Goal: Task Accomplishment & Management: Manage account settings

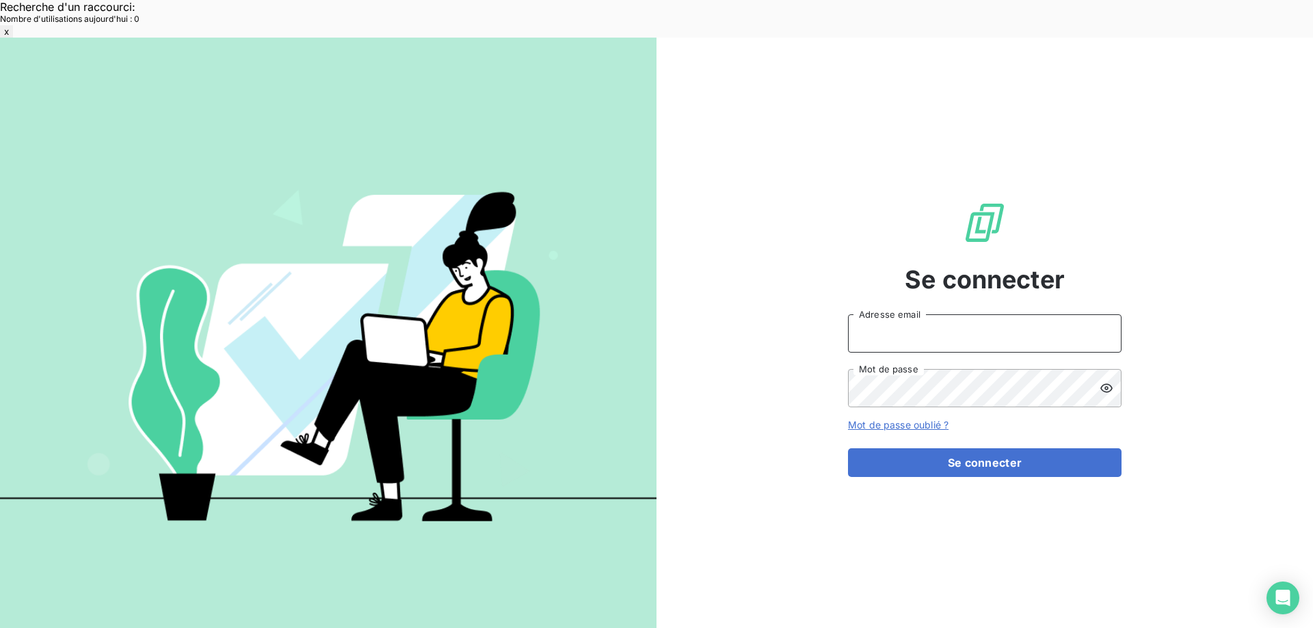
type input "[EMAIL_ADDRESS][DOMAIN_NAME]"
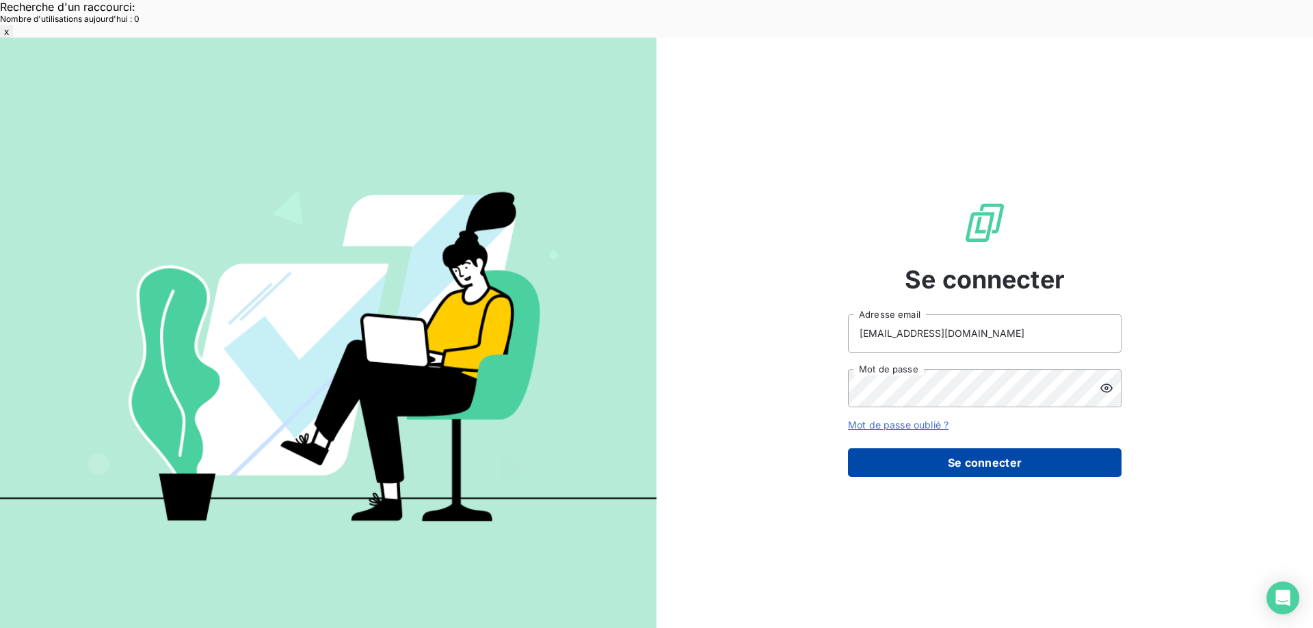
click at [943, 449] on button "Se connecter" at bounding box center [985, 463] width 274 height 29
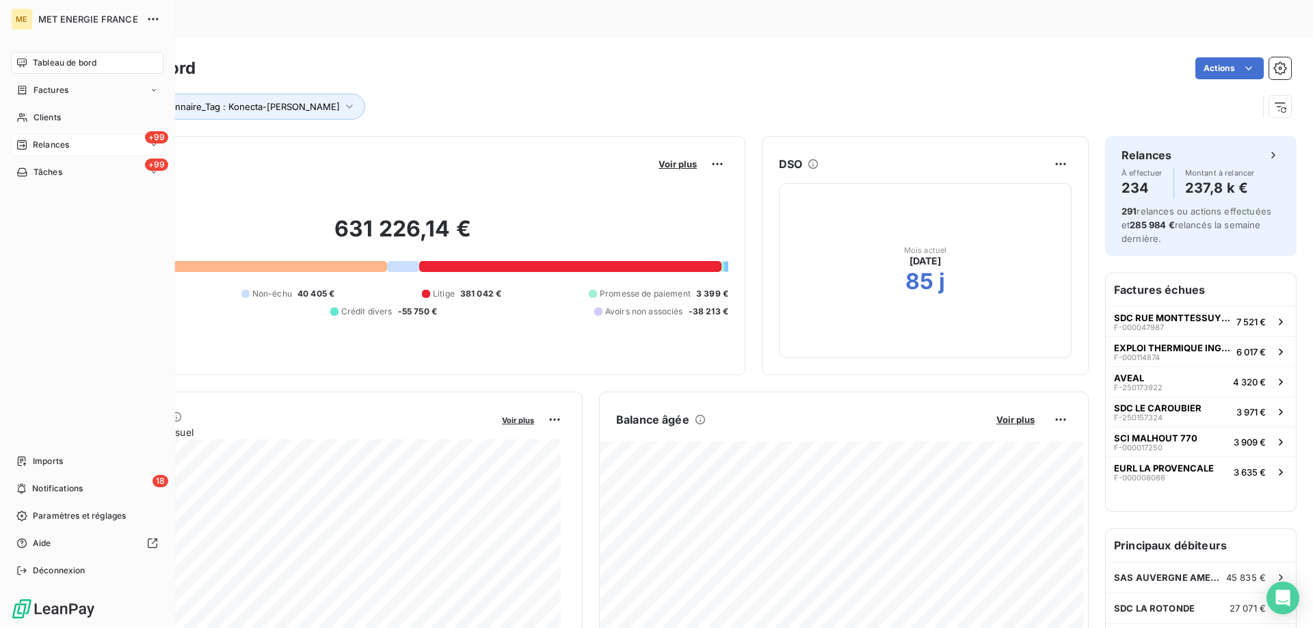
click at [34, 145] on span "Relances" at bounding box center [51, 145] width 36 height 12
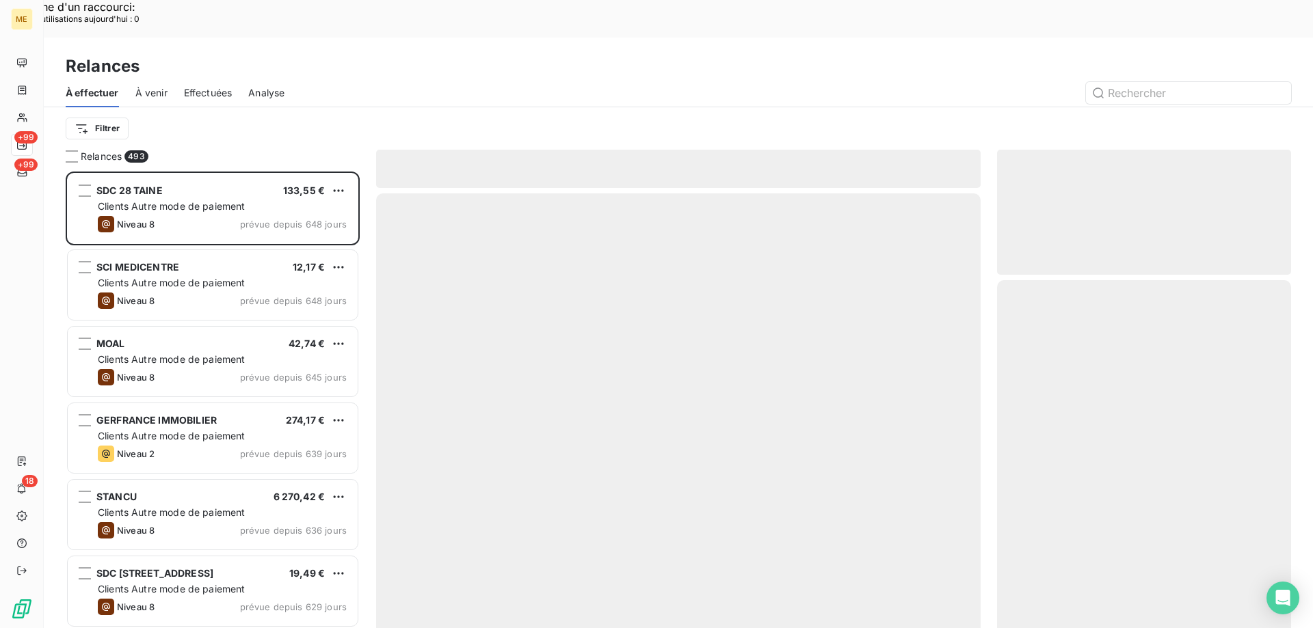
scroll to position [484, 284]
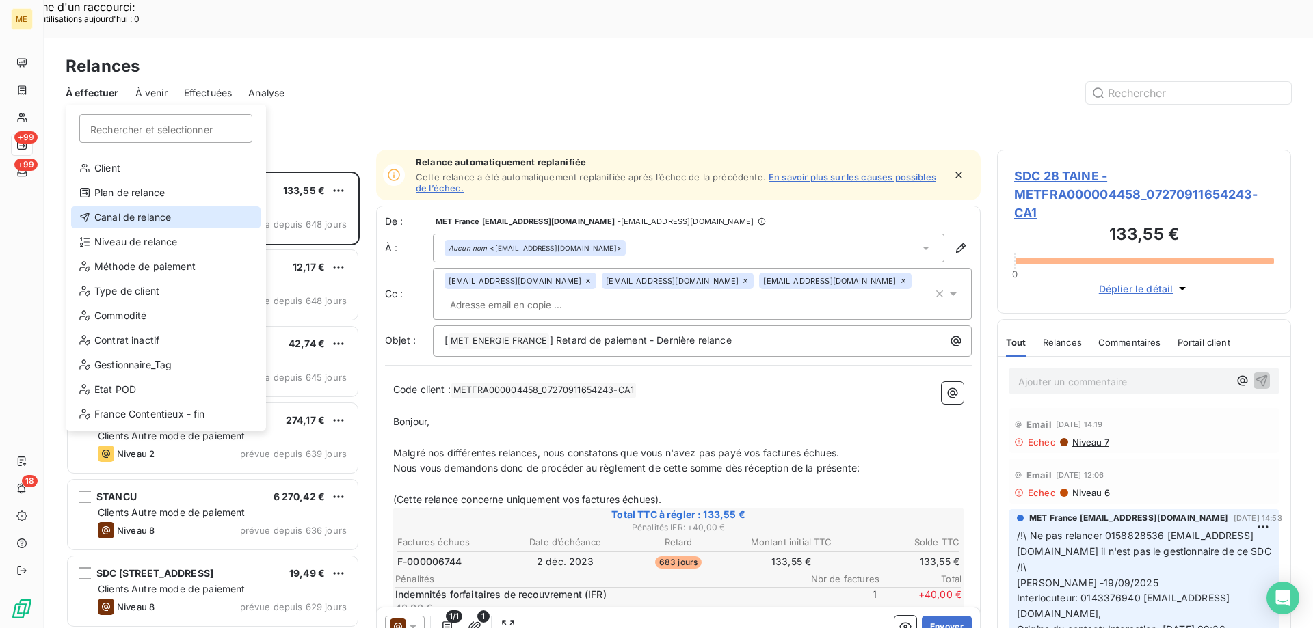
click at [124, 215] on div "Canal de relance" at bounding box center [165, 218] width 189 height 22
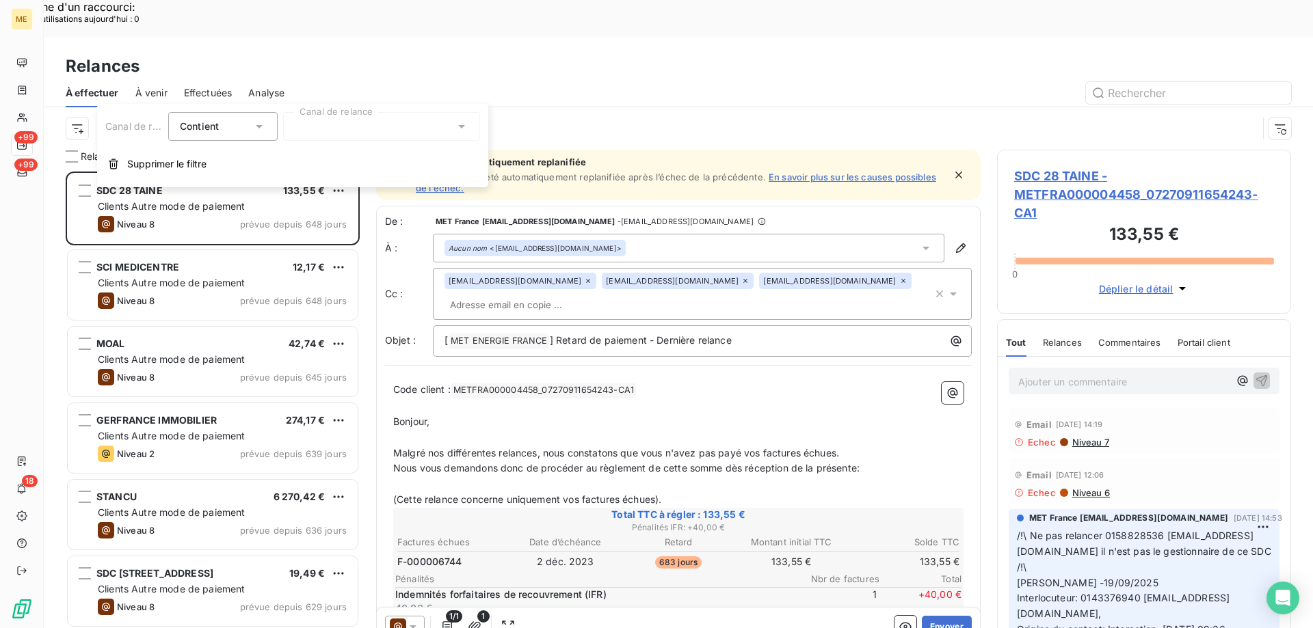
click at [306, 129] on div at bounding box center [381, 126] width 197 height 29
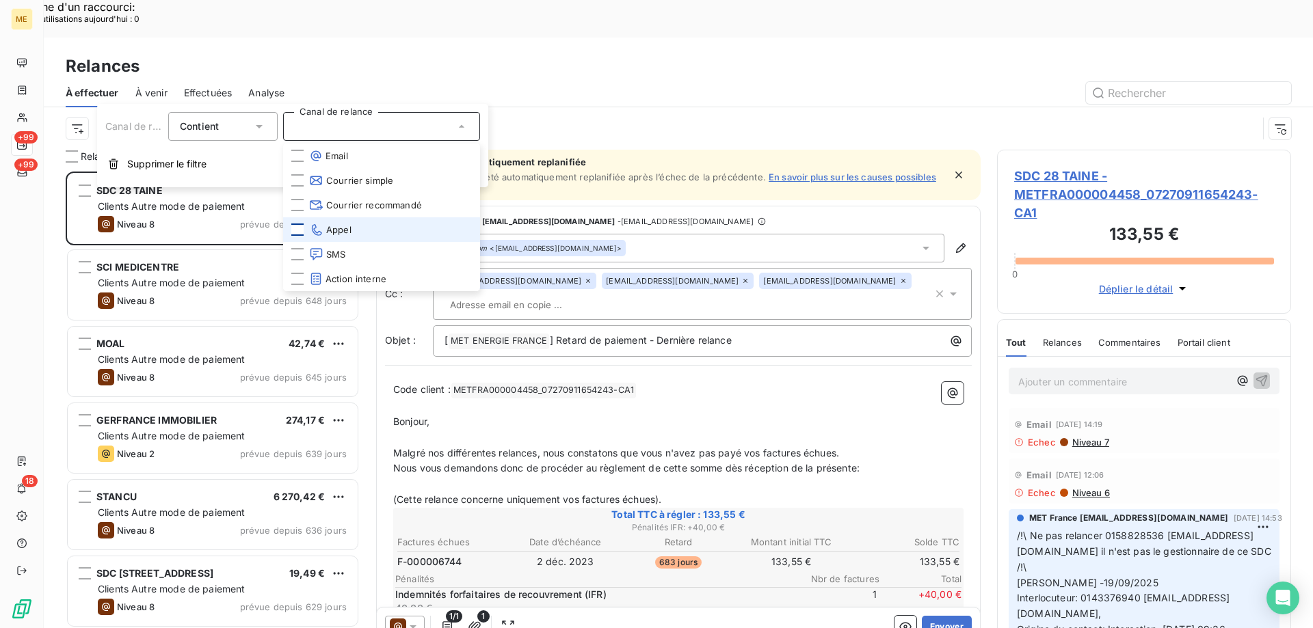
click at [298, 233] on div at bounding box center [297, 230] width 12 height 12
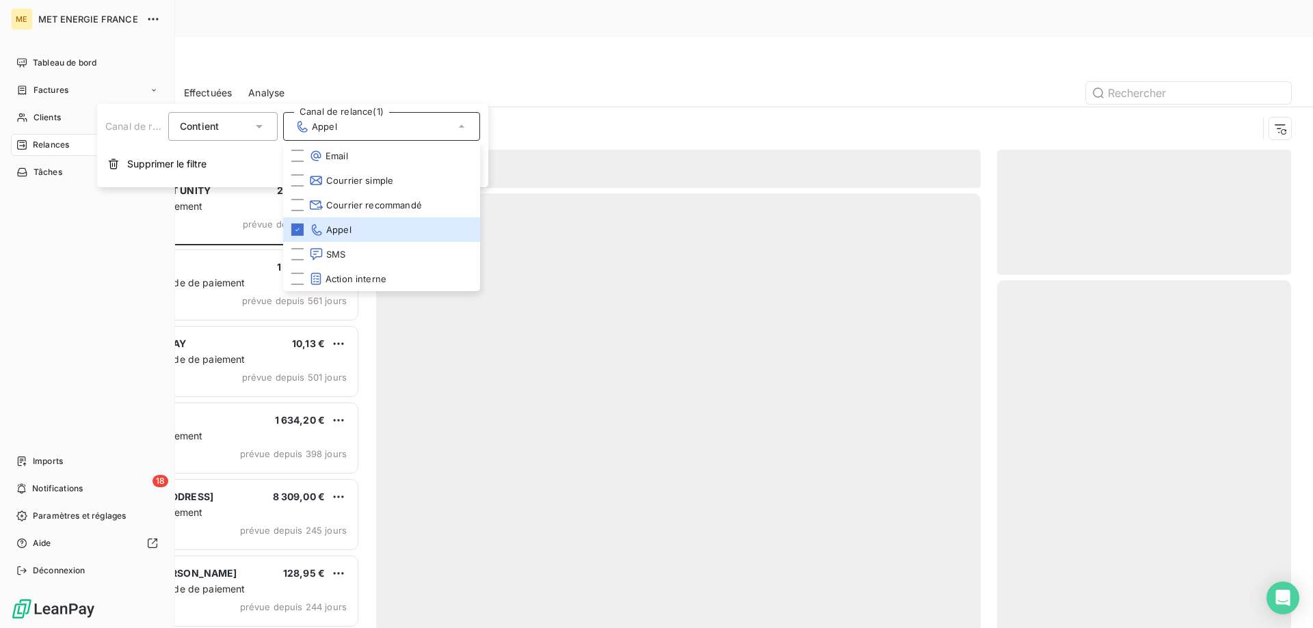
scroll to position [484, 284]
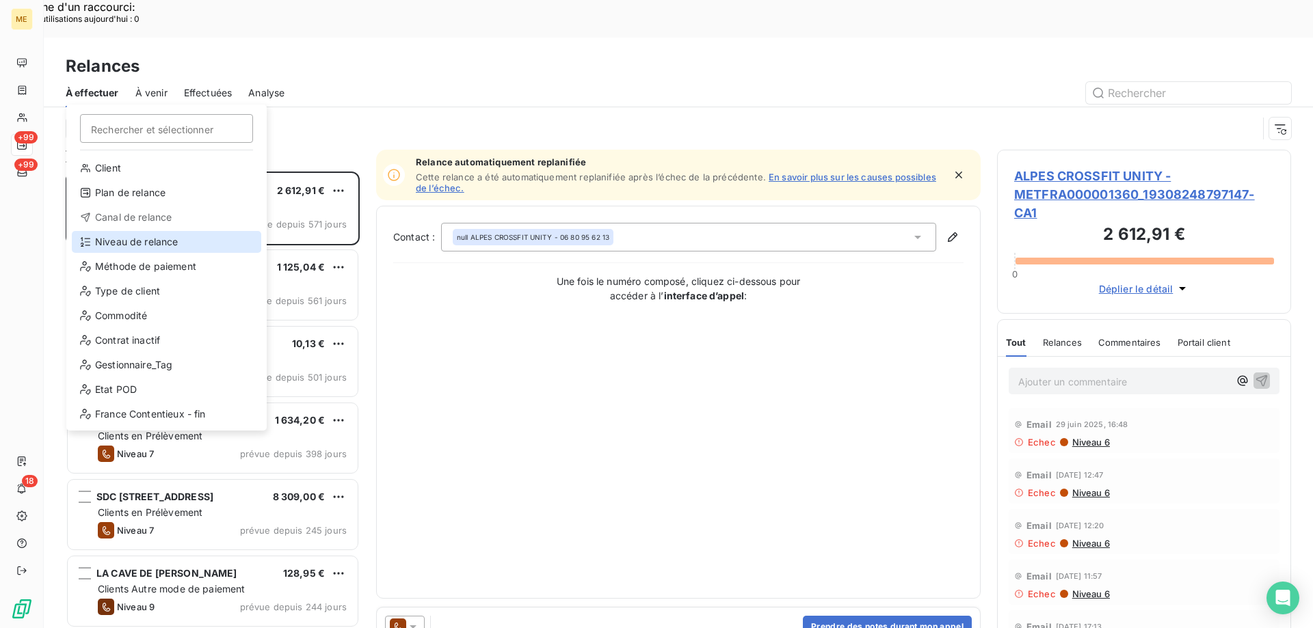
click at [120, 243] on div "Niveau de relance" at bounding box center [166, 242] width 189 height 22
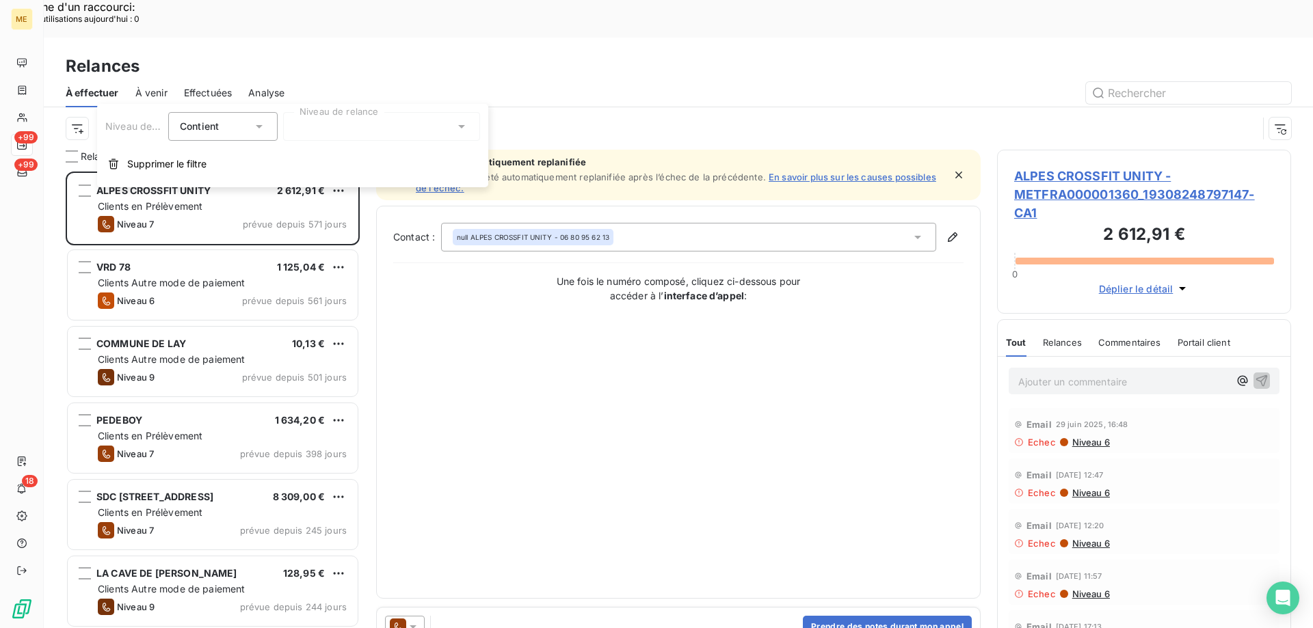
click at [329, 127] on div at bounding box center [381, 126] width 197 height 29
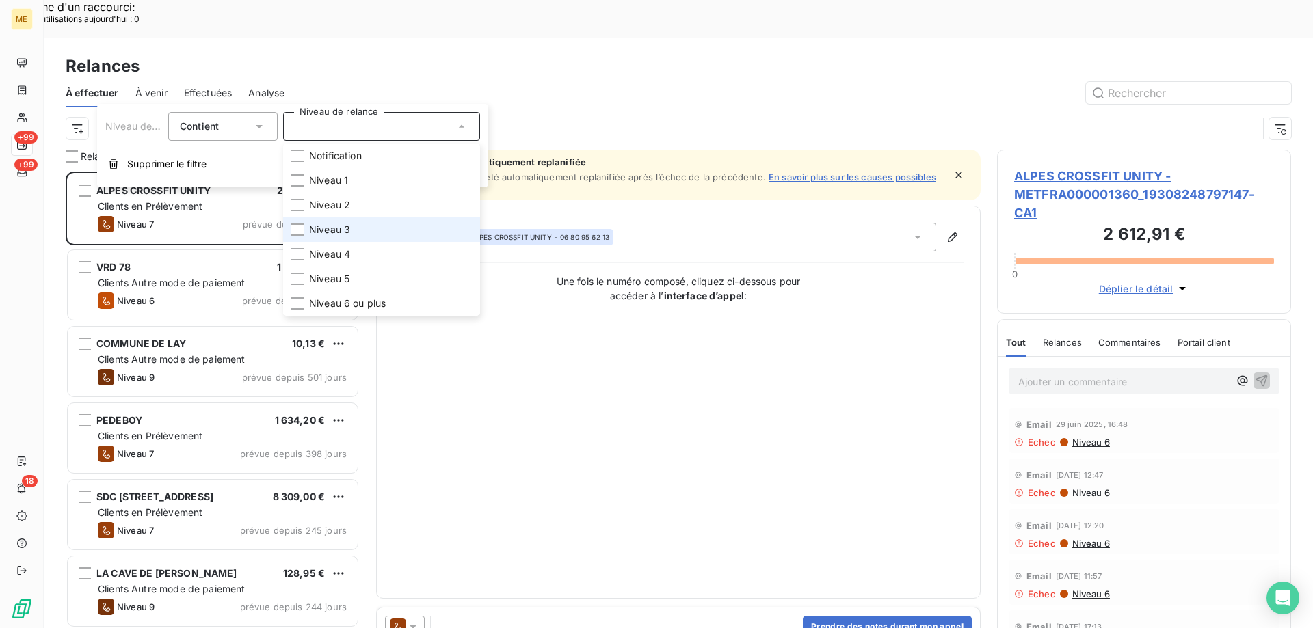
click at [343, 223] on span "Niveau 3" at bounding box center [329, 230] width 41 height 14
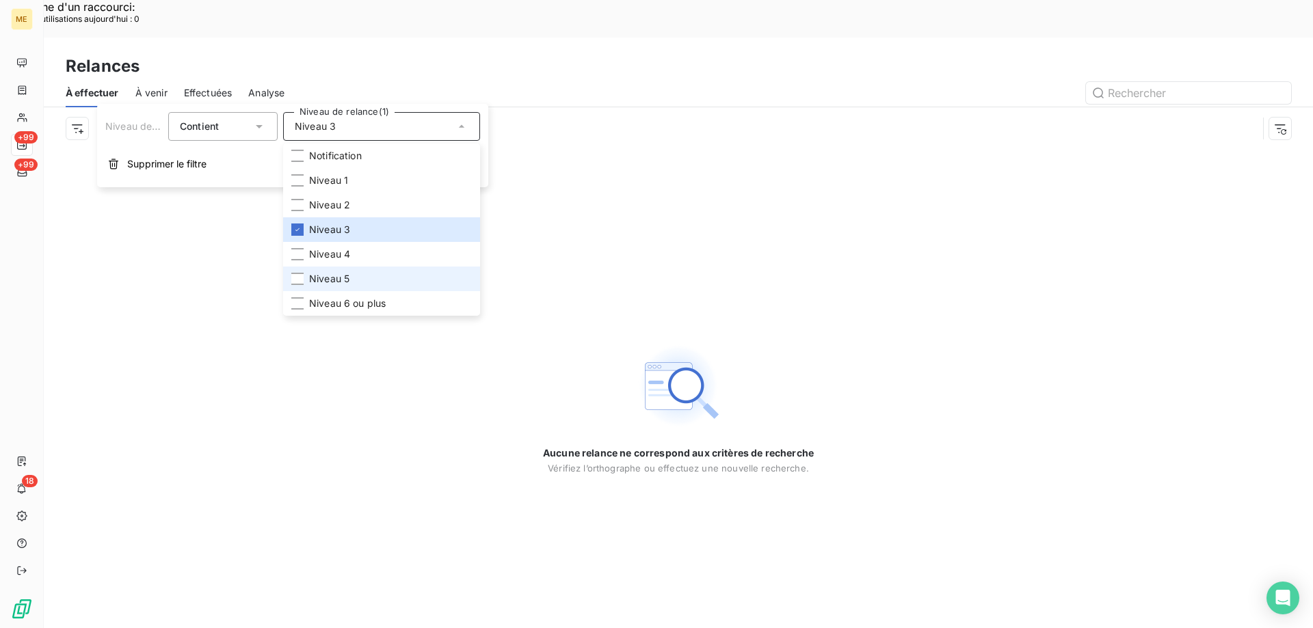
click at [338, 272] on span "Niveau 5" at bounding box center [329, 279] width 40 height 14
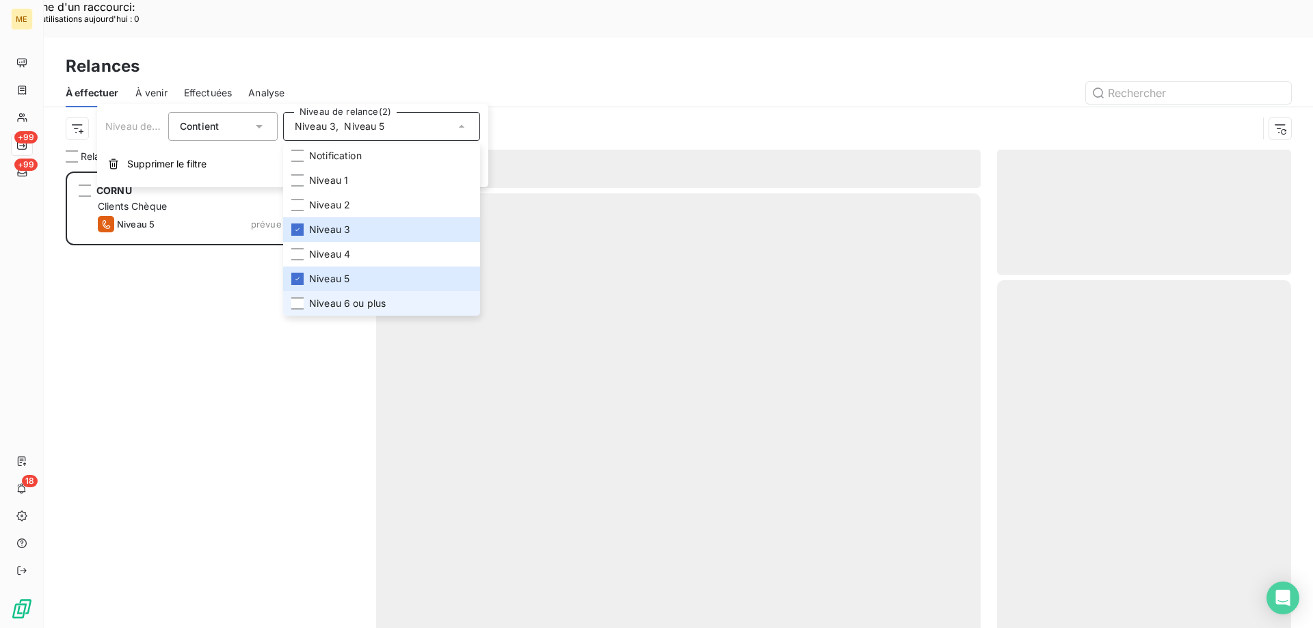
scroll to position [484, 284]
click at [330, 300] on span "Niveau 6 ou plus" at bounding box center [347, 304] width 77 height 14
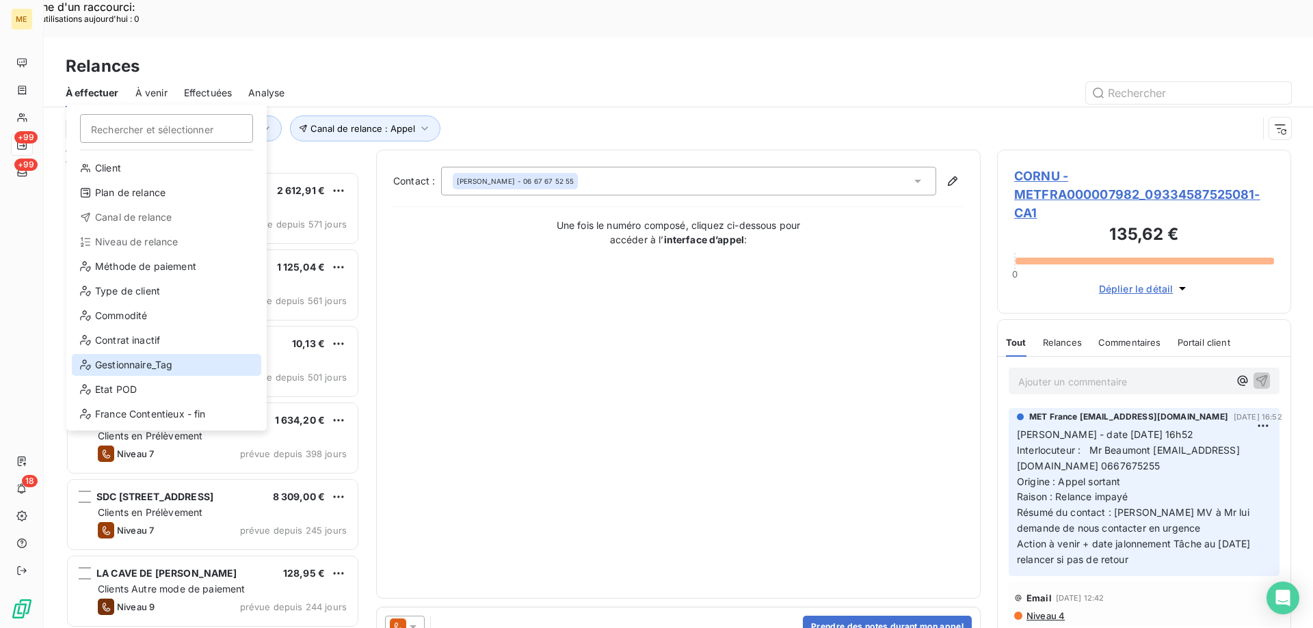
click at [143, 362] on div "Gestionnaire_Tag" at bounding box center [166, 365] width 189 height 22
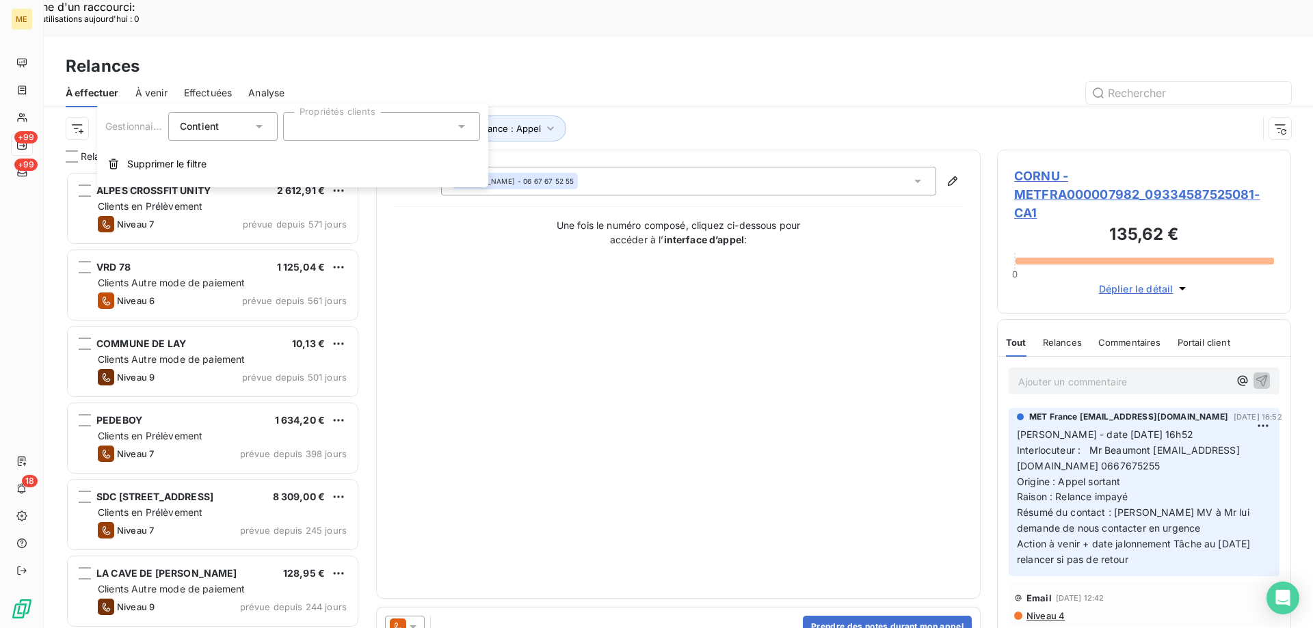
click at [352, 121] on div at bounding box center [381, 126] width 197 height 29
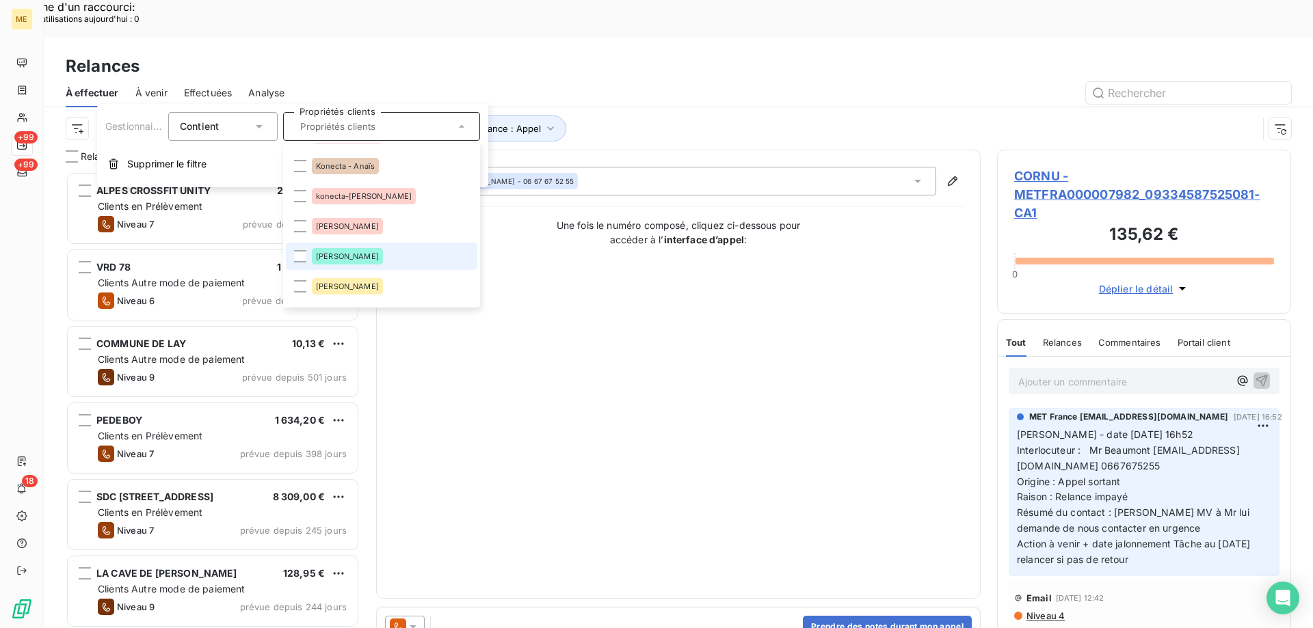
scroll to position [0, 0]
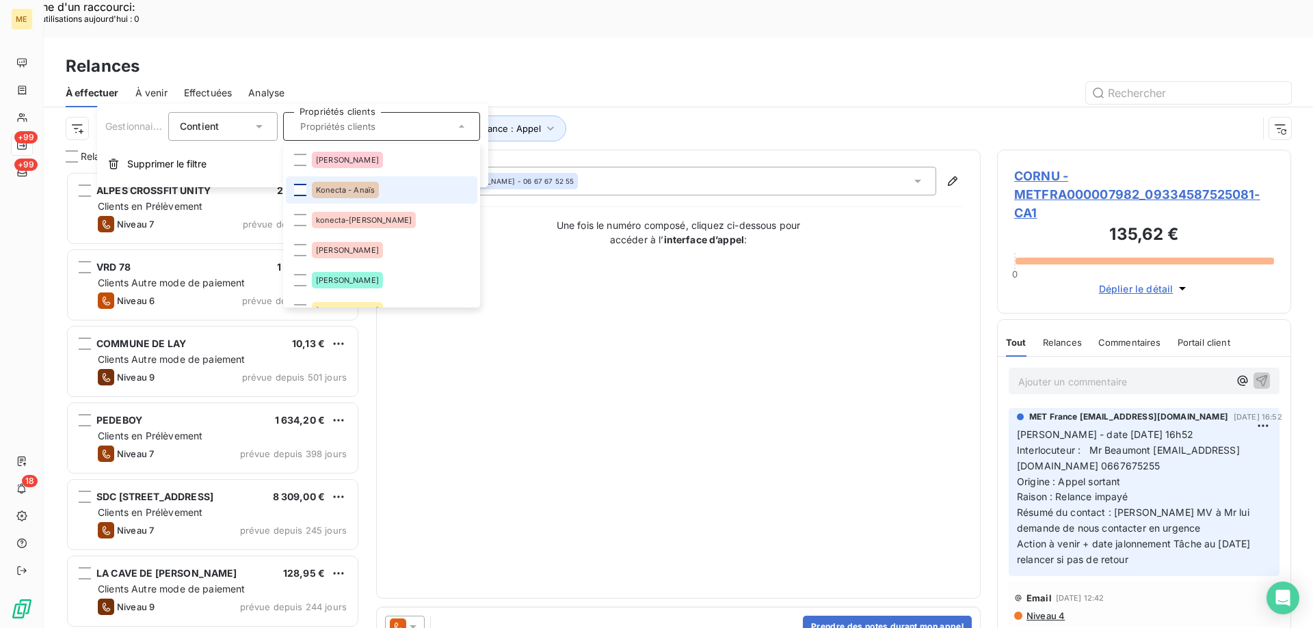
click at [299, 194] on div at bounding box center [300, 190] width 12 height 12
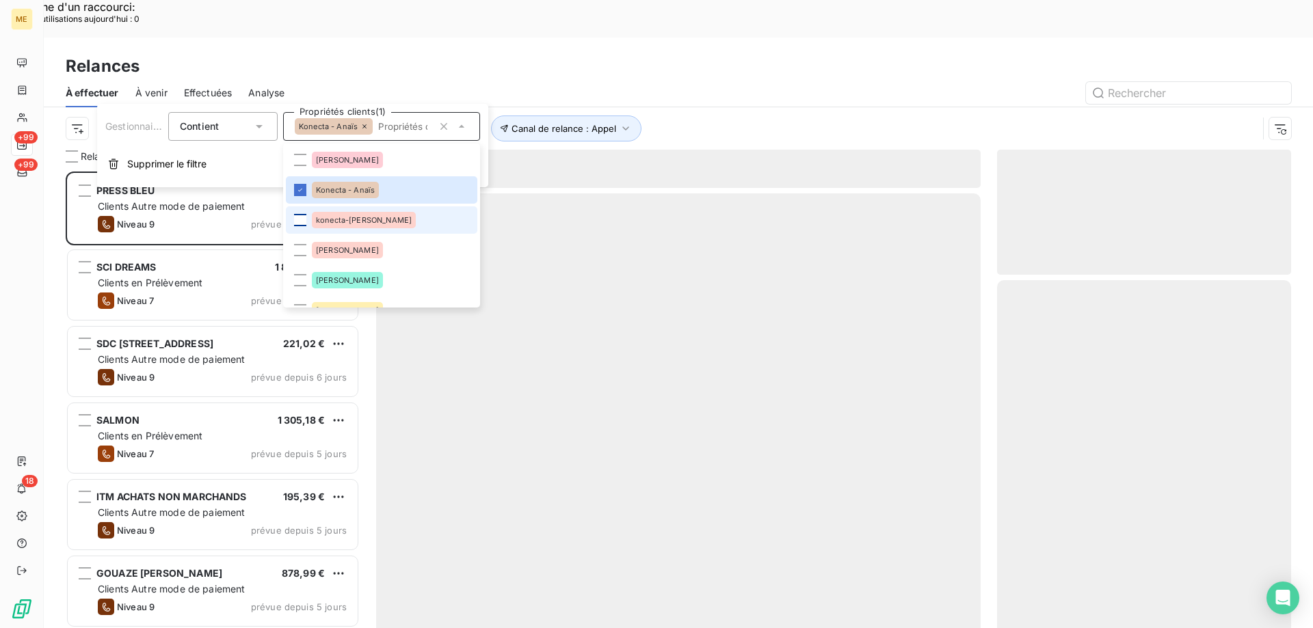
click at [297, 224] on div at bounding box center [300, 220] width 12 height 12
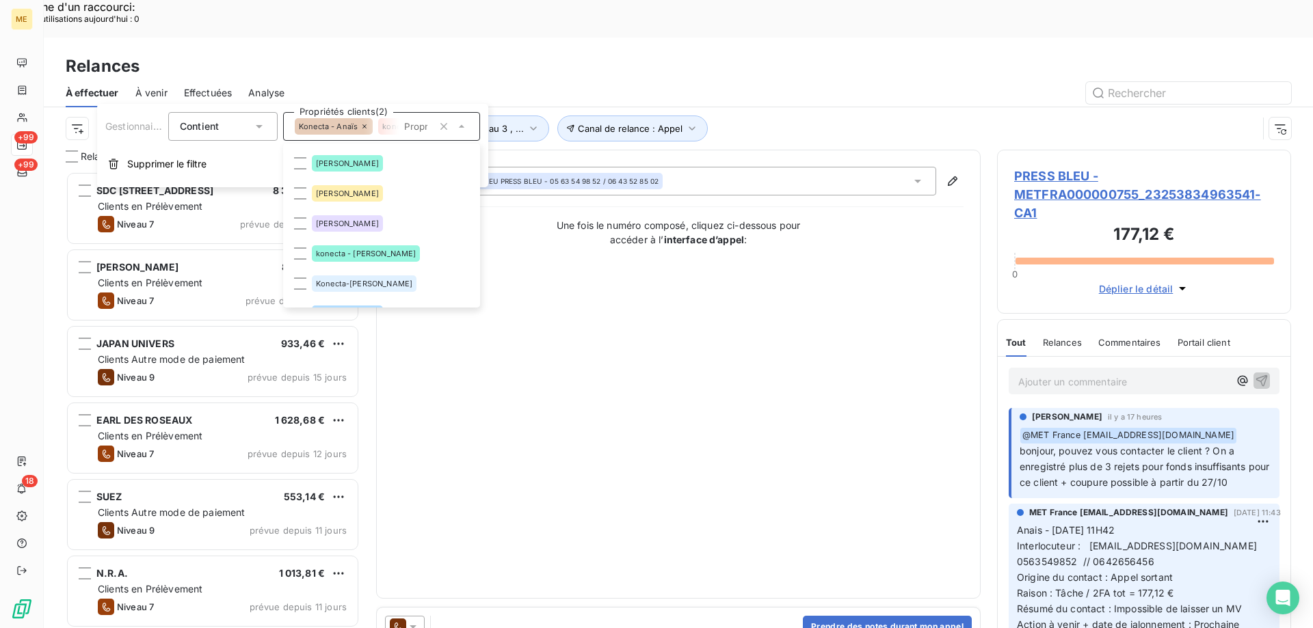
scroll to position [137, 0]
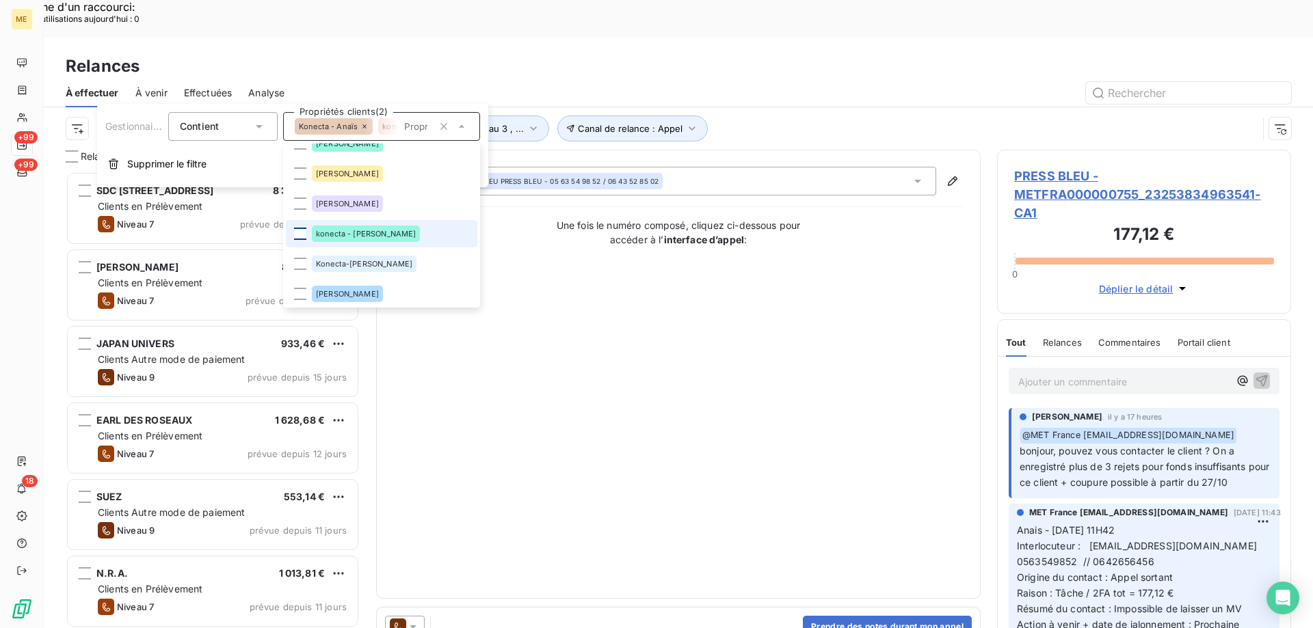
click at [296, 229] on div at bounding box center [300, 234] width 12 height 12
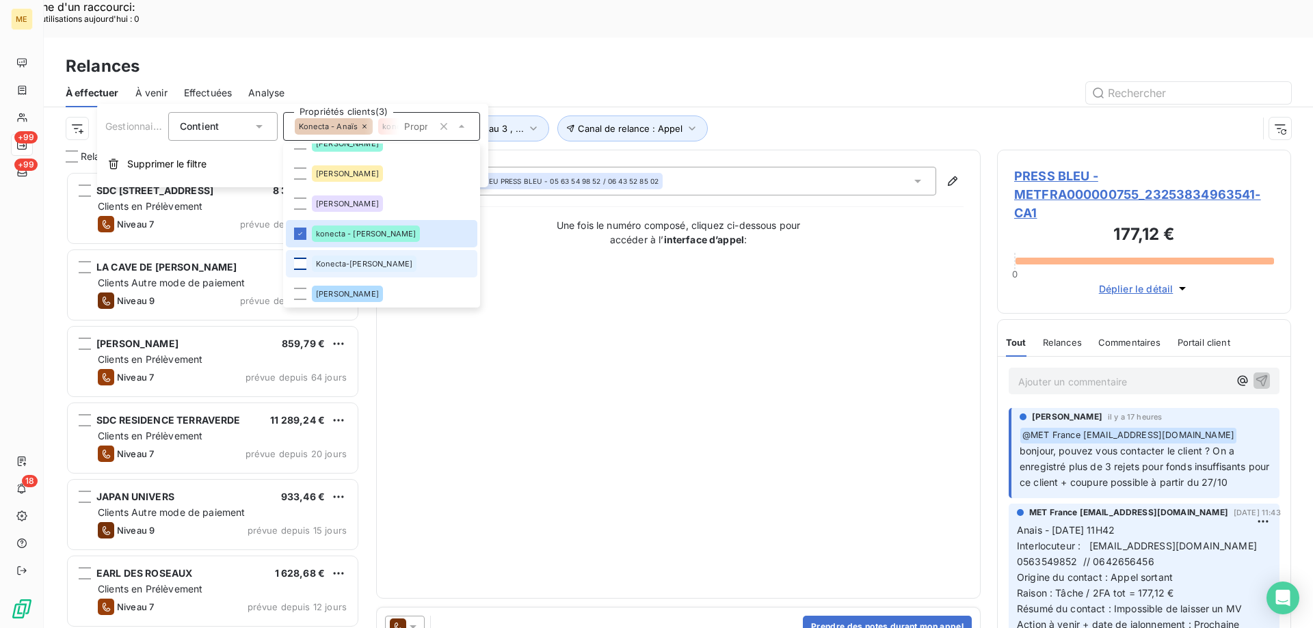
scroll to position [484, 284]
click at [302, 263] on div at bounding box center [300, 264] width 12 height 12
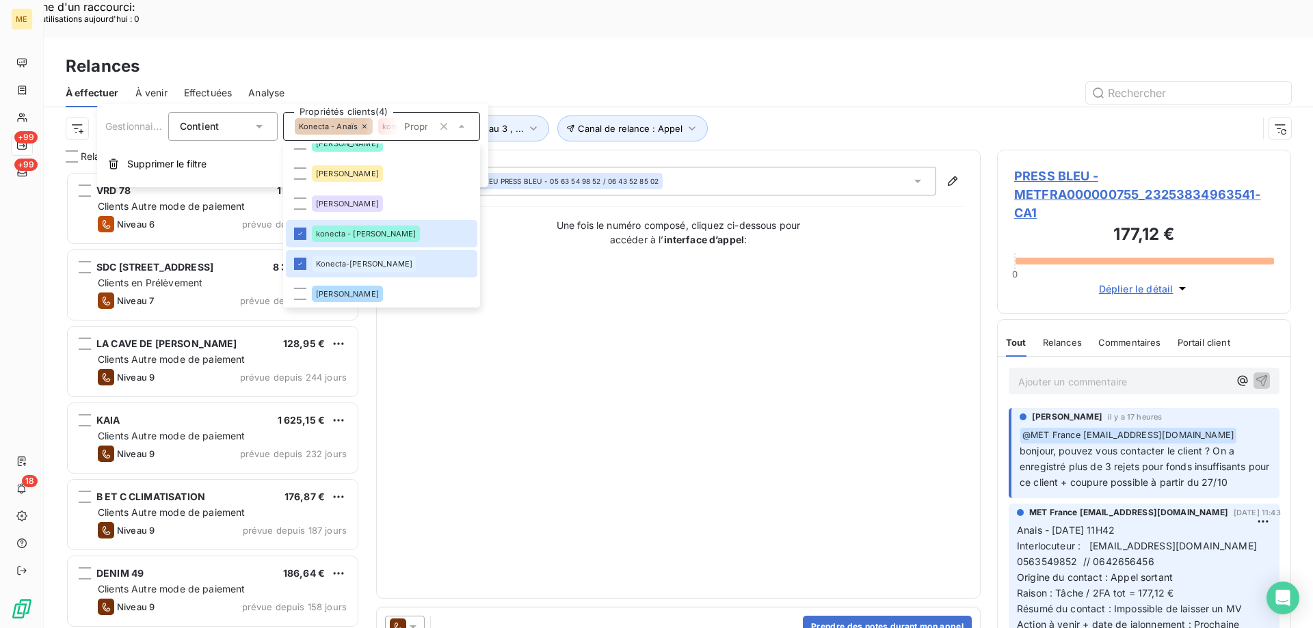
click at [732, 354] on div "Contact : PRESS BLEU PRESS BLEU - 05 63 54 98 52 / 06 43 52 85 02 Une fois le n…" at bounding box center [678, 374] width 570 height 415
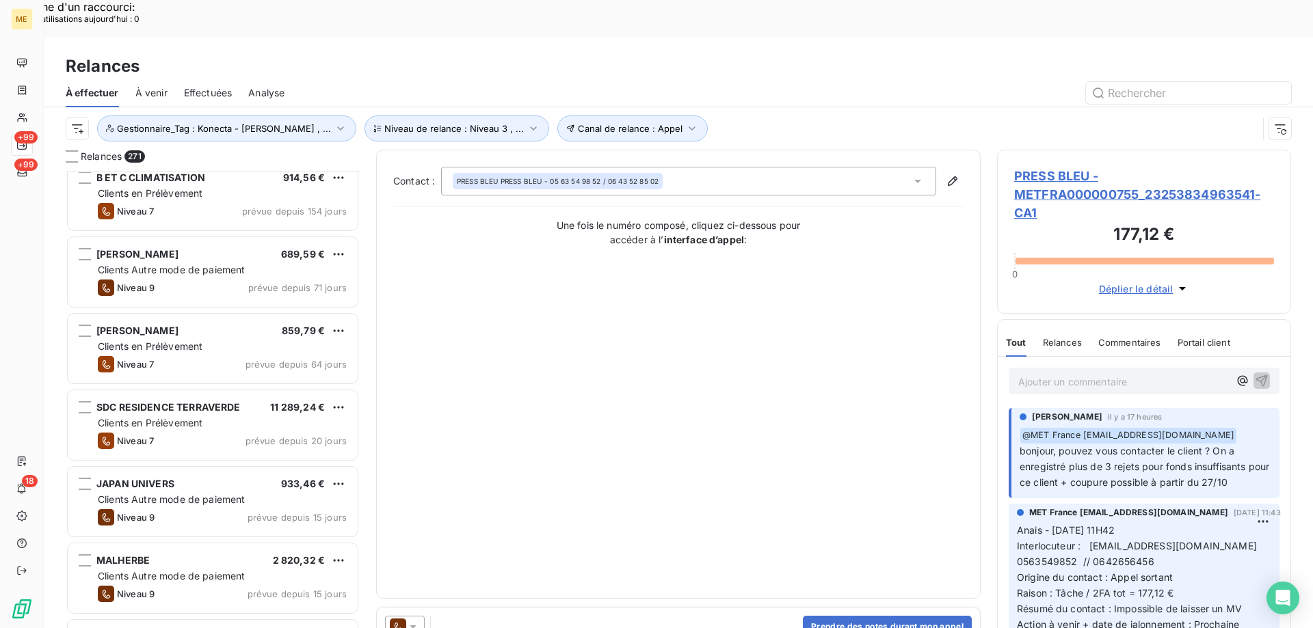
scroll to position [479, 0]
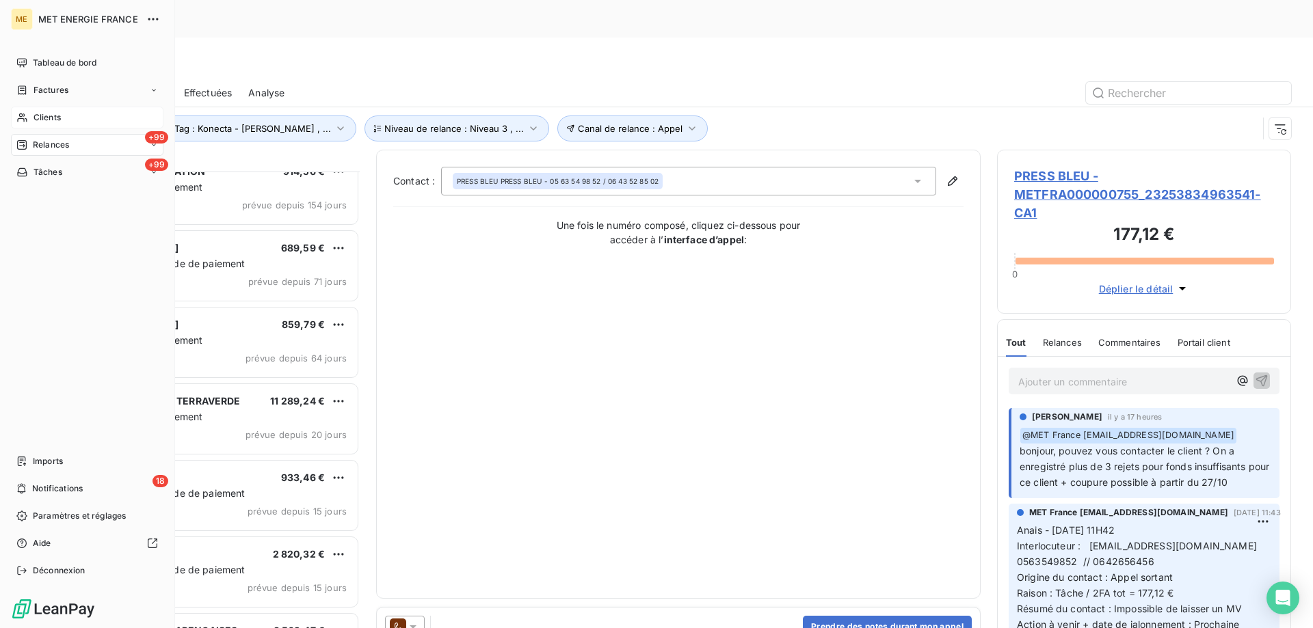
click at [23, 120] on icon at bounding box center [22, 117] width 12 height 11
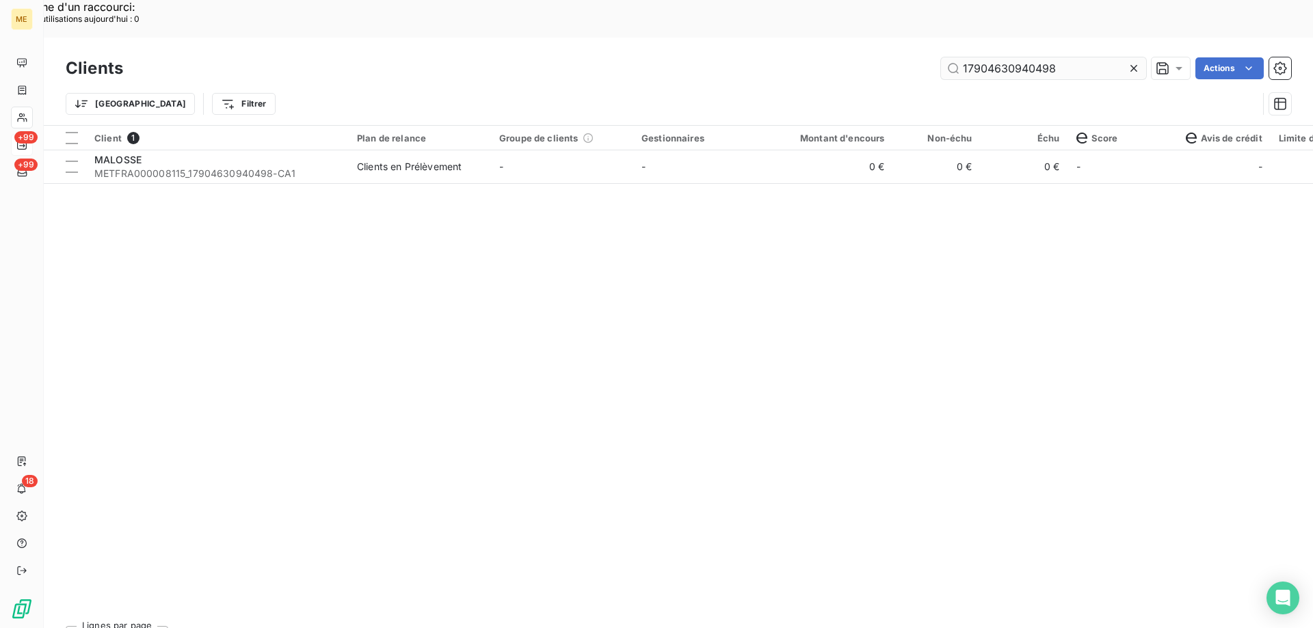
click at [1067, 57] on input "17904630940498" at bounding box center [1043, 68] width 205 height 22
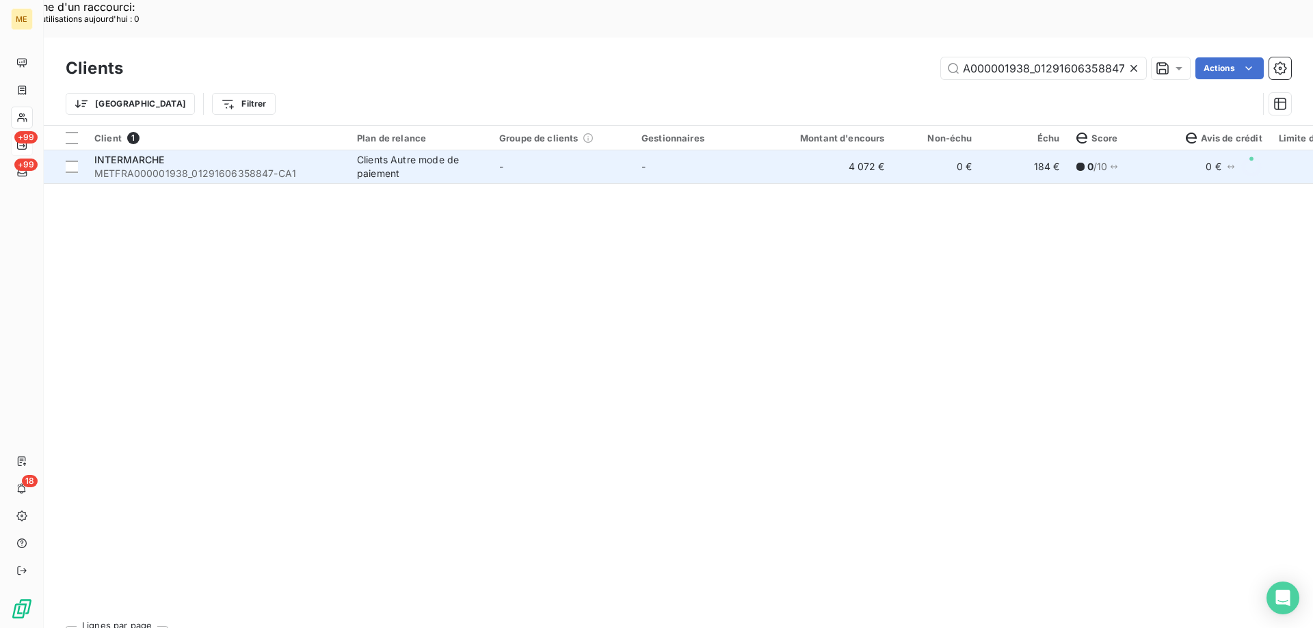
type input "METFRA000001938_01291606358847"
click at [177, 167] on span "METFRA000001938_01291606358847-CA1" at bounding box center [217, 174] width 246 height 14
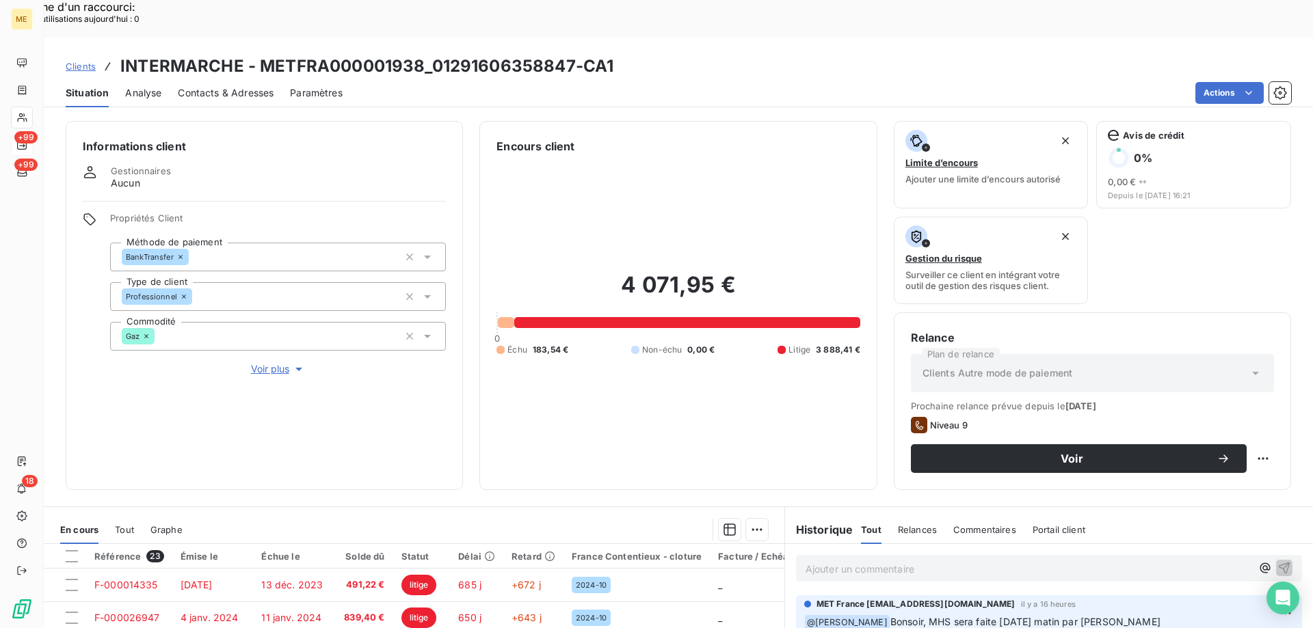
click at [436, 54] on h3 "INTERMARCHE - METFRA000001938_01291606358847-CA1" at bounding box center [366, 66] width 493 height 25
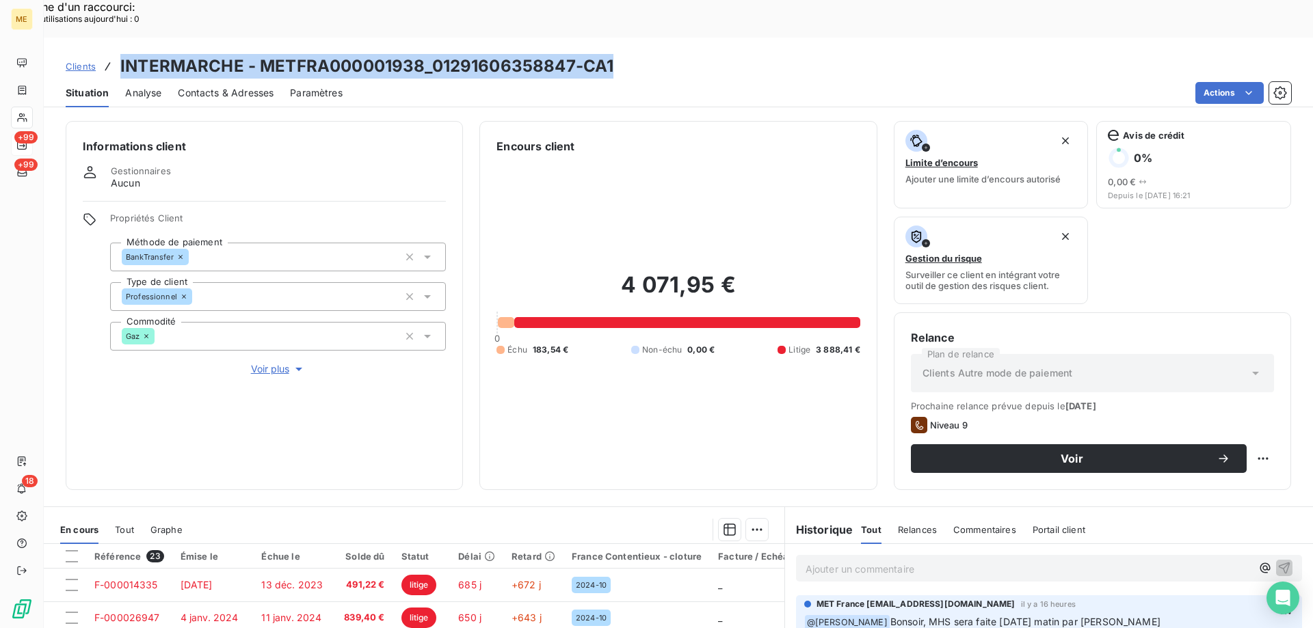
click at [438, 54] on h3 "INTERMARCHE - METFRA000001938_01291606358847-CA1" at bounding box center [366, 66] width 493 height 25
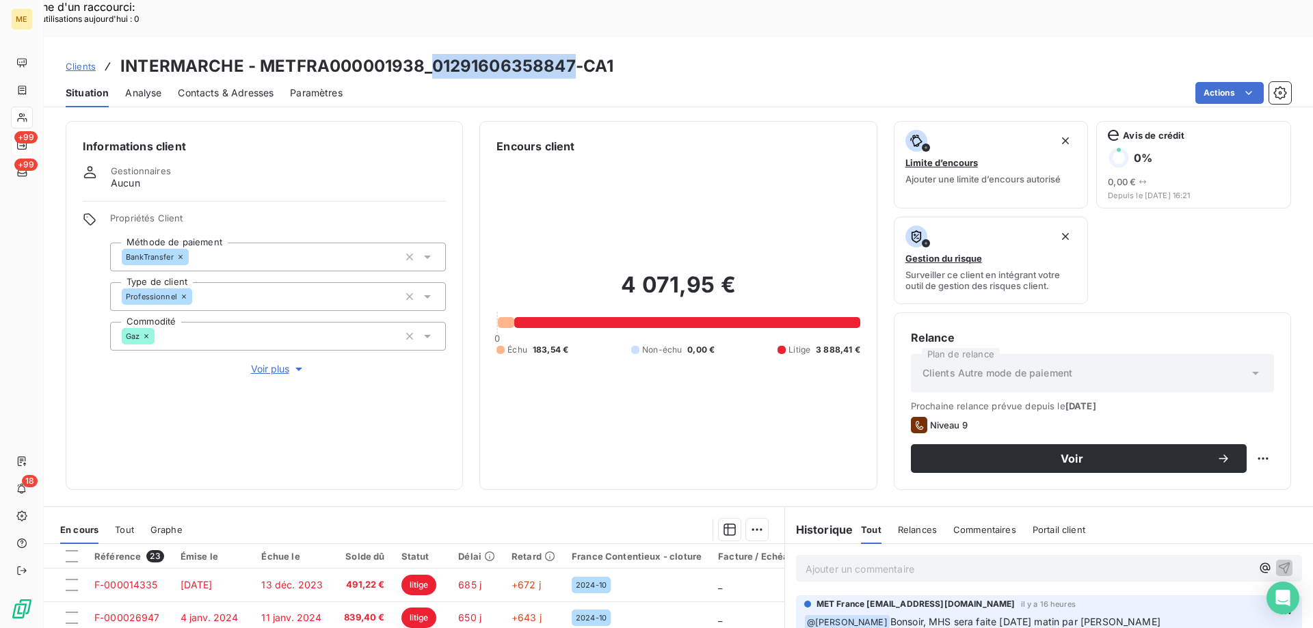
drag, startPoint x: 431, startPoint y: 34, endPoint x: 569, endPoint y: 31, distance: 137.5
click at [569, 54] on h3 "INTERMARCHE - METFRA000001938_01291606358847-CA1" at bounding box center [366, 66] width 493 height 25
copy h3 "01291606358847"
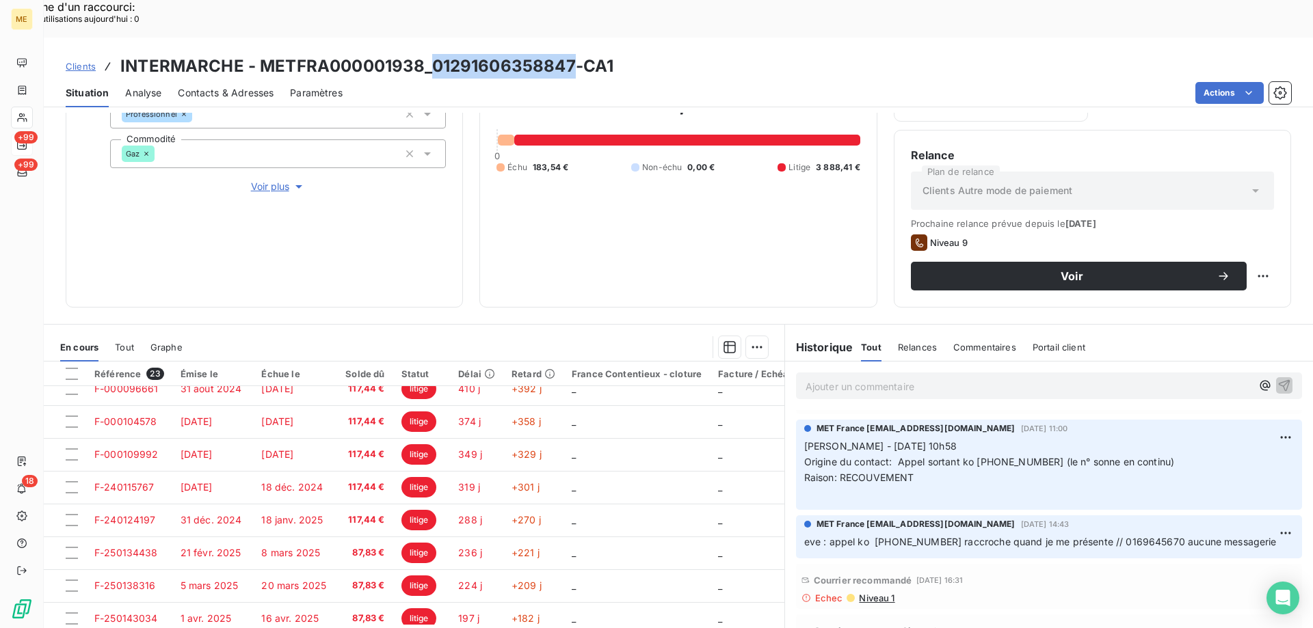
scroll to position [2120, 0]
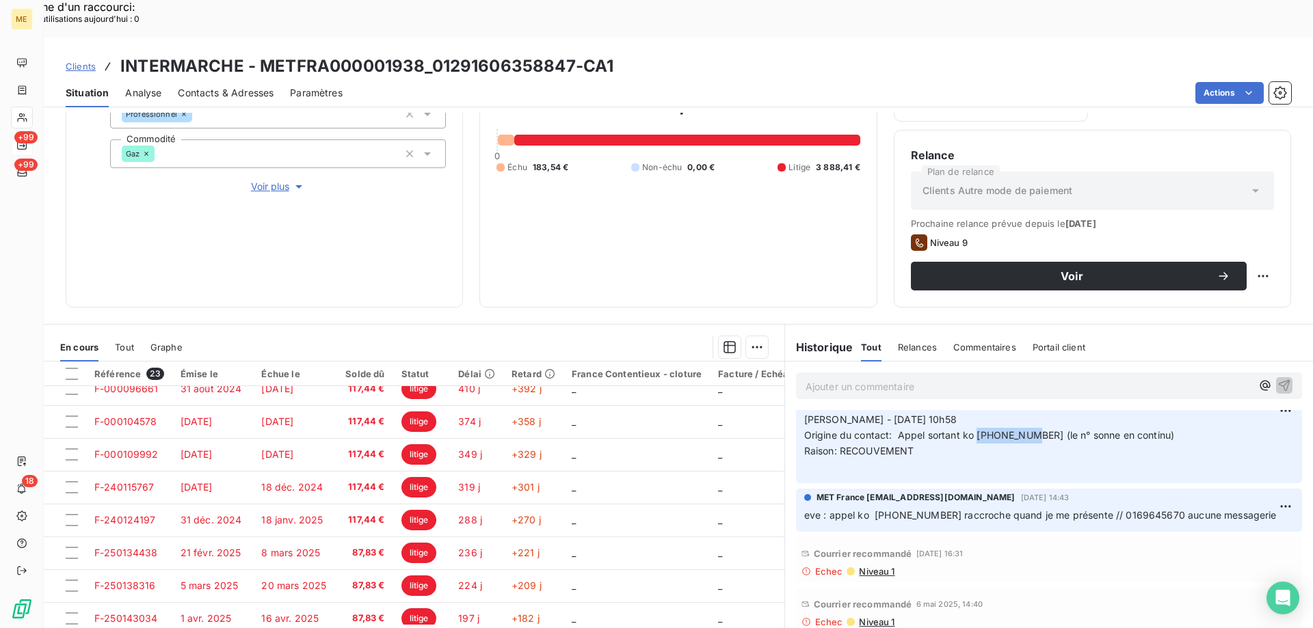
drag, startPoint x: 970, startPoint y: 399, endPoint x: 1028, endPoint y: 398, distance: 58.8
click at [1028, 429] on span "Origine du contact: Appel sortant ko 0169645670 (le n° sonne en continu)" at bounding box center [989, 435] width 371 height 12
copy span "0169645670"
drag, startPoint x: 431, startPoint y: 28, endPoint x: 572, endPoint y: 27, distance: 140.2
click at [572, 54] on h3 "INTERMARCHE - METFRA000001938_01291606358847-CA1" at bounding box center [366, 66] width 493 height 25
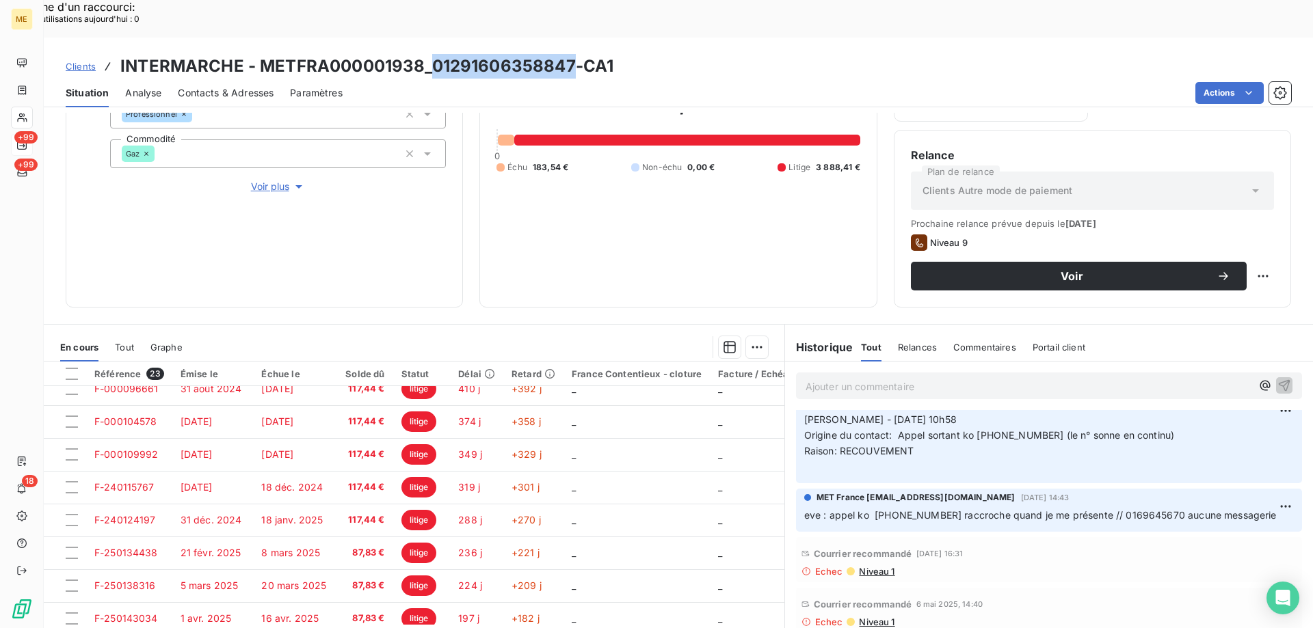
copy h3 "01291606358847"
drag, startPoint x: 1092, startPoint y: 481, endPoint x: 1149, endPoint y: 469, distance: 58.7
click at [1149, 507] on div "eve : appel ko 0782146434 raccroche quand je me présente // 0169645670 aucune m…" at bounding box center [1049, 515] width 490 height 17
copy span "0169645670"
click at [814, 378] on p "Ajouter un commentaire ﻿" at bounding box center [1029, 386] width 446 height 17
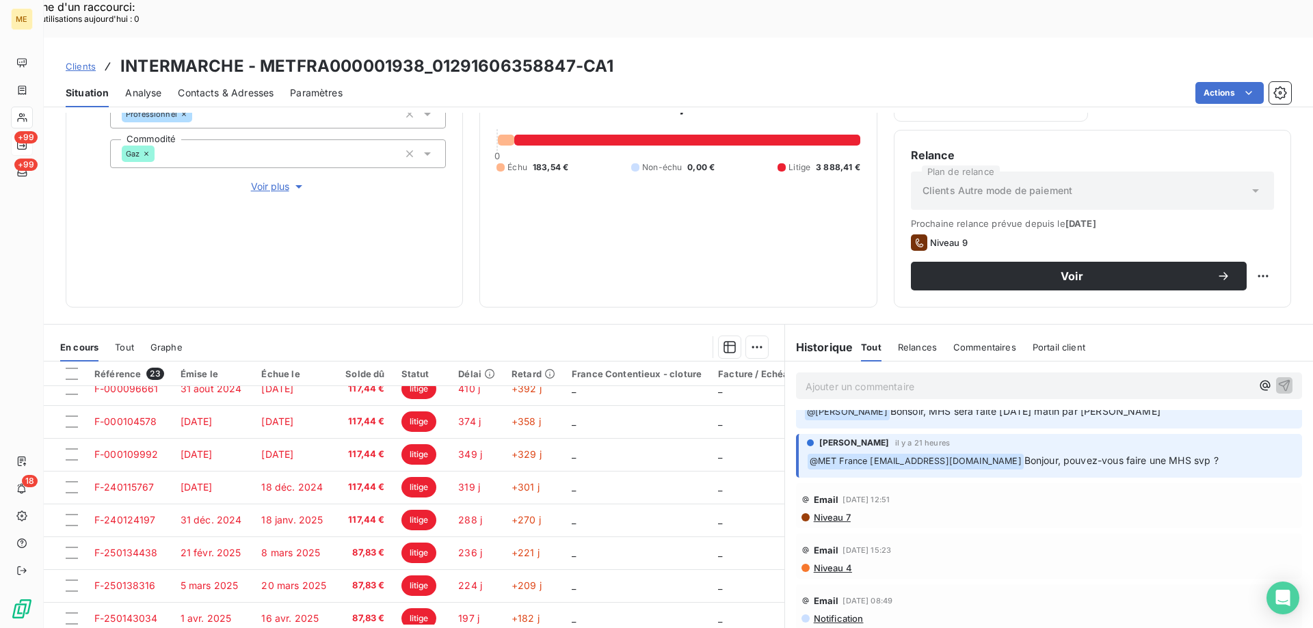
scroll to position [0, 0]
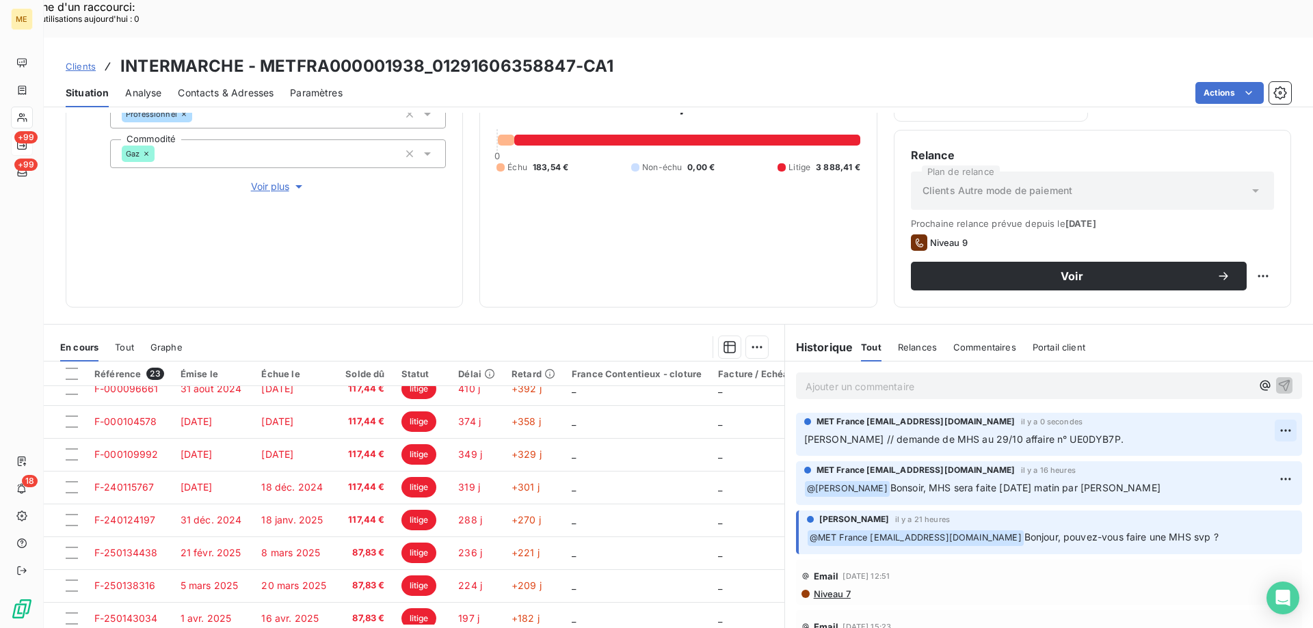
click at [1238, 418] on div "Editer" at bounding box center [1232, 423] width 77 height 22
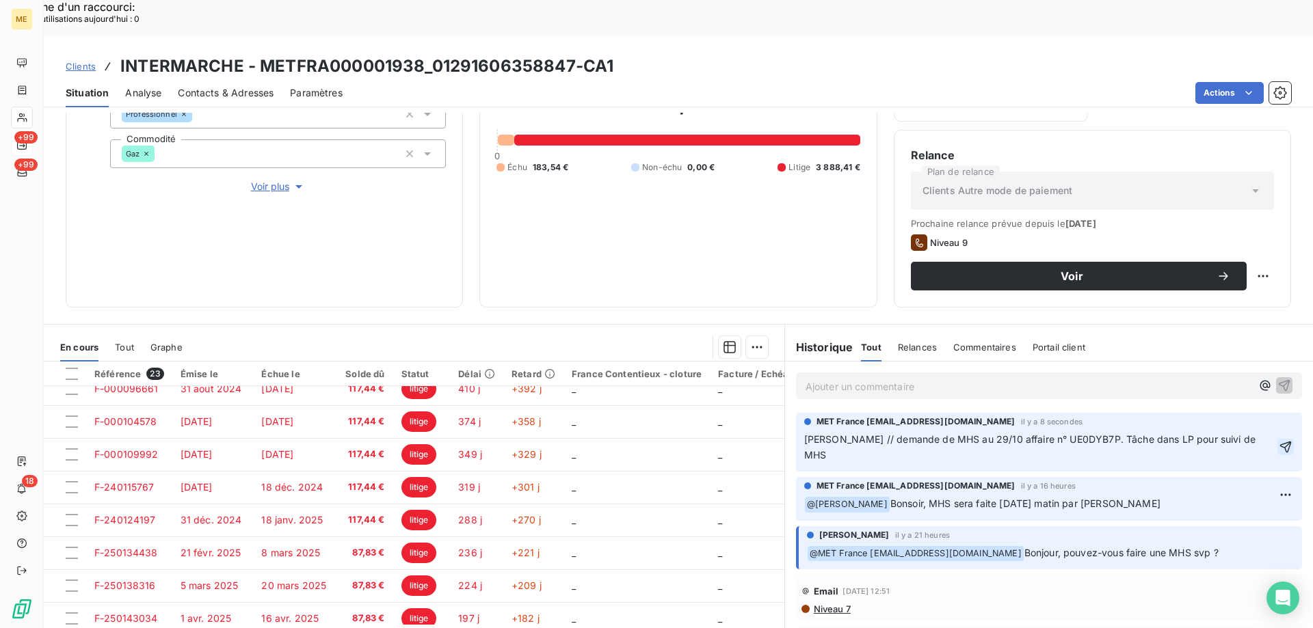
click at [1280, 441] on icon "button" at bounding box center [1286, 447] width 12 height 12
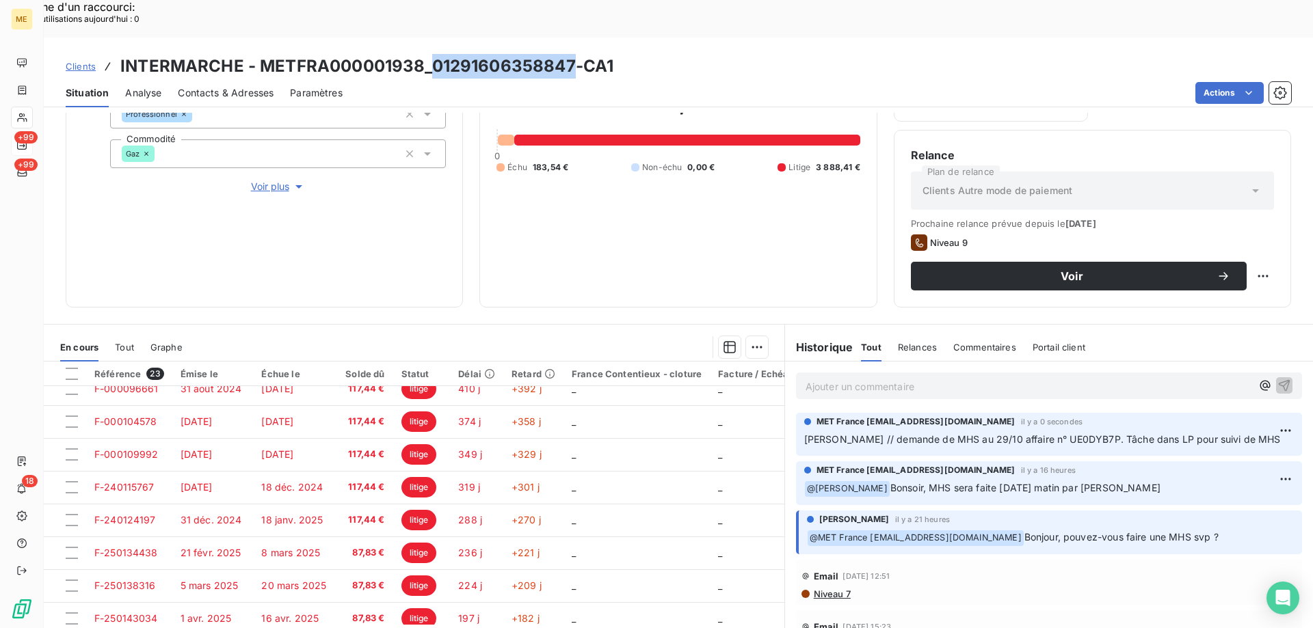
drag, startPoint x: 431, startPoint y: 27, endPoint x: 574, endPoint y: 27, distance: 142.9
click at [574, 54] on h3 "INTERMARCHE - METFRA000001938_01291606358847-CA1" at bounding box center [366, 66] width 493 height 25
copy h3 "01291606358847"
drag, startPoint x: 258, startPoint y: 29, endPoint x: 570, endPoint y: 23, distance: 311.2
click at [570, 54] on h3 "INTERMARCHE - METFRA000001938_01291606358847-CA1" at bounding box center [366, 66] width 493 height 25
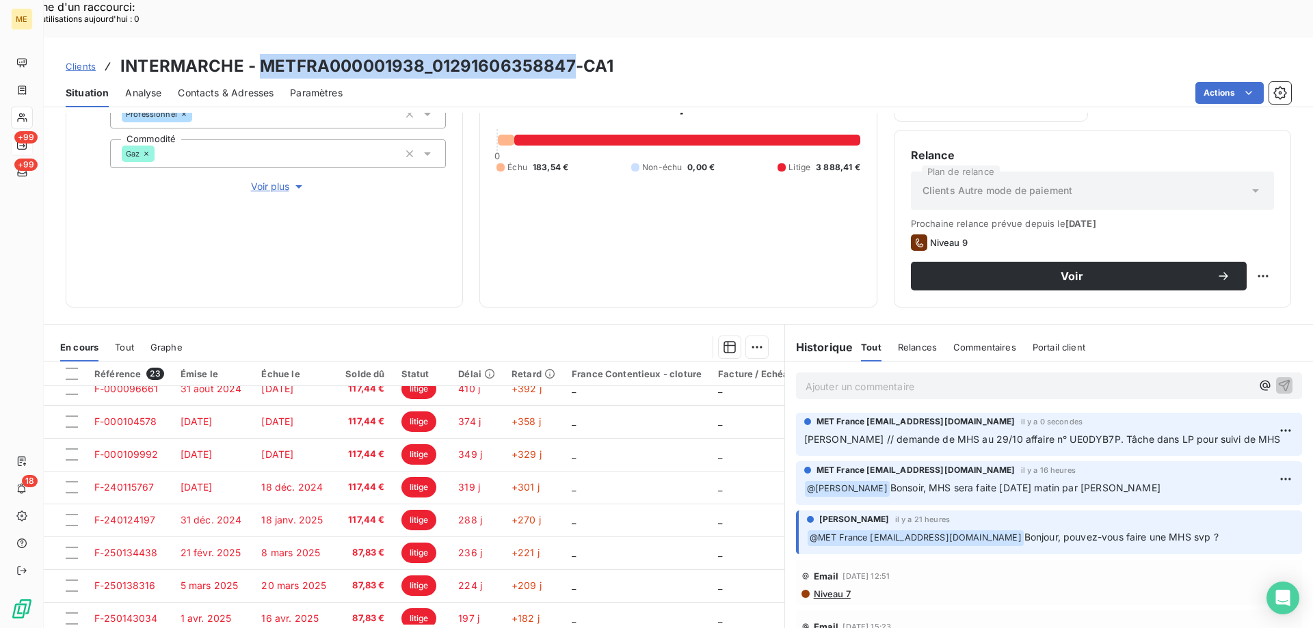
copy h3 "METFRA000001938_01291606358847"
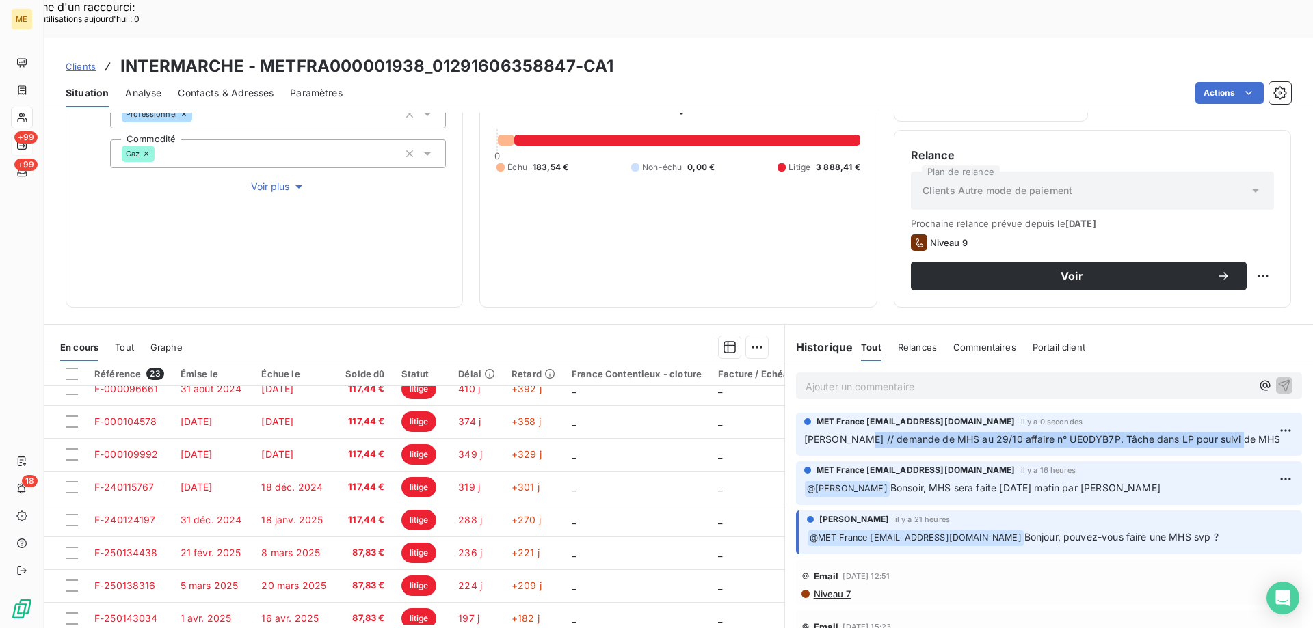
drag, startPoint x: 844, startPoint y: 403, endPoint x: 1226, endPoint y: 403, distance: 382.2
click at [1226, 434] on span "Sylvain // demande de MHS au 29/10 affaire n° UE0DYB7P. Tâche dans LP pour suiv…" at bounding box center [1042, 440] width 477 height 12
copy span "demande de MHS au 29/10 affaire n° UE0DYB7P. Tâche dans LP pour suivi de MHS"
click at [826, 378] on p "Ajouter un commentaire ﻿" at bounding box center [1029, 386] width 446 height 17
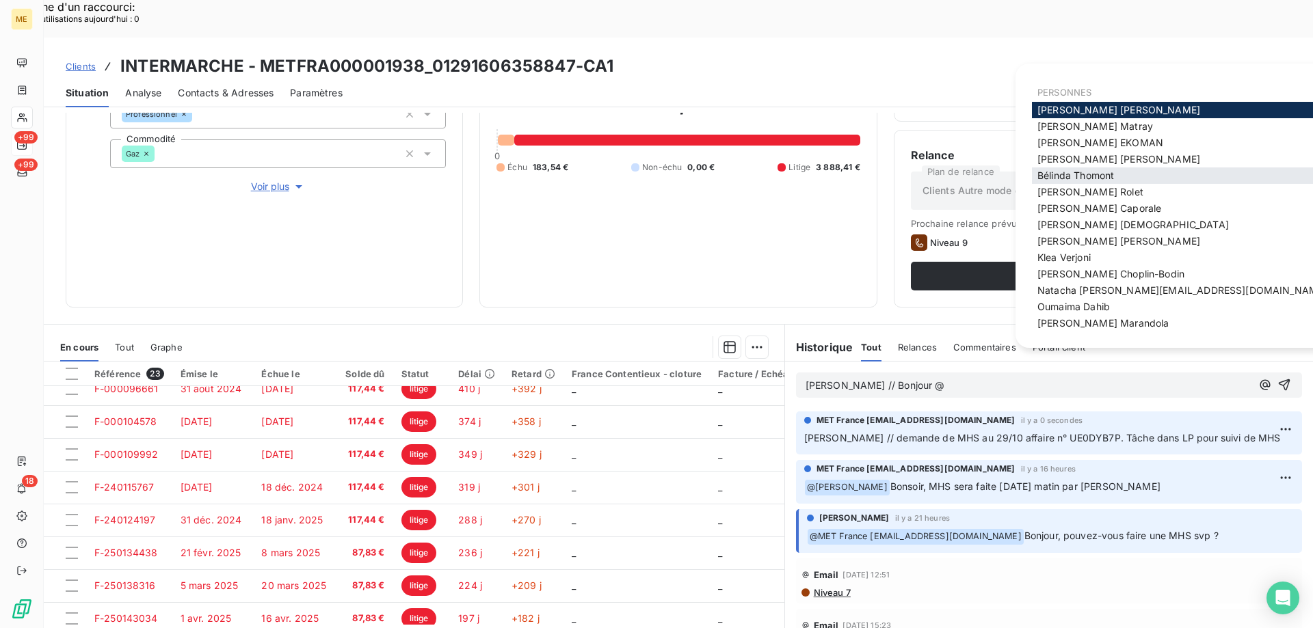
click at [1091, 177] on span "Bélinda Thomont" at bounding box center [1075, 176] width 77 height 12
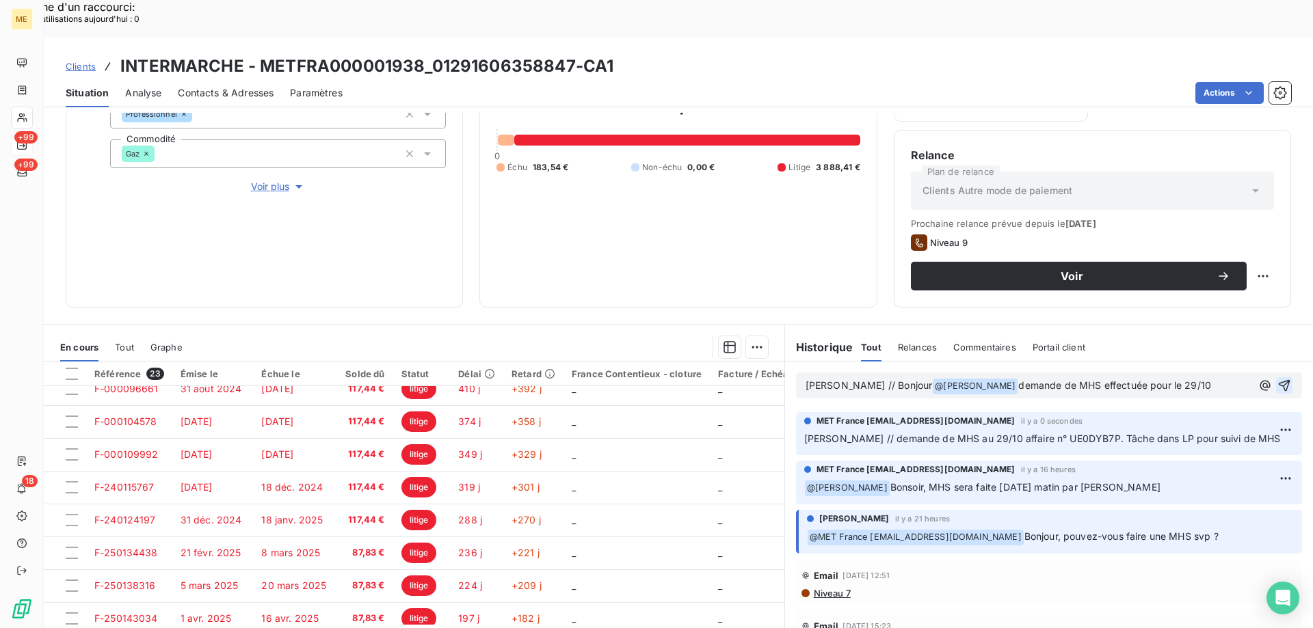
click at [1279, 380] on icon "button" at bounding box center [1285, 386] width 12 height 12
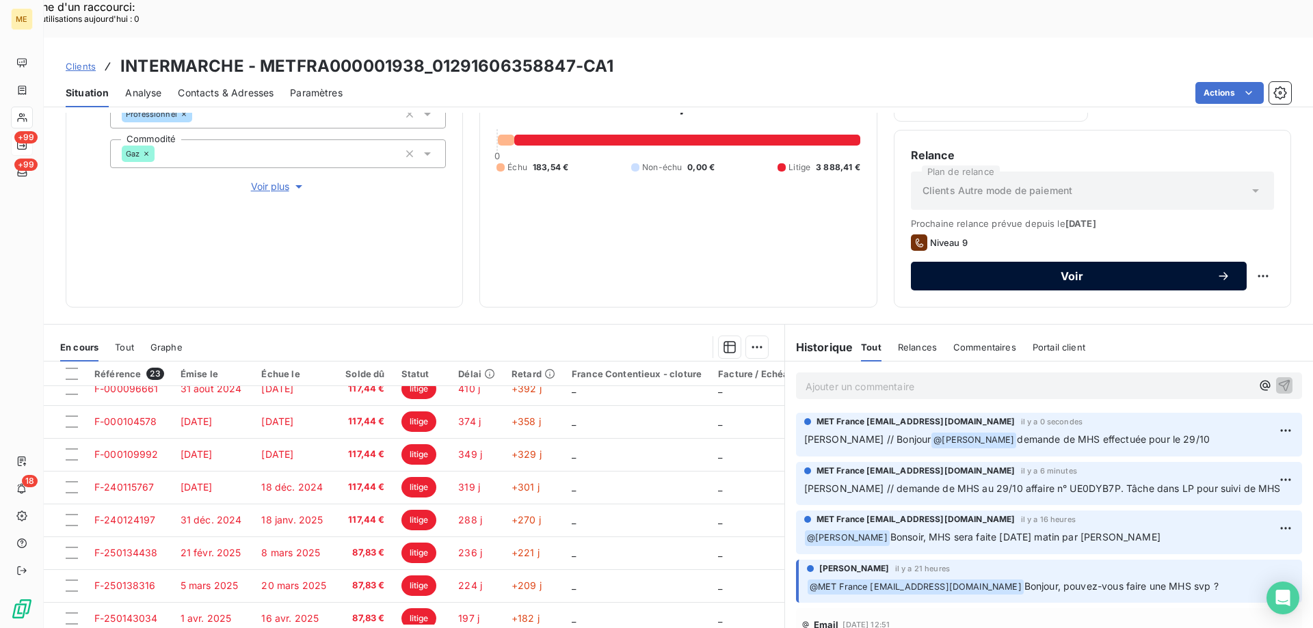
click at [1011, 271] on span "Voir" at bounding box center [1071, 276] width 289 height 11
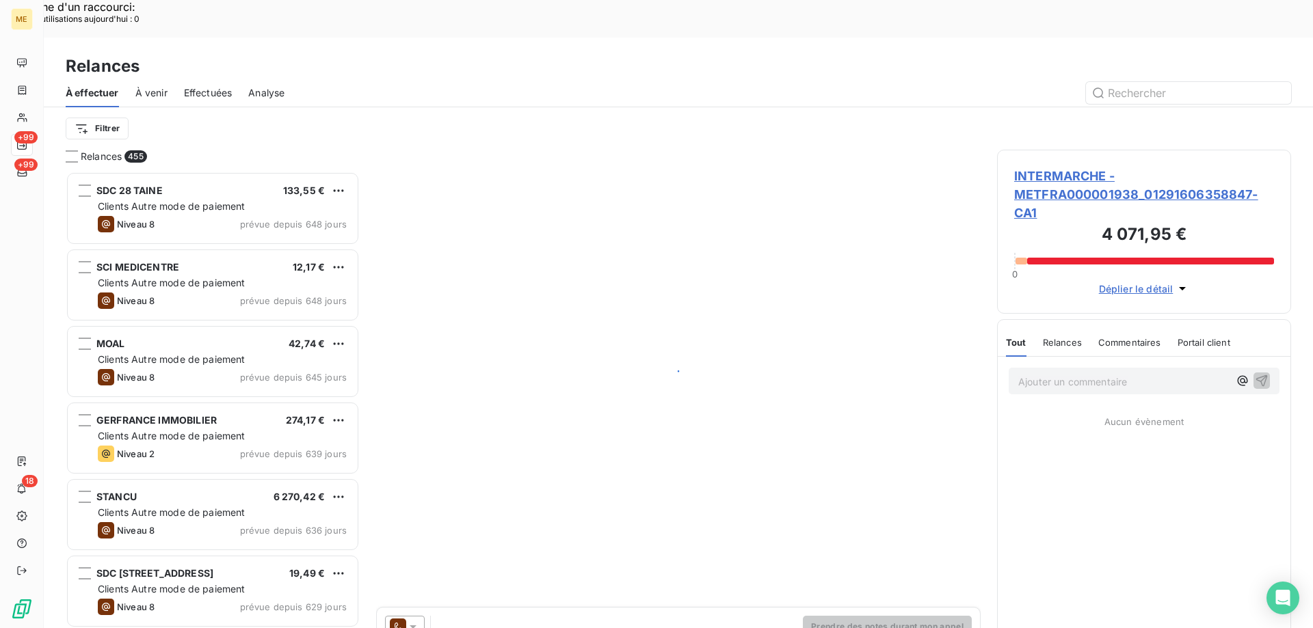
scroll to position [484, 284]
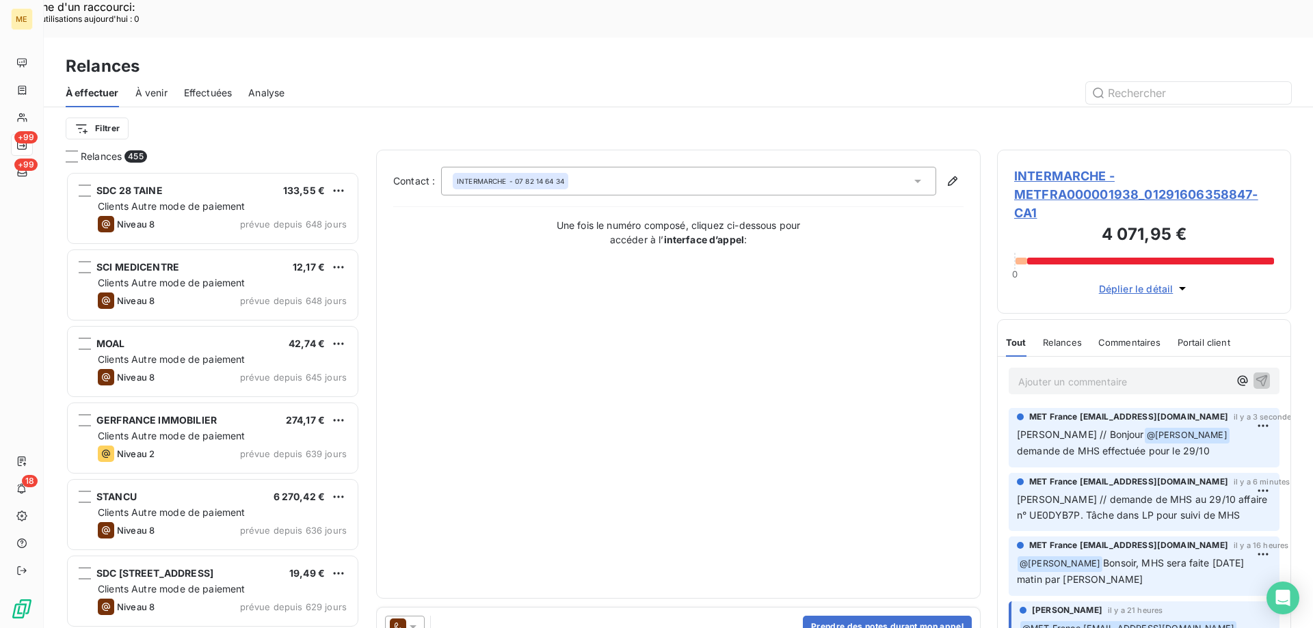
click at [410, 626] on icon at bounding box center [413, 627] width 7 height 3
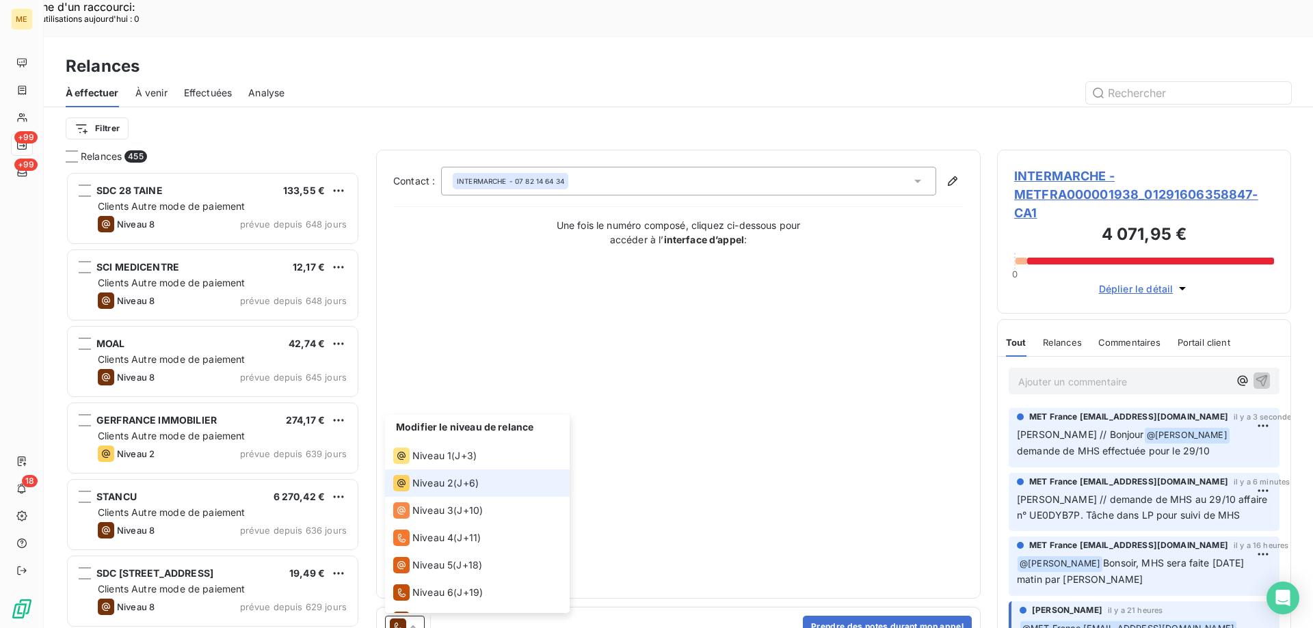
scroll to position [75, 0]
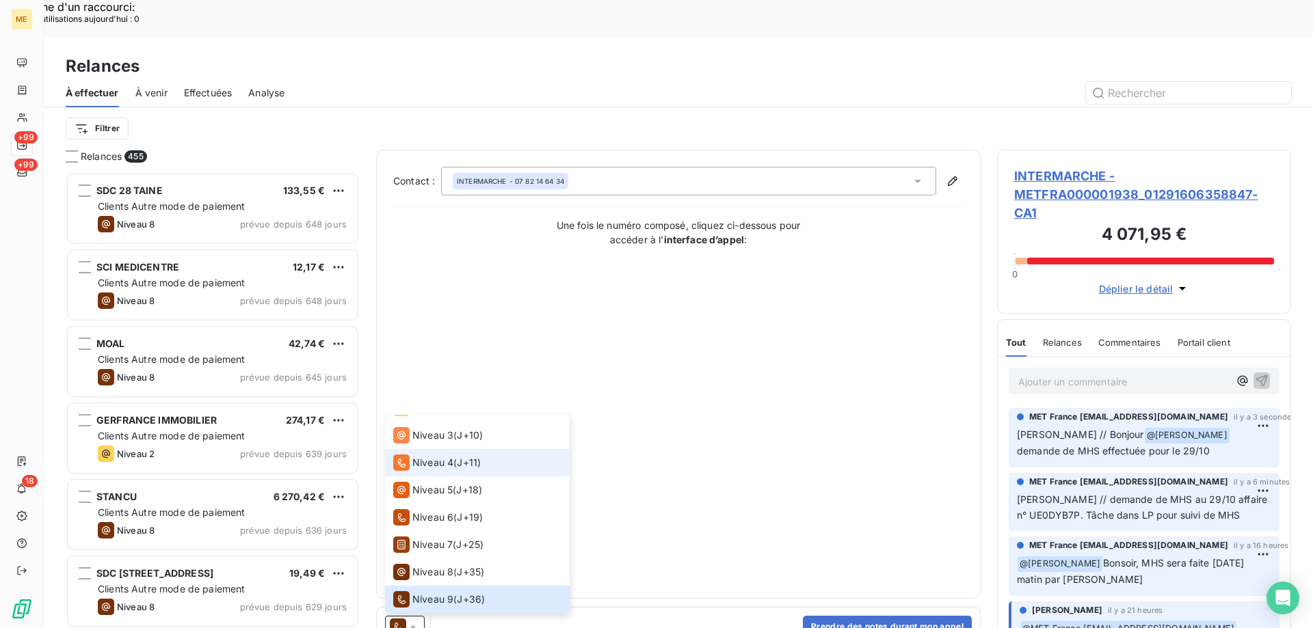
click at [449, 456] on span "Niveau 4" at bounding box center [432, 463] width 41 height 14
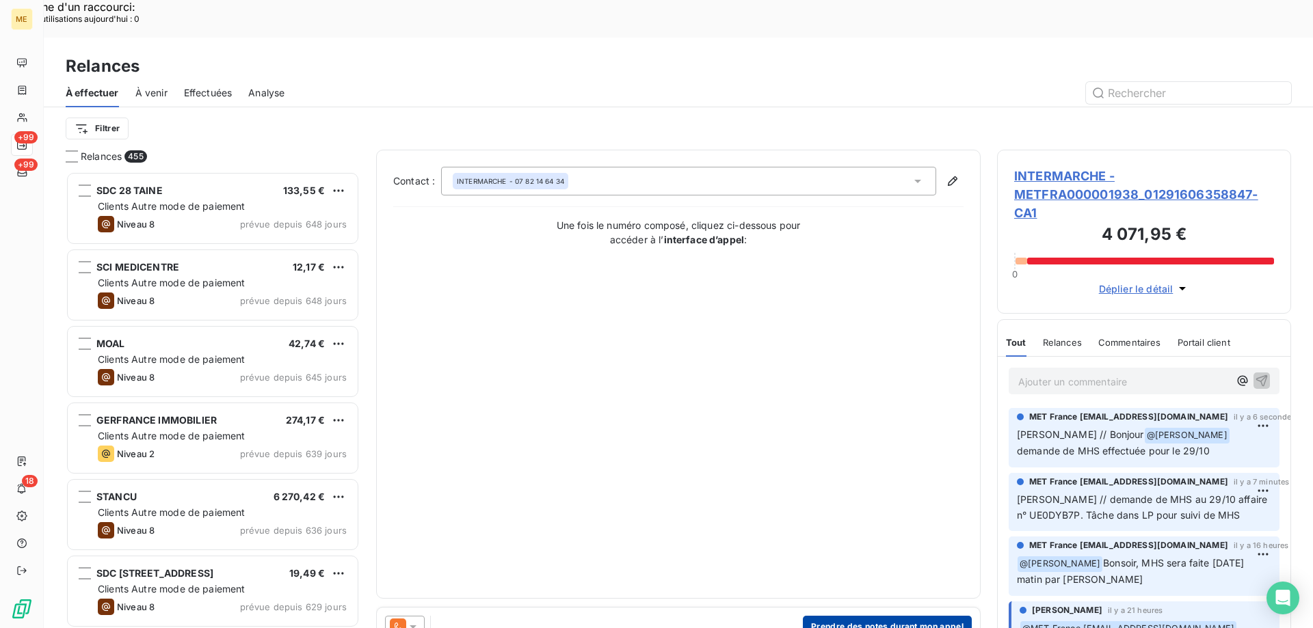
click at [843, 616] on button "Prendre des notes durant mon appel" at bounding box center [887, 627] width 169 height 22
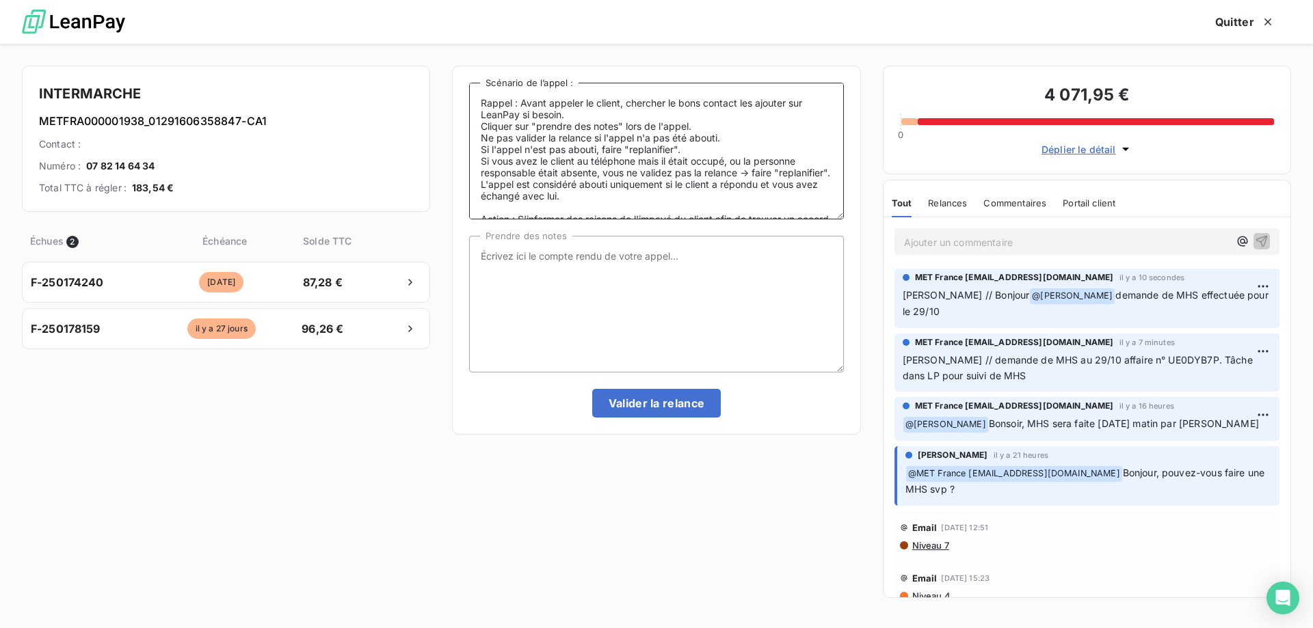
drag, startPoint x: 480, startPoint y: 139, endPoint x: 490, endPoint y: 137, distance: 10.3
click at [490, 137] on textarea "Rappel : Avant appeler le client, chercher le bons contact les ajouter sur Lean…" at bounding box center [656, 151] width 374 height 137
click at [594, 304] on textarea "Prendre des notes" at bounding box center [656, 304] width 374 height 137
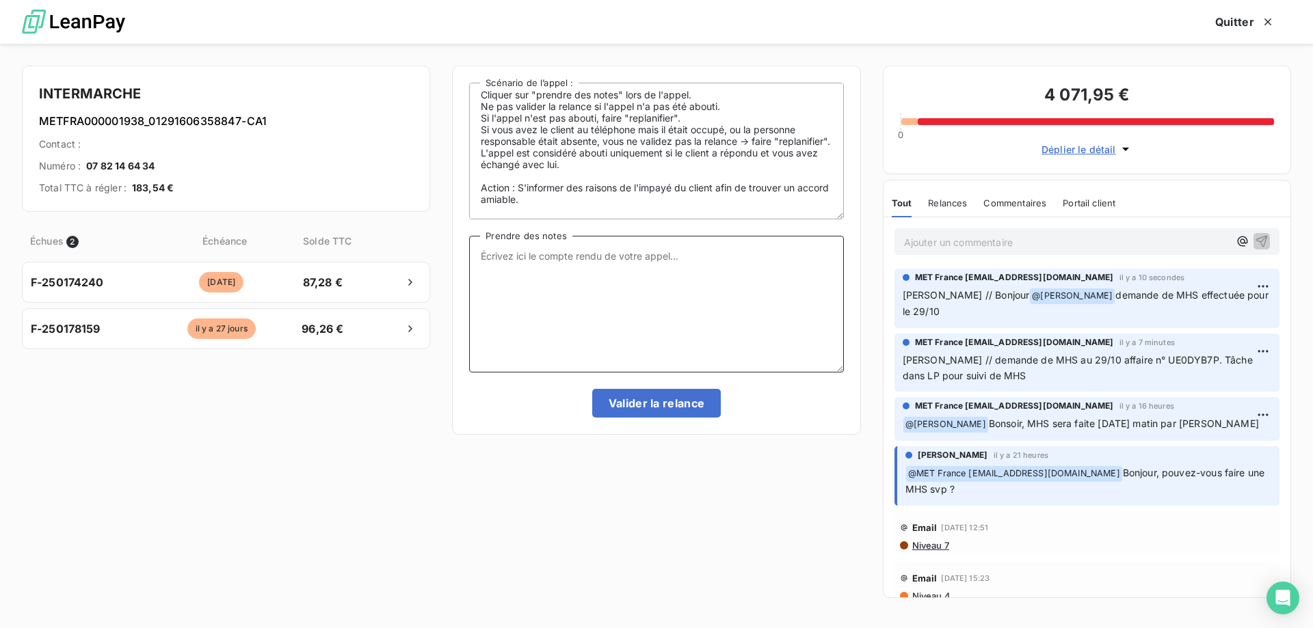
scroll to position [55, 0]
drag, startPoint x: 687, startPoint y: 176, endPoint x: 772, endPoint y: 177, distance: 84.8
click at [772, 177] on textarea "Rappel : Avant appeler le client, chercher le bons contact les ajouter sur Lean…" at bounding box center [656, 151] width 374 height 137
click at [585, 194] on textarea "Rappel : Avant appeler le client, chercher le bons contact les ajouter sur Lean…" at bounding box center [656, 151] width 374 height 137
click at [1264, 27] on icon "button" at bounding box center [1268, 22] width 14 height 14
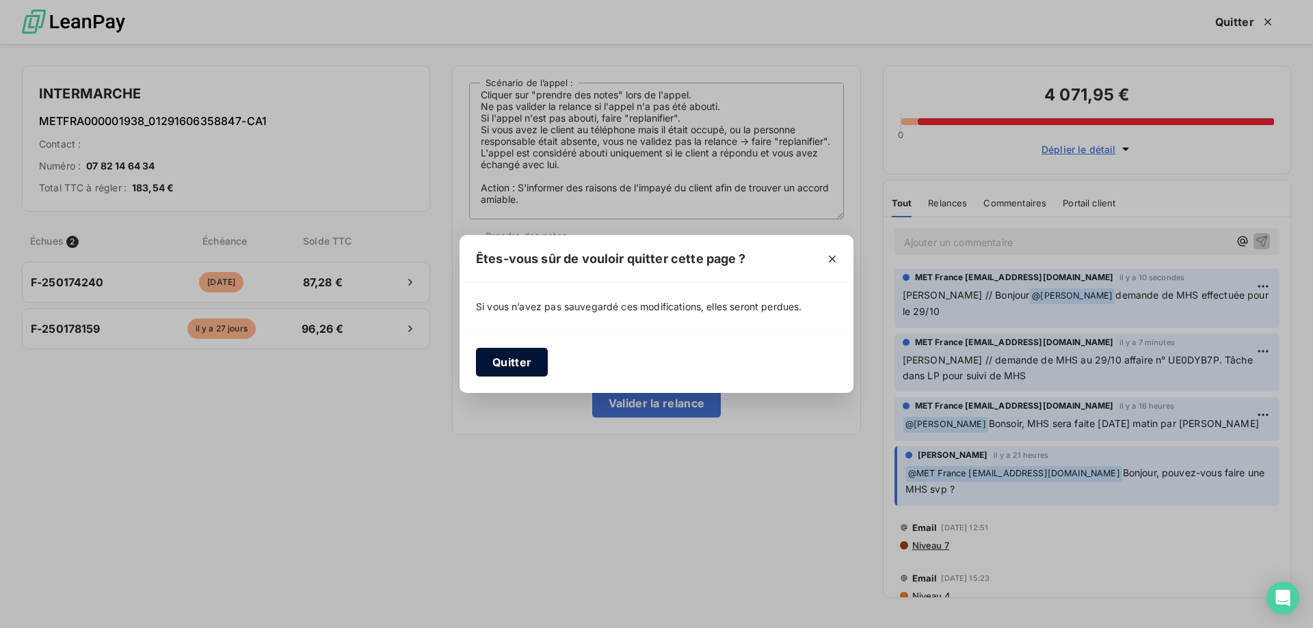
click at [481, 355] on button "Quitter" at bounding box center [512, 362] width 72 height 29
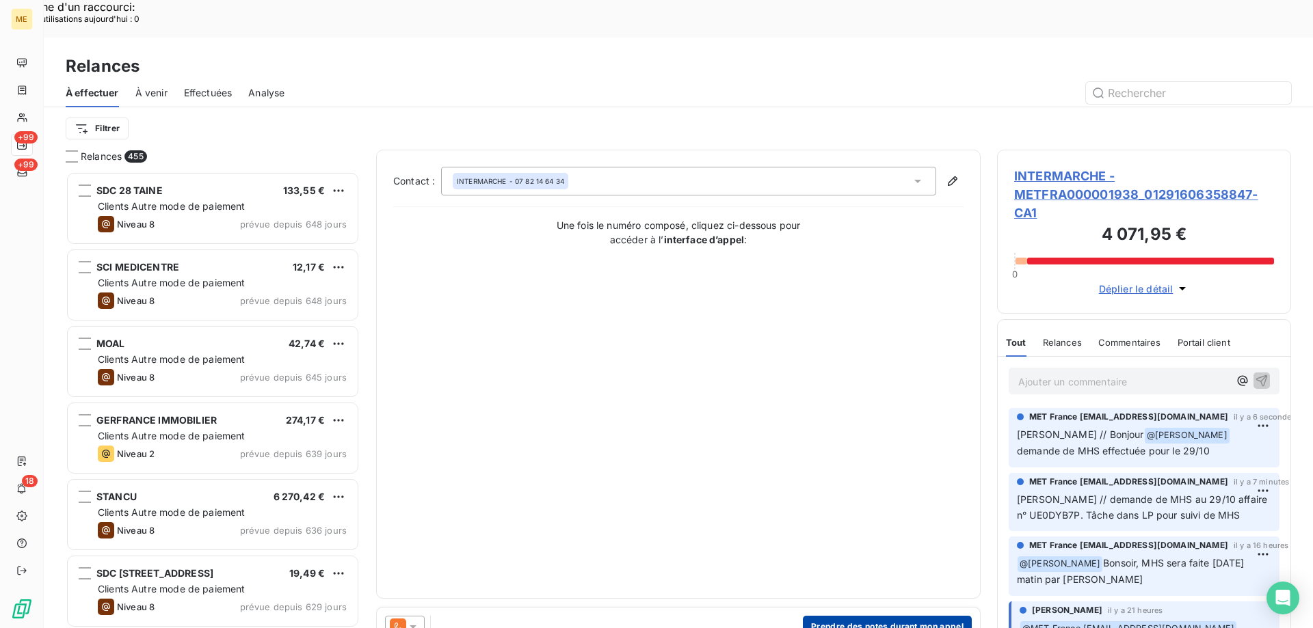
click at [850, 616] on button "Prendre des notes durant mon appel" at bounding box center [887, 627] width 169 height 22
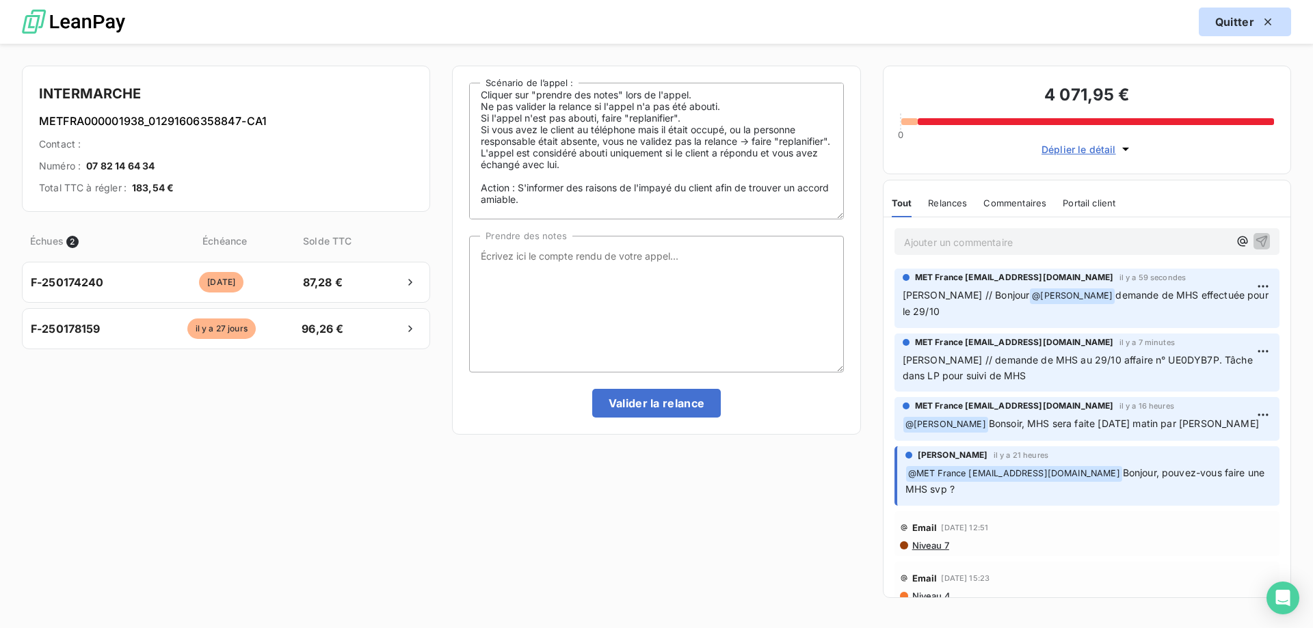
click at [1265, 25] on icon "button" at bounding box center [1268, 22] width 14 height 14
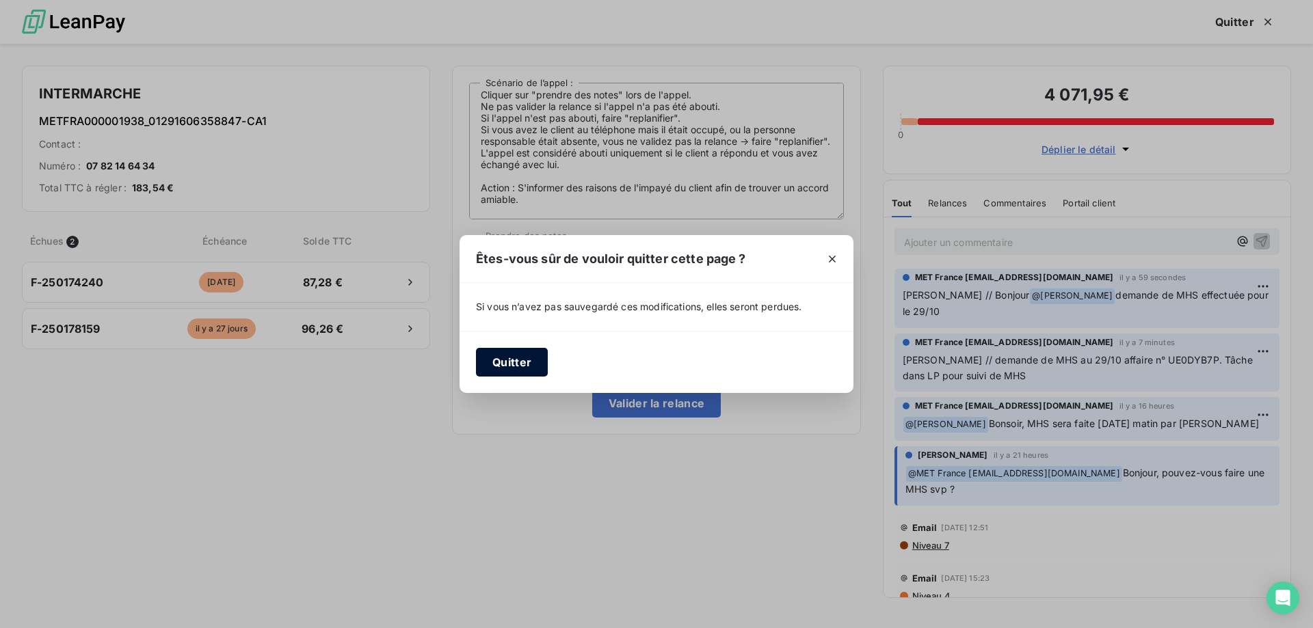
click at [498, 360] on button "Quitter" at bounding box center [512, 362] width 72 height 29
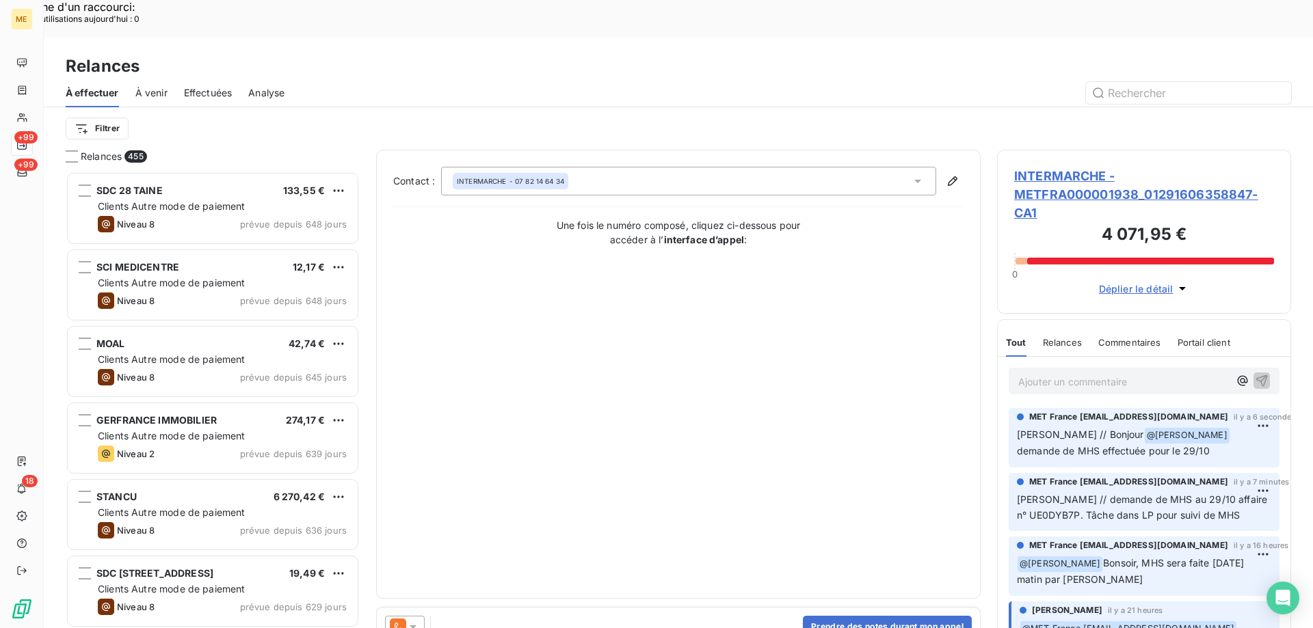
click at [1050, 167] on span "INTERMARCHE - METFRA000001938_01291606358847-CA1" at bounding box center [1144, 194] width 260 height 55
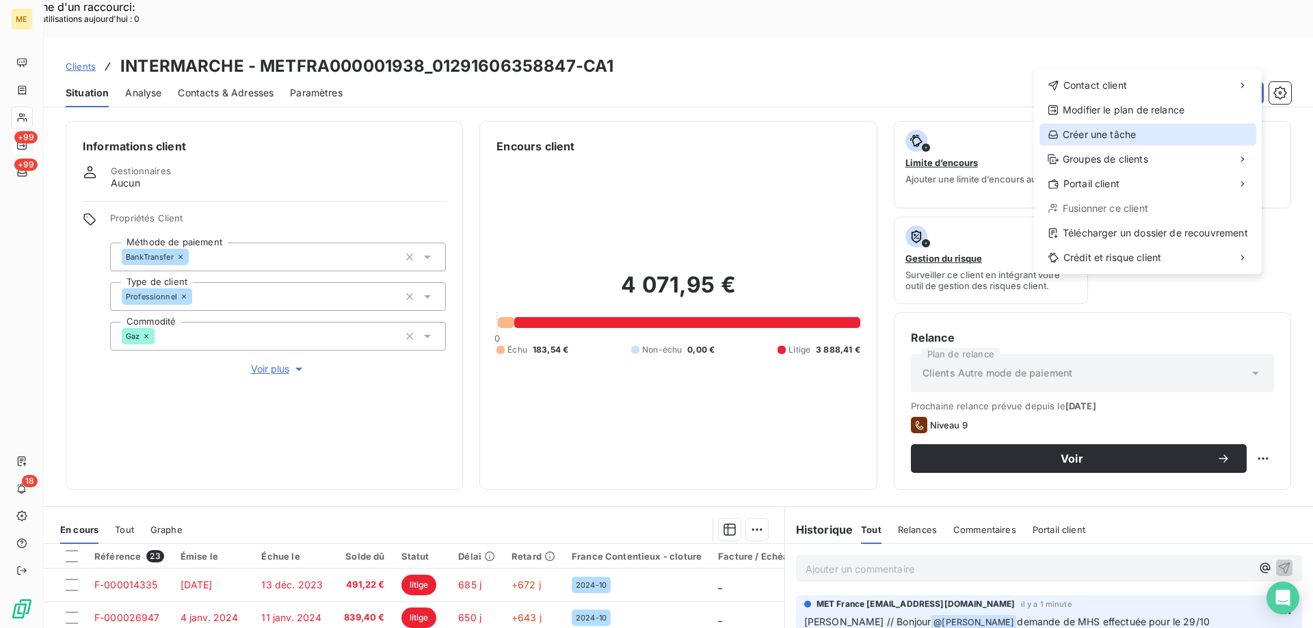
click at [1092, 134] on div "Créer une tâche" at bounding box center [1147, 135] width 217 height 22
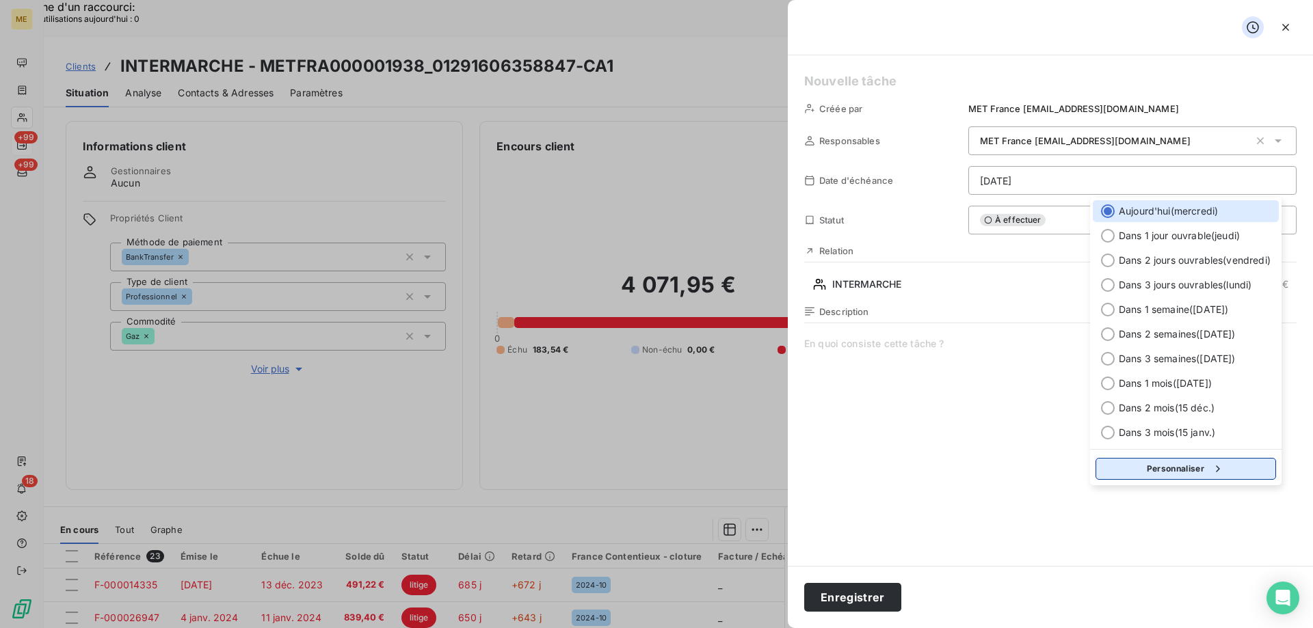
click at [1153, 466] on button "Personnaliser" at bounding box center [1185, 469] width 181 height 22
select select "9"
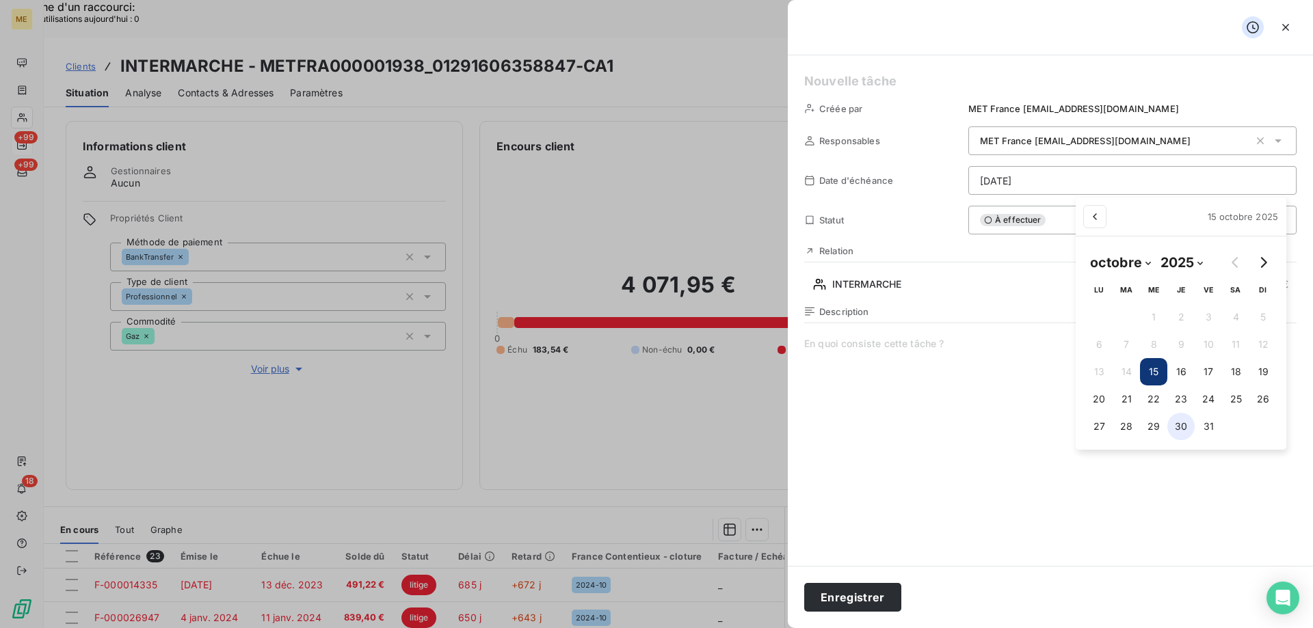
click at [1180, 427] on button "30" at bounding box center [1180, 426] width 27 height 27
type input "30/10/2025"
click at [822, 85] on h5 at bounding box center [1050, 81] width 492 height 19
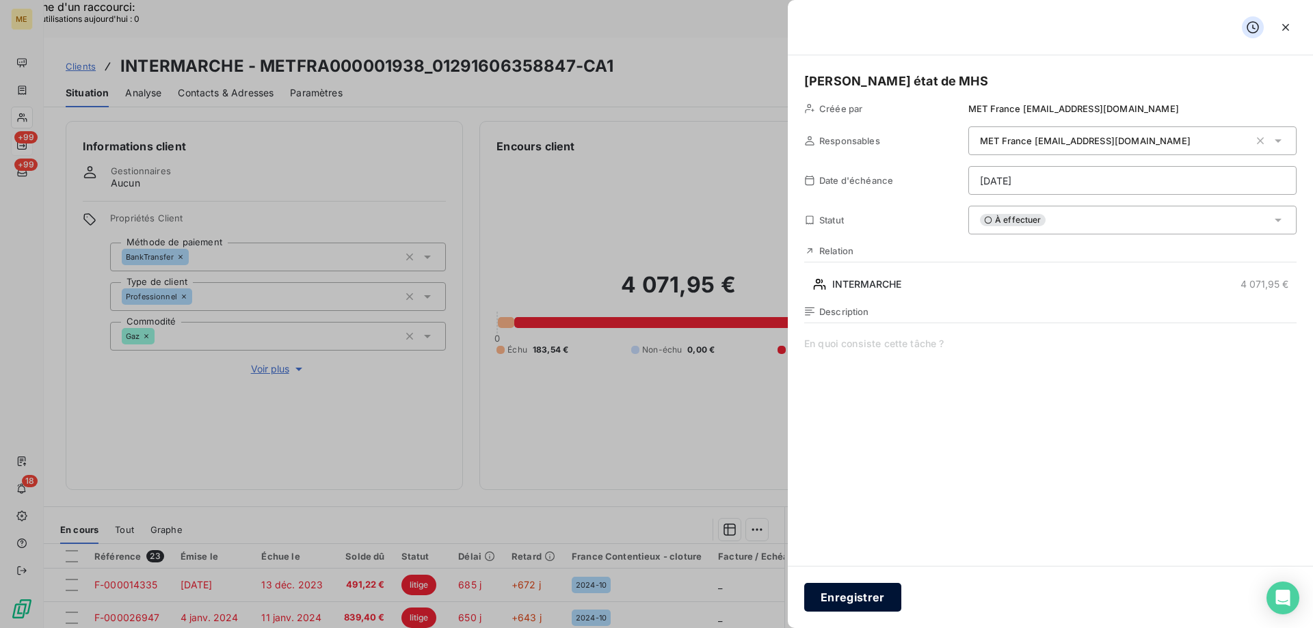
drag, startPoint x: 862, startPoint y: 602, endPoint x: 854, endPoint y: 600, distance: 8.5
click at [862, 602] on button "Enregistrer" at bounding box center [852, 597] width 97 height 29
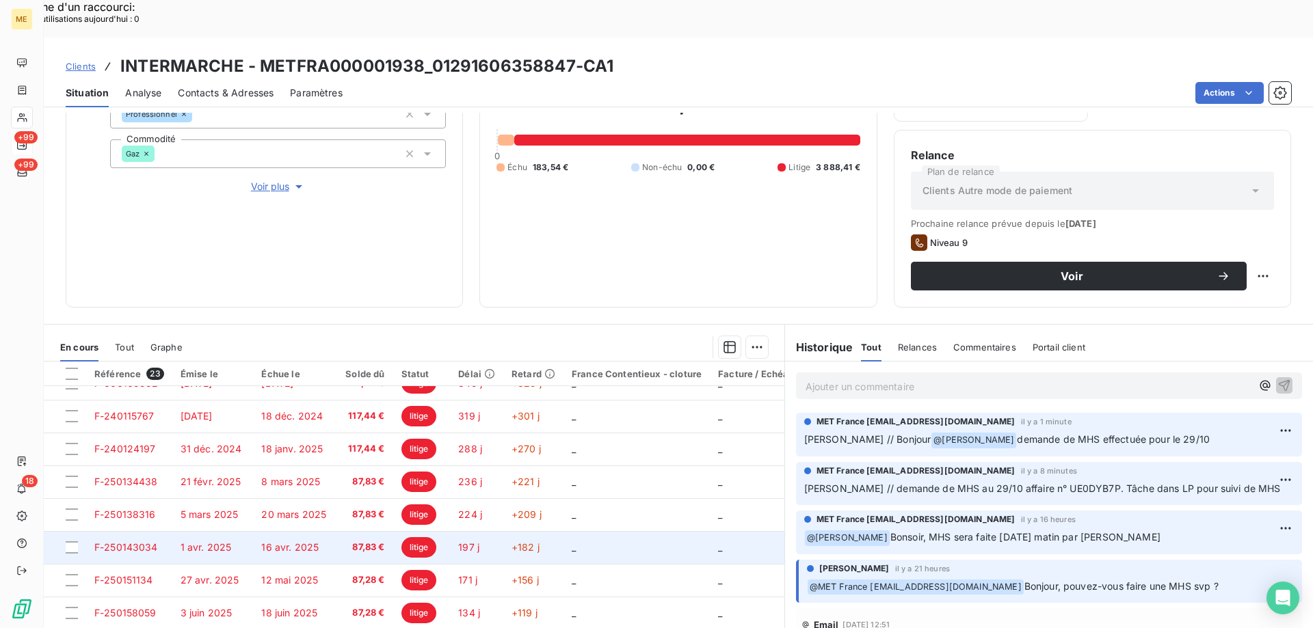
scroll to position [522, 0]
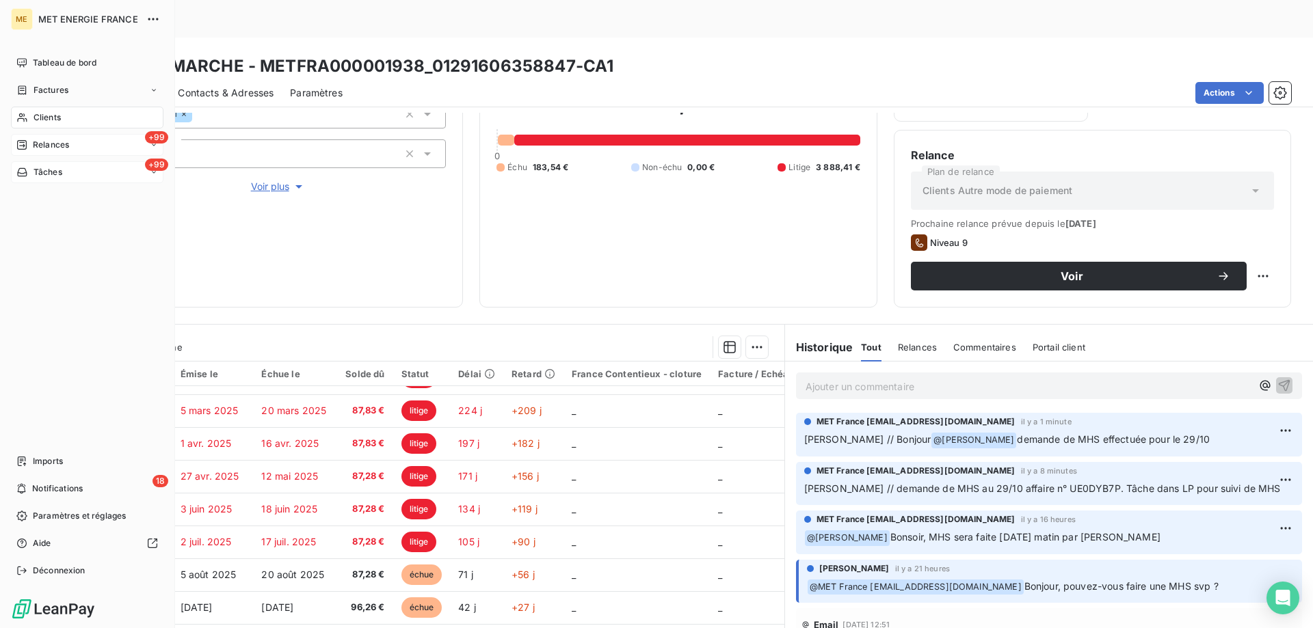
click at [42, 169] on span "Tâches" at bounding box center [48, 172] width 29 height 12
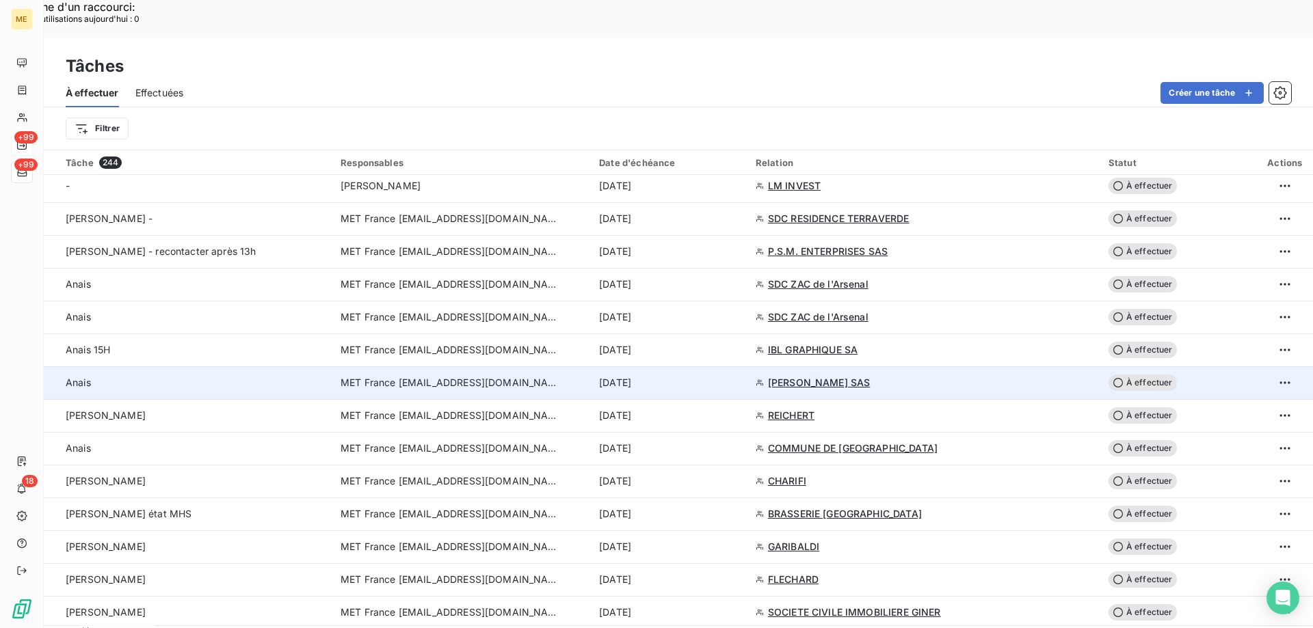
scroll to position [1026, 0]
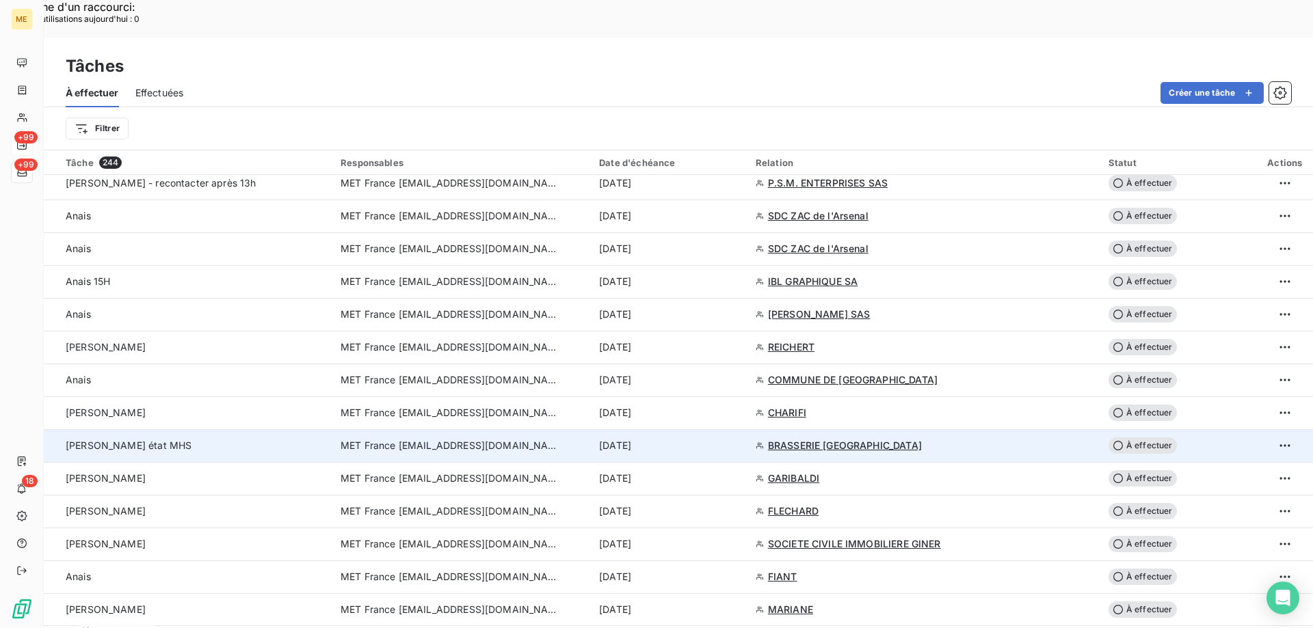
click at [413, 439] on span "MET France [EMAIL_ADDRESS][DOMAIN_NAME]" at bounding box center [450, 446] width 219 height 14
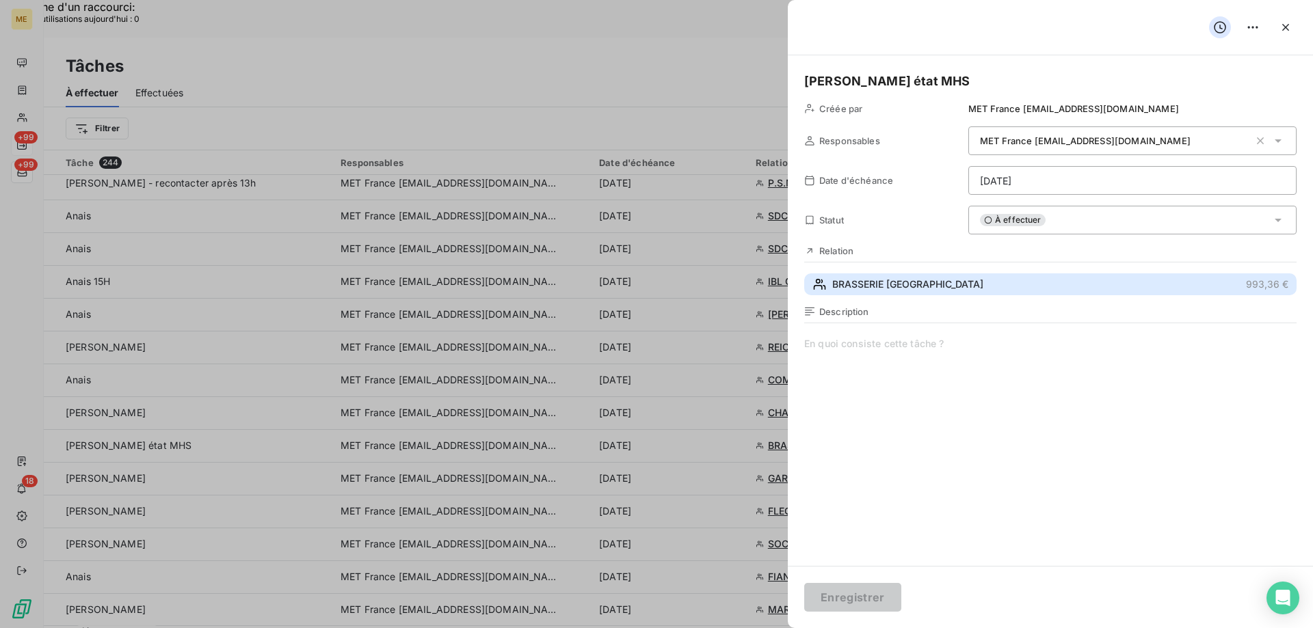
click at [866, 287] on span "BRASSERIE SAINT MARS LA BIERE" at bounding box center [907, 285] width 151 height 14
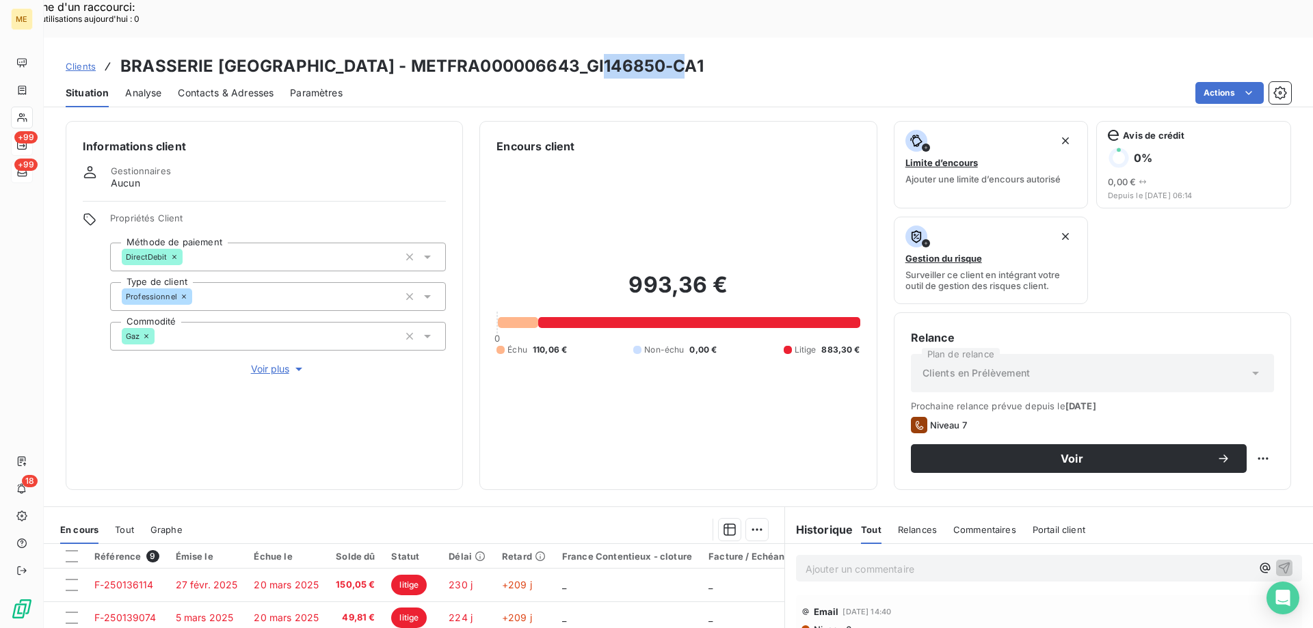
drag, startPoint x: 588, startPoint y: 23, endPoint x: 662, endPoint y: 23, distance: 73.9
click at [662, 54] on h3 "BRASSERIE SAINT MARS LA BIERE - METFRA000006643_GI146850-CA1" at bounding box center [411, 66] width 583 height 25
copy h3 "GI146850"
click at [862, 561] on p "Ajouter un commentaire ﻿" at bounding box center [1029, 569] width 446 height 17
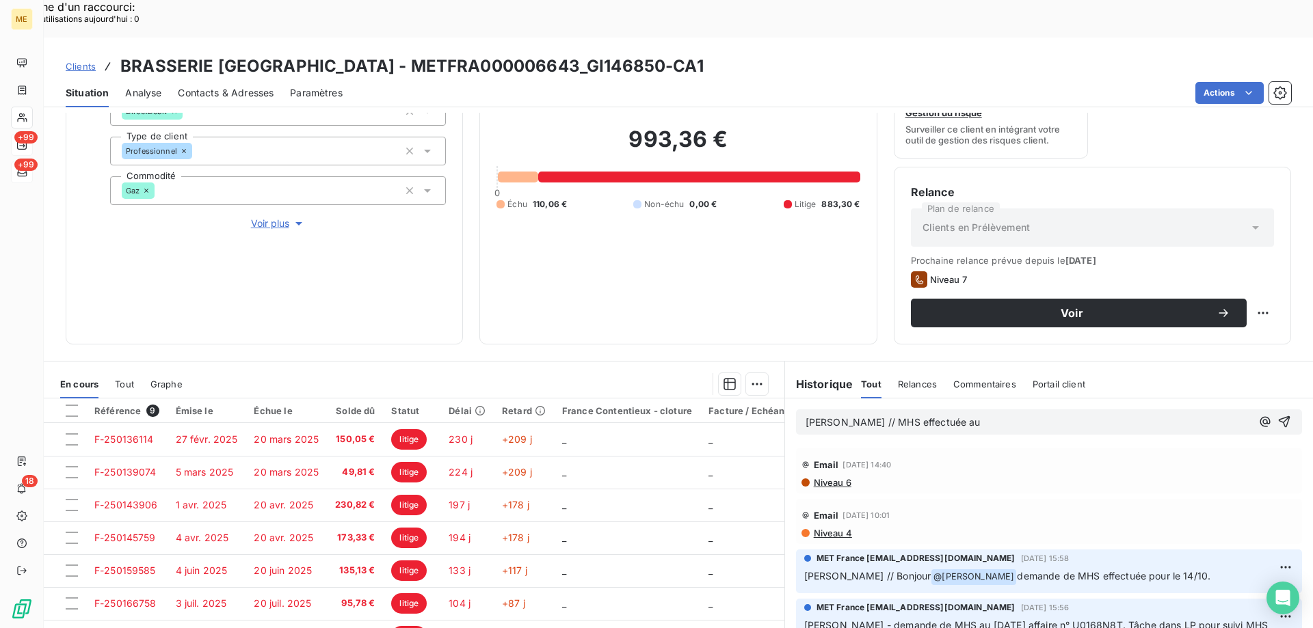
scroll to position [183, 0]
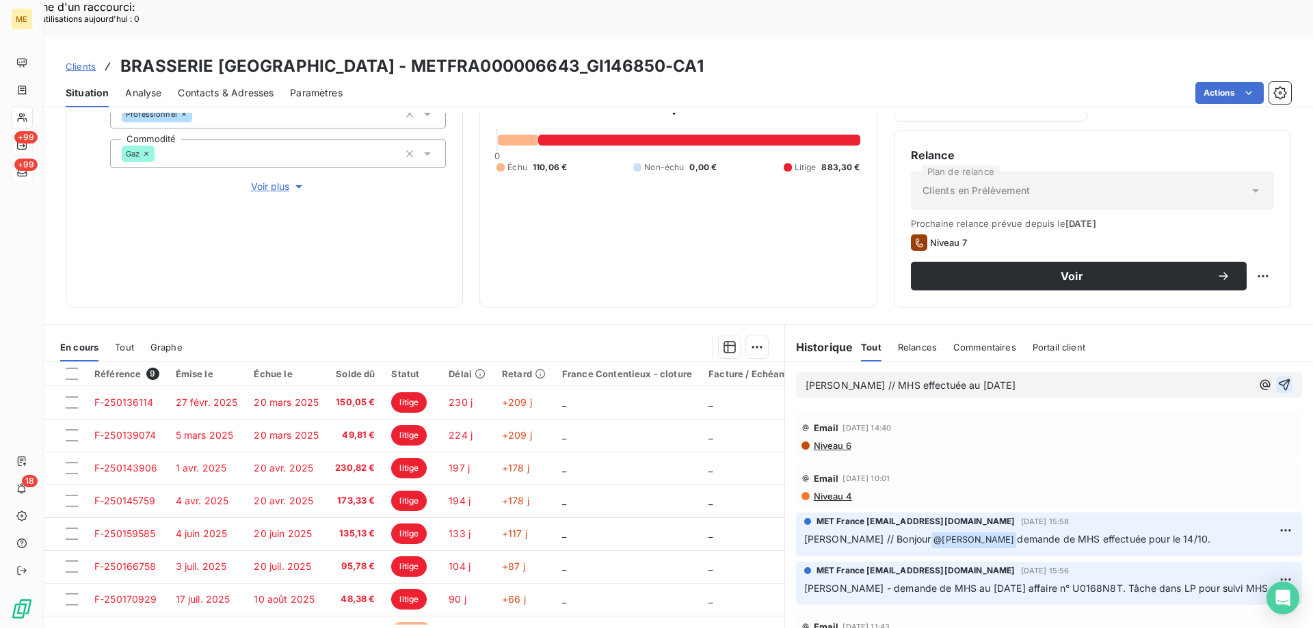
click at [1277, 378] on icon "button" at bounding box center [1284, 385] width 14 height 14
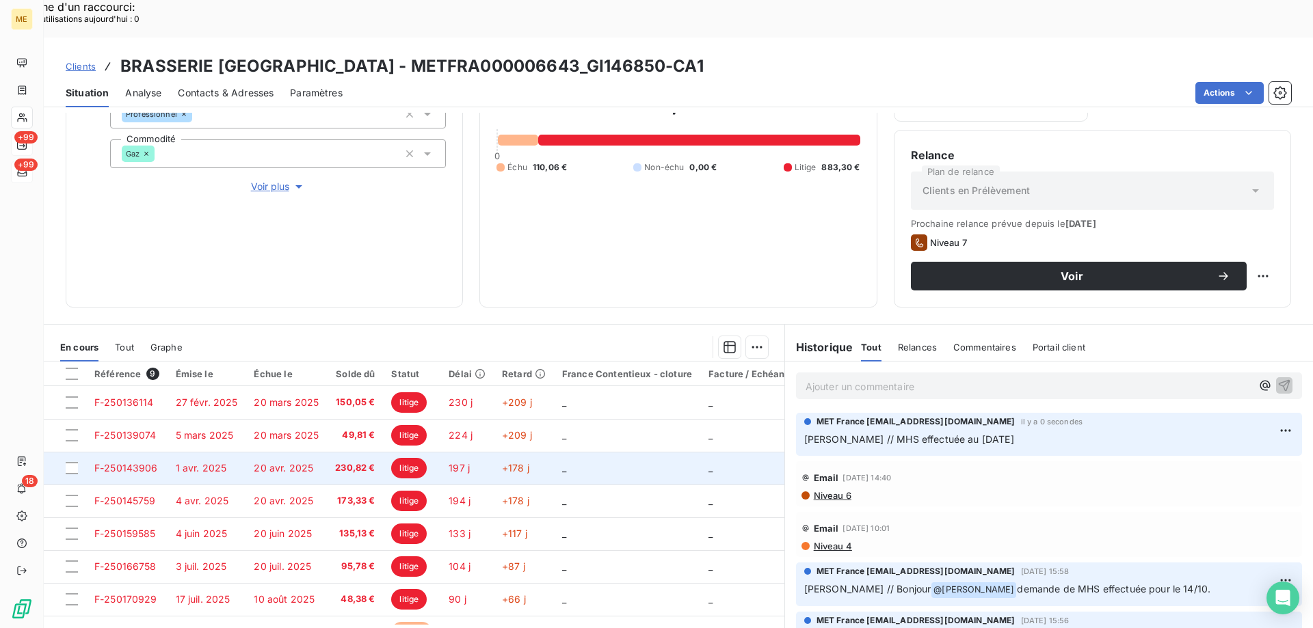
scroll to position [63, 0]
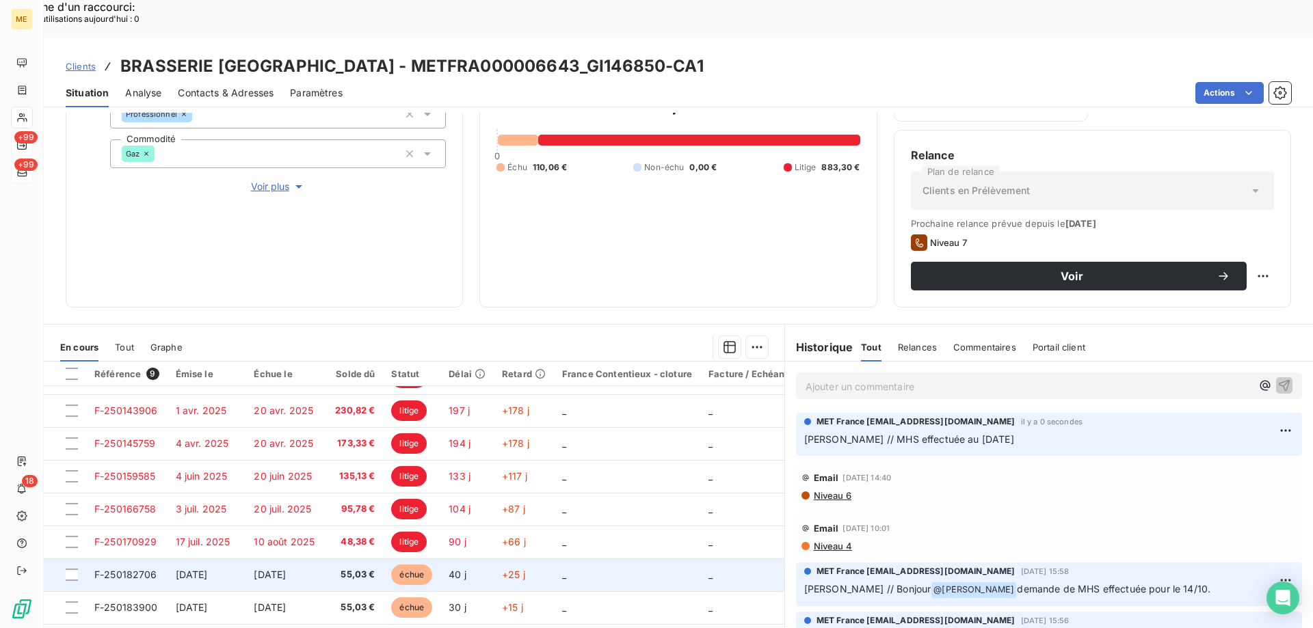
click at [111, 569] on span "F-250182706" at bounding box center [125, 575] width 63 height 12
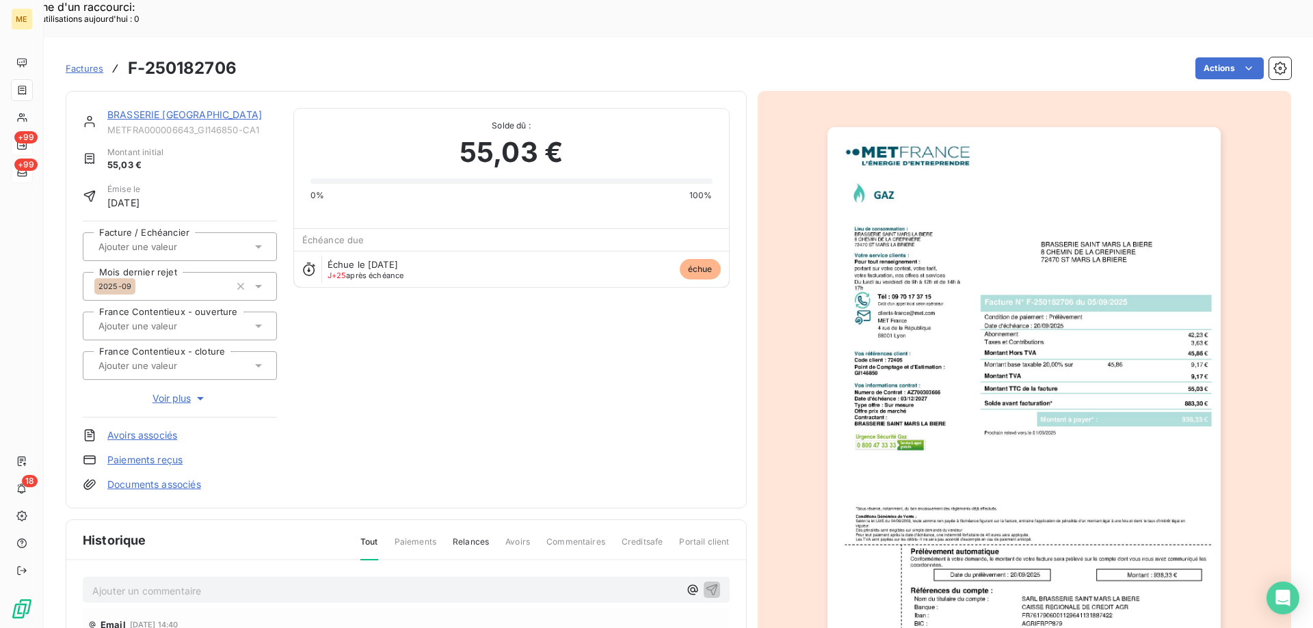
click at [944, 363] on img "button" at bounding box center [1023, 405] width 393 height 557
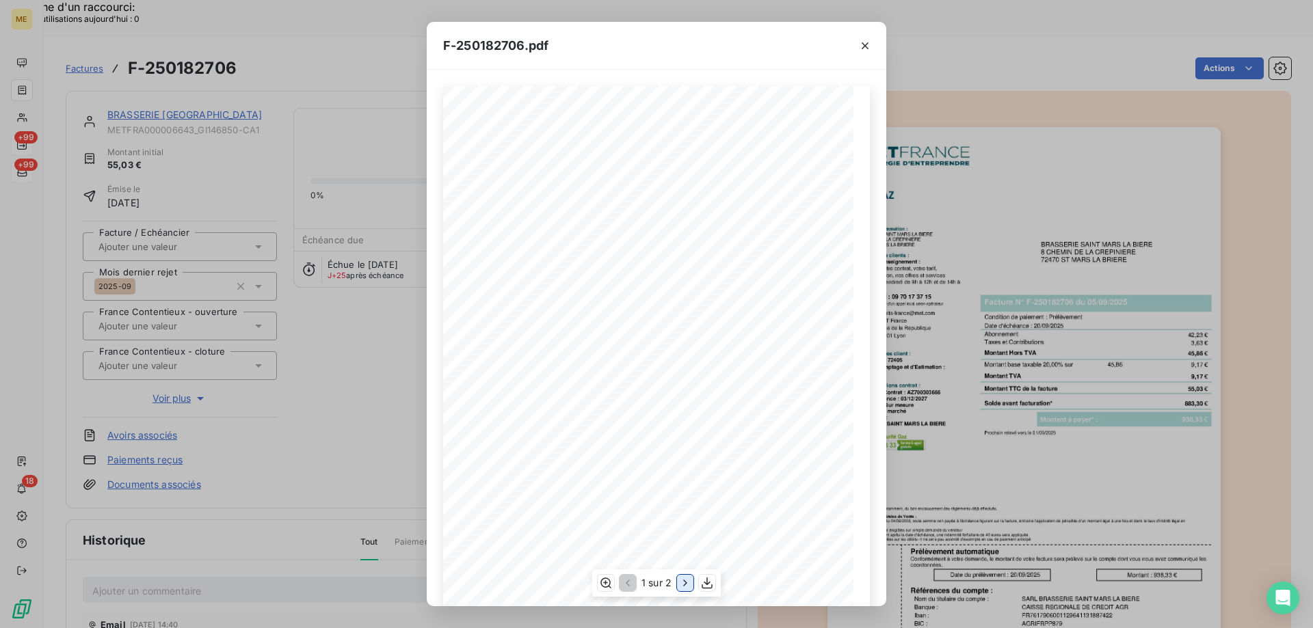
click at [686, 584] on icon "button" at bounding box center [684, 583] width 3 height 6
click at [862, 42] on icon "button" at bounding box center [865, 45] width 7 height 7
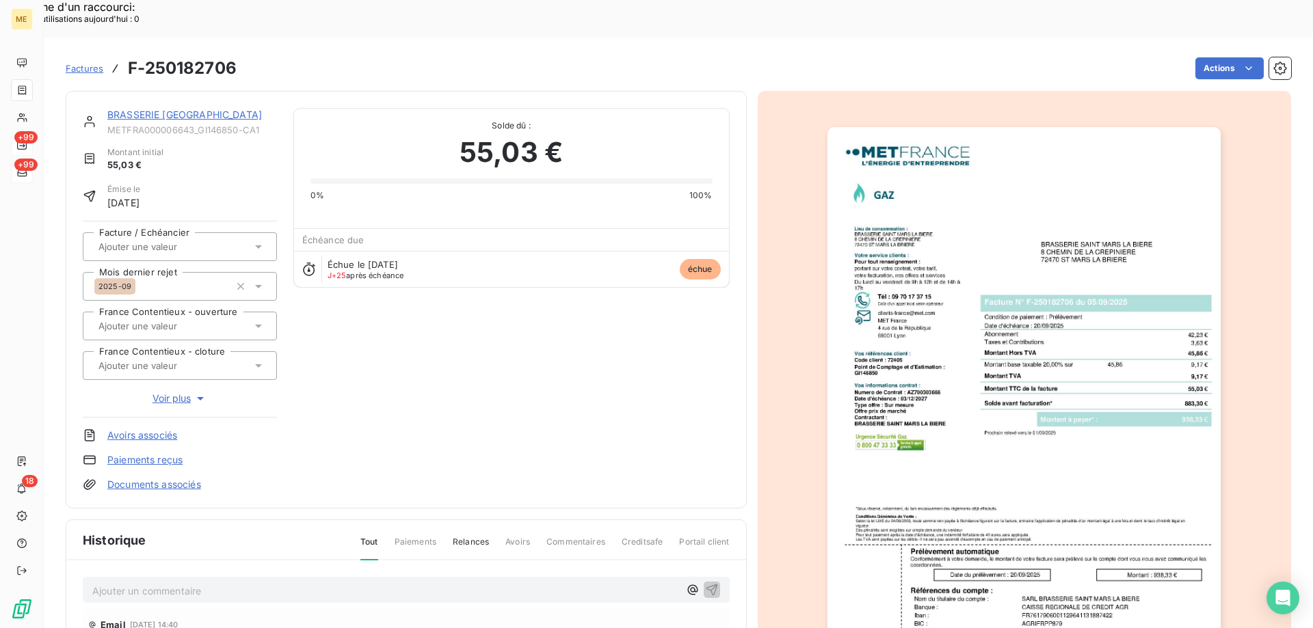
click at [154, 109] on link "BRASSERIE SAINT MARS LA BIERE" at bounding box center [184, 115] width 155 height 12
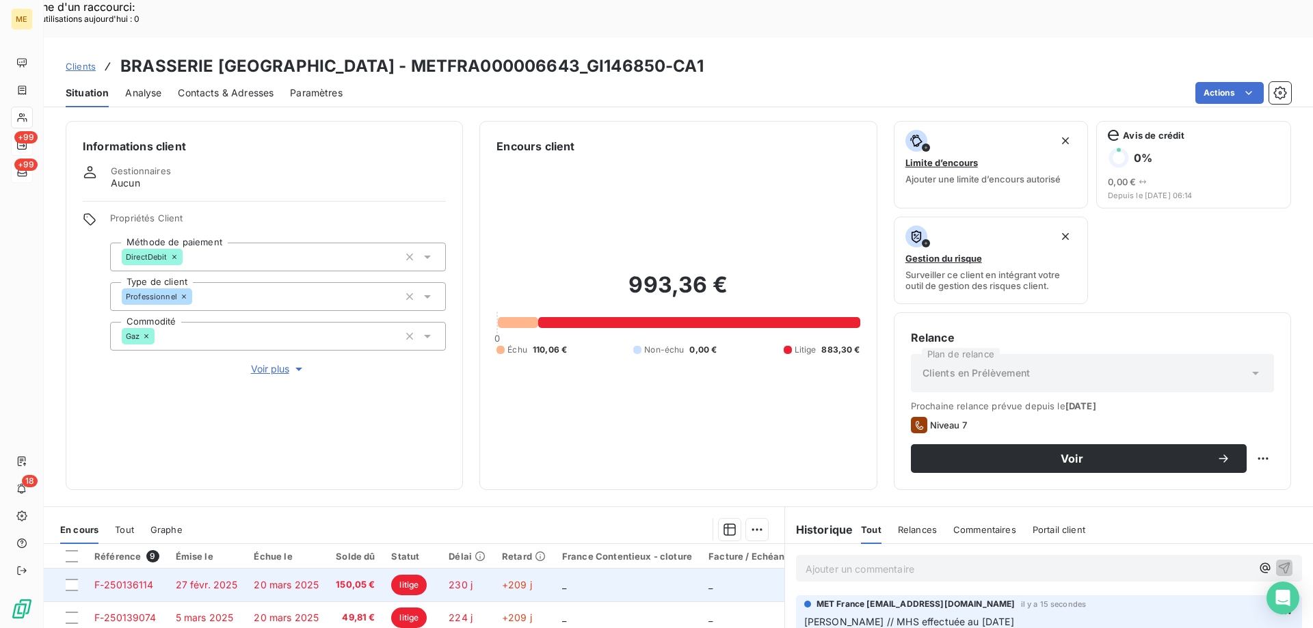
click at [110, 579] on span "F-250136114" at bounding box center [123, 585] width 59 height 12
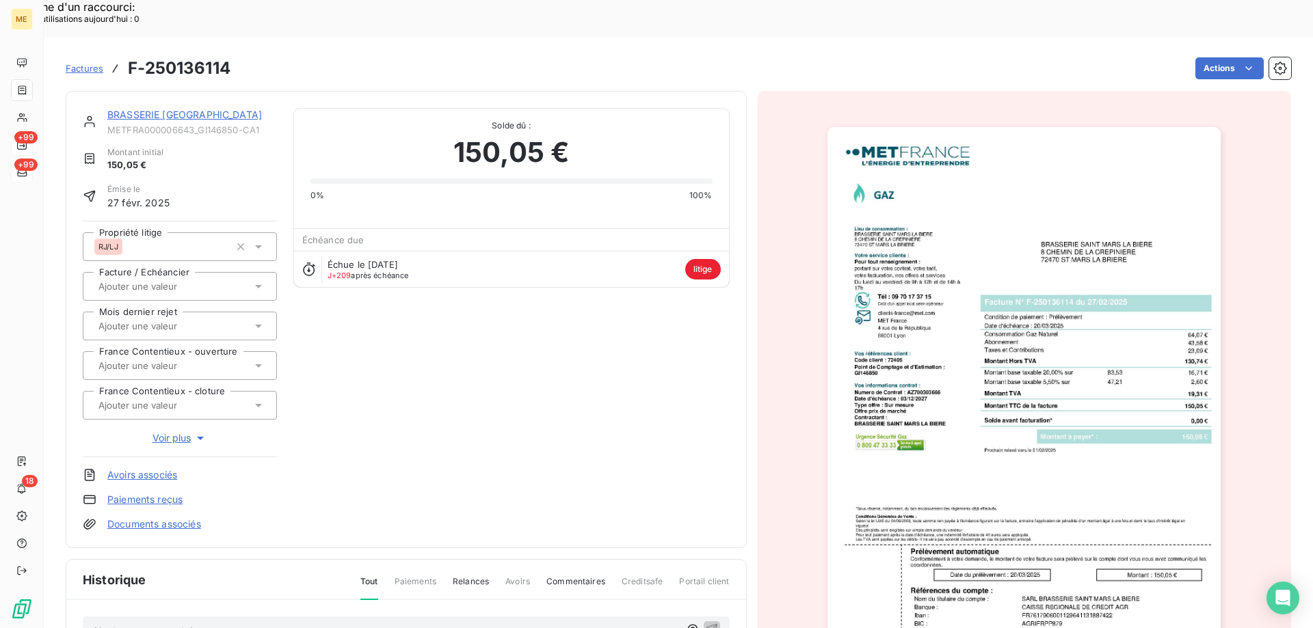
click at [981, 327] on img "button" at bounding box center [1023, 405] width 393 height 557
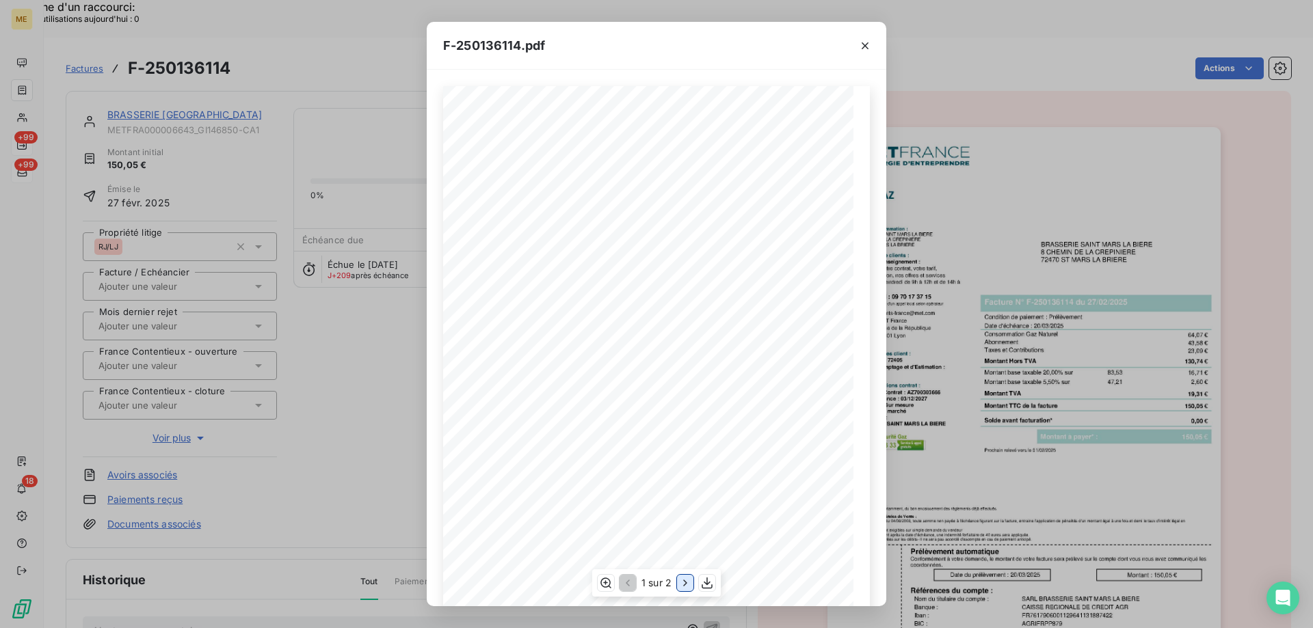
click at [684, 584] on icon "button" at bounding box center [685, 583] width 14 height 14
click at [864, 45] on icon "button" at bounding box center [865, 45] width 7 height 7
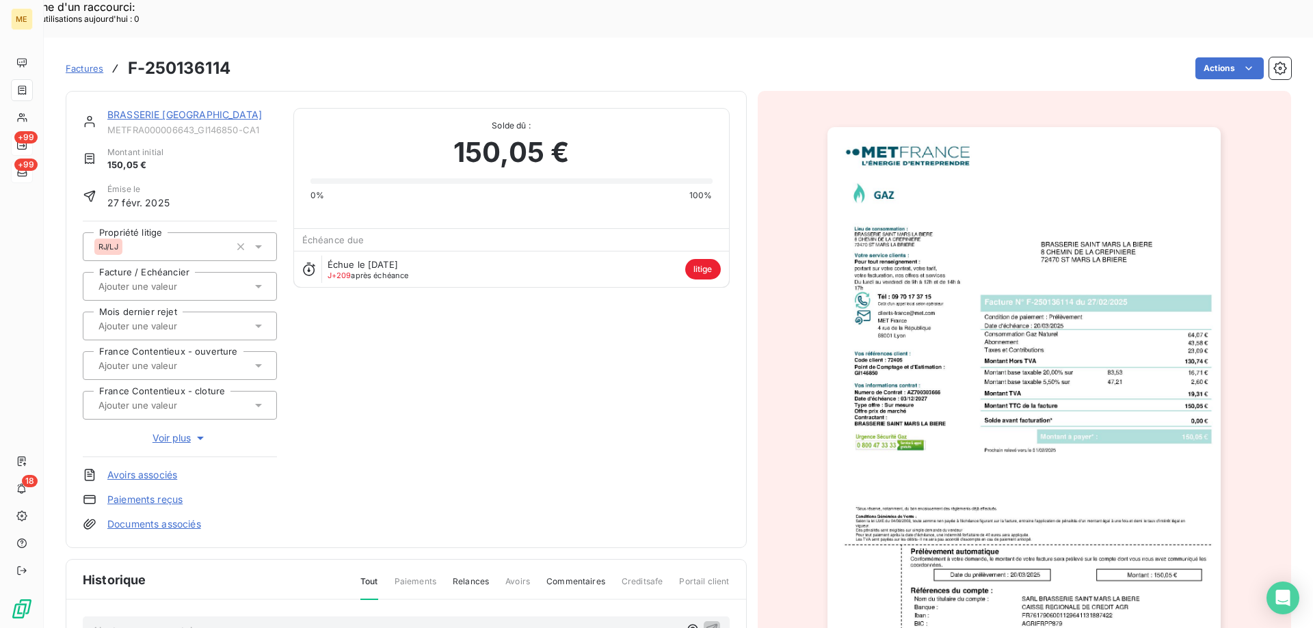
click at [132, 109] on link "BRASSERIE SAINT MARS LA BIERE" at bounding box center [184, 115] width 155 height 12
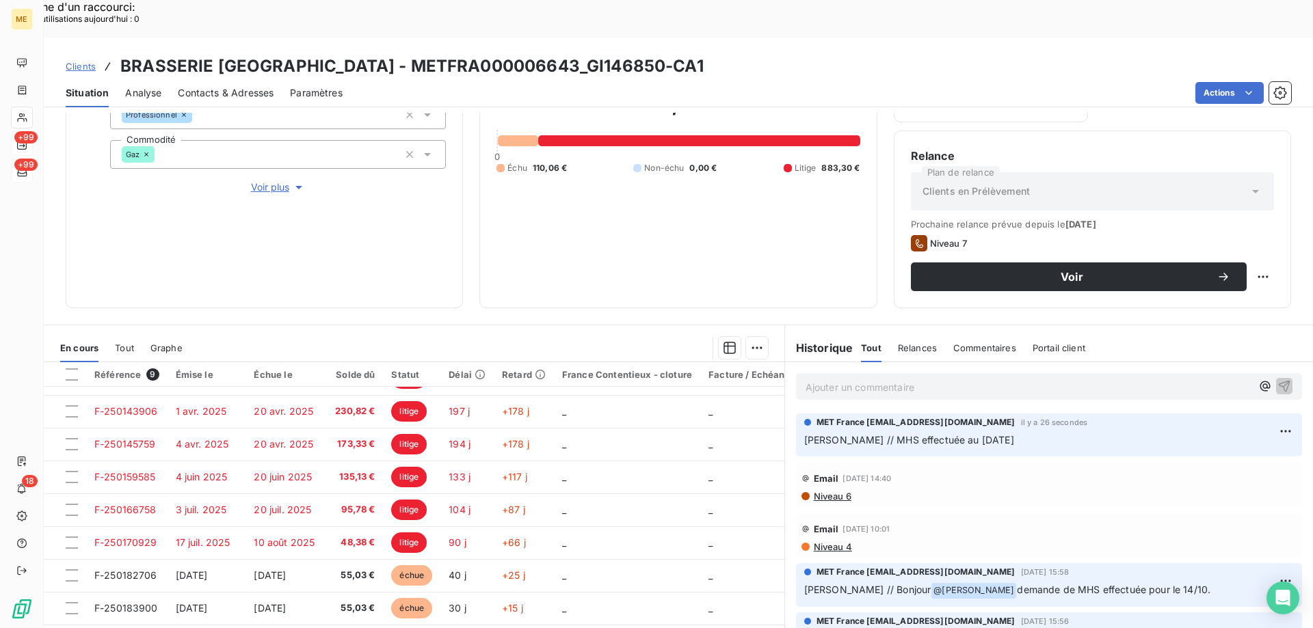
scroll to position [183, 0]
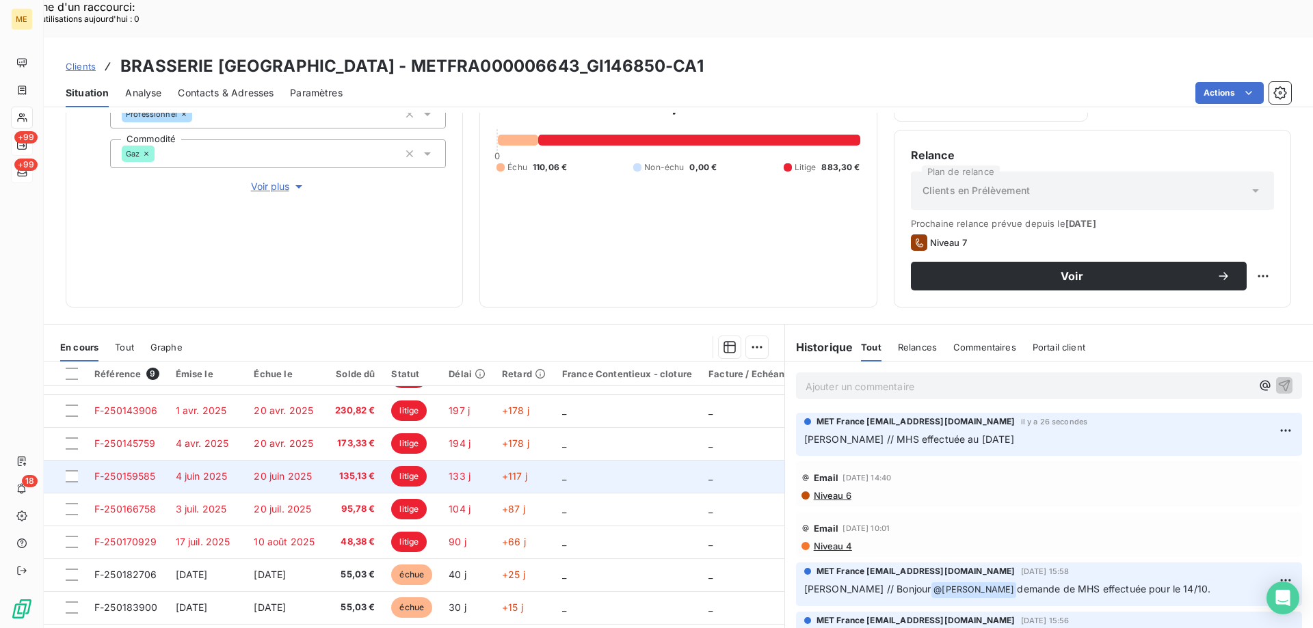
click at [122, 470] on span "F-250159585" at bounding box center [125, 476] width 62 height 12
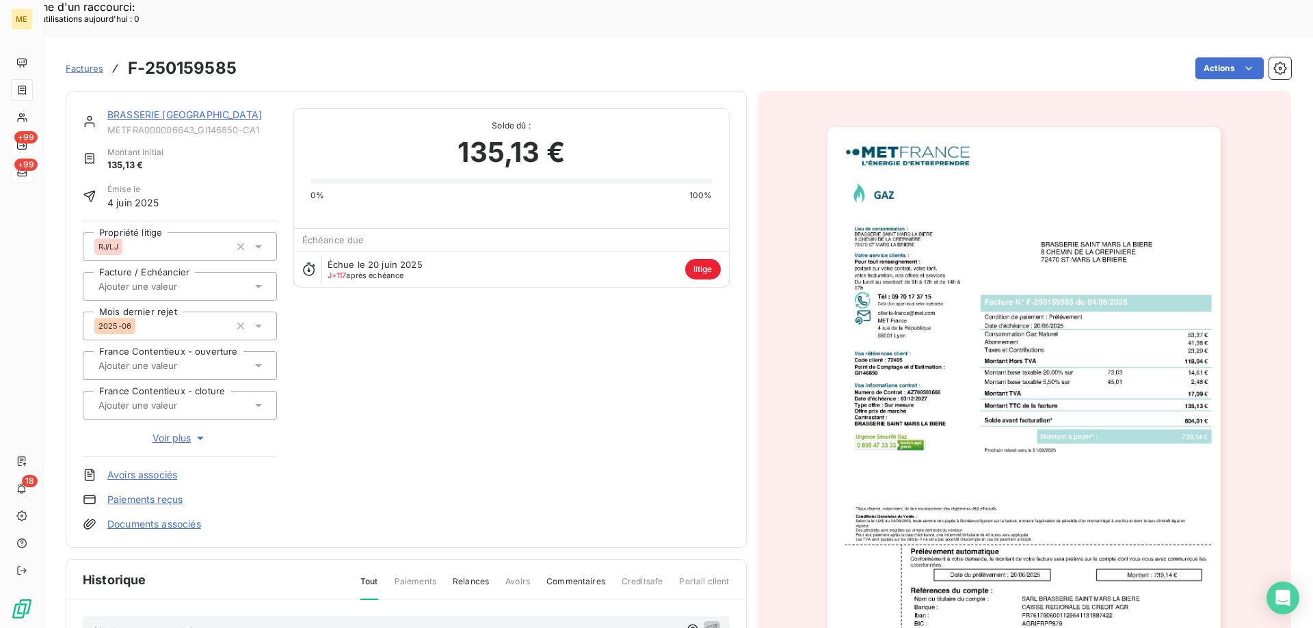
click at [1063, 335] on img "button" at bounding box center [1023, 405] width 393 height 557
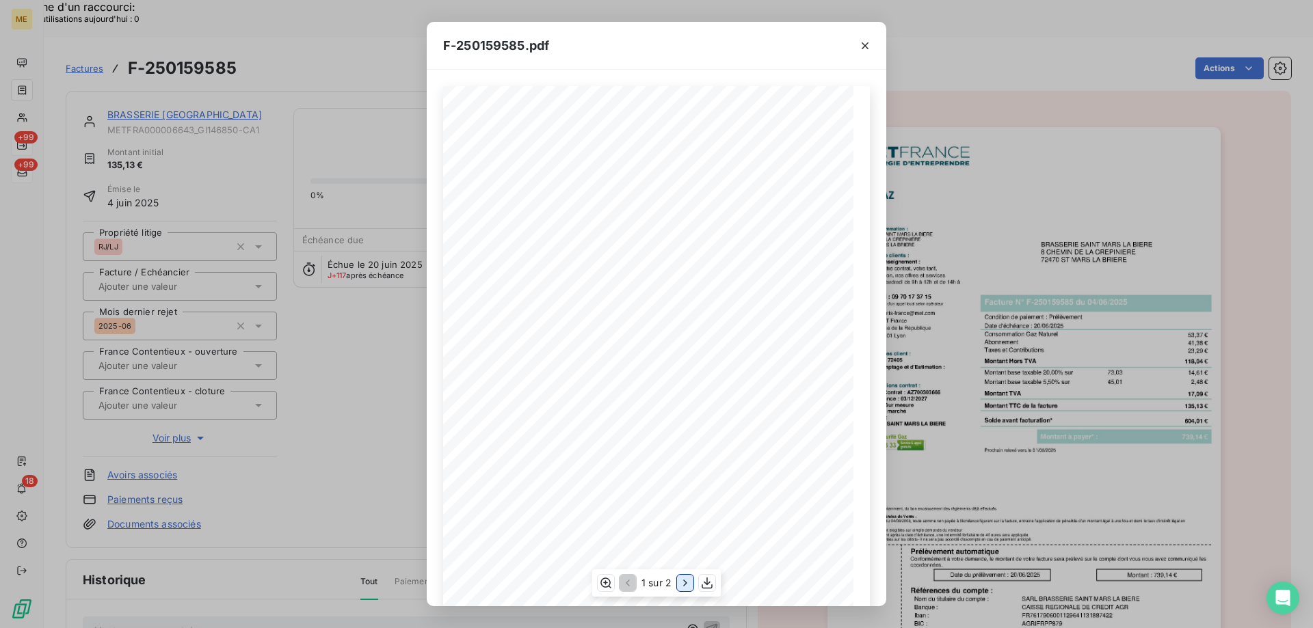
click at [681, 586] on icon "button" at bounding box center [685, 583] width 14 height 14
click at [863, 46] on icon "button" at bounding box center [865, 46] width 14 height 14
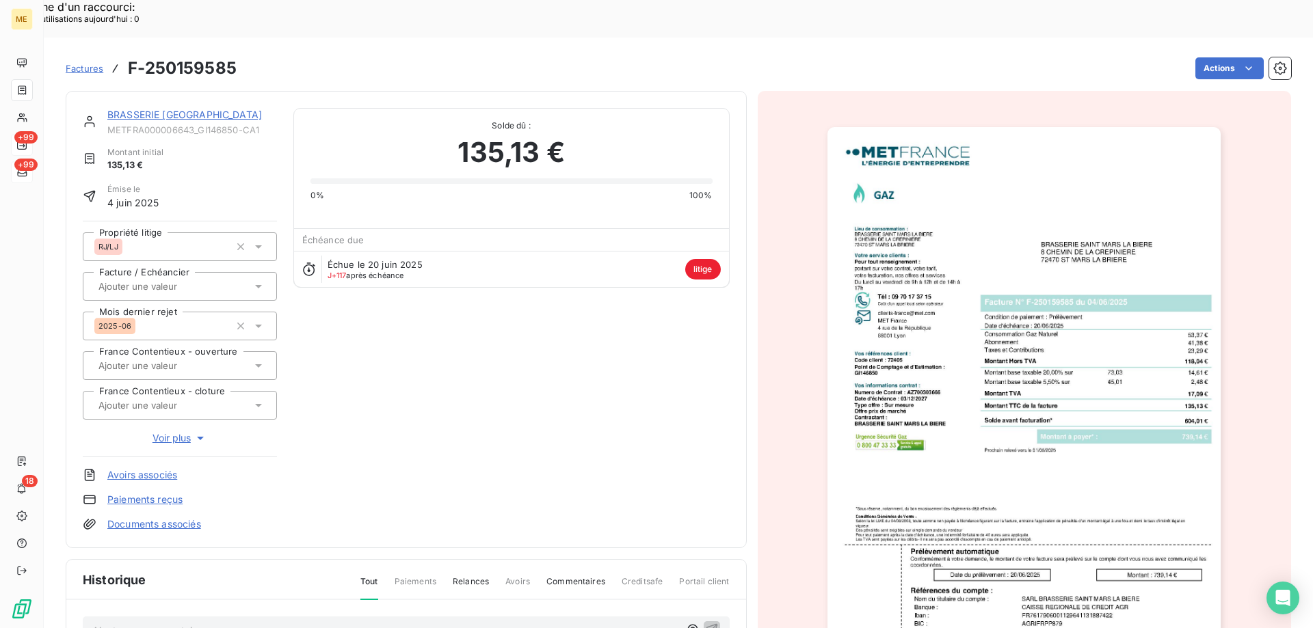
click at [166, 109] on link "BRASSERIE SAINT MARS LA BIERE" at bounding box center [184, 115] width 155 height 12
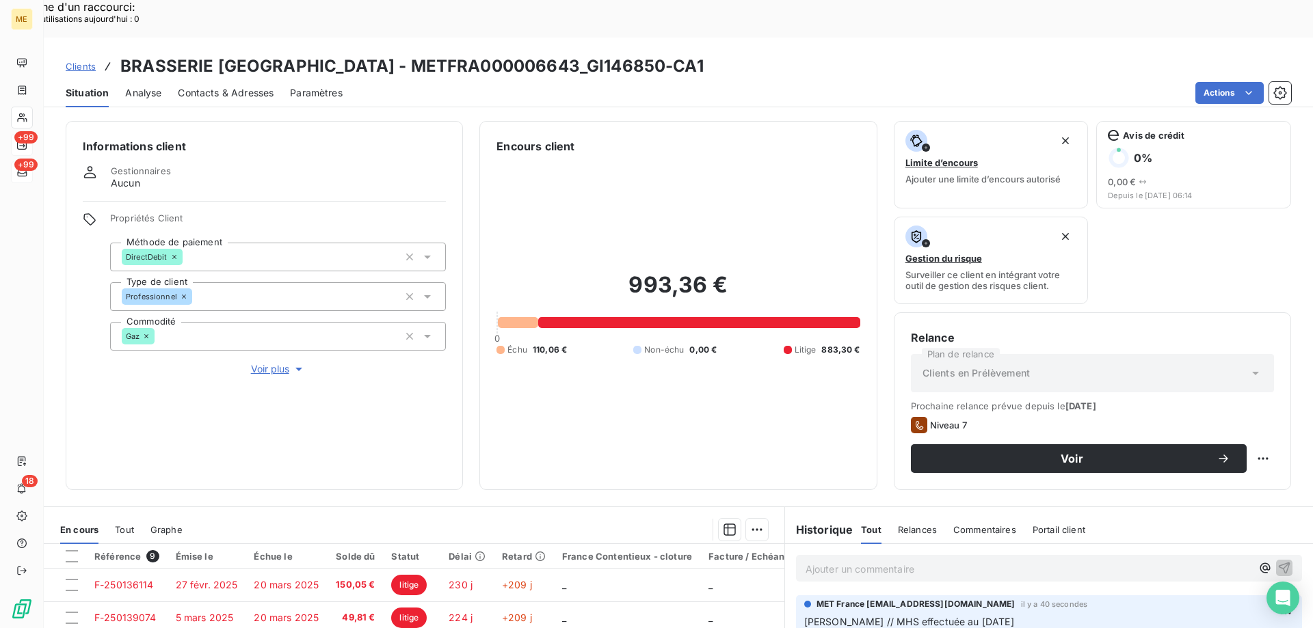
scroll to position [183, 0]
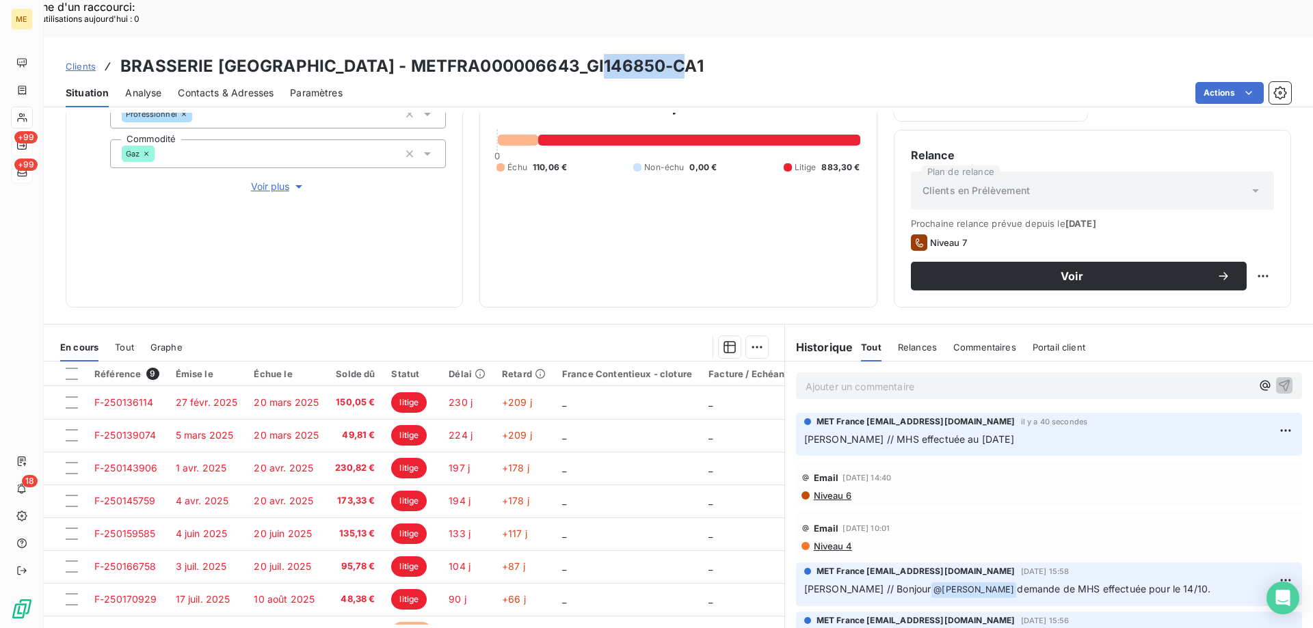
drag, startPoint x: 589, startPoint y: 29, endPoint x: 663, endPoint y: 27, distance: 73.9
click at [663, 54] on h3 "BRASSERIE SAINT MARS LA BIERE - METFRA000006643_GI146850-CA1" at bounding box center [411, 66] width 583 height 25
copy h3 "GI146850"
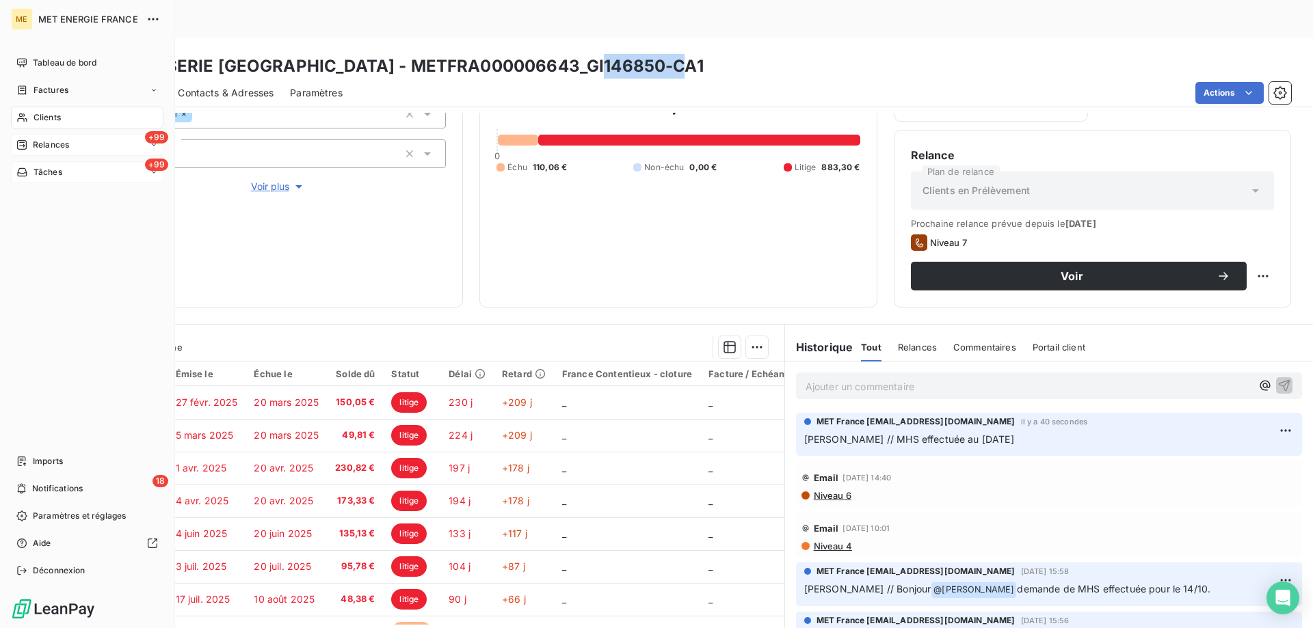
click at [37, 170] on span "Tâches" at bounding box center [48, 172] width 29 height 12
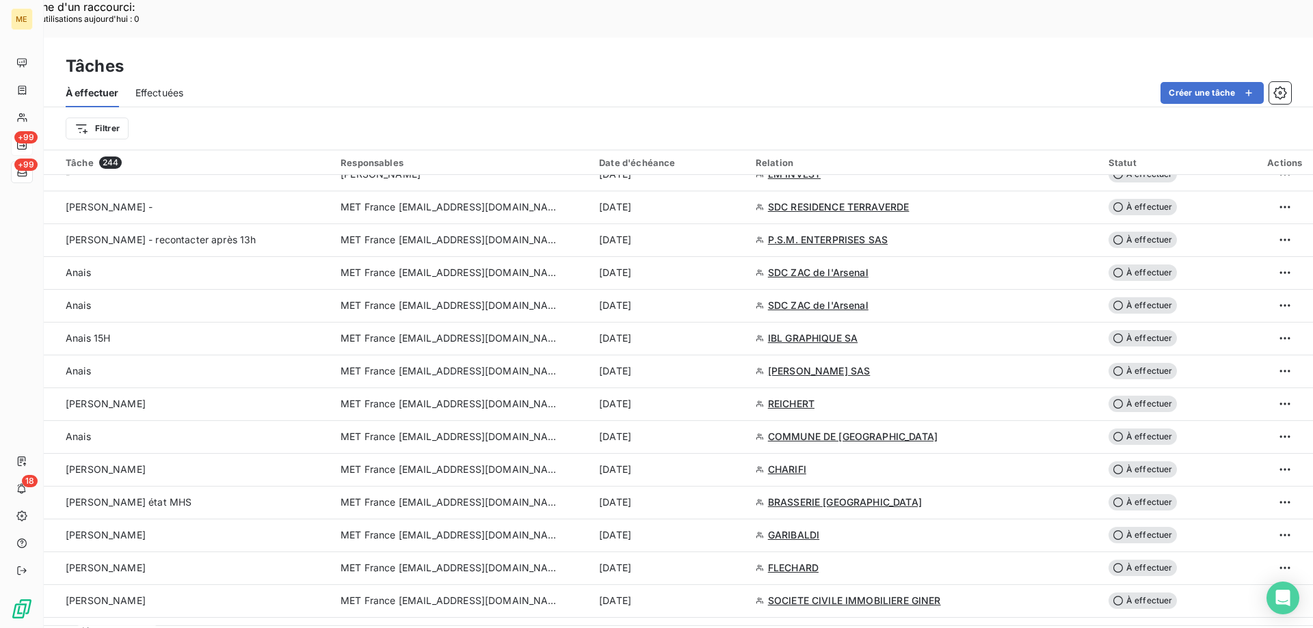
scroll to position [1094, 0]
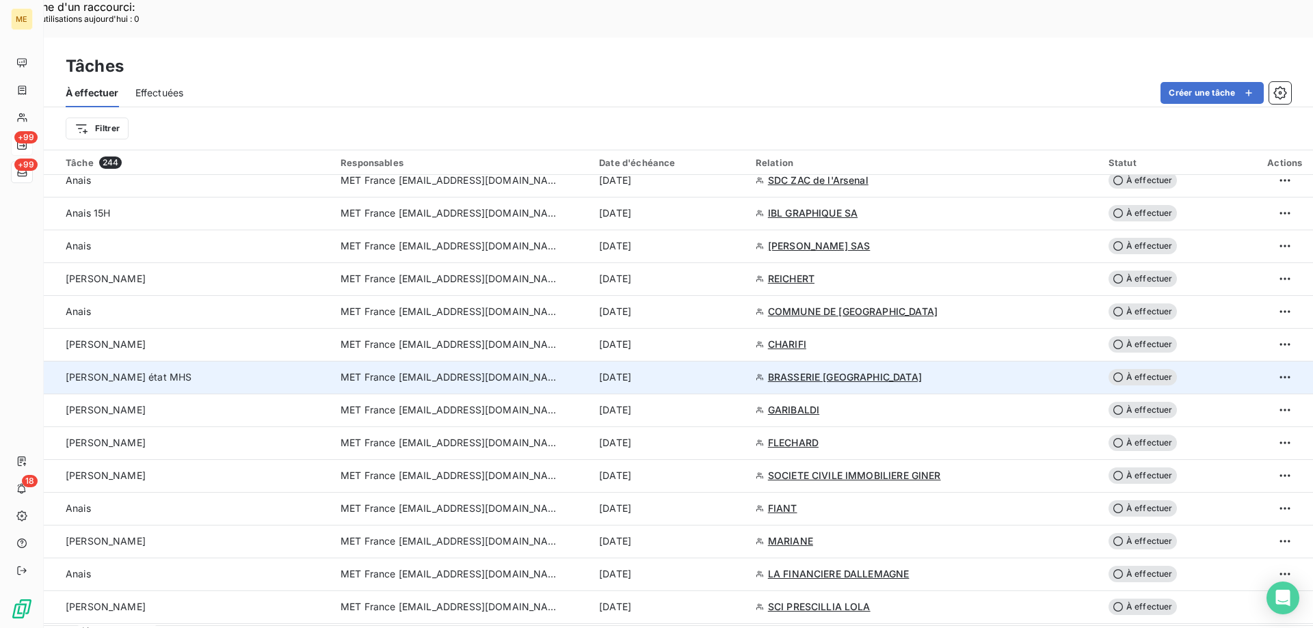
click at [421, 371] on span "MET France [EMAIL_ADDRESS][DOMAIN_NAME]" at bounding box center [450, 378] width 219 height 14
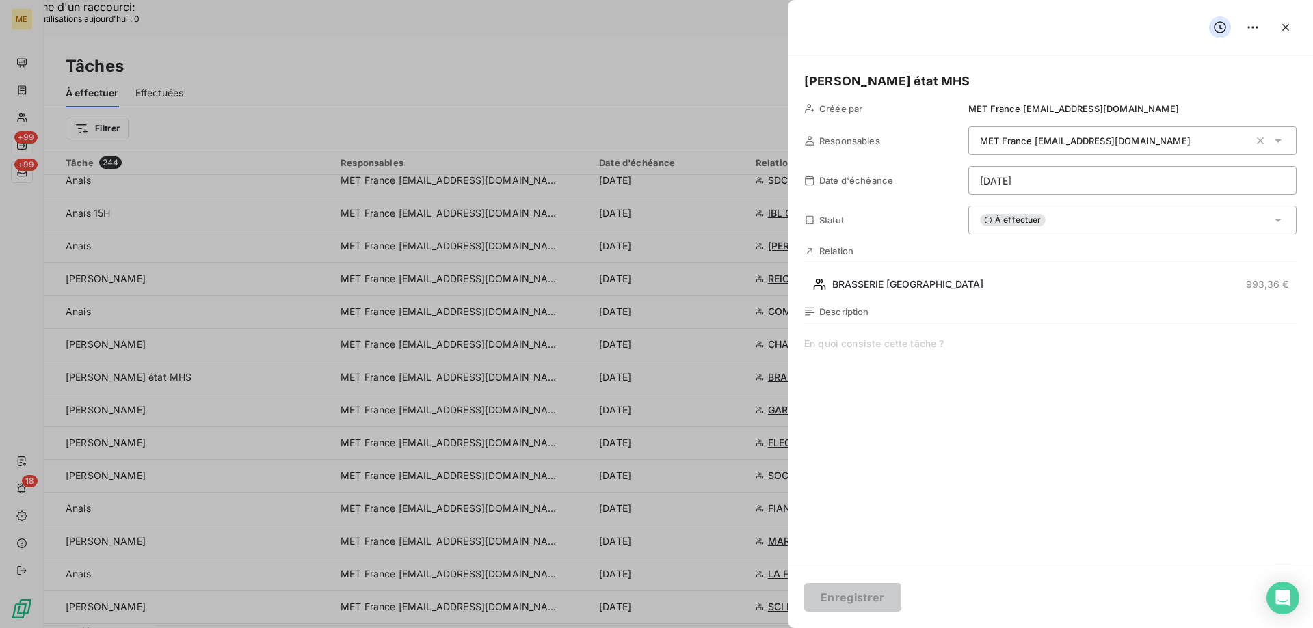
click at [1057, 218] on div "À effectuer" at bounding box center [1132, 220] width 328 height 29
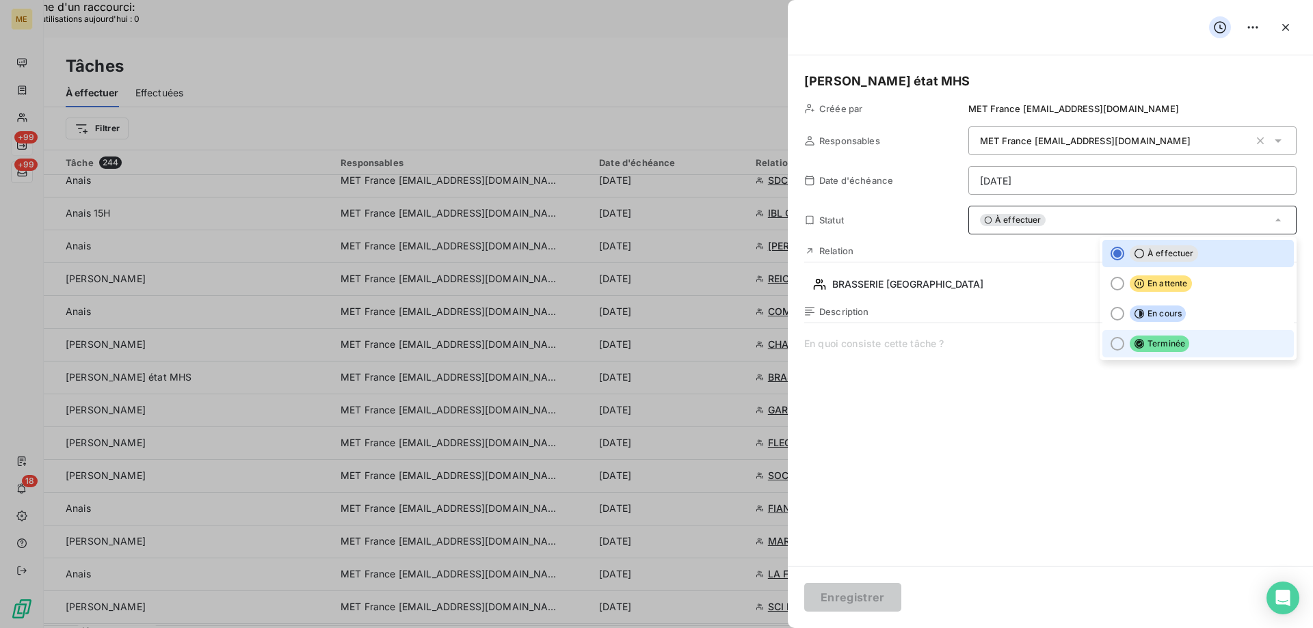
click at [1110, 346] on div at bounding box center [1117, 344] width 14 height 14
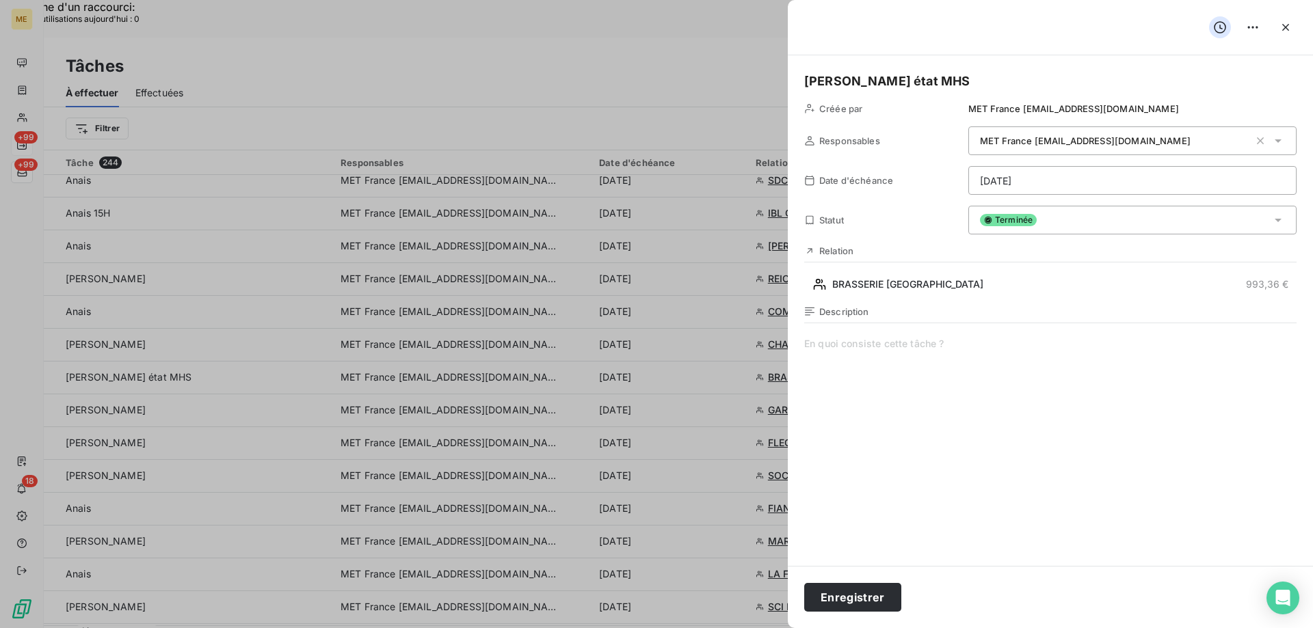
click at [883, 343] on span at bounding box center [1050, 468] width 492 height 263
click at [844, 600] on button "Enregistrer" at bounding box center [852, 597] width 97 height 29
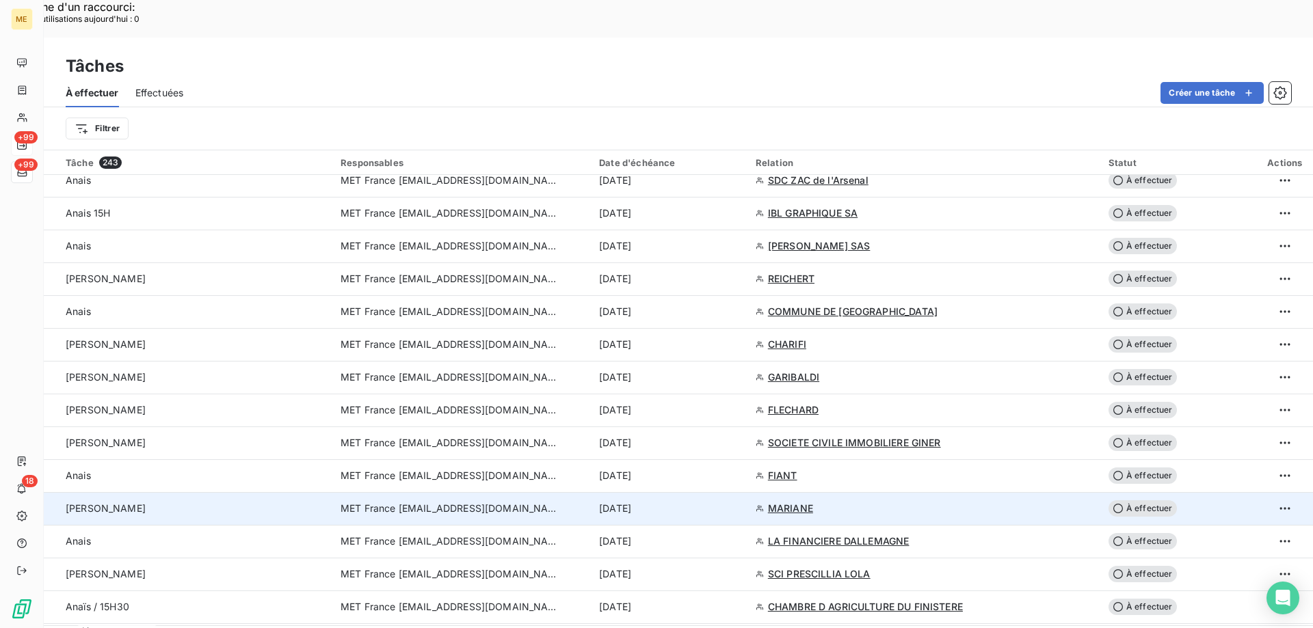
click at [386, 502] on span "MET France [EMAIL_ADDRESS][DOMAIN_NAME]" at bounding box center [450, 509] width 219 height 14
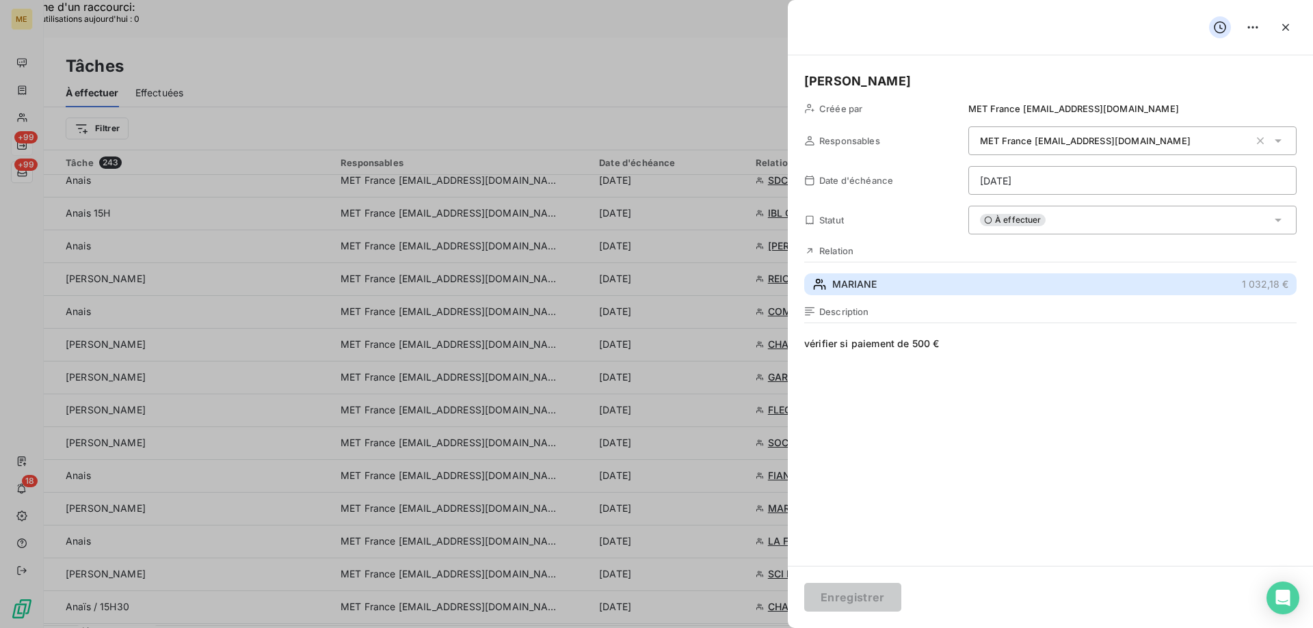
click at [840, 278] on span "MARIANE" at bounding box center [854, 285] width 44 height 14
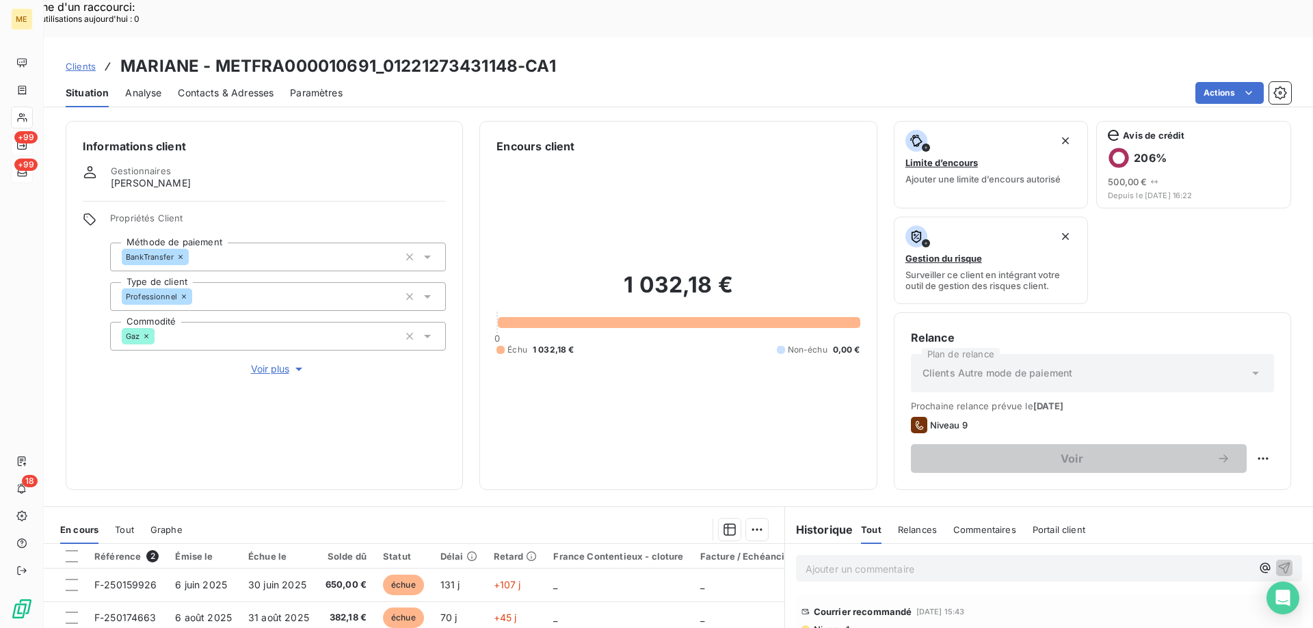
click at [276, 362] on span "Voir plus" at bounding box center [278, 369] width 55 height 14
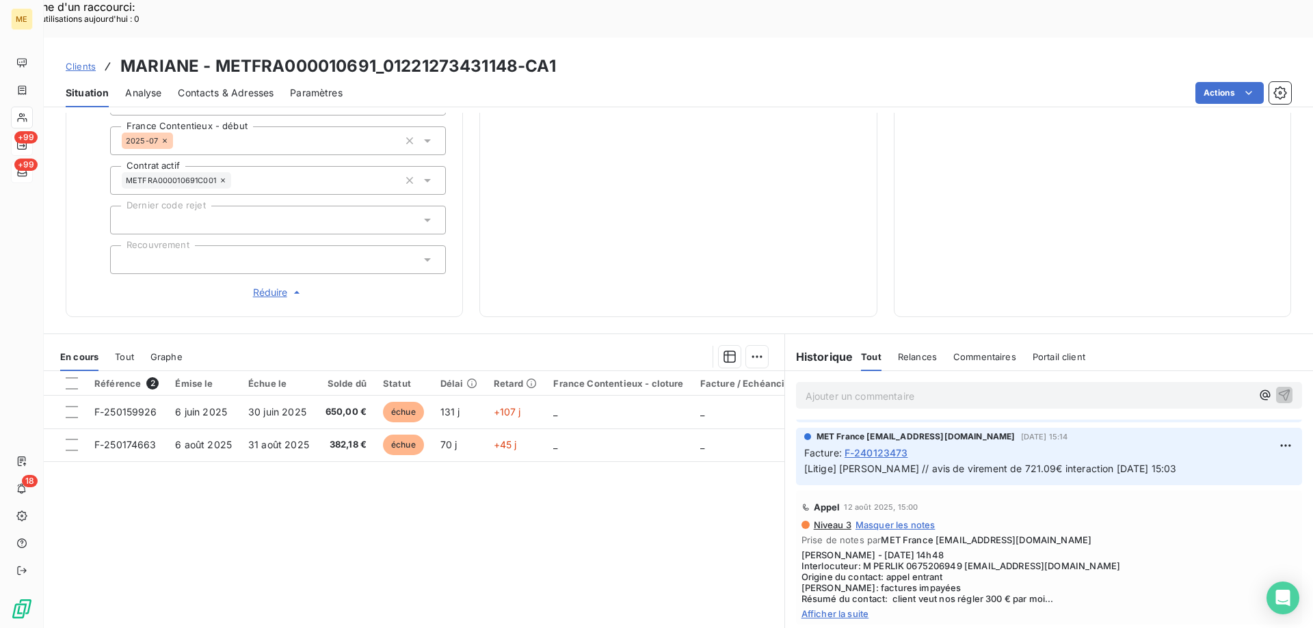
scroll to position [684, 0]
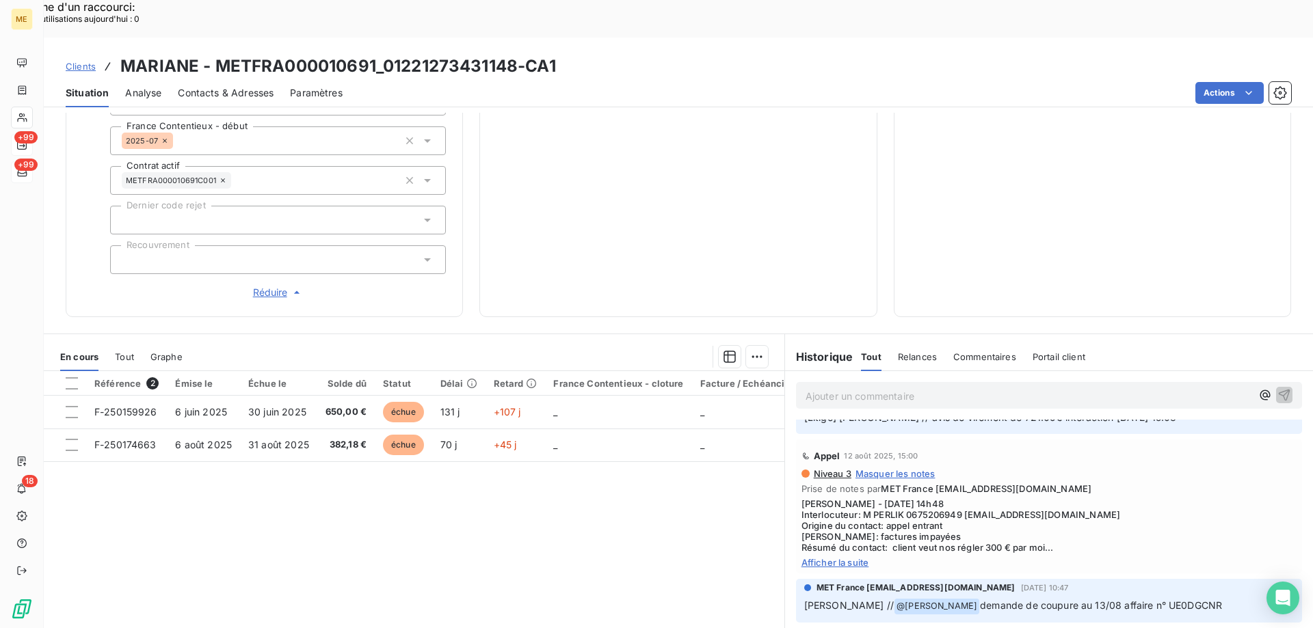
click at [838, 557] on span "Afficher la suite" at bounding box center [1048, 562] width 495 height 11
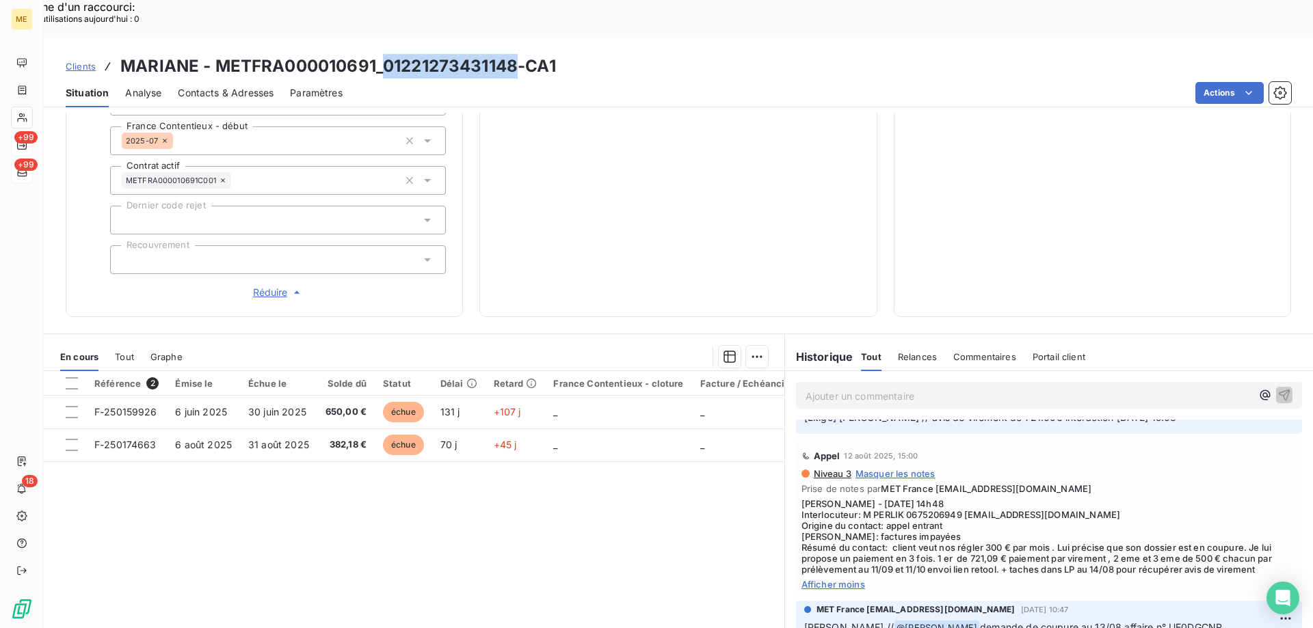
drag, startPoint x: 385, startPoint y: 25, endPoint x: 518, endPoint y: 32, distance: 133.5
click at [518, 54] on h3 "MARIANE - METFRA000010691_01221273431148-CA1" at bounding box center [338, 66] width 436 height 25
copy h3 "01221273431148"
click at [1011, 167] on div "Relance Plan de relance Clients Autre mode de paiement Prochaine relance prévue…" at bounding box center [1092, 98] width 363 height 404
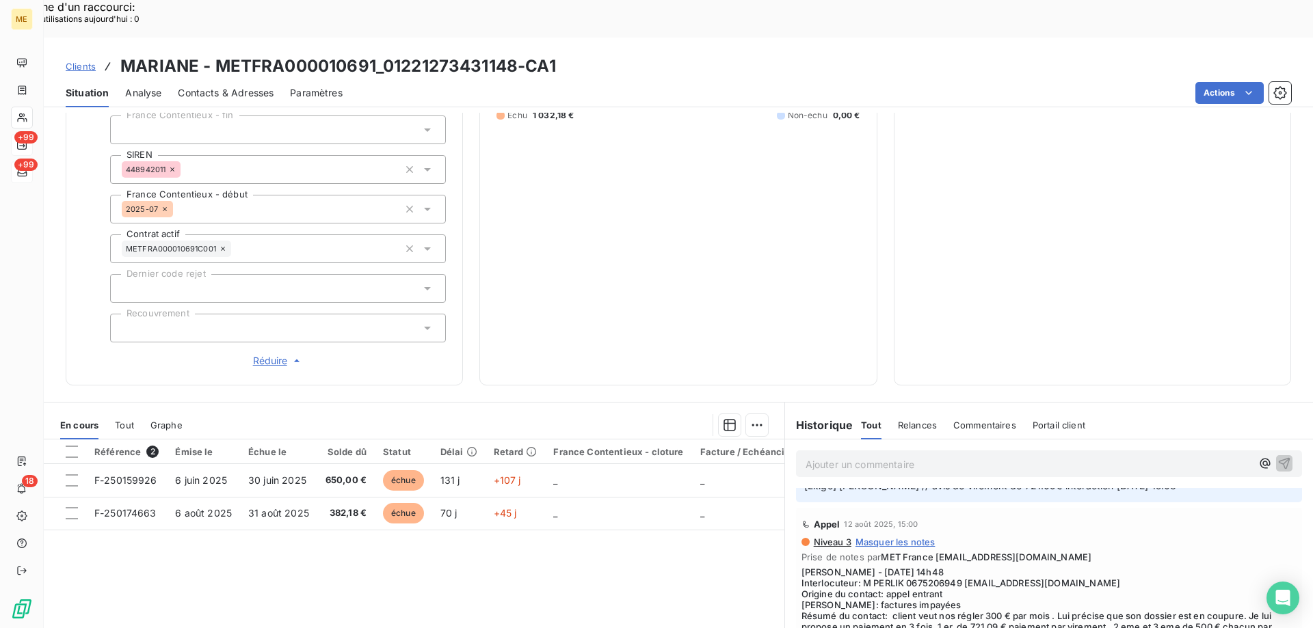
click at [270, 354] on span "Réduire" at bounding box center [278, 361] width 51 height 14
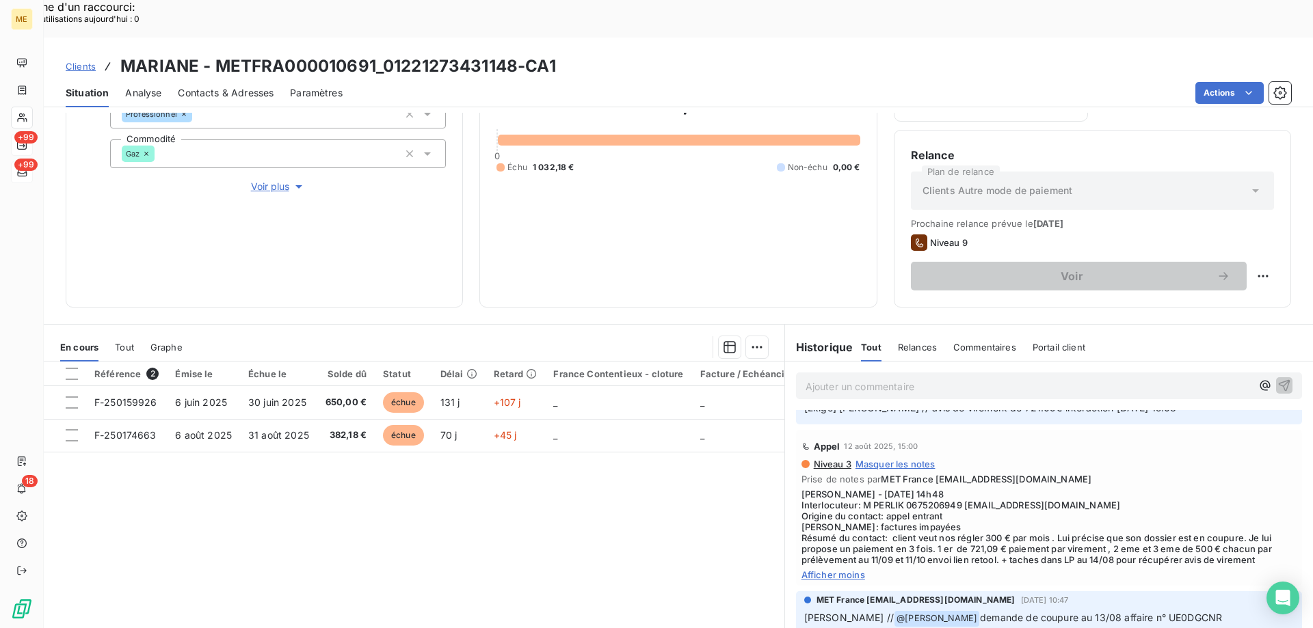
scroll to position [8, 0]
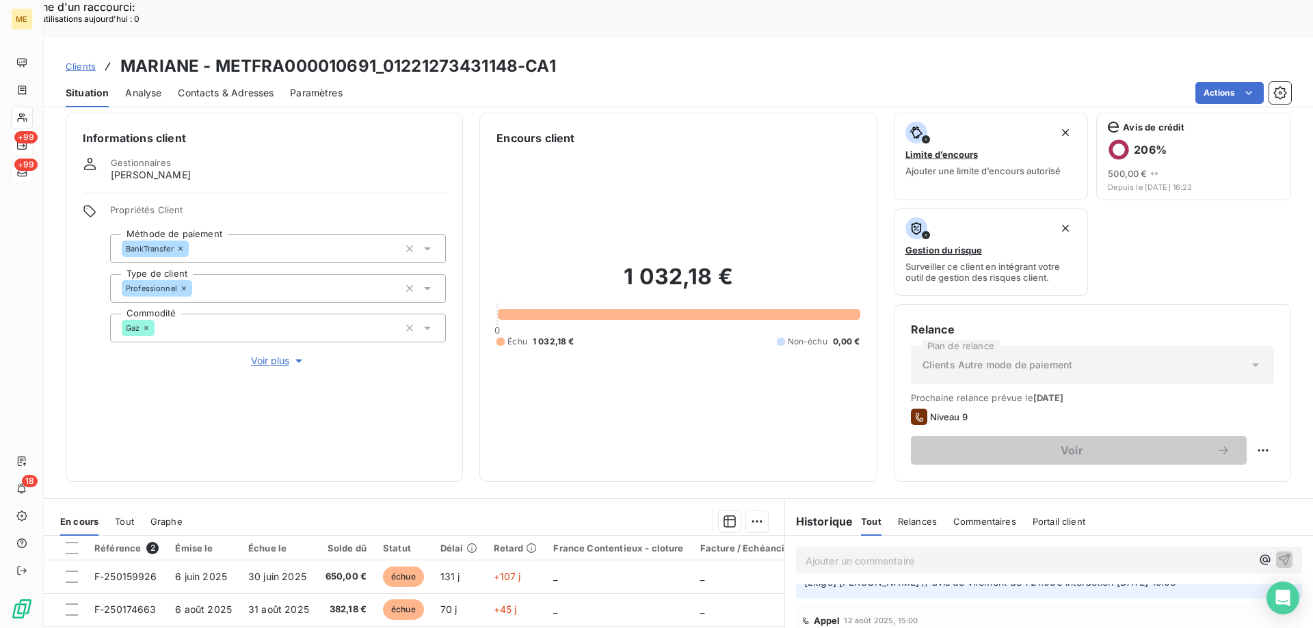
click at [271, 354] on span "Voir plus" at bounding box center [278, 361] width 55 height 14
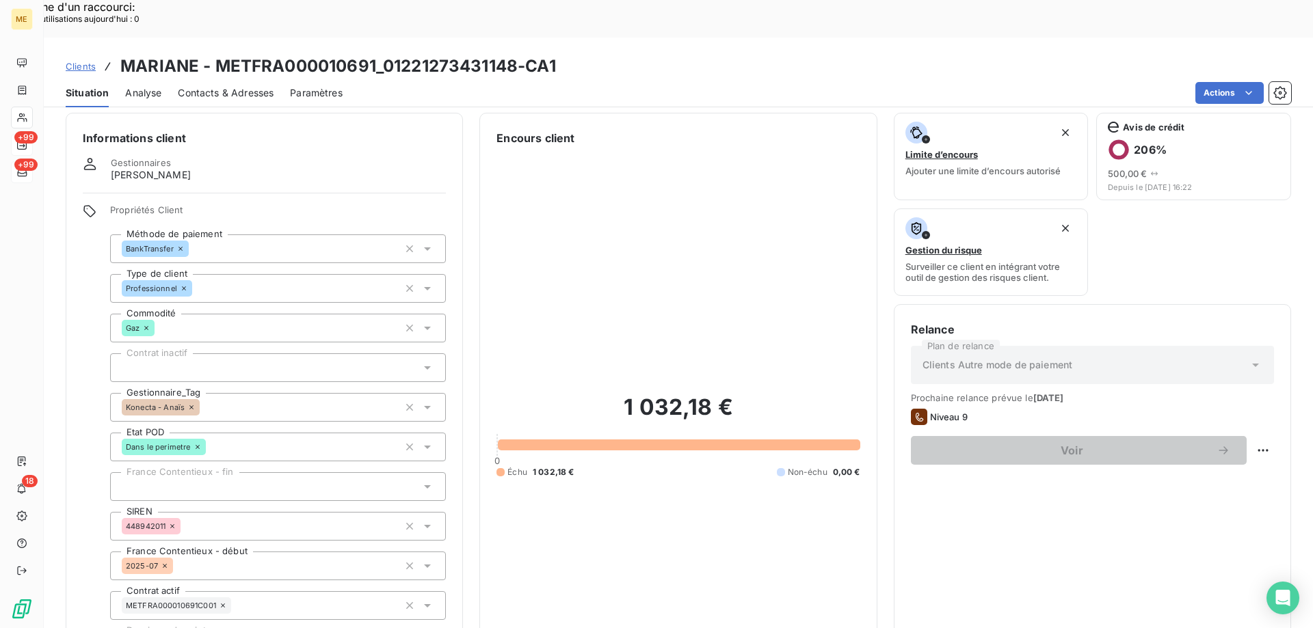
scroll to position [365, 0]
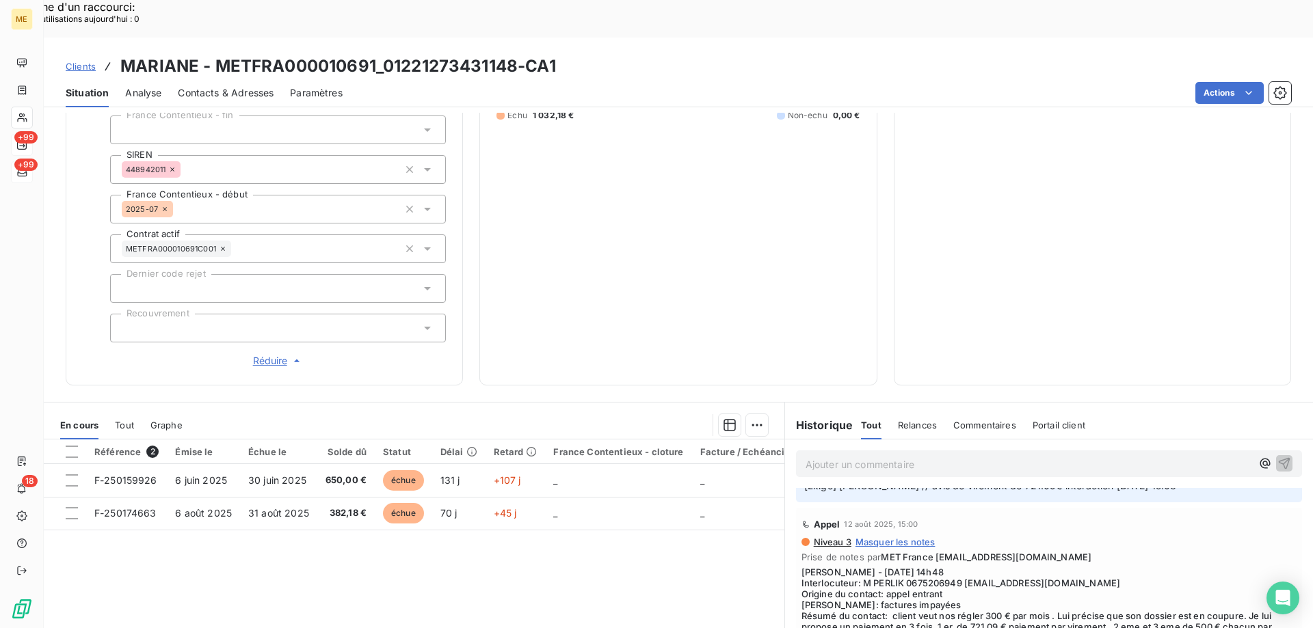
click at [271, 354] on span "Réduire" at bounding box center [278, 361] width 51 height 14
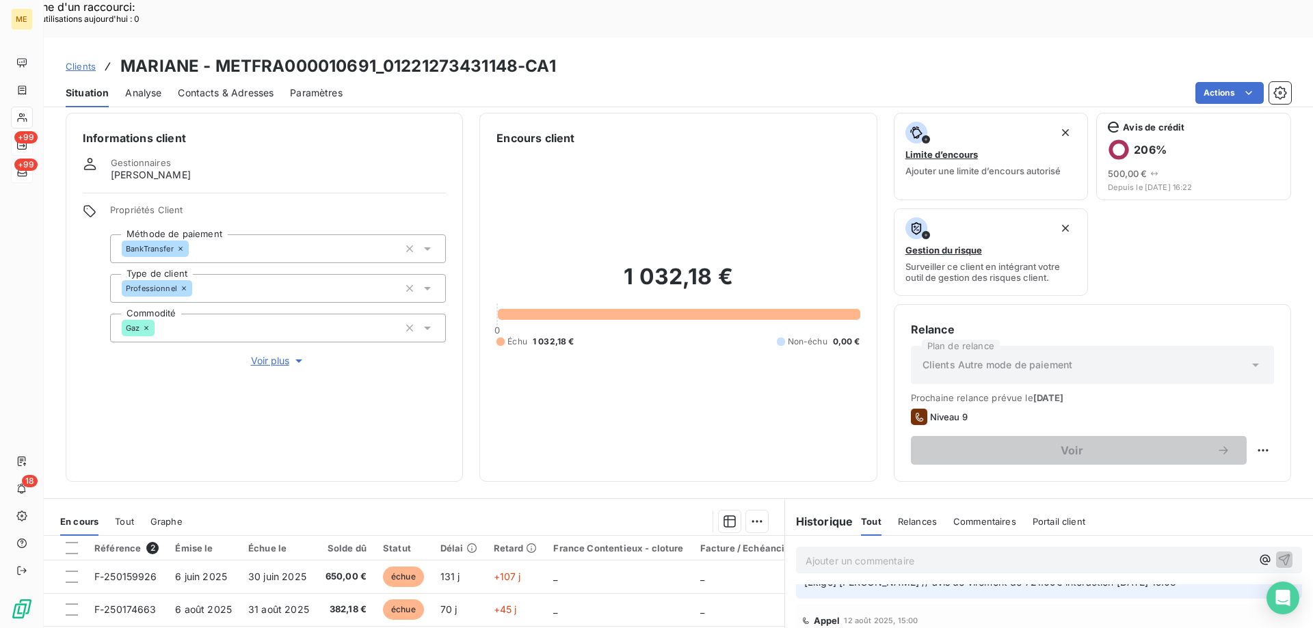
click at [271, 354] on span "Voir plus" at bounding box center [278, 361] width 55 height 14
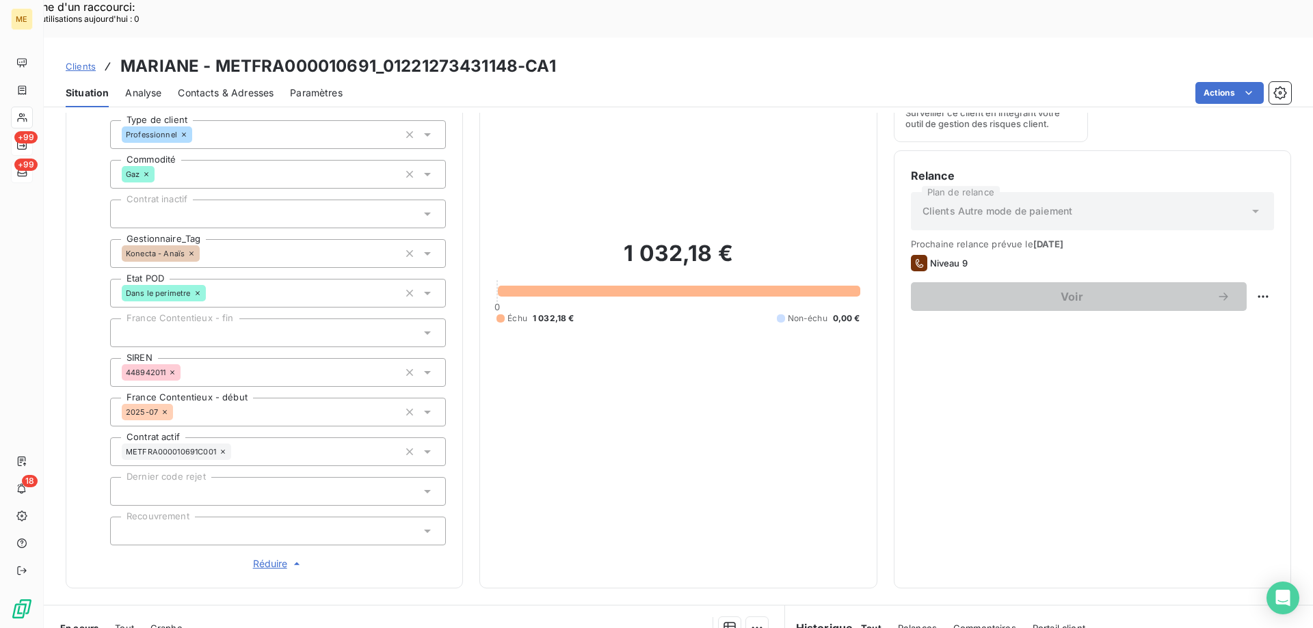
scroll to position [160, 0]
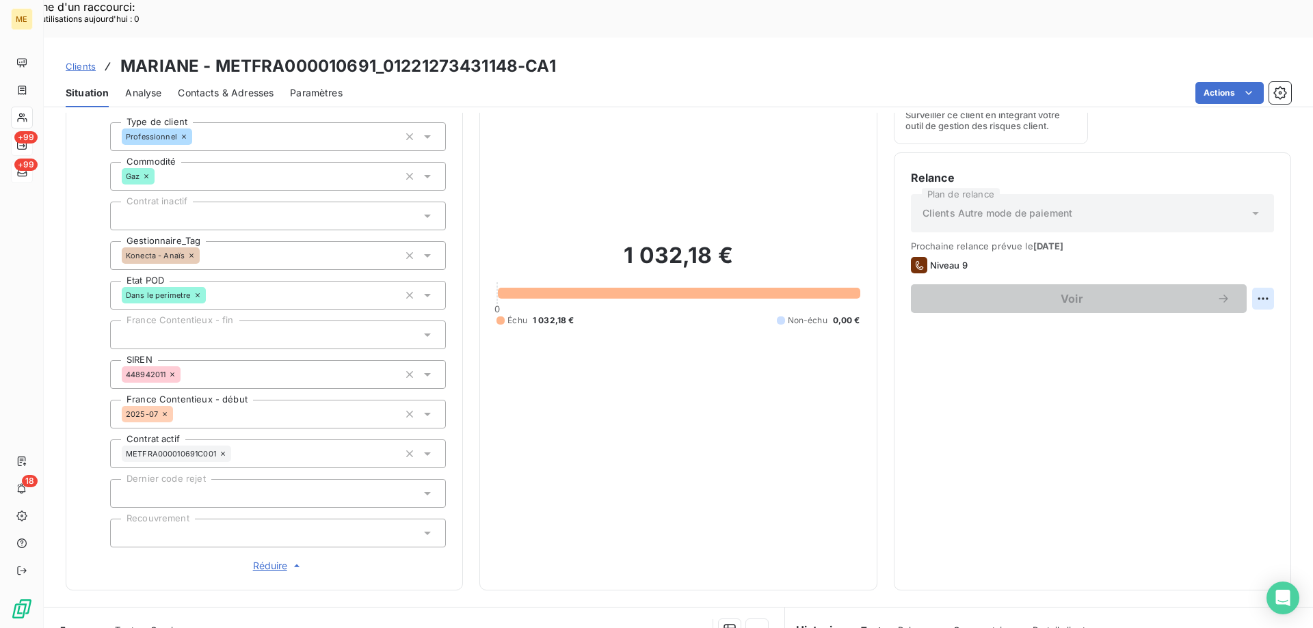
click at [1214, 287] on div "Replanifier cette action" at bounding box center [1196, 291] width 122 height 22
select select "9"
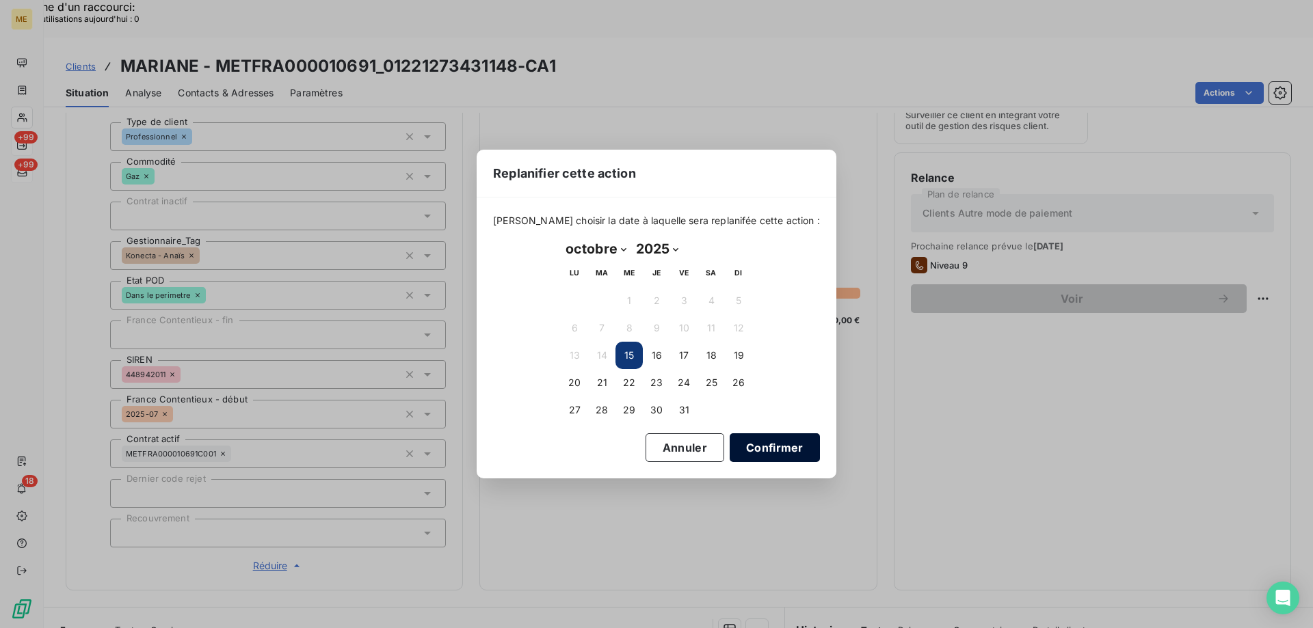
click at [732, 447] on button "Confirmer" at bounding box center [775, 448] width 90 height 29
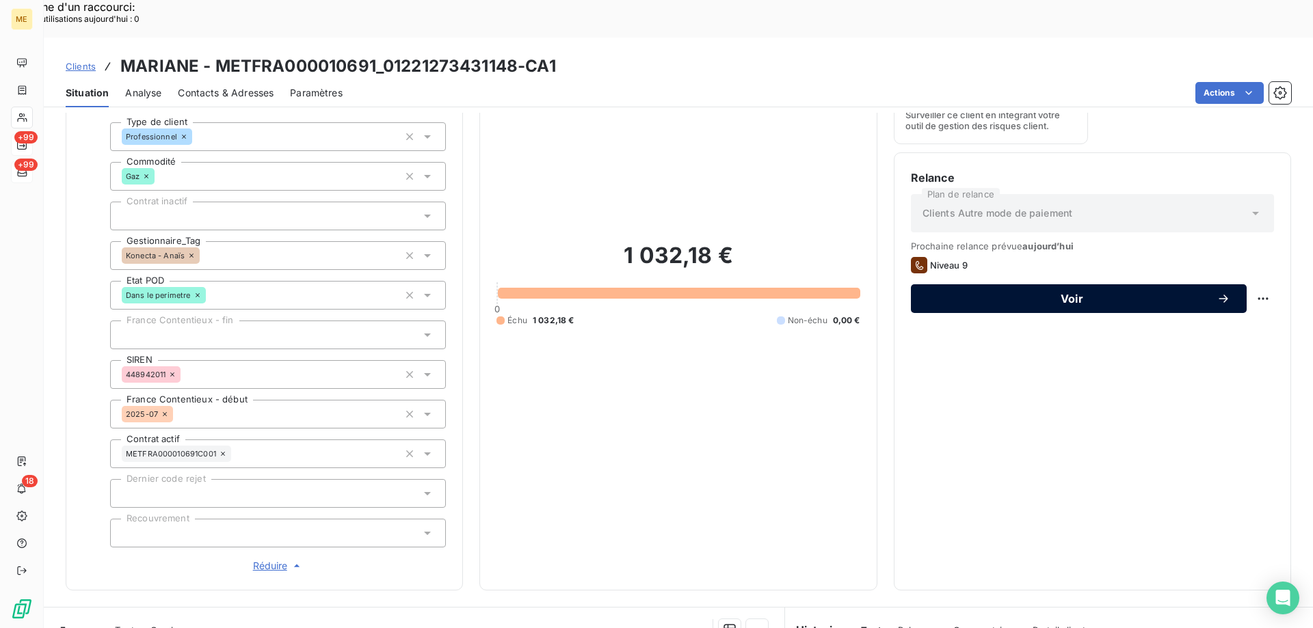
click at [1011, 293] on span "Voir" at bounding box center [1071, 298] width 289 height 11
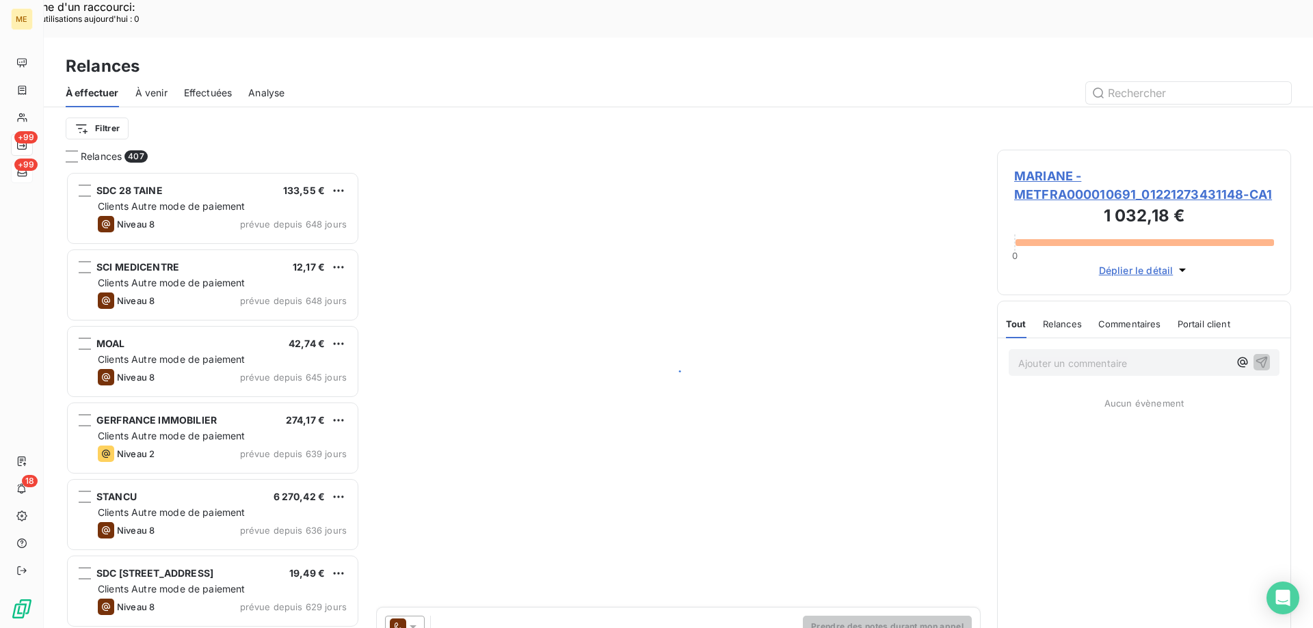
scroll to position [484, 284]
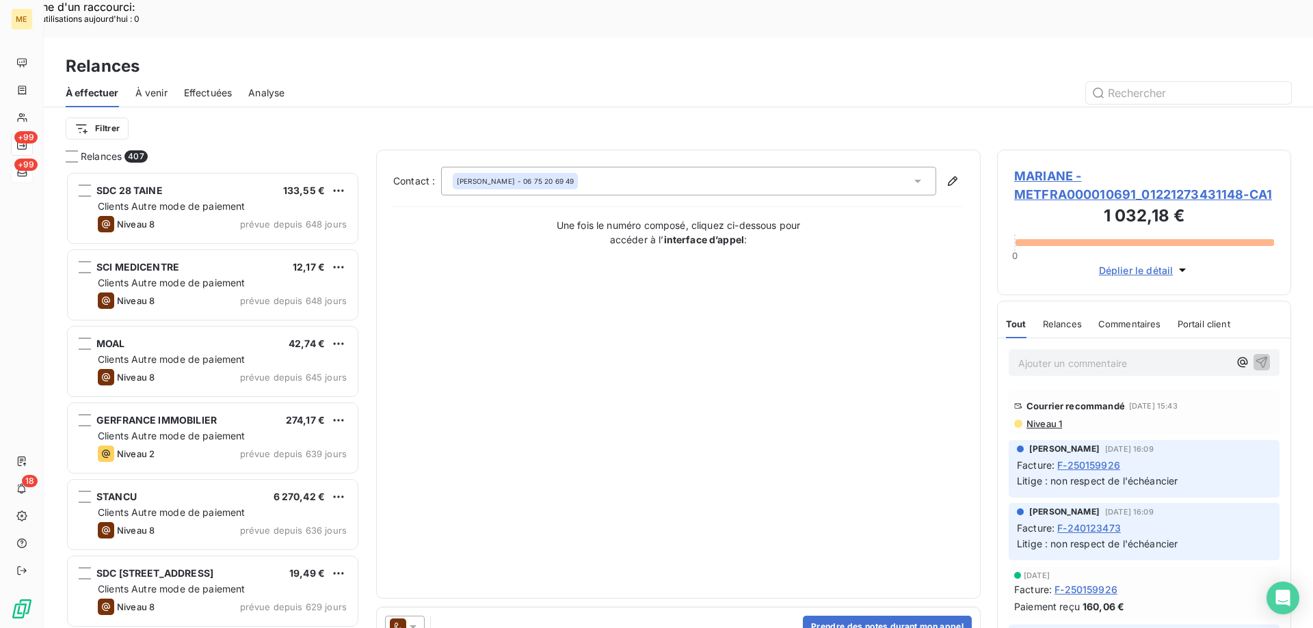
click at [414, 620] on icon at bounding box center [413, 627] width 14 height 14
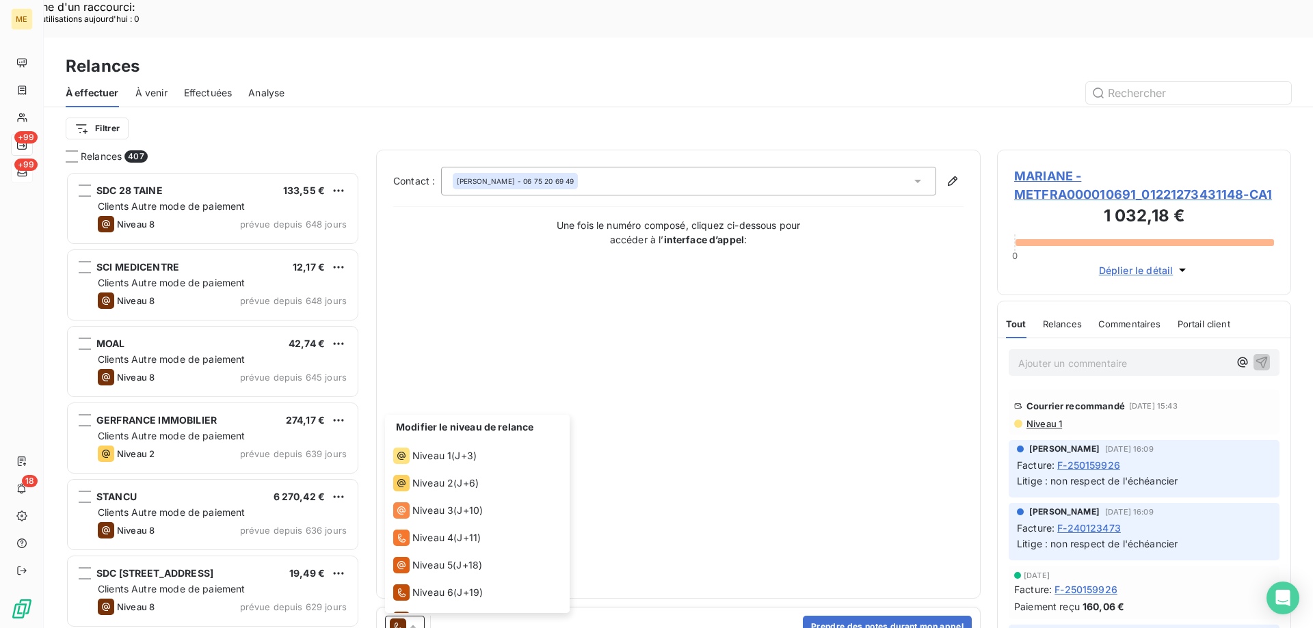
scroll to position [75, 0]
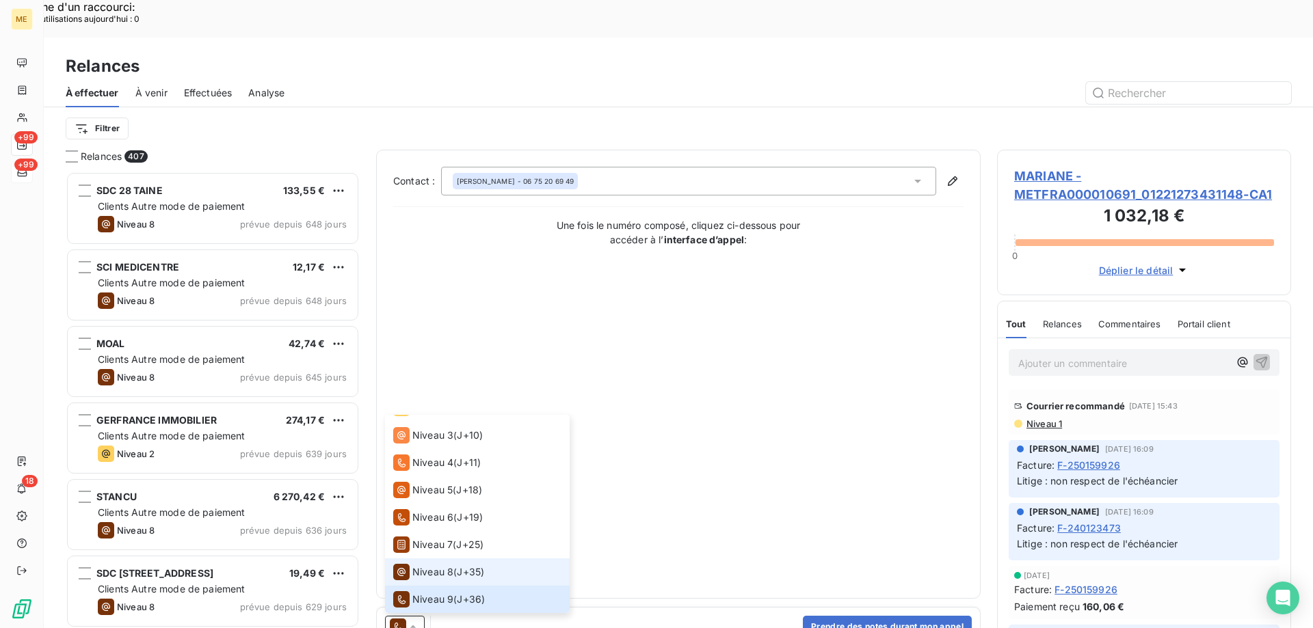
click at [425, 565] on span "Niveau 8" at bounding box center [432, 572] width 41 height 14
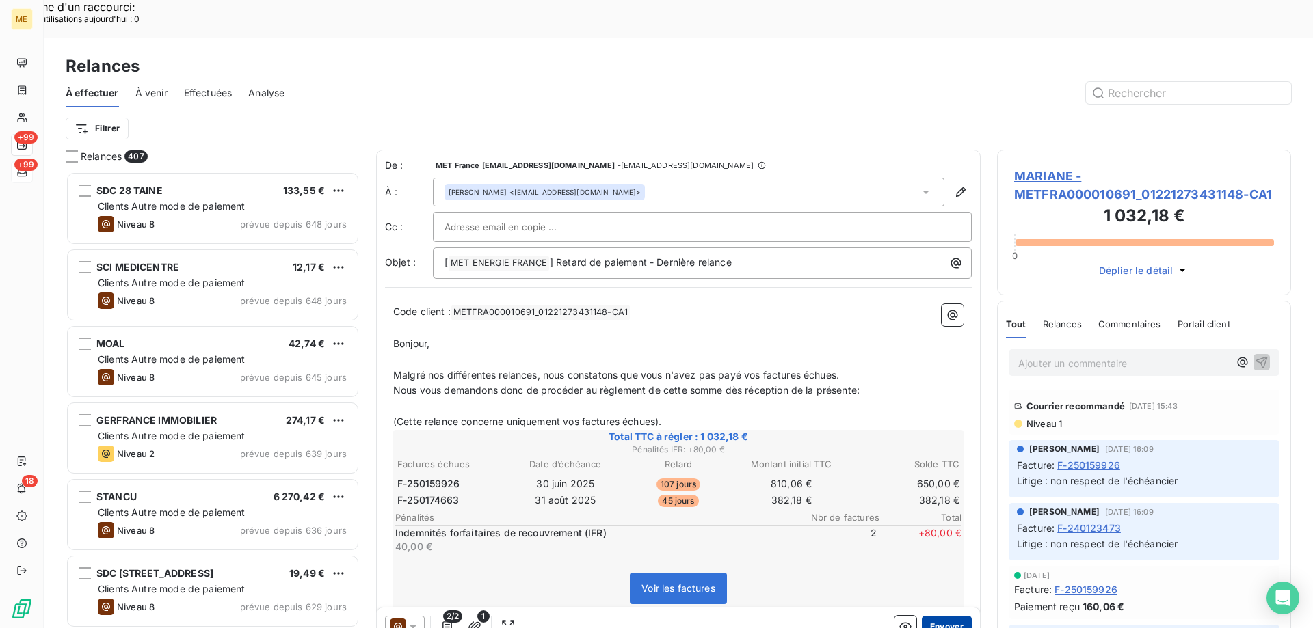
click at [933, 616] on button "Envoyer" at bounding box center [947, 627] width 50 height 22
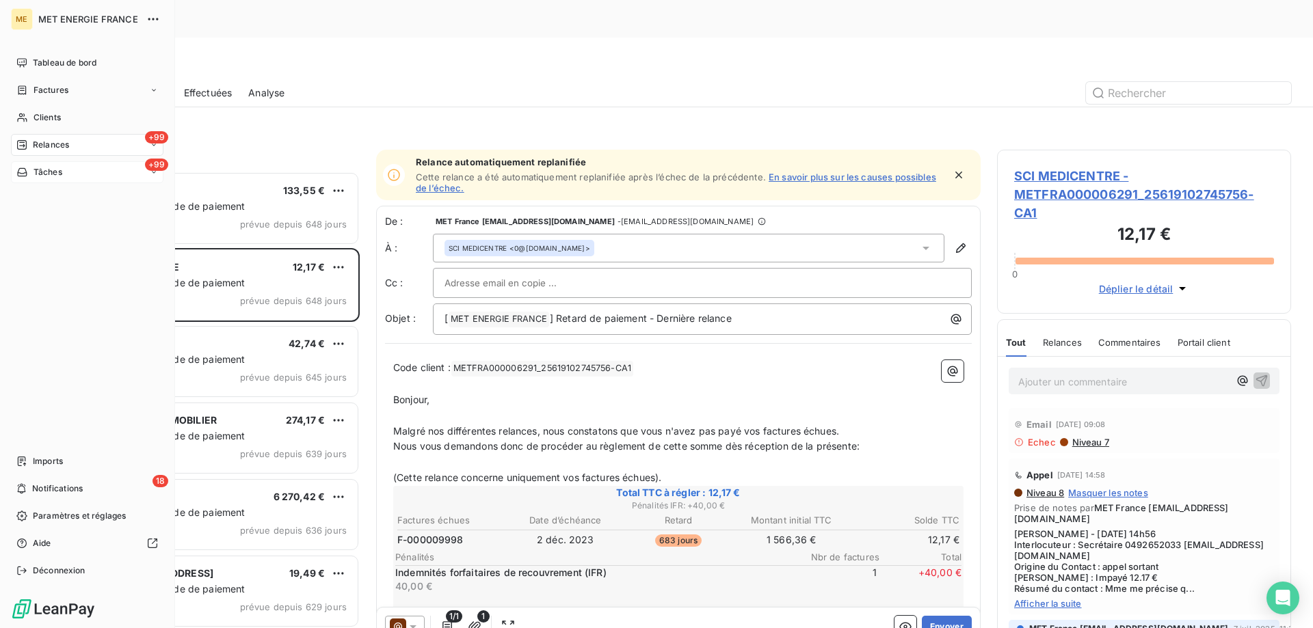
click at [40, 175] on span "Tâches" at bounding box center [48, 172] width 29 height 12
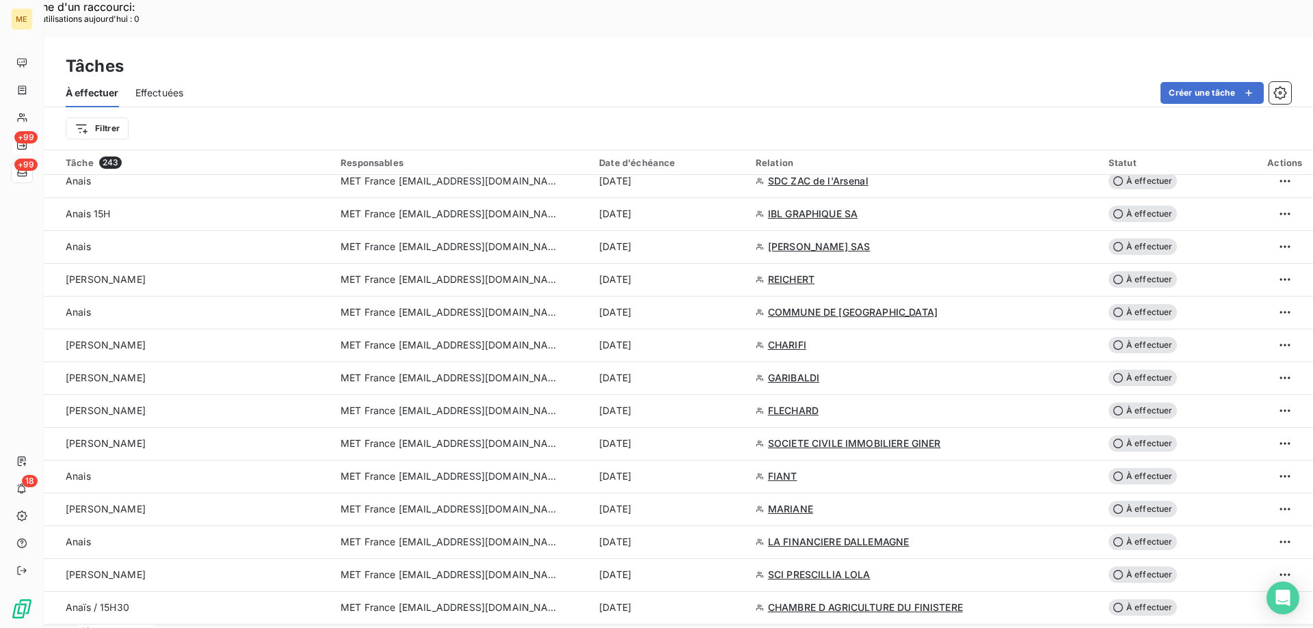
scroll to position [1094, 0]
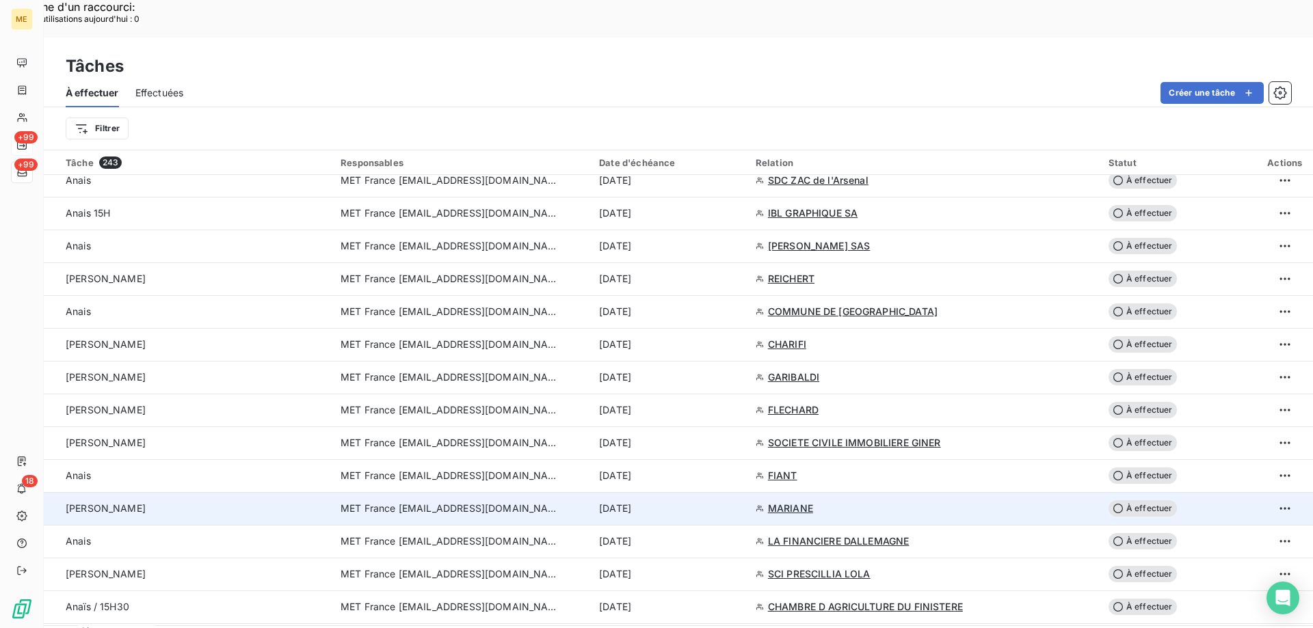
click at [368, 492] on td "MET France [EMAIL_ADDRESS][DOMAIN_NAME]" at bounding box center [461, 508] width 258 height 33
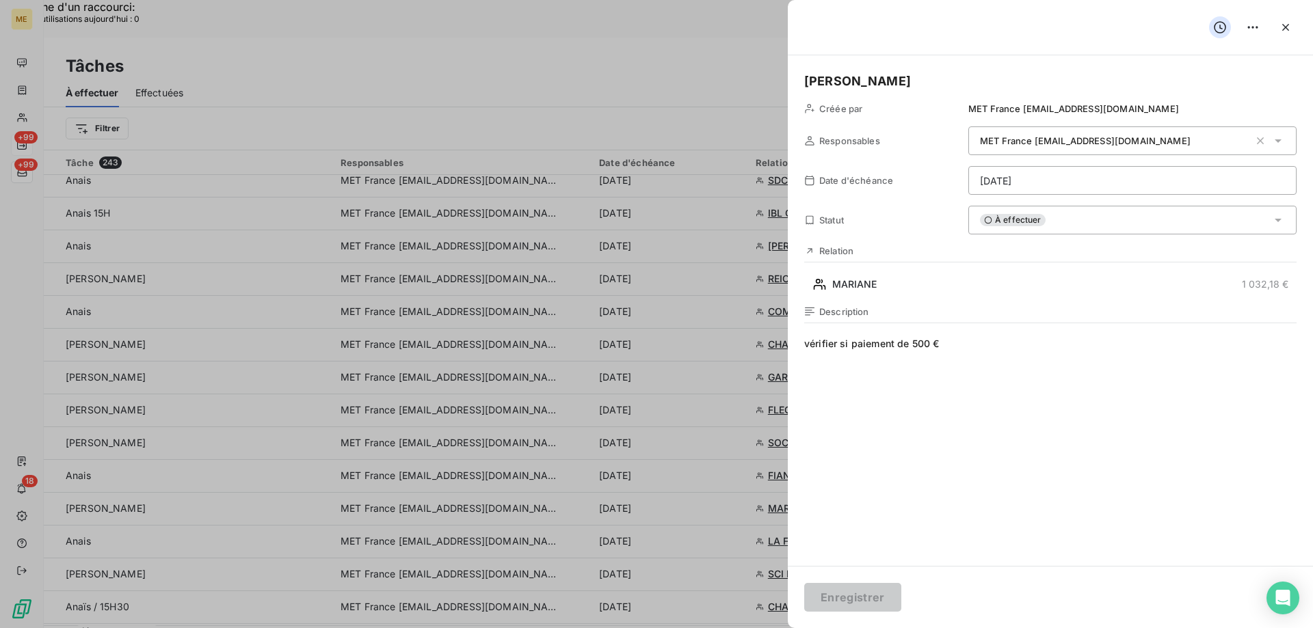
click at [1054, 211] on div "À effectuer" at bounding box center [1132, 220] width 328 height 29
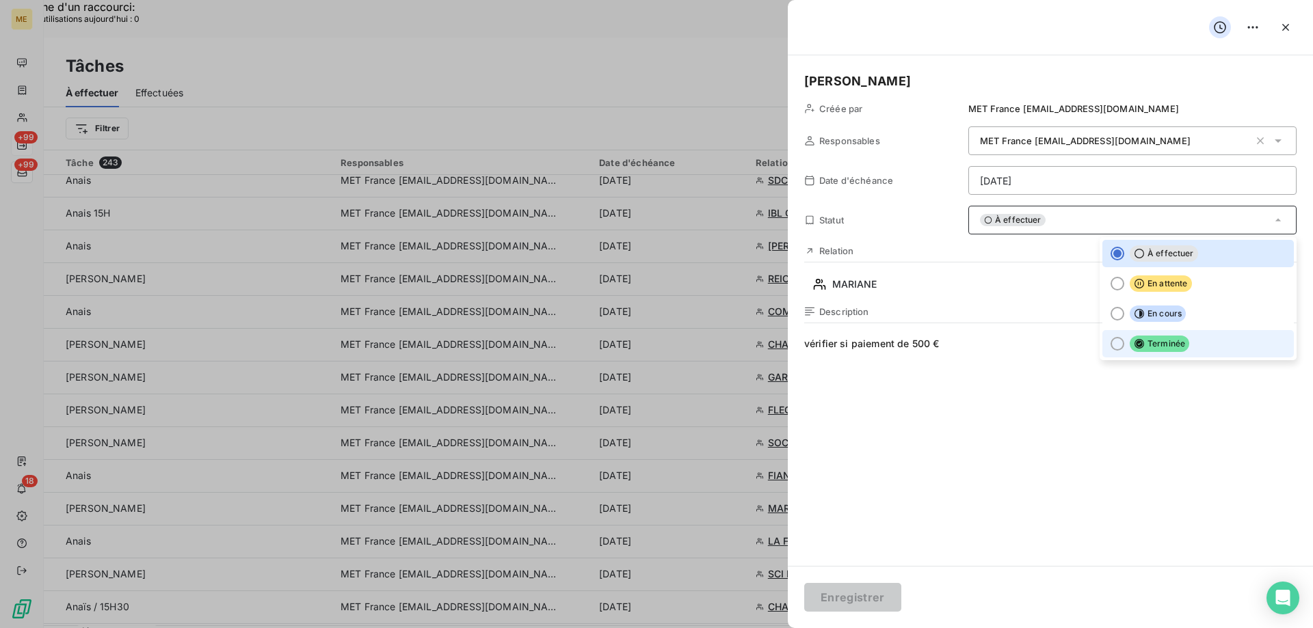
click at [1110, 344] on div at bounding box center [1117, 344] width 14 height 14
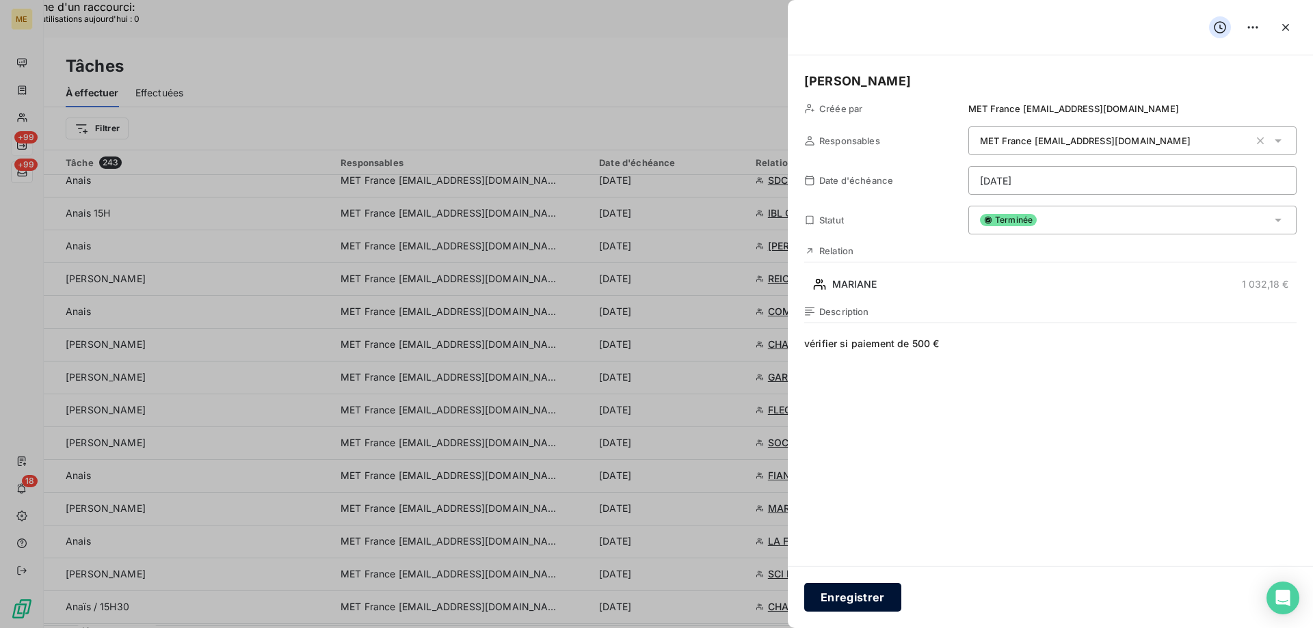
click at [862, 589] on button "Enregistrer" at bounding box center [852, 597] width 97 height 29
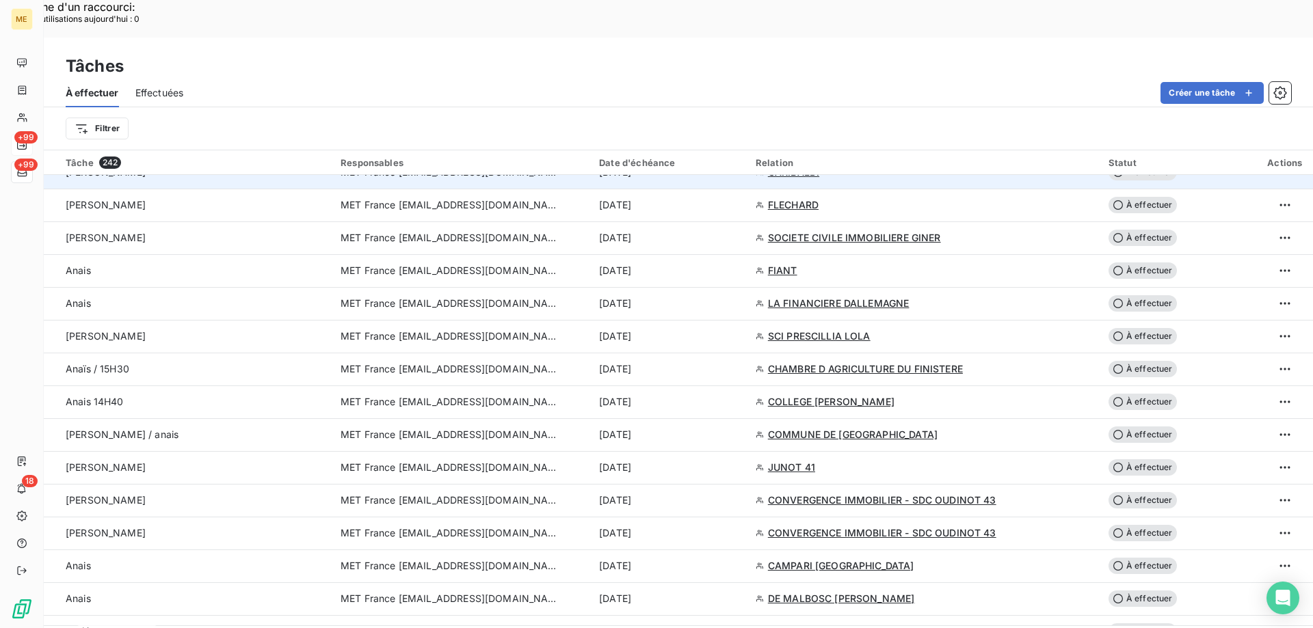
scroll to position [1436, 0]
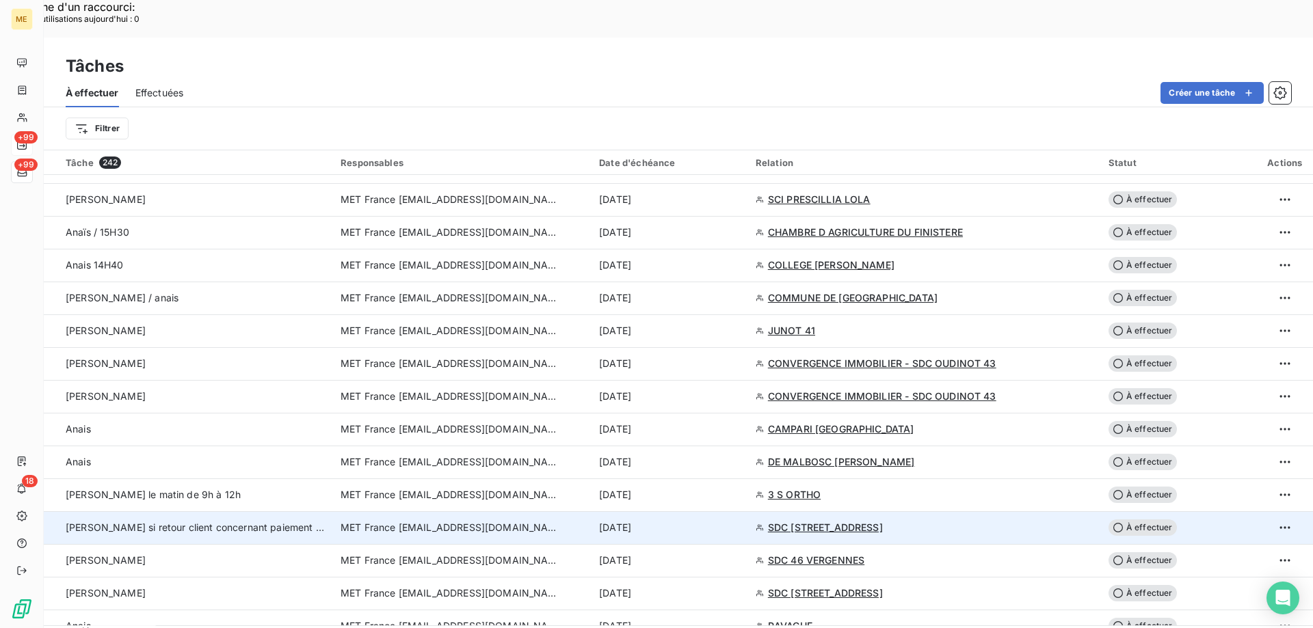
click at [391, 521] on span "MET France [EMAIL_ADDRESS][DOMAIN_NAME]" at bounding box center [450, 528] width 219 height 14
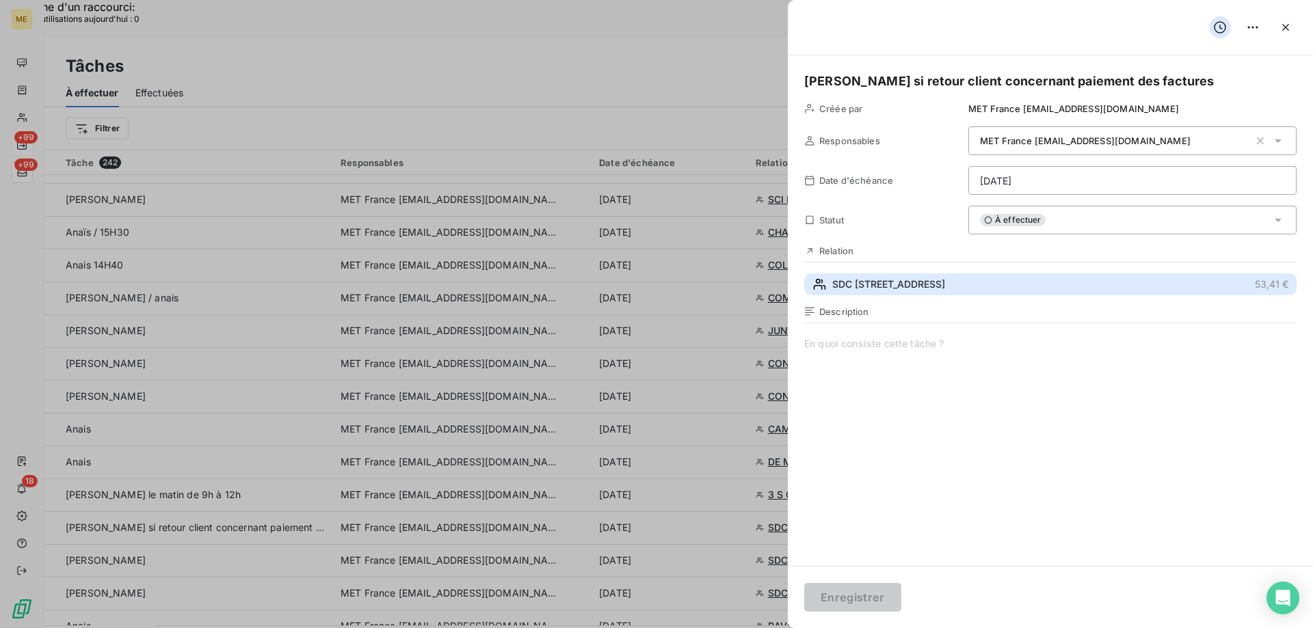
click at [896, 279] on span "SDC 1 RUE DES TROIS COURONNES" at bounding box center [888, 285] width 113 height 14
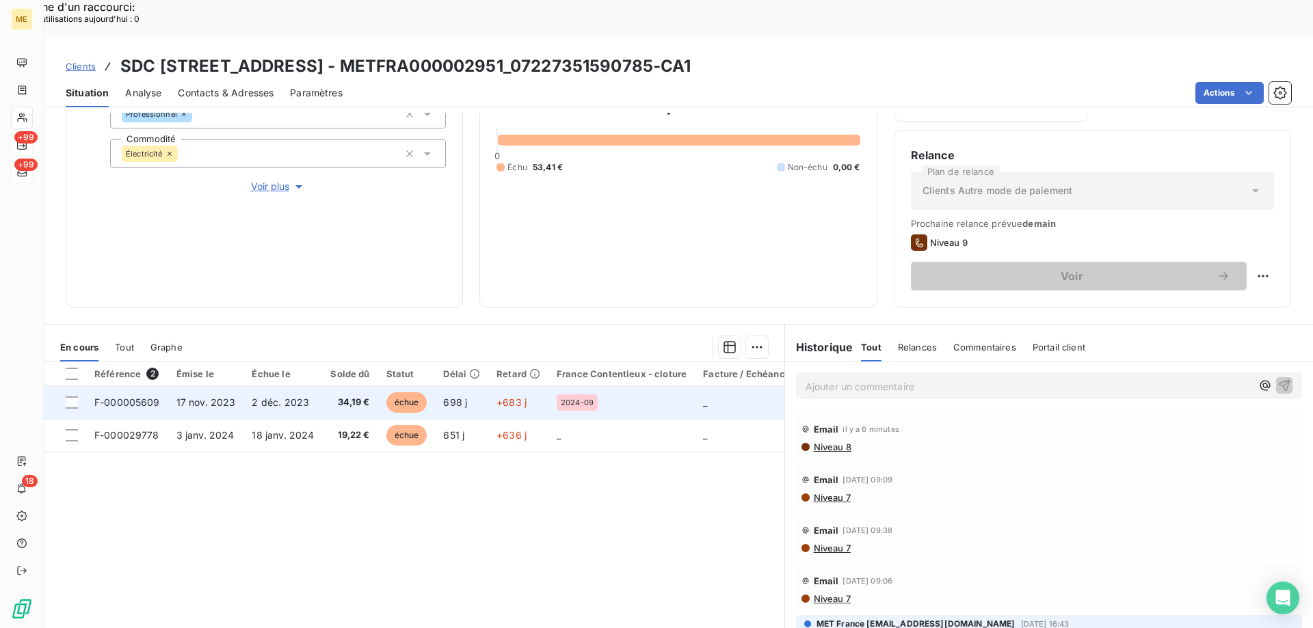
click at [127, 397] on span "F-000005609" at bounding box center [127, 403] width 66 height 12
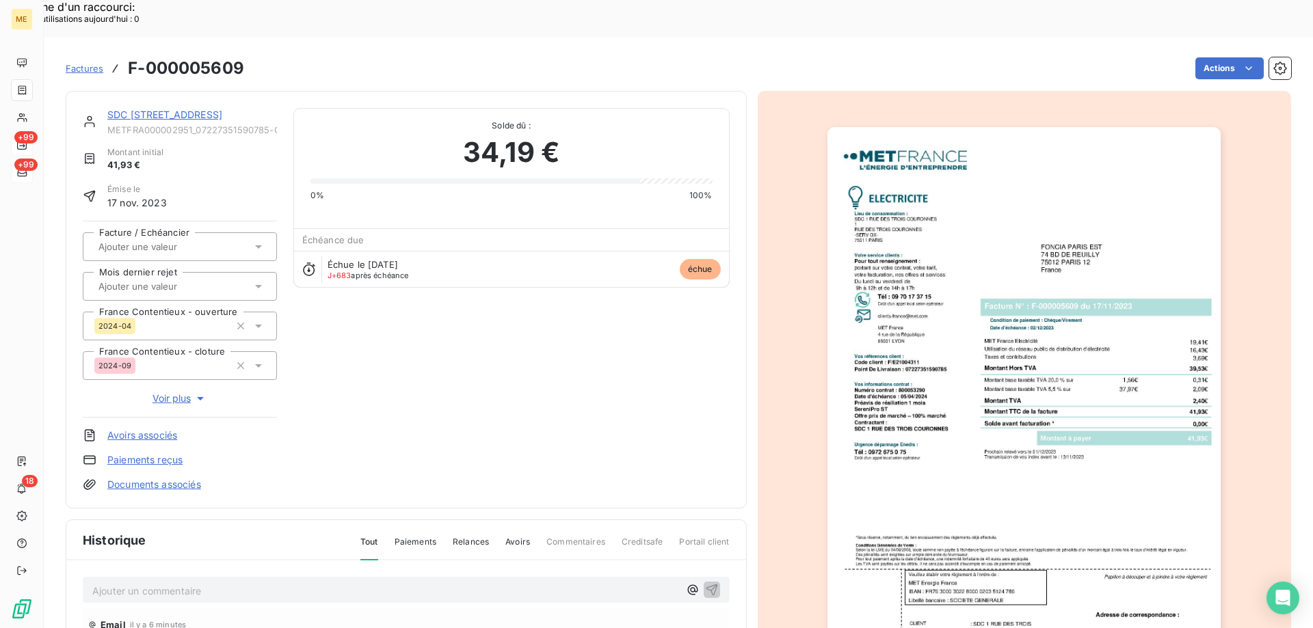
click at [181, 109] on link "SDC 1 RUE DES TROIS COURONNES" at bounding box center [164, 115] width 115 height 12
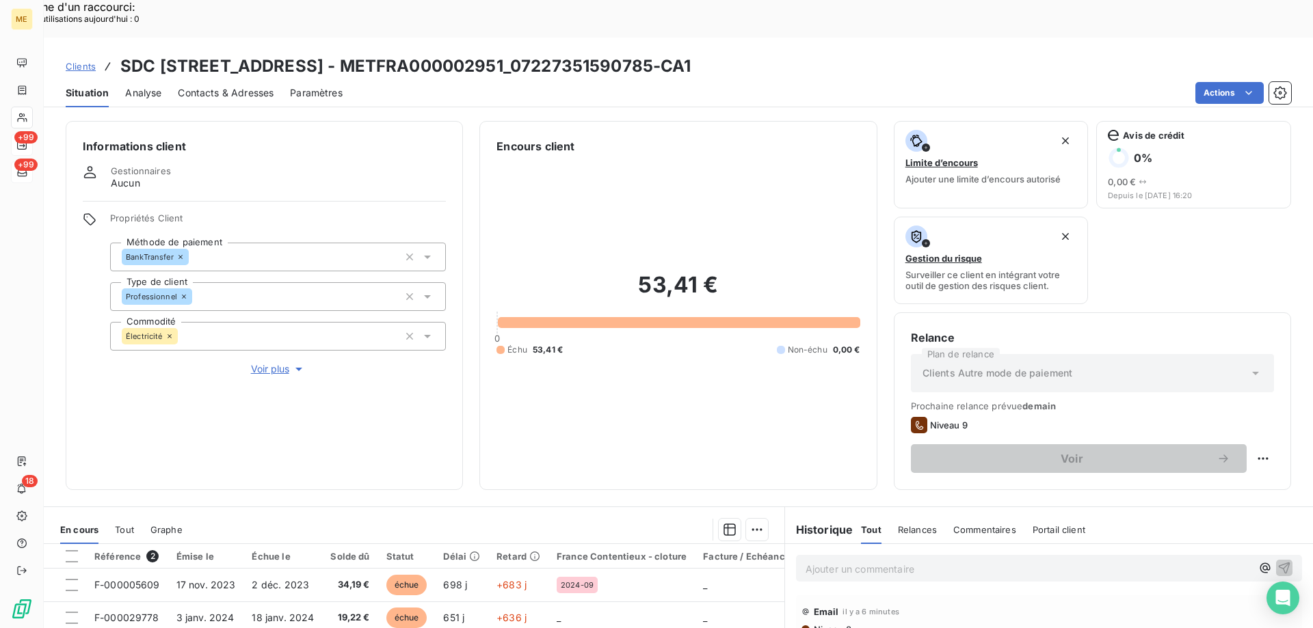
drag, startPoint x: 592, startPoint y: 25, endPoint x: 734, endPoint y: 28, distance: 142.3
click at [691, 54] on h3 "SDC 1 RUE DES TROIS COURONNES - METFRA000002951_07227351590785-CA1" at bounding box center [405, 66] width 571 height 25
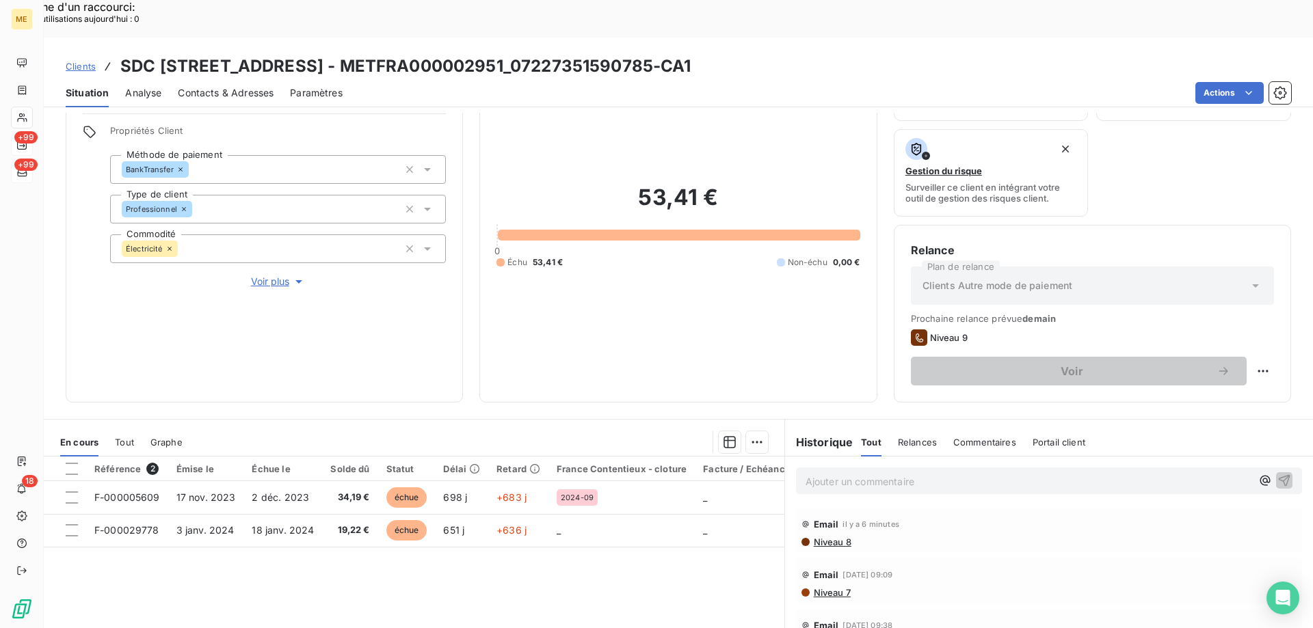
scroll to position [183, 0]
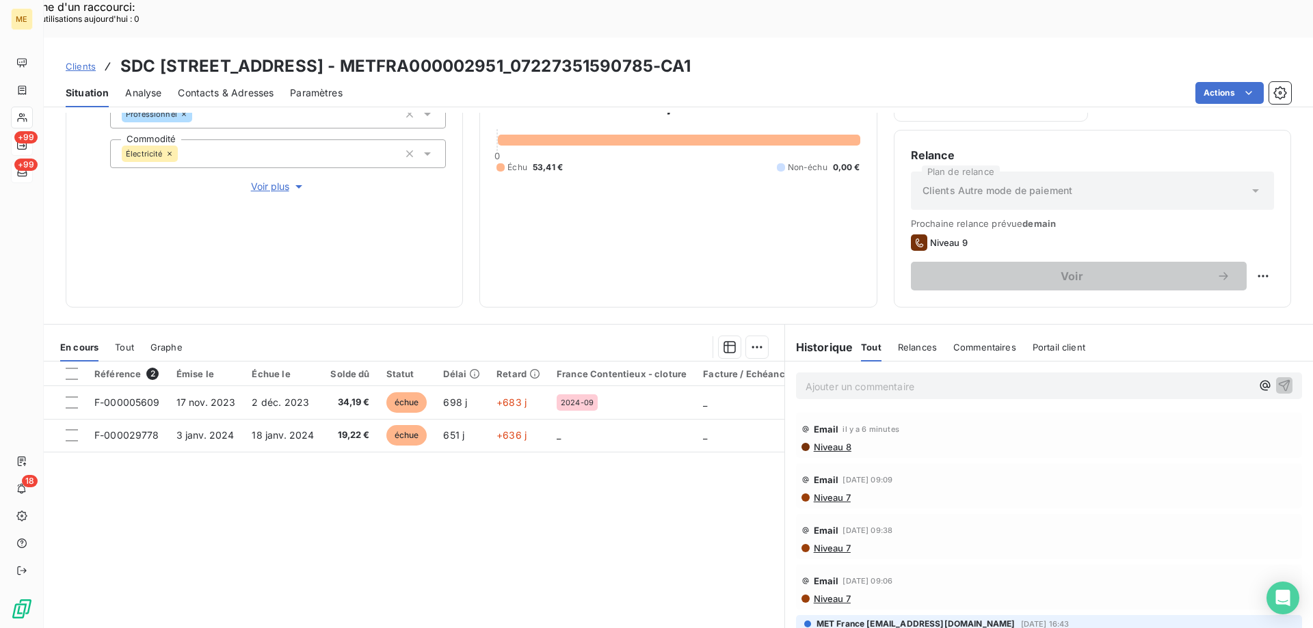
click at [816, 378] on p "Ajouter un commentaire ﻿" at bounding box center [1029, 386] width 446 height 17
click at [827, 378] on p "Ajouter un commentaire ﻿" at bounding box center [1029, 386] width 446 height 17
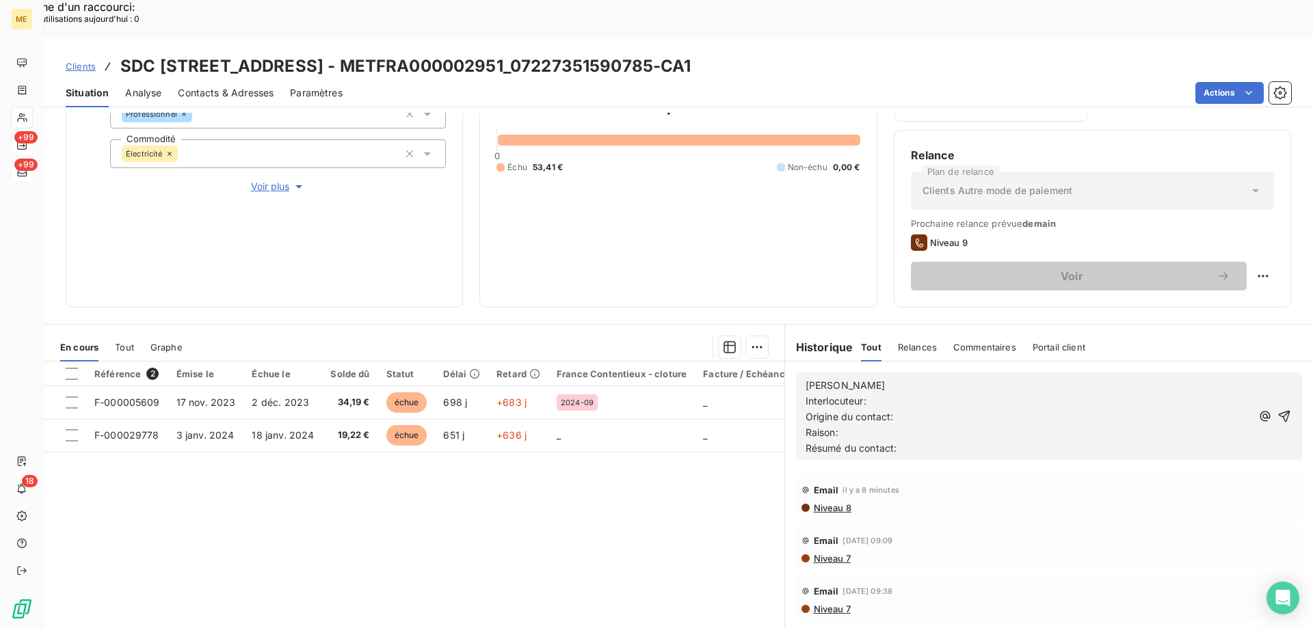
click at [851, 378] on p "[PERSON_NAME]" at bounding box center [1029, 386] width 446 height 16
click at [887, 394] on p "Interlocuteur:" at bounding box center [1029, 402] width 446 height 16
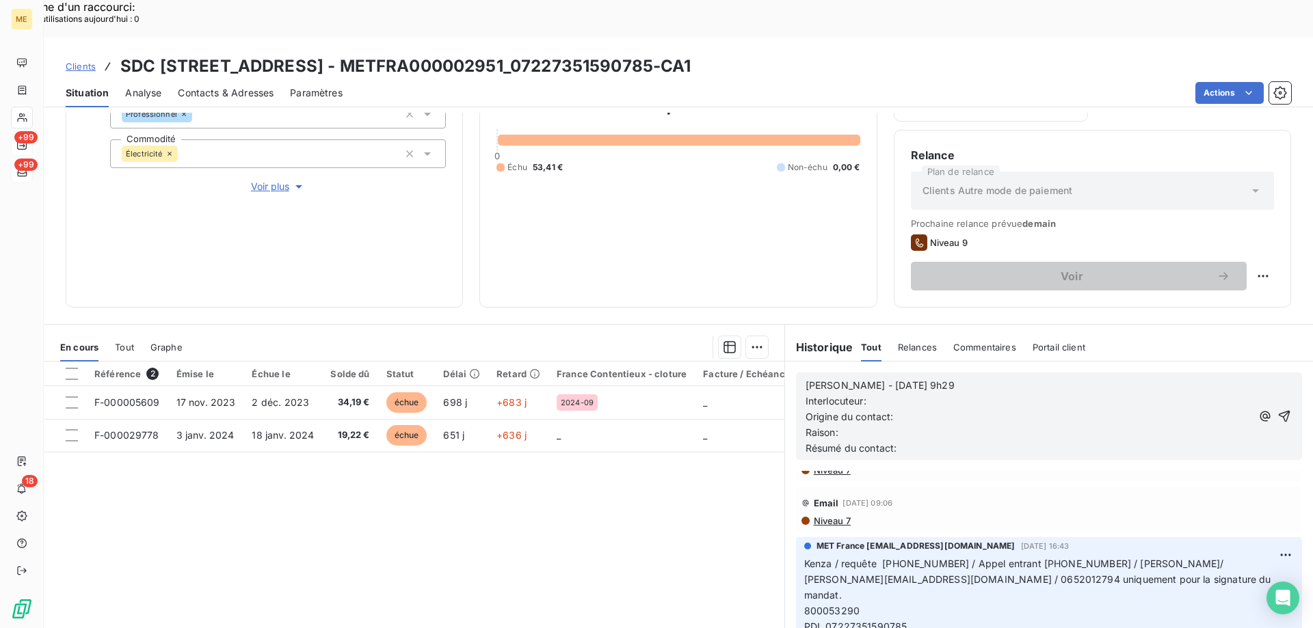
scroll to position [137, 0]
drag, startPoint x: 1000, startPoint y: 531, endPoint x: 1048, endPoint y: 522, distance: 48.8
click at [1048, 559] on p "Kenza / requête 00099608 / Appel entrant 185781206 / Mme Scalet AUDREY/ audrey.…" at bounding box center [1049, 613] width 490 height 109
click at [959, 394] on p "Interlocuteur: Mme SCALET" at bounding box center [1029, 402] width 446 height 16
drag, startPoint x: 799, startPoint y: 547, endPoint x: 916, endPoint y: 539, distance: 117.9
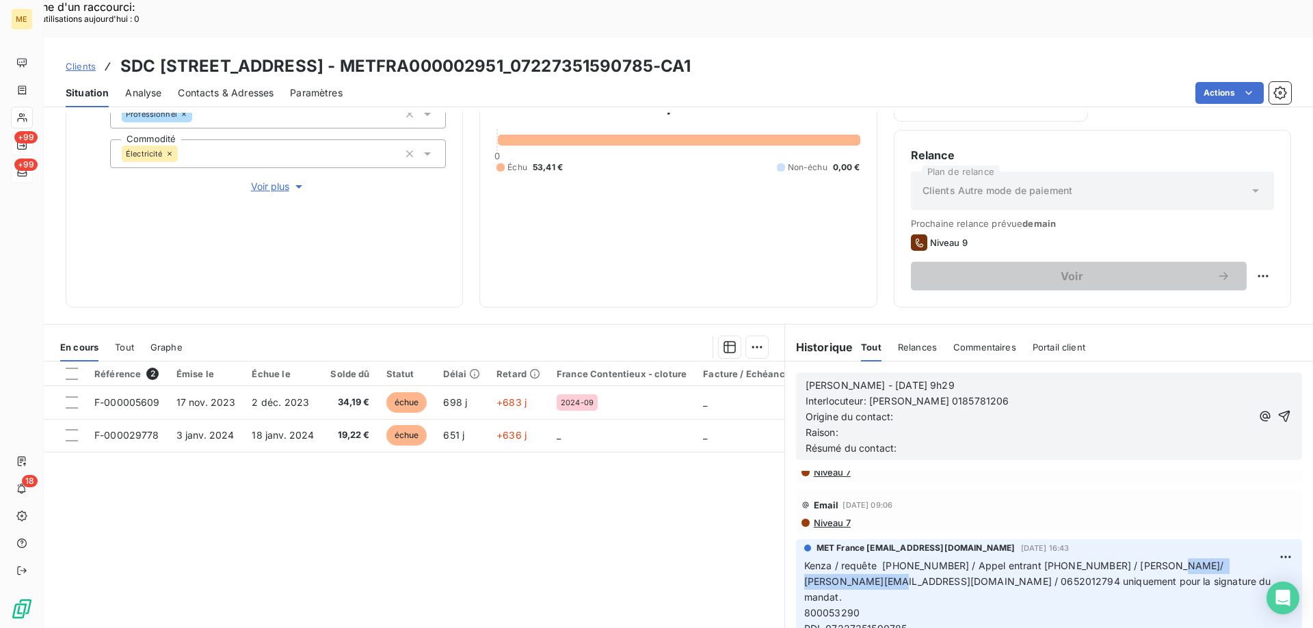
click at [916, 560] on span "Kenza / requête 00099608 / Appel entrant 185781206 / Mme Scalet AUDREY/ audrey.…" at bounding box center [1039, 612] width 470 height 105
click at [1009, 394] on p "Interlocuteur: Mme SCALET 0185781206" at bounding box center [1029, 402] width 446 height 16
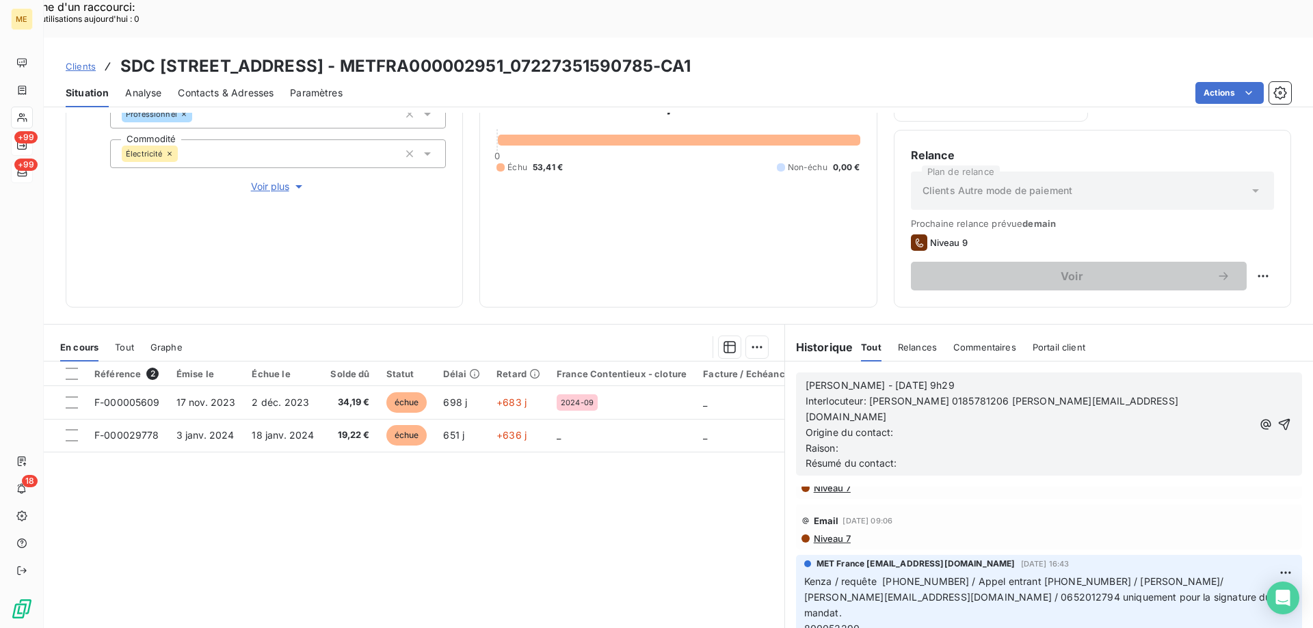
click at [922, 425] on p "Origine du contact:" at bounding box center [1029, 433] width 447 height 16
click at [849, 441] on p "Raison:" at bounding box center [1029, 449] width 447 height 16
click at [906, 456] on p "Résumé du contact:" at bounding box center [1029, 464] width 447 height 16
click at [1277, 418] on icon "button" at bounding box center [1284, 425] width 14 height 14
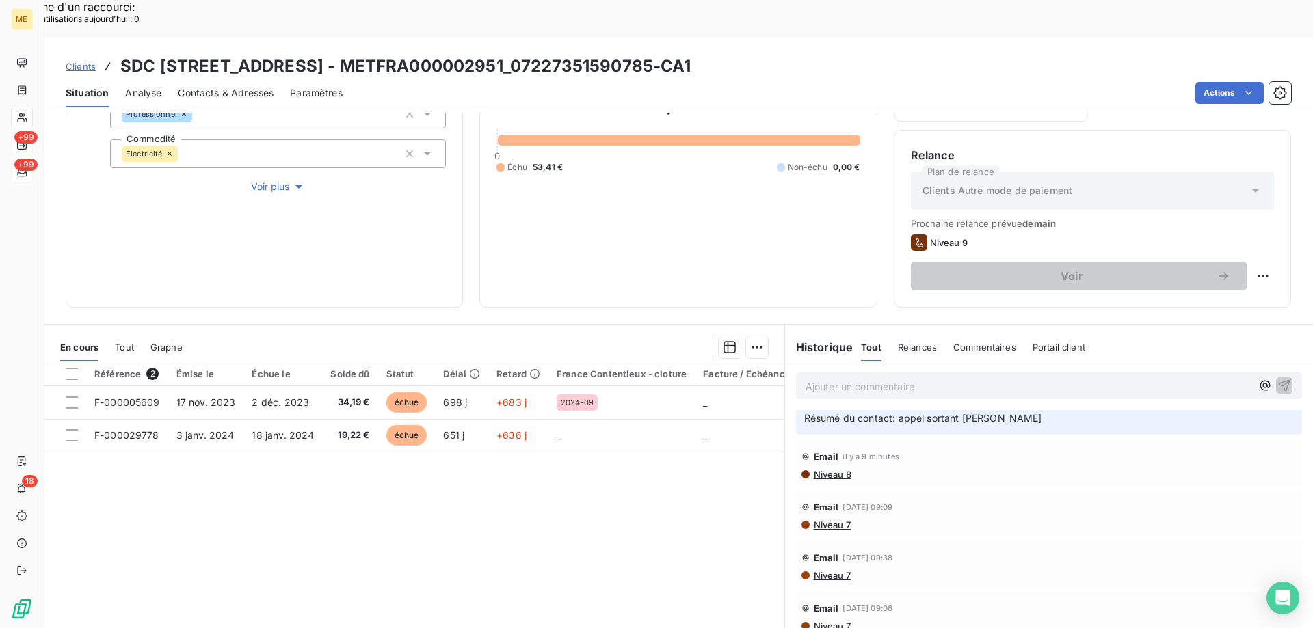
scroll to position [0, 0]
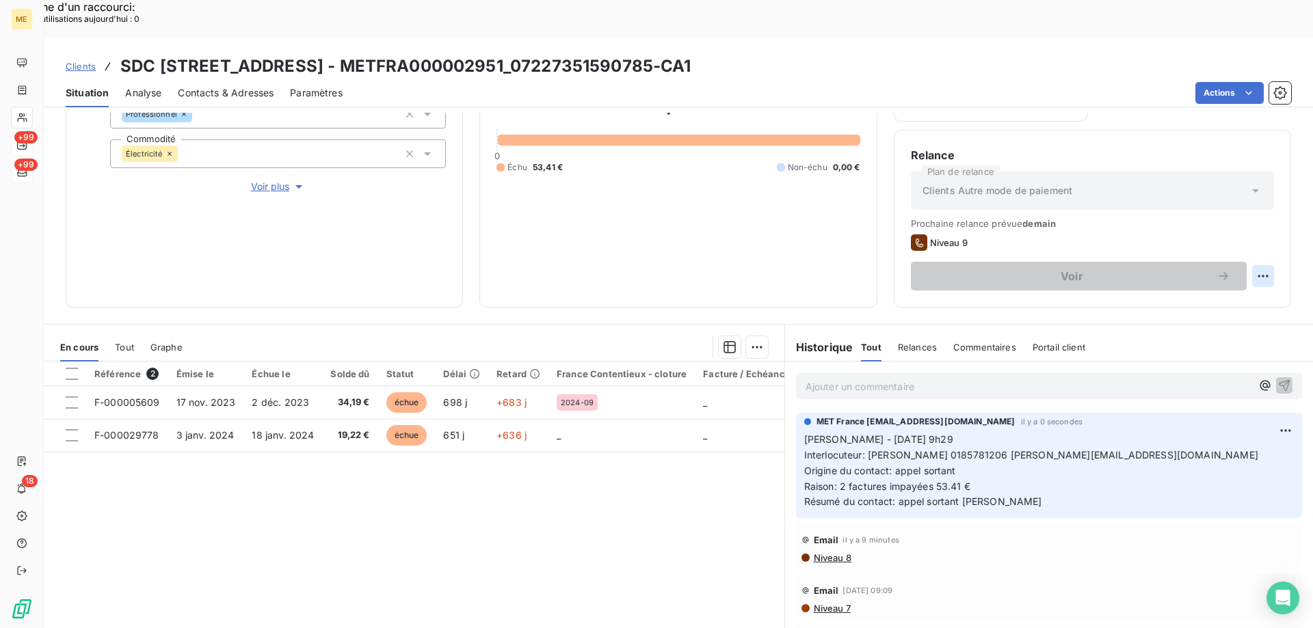
click at [1231, 263] on div "Replanifier cette action" at bounding box center [1196, 269] width 122 height 22
select select "9"
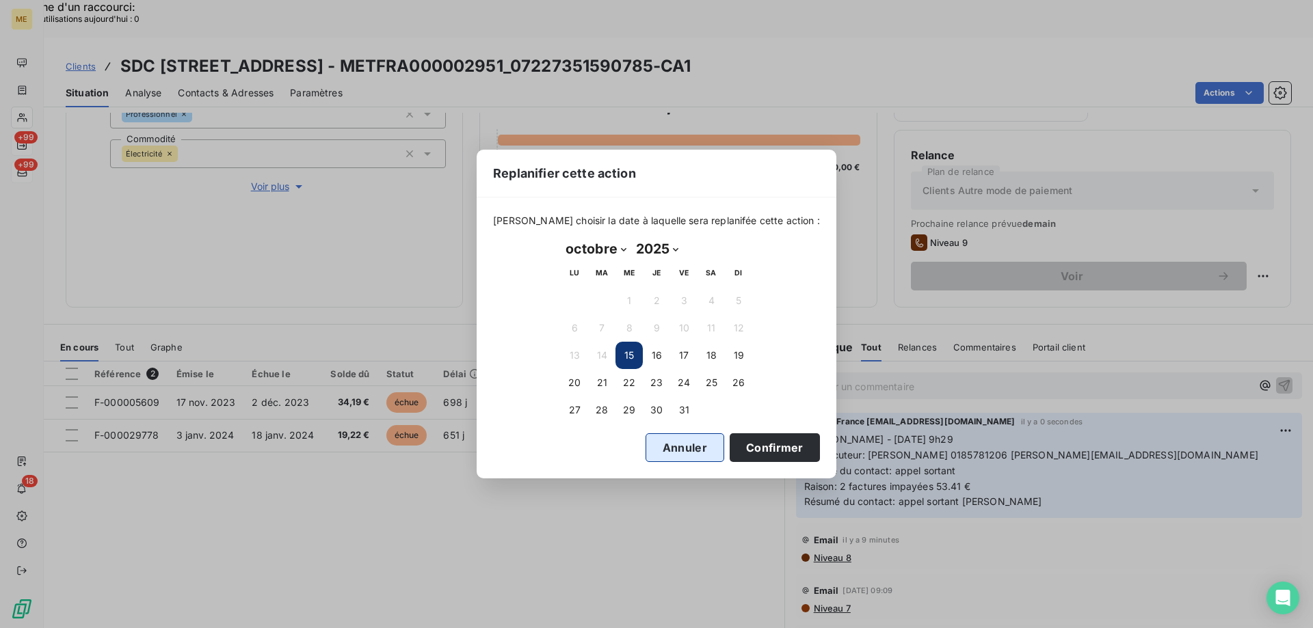
click at [646, 442] on button "Annuler" at bounding box center [685, 448] width 79 height 29
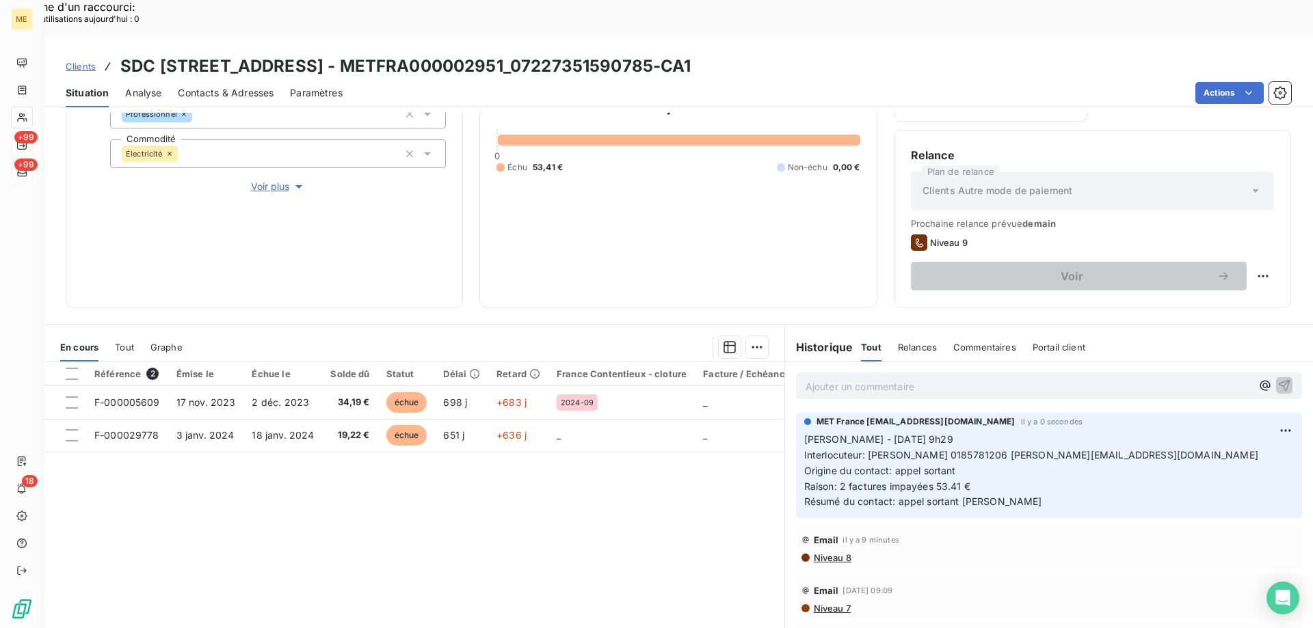
click at [230, 86] on span "Contacts & Adresses" at bounding box center [226, 93] width 96 height 14
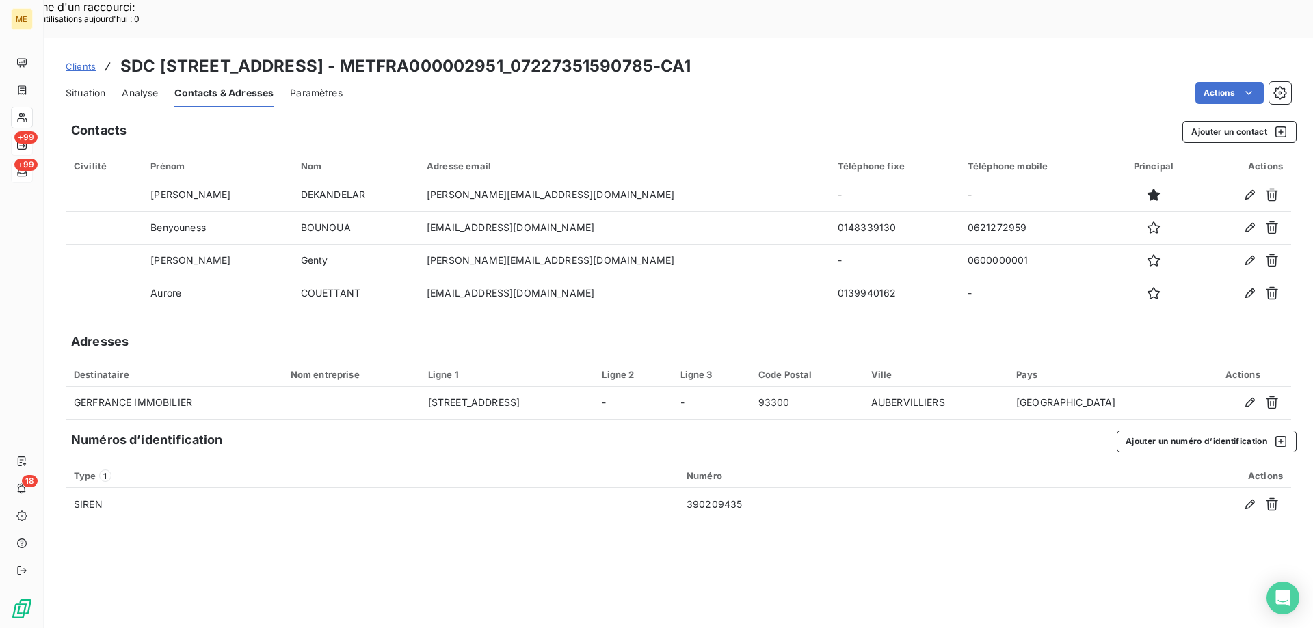
click at [80, 86] on span "Situation" at bounding box center [86, 93] width 40 height 14
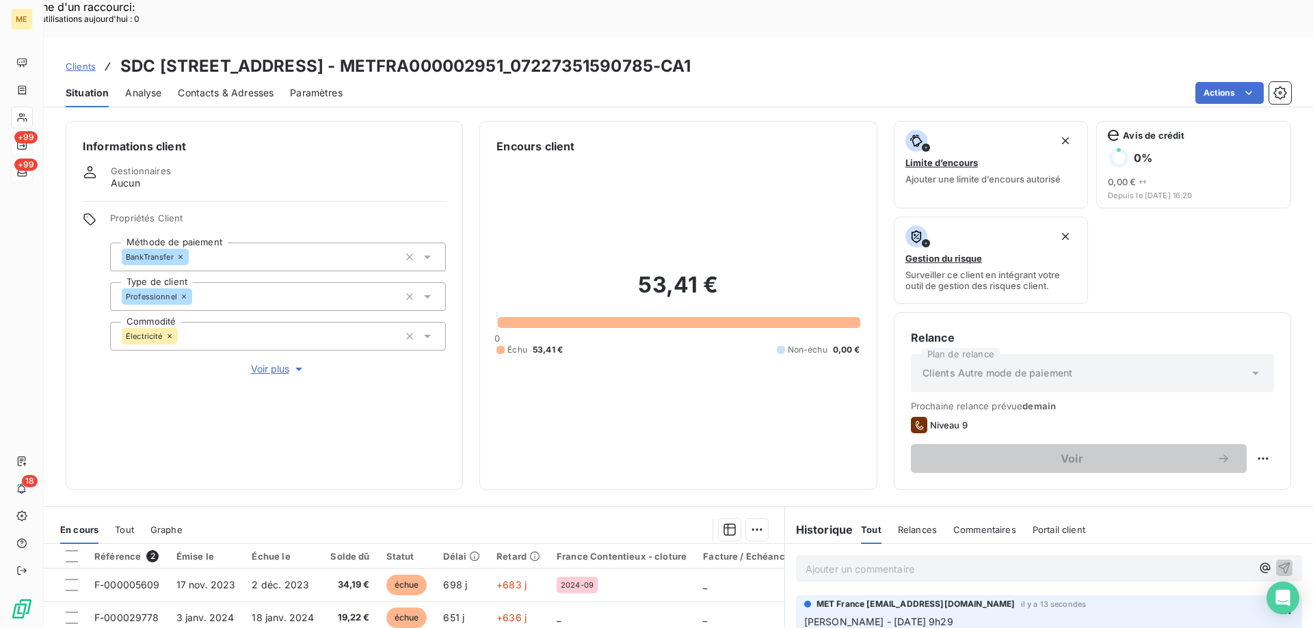
scroll to position [68, 0]
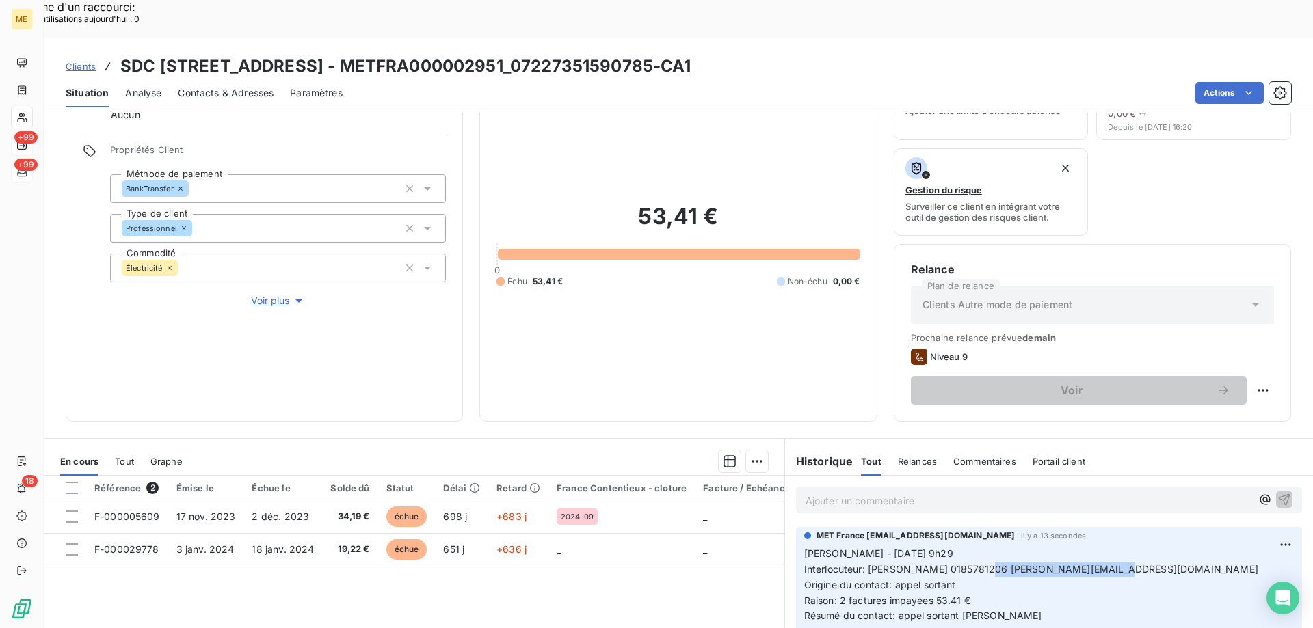
drag, startPoint x: 987, startPoint y: 533, endPoint x: 1110, endPoint y: 535, distance: 123.1
click at [1110, 546] on p "Sylvain - 15/10/2025 - 9h29 Interlocuteur: Mme SCALET 0185781206 audrey.scalet@…" at bounding box center [1049, 585] width 490 height 78
click at [250, 86] on span "Contacts & Adresses" at bounding box center [226, 93] width 96 height 14
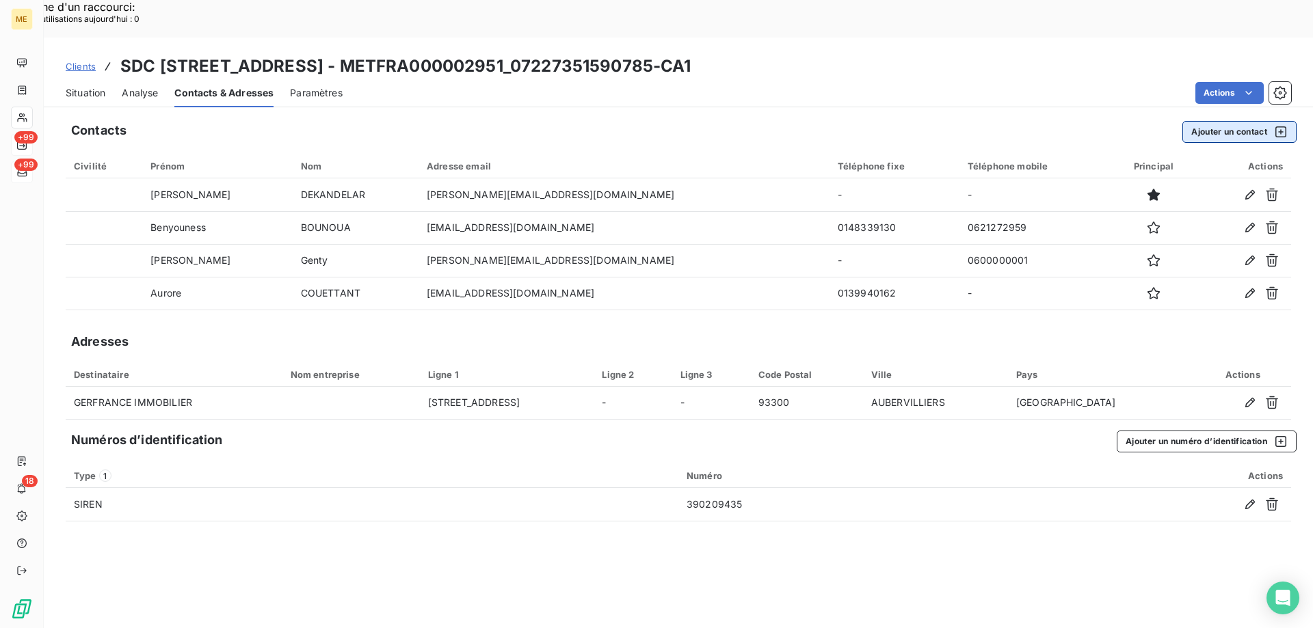
click at [1223, 121] on button "Ajouter un contact" at bounding box center [1239, 132] width 114 height 22
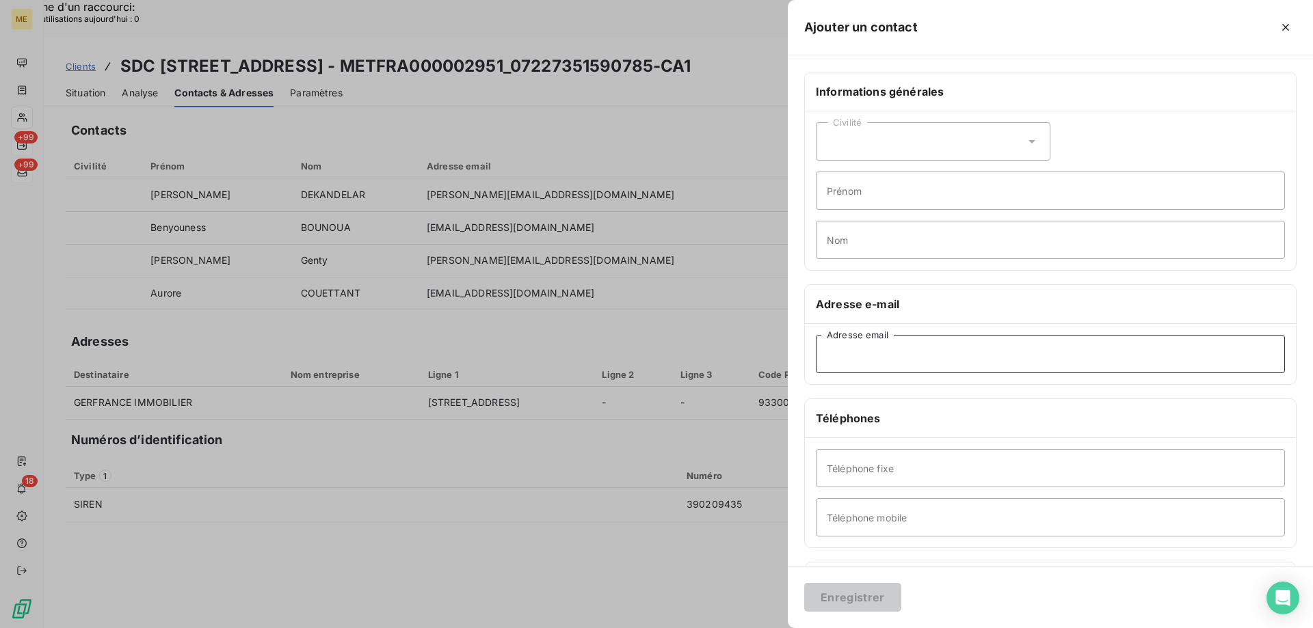
click at [831, 357] on input "Adresse email" at bounding box center [1050, 354] width 469 height 38
paste input "[PERSON_NAME][EMAIL_ADDRESS][DOMAIN_NAME]"
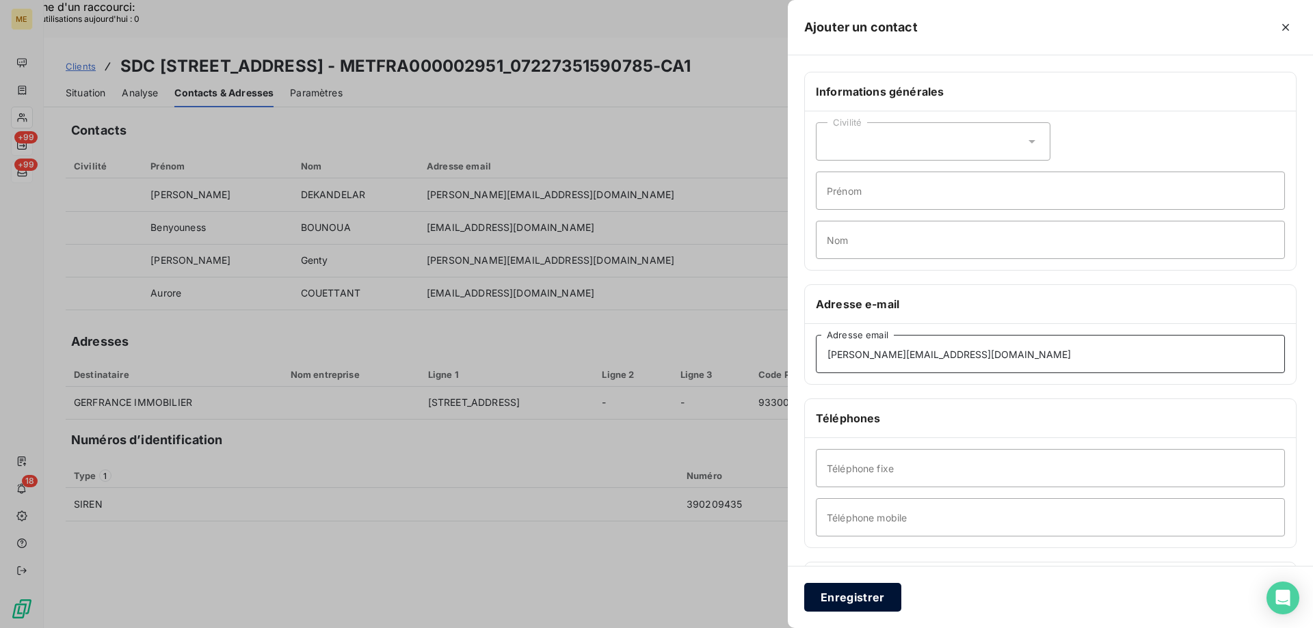
type input "[PERSON_NAME][EMAIL_ADDRESS][DOMAIN_NAME]"
click at [863, 595] on button "Enregistrer" at bounding box center [852, 597] width 97 height 29
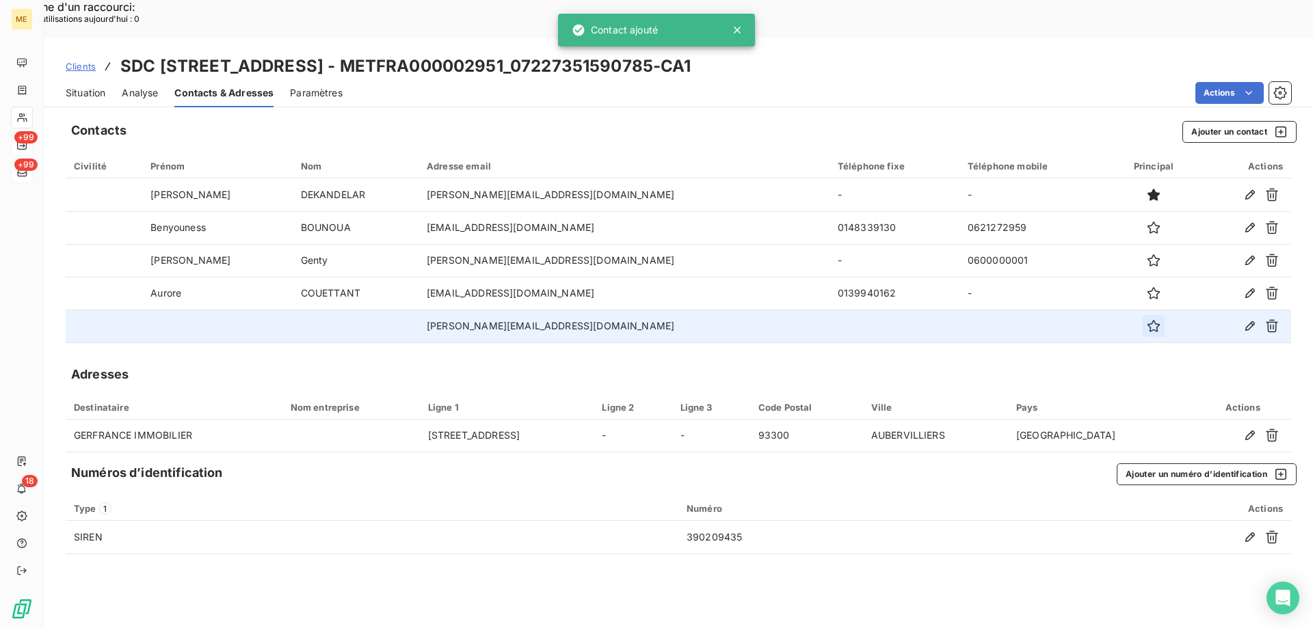
click at [1147, 319] on icon "button" at bounding box center [1154, 326] width 14 height 14
click at [78, 86] on span "Situation" at bounding box center [86, 93] width 40 height 14
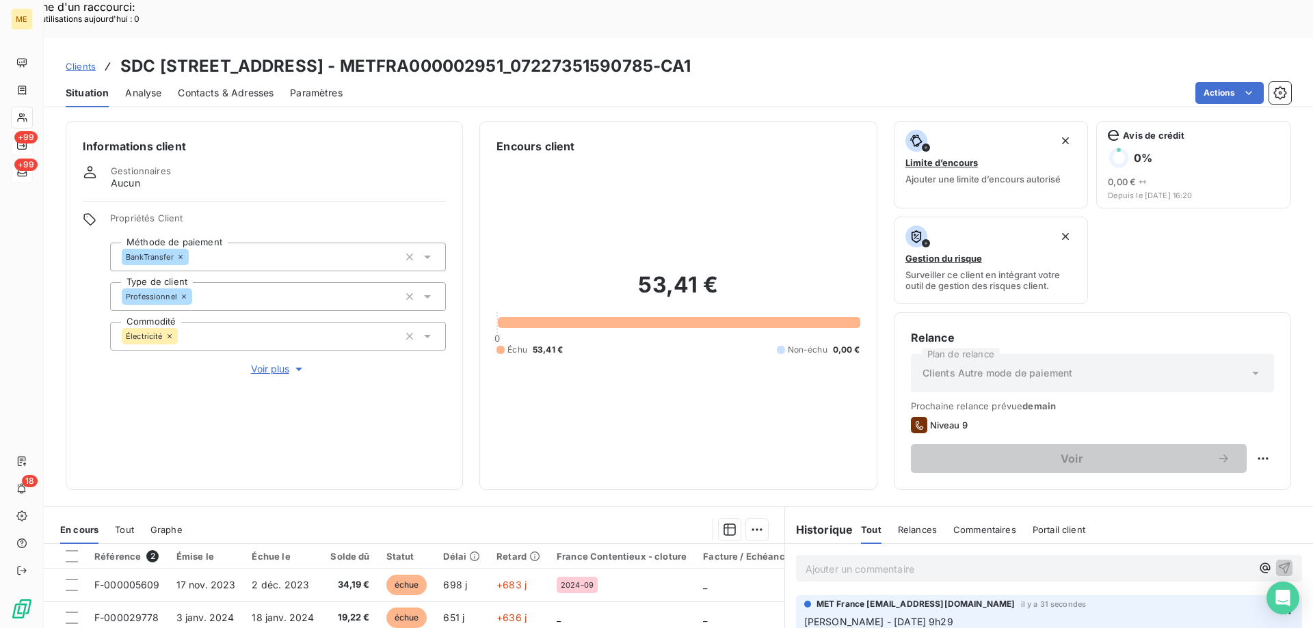
click at [1208, 460] on div "Replanifier cette action" at bounding box center [1196, 451] width 122 height 22
select select "9"
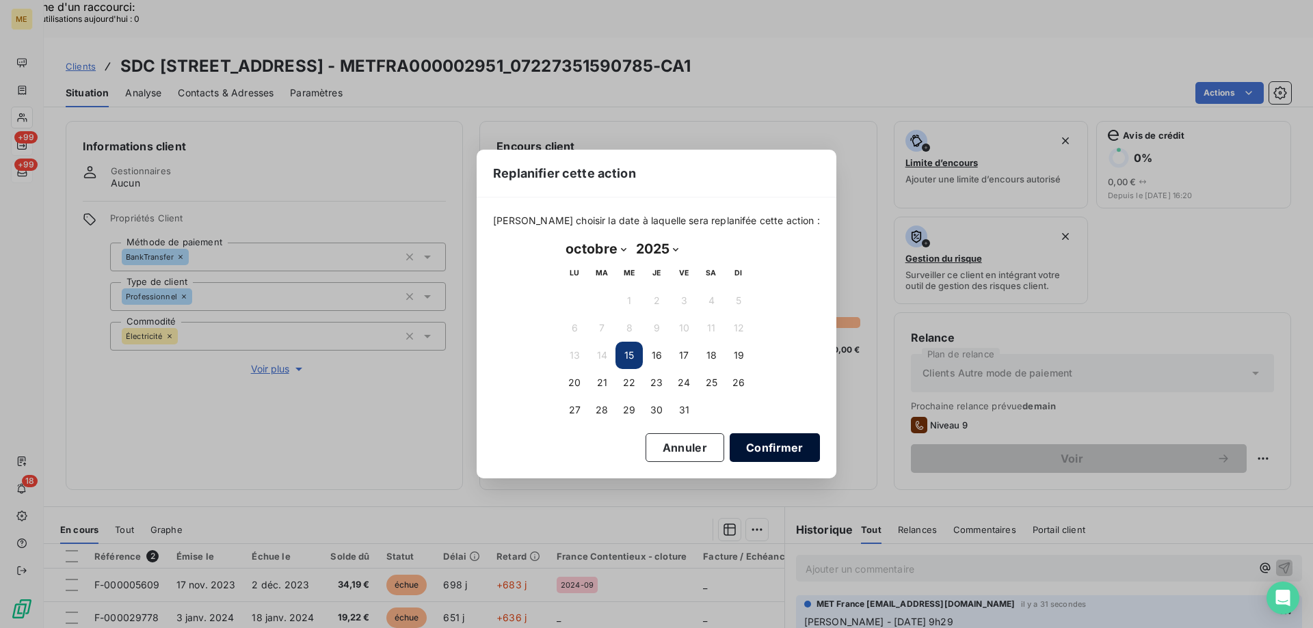
click at [758, 449] on button "Confirmer" at bounding box center [775, 448] width 90 height 29
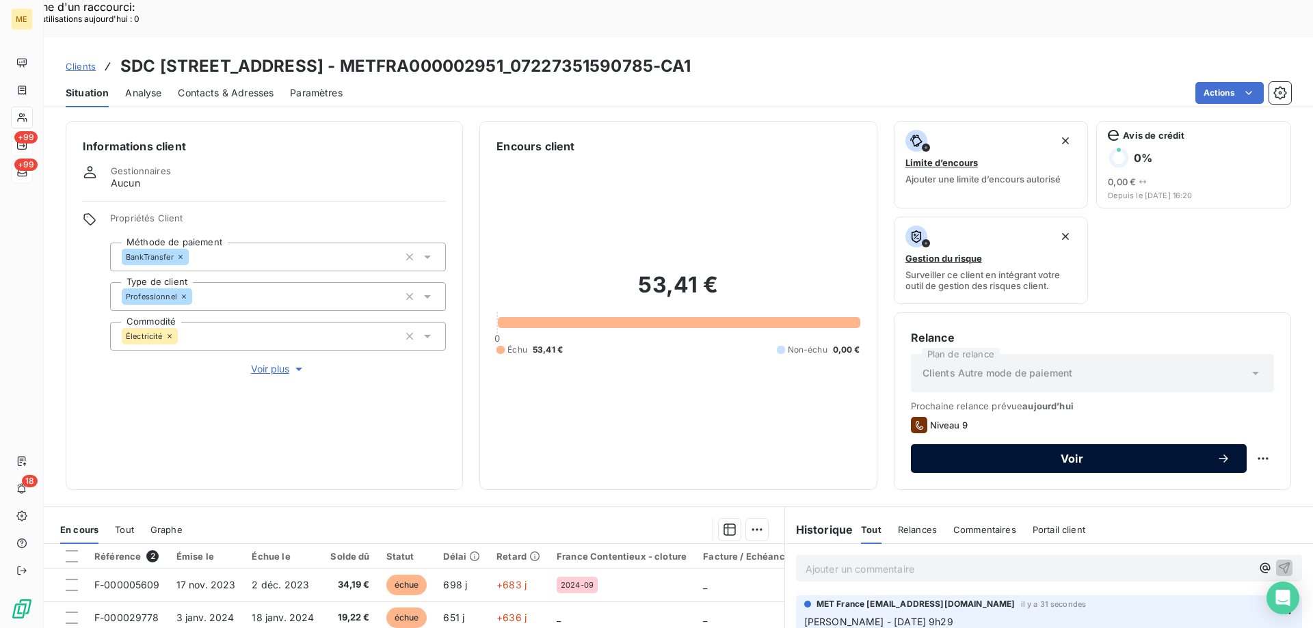
click at [1015, 453] on span "Voir" at bounding box center [1071, 458] width 289 height 11
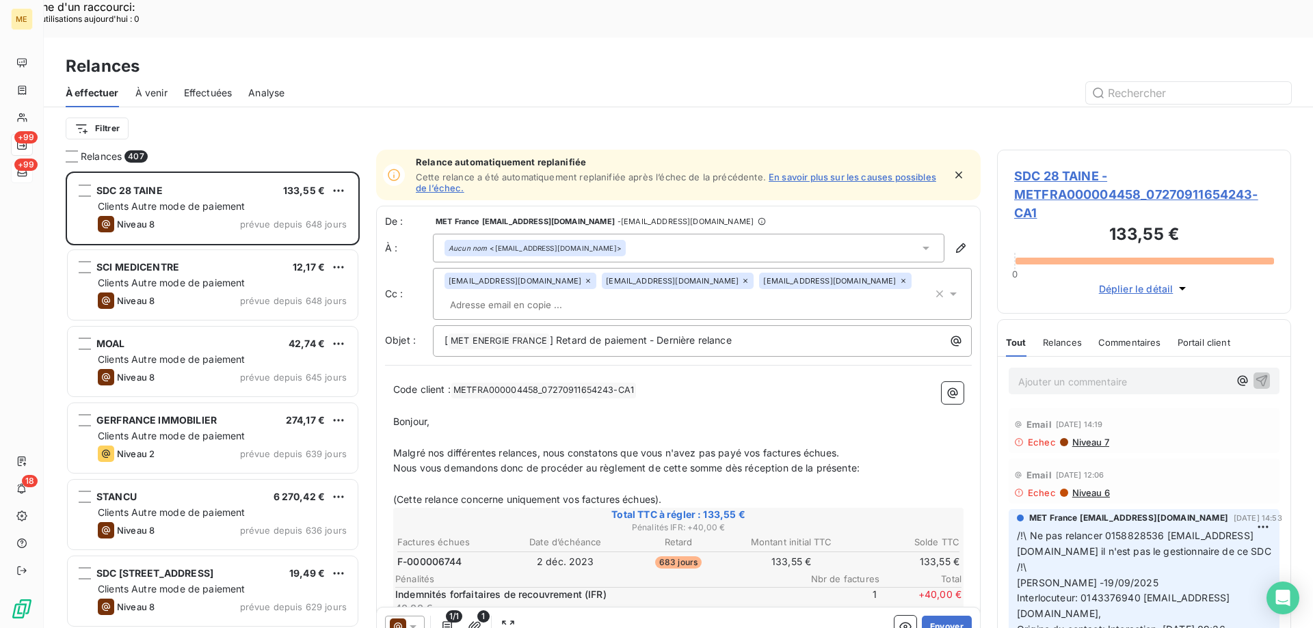
scroll to position [484, 284]
click at [217, 86] on span "Effectuées" at bounding box center [208, 93] width 49 height 14
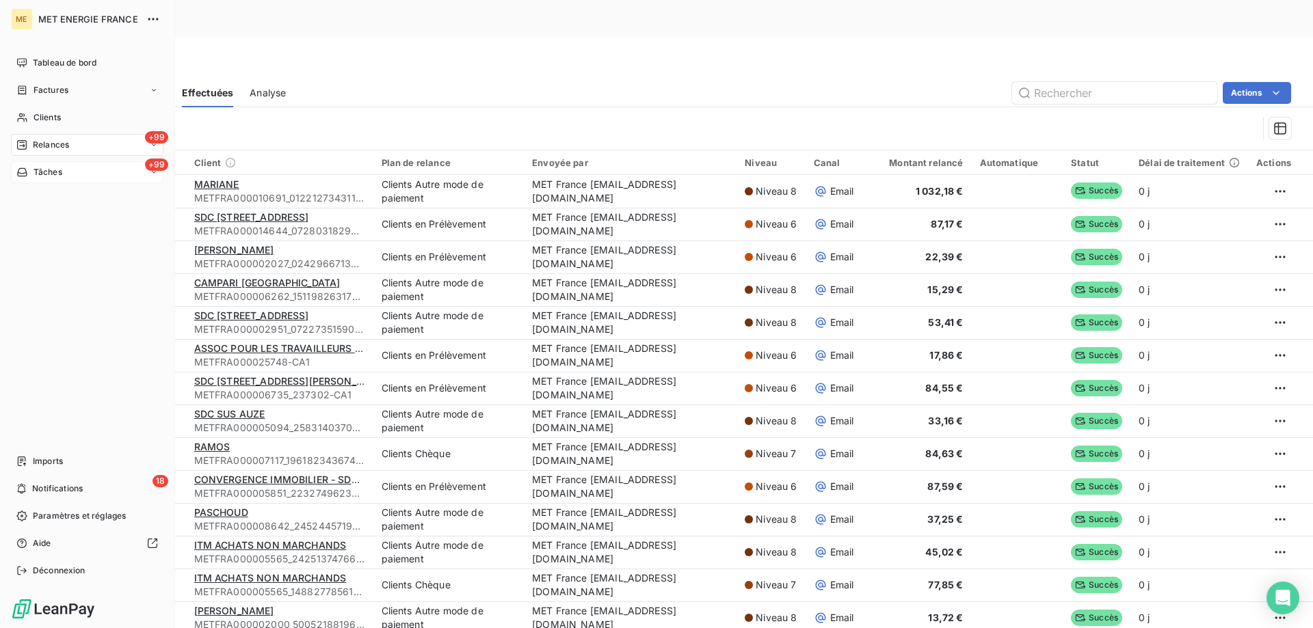
click at [49, 144] on span "Relances" at bounding box center [51, 145] width 36 height 12
click at [62, 173] on span "À effectuer" at bounding box center [55, 172] width 44 height 12
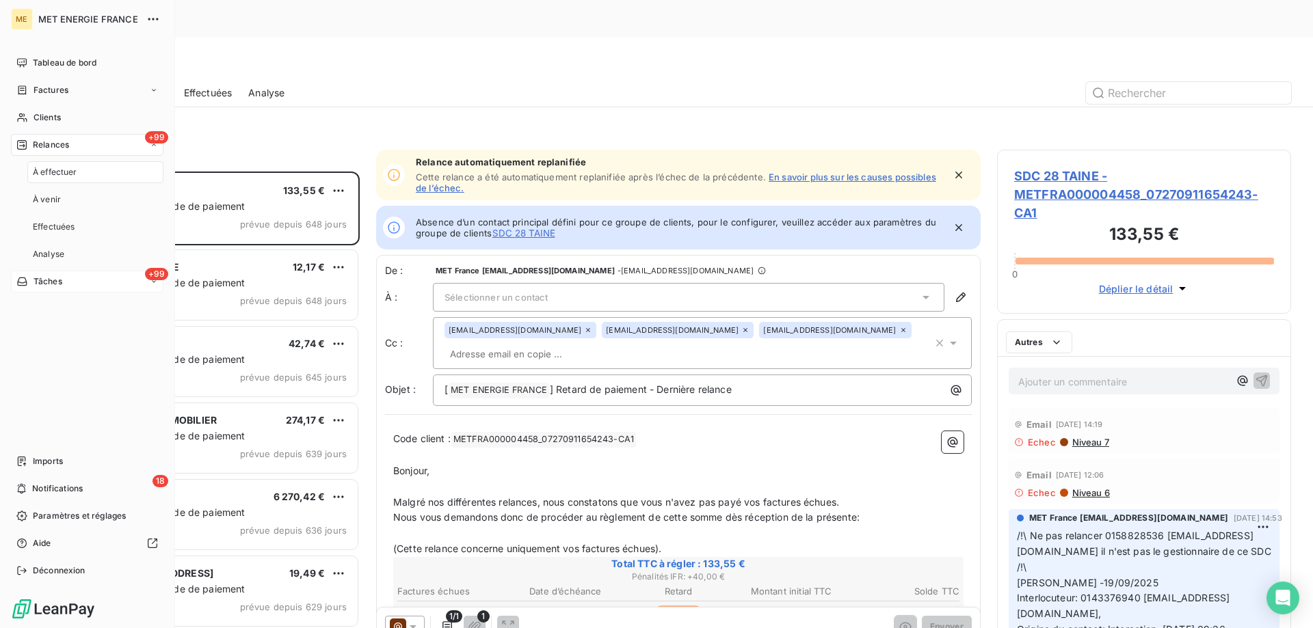
scroll to position [484, 284]
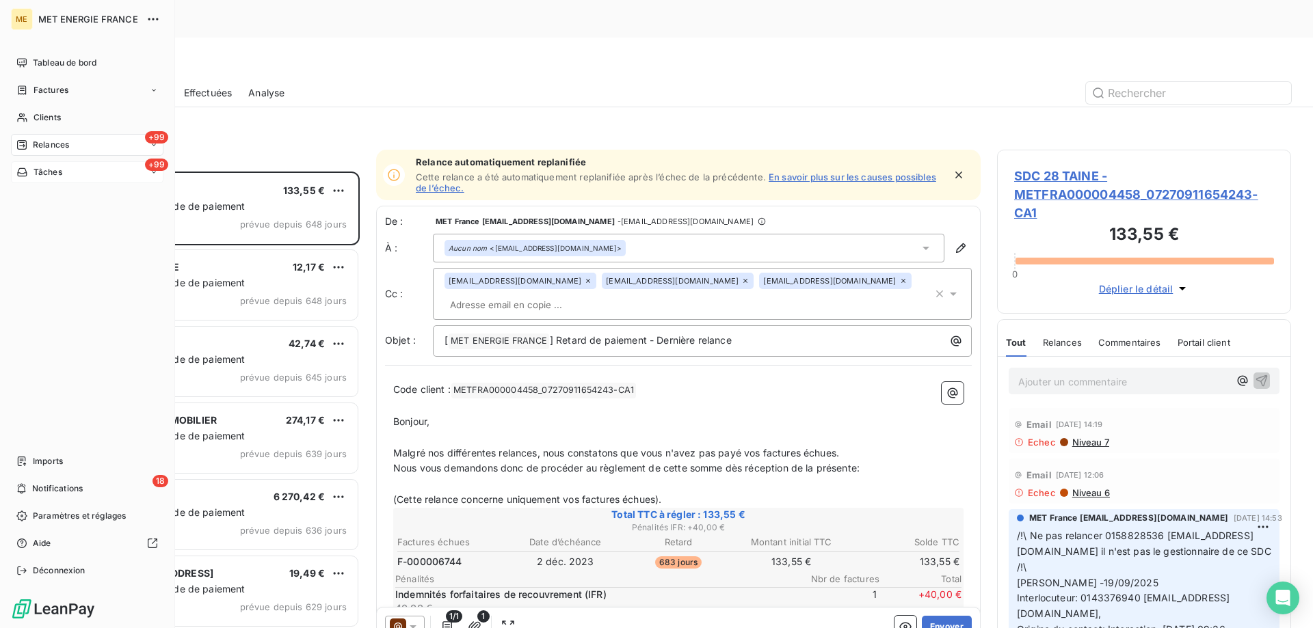
click at [35, 166] on span "Tâches" at bounding box center [48, 172] width 29 height 12
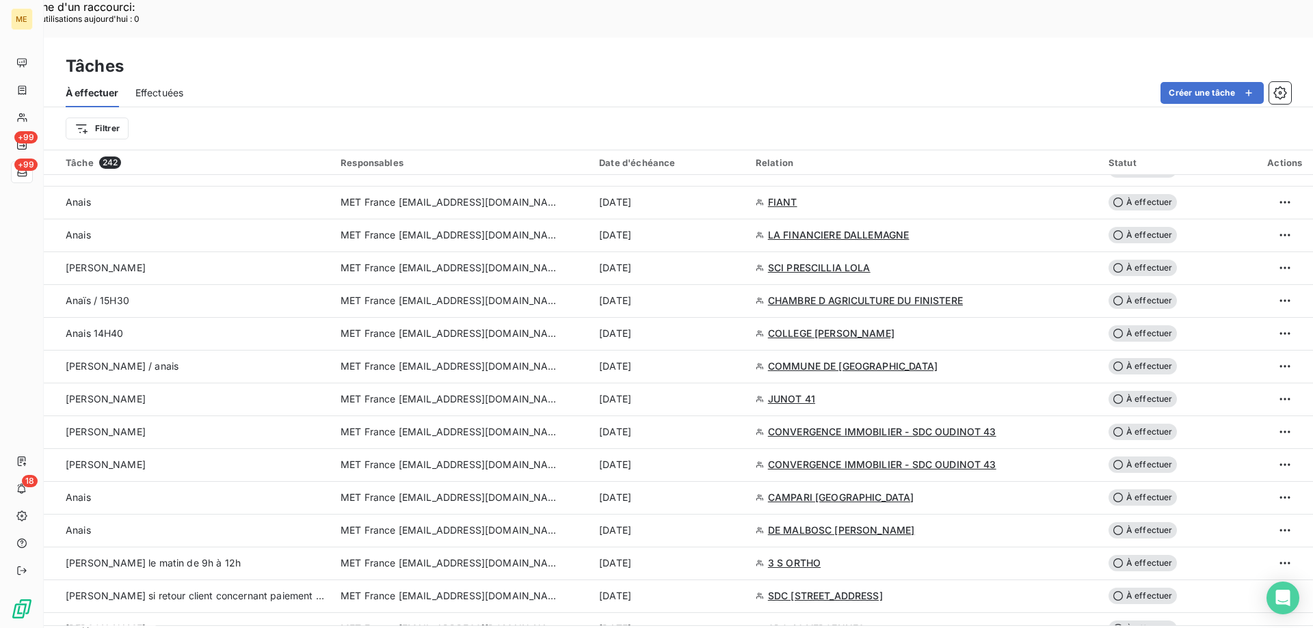
scroll to position [1436, 0]
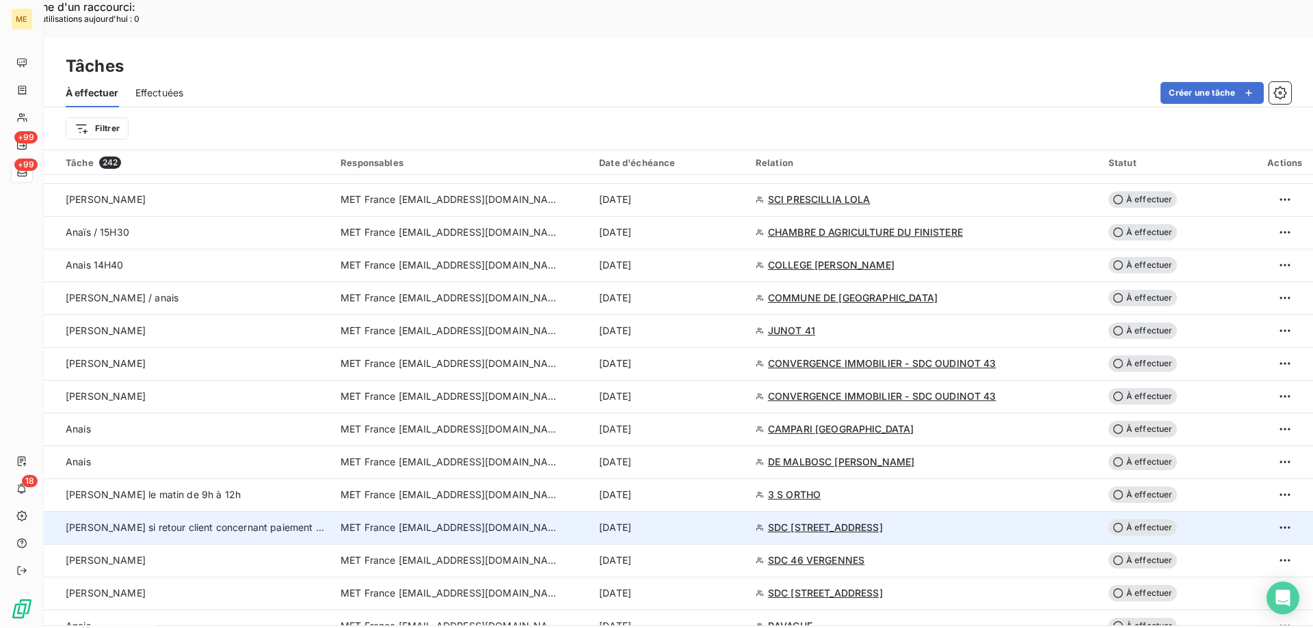
click at [402, 521] on span "MET France [EMAIL_ADDRESS][DOMAIN_NAME]" at bounding box center [450, 528] width 219 height 14
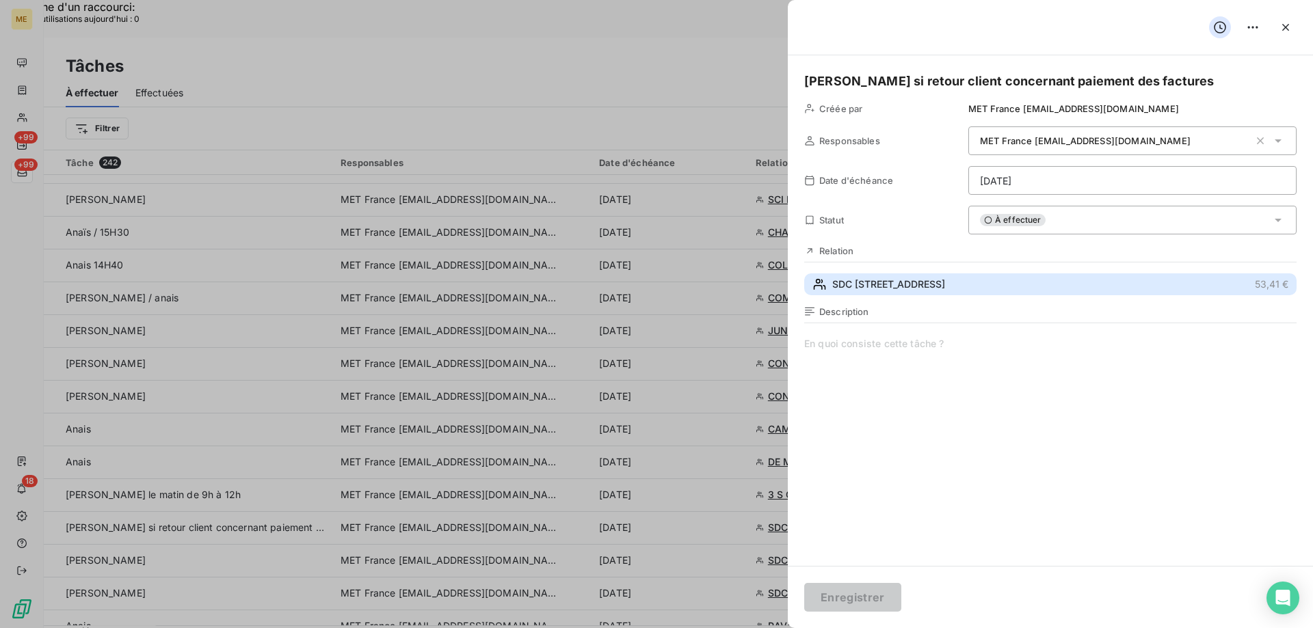
click at [933, 287] on span "SDC 1 RUE DES TROIS COURONNES" at bounding box center [888, 285] width 113 height 14
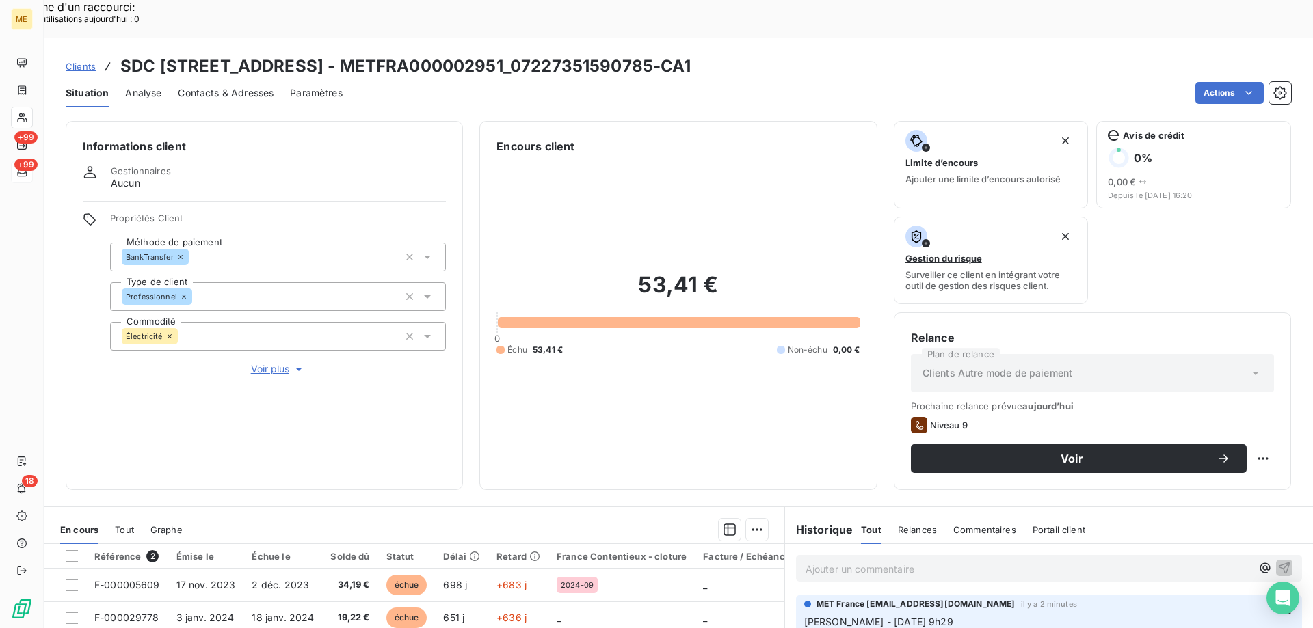
scroll to position [137, 0]
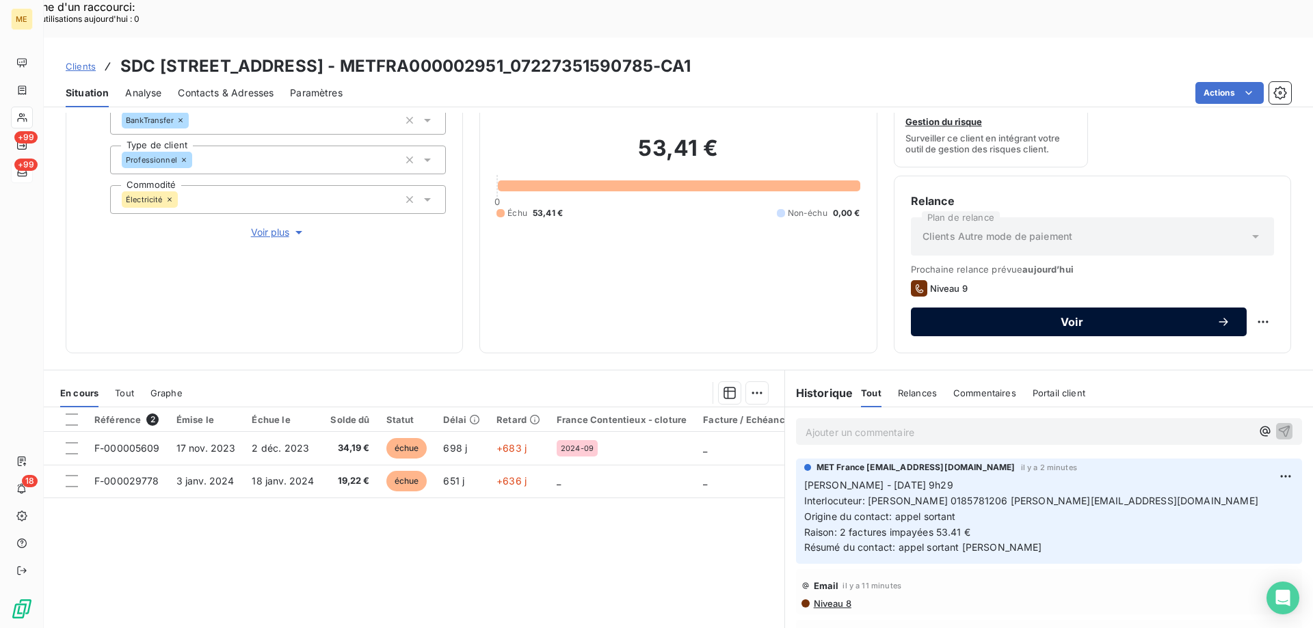
click at [1025, 317] on span "Voir" at bounding box center [1071, 322] width 289 height 11
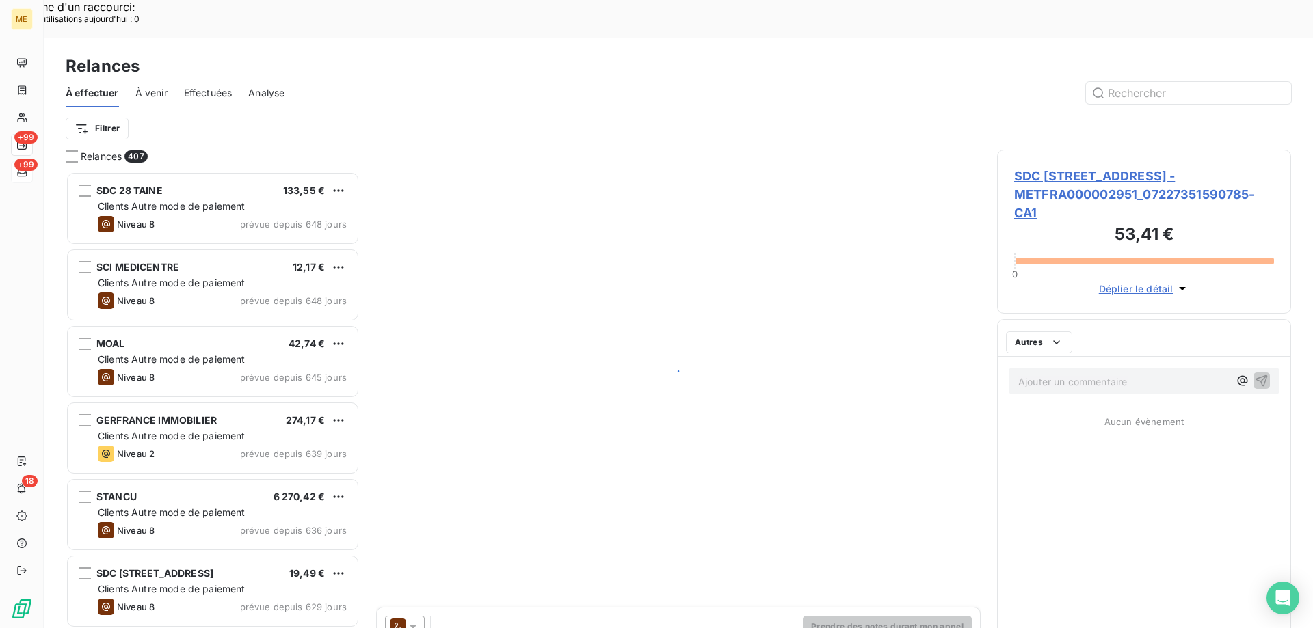
scroll to position [484, 284]
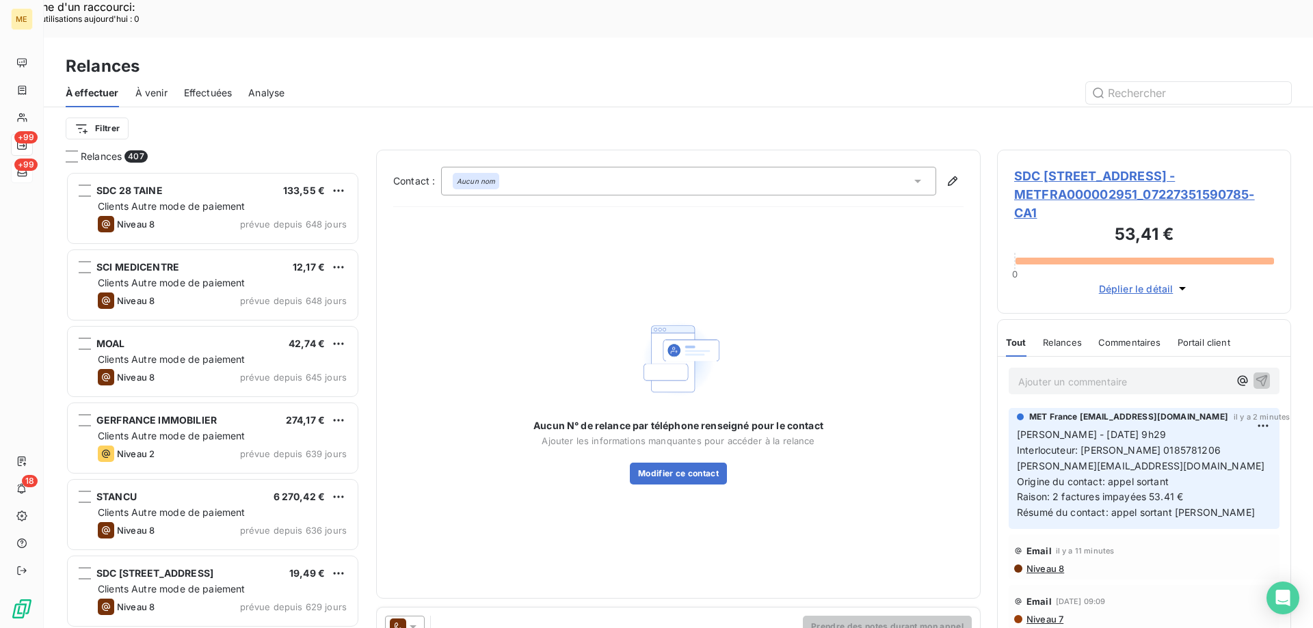
click at [410, 620] on icon at bounding box center [413, 627] width 14 height 14
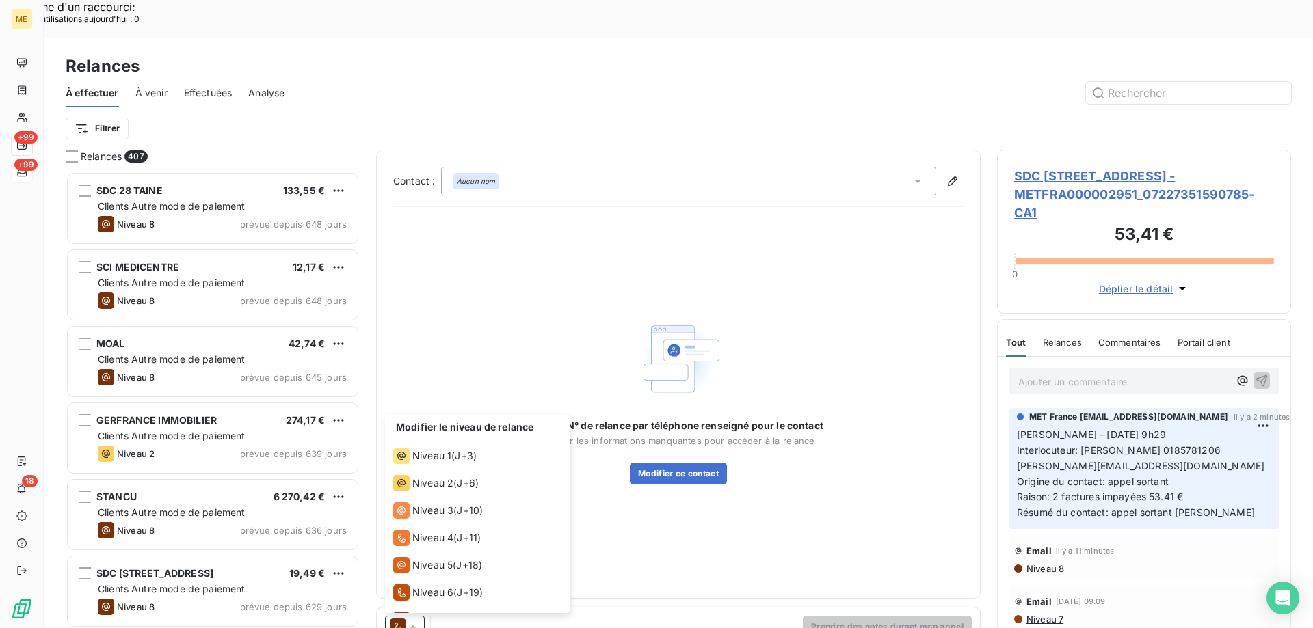
scroll to position [75, 0]
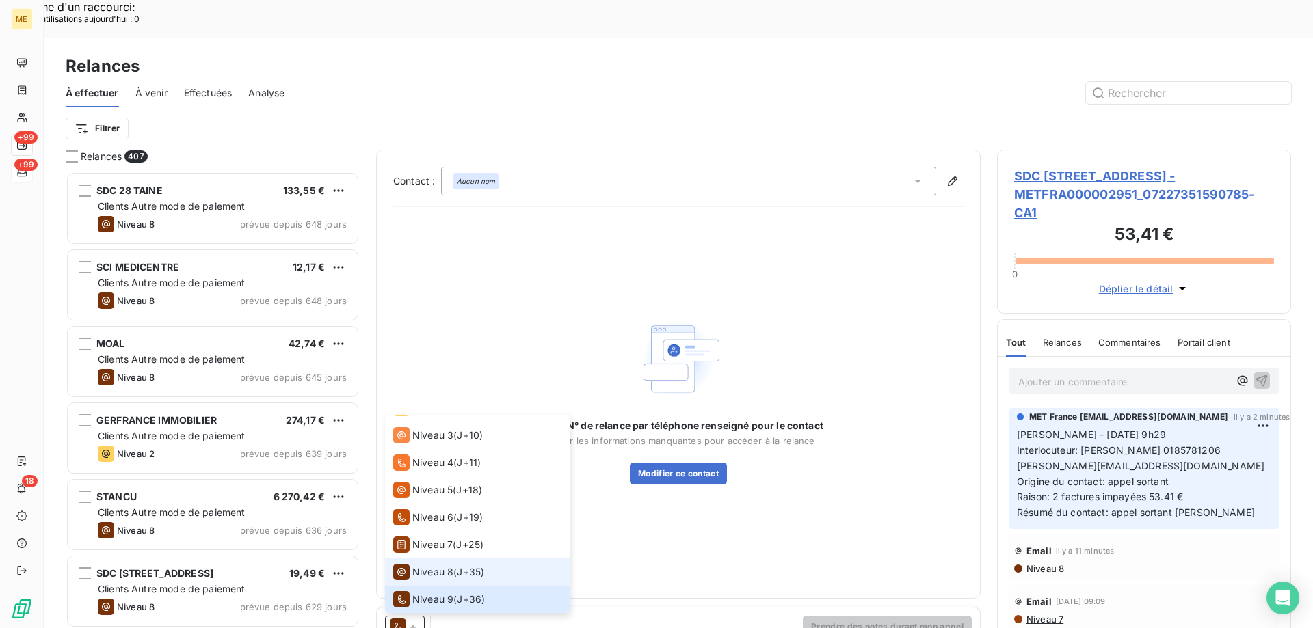
click at [421, 565] on span "Niveau 8" at bounding box center [432, 572] width 41 height 14
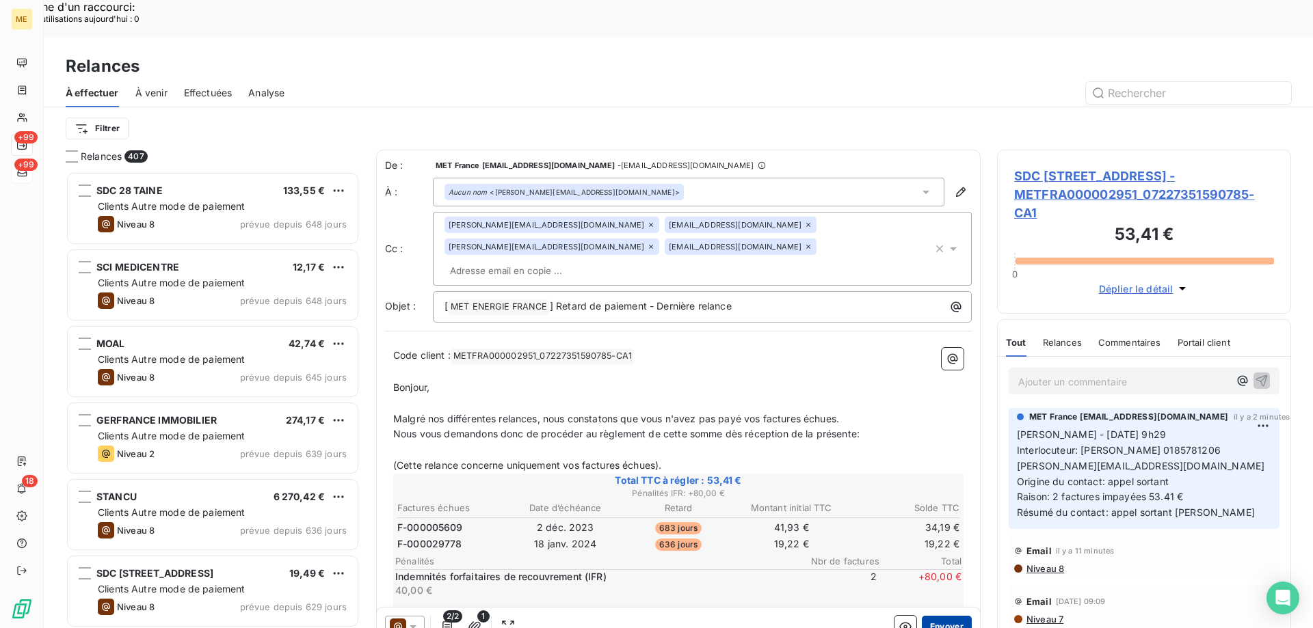
click at [933, 616] on button "Envoyer" at bounding box center [947, 627] width 50 height 22
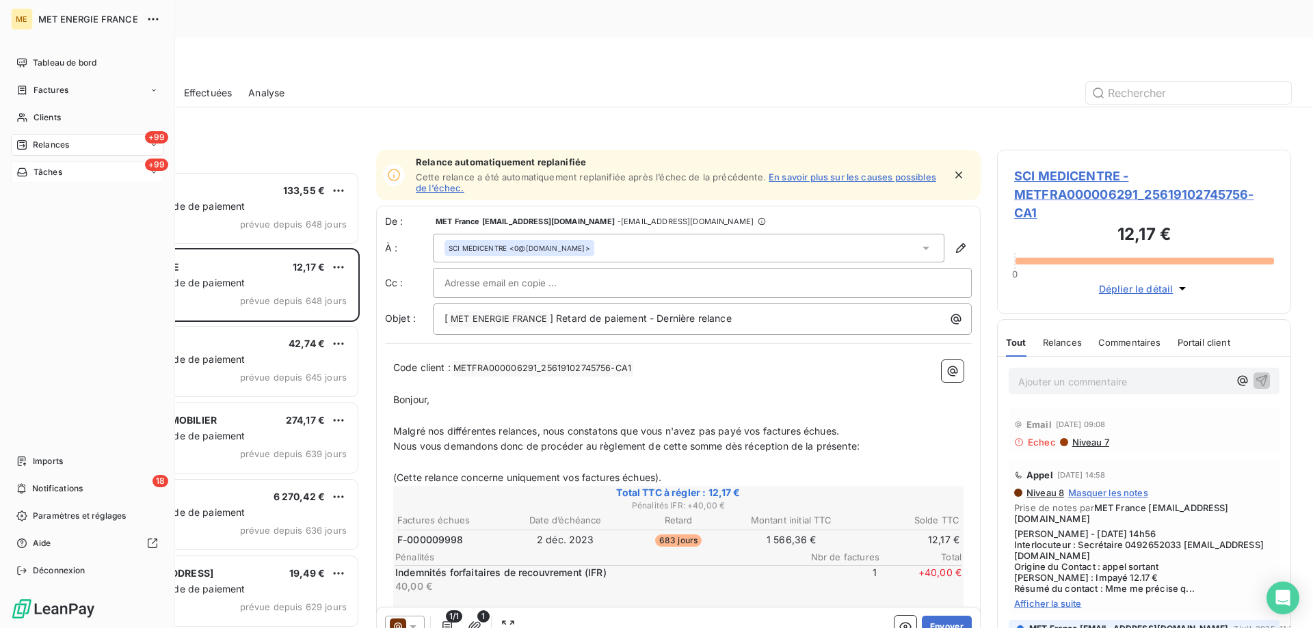
click at [41, 170] on span "Tâches" at bounding box center [48, 172] width 29 height 12
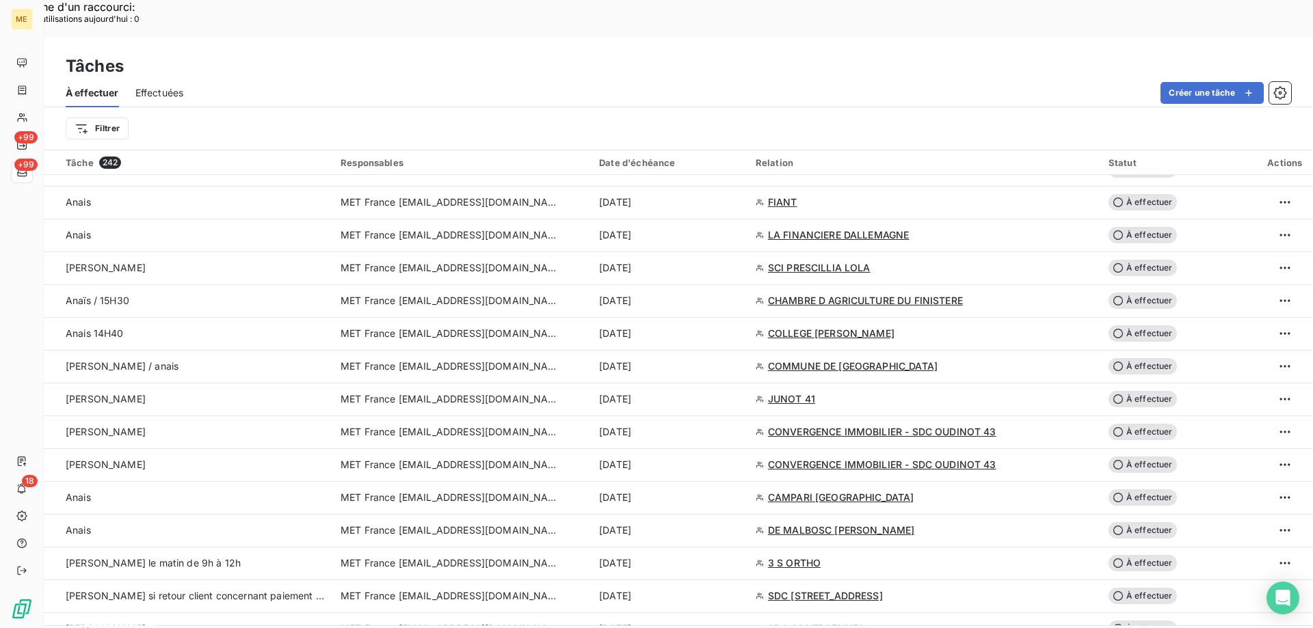
scroll to position [1504, 0]
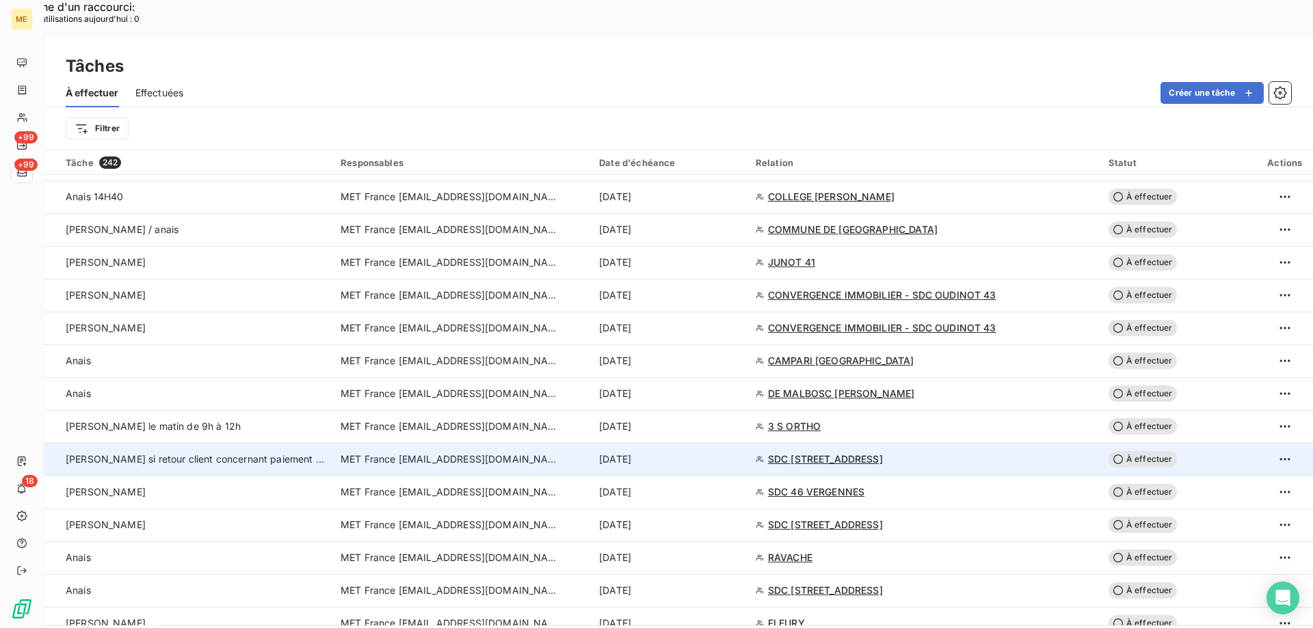
click at [405, 443] on td "MET France [EMAIL_ADDRESS][DOMAIN_NAME]" at bounding box center [461, 459] width 258 height 33
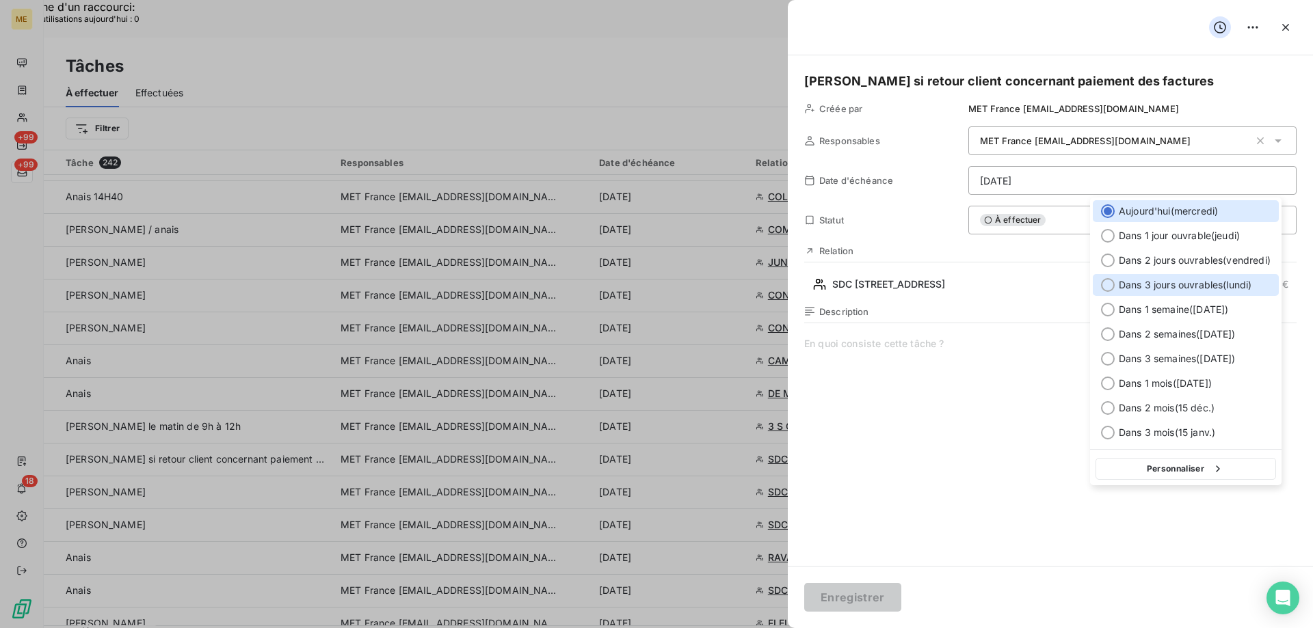
click at [1110, 289] on div at bounding box center [1108, 285] width 14 height 14
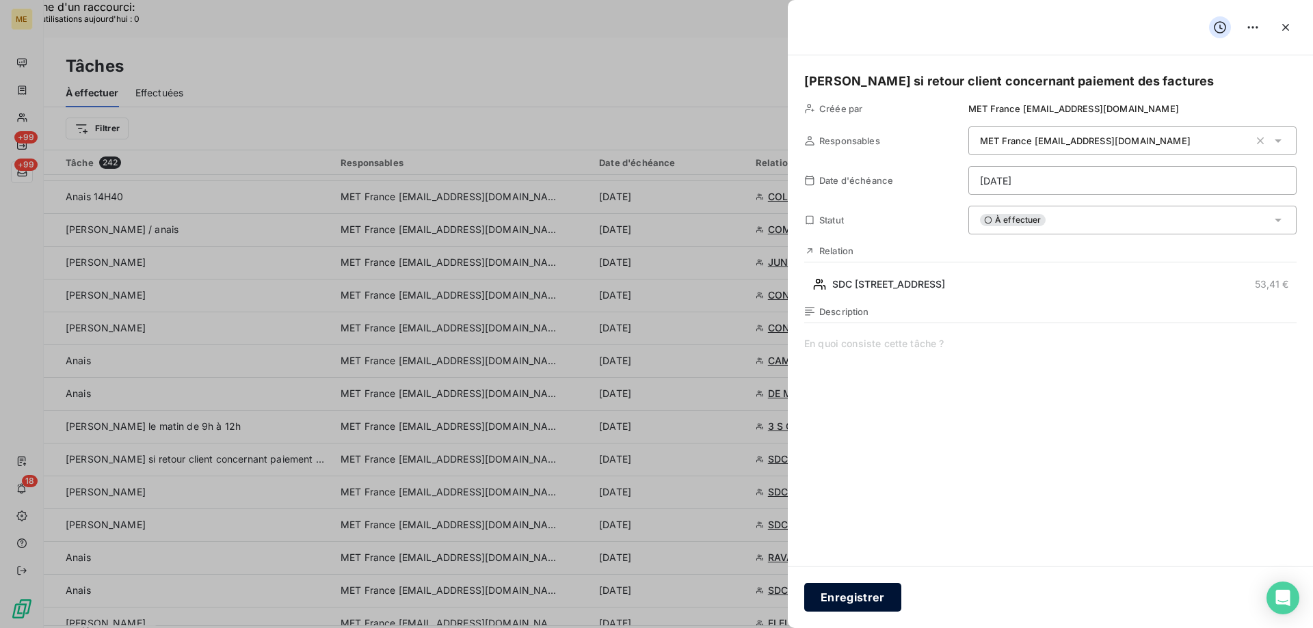
click at [854, 598] on button "Enregistrer" at bounding box center [852, 597] width 97 height 29
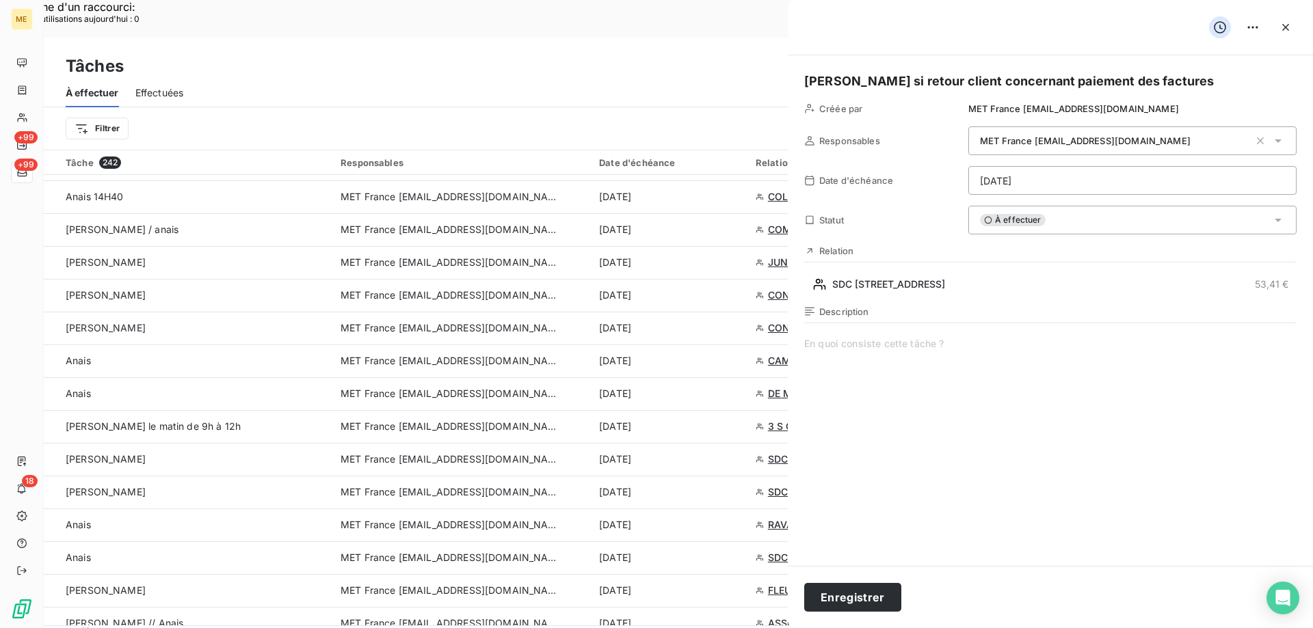
type input "15/10/2025"
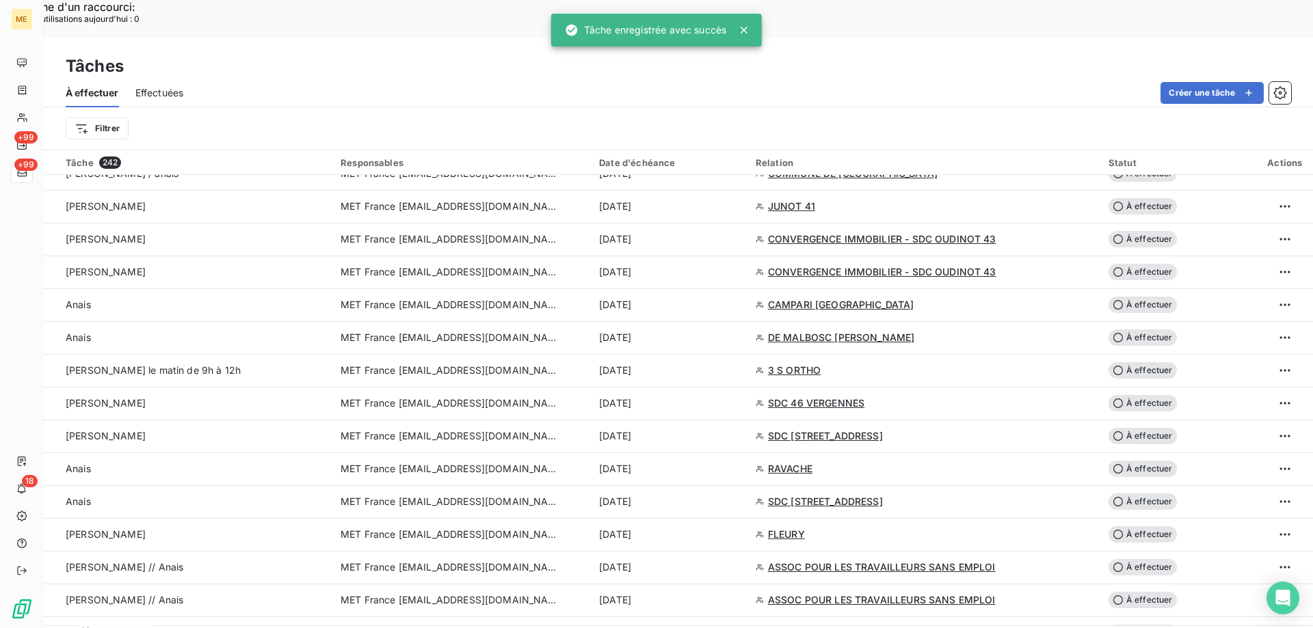
scroll to position [1573, 0]
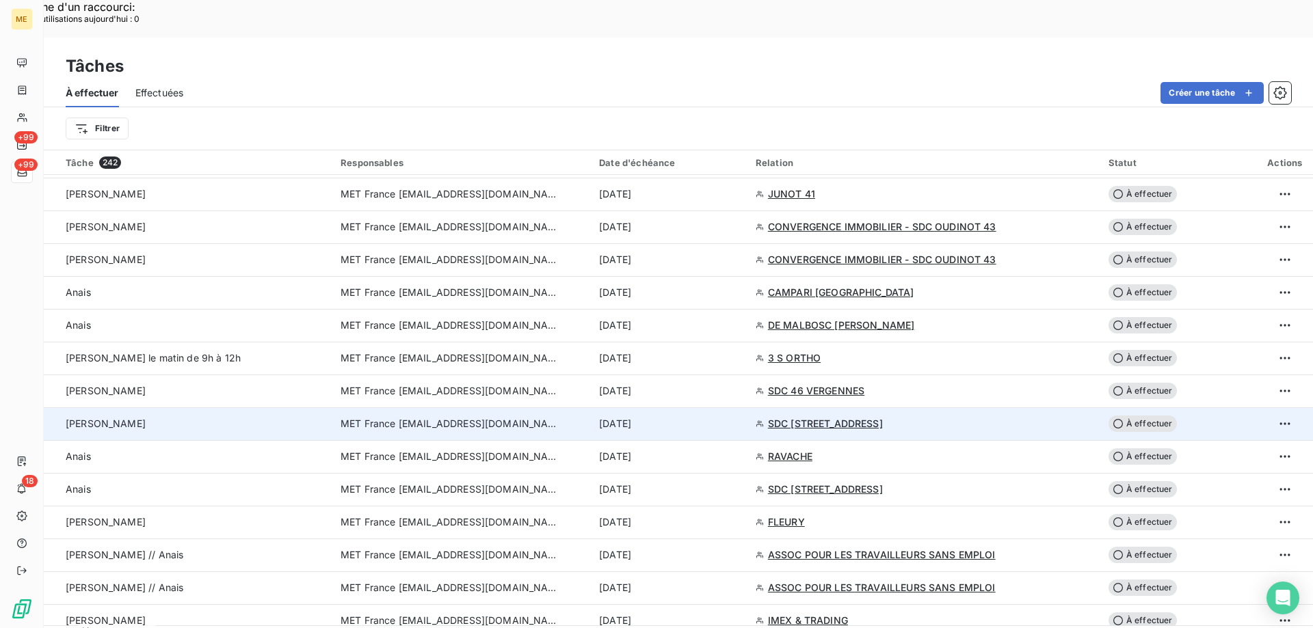
click at [390, 417] on span "MET France [EMAIL_ADDRESS][DOMAIN_NAME]" at bounding box center [450, 424] width 219 height 14
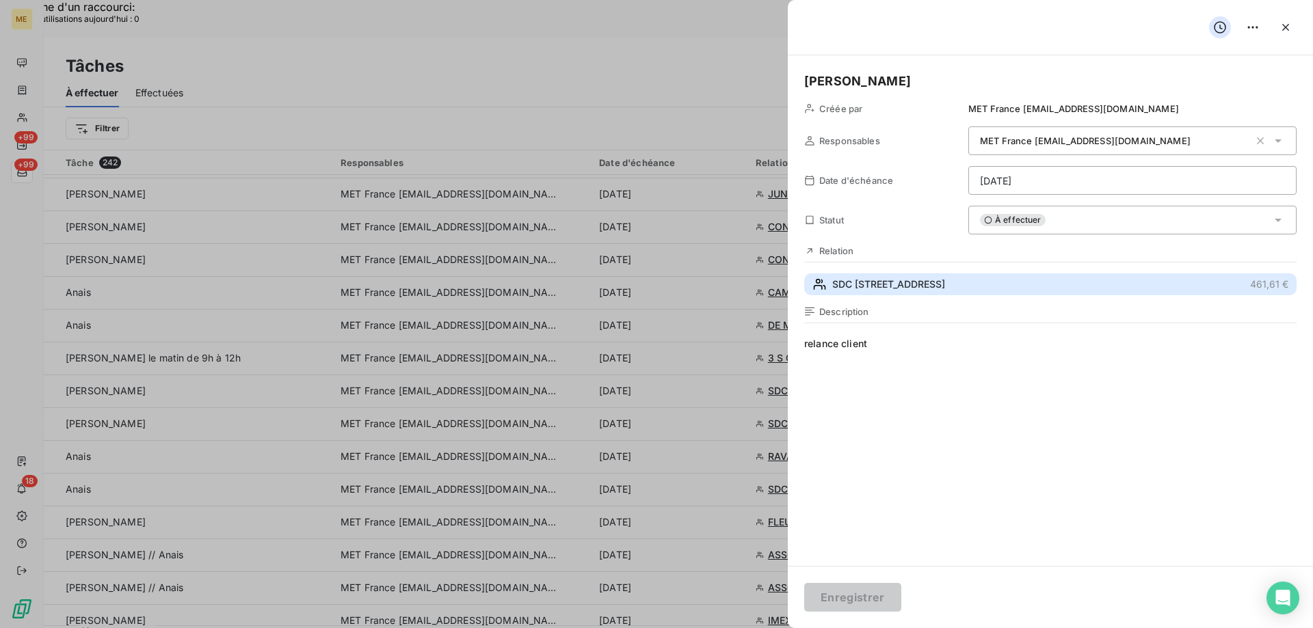
click at [855, 287] on span "SDC 87 RUE ROYALE" at bounding box center [888, 285] width 113 height 14
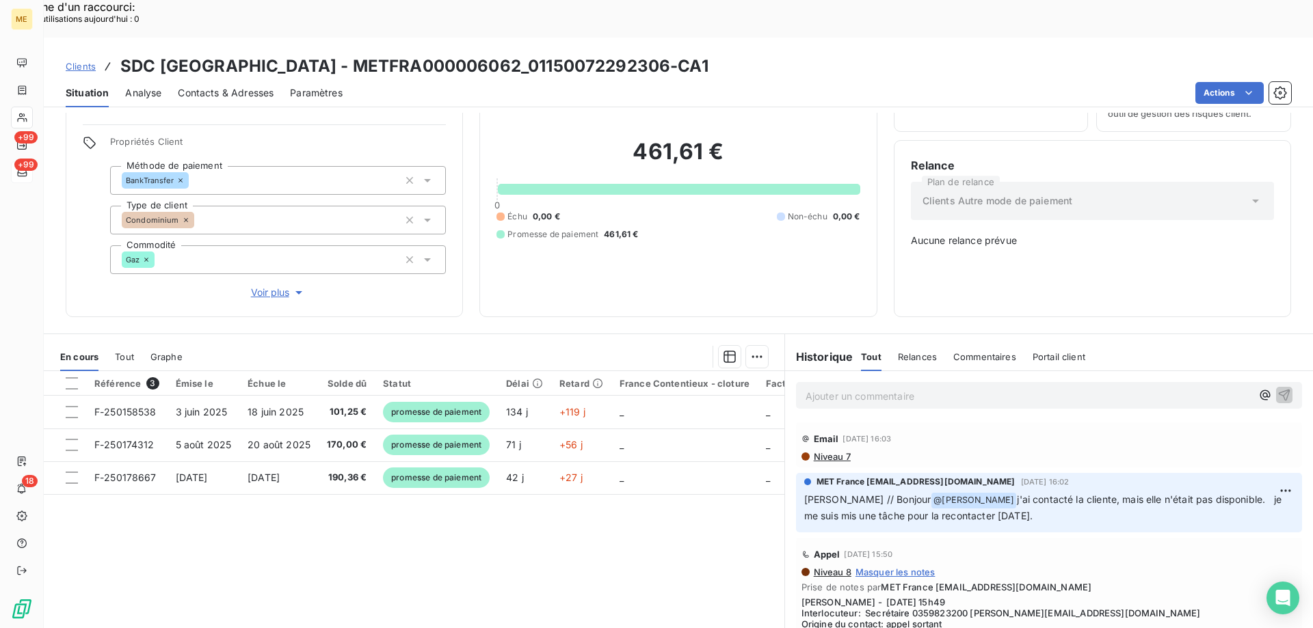
scroll to position [68, 0]
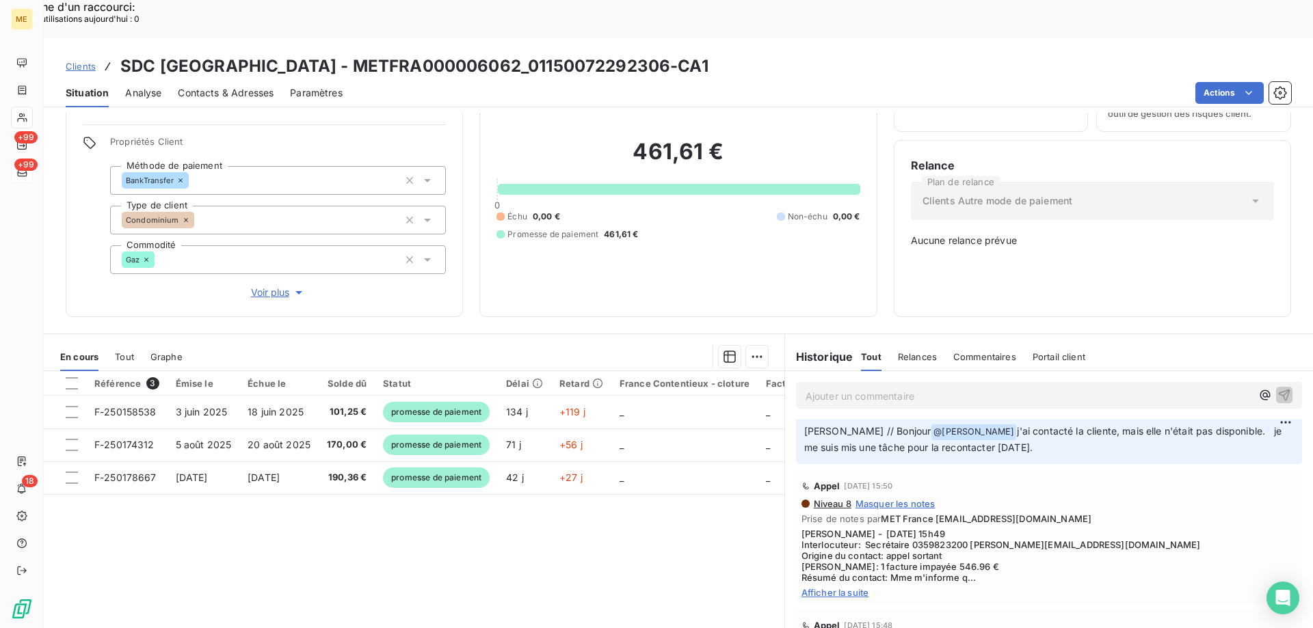
click at [849, 587] on span "Afficher la suite" at bounding box center [1048, 592] width 495 height 11
drag, startPoint x: 966, startPoint y: 503, endPoint x: 1091, endPoint y: 501, distance: 124.5
click at [1091, 529] on span "Sylvain - 13/10/2025 - 15h49 Interlocuteur: Secrétaire 0359823200 mathilde.duth…" at bounding box center [1048, 562] width 495 height 66
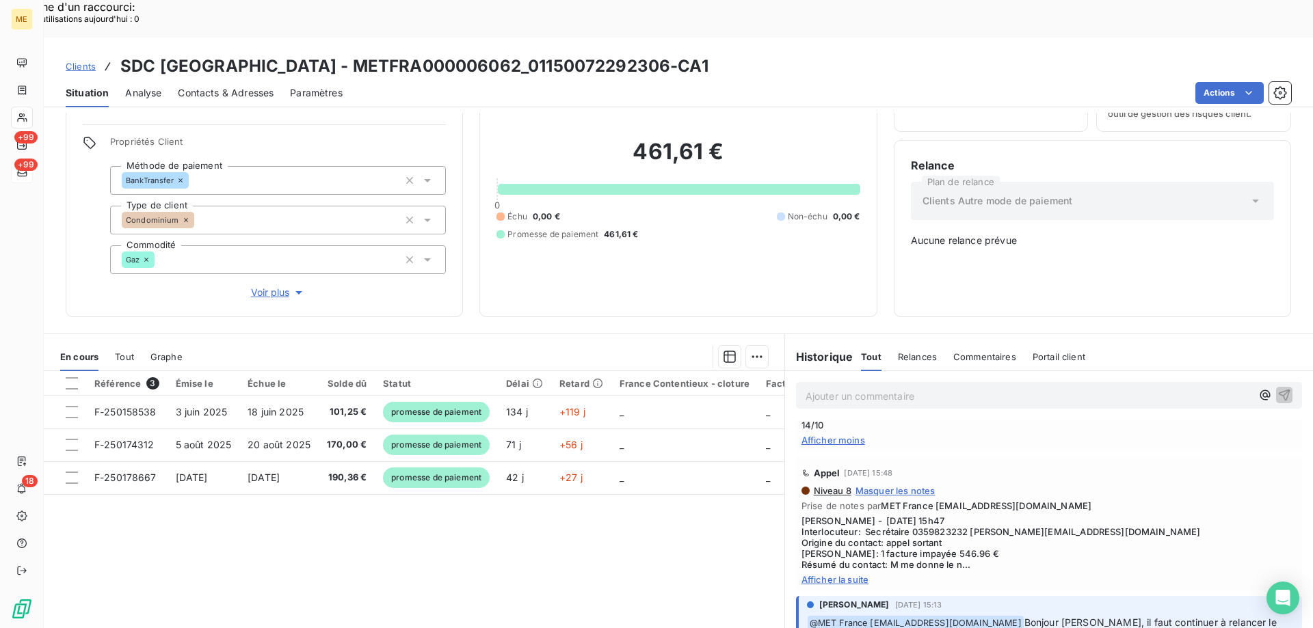
scroll to position [274, 0]
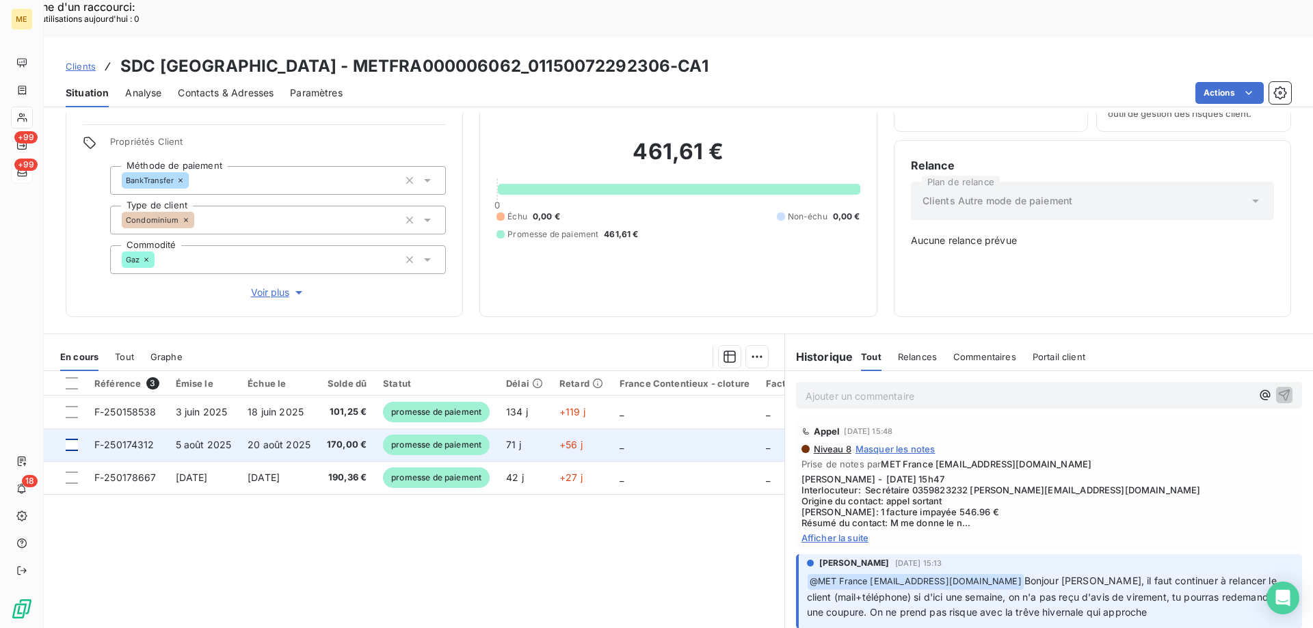
click at [70, 439] on div at bounding box center [72, 445] width 12 height 12
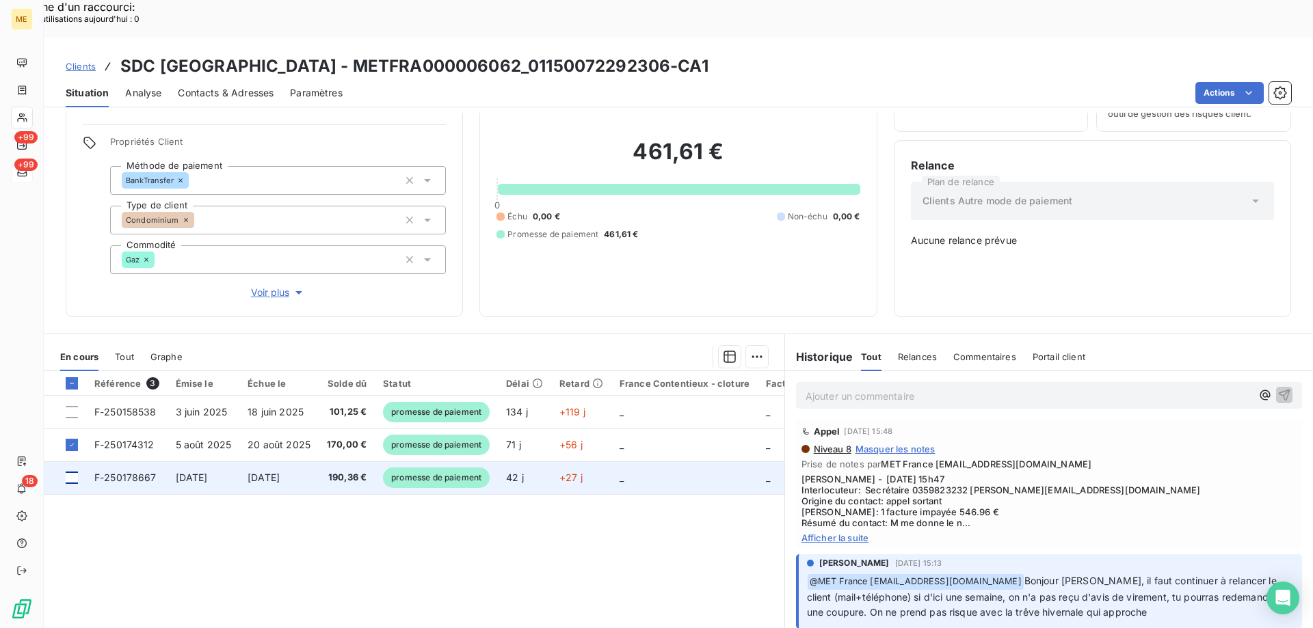
click at [74, 472] on div at bounding box center [72, 478] width 12 height 12
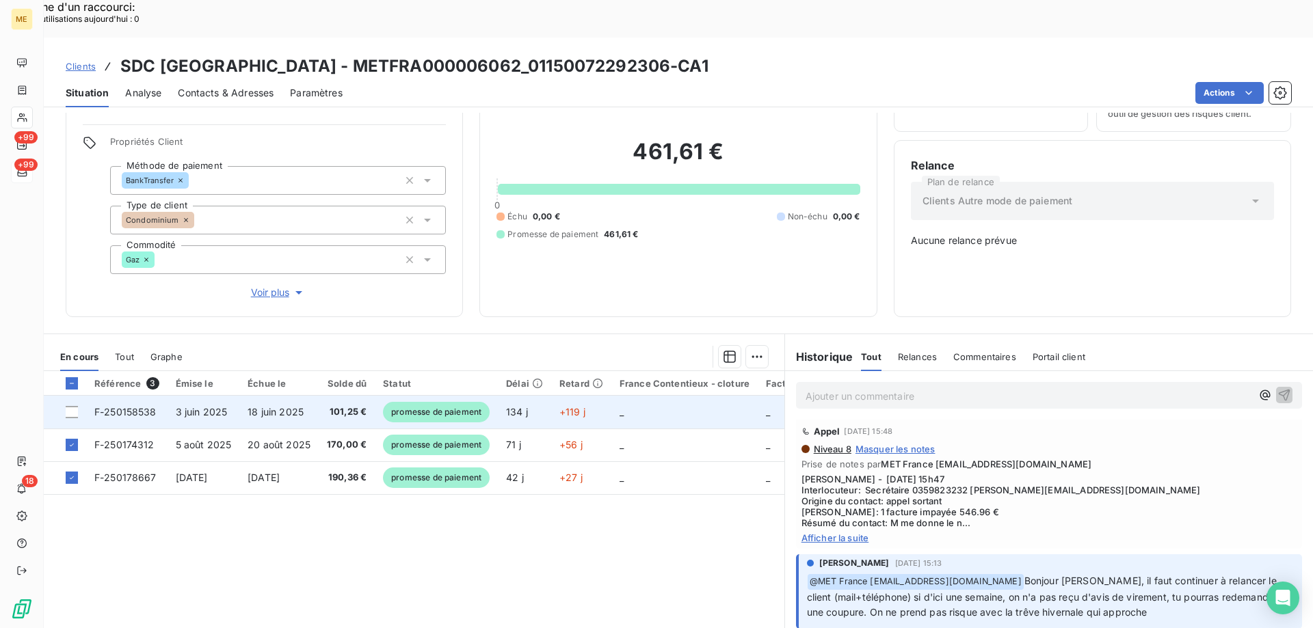
click at [135, 406] on span "F-250158538" at bounding box center [125, 412] width 62 height 12
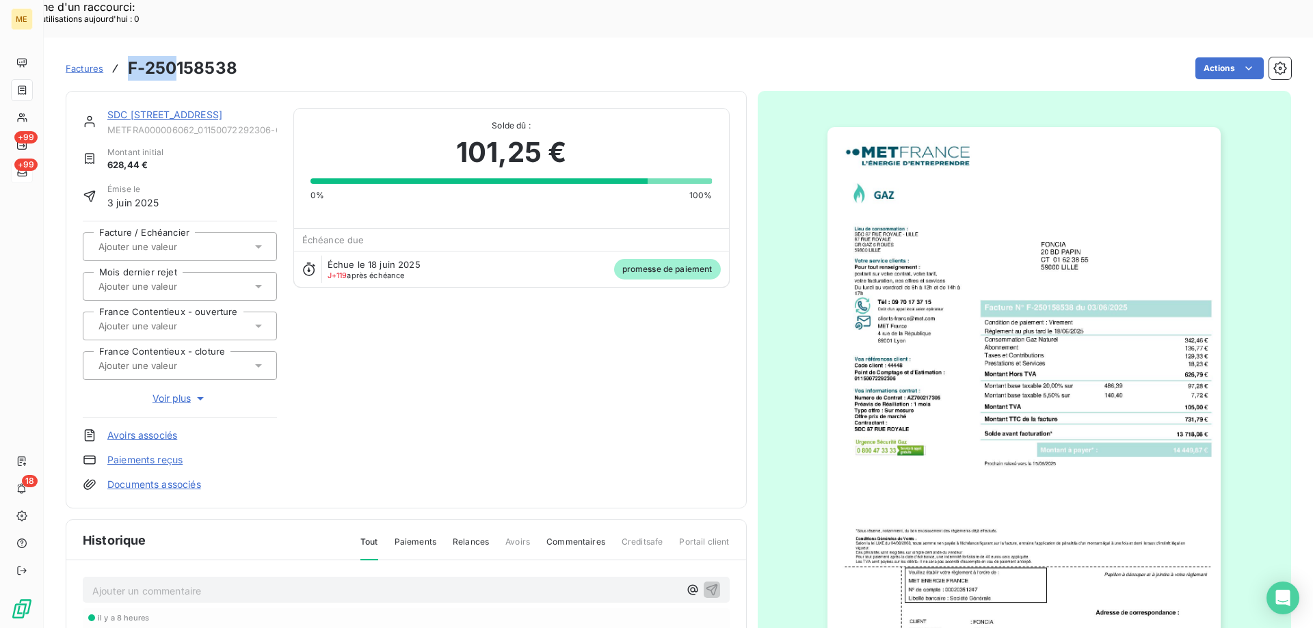
drag, startPoint x: 130, startPoint y: 32, endPoint x: 174, endPoint y: 28, distance: 44.6
click at [174, 56] on h3 "F-250158538" at bounding box center [182, 68] width 109 height 25
click at [174, 109] on link "SDC 87 RUE ROYALE" at bounding box center [164, 115] width 115 height 12
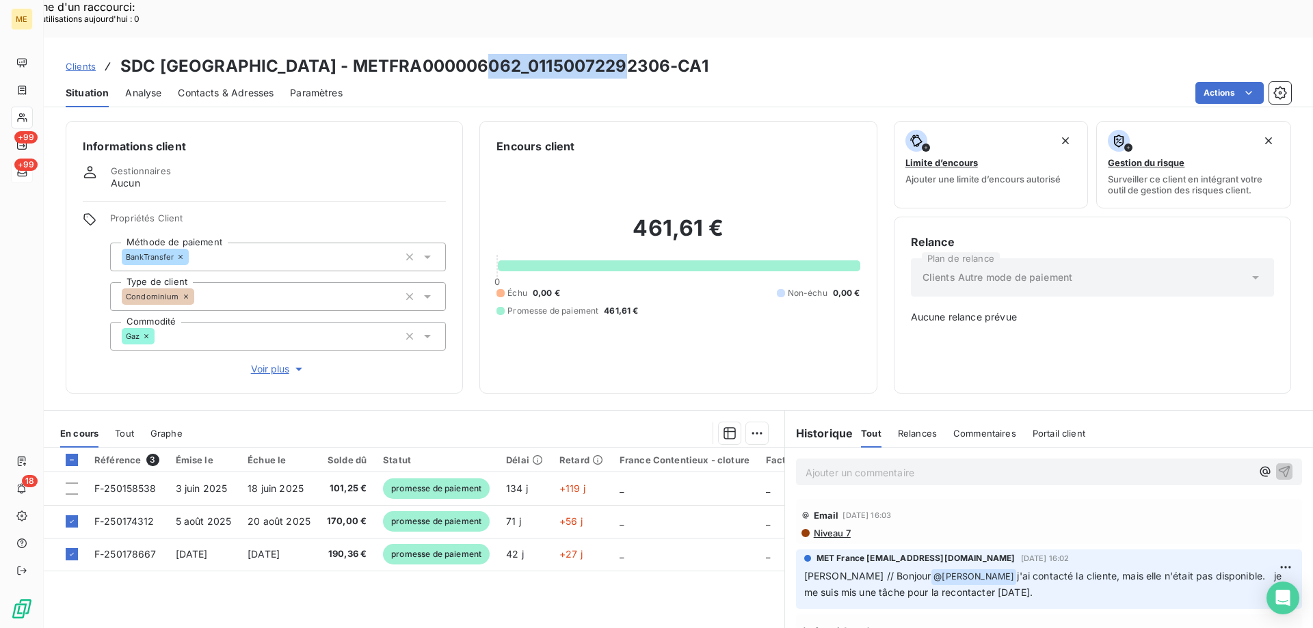
drag, startPoint x: 477, startPoint y: 29, endPoint x: 617, endPoint y: 34, distance: 140.3
click at [617, 54] on h3 "SDC 87 RUE ROYALE - METFRA000006062_01150072292306-CA1" at bounding box center [414, 66] width 588 height 25
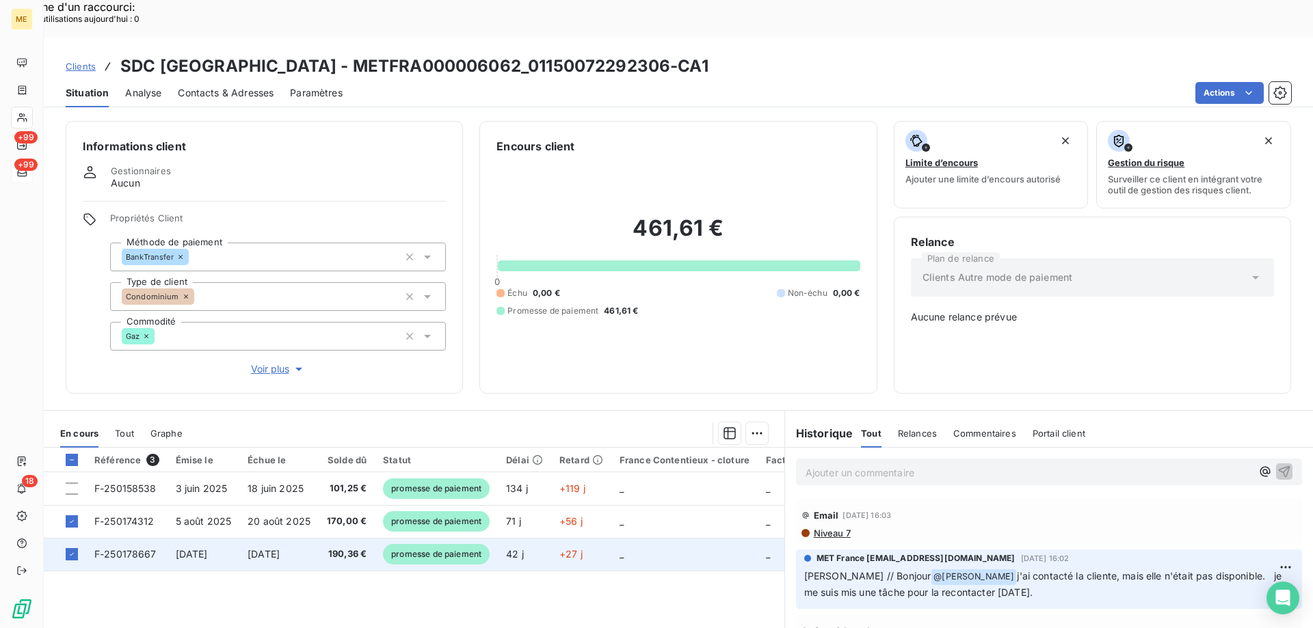
click at [130, 548] on span "F-250178667" at bounding box center [125, 554] width 62 height 12
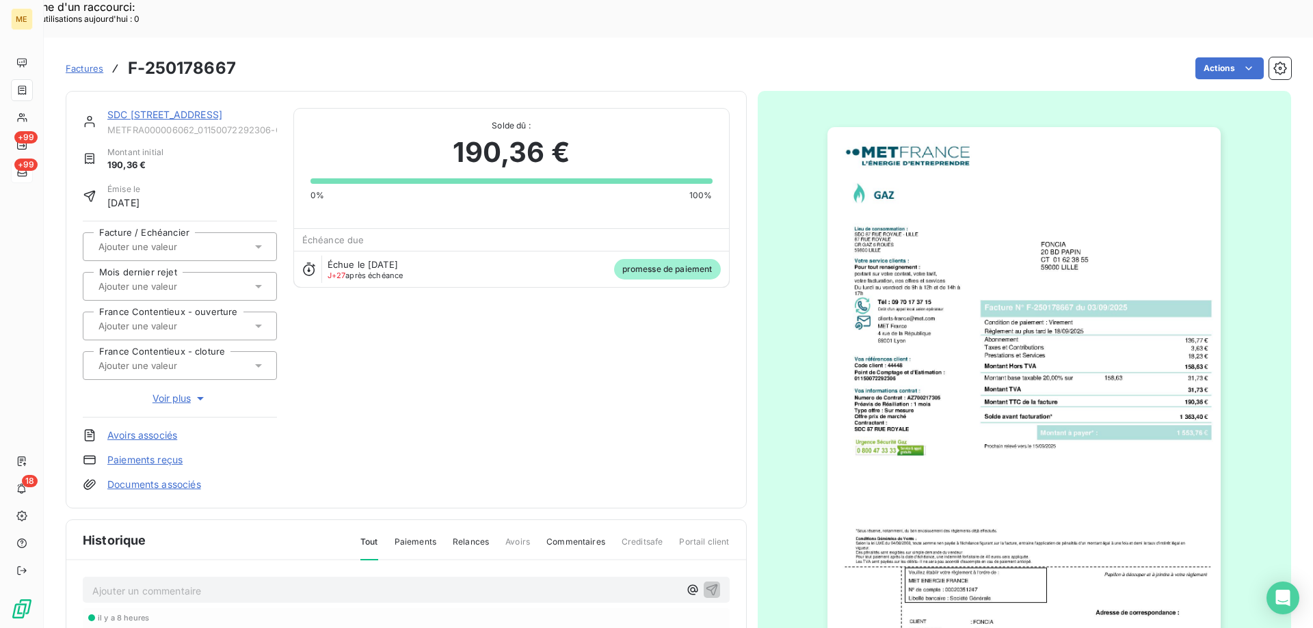
click at [148, 109] on link "SDC 87 RUE ROYALE" at bounding box center [164, 115] width 115 height 12
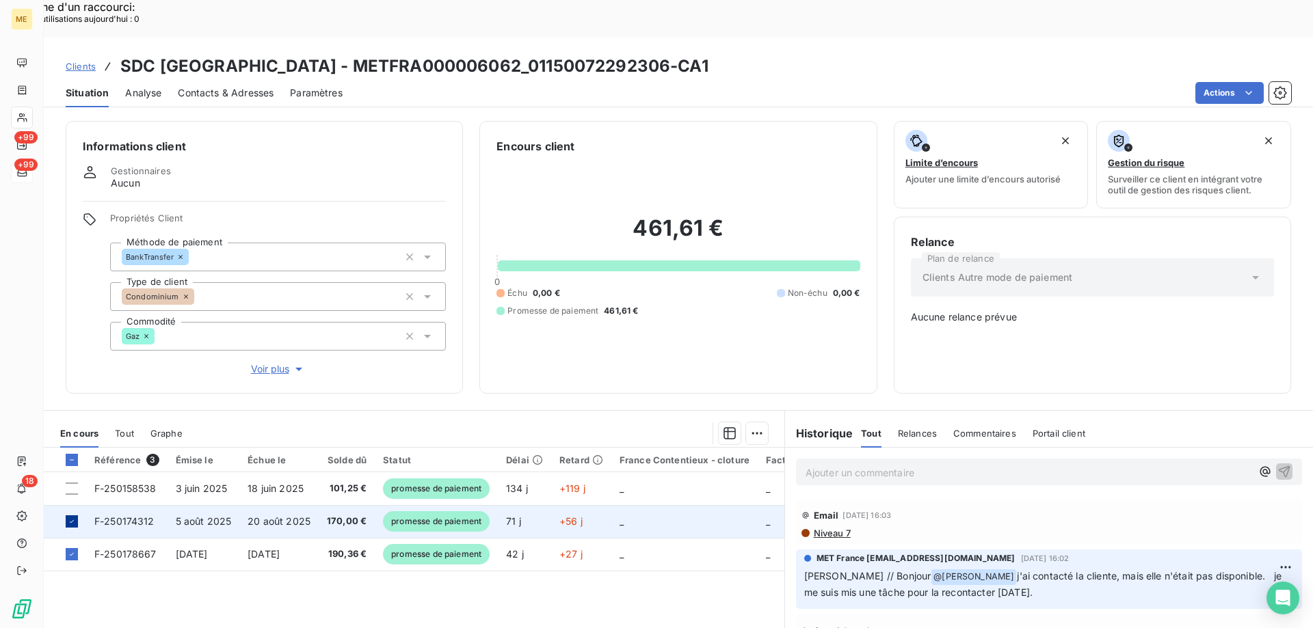
click at [70, 516] on div at bounding box center [72, 522] width 12 height 12
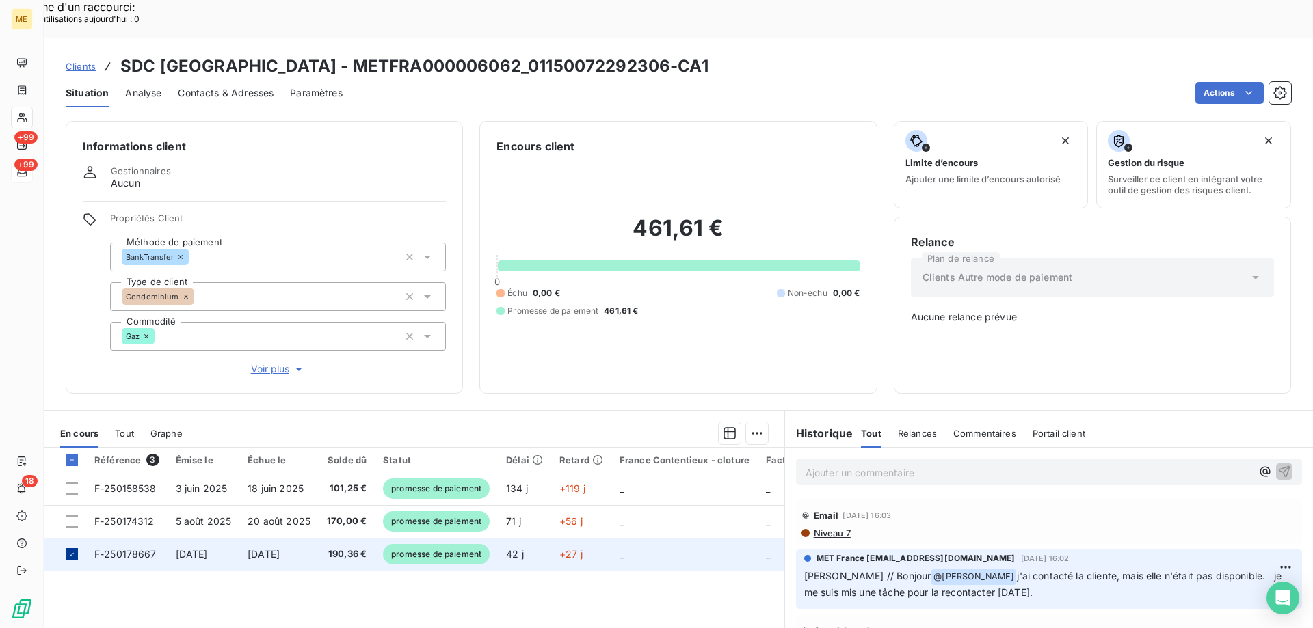
click at [72, 550] on icon at bounding box center [72, 554] width 8 height 8
click at [72, 454] on div at bounding box center [72, 460] width 12 height 12
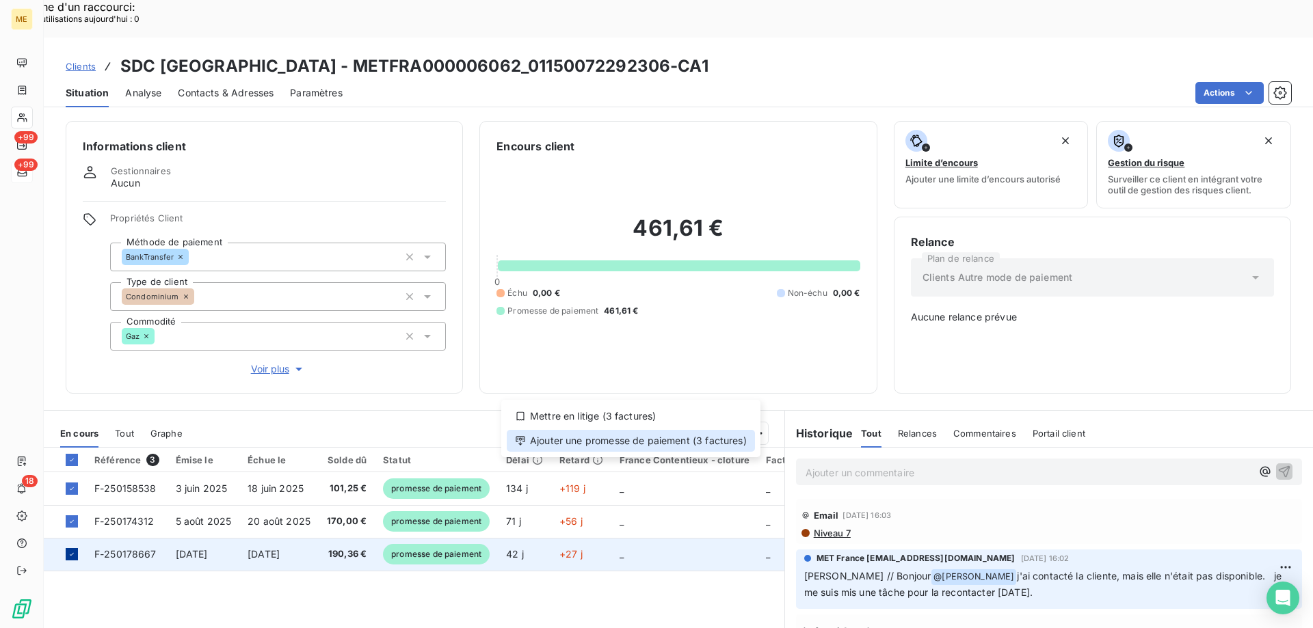
click at [656, 449] on div "Ajouter une promesse de paiement (3 factures)" at bounding box center [631, 441] width 248 height 22
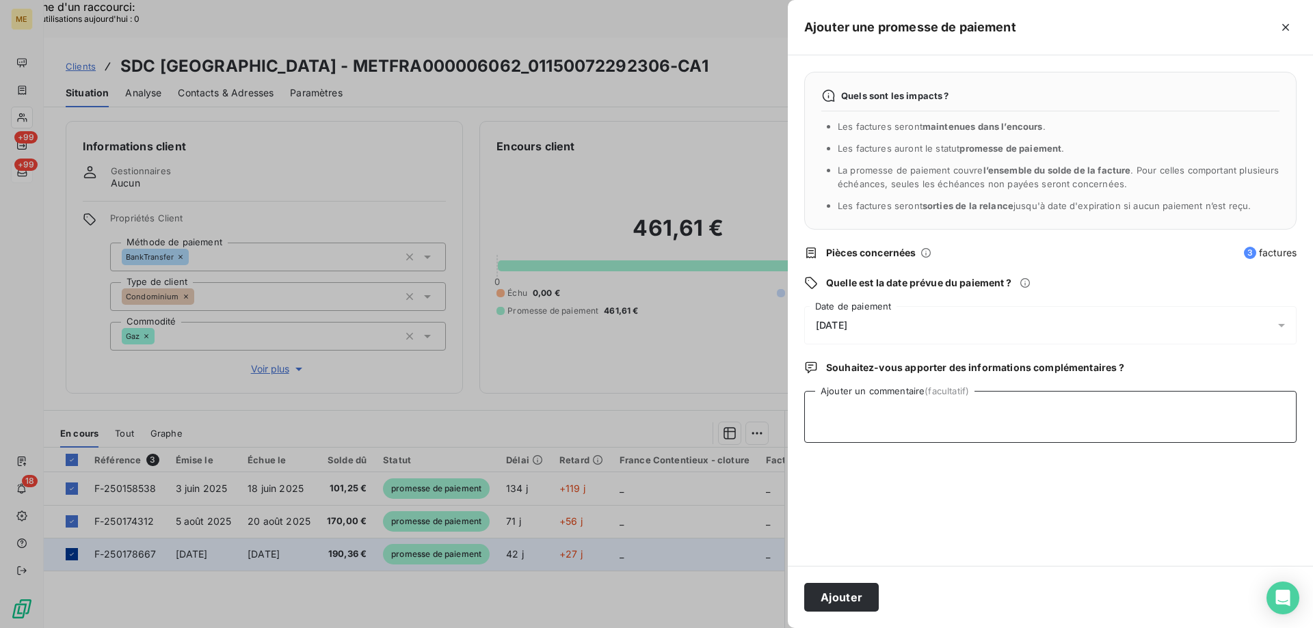
click at [907, 416] on textarea "Ajouter un commentaire (facultatif)" at bounding box center [1050, 417] width 492 height 52
type textarea "S"
click at [842, 598] on button "Ajouter" at bounding box center [841, 597] width 75 height 29
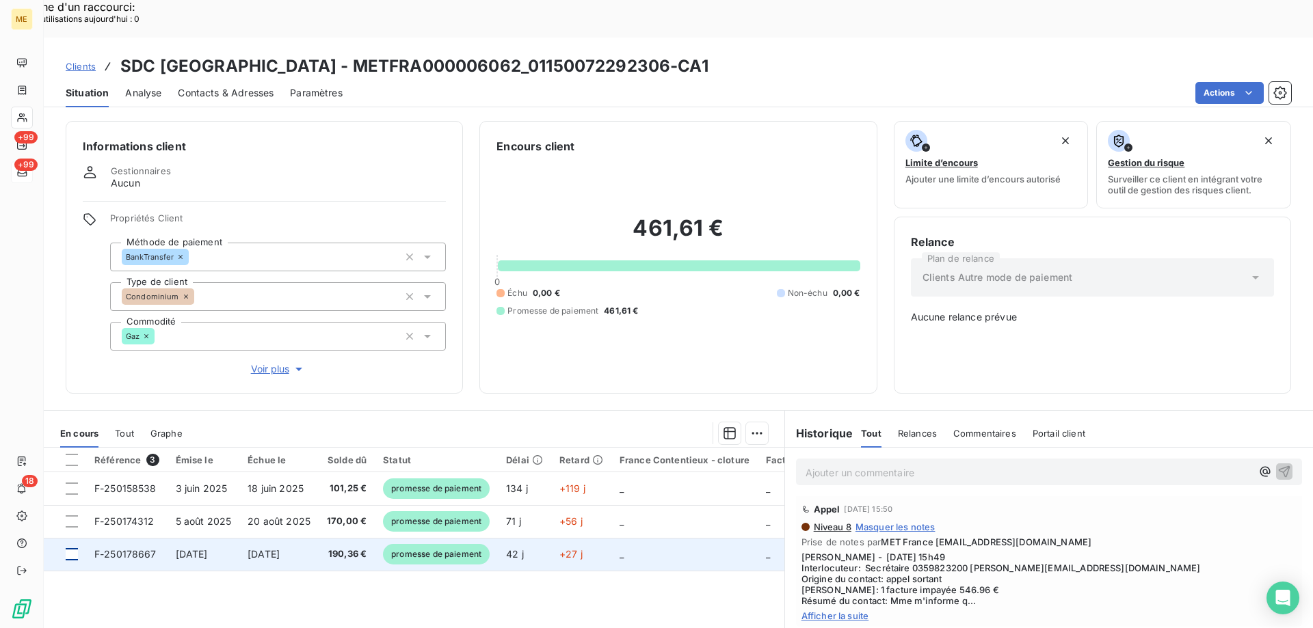
scroll to position [137, 0]
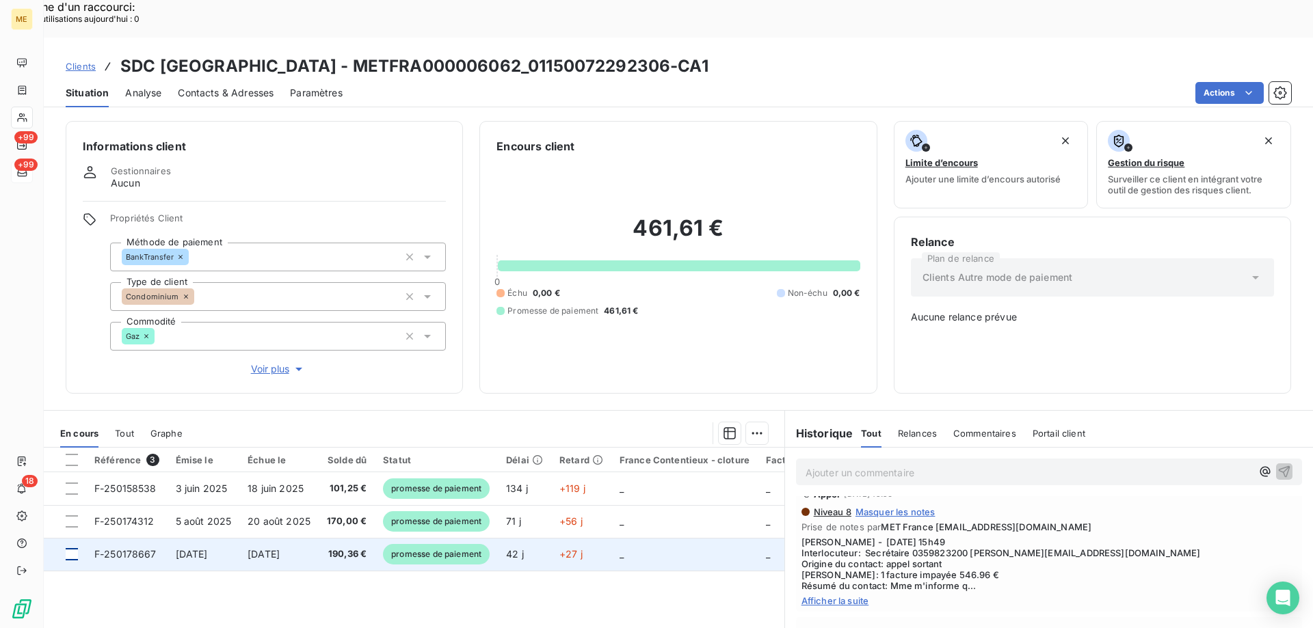
click at [125, 419] on div "Tout" at bounding box center [124, 433] width 19 height 29
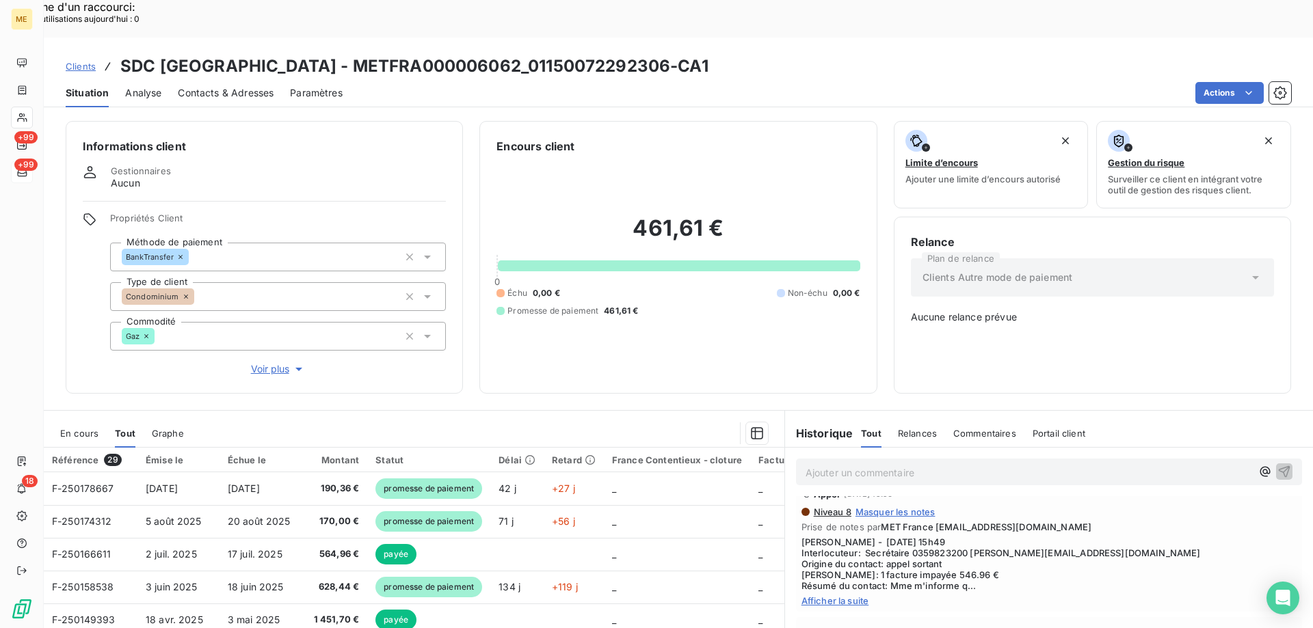
click at [73, 428] on span "En cours" at bounding box center [79, 433] width 38 height 11
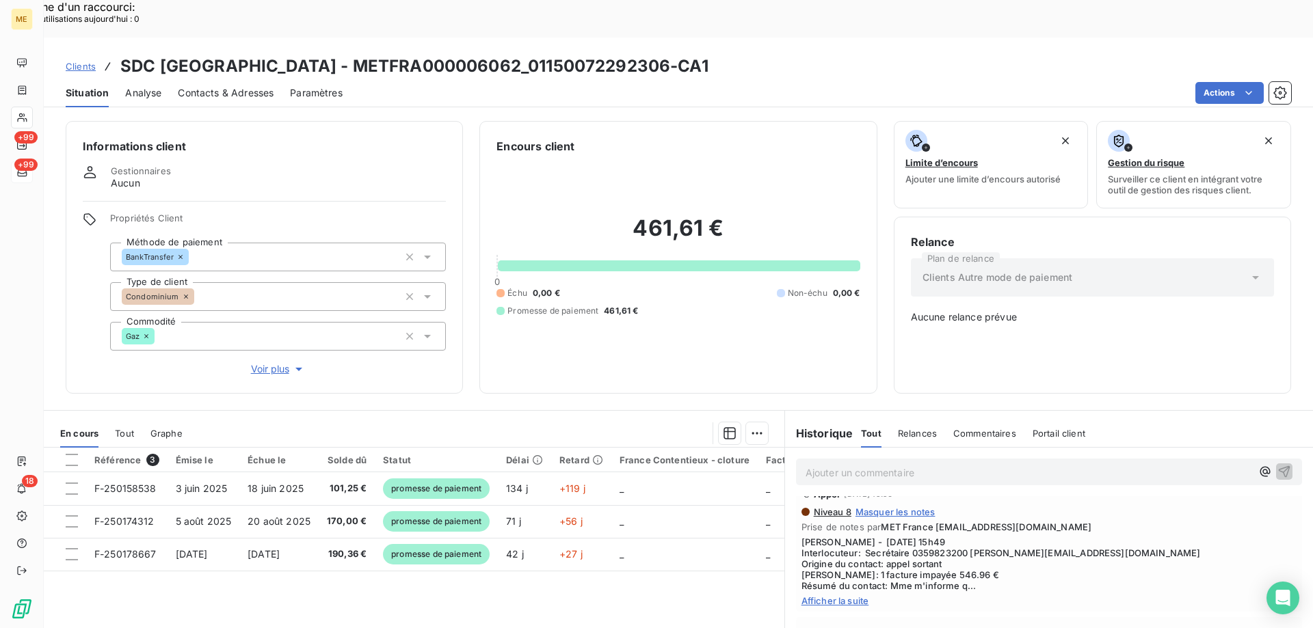
click at [848, 596] on span "Afficher la suite" at bounding box center [1048, 601] width 495 height 11
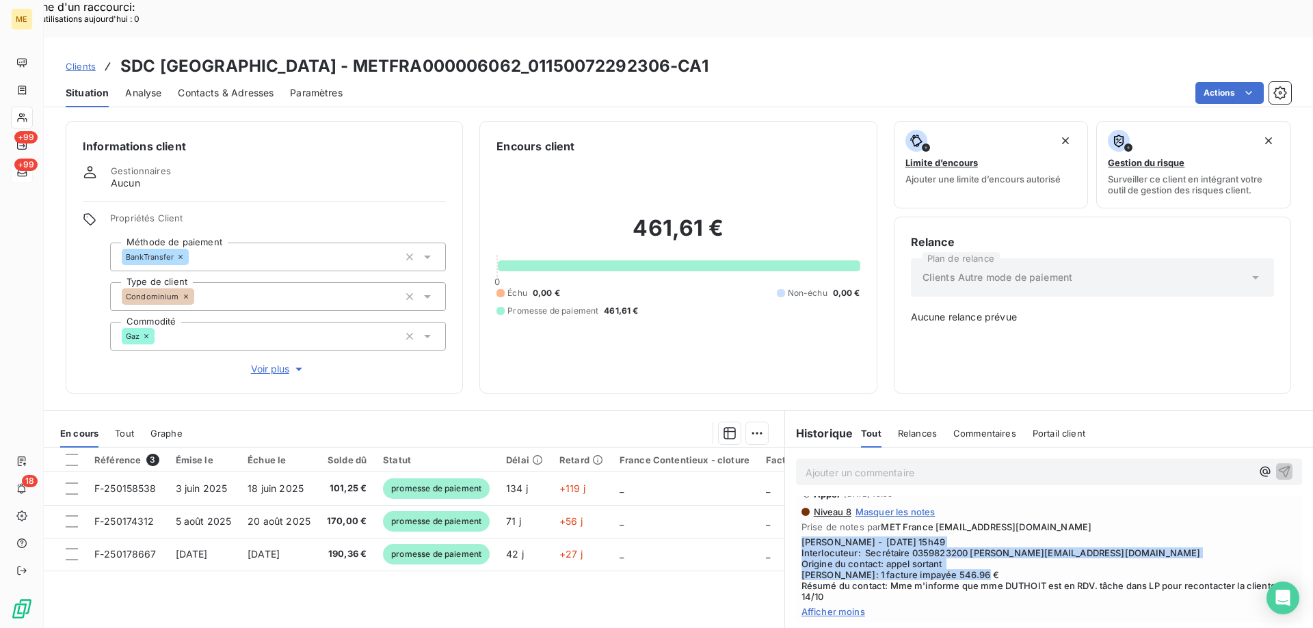
drag, startPoint x: 881, startPoint y: 540, endPoint x: 797, endPoint y: 496, distance: 94.8
click at [801, 537] on span "Sylvain - 13/10/2025 - 15h49 Interlocuteur: Secrétaire 0359823200 mathilde.duth…" at bounding box center [1048, 570] width 495 height 66
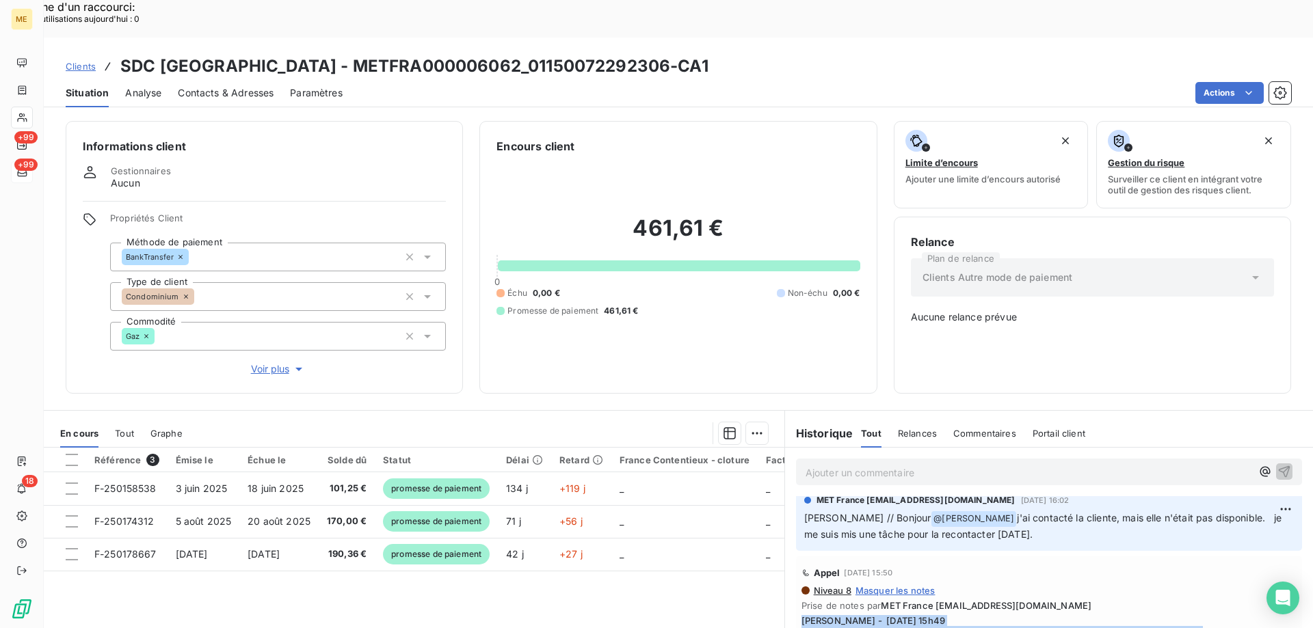
scroll to position [0, 0]
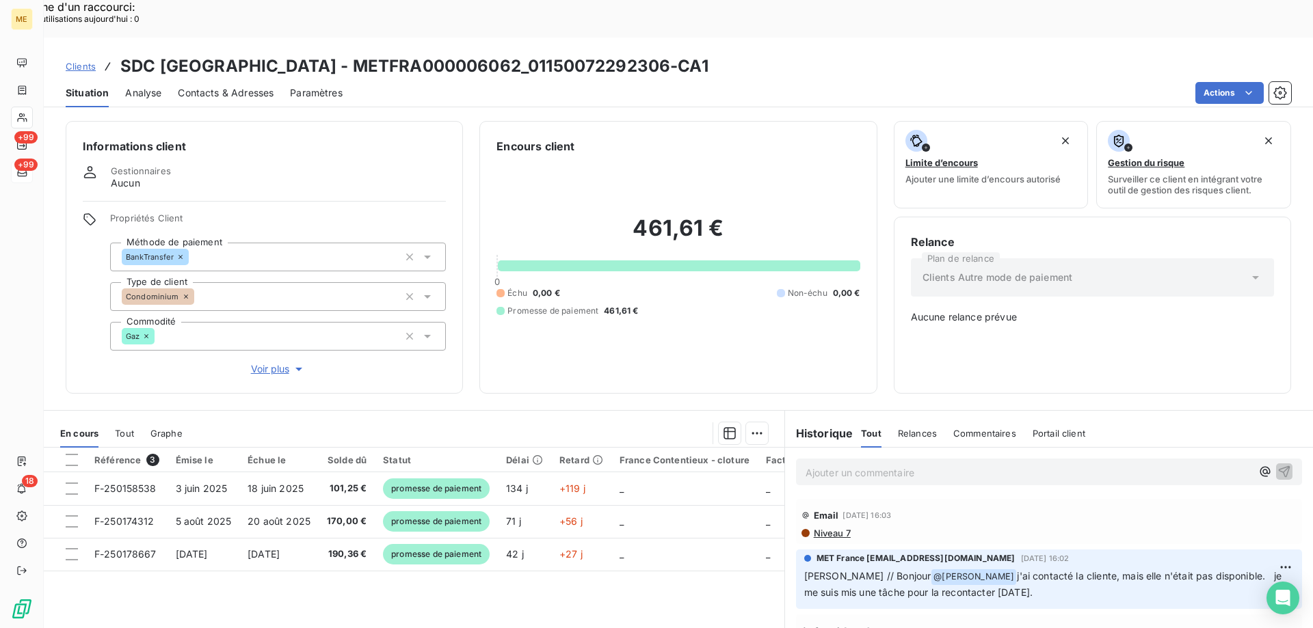
click at [862, 464] on p "Ajouter un commentaire ﻿" at bounding box center [1029, 472] width 446 height 17
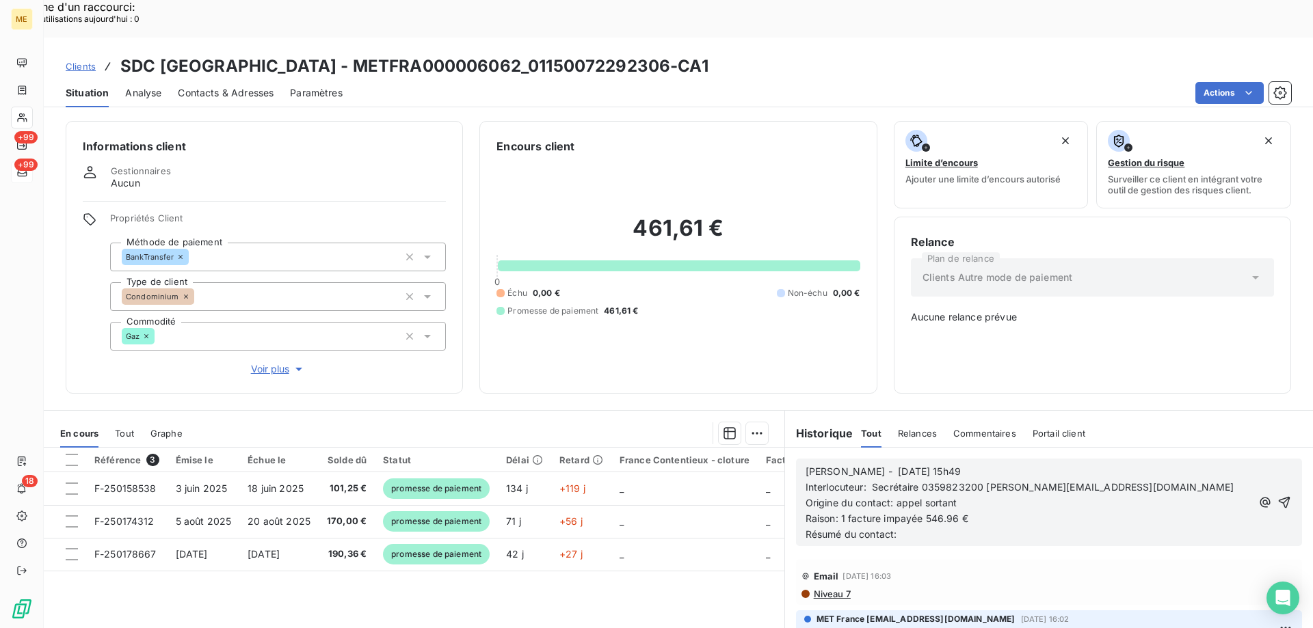
click at [852, 466] on span "Sylvain - 13/10/2025 - 15h49" at bounding box center [883, 472] width 155 height 12
click at [855, 466] on span "Sylvain - 13/10/2025 - 15h49" at bounding box center [883, 472] width 155 height 12
click at [972, 459] on div "Sylvain - 15/10/2025 - 15h49 Interlocuteur: Secrétaire 0359823200 mathilde.duth…" at bounding box center [1049, 503] width 506 height 88
click at [953, 464] on p "Sylvain - 15/10/2025 - 15h49" at bounding box center [1029, 472] width 446 height 16
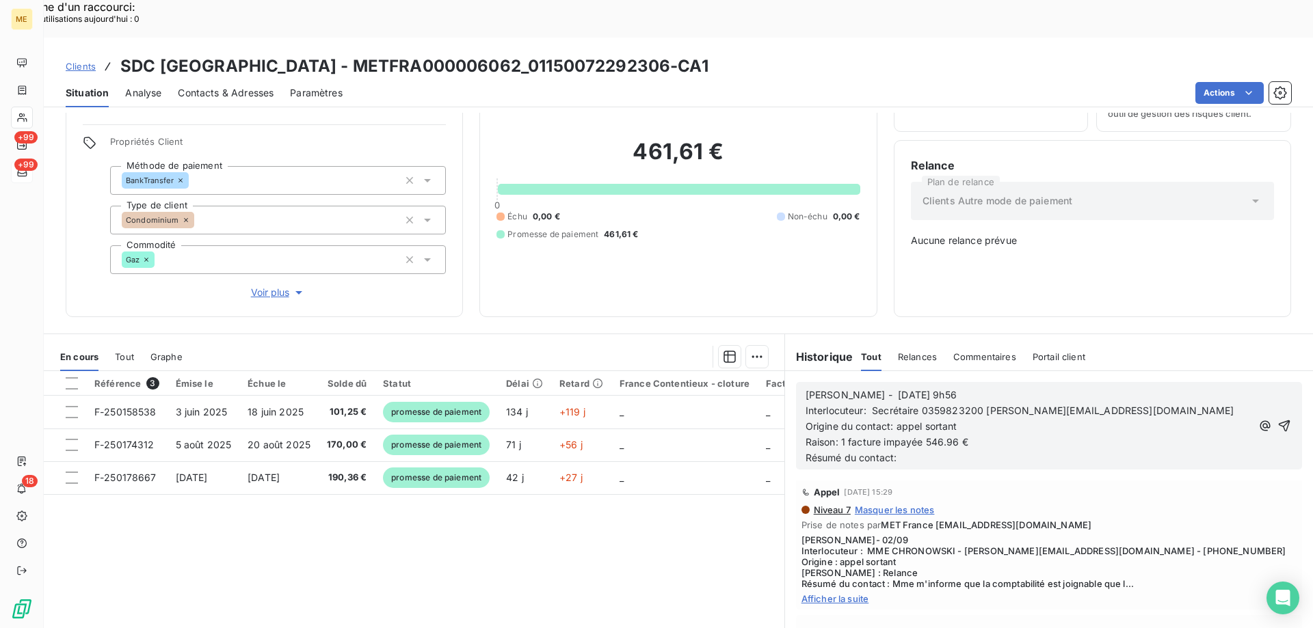
scroll to position [2530, 0]
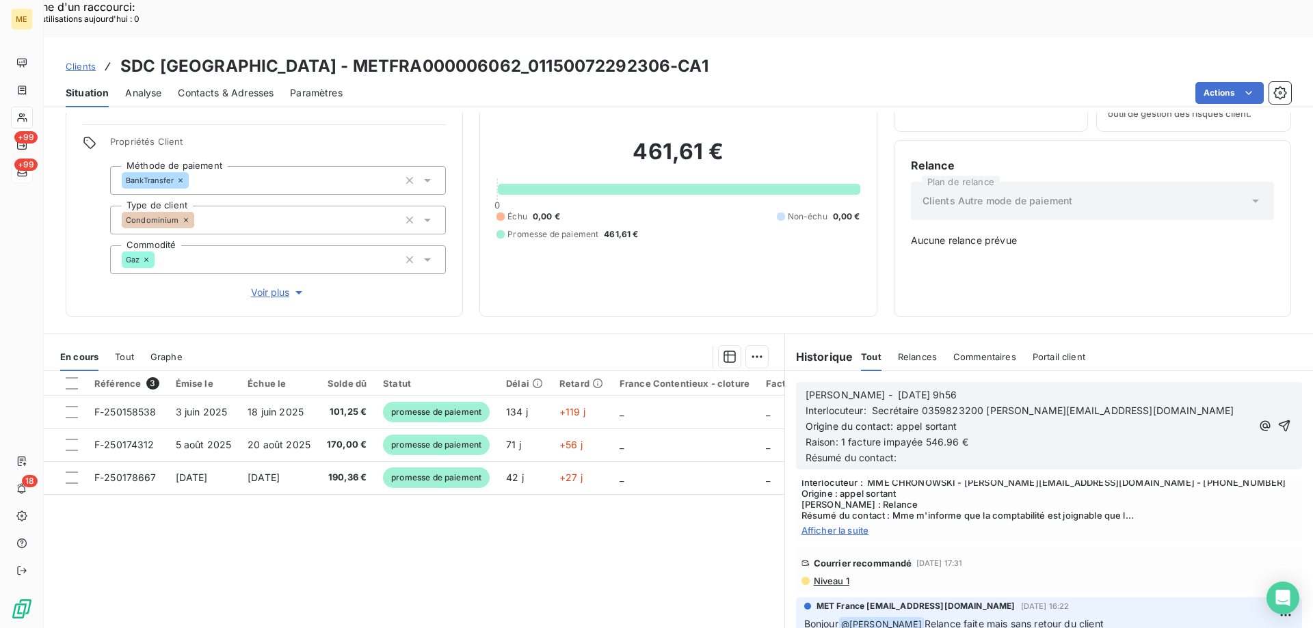
click at [840, 587] on span "Niveau 1" at bounding box center [830, 581] width 37 height 11
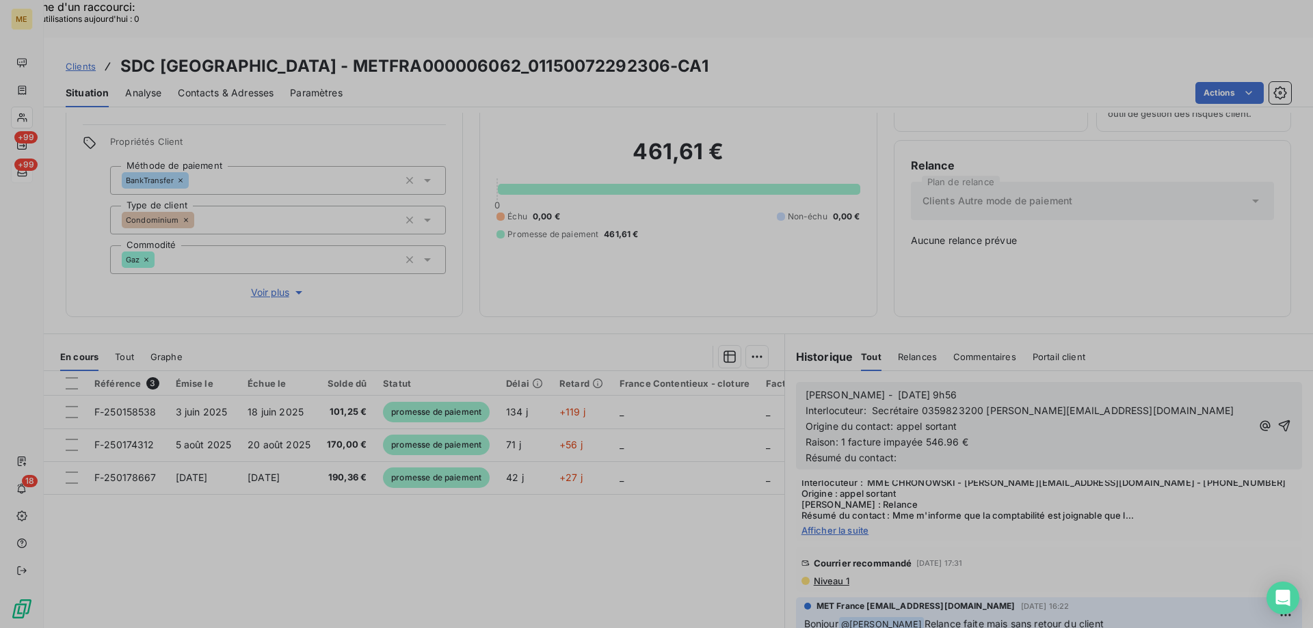
scroll to position [2546, 0]
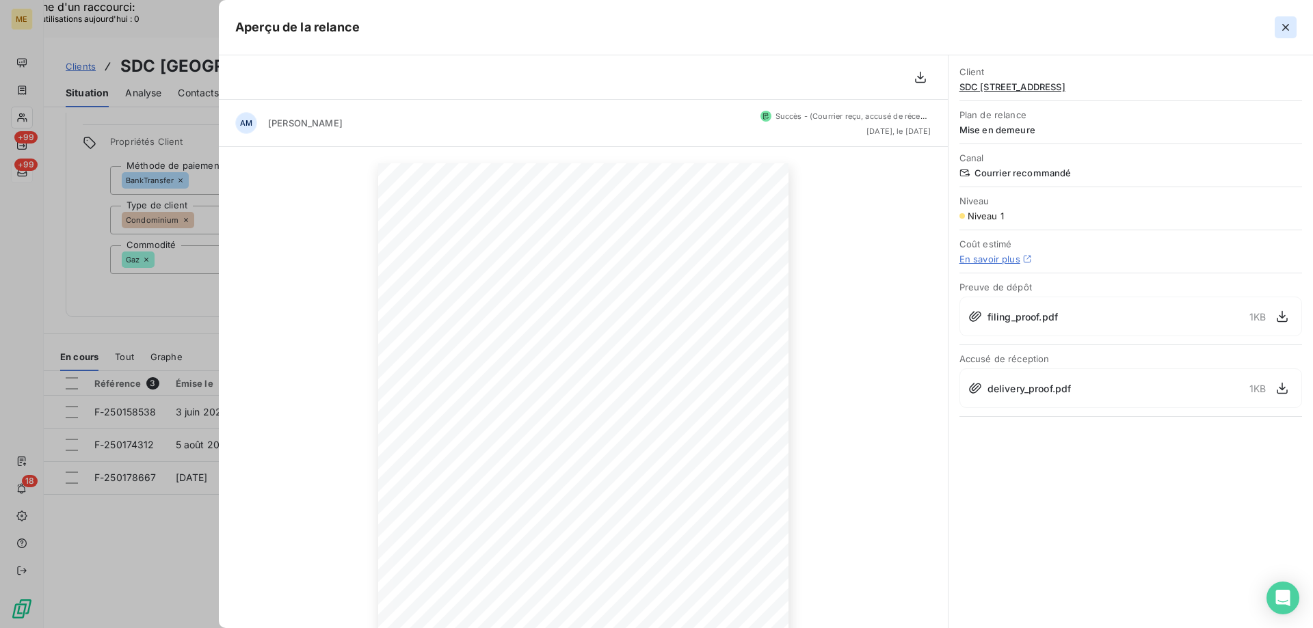
click at [1281, 31] on icon "button" at bounding box center [1286, 28] width 14 height 14
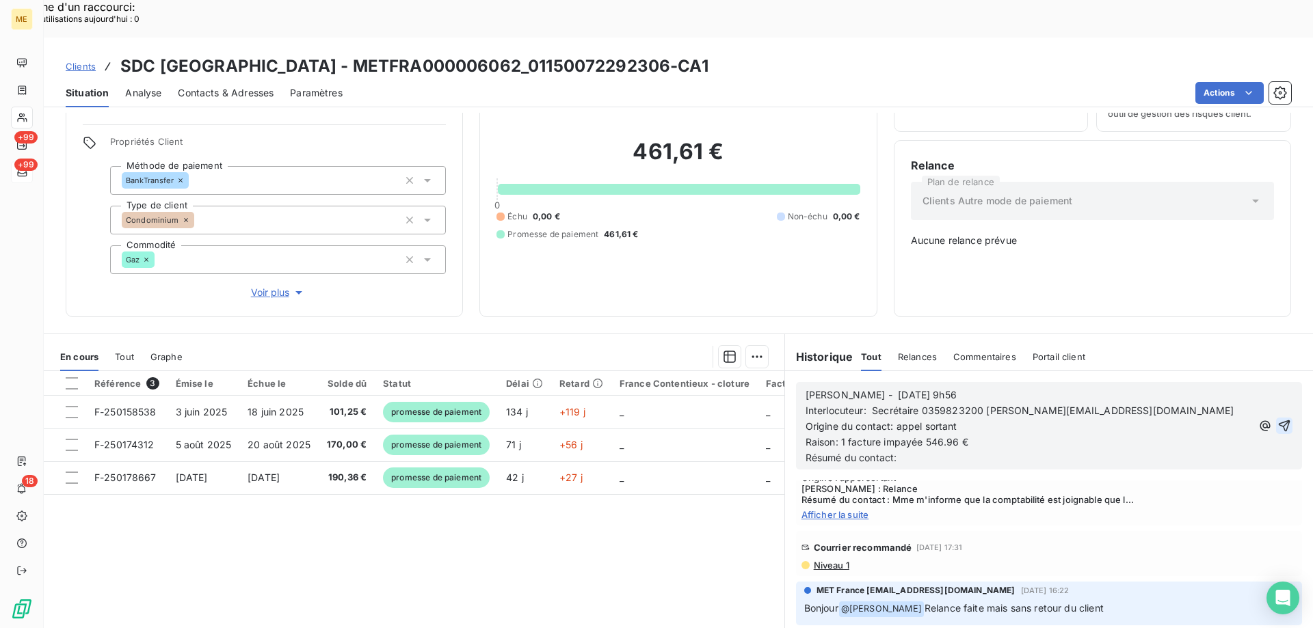
click at [1277, 419] on icon "button" at bounding box center [1284, 426] width 14 height 14
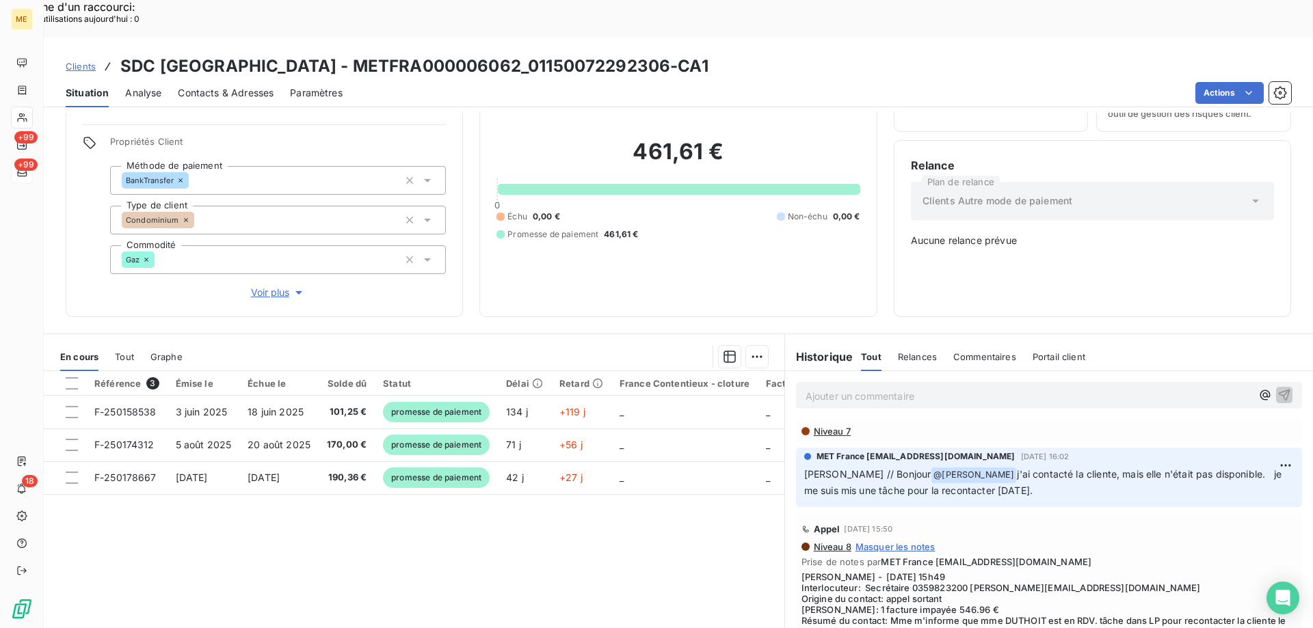
scroll to position [0, 0]
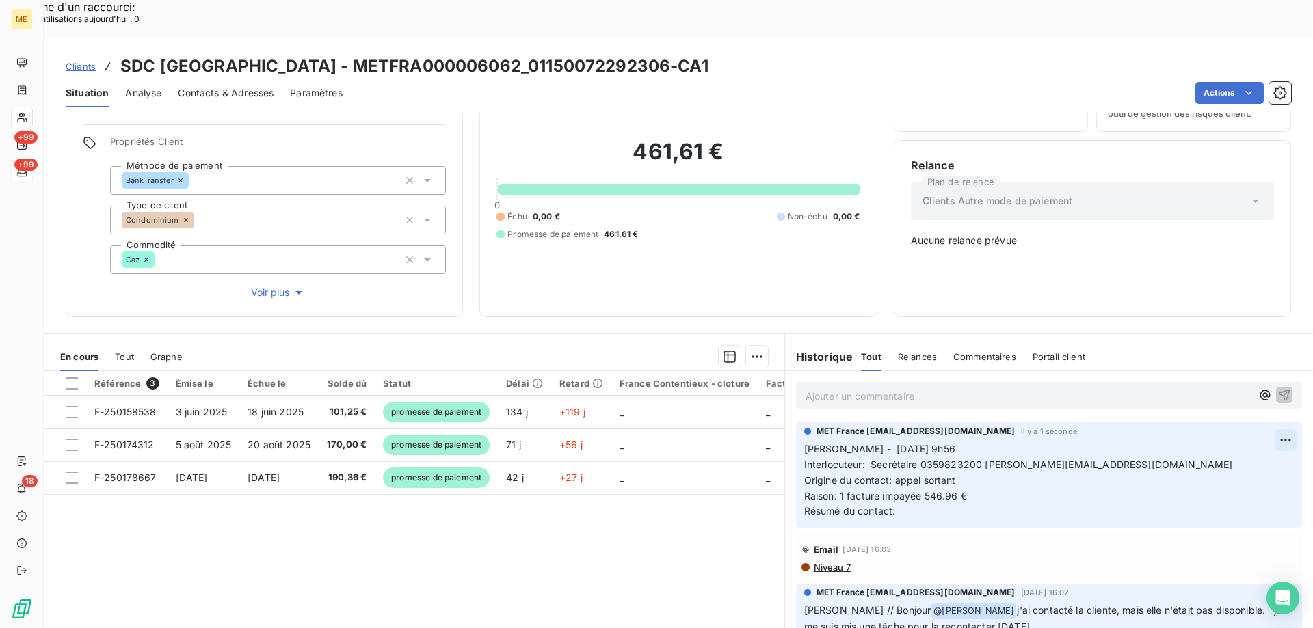
click at [1224, 418] on div "Editer" at bounding box center [1232, 423] width 77 height 22
click at [942, 442] on p "Sylvain - 15/10/2025 - 9h56 Interlocuteur: Secrétaire 0359823200 mathilde.dutho…" at bounding box center [1039, 481] width 470 height 78
drag, startPoint x: 961, startPoint y: 451, endPoint x: 836, endPoint y: 444, distance: 124.7
click at [836, 444] on p "Sylvain - 15/10/2025 - 9h56 Interlocuteur: Secrétaire 0359823200 mathilde.dutho…" at bounding box center [1039, 481] width 470 height 78
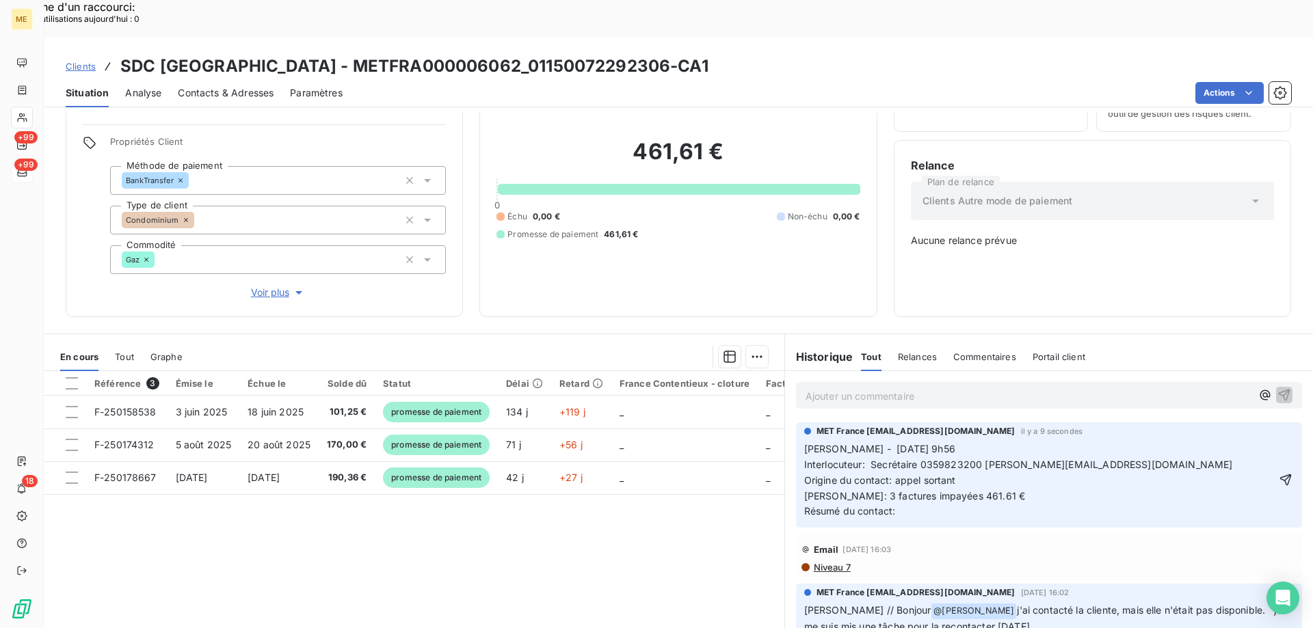
click at [913, 468] on p "Sylvain - 15/10/2025 - 9h56 Interlocuteur: Secrétaire 0359823200 mathilde.dutho…" at bounding box center [1039, 481] width 470 height 78
click at [1257, 440] on div "Sylvain - 15/10/2025 - 9h56 Interlocuteur: Secrétaire 0359823200 mathilde.dutho…" at bounding box center [1049, 479] width 490 height 79
click at [1279, 473] on icon "button" at bounding box center [1286, 480] width 14 height 14
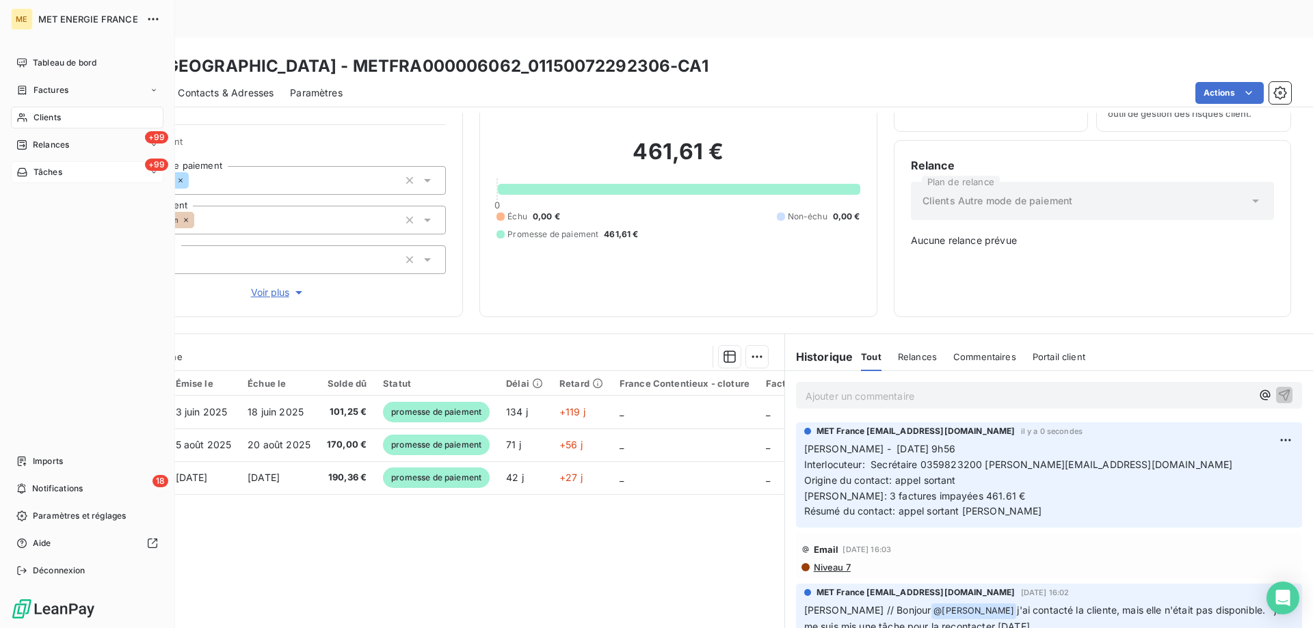
click at [55, 163] on div "+99 Tâches" at bounding box center [87, 172] width 152 height 22
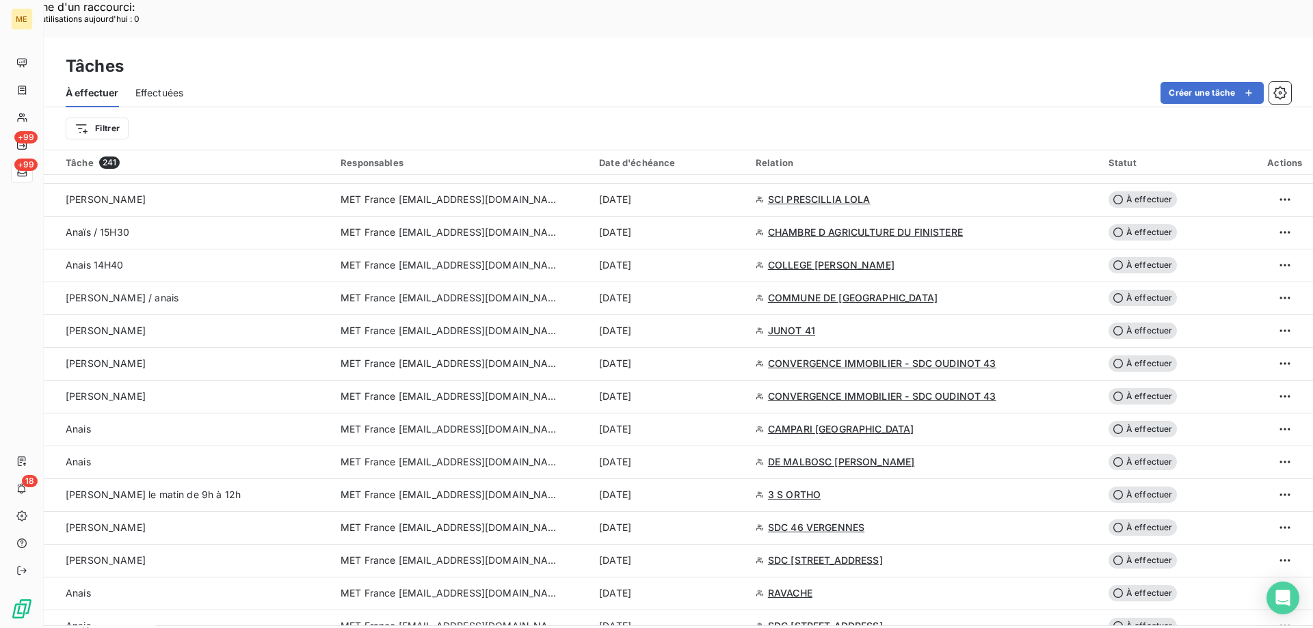
scroll to position [1504, 0]
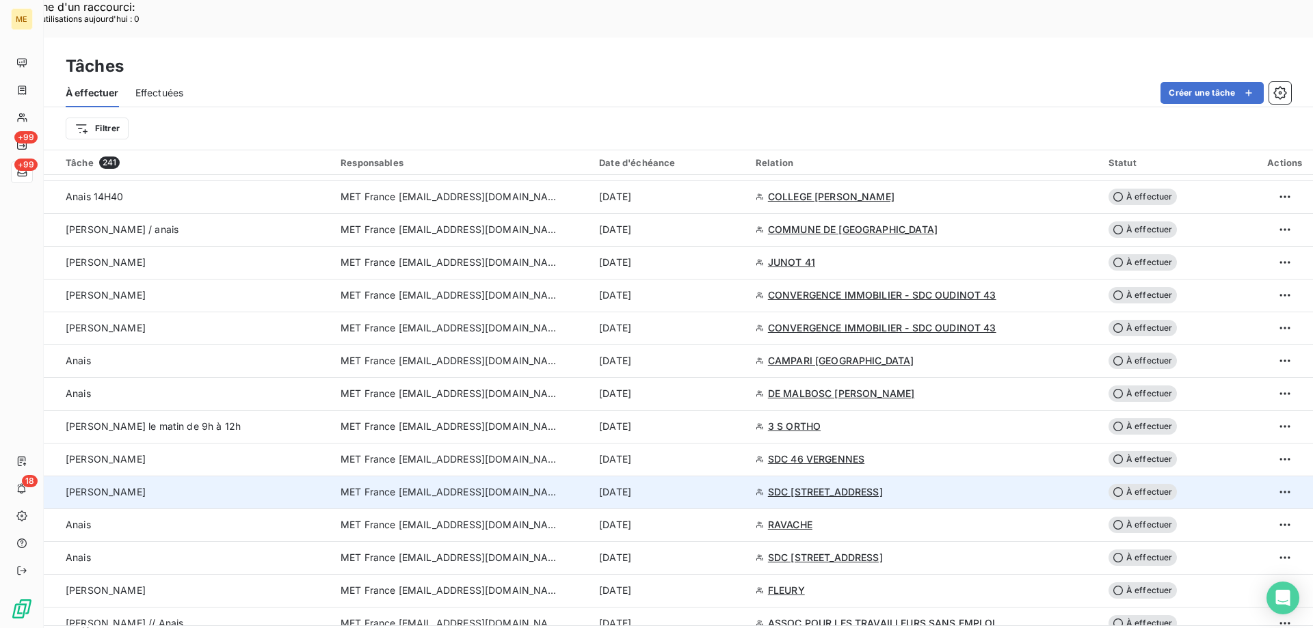
click at [403, 485] on span "MET France [EMAIL_ADDRESS][DOMAIN_NAME]" at bounding box center [450, 492] width 219 height 14
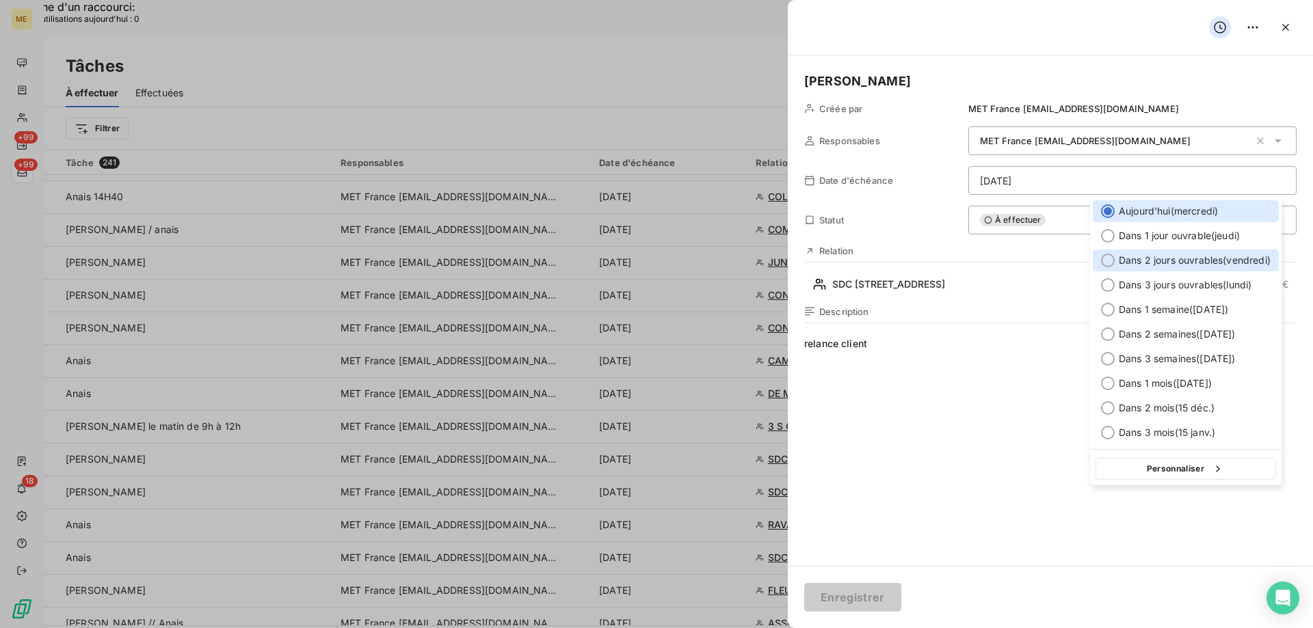
click at [1149, 254] on span "Dans 2 jours ouvrables ( vendredi )" at bounding box center [1195, 261] width 152 height 14
type input "17/10/2025"
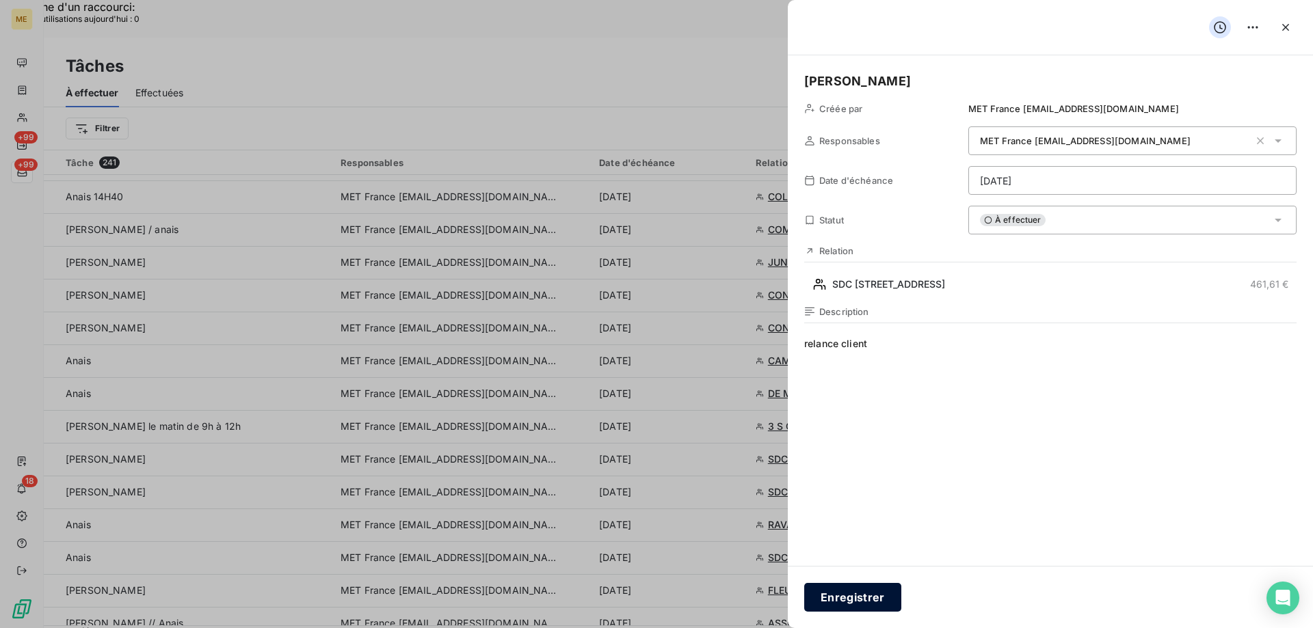
click at [870, 598] on button "Enregistrer" at bounding box center [852, 597] width 97 height 29
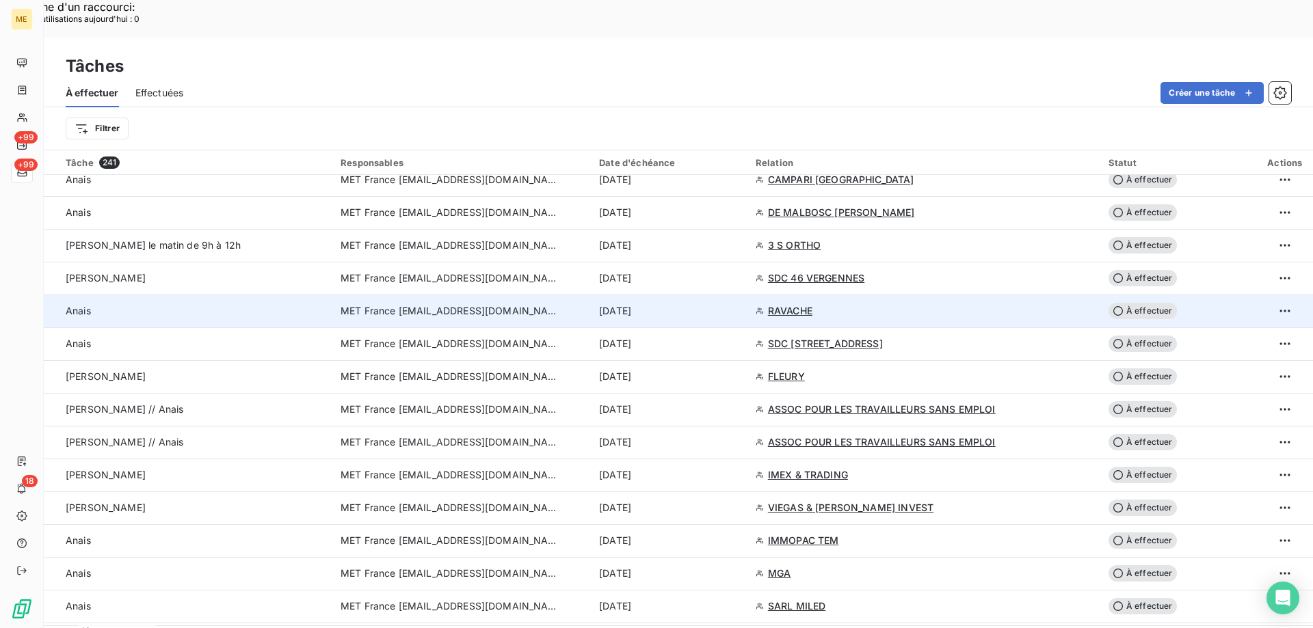
scroll to position [1709, 0]
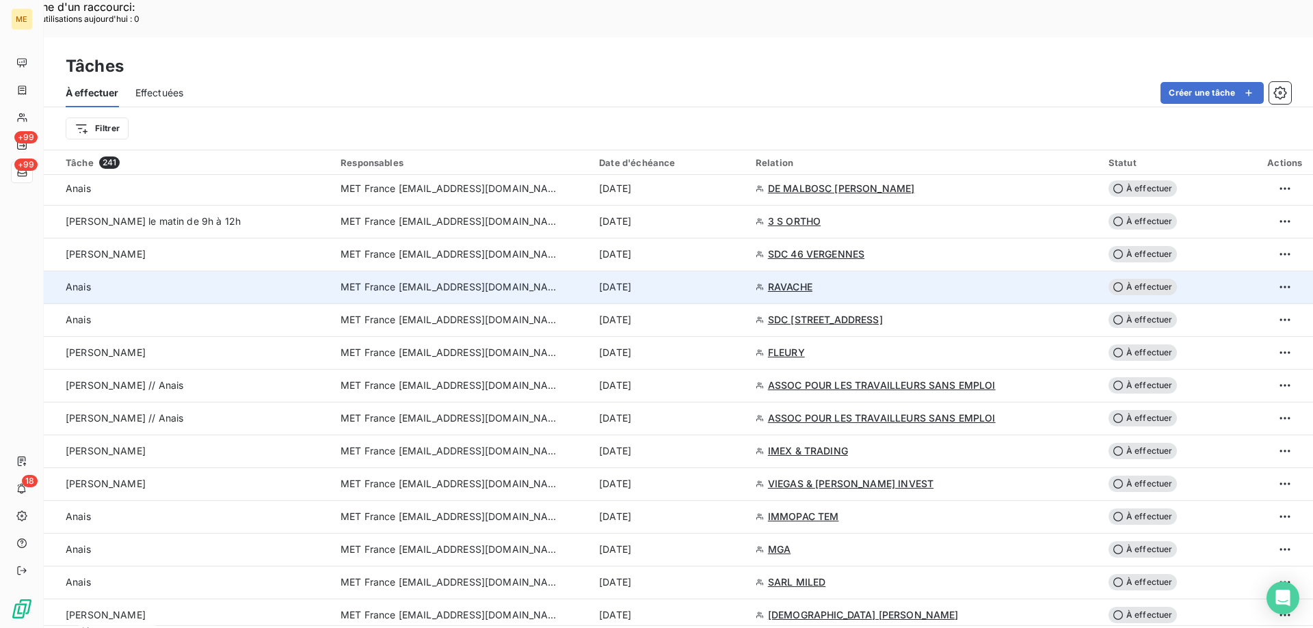
click at [400, 477] on span "MET France [EMAIL_ADDRESS][DOMAIN_NAME]" at bounding box center [450, 484] width 219 height 14
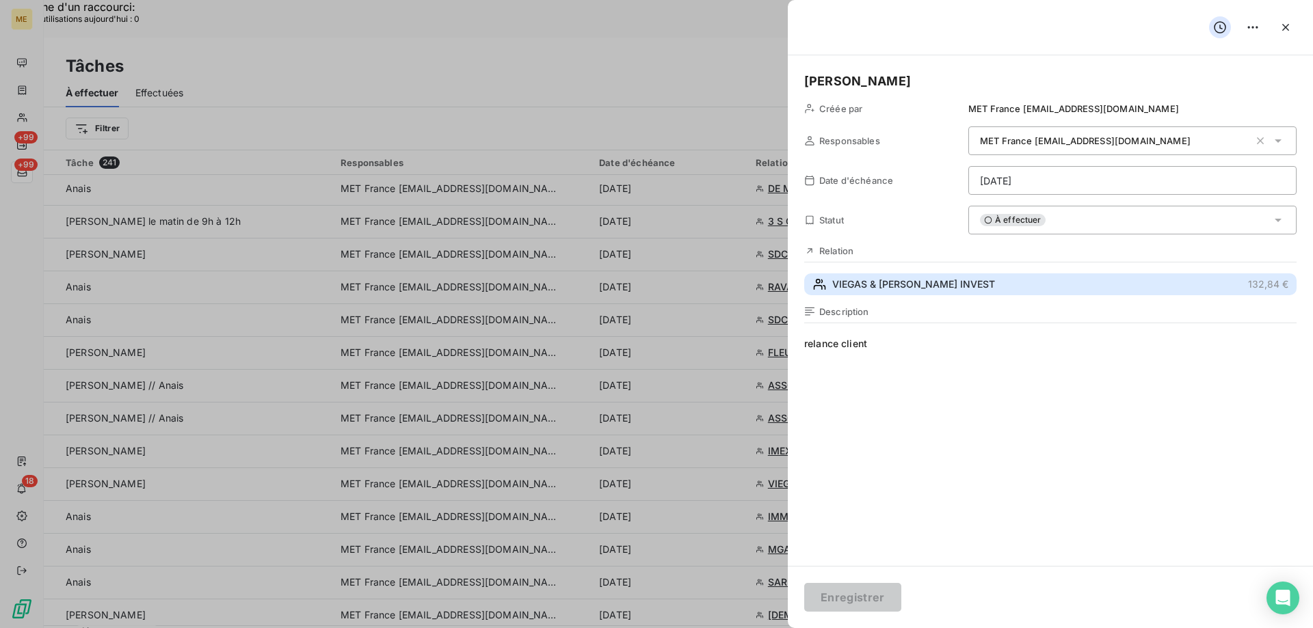
click at [873, 283] on span "VIEGAS & ALVES INVEST" at bounding box center [913, 285] width 163 height 14
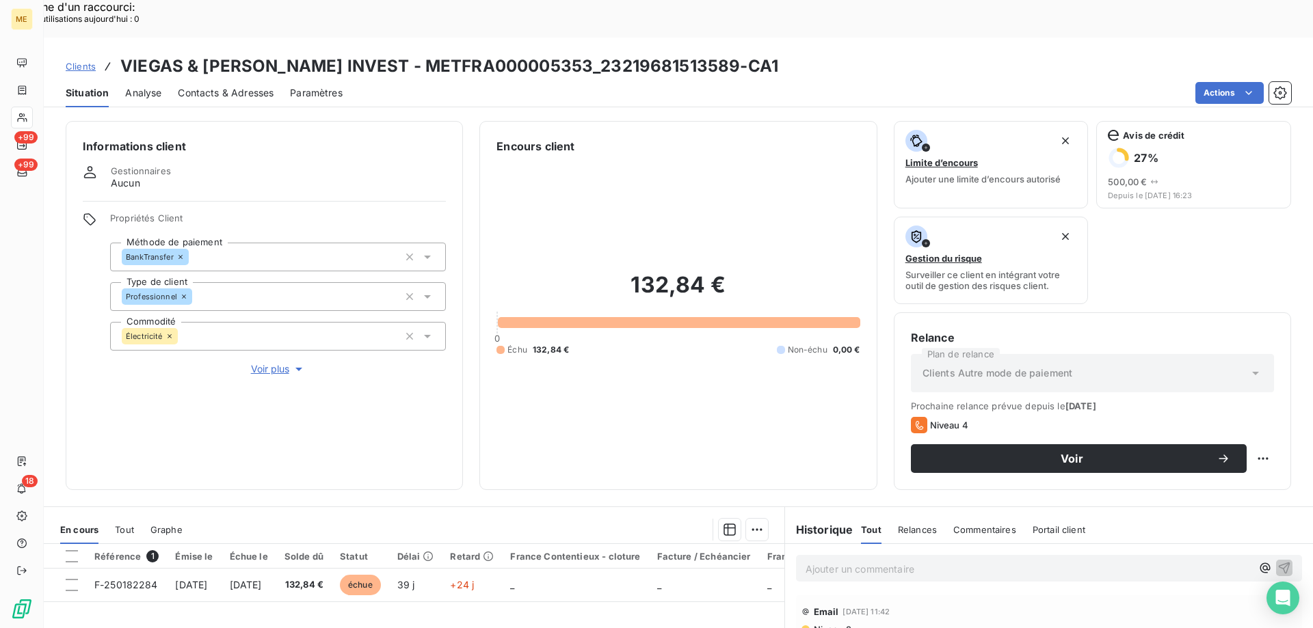
click at [276, 362] on span "Voir plus" at bounding box center [278, 369] width 55 height 14
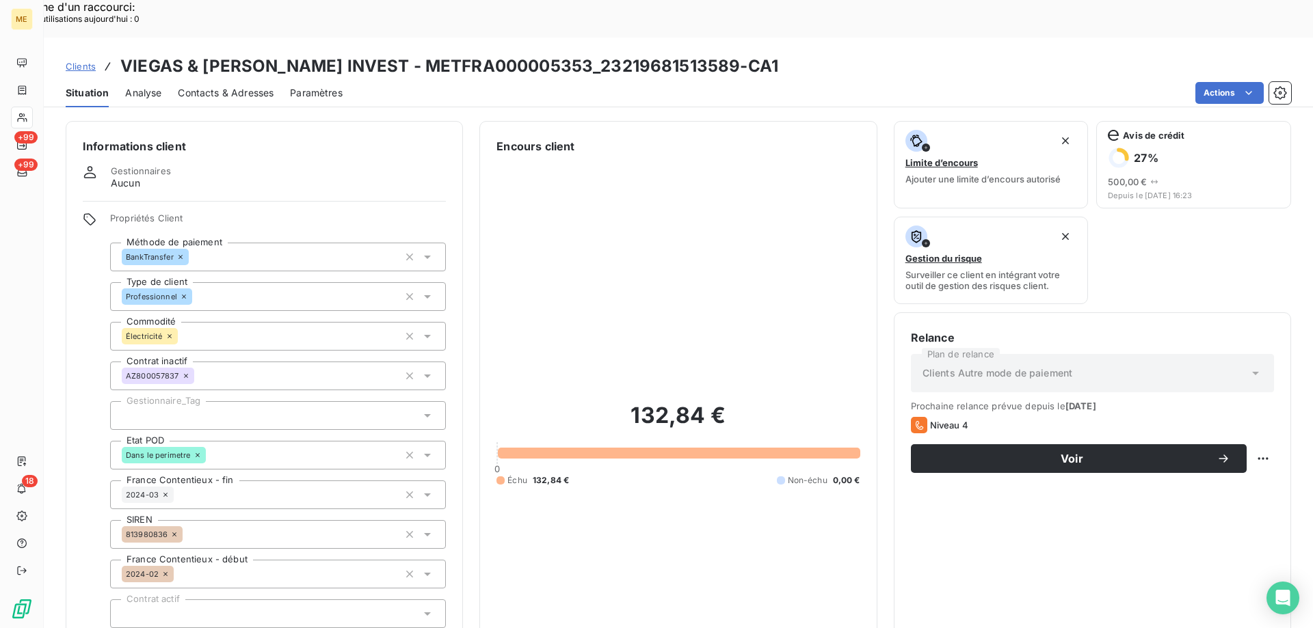
click at [137, 401] on div at bounding box center [278, 415] width 336 height 29
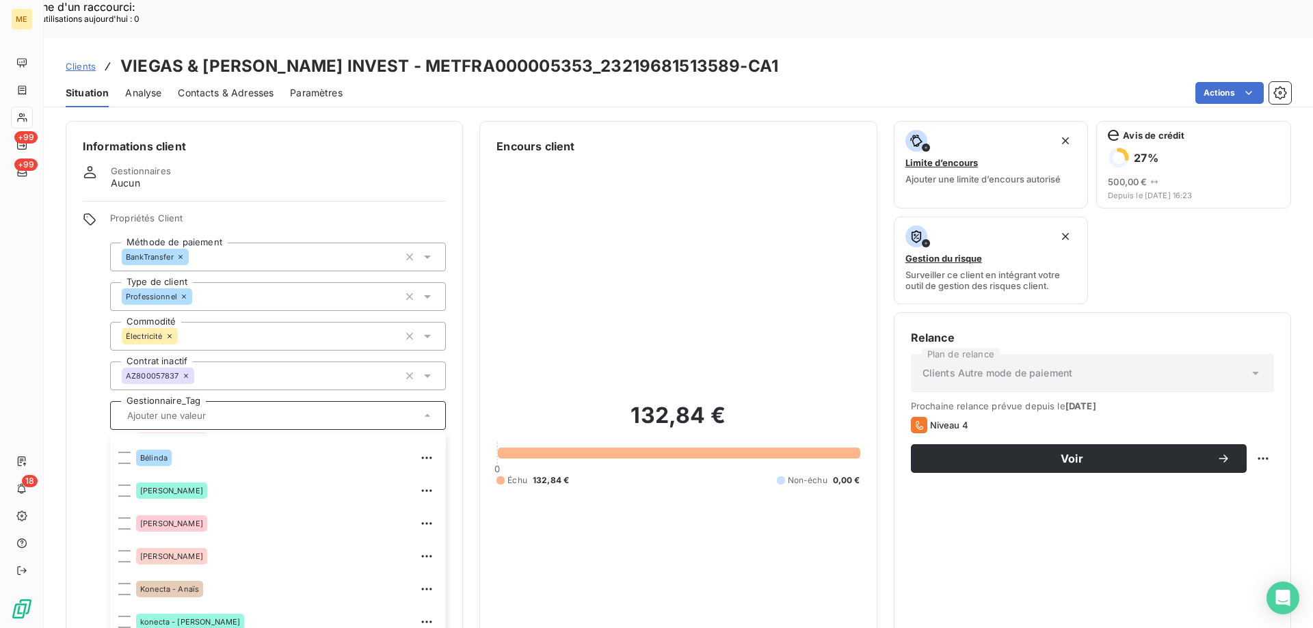
scroll to position [131, 0]
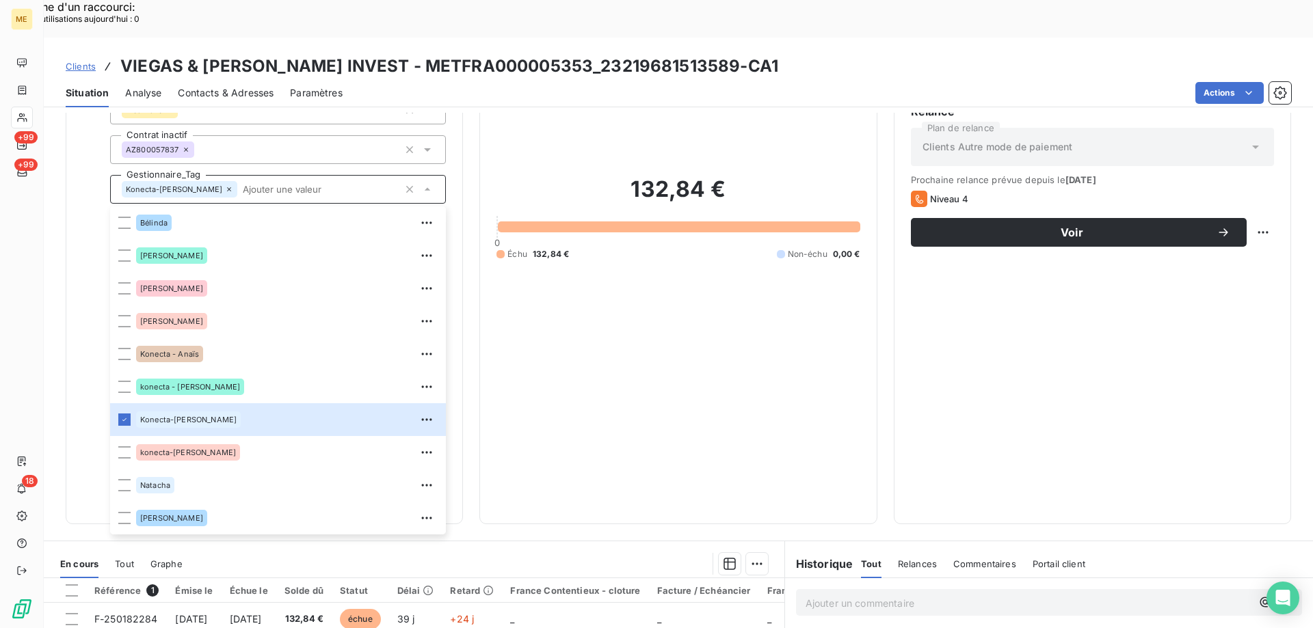
scroll to position [434, 0]
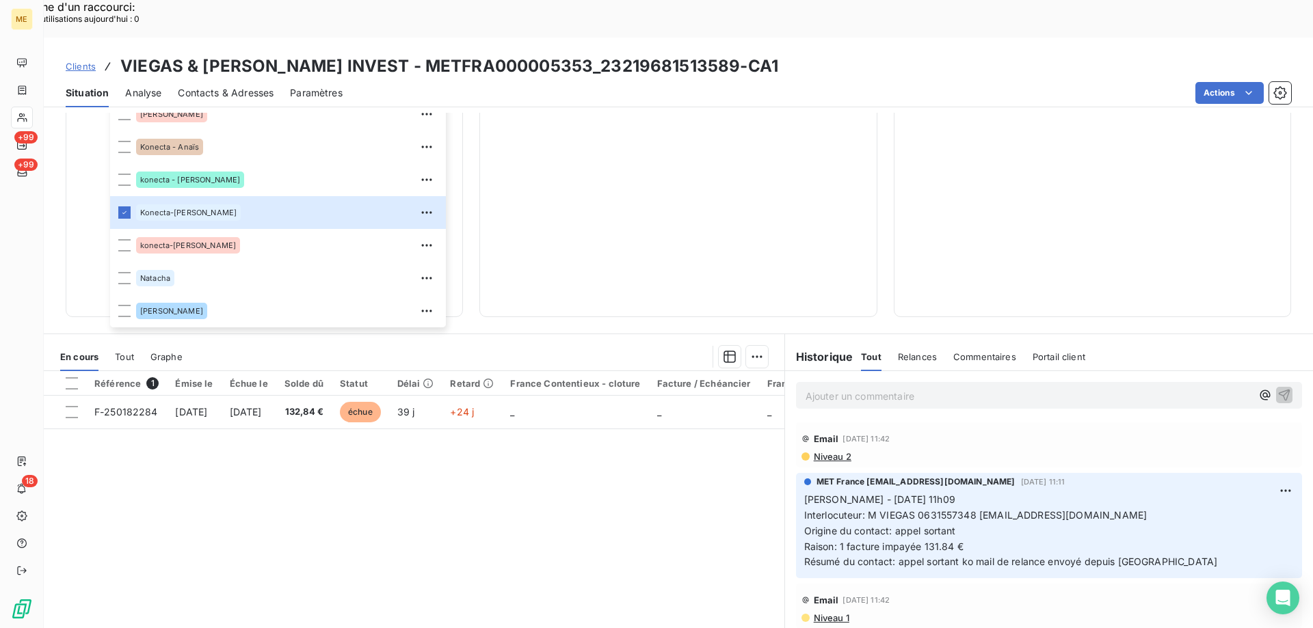
click at [627, 261] on div "Encours client 132,84 € 0 Échu 132,84 € Non-échu 0,00 €" at bounding box center [677, 3] width 397 height 630
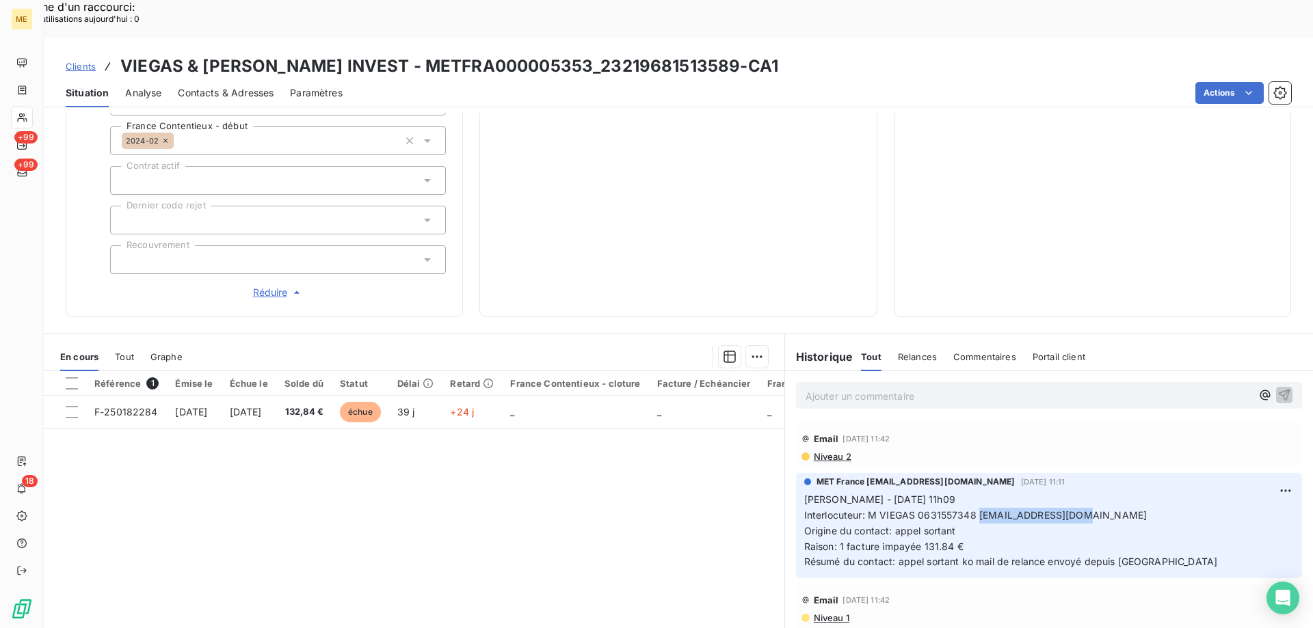
drag, startPoint x: 974, startPoint y: 466, endPoint x: 1081, endPoint y: 471, distance: 107.5
click at [1081, 492] on p "Sylvain - 10/10/2025 - 11h09 Interlocuteur: M VIEGAS 0631557348 paviegas@hotmai…" at bounding box center [1049, 531] width 490 height 78
drag, startPoint x: 336, startPoint y: 30, endPoint x: 505, endPoint y: 23, distance: 169.1
click at [505, 54] on h3 "VIEGAS & ALVES INVEST - METFRA000005353_23219681513589-CA1" at bounding box center [449, 66] width 658 height 25
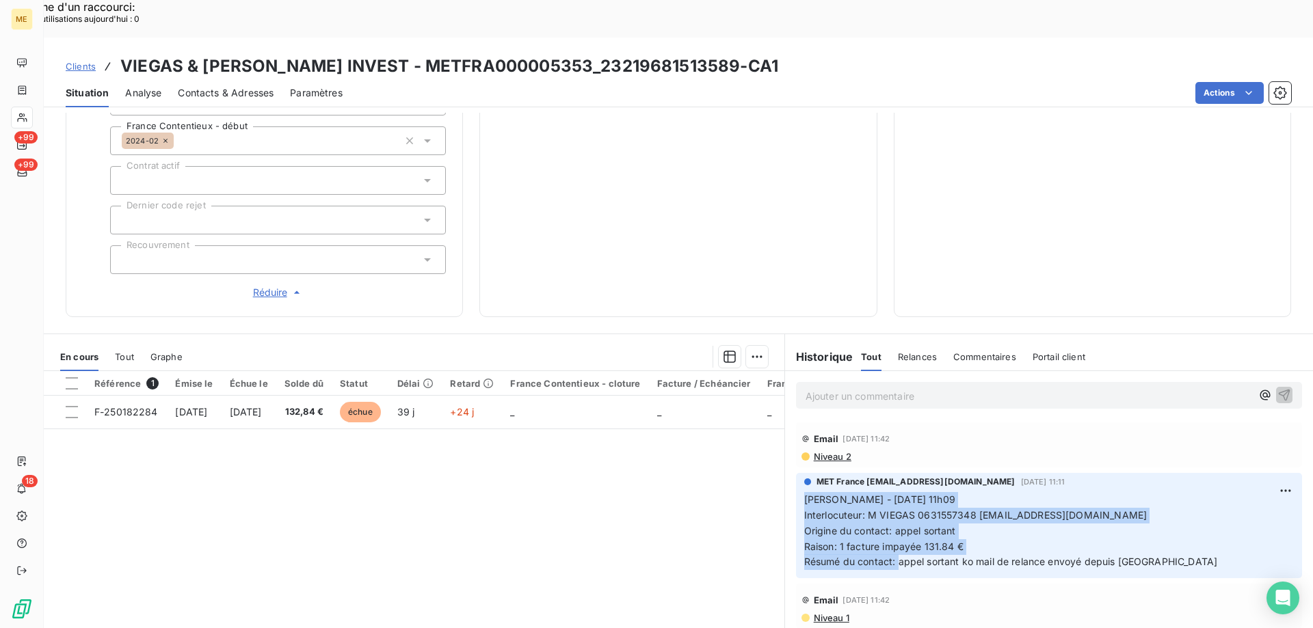
drag, startPoint x: 892, startPoint y: 516, endPoint x: 782, endPoint y: 455, distance: 125.2
click at [785, 470] on div "MET France met-france@recouvrement.met.com 10 oct. 2025, 11:11 Sylvain - 10/10/…" at bounding box center [1049, 525] width 528 height 111
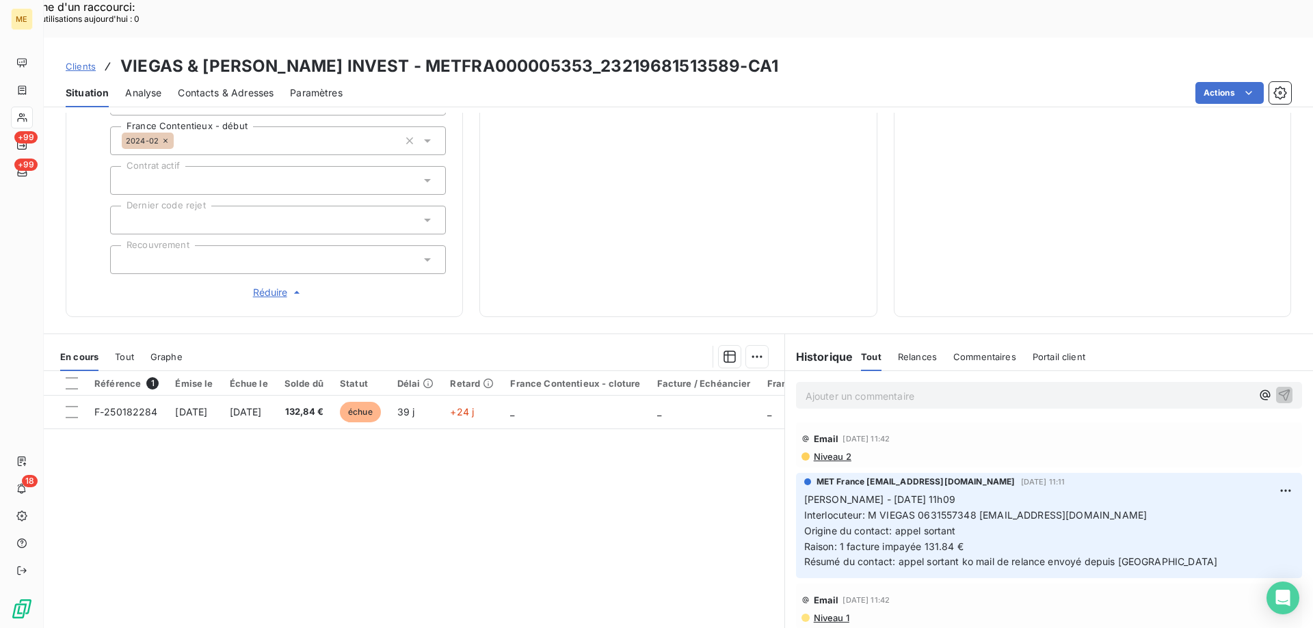
click at [910, 388] on p "Ajouter un commentaire ﻿" at bounding box center [1029, 396] width 446 height 17
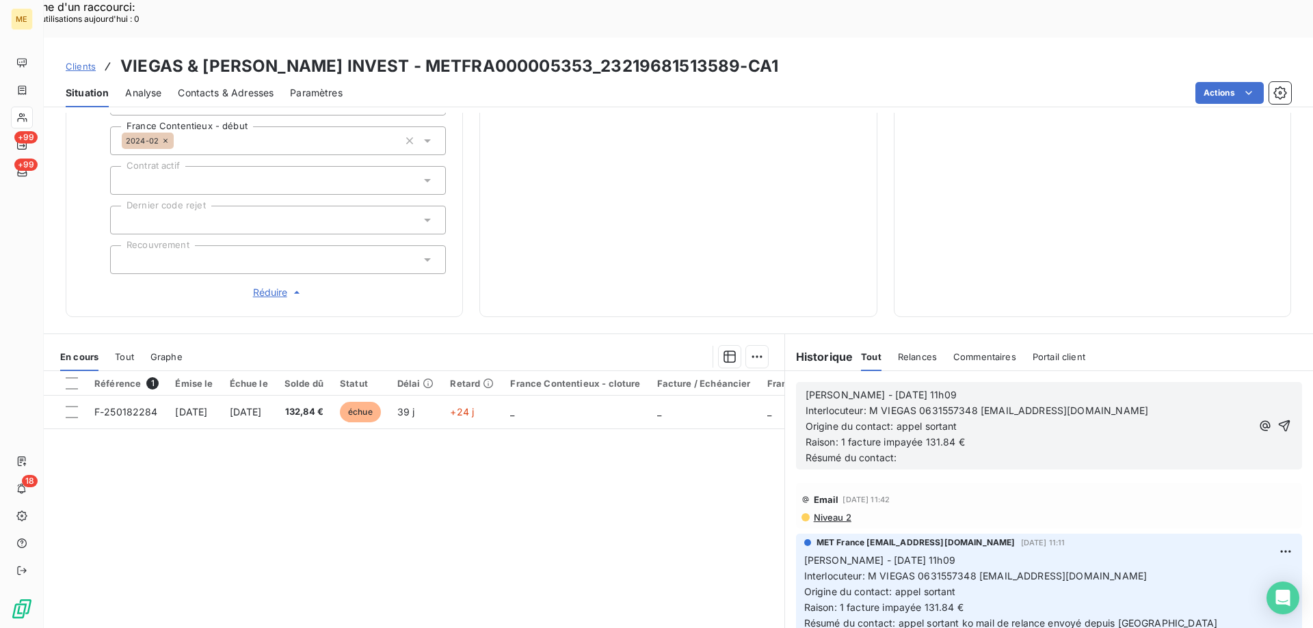
click at [853, 389] on span "Sylvain - 10/10/2025 - 11h09" at bounding box center [881, 395] width 151 height 12
click at [981, 388] on p "Sylvain - 15/10/2025 - 11h09" at bounding box center [1029, 396] width 446 height 16
click at [945, 451] on p "Résumé du contact:" at bounding box center [1029, 459] width 446 height 16
click at [1279, 421] on icon "button" at bounding box center [1285, 427] width 12 height 12
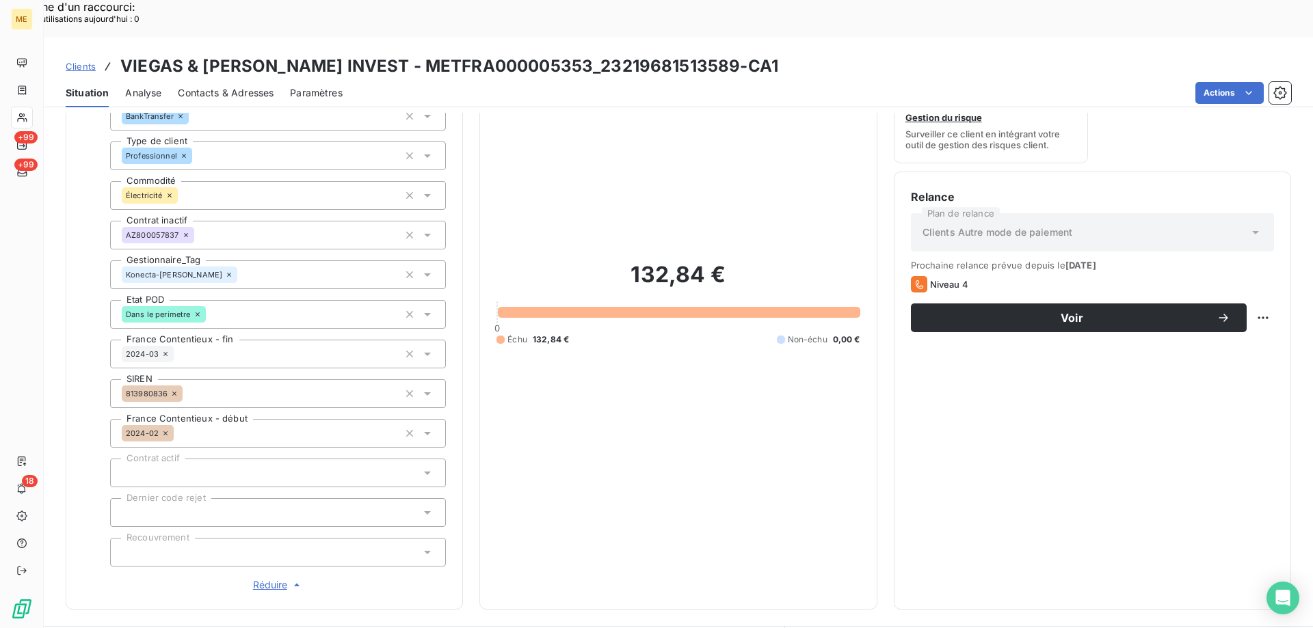
scroll to position [92, 0]
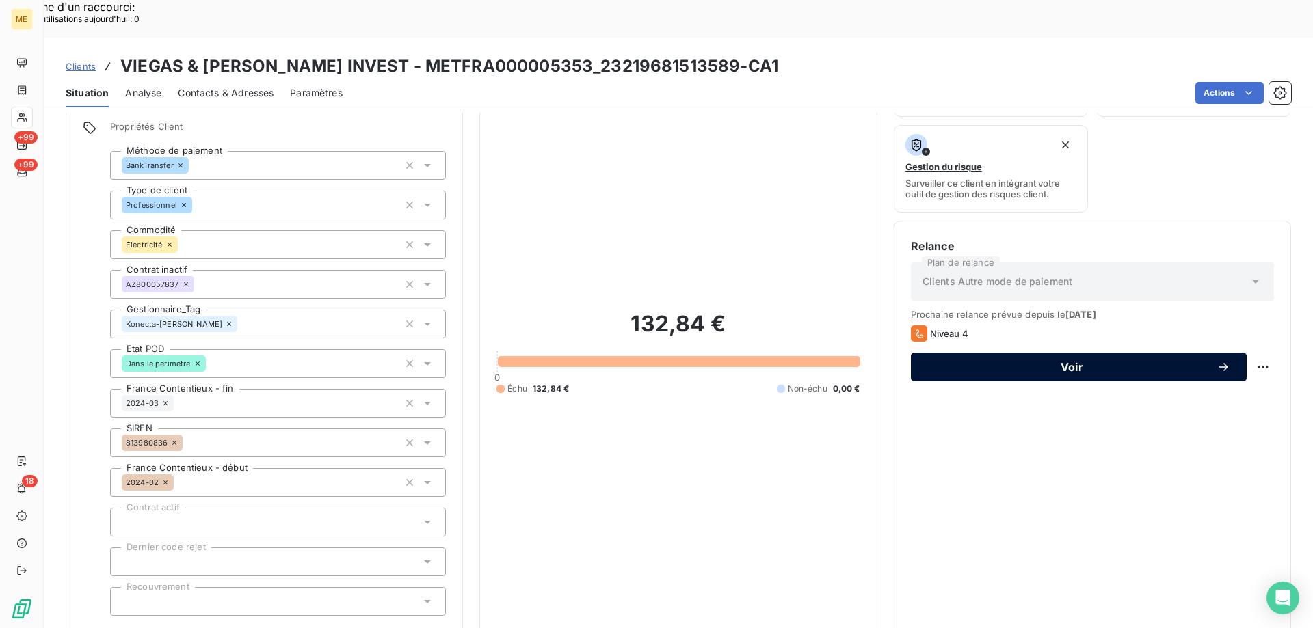
click at [1056, 362] on span "Voir" at bounding box center [1071, 367] width 289 height 11
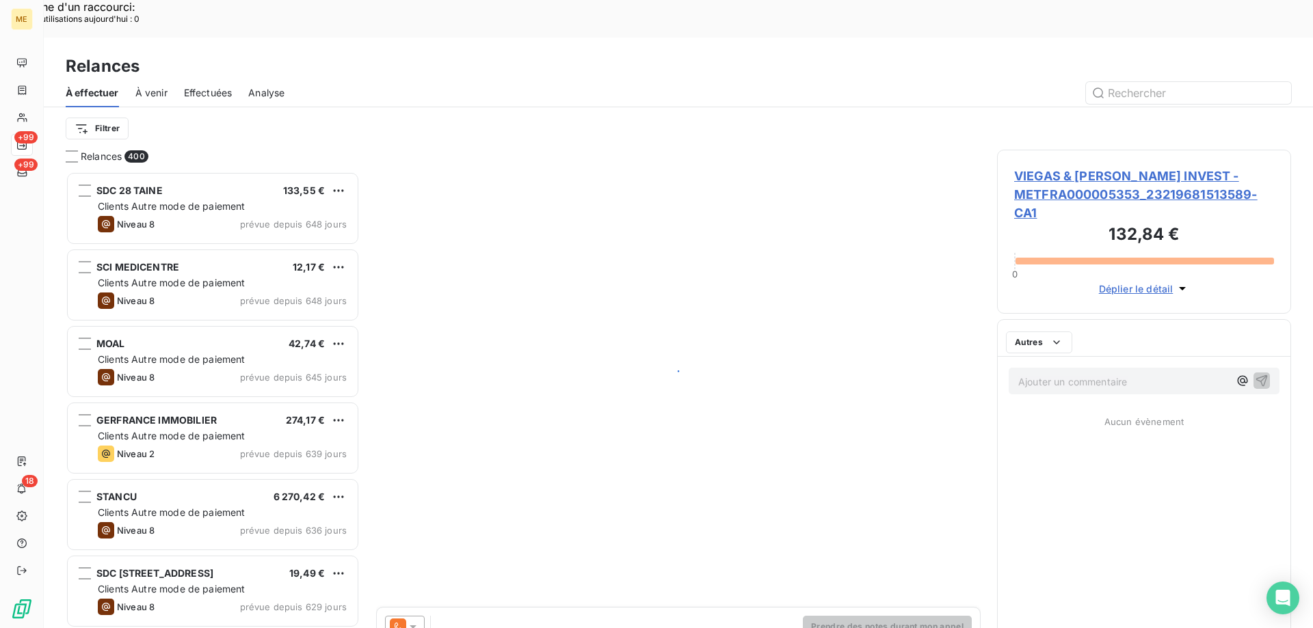
scroll to position [484, 284]
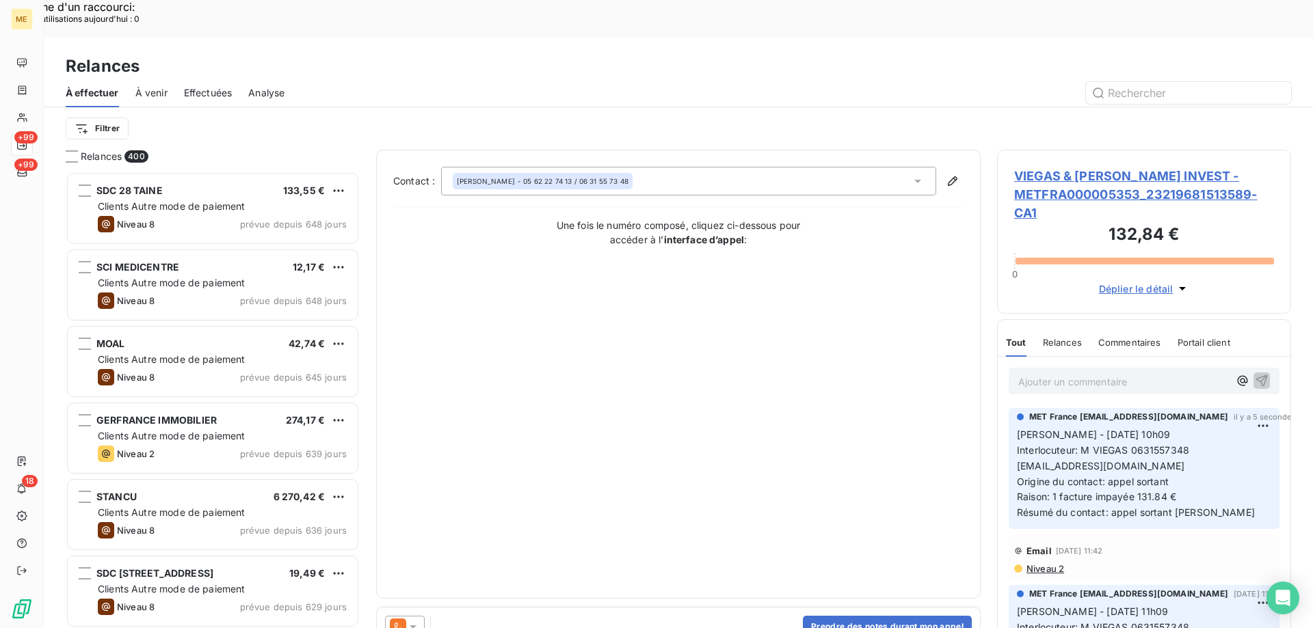
click at [418, 620] on icon at bounding box center [413, 627] width 14 height 14
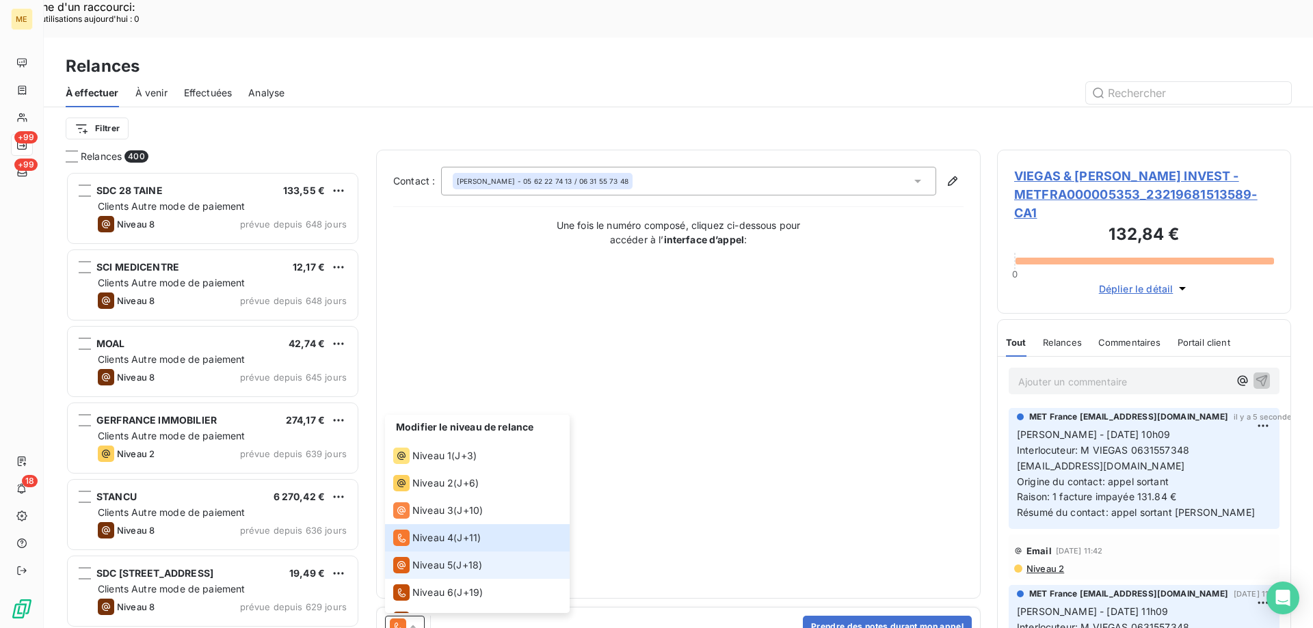
click at [421, 559] on span "Niveau 5" at bounding box center [432, 566] width 40 height 14
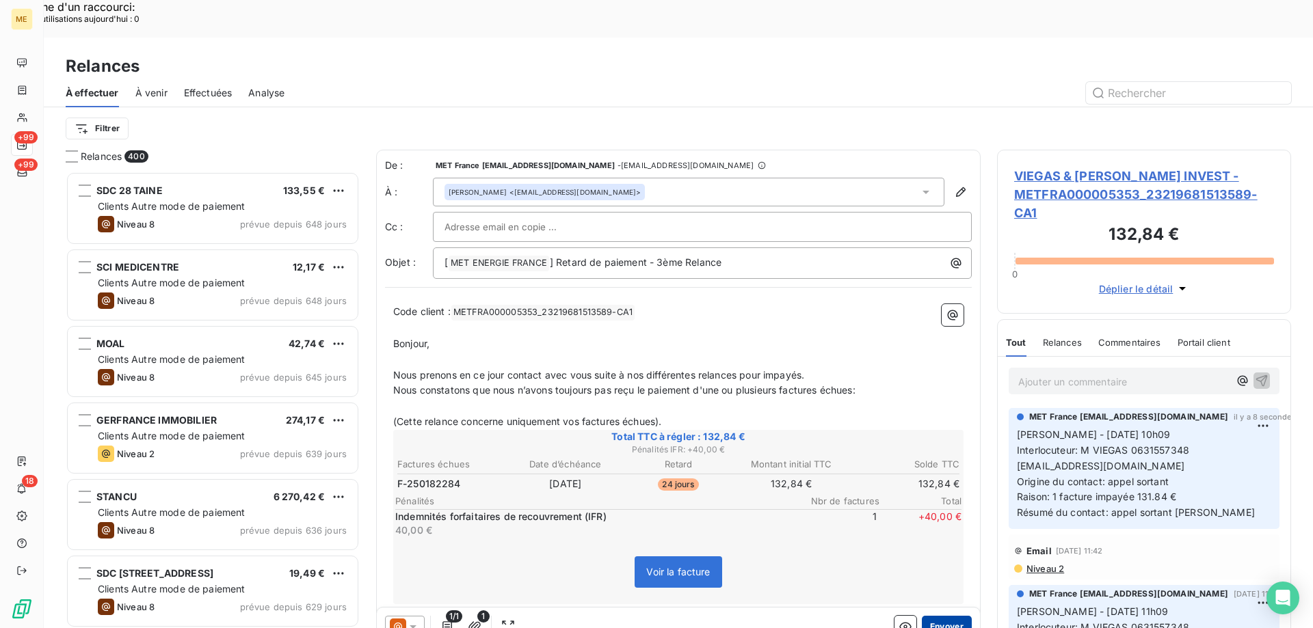
click at [935, 616] on button "Envoyer" at bounding box center [947, 627] width 50 height 22
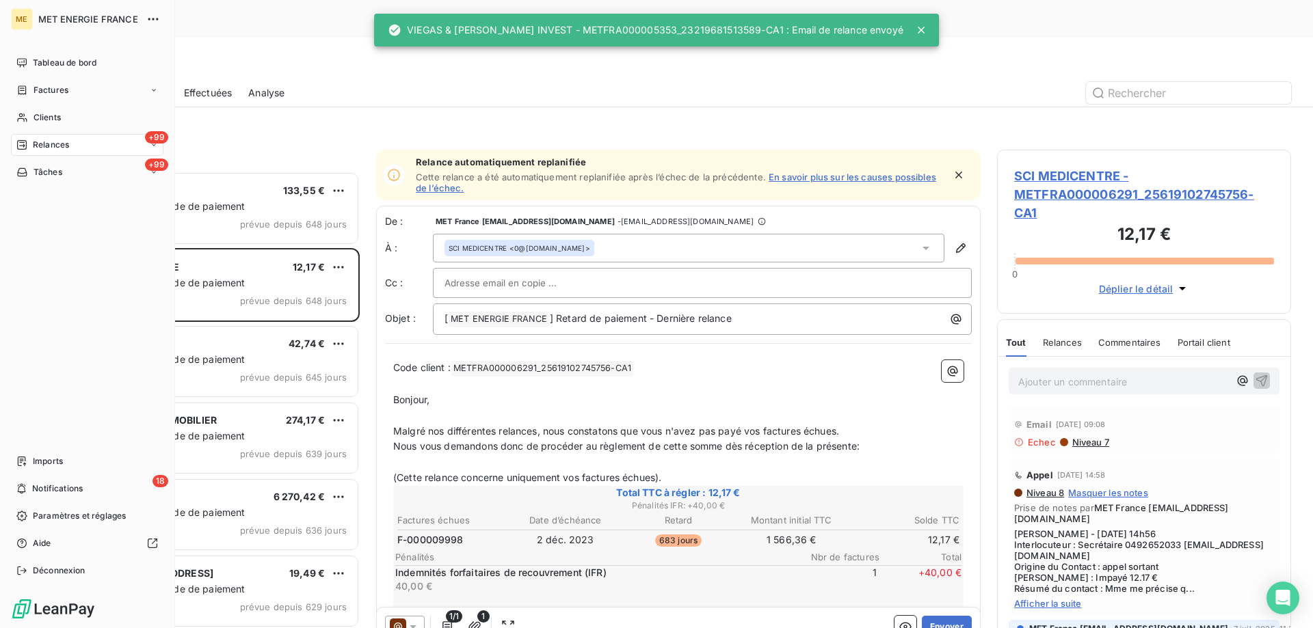
click at [21, 170] on icon at bounding box center [22, 172] width 12 height 11
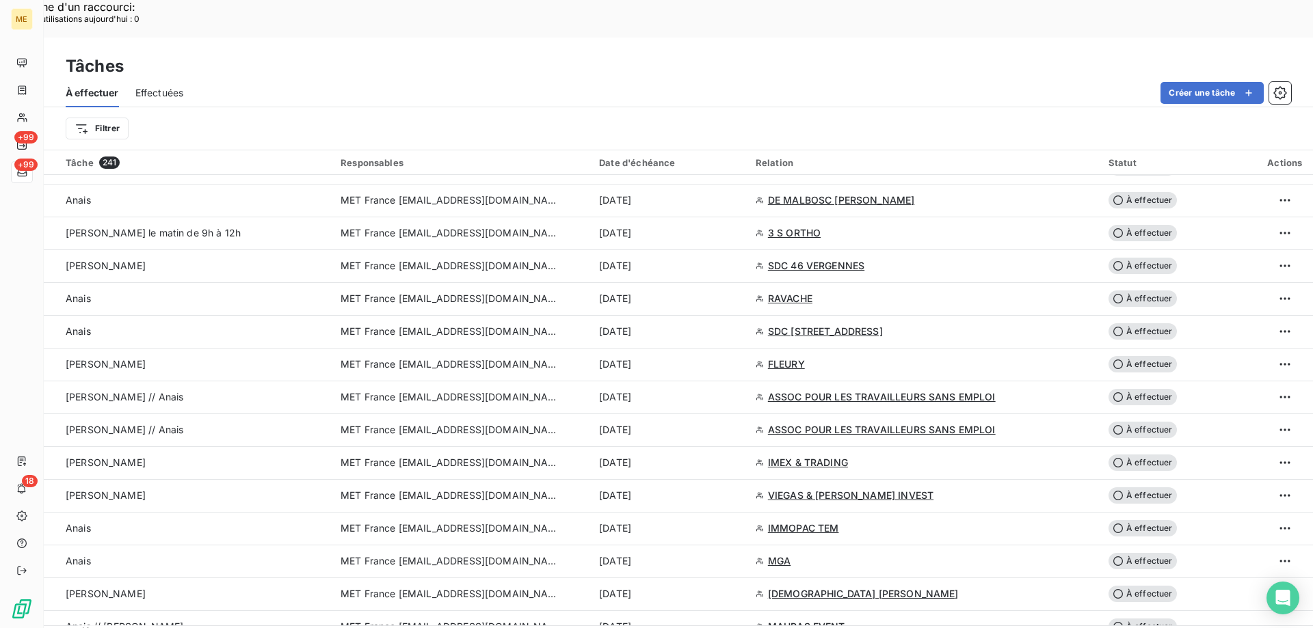
scroll to position [1709, 0]
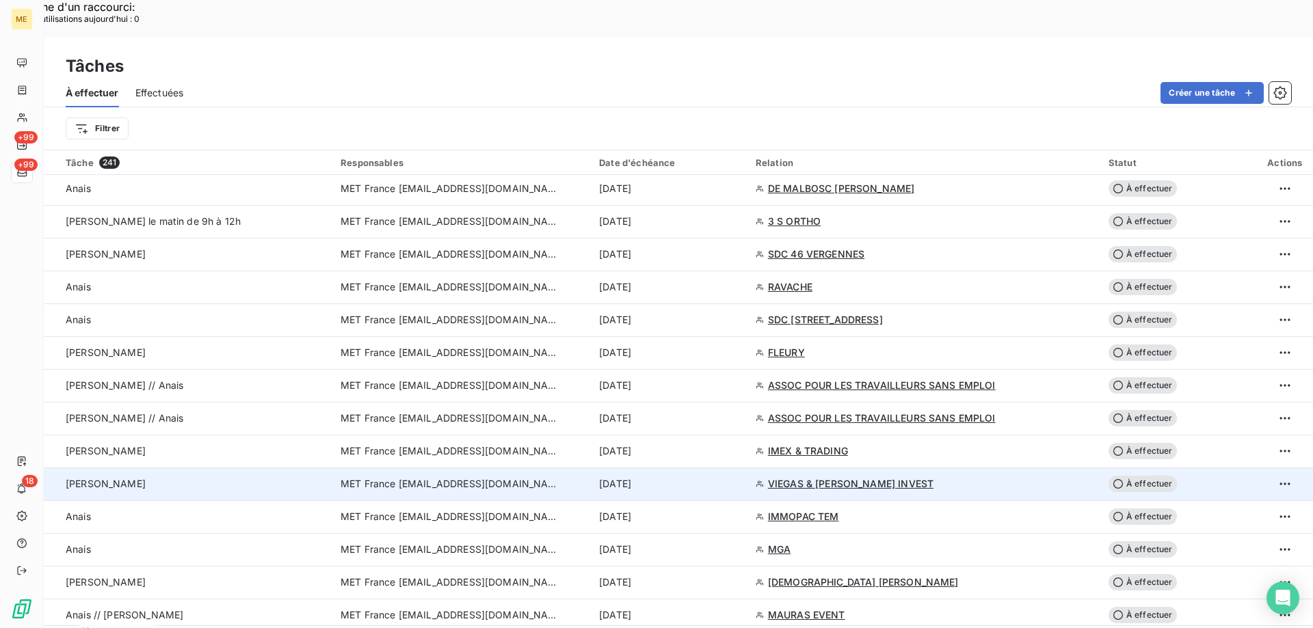
click at [438, 477] on span "MET France [EMAIL_ADDRESS][DOMAIN_NAME]" at bounding box center [450, 484] width 219 height 14
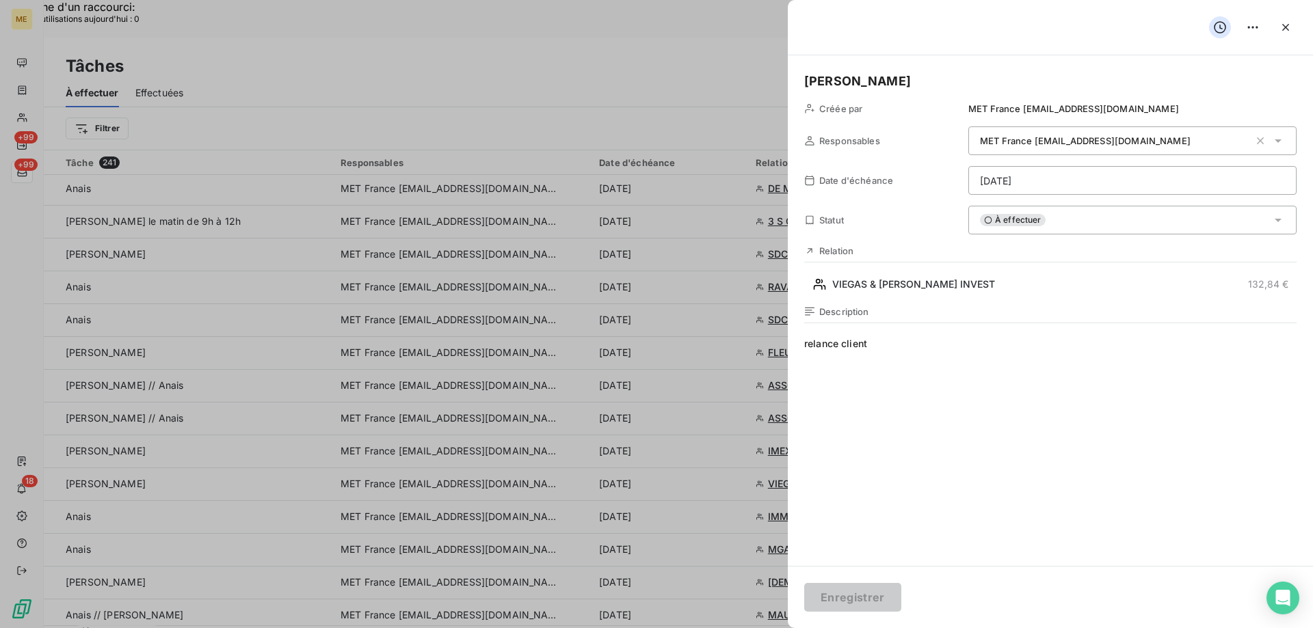
click at [1099, 211] on div "À effectuer" at bounding box center [1132, 220] width 328 height 29
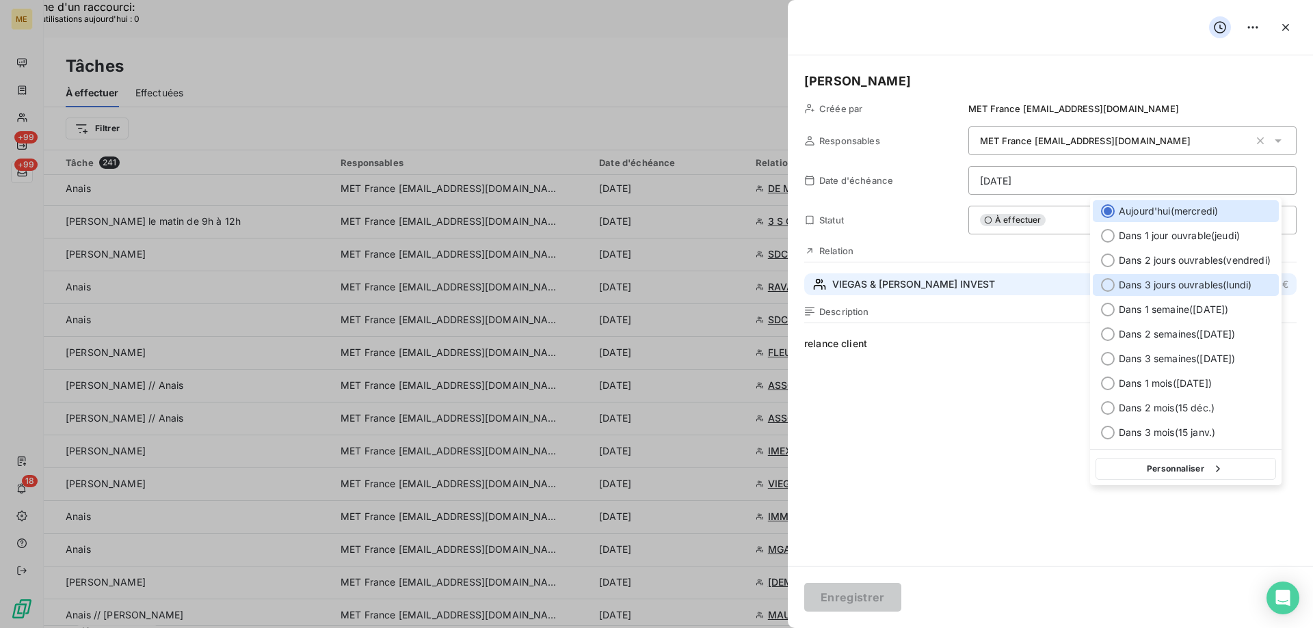
click at [1141, 291] on div "Dans 3 jours ouvrables ( lundi )" at bounding box center [1186, 285] width 186 height 22
type input "20/10/2025"
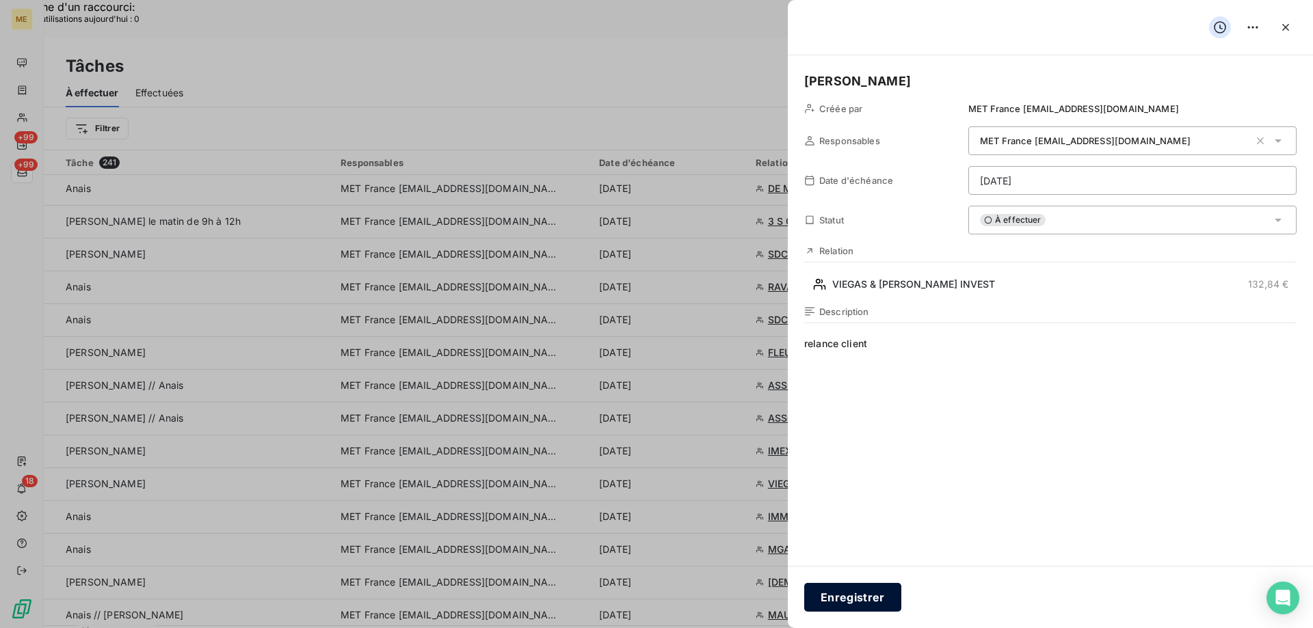
click at [853, 602] on button "Enregistrer" at bounding box center [852, 597] width 97 height 29
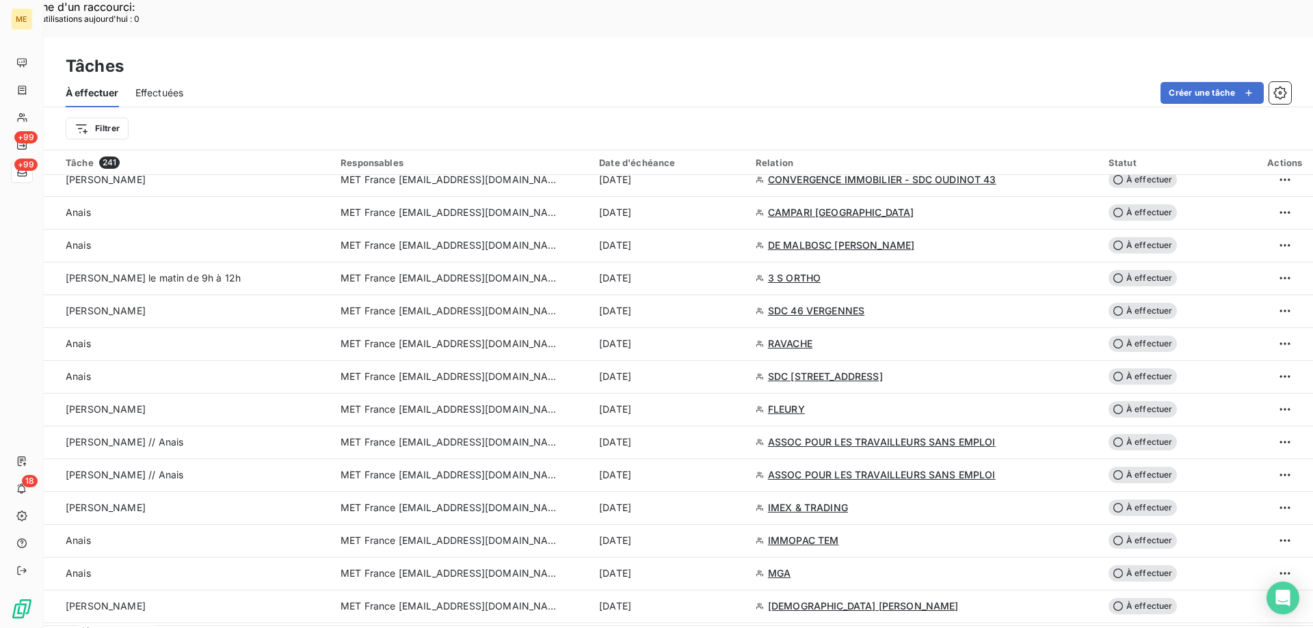
scroll to position [1641, 0]
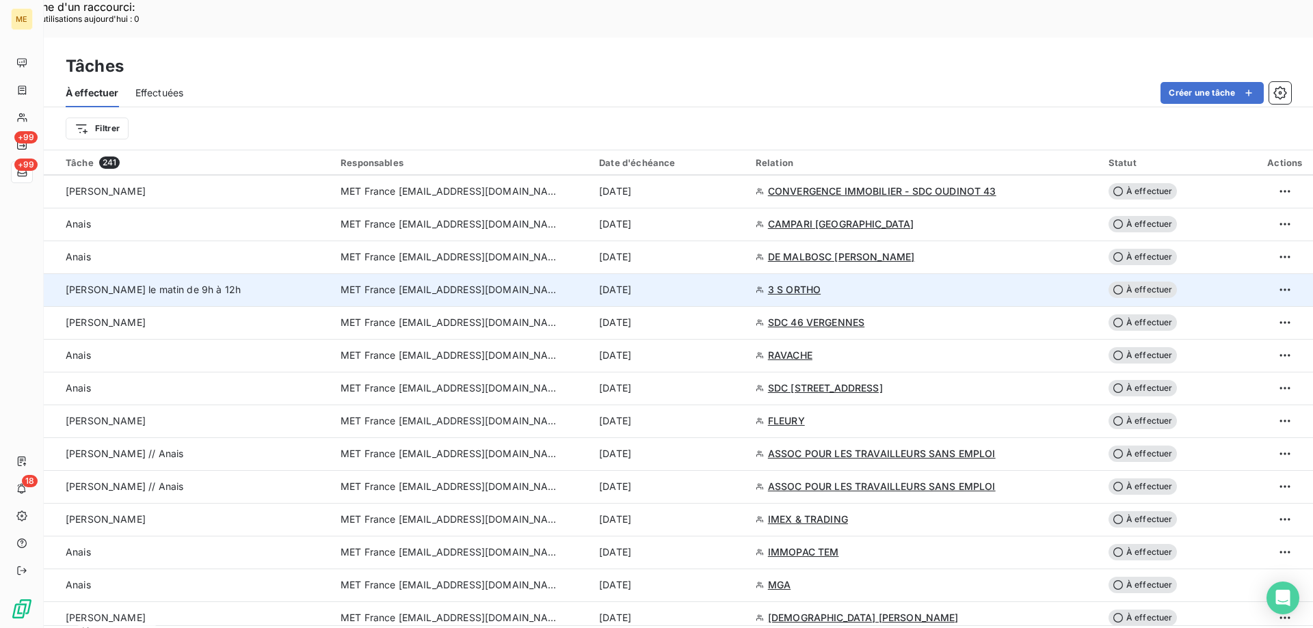
click at [441, 283] on span "MET France [EMAIL_ADDRESS][DOMAIN_NAME]" at bounding box center [450, 290] width 219 height 14
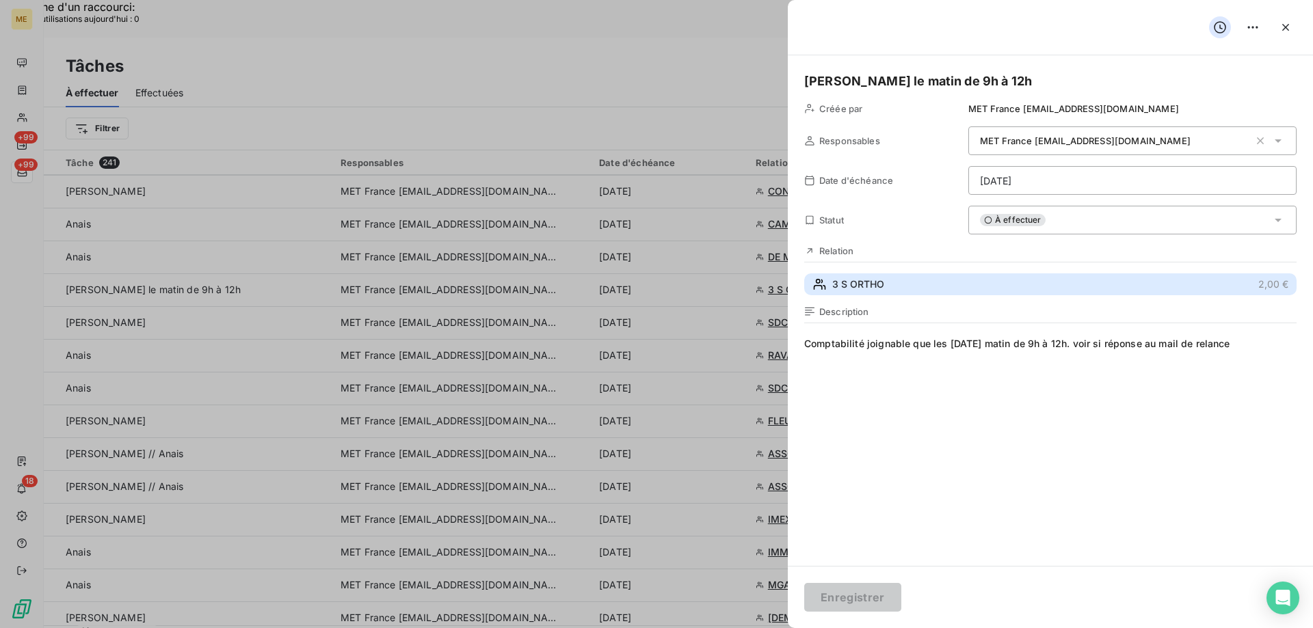
click at [850, 287] on span "3 S ORTHO" at bounding box center [858, 285] width 52 height 14
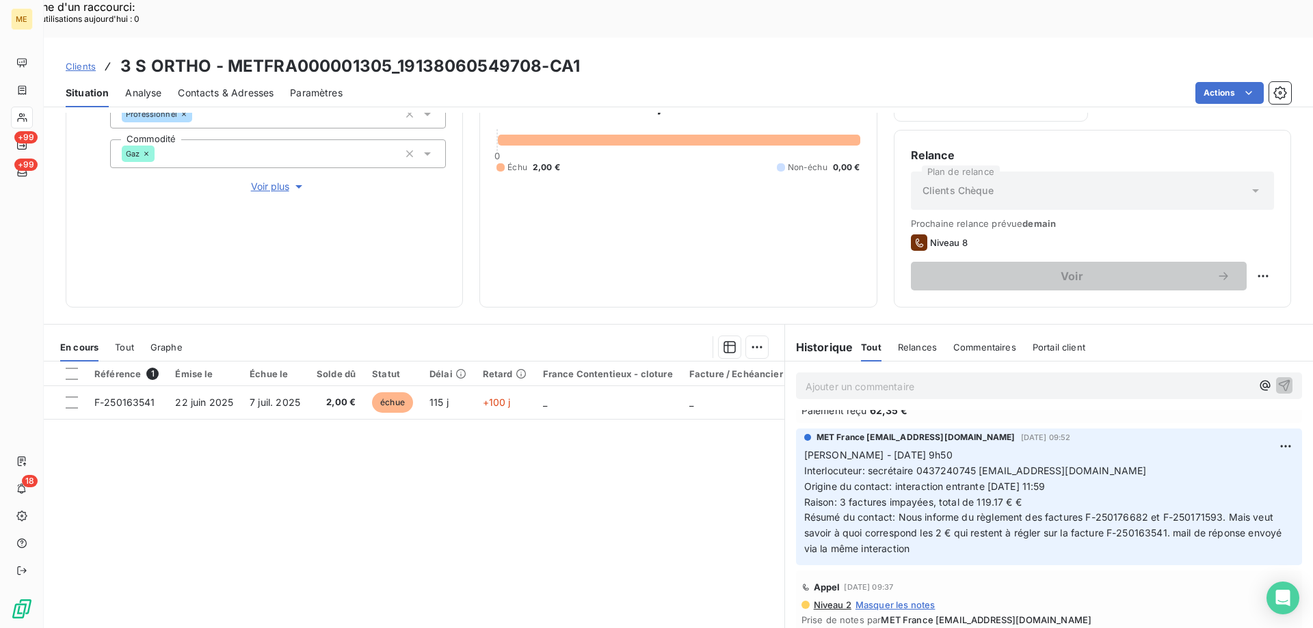
scroll to position [205, 0]
drag, startPoint x: 224, startPoint y: 31, endPoint x: 388, endPoint y: 27, distance: 164.2
click at [388, 54] on h3 "3 S ORTHO - METFRA000001305_19138060549708-CA1" at bounding box center [350, 66] width 460 height 25
drag, startPoint x: 974, startPoint y: 429, endPoint x: 1109, endPoint y: 433, distance: 135.5
click at [1109, 463] on span "Interlocuteur: secrétaire 0437240745 P.BEAUDUN@3SORTHO.COM" at bounding box center [975, 469] width 343 height 12
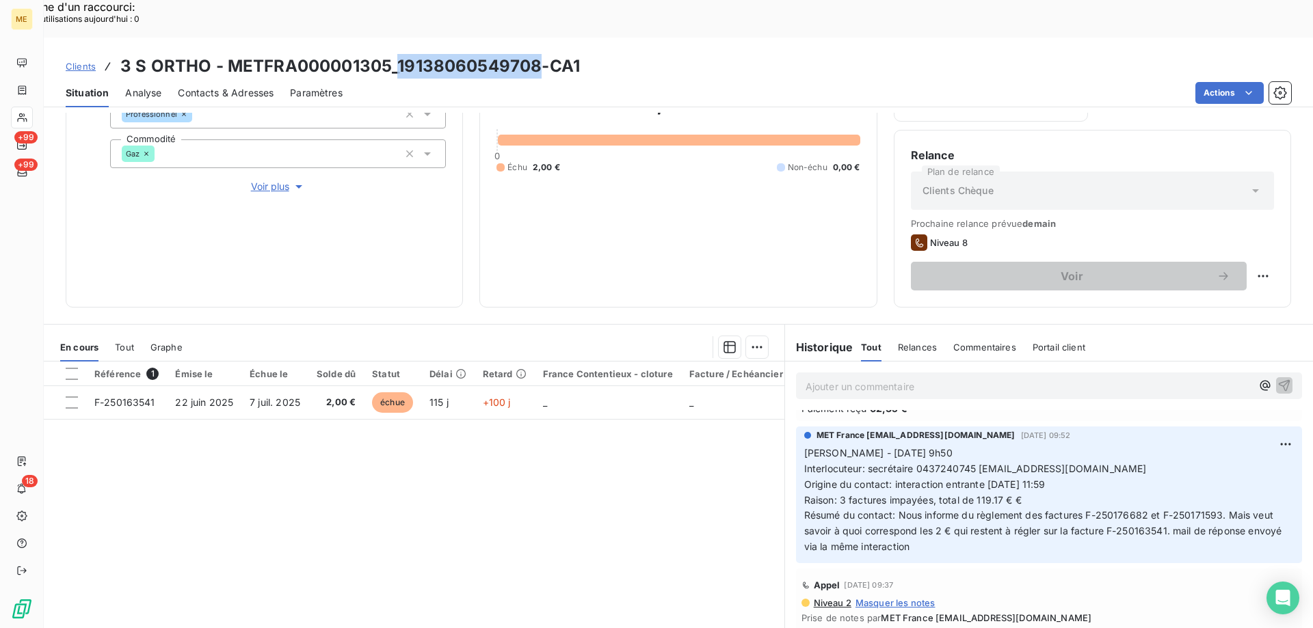
drag, startPoint x: 397, startPoint y: 25, endPoint x: 533, endPoint y: 25, distance: 136.1
click at [533, 54] on h3 "3 S ORTHO - METFRA000001305_19138060549708-CA1" at bounding box center [350, 66] width 460 height 25
click at [1103, 333] on div "Historique Tout Relances Commentaires Portail client Tout Relances Commentaires…" at bounding box center [1049, 347] width 528 height 29
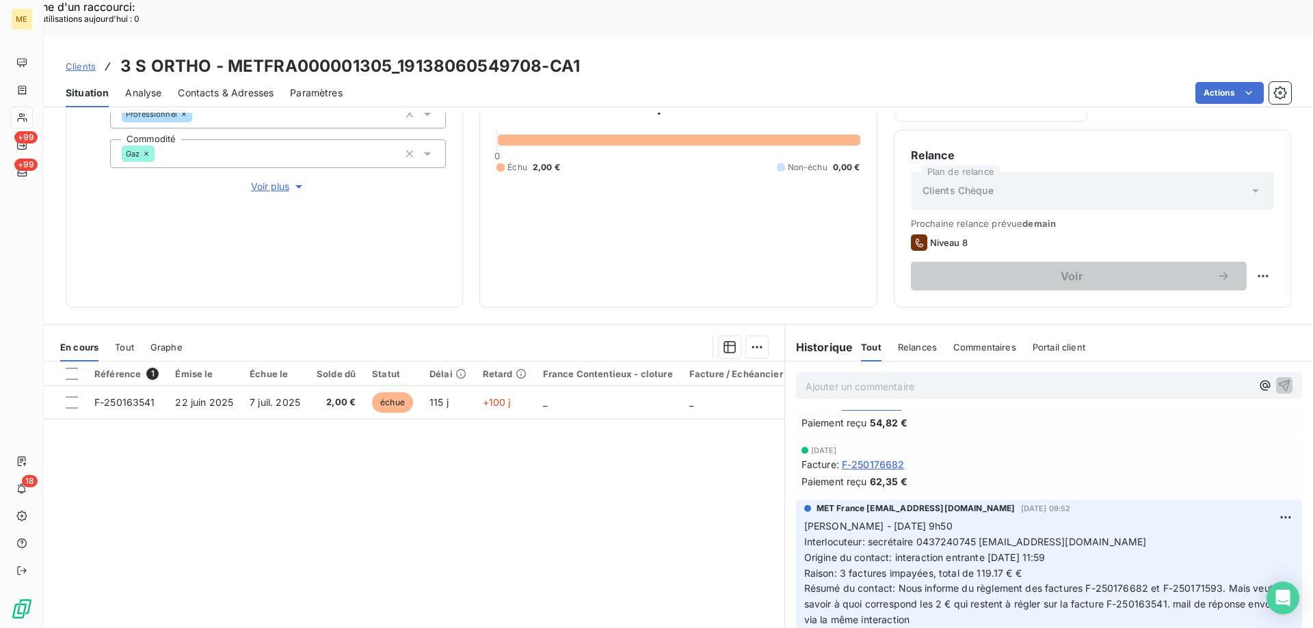
scroll to position [137, 0]
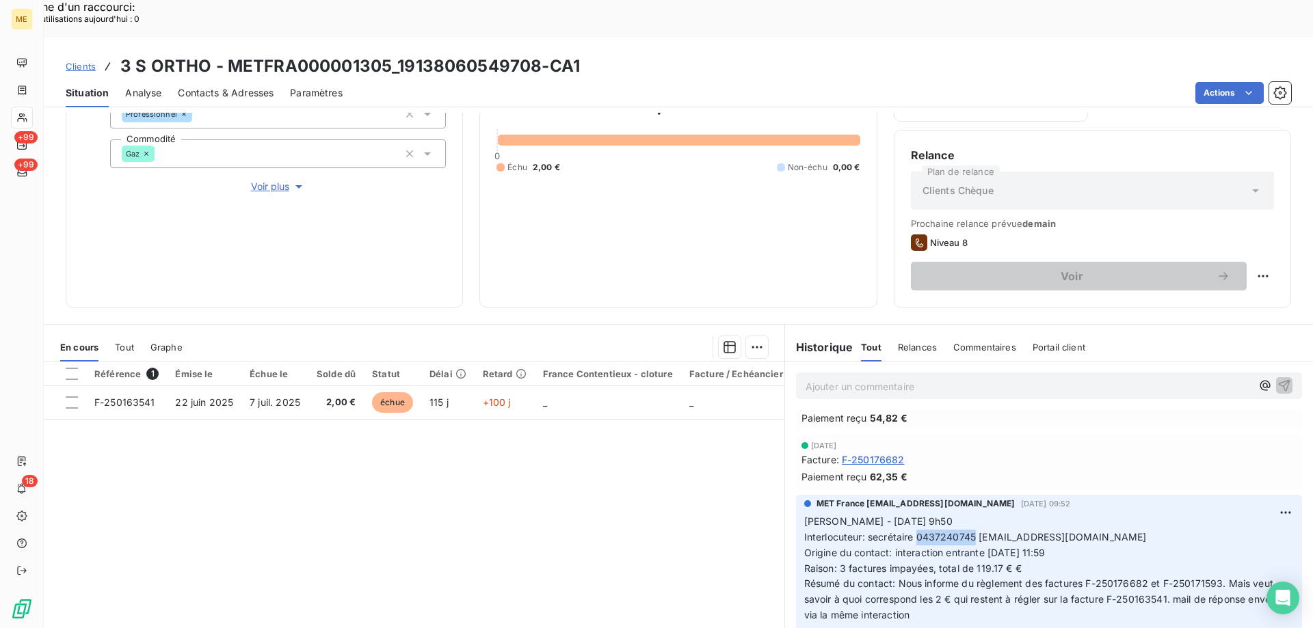
drag, startPoint x: 912, startPoint y: 502, endPoint x: 970, endPoint y: 498, distance: 57.6
click at [970, 531] on span "Interlocuteur: secrétaire 0437240745 P.BEAUDUN@3SORTHO.COM" at bounding box center [975, 537] width 343 height 12
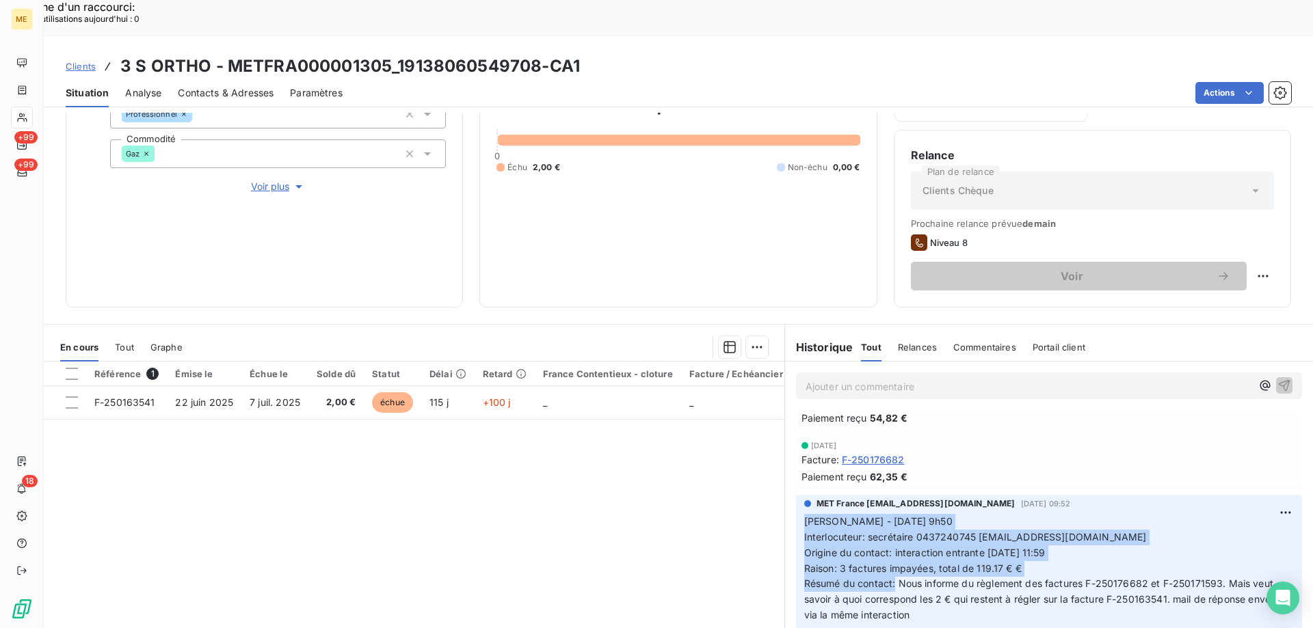
drag, startPoint x: 890, startPoint y: 545, endPoint x: 800, endPoint y: 484, distance: 108.3
click at [804, 514] on p "Sylvain - 01/10/2025 - 9h50 Interlocuteur: secrétaire 0437240745 P.BEAUDUN@3SOR…" at bounding box center [1049, 568] width 490 height 109
click at [1208, 277] on div "Replanifier cette action" at bounding box center [1196, 269] width 122 height 22
select select "9"
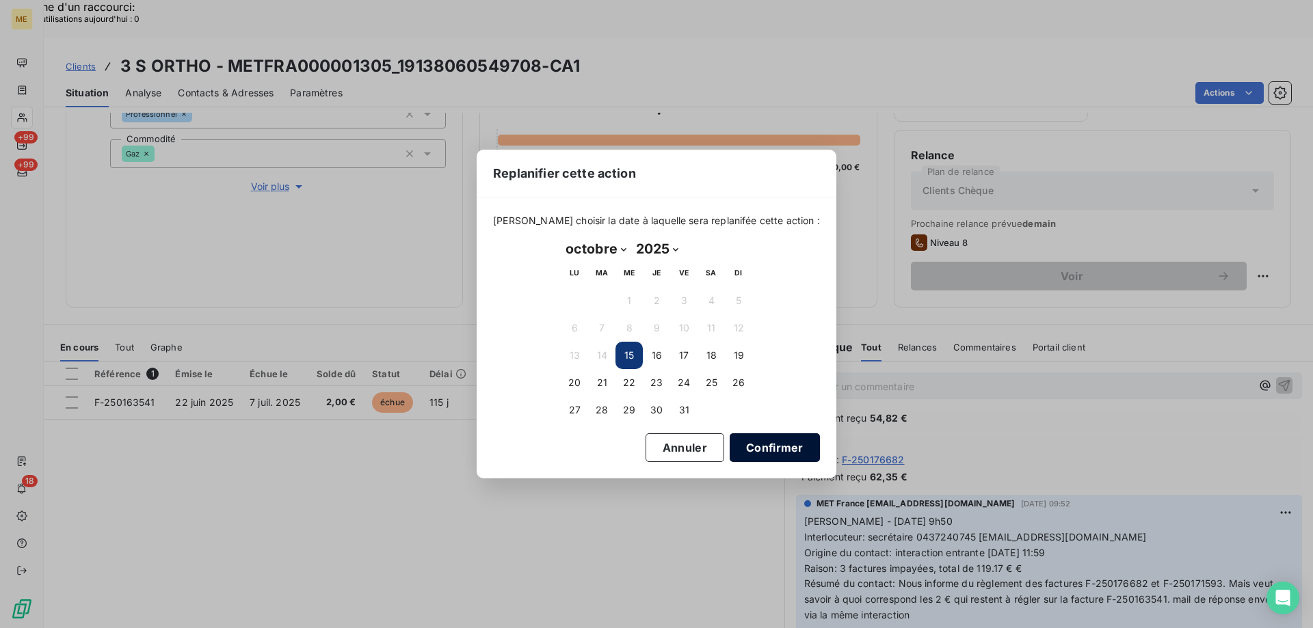
click at [747, 448] on button "Confirmer" at bounding box center [775, 448] width 90 height 29
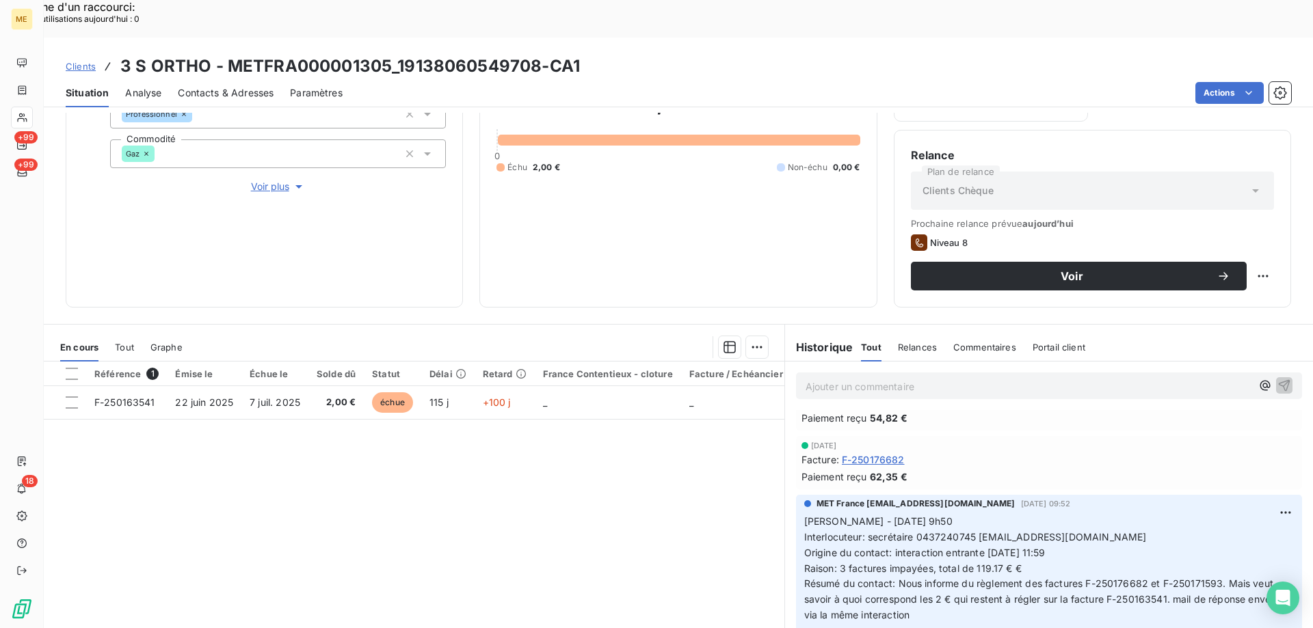
click at [251, 147] on div "Informations client Gestionnaires Aucun Propriétés Client Méthode de paiement C…" at bounding box center [264, 122] width 397 height 369
click at [251, 180] on span "Voir plus" at bounding box center [278, 187] width 55 height 14
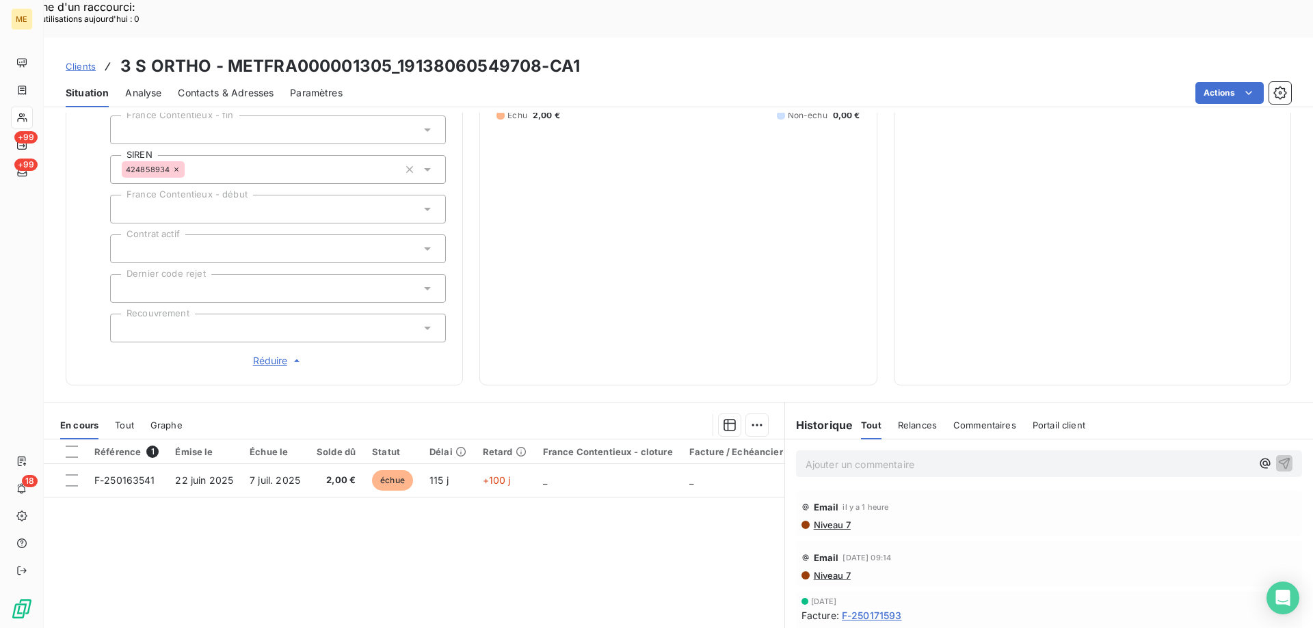
scroll to position [160, 0]
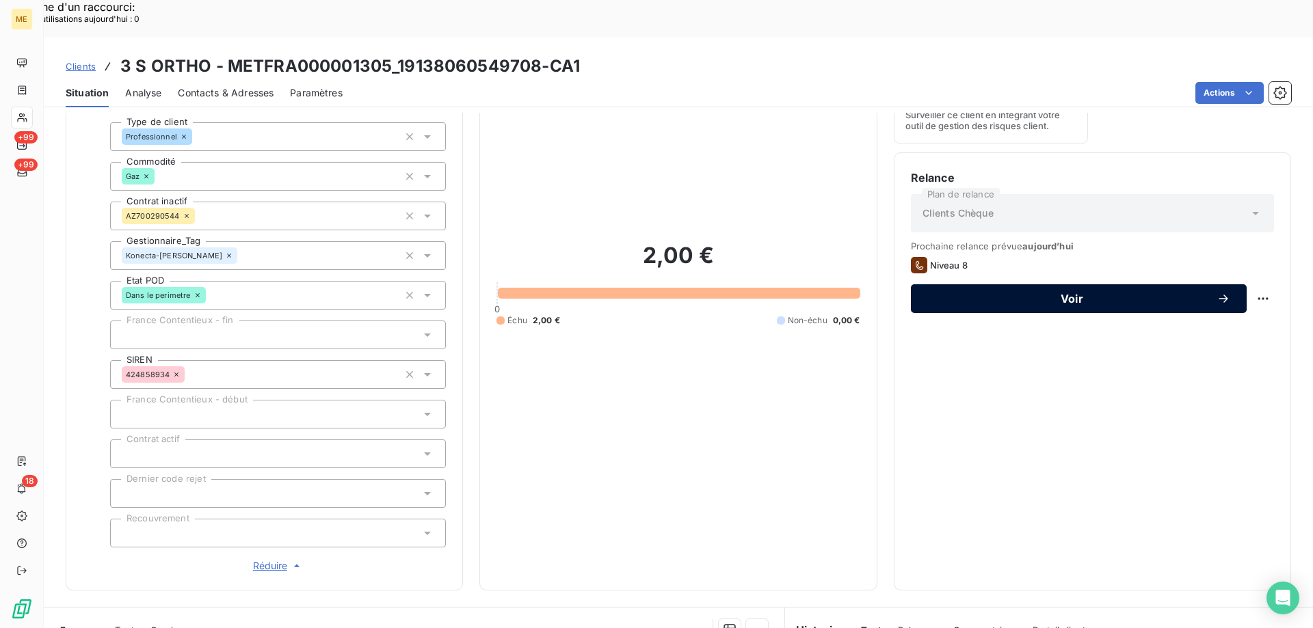
click at [976, 293] on span "Voir" at bounding box center [1071, 298] width 289 height 11
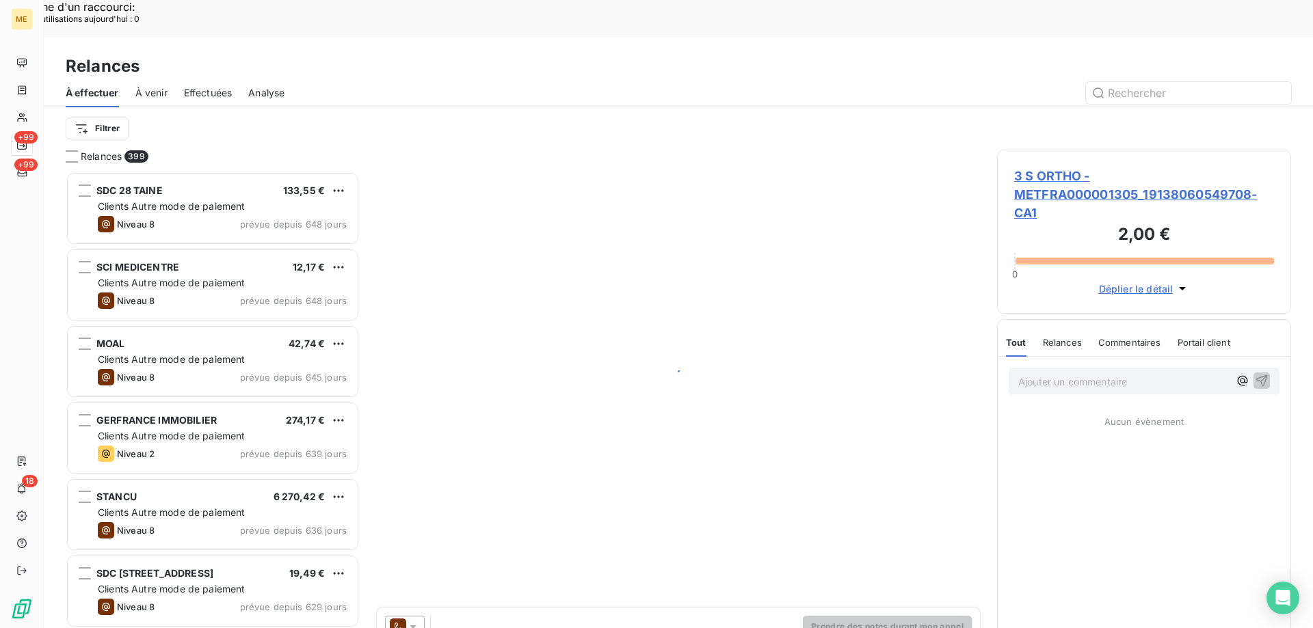
scroll to position [484, 284]
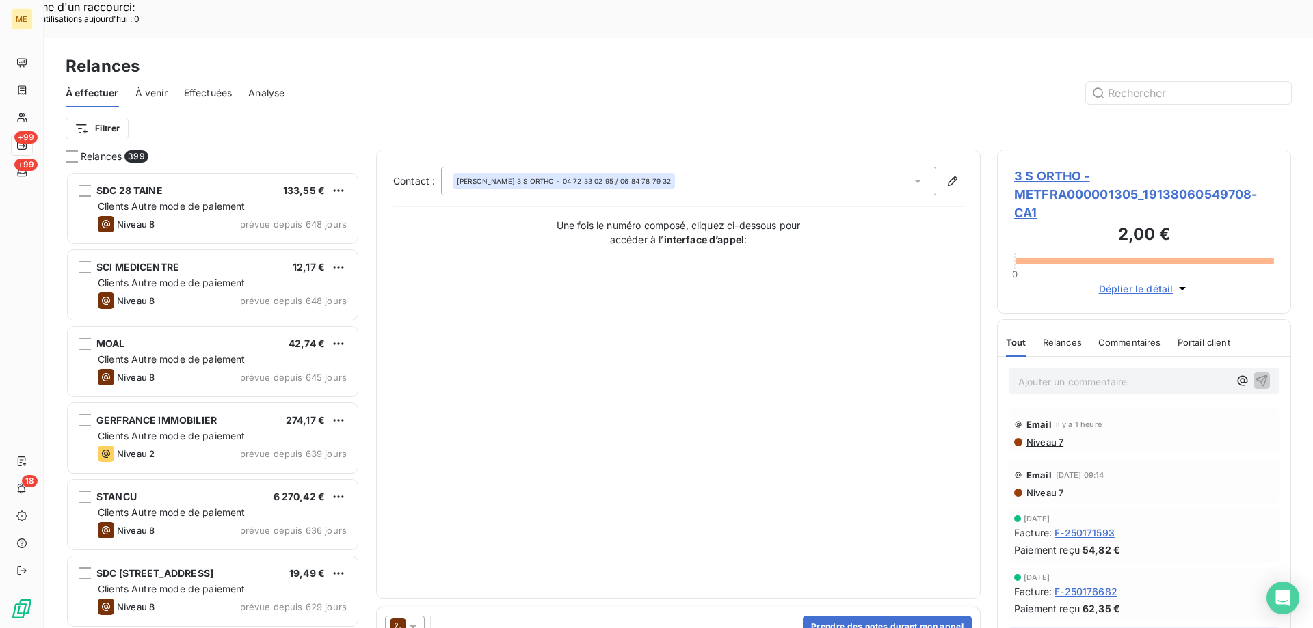
click at [421, 616] on div at bounding box center [405, 627] width 40 height 22
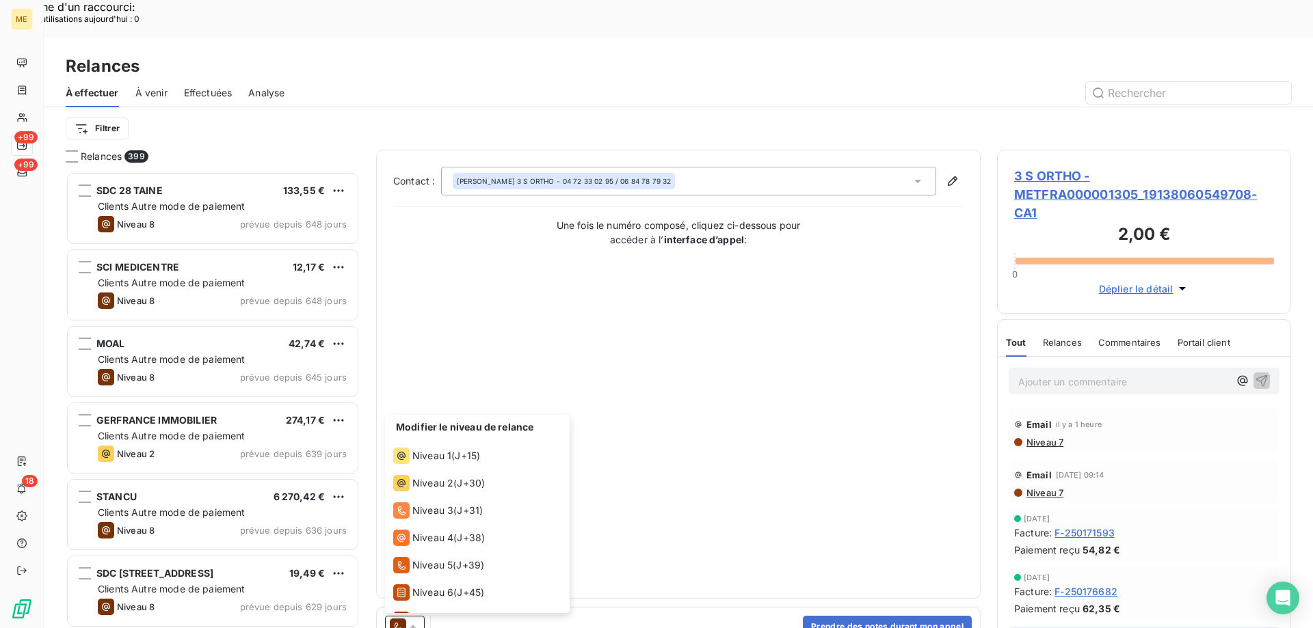
scroll to position [48, 0]
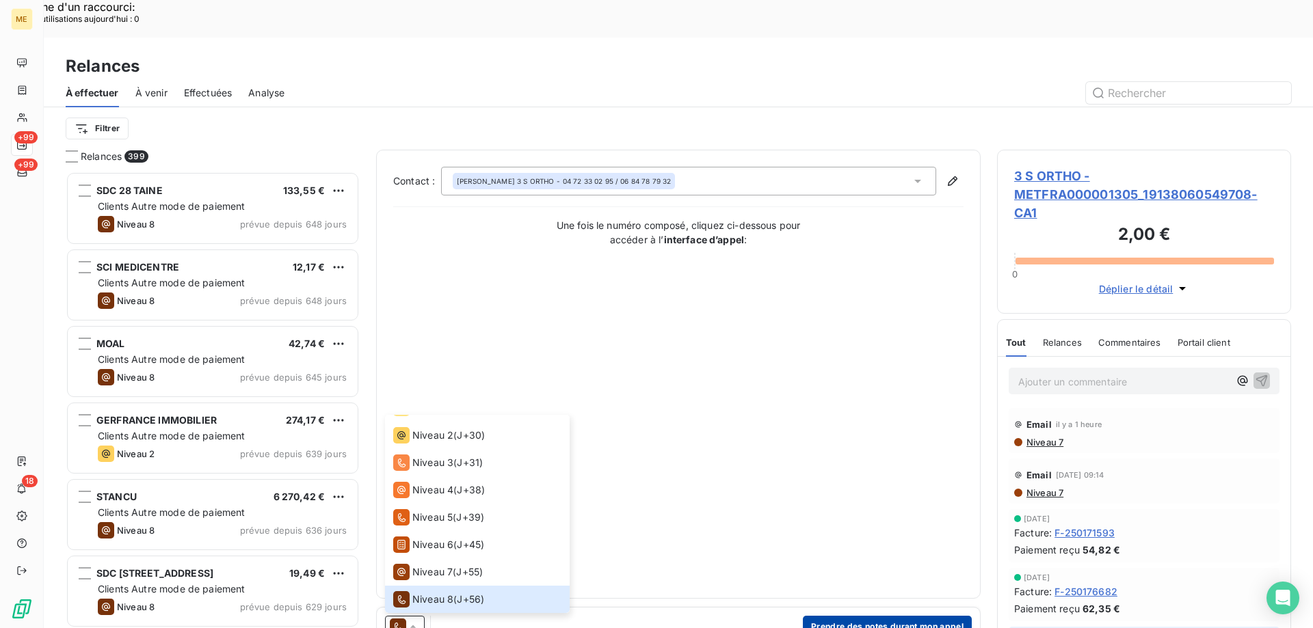
click at [874, 616] on button "Prendre des notes durant mon appel" at bounding box center [887, 627] width 169 height 22
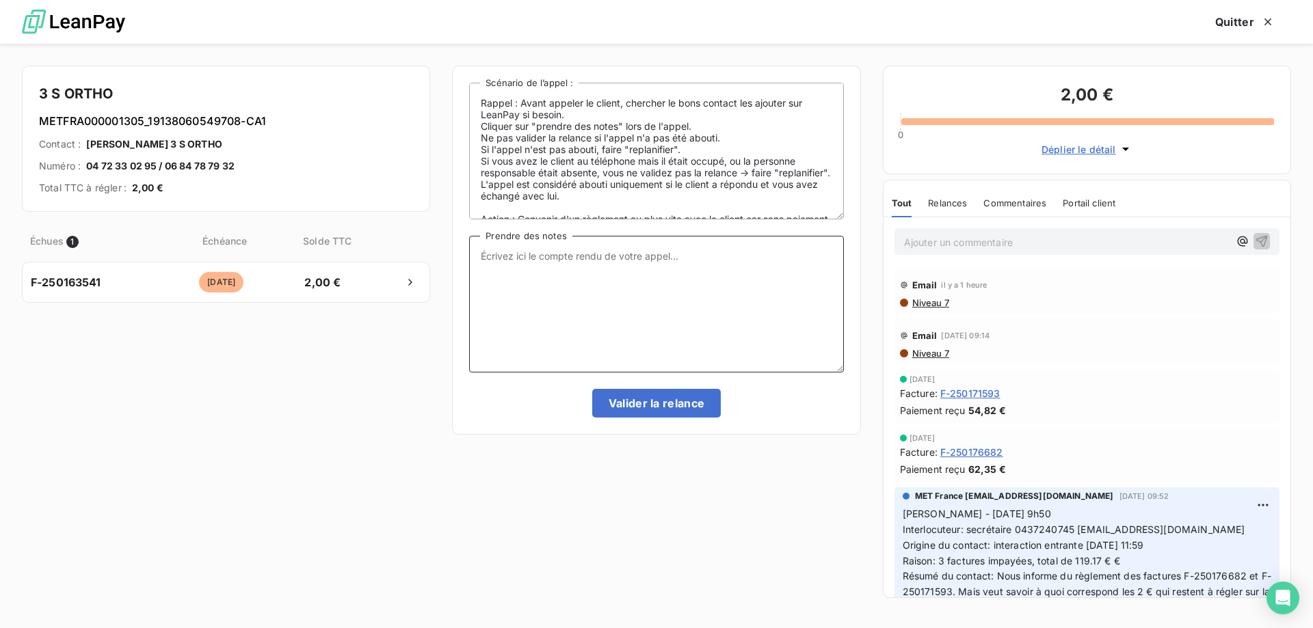
click at [582, 261] on textarea "Prendre des notes" at bounding box center [656, 304] width 374 height 137
paste textarea "[PERSON_NAME] - [DATE] 9h50 Interlocuteur: secrétaire 0437240745 [EMAIL_ADDRESS…"
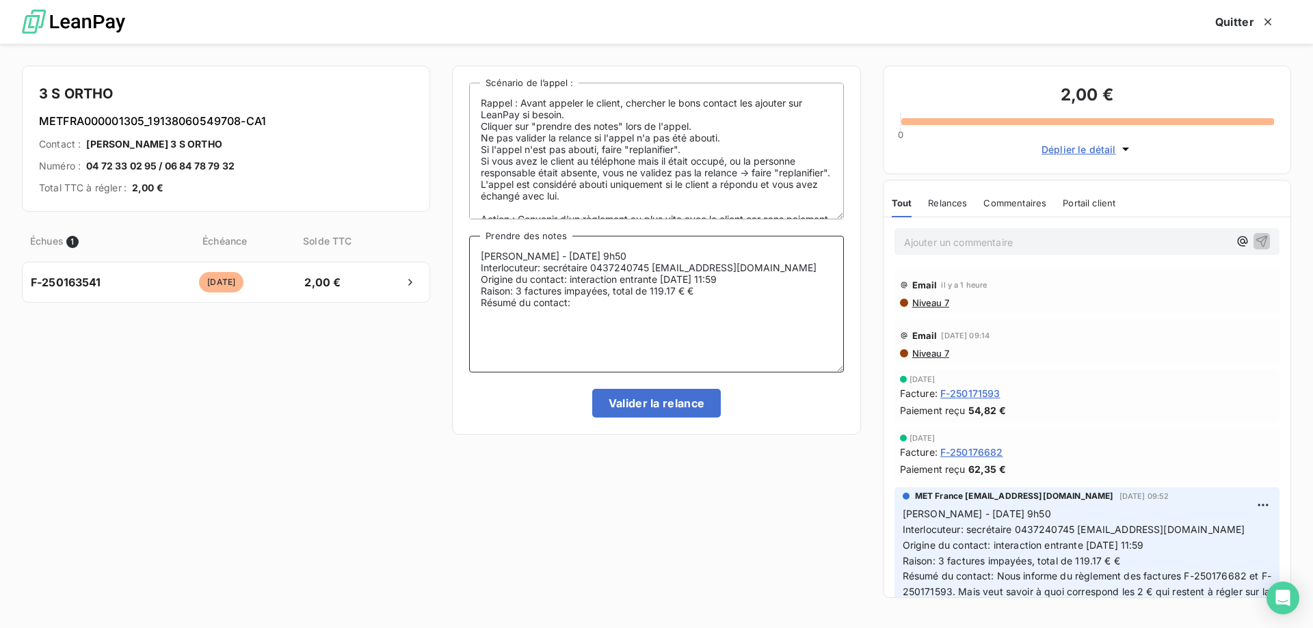
click at [534, 255] on textarea "[PERSON_NAME] - [DATE] 9h50 Interlocuteur: secrétaire 0437240745 [EMAIL_ADDRESS…" at bounding box center [656, 304] width 374 height 137
click at [627, 253] on textarea "Sylvain - 15/10/2025 - 9h50 Interlocuteur: secrétaire 0437240745 P.BEAUDUN@3SOR…" at bounding box center [656, 304] width 374 height 137
click at [600, 296] on textarea "Sylvain - 15/10/2025 - 10h16 Interlocuteur: secrétaire 0437240745 P.BEAUDUN@3SO…" at bounding box center [656, 304] width 374 height 137
drag, startPoint x: 685, startPoint y: 291, endPoint x: 519, endPoint y: 289, distance: 166.2
click at [519, 289] on textarea "Sylvain - 15/10/2025 - 10h16 Interlocuteur: secrétaire 0437240745 P.BEAUDUN@3SO…" at bounding box center [656, 304] width 374 height 137
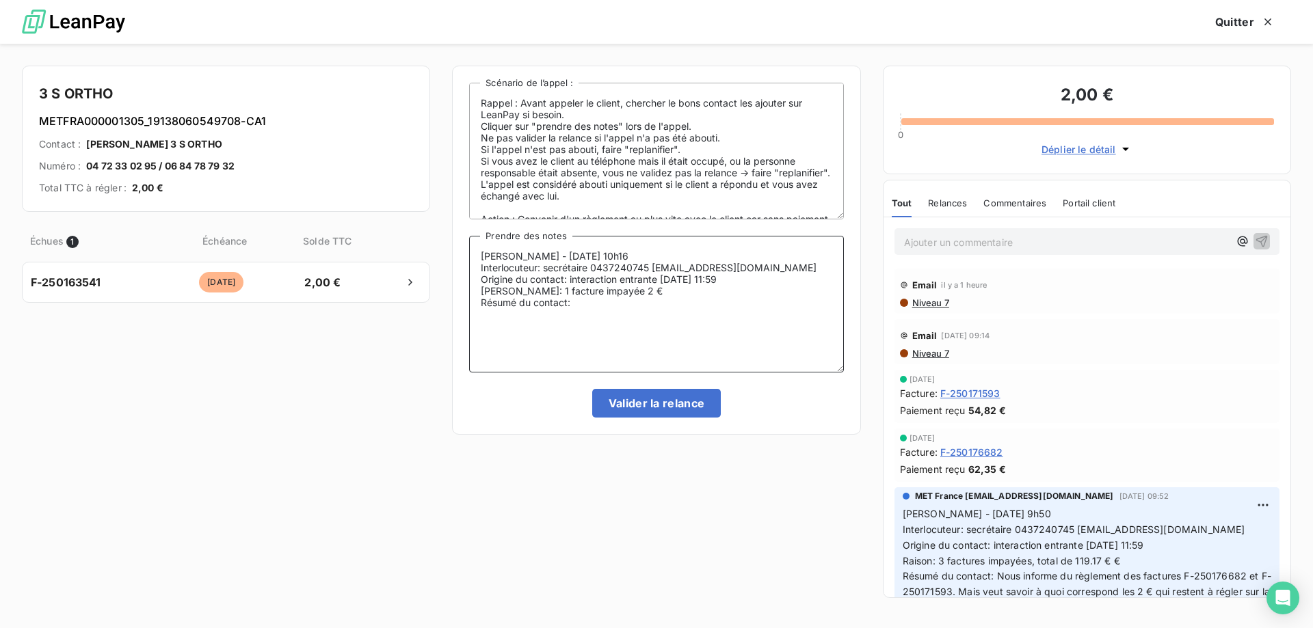
click at [597, 305] on textarea "[PERSON_NAME] - [DATE] 10h16 Interlocuteur: secrétaire 0437240745 [EMAIL_ADDRES…" at bounding box center [656, 304] width 374 height 137
click at [697, 304] on textarea "Sylvain - 15/10/2025 - 10h16 Interlocuteur: secrétaire 0437240745 P.BEAUDUN@3SO…" at bounding box center [656, 304] width 374 height 137
click at [0, 0] on lt-span "rappele r" at bounding box center [0, 0] width 0 height 0
type textarea "Sylvain - 15/10/2025 - 10h16 Interlocuteur: secrétaire 0437240745 P.BEAUDUN@3SO…"
click at [626, 409] on button "Valider la relance" at bounding box center [656, 403] width 129 height 29
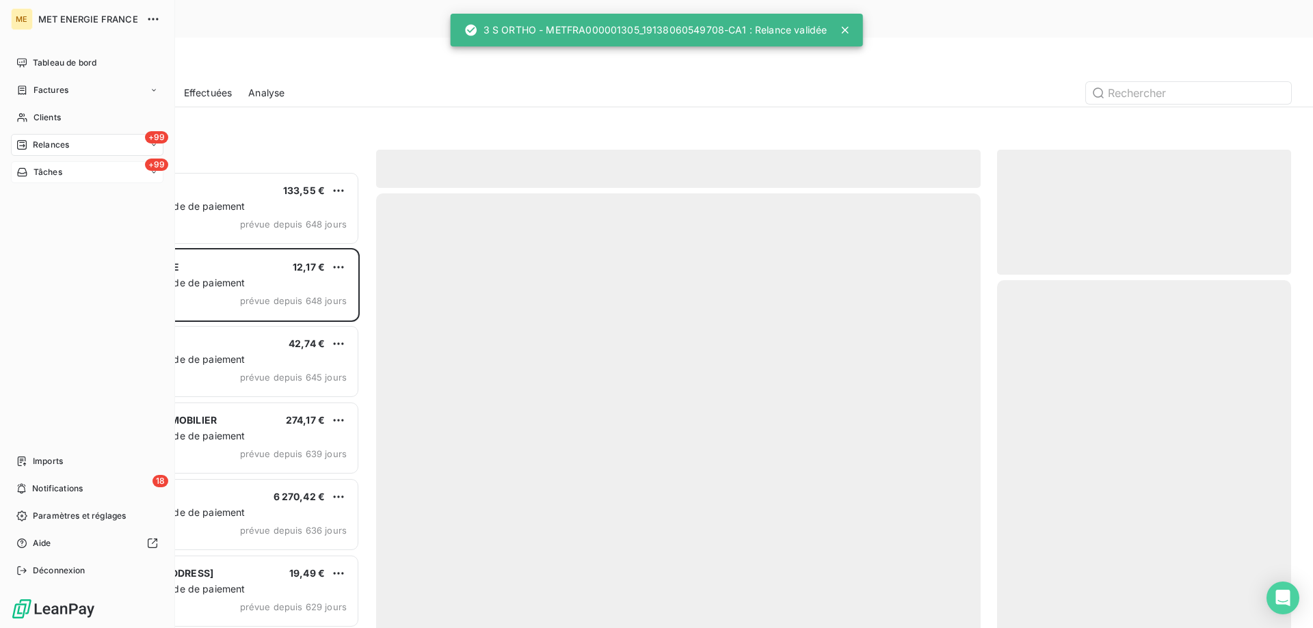
click at [41, 167] on span "Tâches" at bounding box center [48, 172] width 29 height 12
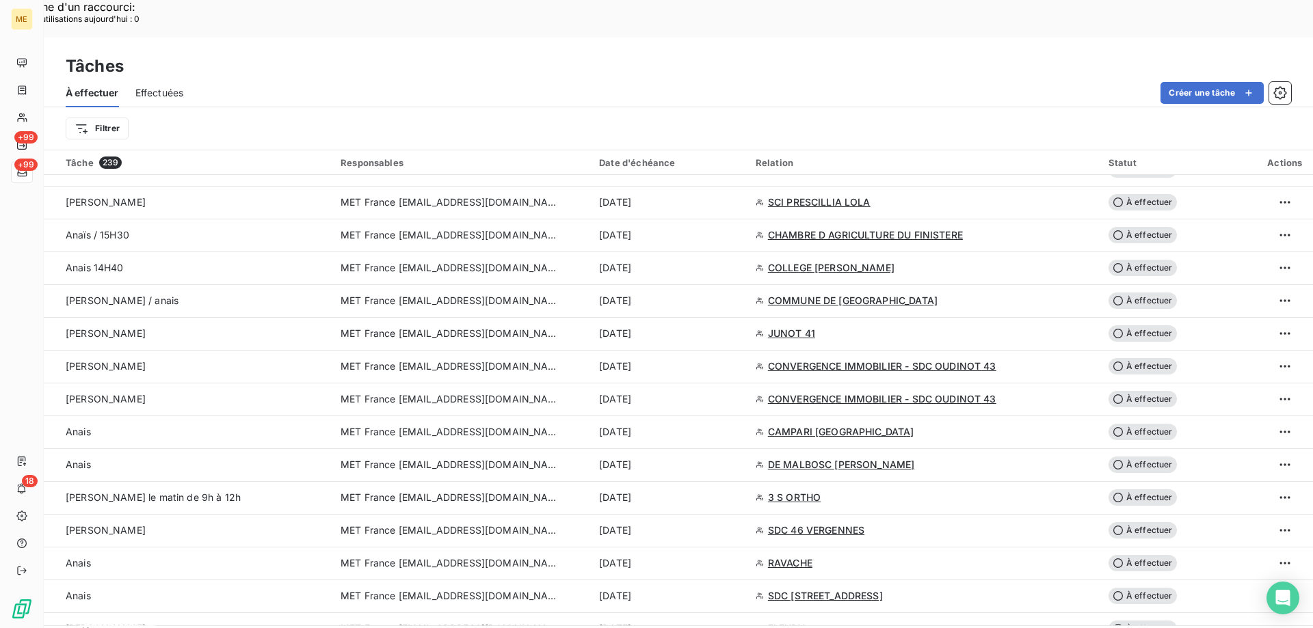
scroll to position [1436, 0]
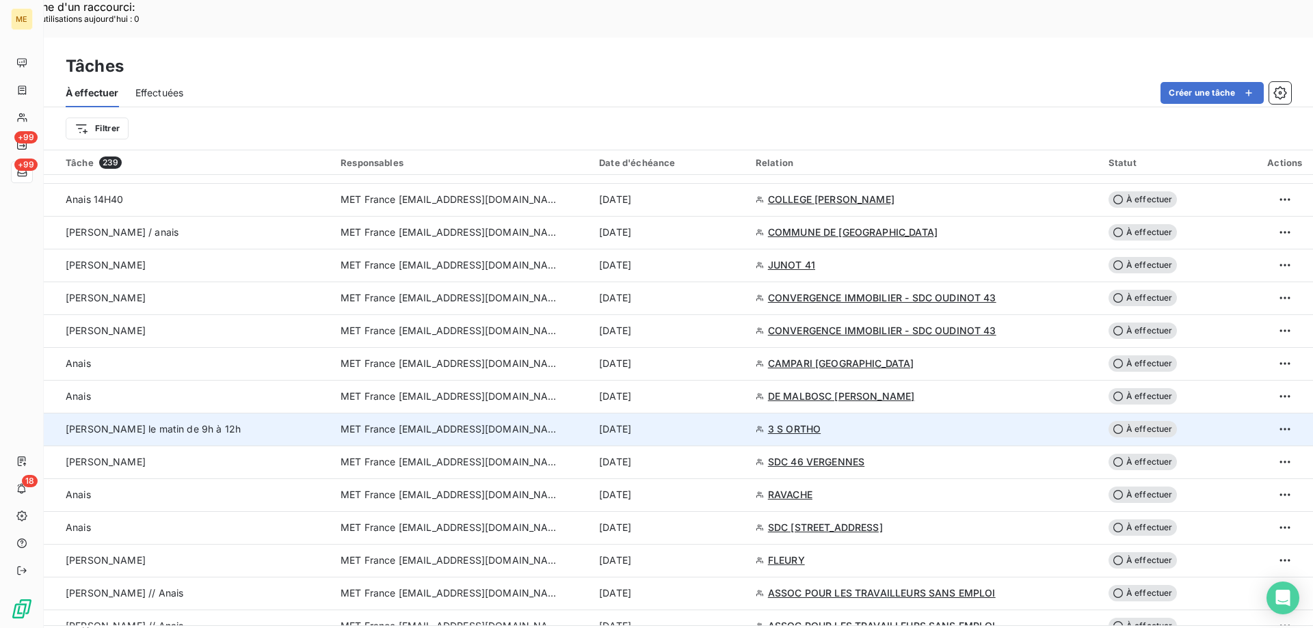
click at [387, 423] on span "MET France [EMAIL_ADDRESS][DOMAIN_NAME]" at bounding box center [450, 430] width 219 height 14
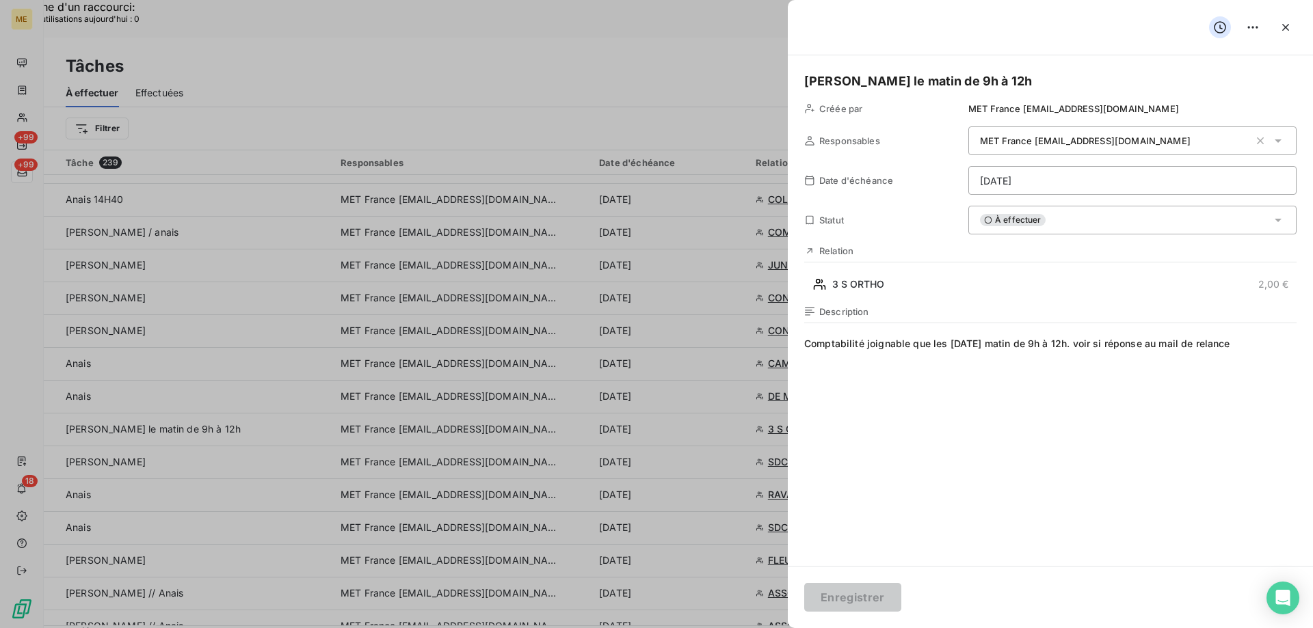
drag, startPoint x: 1091, startPoint y: 72, endPoint x: 863, endPoint y: 85, distance: 228.8
click at [863, 85] on h5 "Sylvain - appeler le matin de 9h à 12h" at bounding box center [1050, 81] width 492 height 19
click at [869, 598] on button "Enregistrer" at bounding box center [852, 597] width 97 height 29
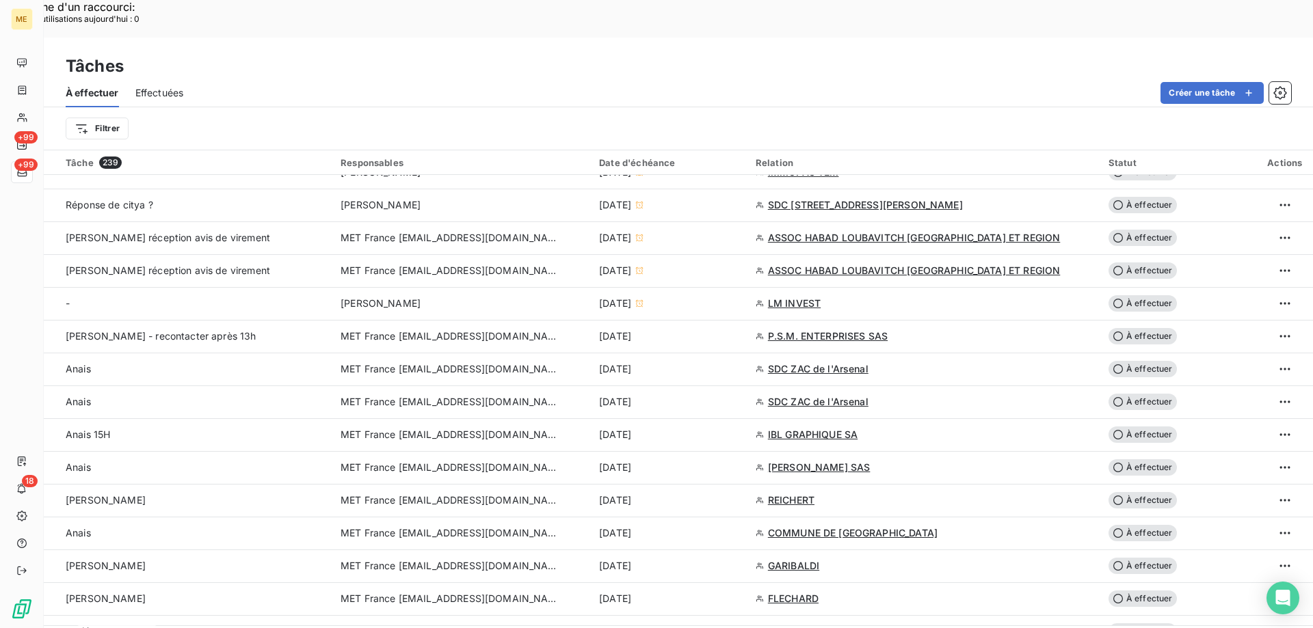
scroll to position [821, 0]
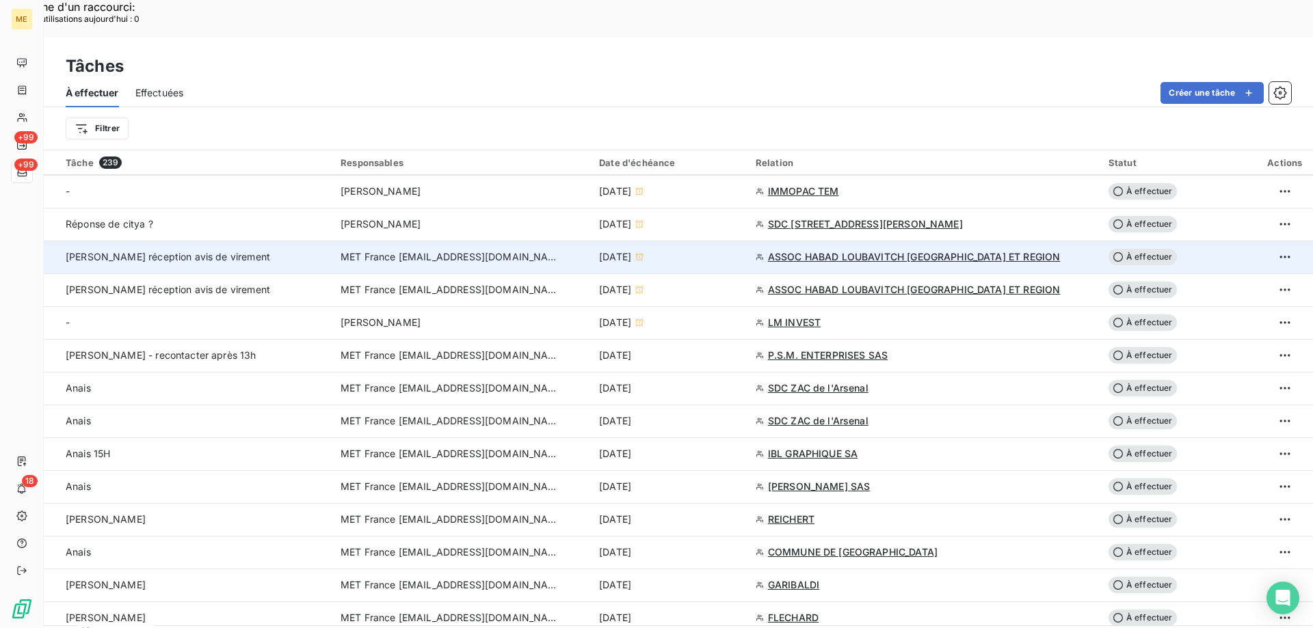
click at [408, 250] on span "MET France [EMAIL_ADDRESS][DOMAIN_NAME]" at bounding box center [450, 257] width 219 height 14
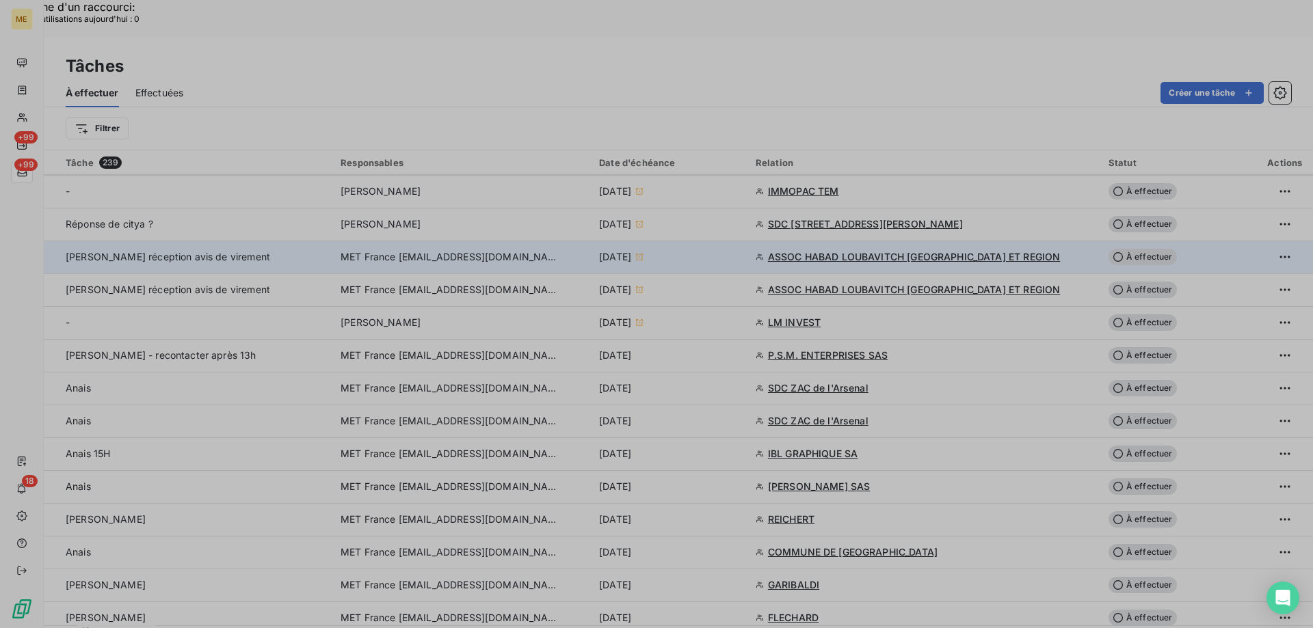
type input "14/10/2025"
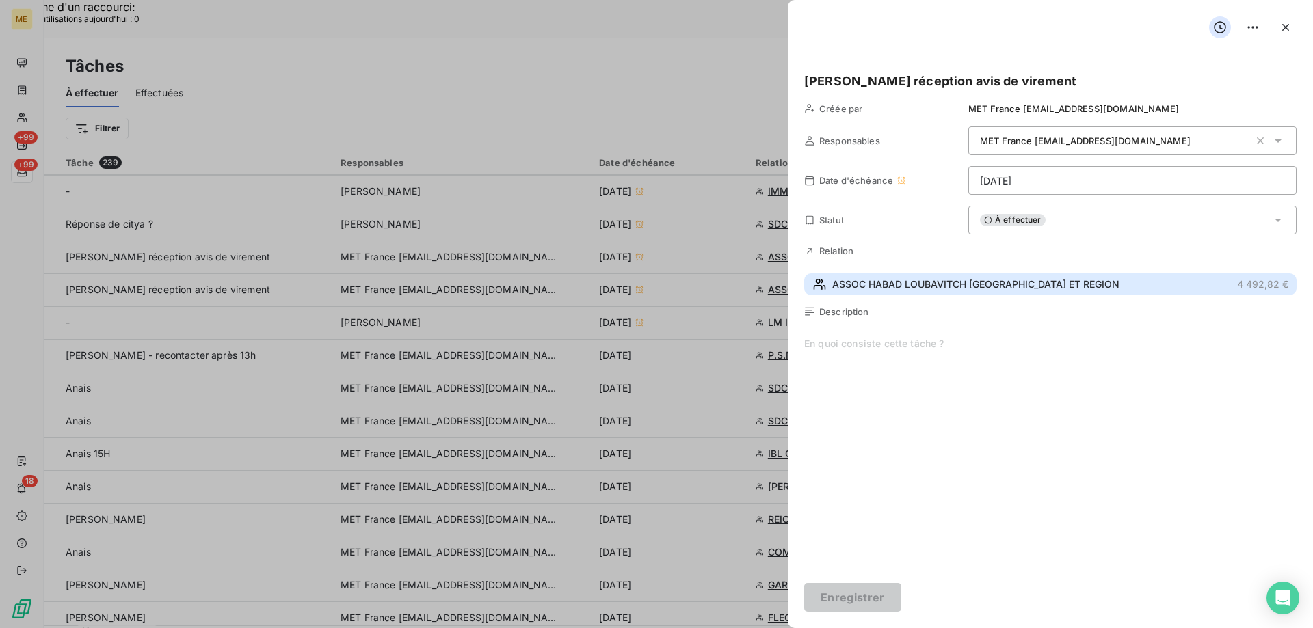
click at [860, 281] on span "ASSOC HABAD LOUBAVITCH NICE ET REGION" at bounding box center [975, 285] width 287 height 14
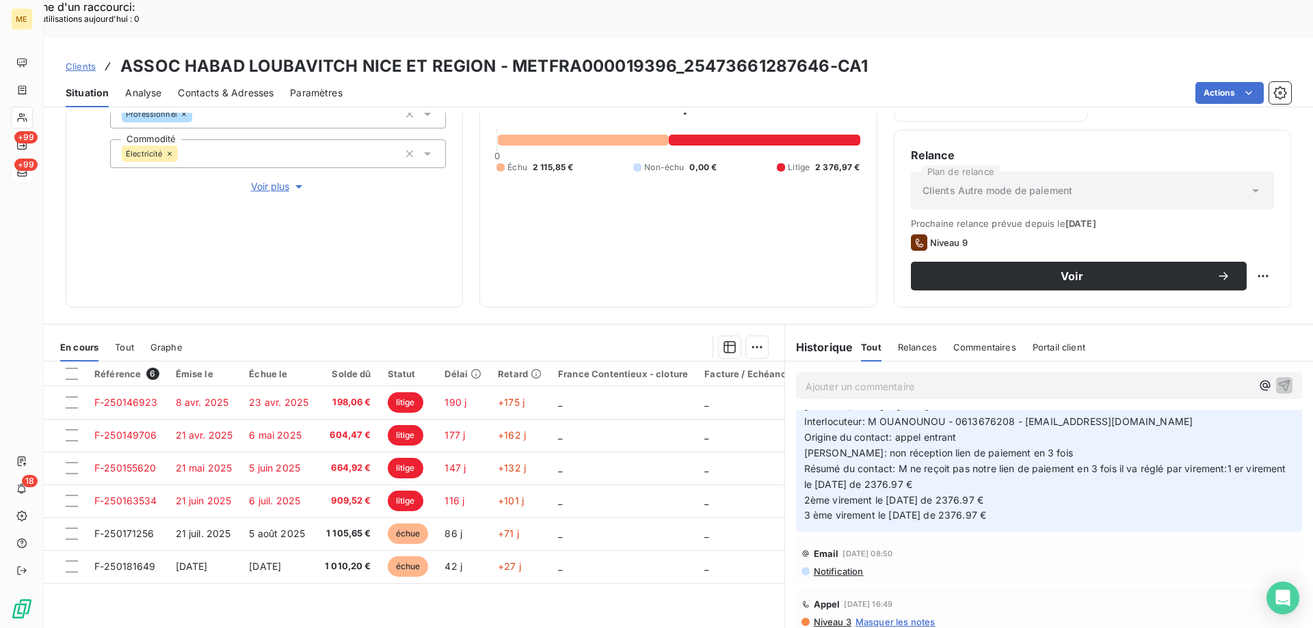
scroll to position [2051, 0]
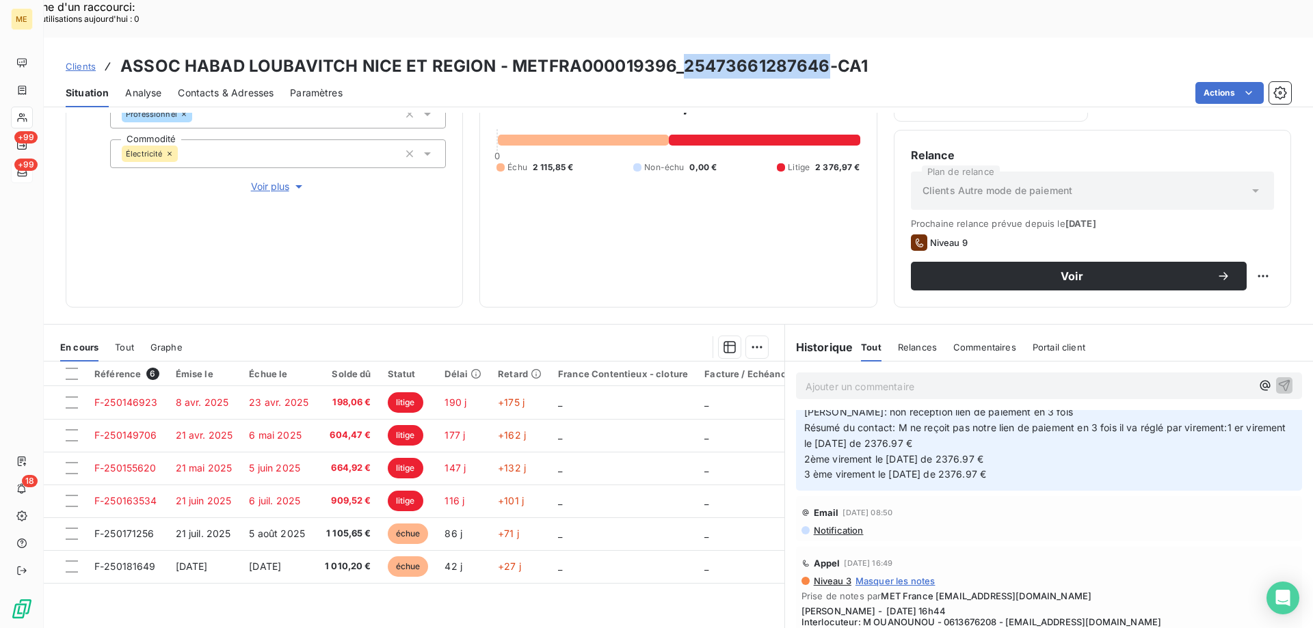
drag, startPoint x: 680, startPoint y: 29, endPoint x: 821, endPoint y: 34, distance: 140.9
click at [821, 54] on h3 "ASSOC HABAD LOUBAVITCH NICE ET REGION - METFRA000019396_25473661287646-CA1" at bounding box center [493, 66] width 747 height 25
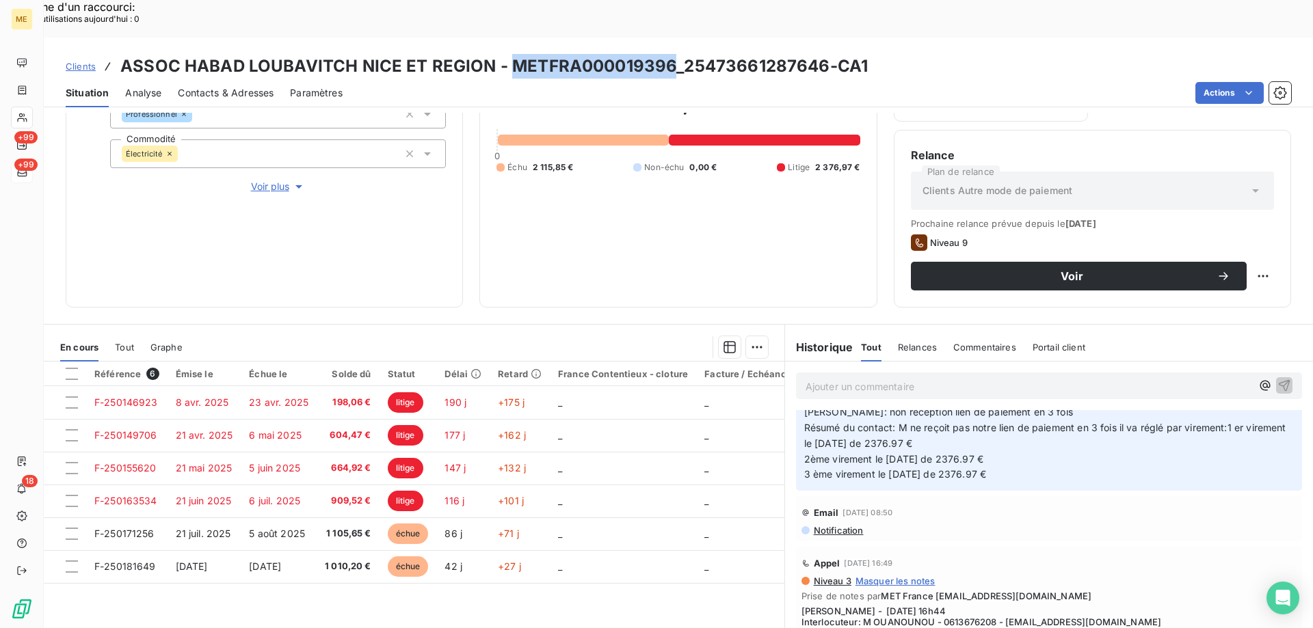
drag, startPoint x: 506, startPoint y: 25, endPoint x: 667, endPoint y: 26, distance: 160.7
click at [667, 54] on h3 "ASSOC HABAD LOUBAVITCH NICE ET REGION - METFRA000019396_25473661287646-CA1" at bounding box center [493, 66] width 747 height 25
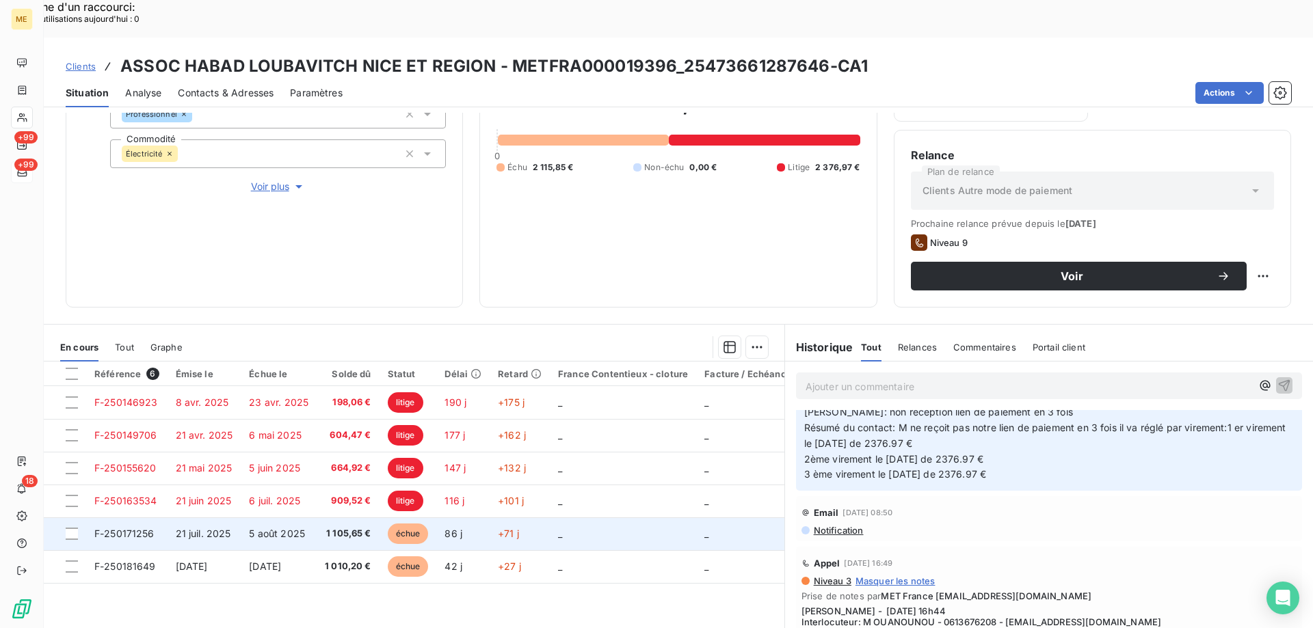
click at [118, 528] on span "F-250171256" at bounding box center [124, 534] width 60 height 12
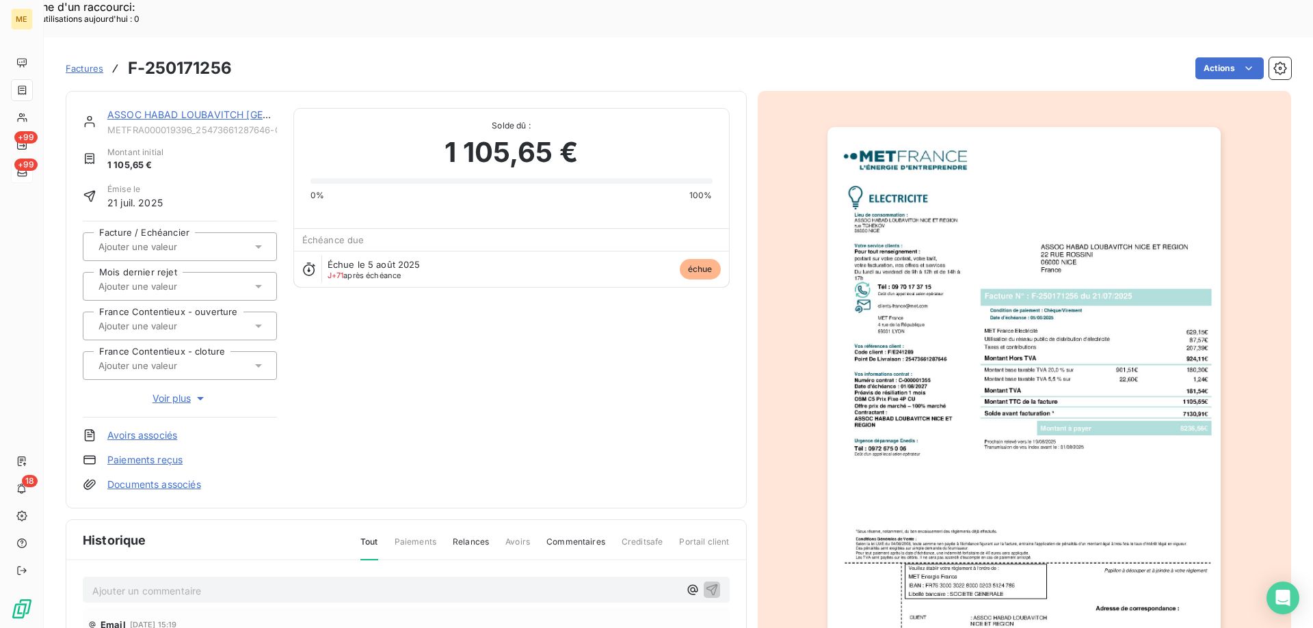
click at [219, 109] on link "ASSOC HABAD LOUBAVITCH NICE ET REGION" at bounding box center [253, 115] width 293 height 12
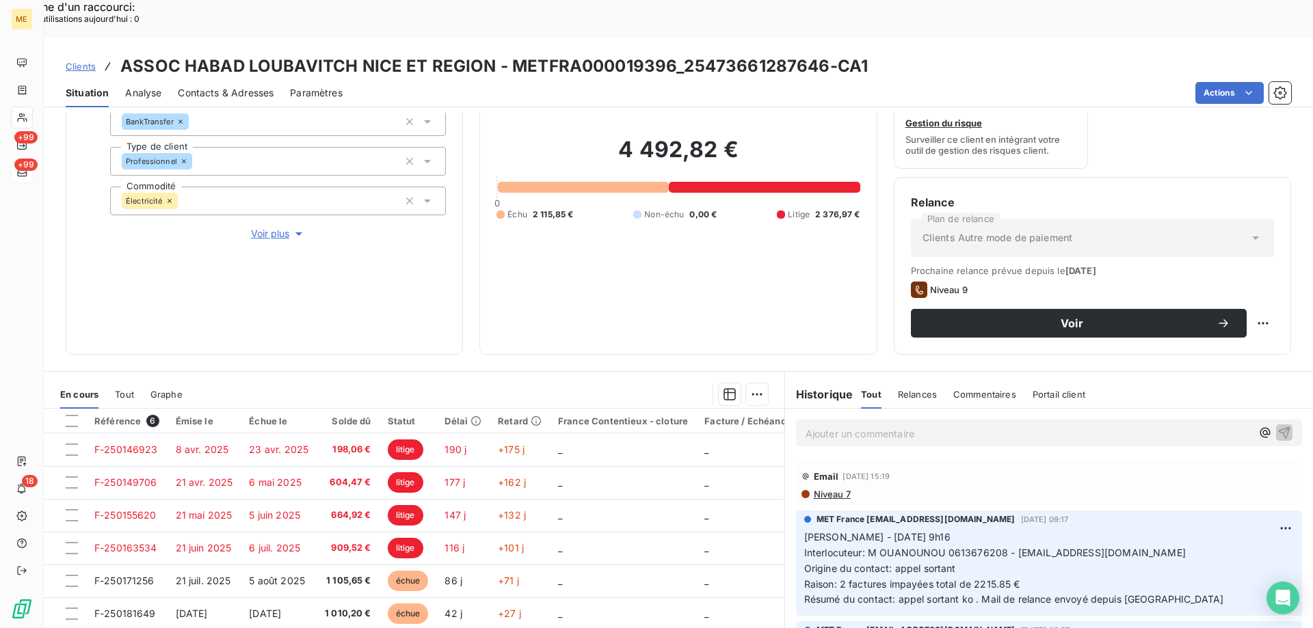
scroll to position [183, 0]
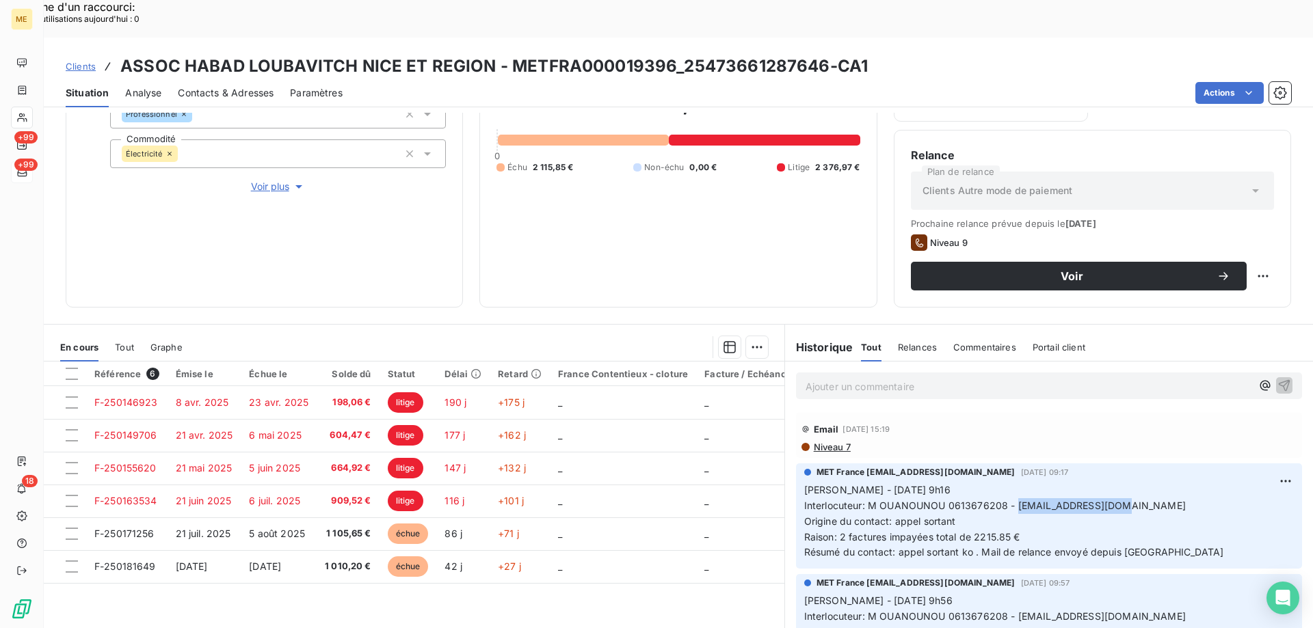
drag, startPoint x: 1011, startPoint y: 472, endPoint x: 1177, endPoint y: 472, distance: 166.2
click at [1177, 483] on p "Sylvain - 09/10/2025 - 9h16 Interlocuteur: M OUANOUNOU 0613676208 - habadnice@g…" at bounding box center [1049, 522] width 490 height 78
drag, startPoint x: 944, startPoint y: 468, endPoint x: 1000, endPoint y: 465, distance: 56.8
click at [1000, 500] on span "Interlocuteur: M OUANOUNOU 0613676208 - habadnice@gmail.com" at bounding box center [995, 506] width 382 height 12
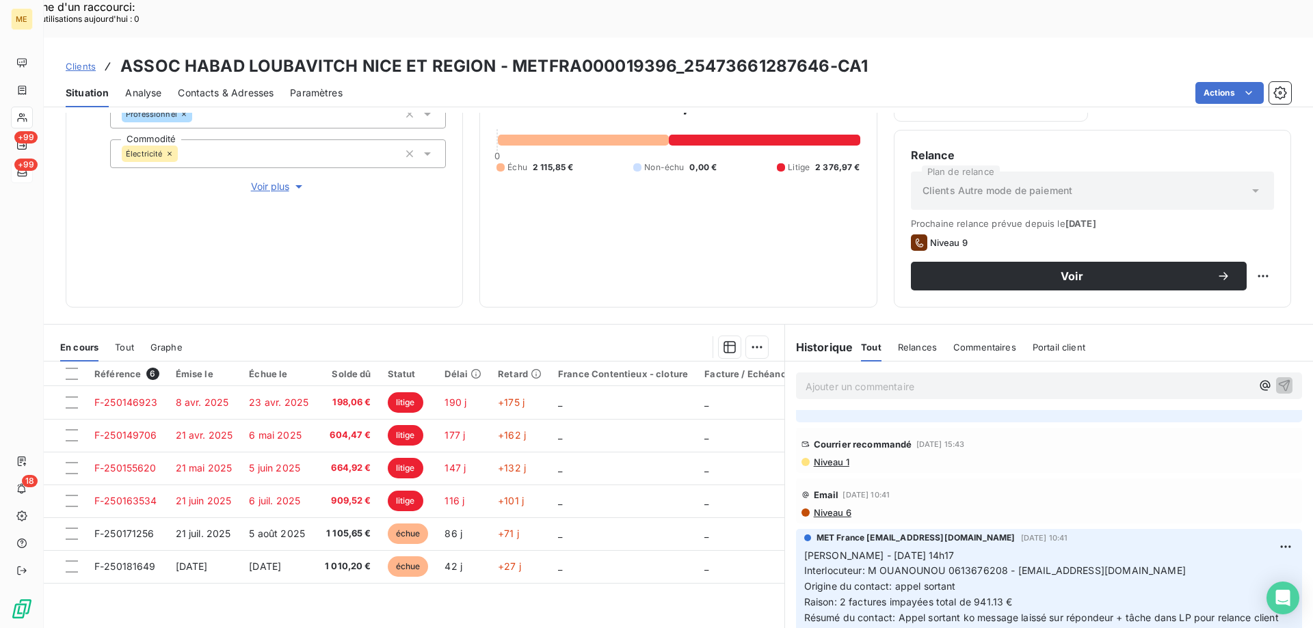
scroll to position [0, 0]
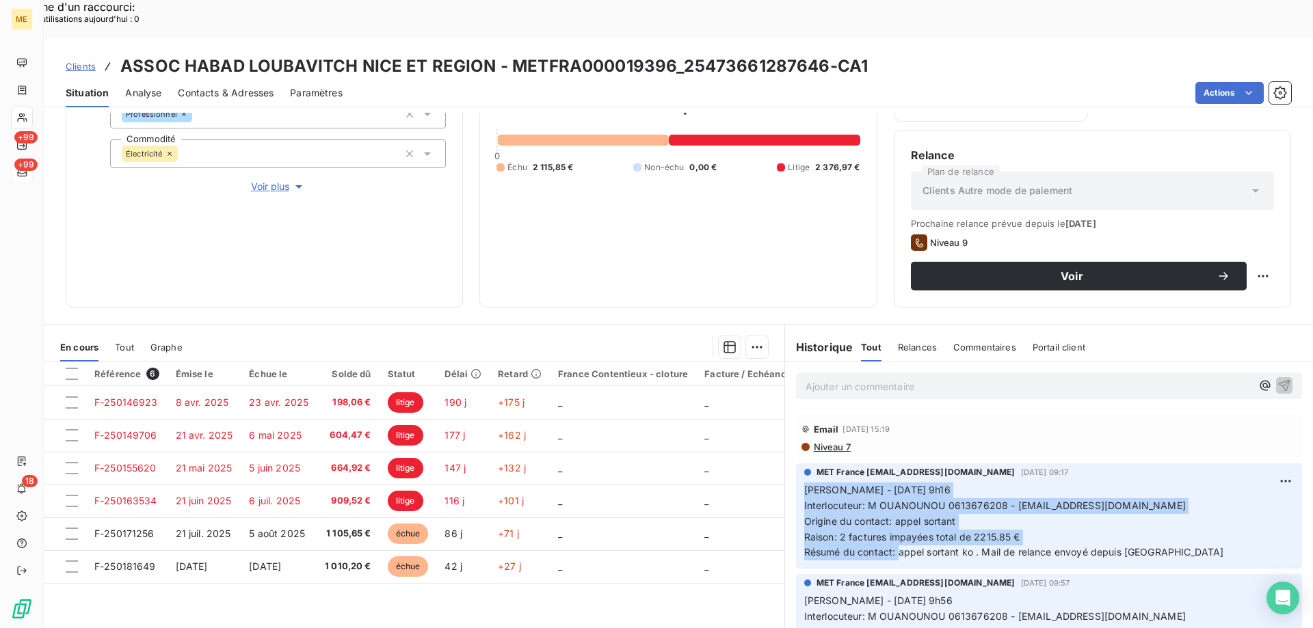
drag, startPoint x: 892, startPoint y: 516, endPoint x: 788, endPoint y: 450, distance: 122.4
click at [788, 461] on div "MET France met-france@recouvrement.met.com 9 oct. 2025, 09:17 Sylvain - 09/10/2…" at bounding box center [1049, 516] width 528 height 111
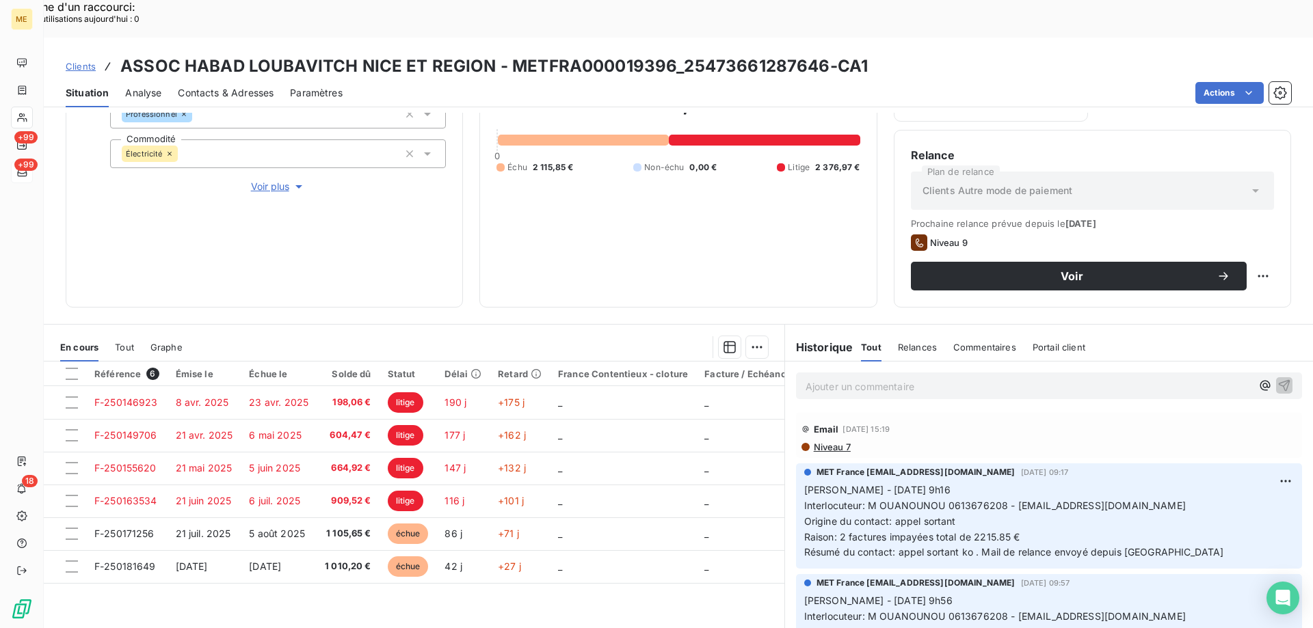
click at [831, 378] on p "Ajouter un commentaire ﻿" at bounding box center [1029, 386] width 446 height 17
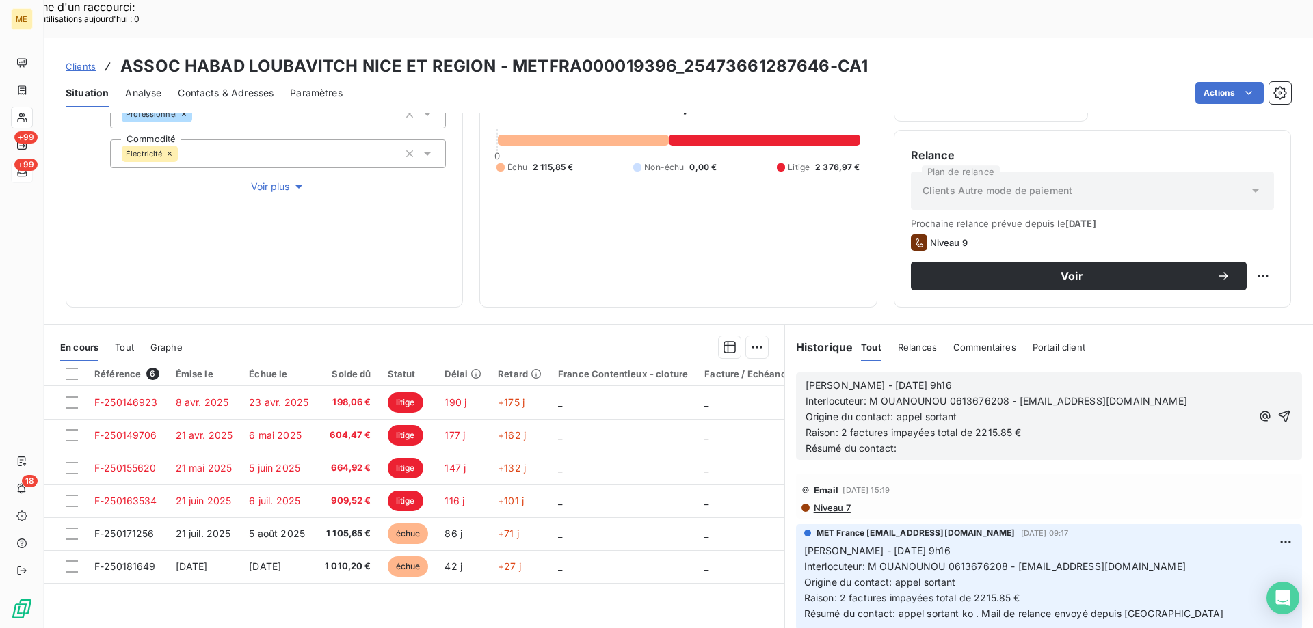
click at [851, 380] on span "Sylvain - 09/10/2025 - 9h16" at bounding box center [879, 386] width 146 height 12
click at [936, 378] on p "Sylvain - 15/10/2025 - 9h16" at bounding box center [1029, 386] width 446 height 16
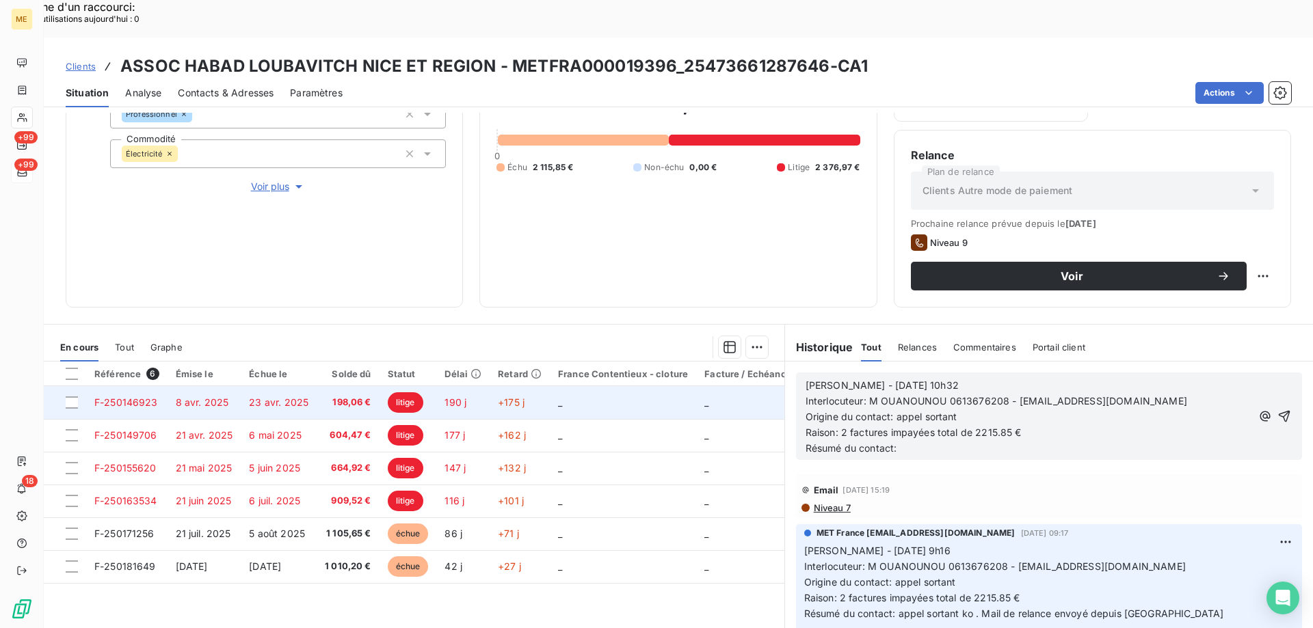
drag, startPoint x: 927, startPoint y: 418, endPoint x: 770, endPoint y: 351, distance: 170.1
click at [770, 351] on div "En cours Tout Graphe Référence 6 Émise le Échue le Solde dû Statut Délai Retard…" at bounding box center [678, 495] width 1269 height 342
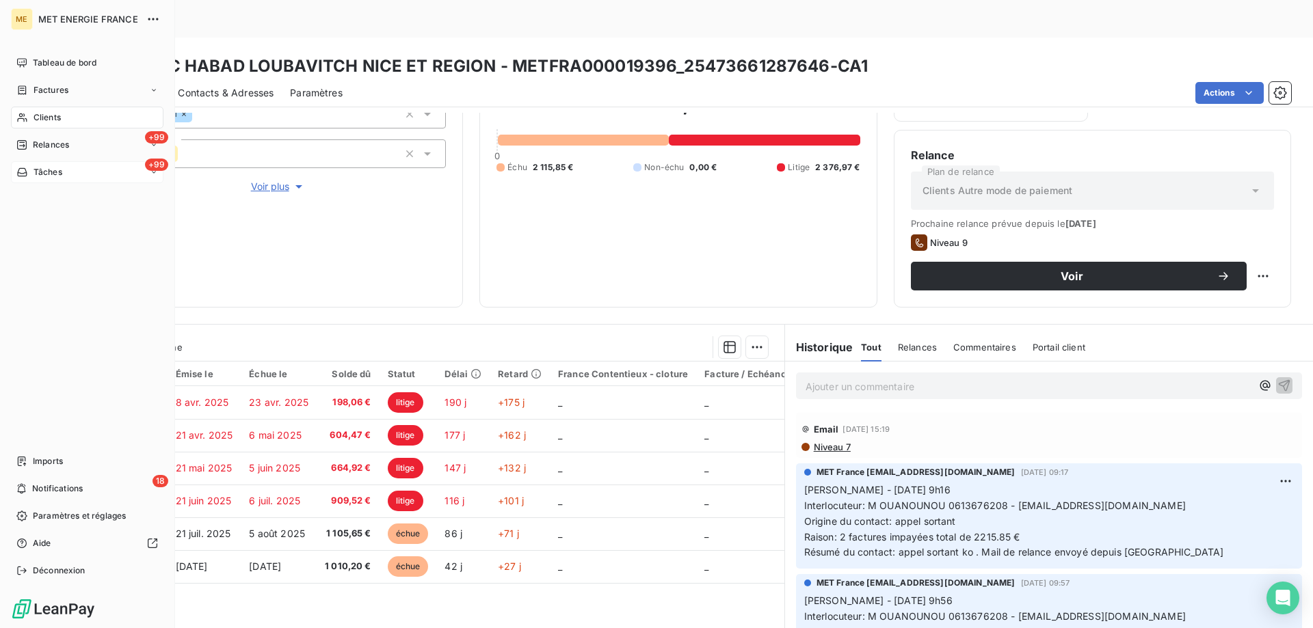
click at [49, 171] on span "Tâches" at bounding box center [48, 172] width 29 height 12
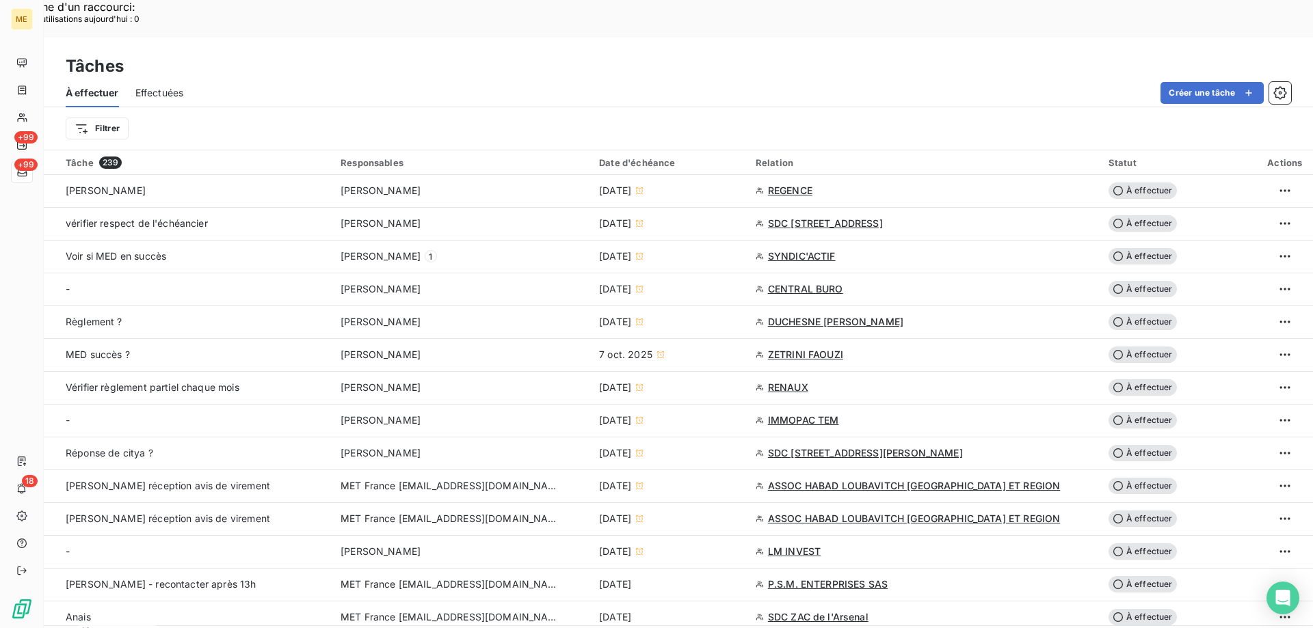
scroll to position [615, 0]
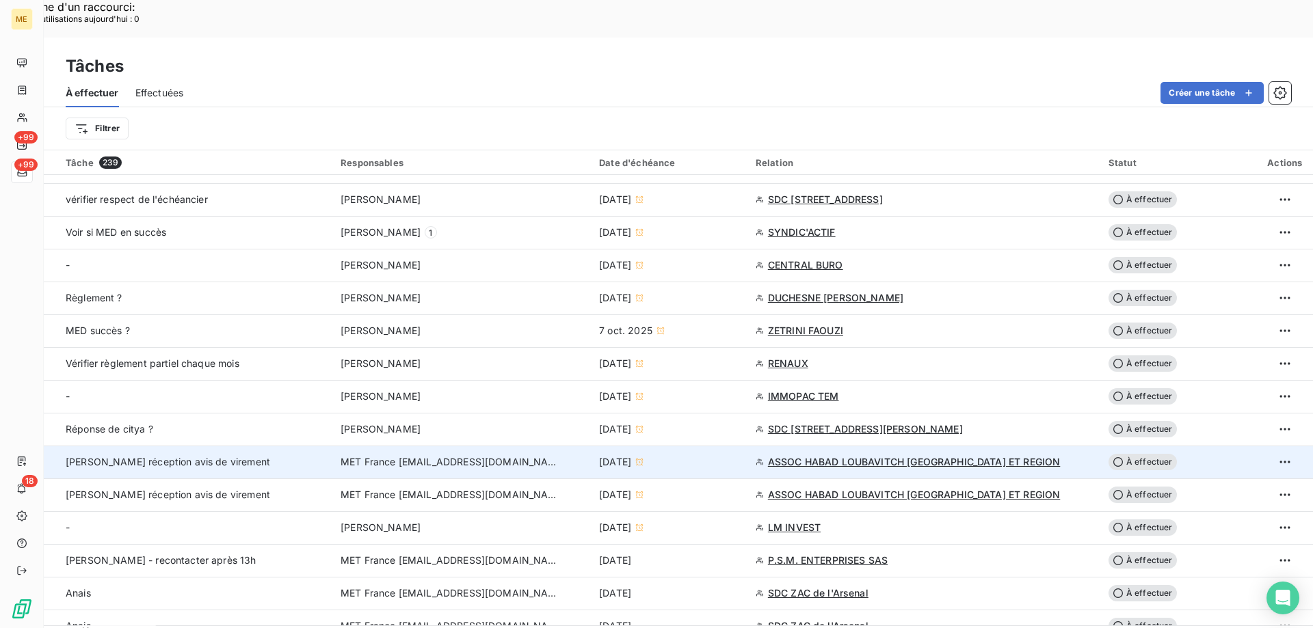
click at [442, 455] on span "MET France [EMAIL_ADDRESS][DOMAIN_NAME]" at bounding box center [450, 462] width 219 height 14
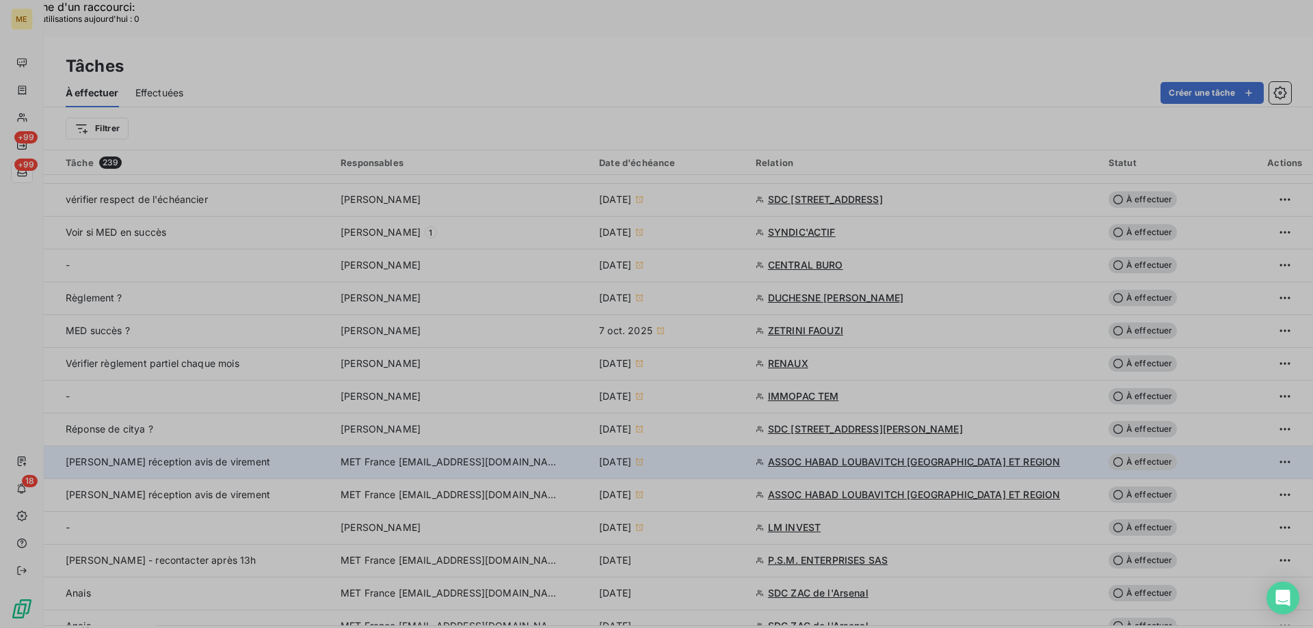
type input "14/10/2025"
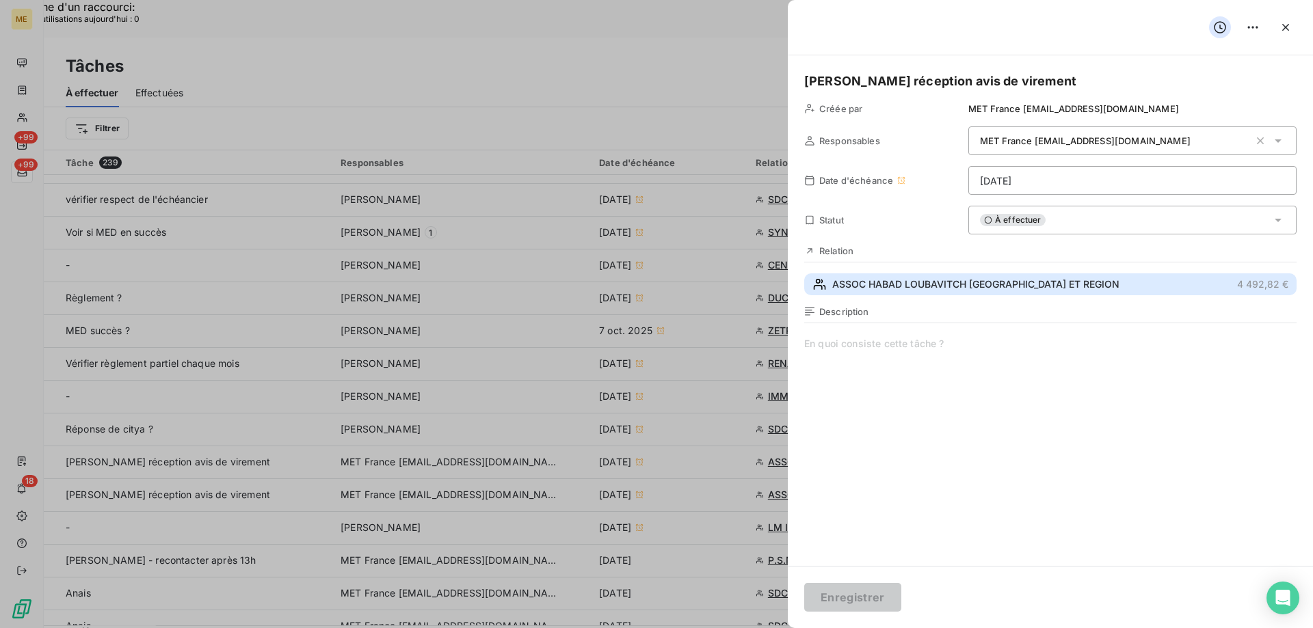
click at [933, 289] on span "ASSOC HABAD LOUBAVITCH NICE ET REGION" at bounding box center [975, 285] width 287 height 14
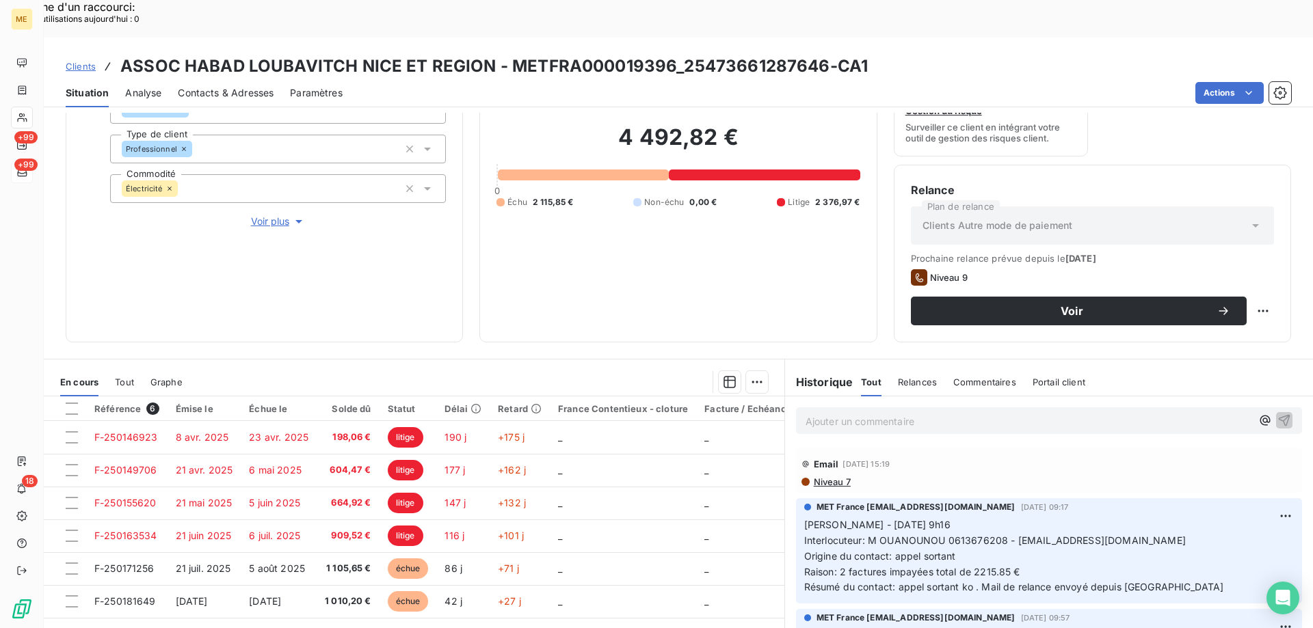
scroll to position [183, 0]
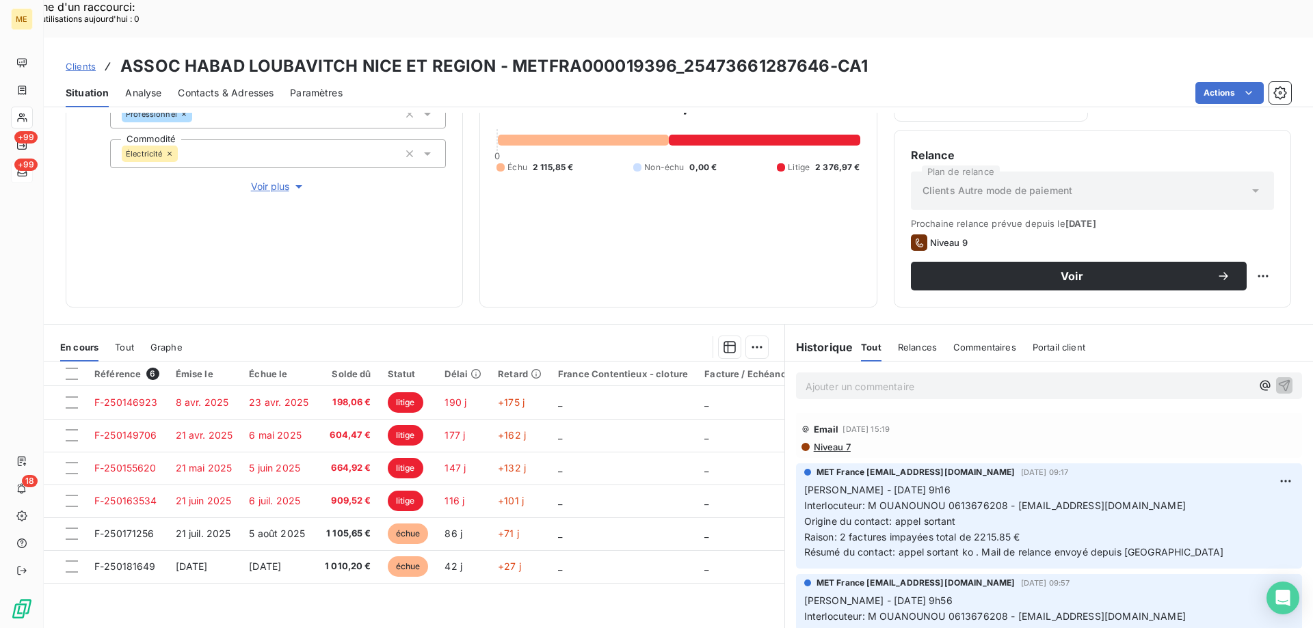
click at [866, 378] on p "Ajouter un commentaire ﻿" at bounding box center [1029, 386] width 446 height 17
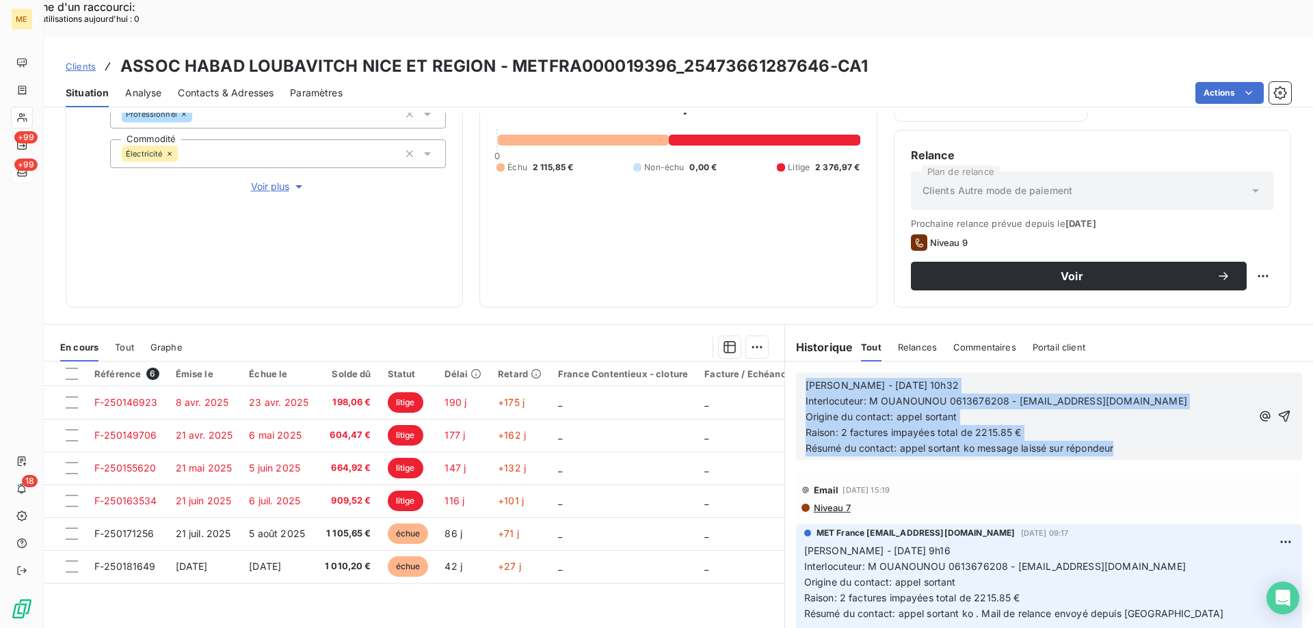
drag, startPoint x: 1130, startPoint y: 417, endPoint x: 757, endPoint y: 348, distance: 379.7
click at [757, 348] on div "En cours Tout Graphe Référence 6 Émise le Échue le Solde dû Statut Délai Retard…" at bounding box center [678, 495] width 1269 height 342
click at [1277, 410] on icon "button" at bounding box center [1284, 417] width 14 height 14
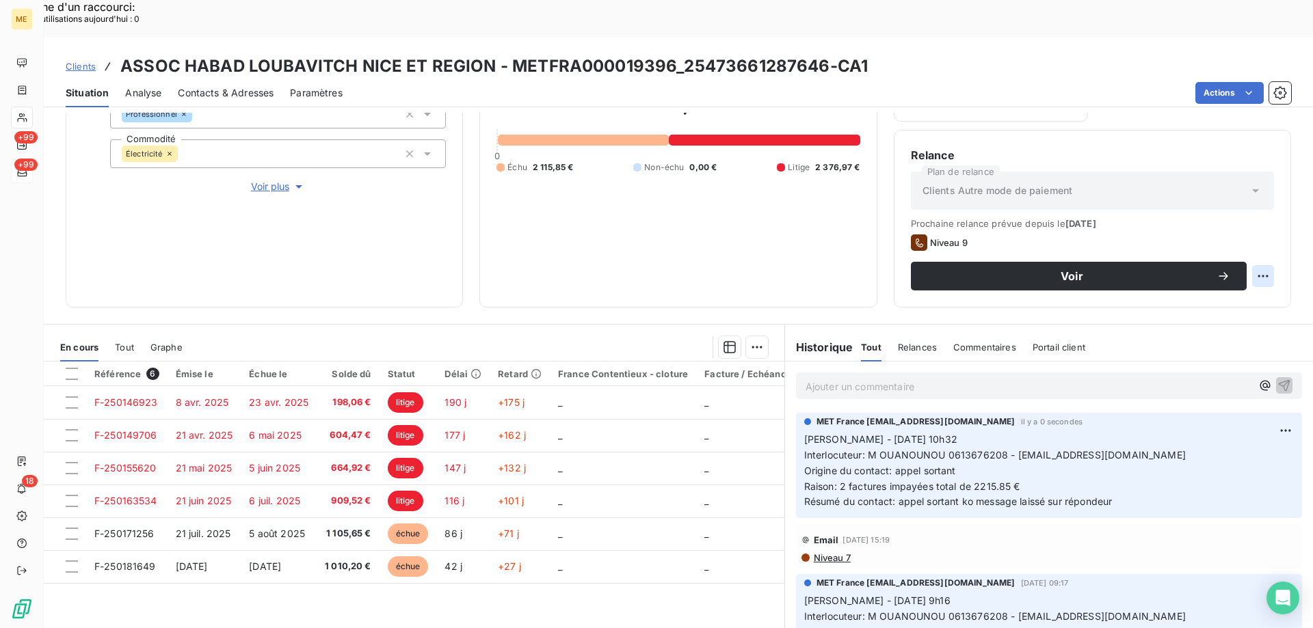
click at [1158, 272] on div "Replanifier cette action" at bounding box center [1196, 269] width 122 height 22
select select "9"
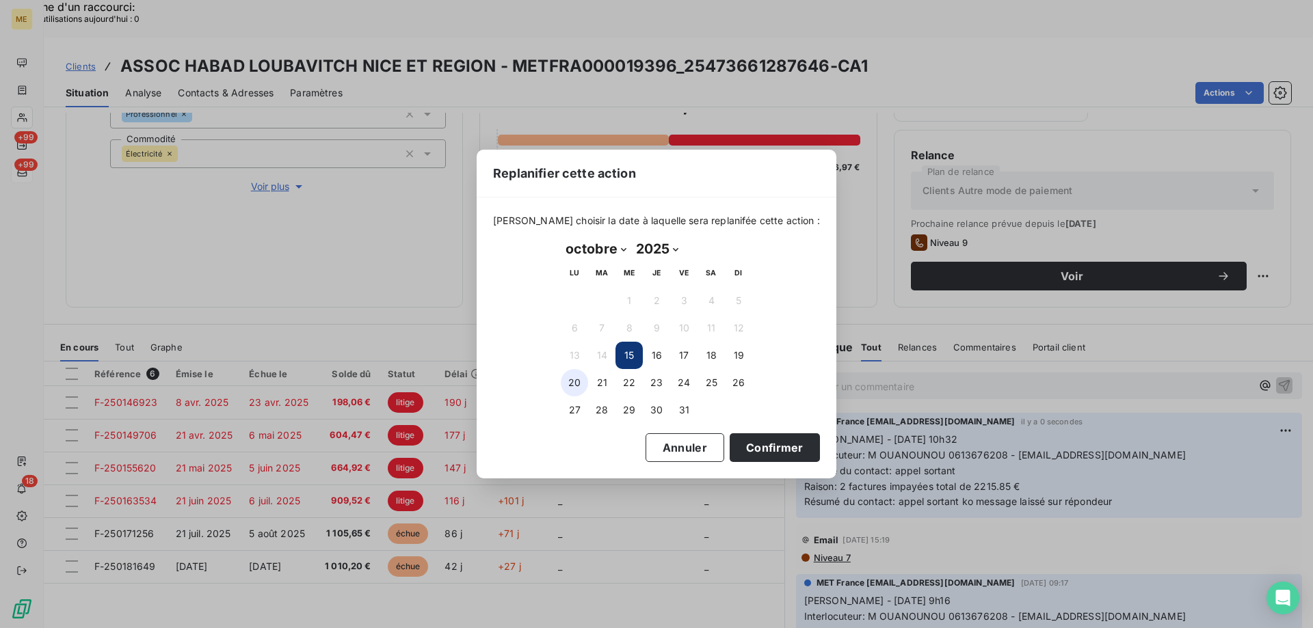
click at [570, 381] on button "20" at bounding box center [574, 382] width 27 height 27
click at [765, 442] on button "Confirmer" at bounding box center [775, 448] width 90 height 29
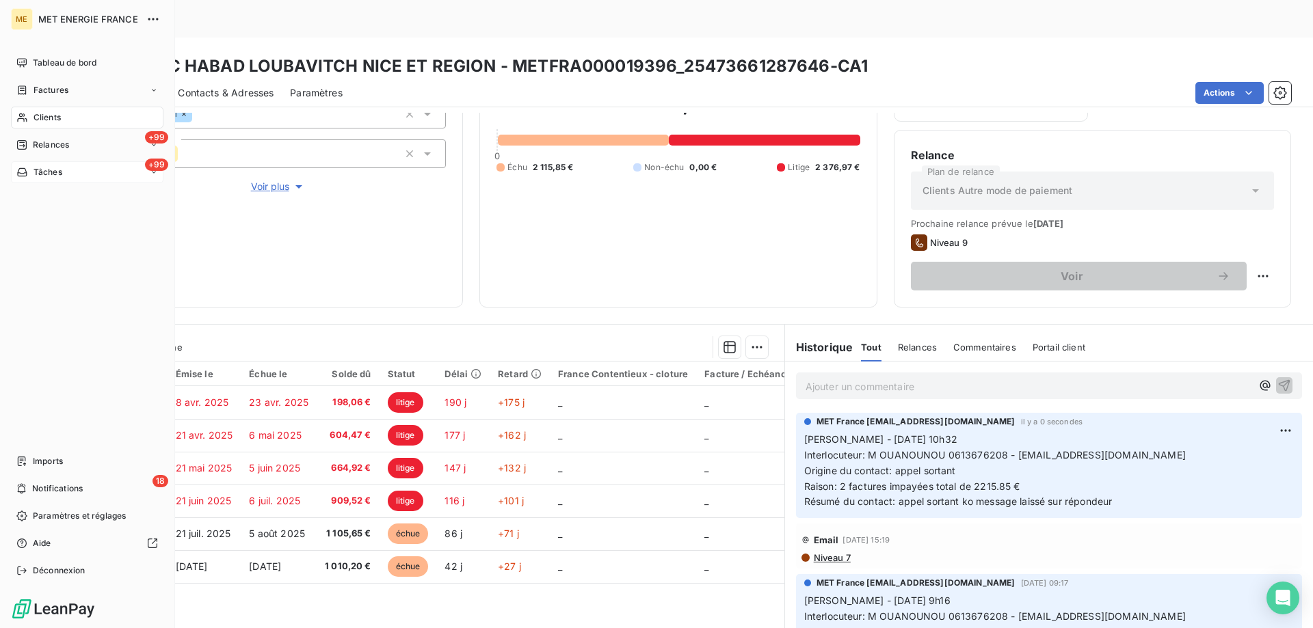
click at [42, 170] on span "Tâches" at bounding box center [48, 172] width 29 height 12
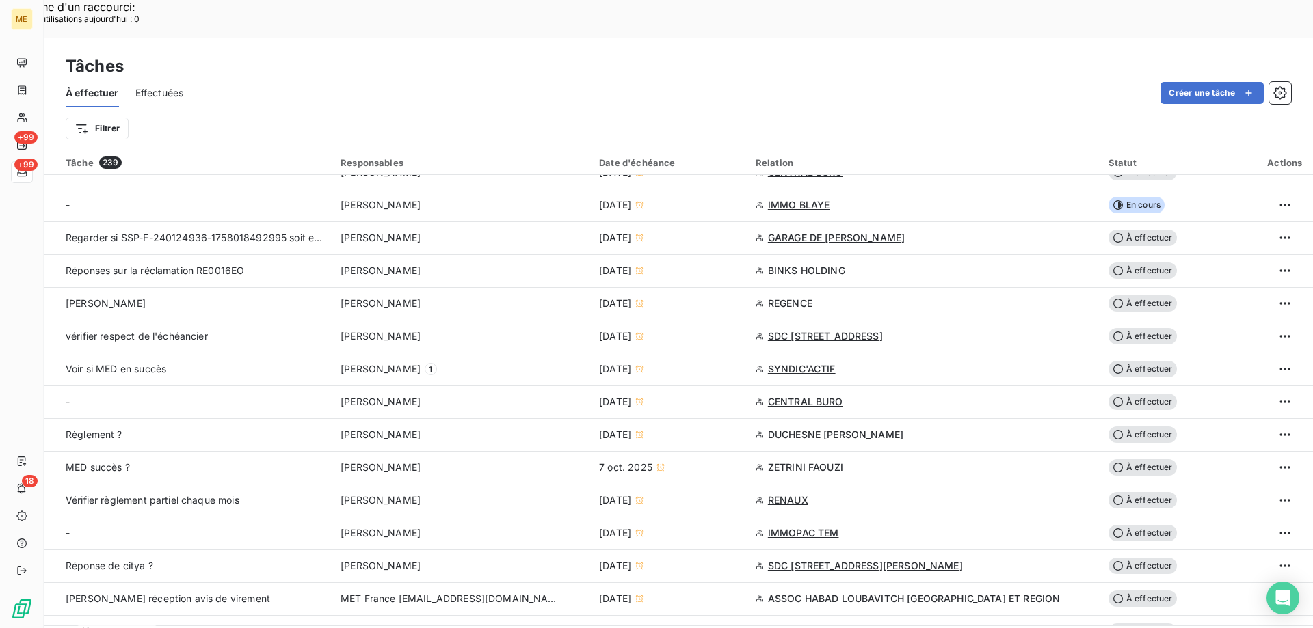
scroll to position [547, 0]
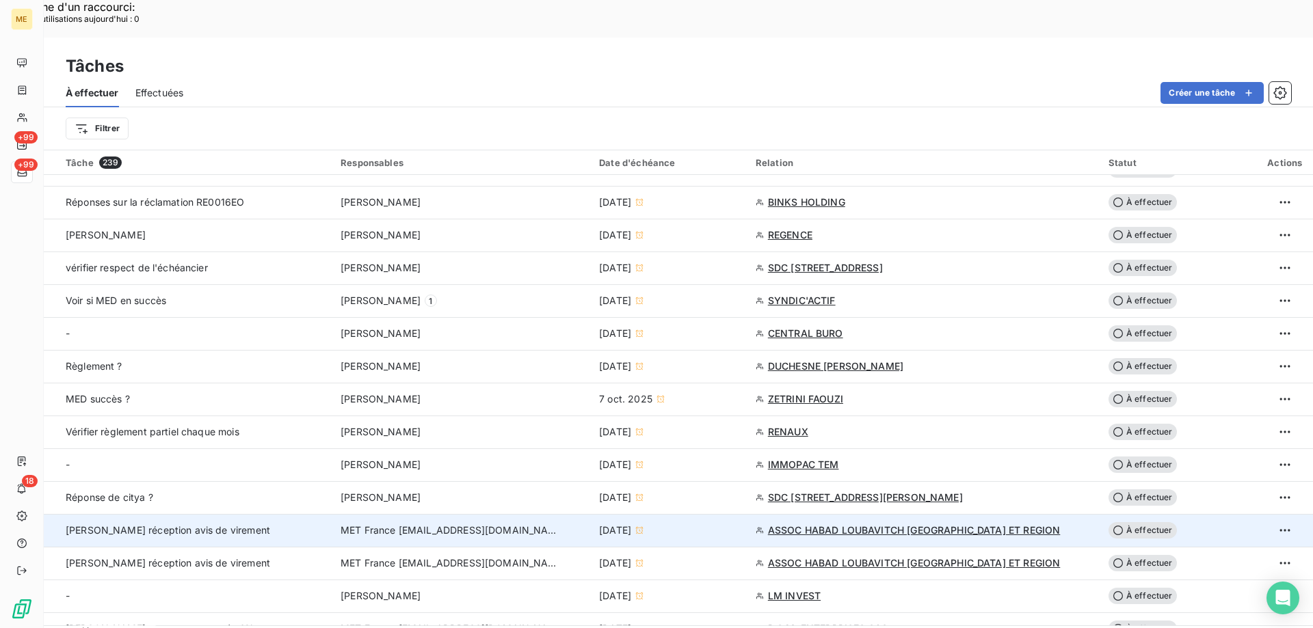
click at [388, 524] on span "MET France [EMAIL_ADDRESS][DOMAIN_NAME]" at bounding box center [450, 531] width 219 height 14
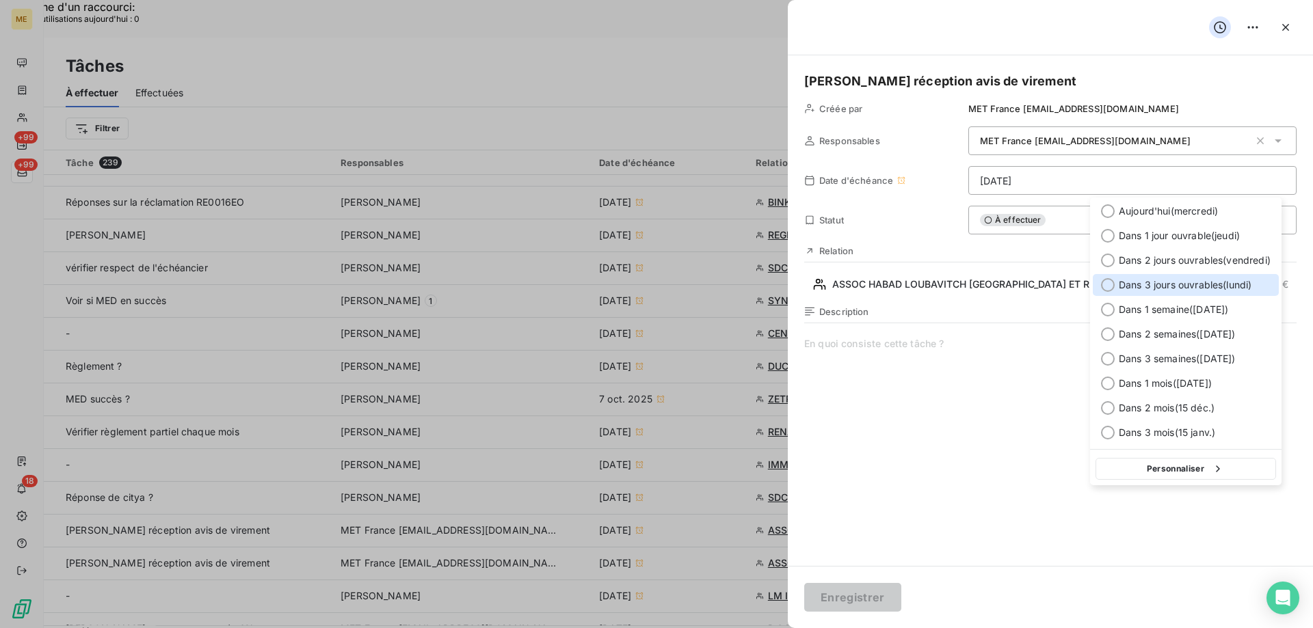
click at [1111, 284] on div at bounding box center [1108, 285] width 14 height 14
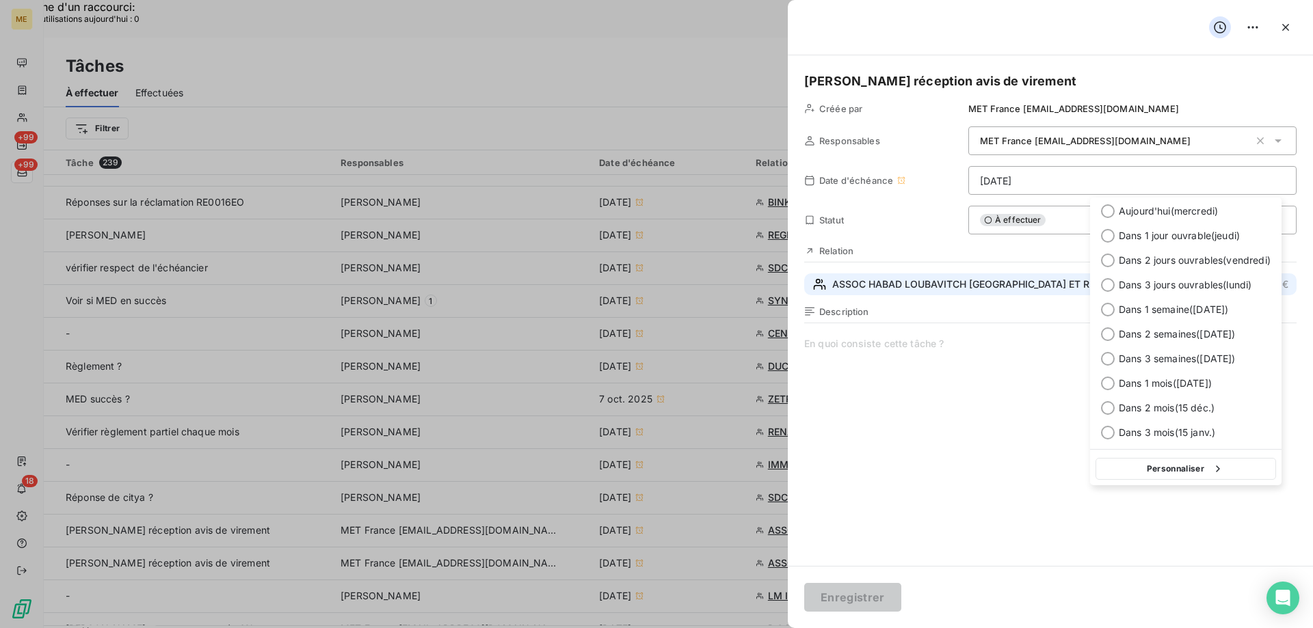
type input "20/10/2025"
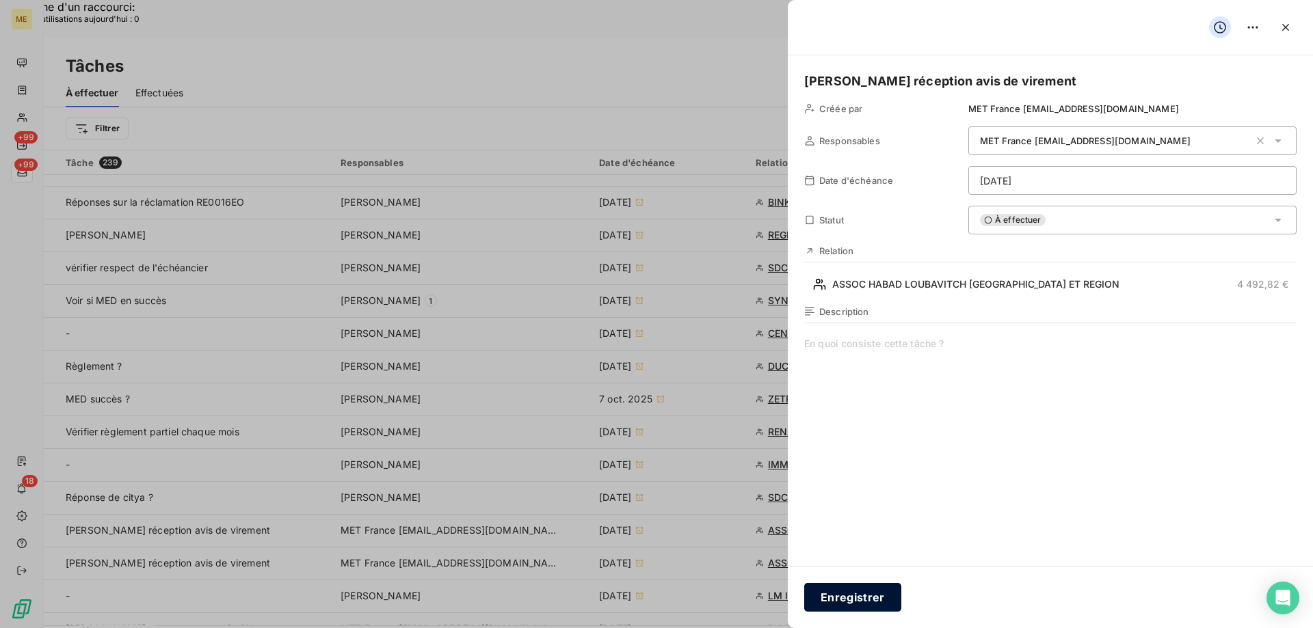
click at [845, 596] on button "Enregistrer" at bounding box center [852, 597] width 97 height 29
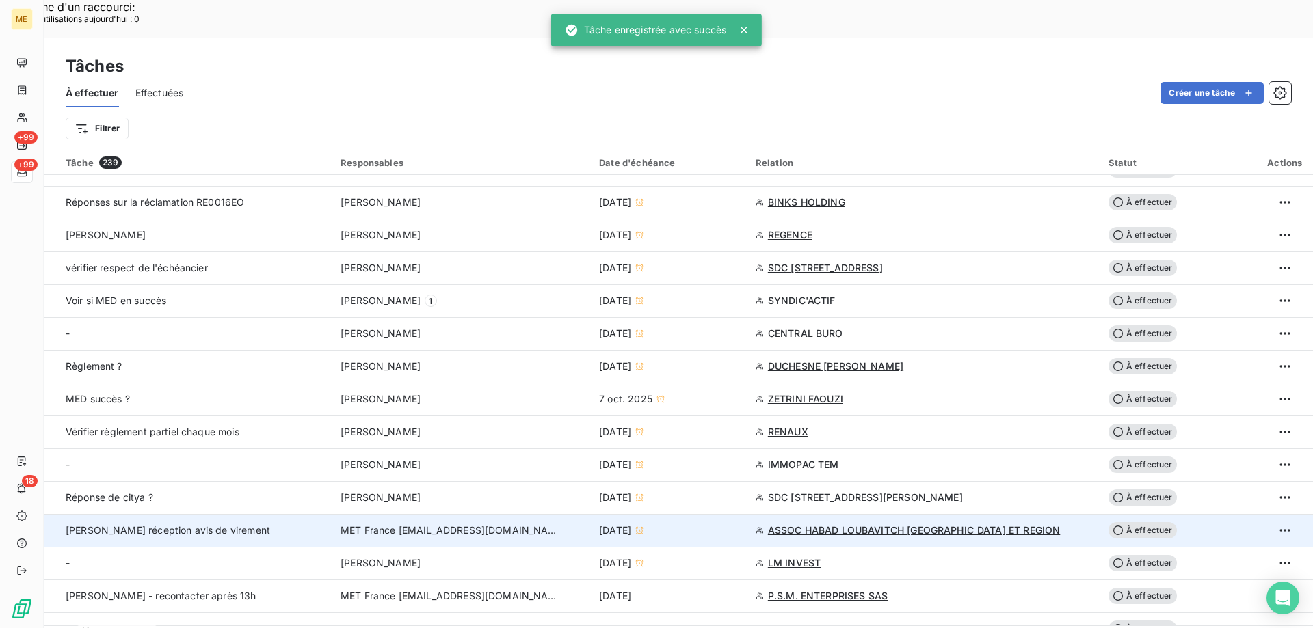
click at [399, 524] on span "MET France [EMAIL_ADDRESS][DOMAIN_NAME]" at bounding box center [450, 531] width 219 height 14
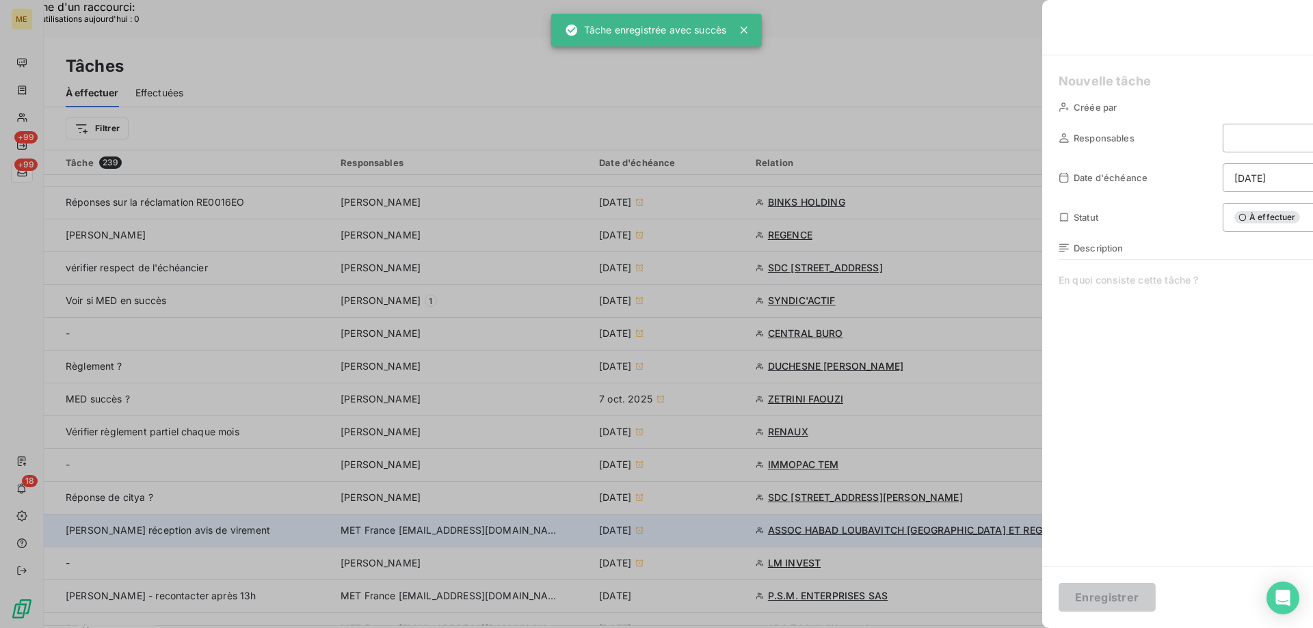
type input "14/10/2025"
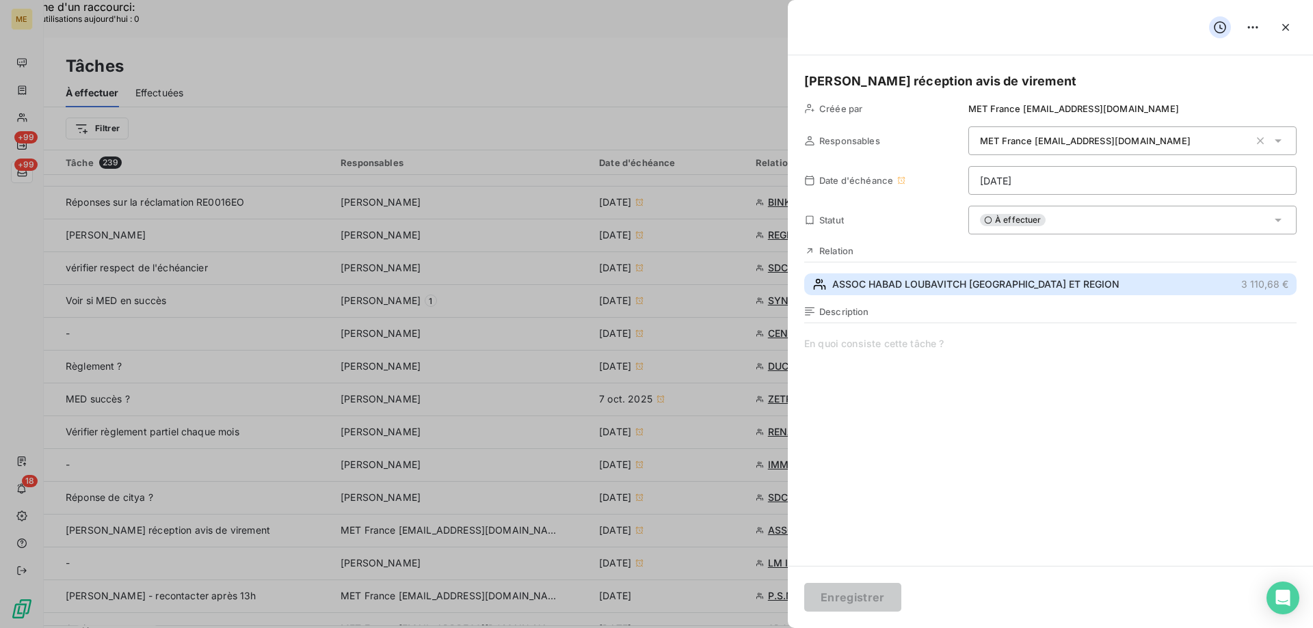
click at [912, 280] on span "ASSOC HABAD LOUBAVITCH NICE ET REGION" at bounding box center [975, 285] width 287 height 14
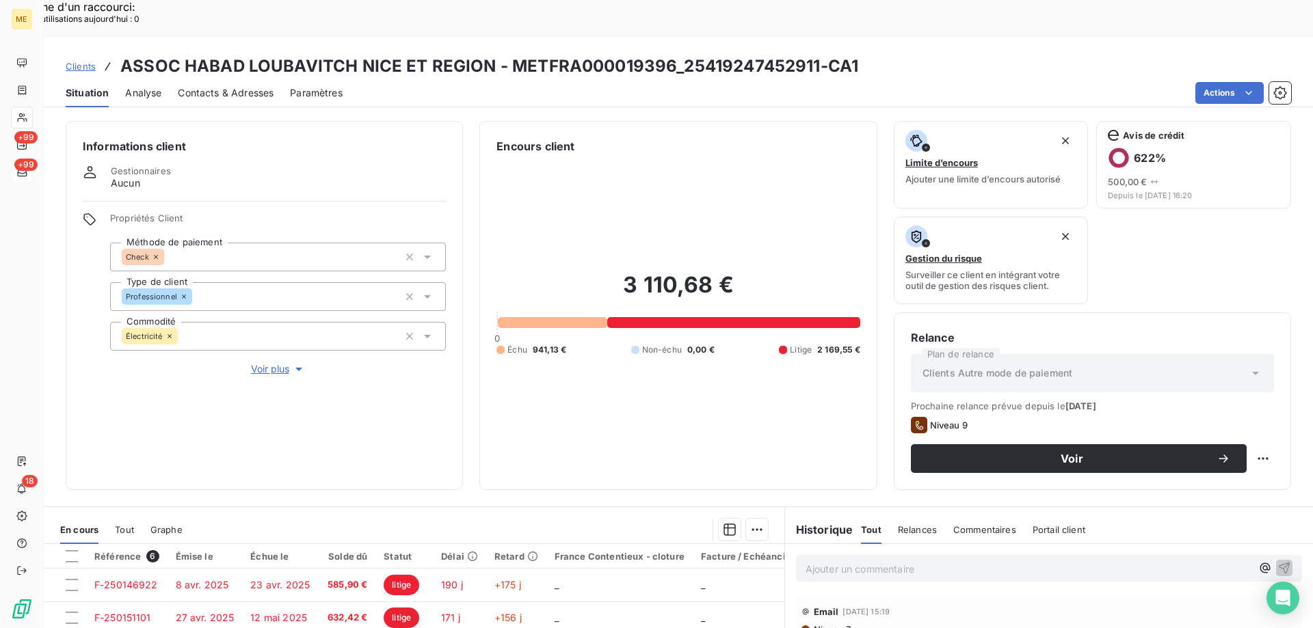
click at [816, 561] on p "Ajouter un commentaire ﻿" at bounding box center [1029, 569] width 446 height 17
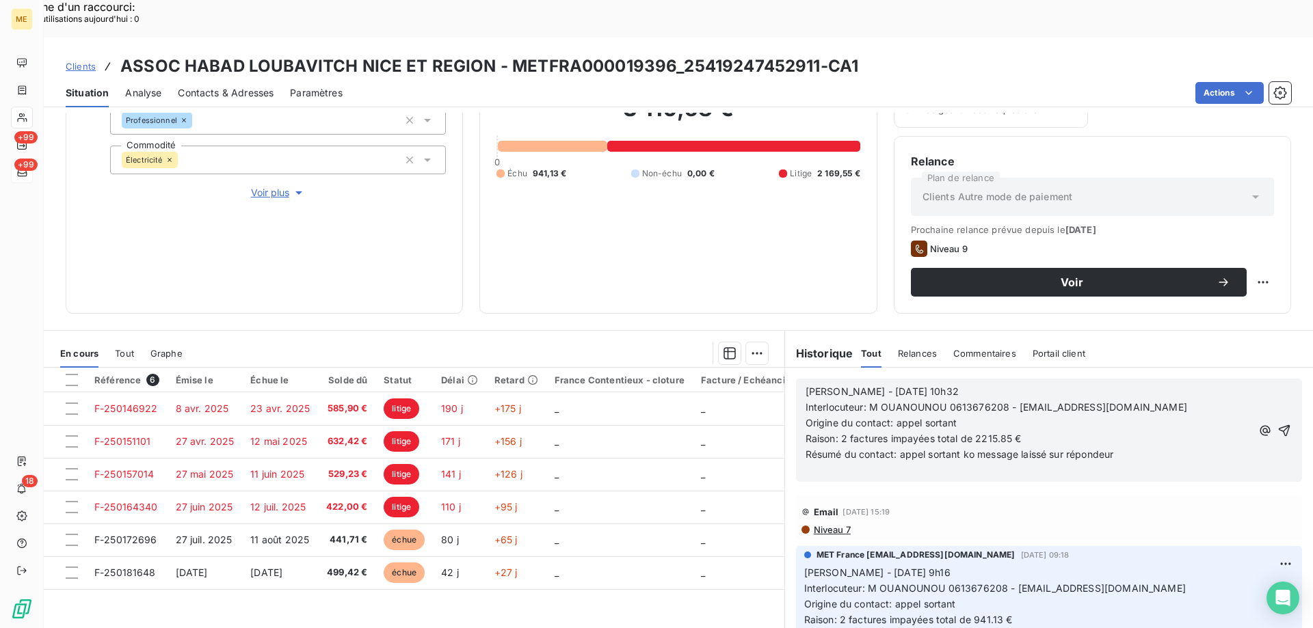
scroll to position [183, 0]
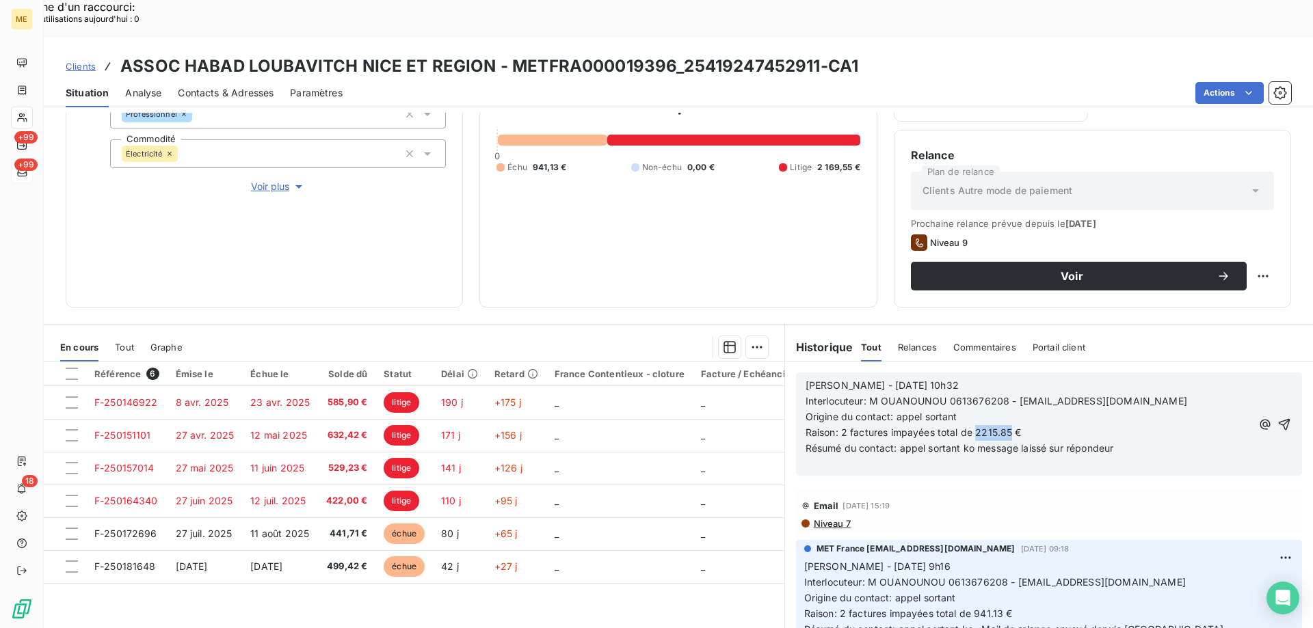
drag, startPoint x: 1006, startPoint y: 396, endPoint x: 972, endPoint y: 396, distance: 33.5
click at [972, 427] on span "Raison: 2 factures impayées total de 2215.85 €" at bounding box center [914, 433] width 216 height 12
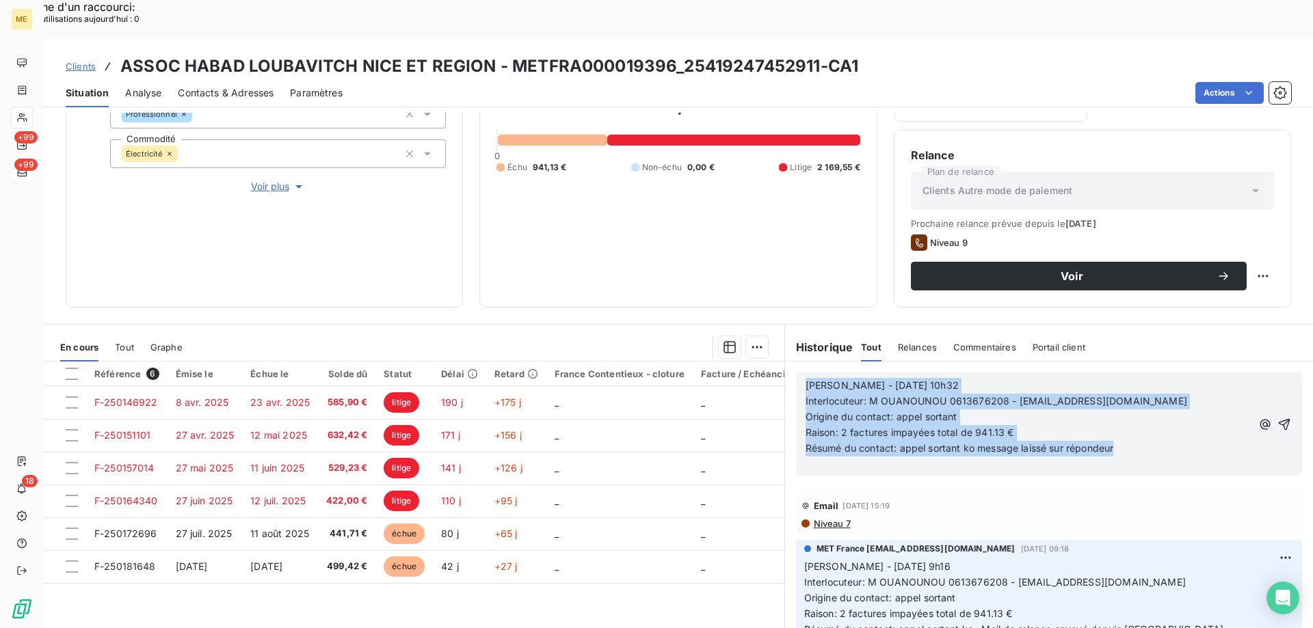
drag, startPoint x: 1119, startPoint y: 413, endPoint x: 785, endPoint y: 352, distance: 339.9
click at [785, 362] on div "Sylvain - 15/10/2025 - 10h32 Interlocuteur: M OUANOUNOU 0613676208 - habadnice@…" at bounding box center [1049, 424] width 528 height 125
click at [1277, 418] on icon "button" at bounding box center [1284, 425] width 14 height 14
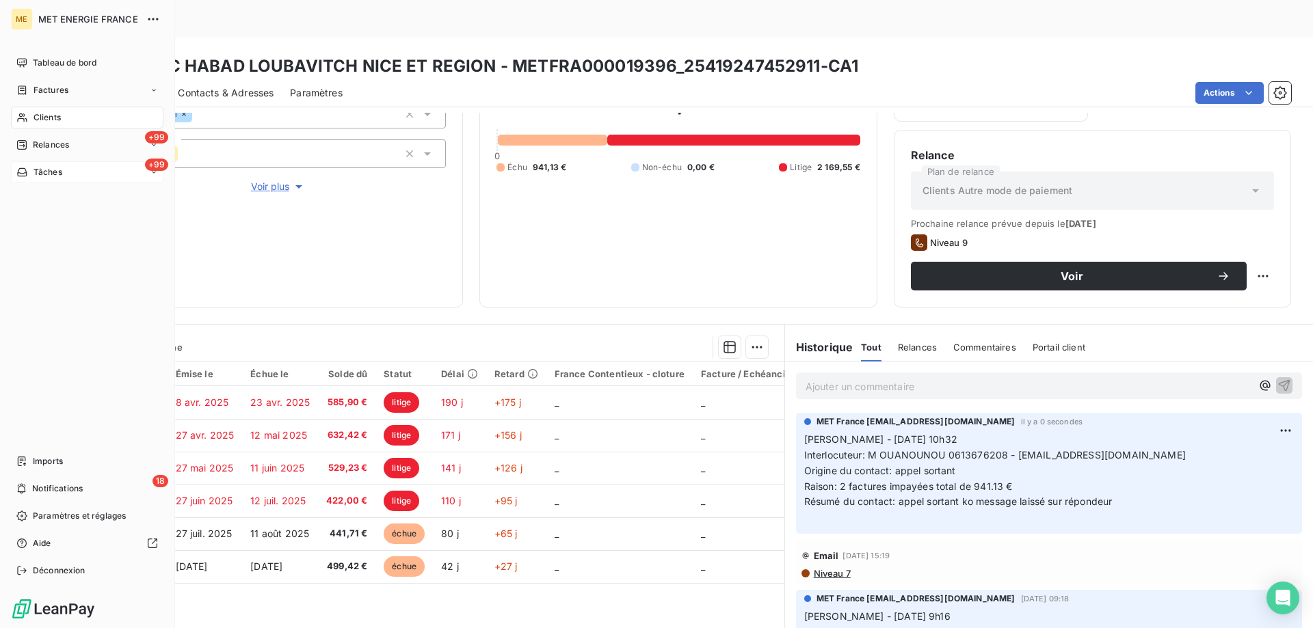
click at [48, 175] on span "Tâches" at bounding box center [48, 172] width 29 height 12
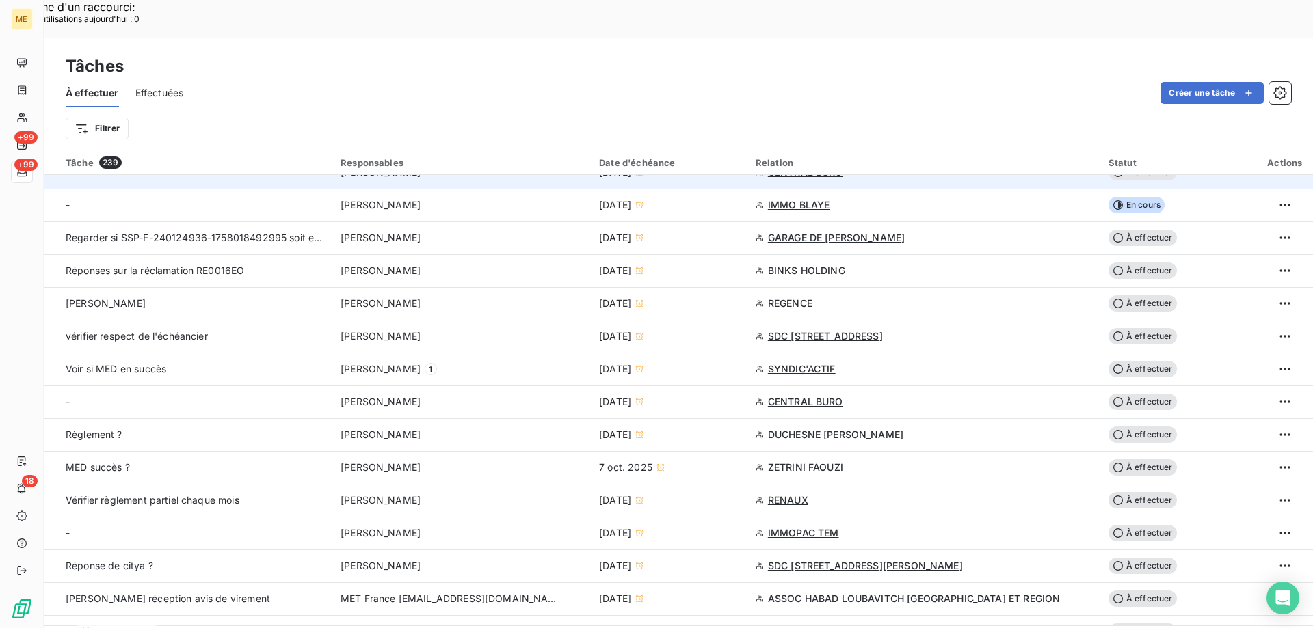
scroll to position [684, 0]
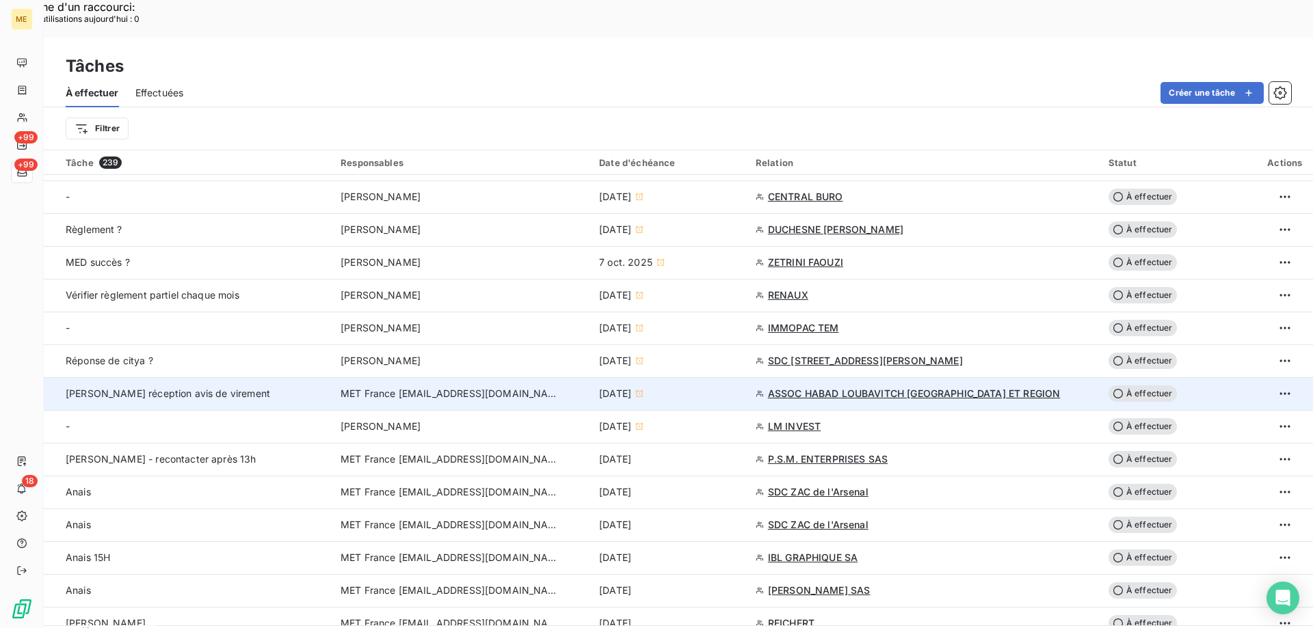
click at [373, 387] on span "MET France [EMAIL_ADDRESS][DOMAIN_NAME]" at bounding box center [450, 394] width 219 height 14
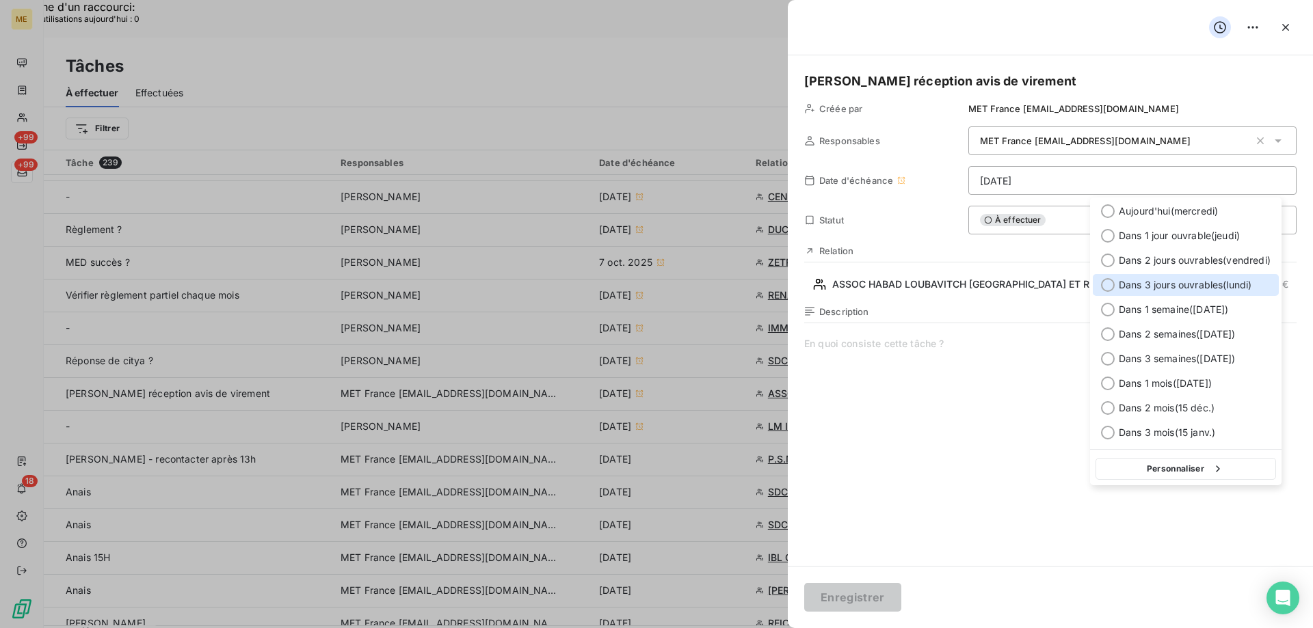
click at [1108, 287] on div at bounding box center [1108, 285] width 14 height 14
type input "20/10/2025"
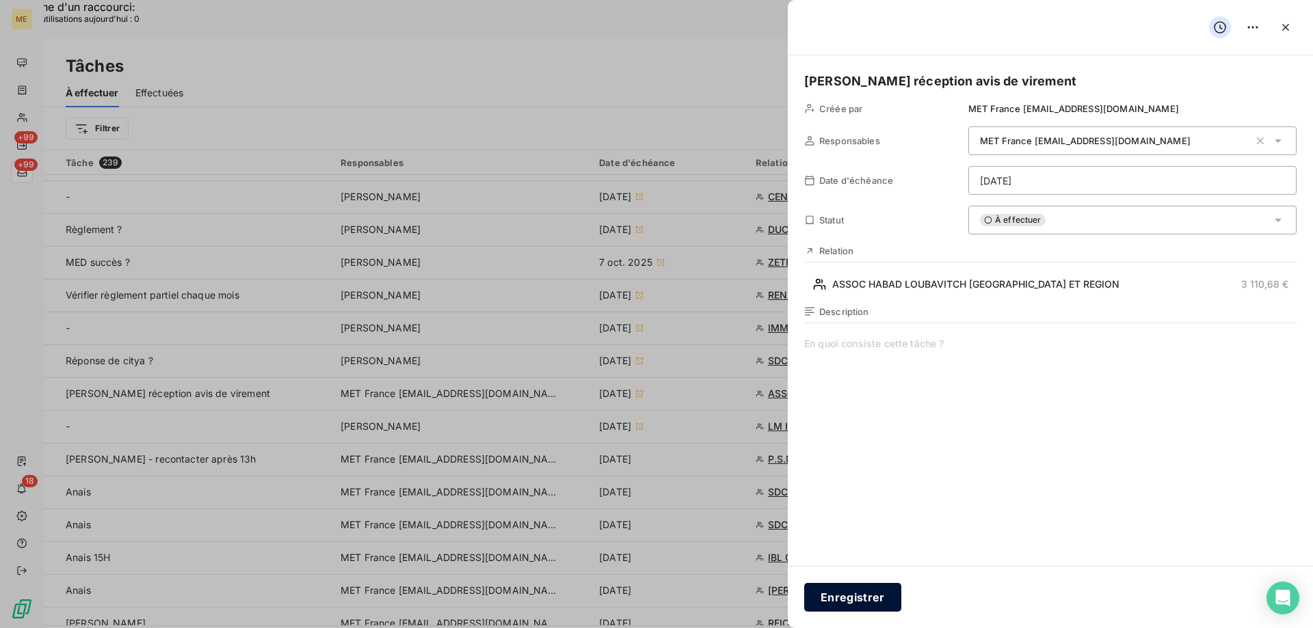
click at [857, 597] on button "Enregistrer" at bounding box center [852, 597] width 97 height 29
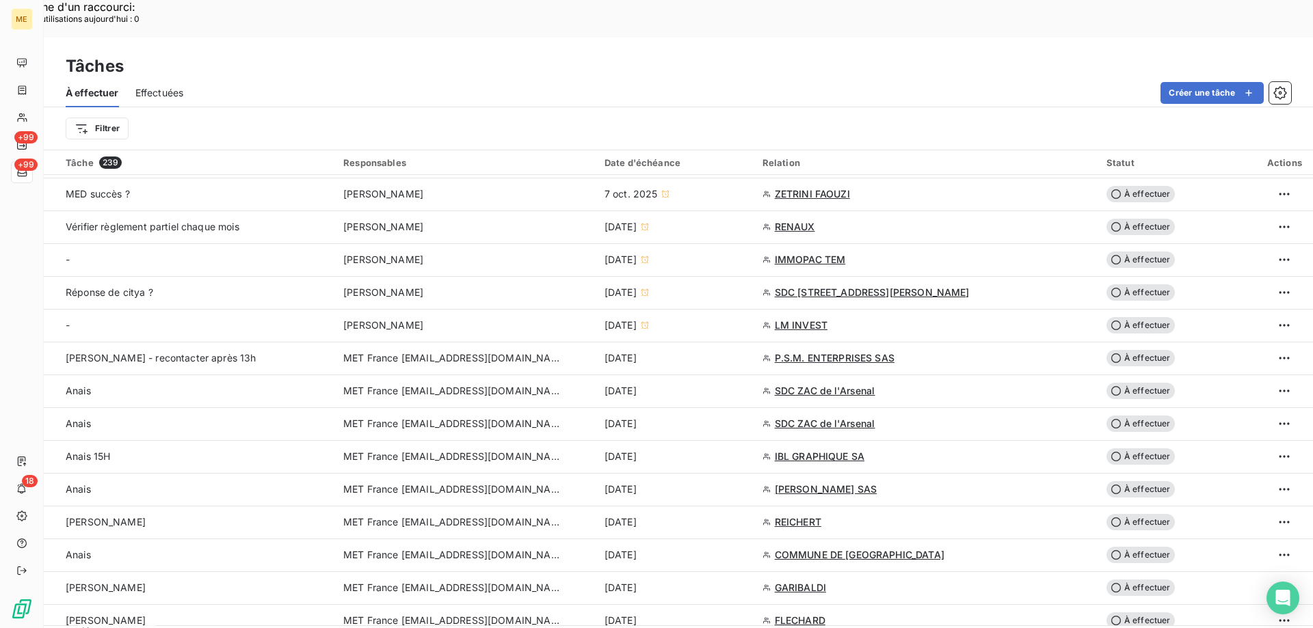
scroll to position [889, 0]
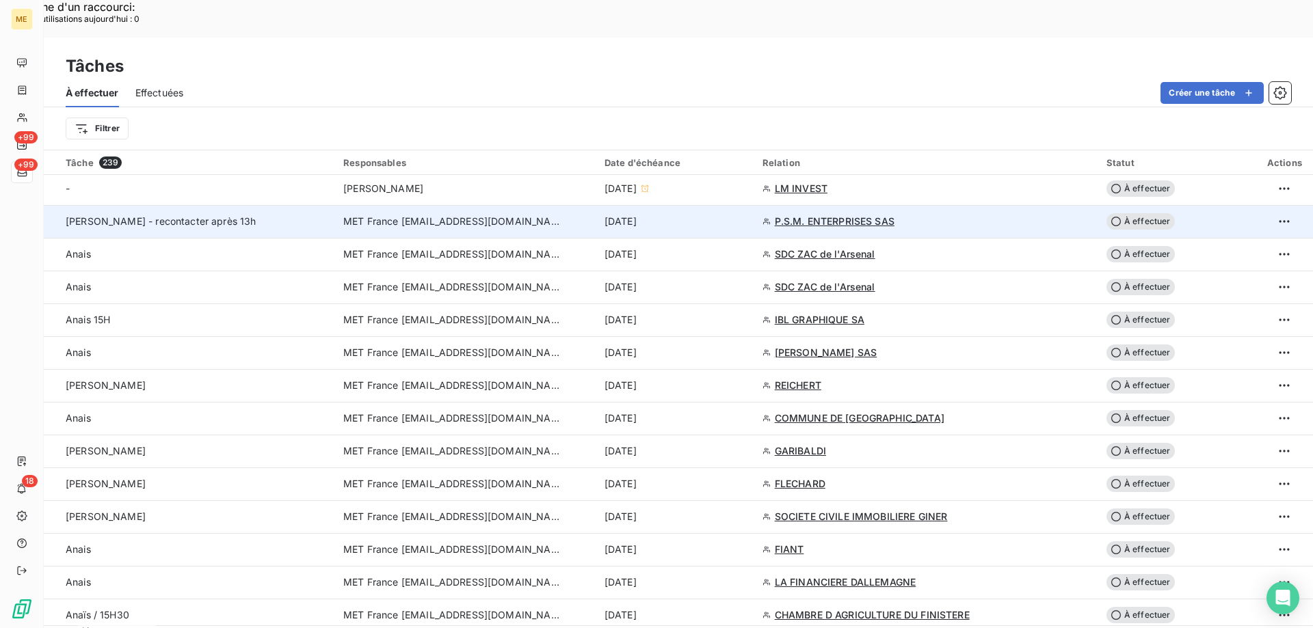
click at [462, 205] on td "MET France [EMAIL_ADDRESS][DOMAIN_NAME]" at bounding box center [465, 221] width 261 height 33
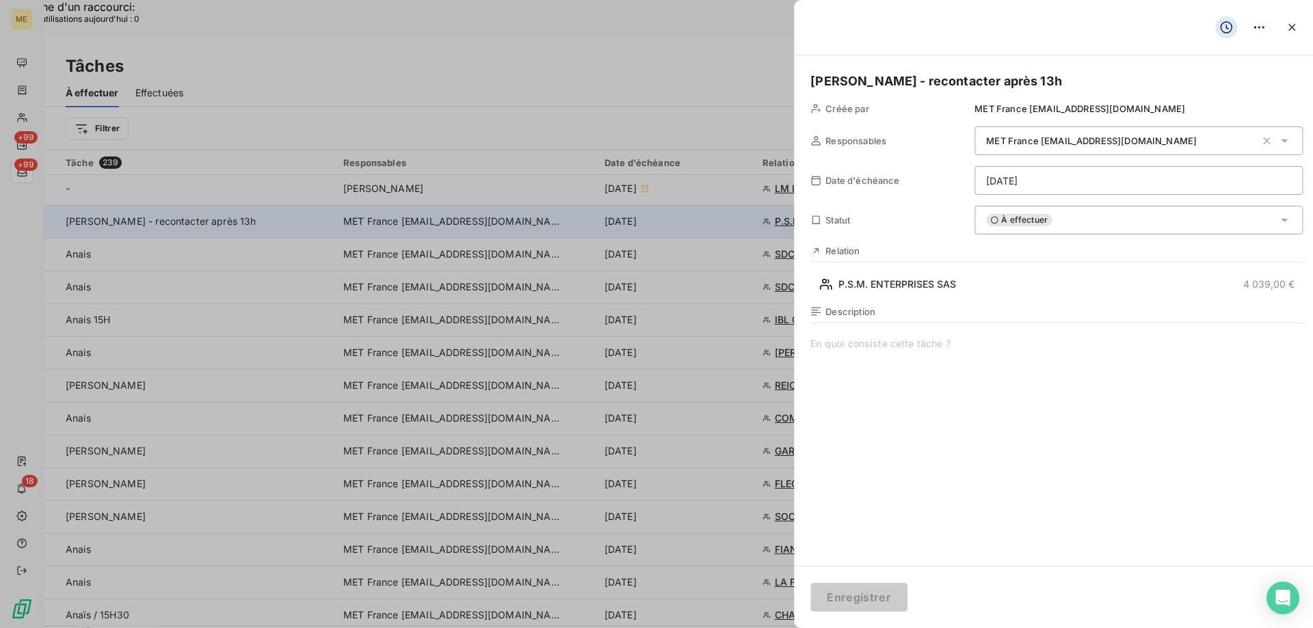
type input "14/10/2025"
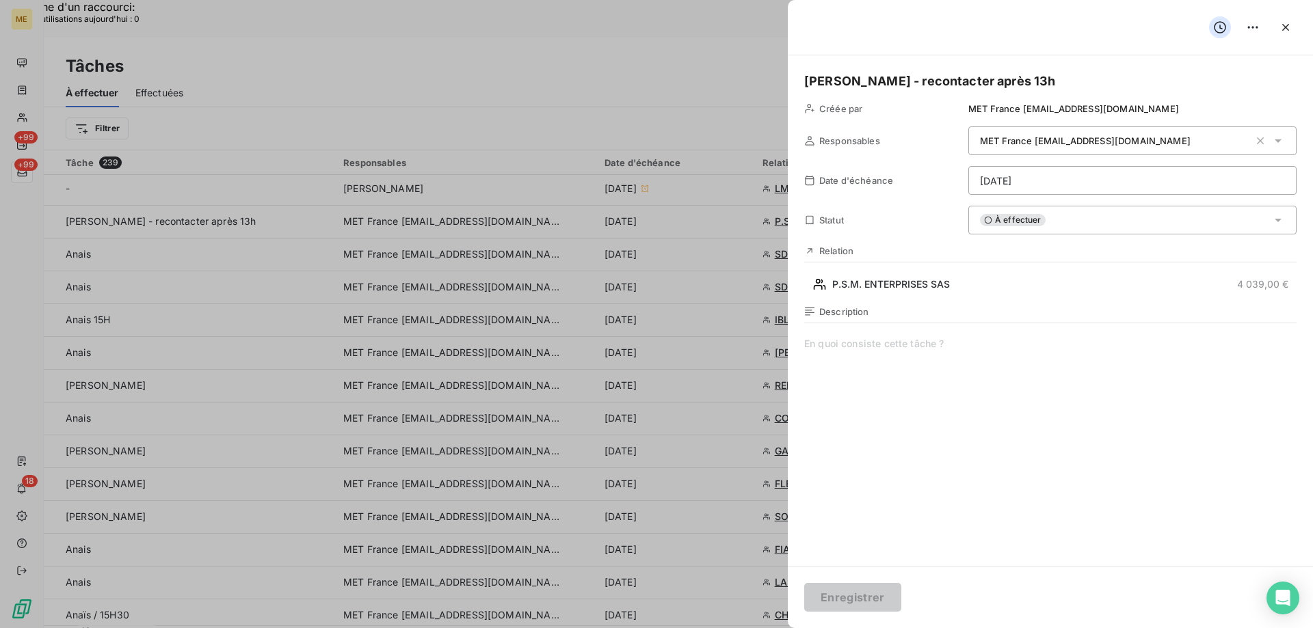
click at [913, 350] on span at bounding box center [1050, 468] width 492 height 263
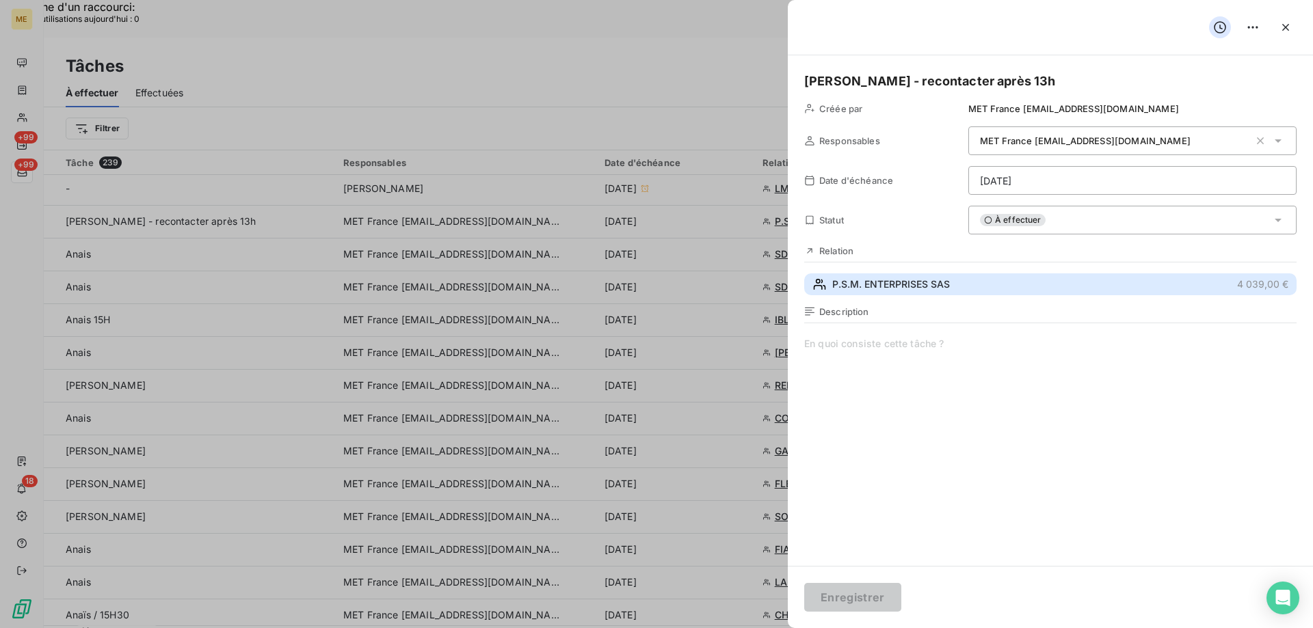
click at [881, 291] on span "P.S.M. ENTERPRISES SAS" at bounding box center [891, 285] width 118 height 14
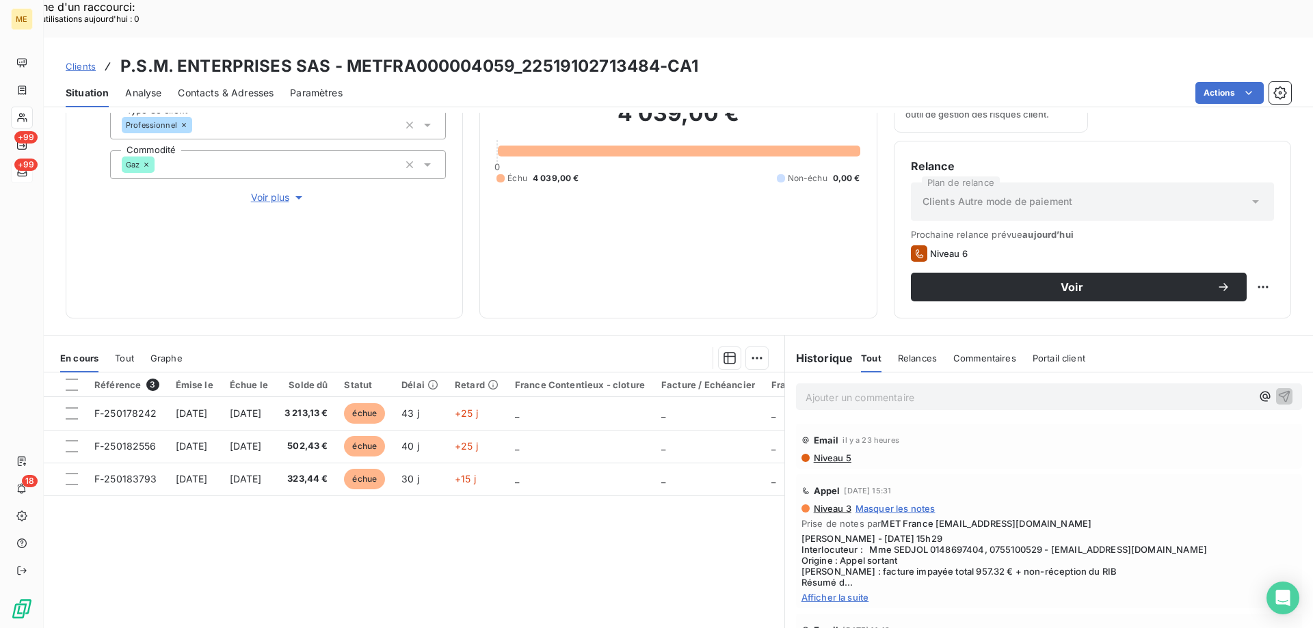
scroll to position [183, 0]
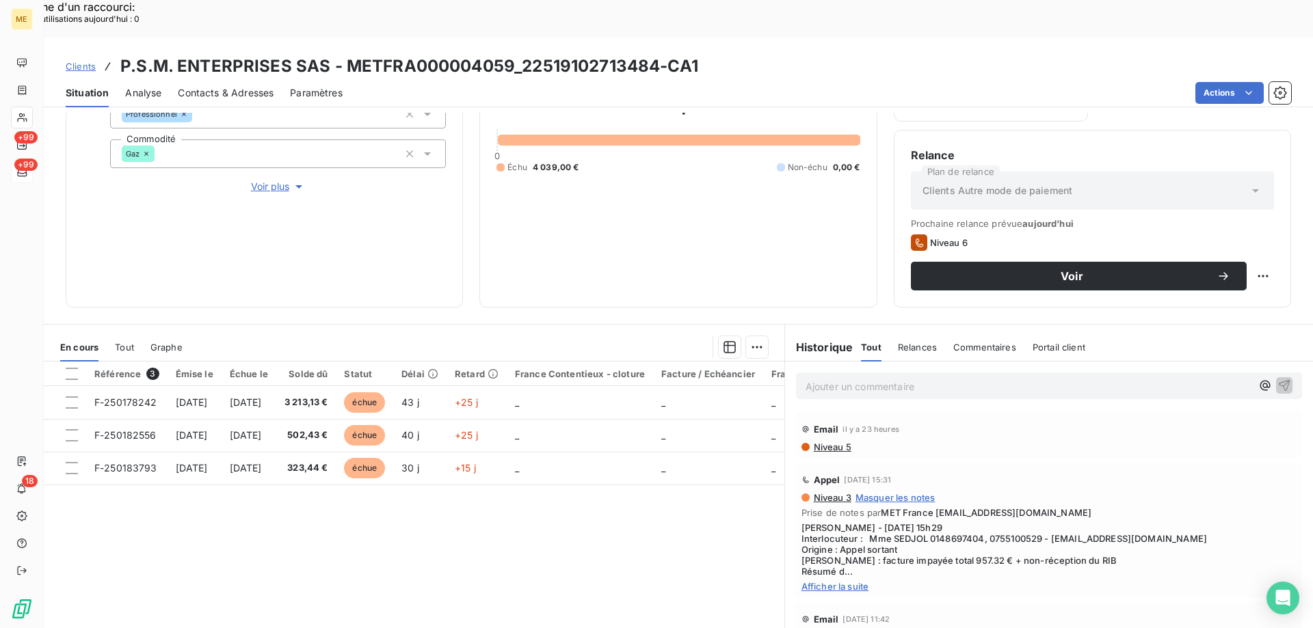
click at [851, 558] on div "Appel 13 oct. 2025, 15:31 Niveau 3 Masquer les notes Prise de notes par MET Fra…" at bounding box center [1049, 531] width 506 height 134
click at [847, 581] on span "Afficher la suite" at bounding box center [1048, 586] width 495 height 11
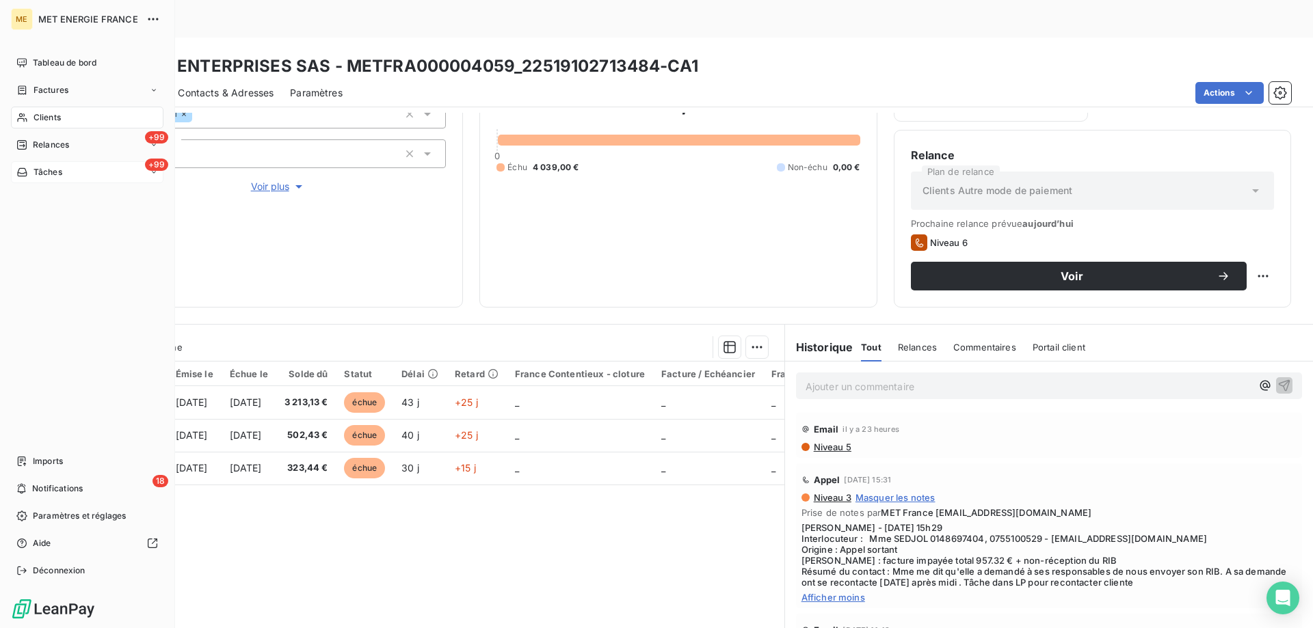
click at [39, 180] on div "+99 Tâches" at bounding box center [87, 172] width 152 height 22
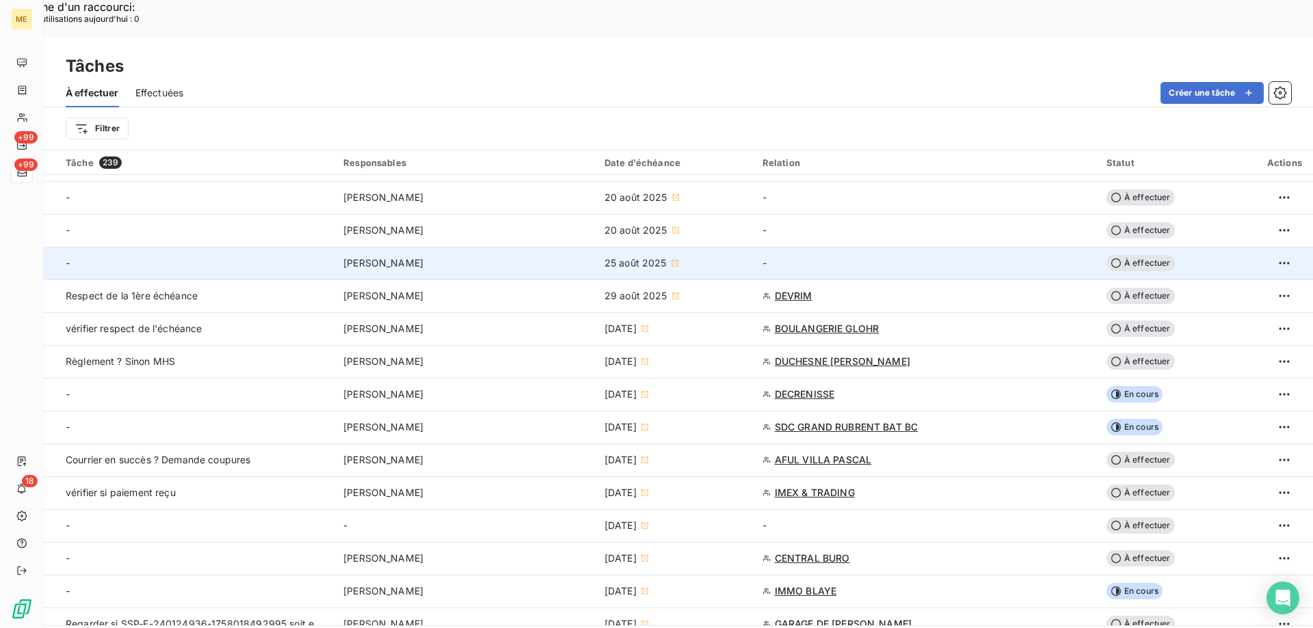
scroll to position [137, 0]
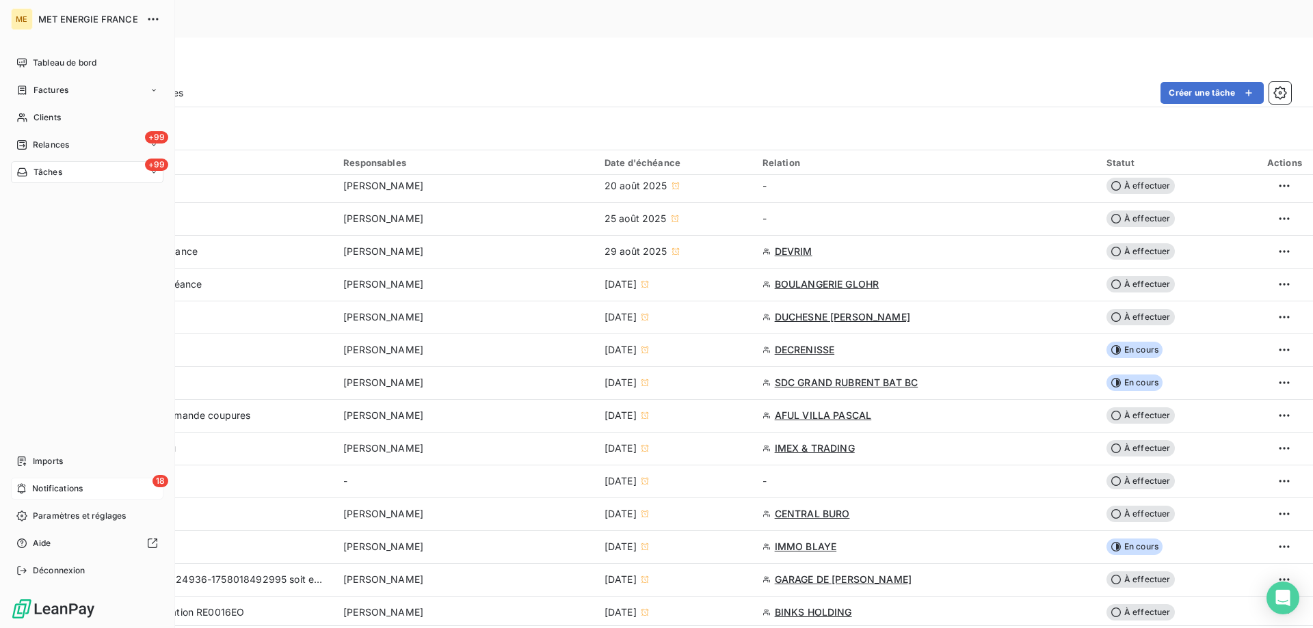
click at [37, 494] on span "Notifications" at bounding box center [57, 489] width 51 height 12
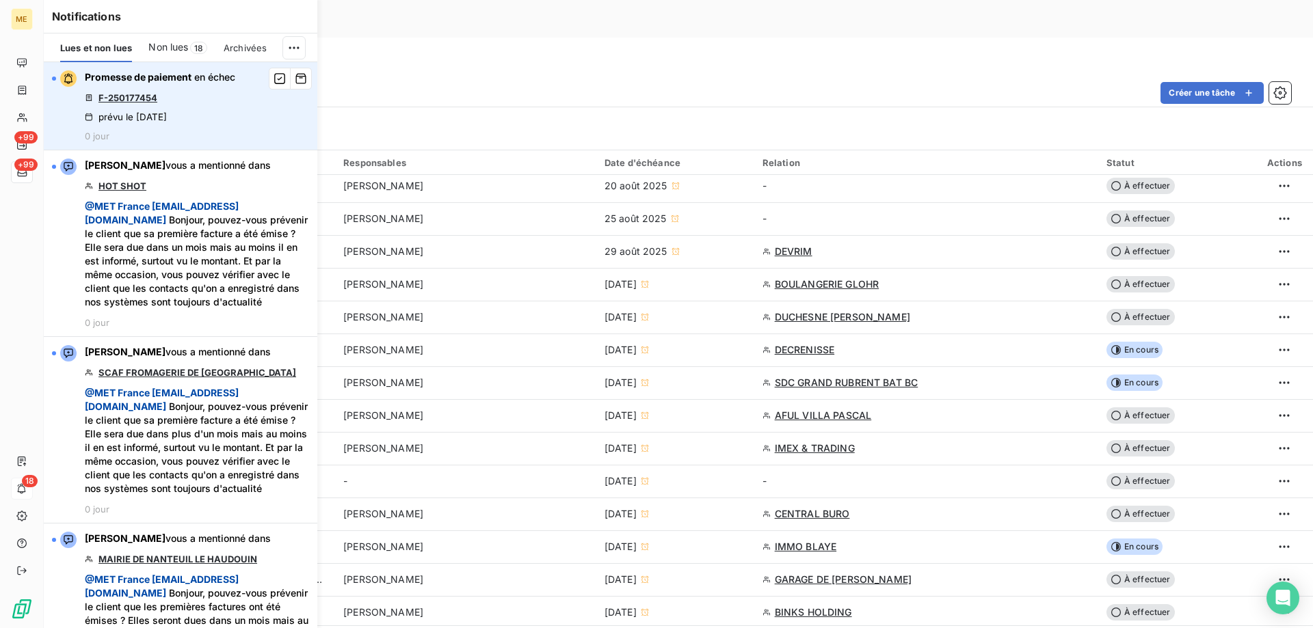
click at [132, 98] on link "F-250177454" at bounding box center [127, 97] width 59 height 11
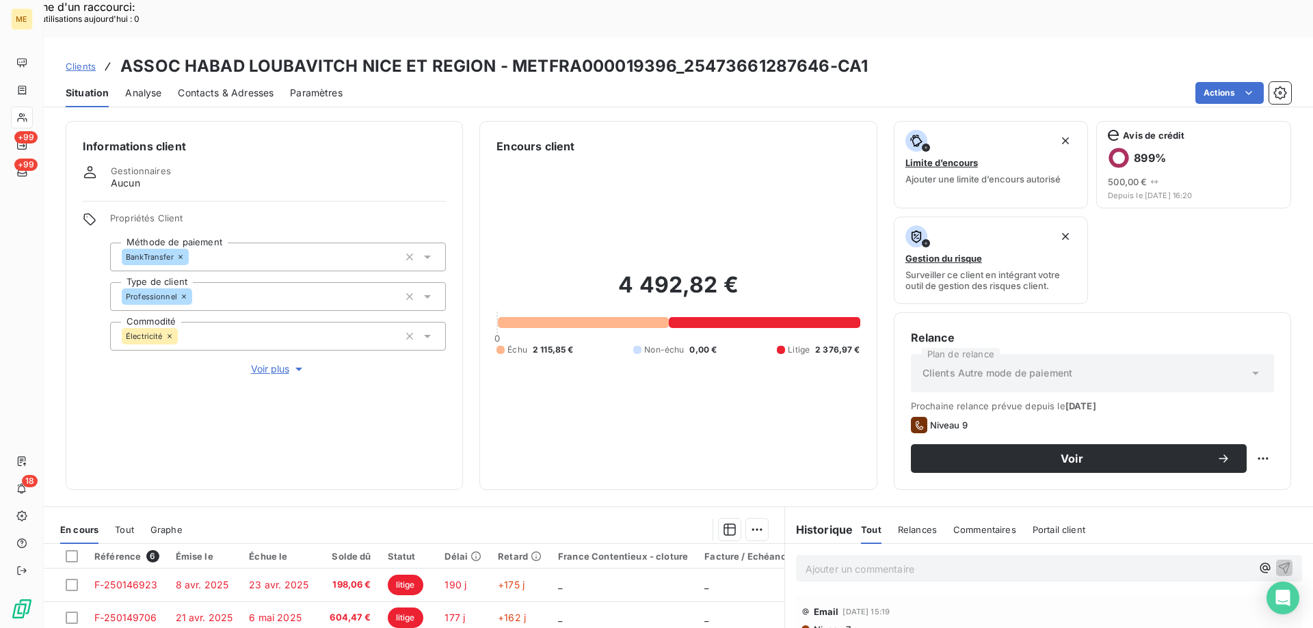
click at [706, 211] on div "4 492,82 € 0 Échu 2 115,85 € Non-échu 0,00 € Litige 2 376,97 €" at bounding box center [677, 314] width 363 height 319
click at [77, 61] on span "Clients" at bounding box center [81, 66] width 30 height 11
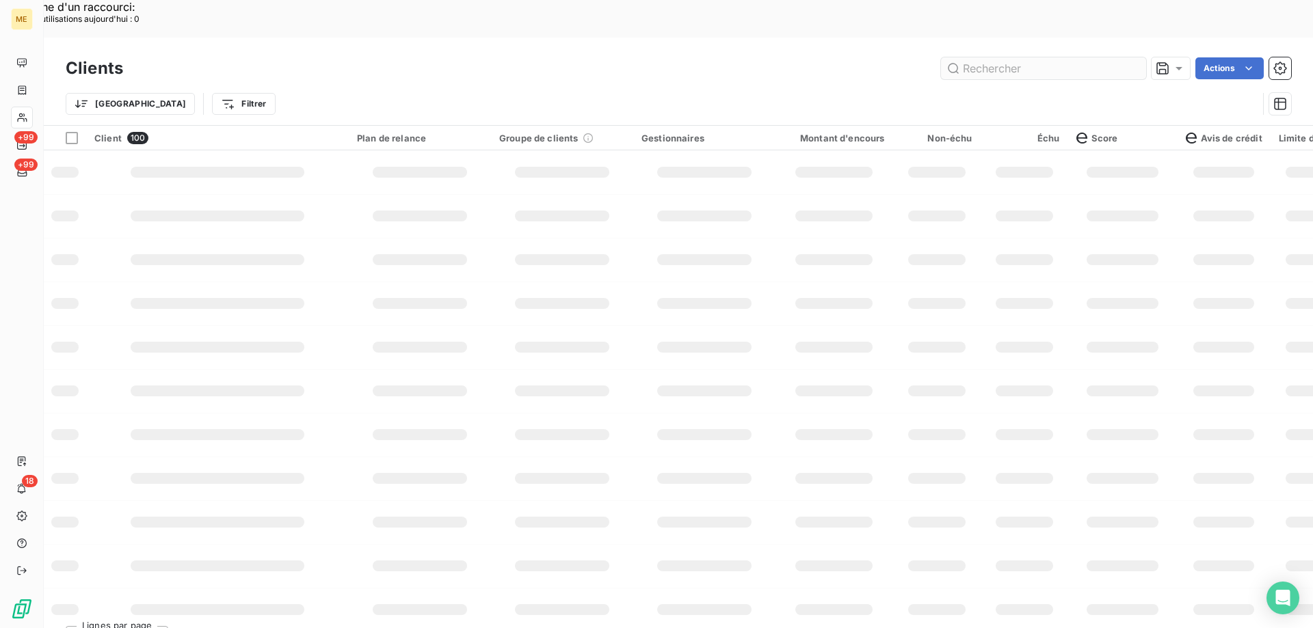
click at [985, 57] on input "text" at bounding box center [1043, 68] width 205 height 22
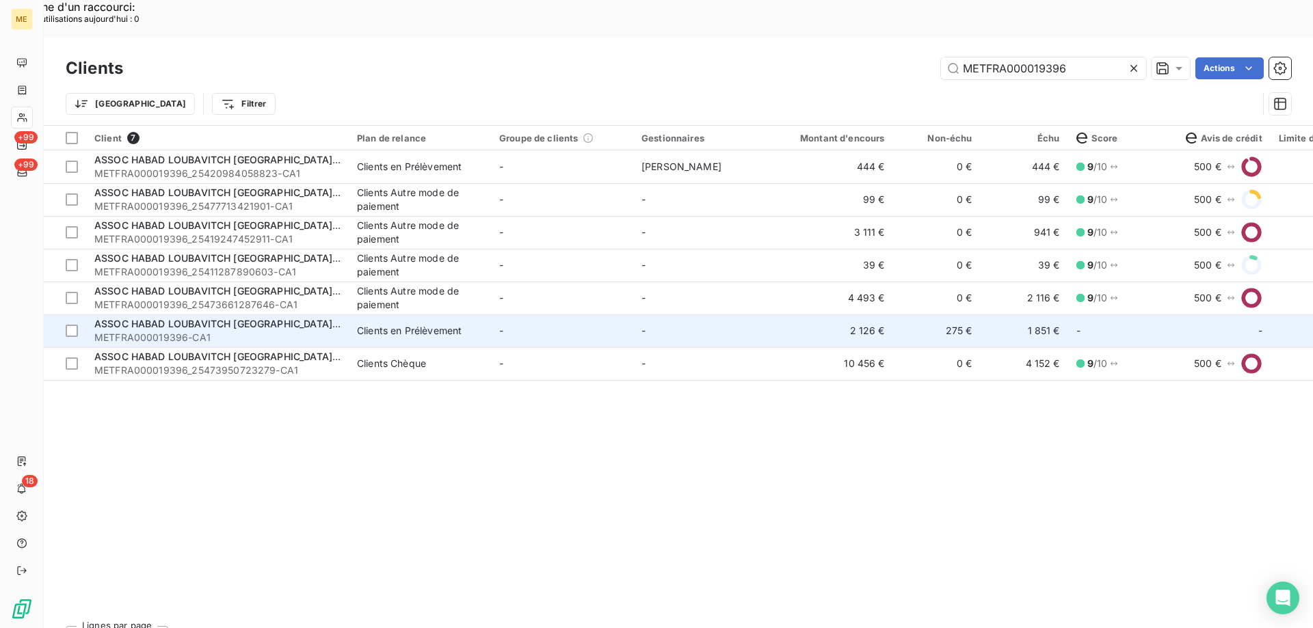
type input "METFRA000019396"
click at [207, 318] on span "ASSOC HABAD LOUBAVITCH NICE ET REGION" at bounding box center [240, 324] width 293 height 12
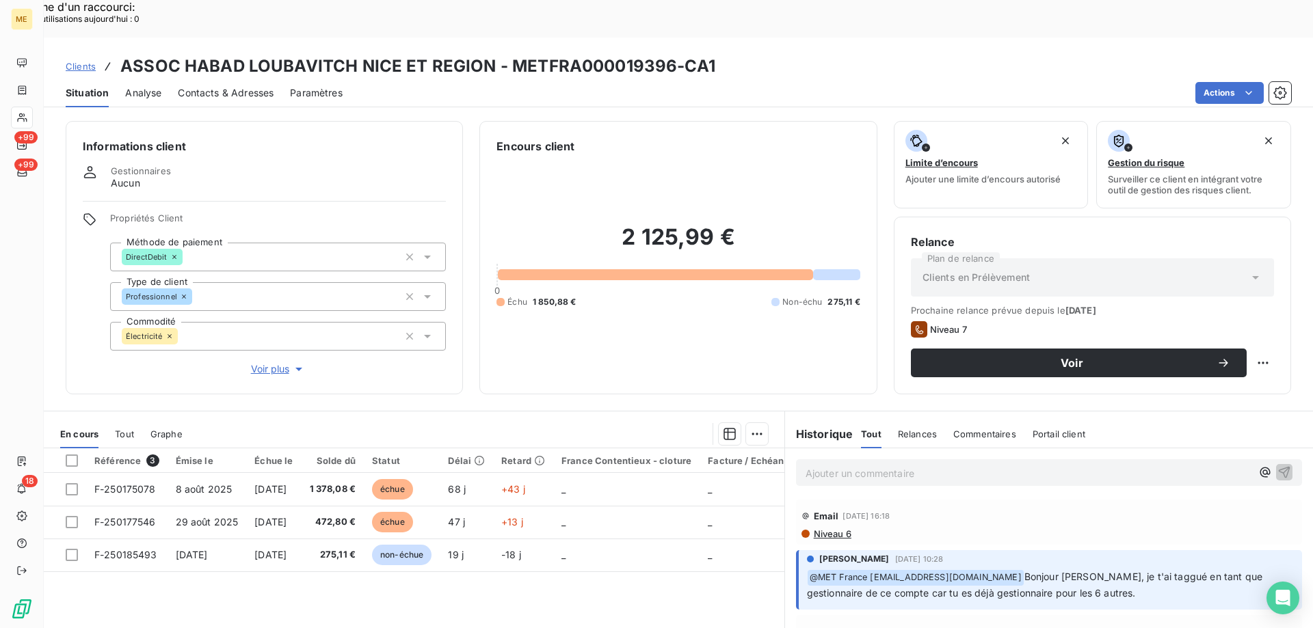
click at [825, 465] on p "Ajouter un commentaire ﻿" at bounding box center [1029, 473] width 446 height 17
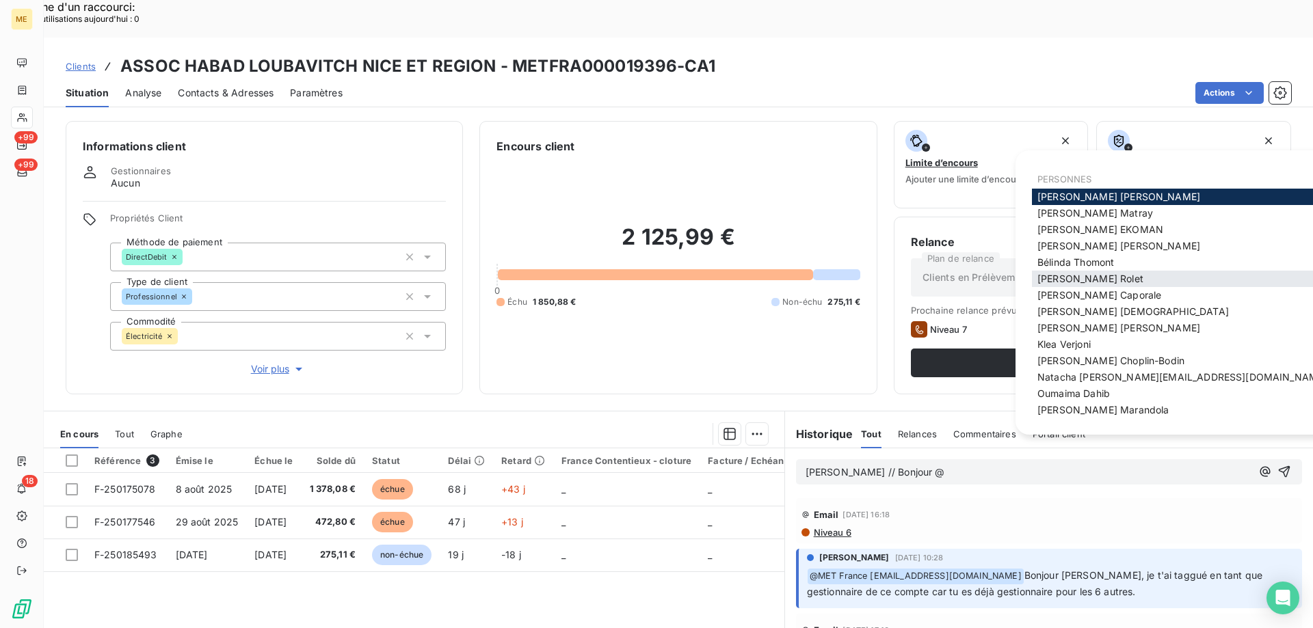
click at [1063, 279] on span "François Rolet" at bounding box center [1090, 279] width 106 height 12
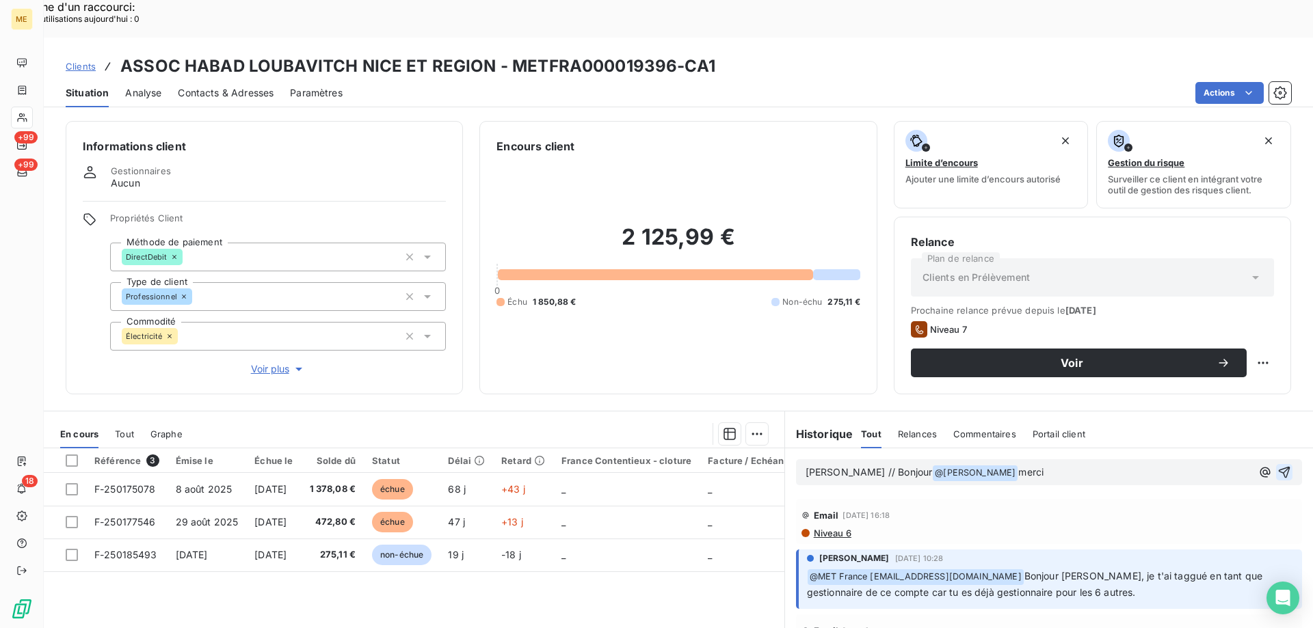
click at [1277, 466] on icon "button" at bounding box center [1284, 473] width 14 height 14
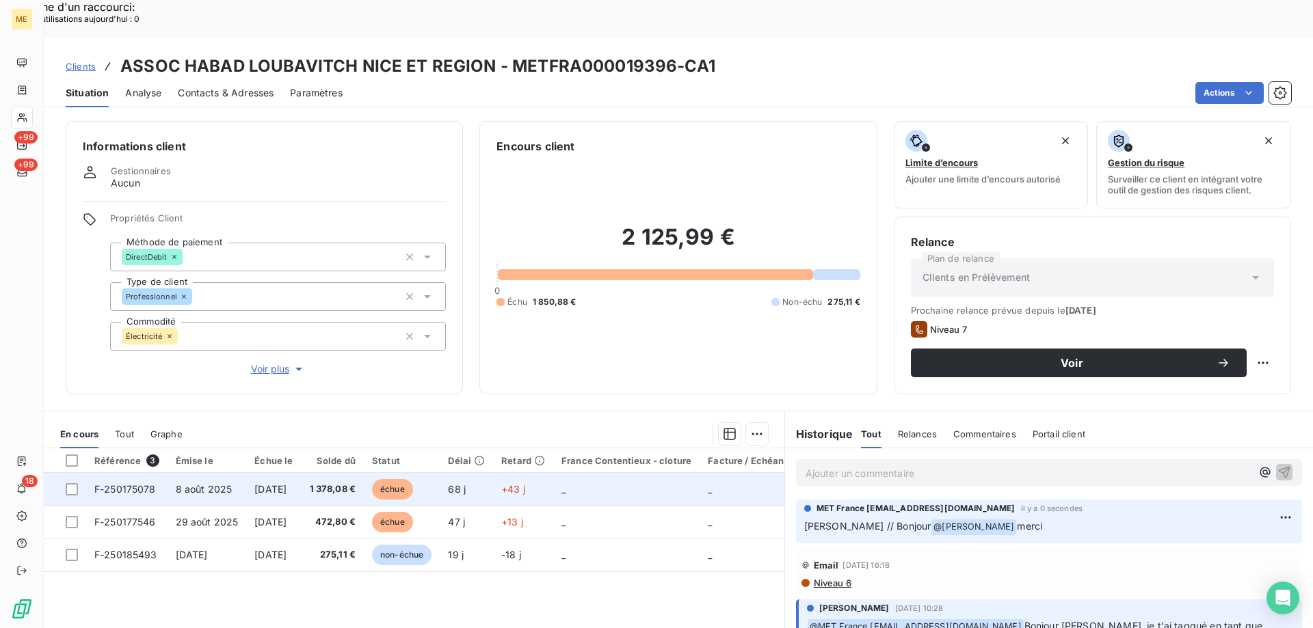
click at [120, 483] on span "F-250175078" at bounding box center [125, 489] width 62 height 12
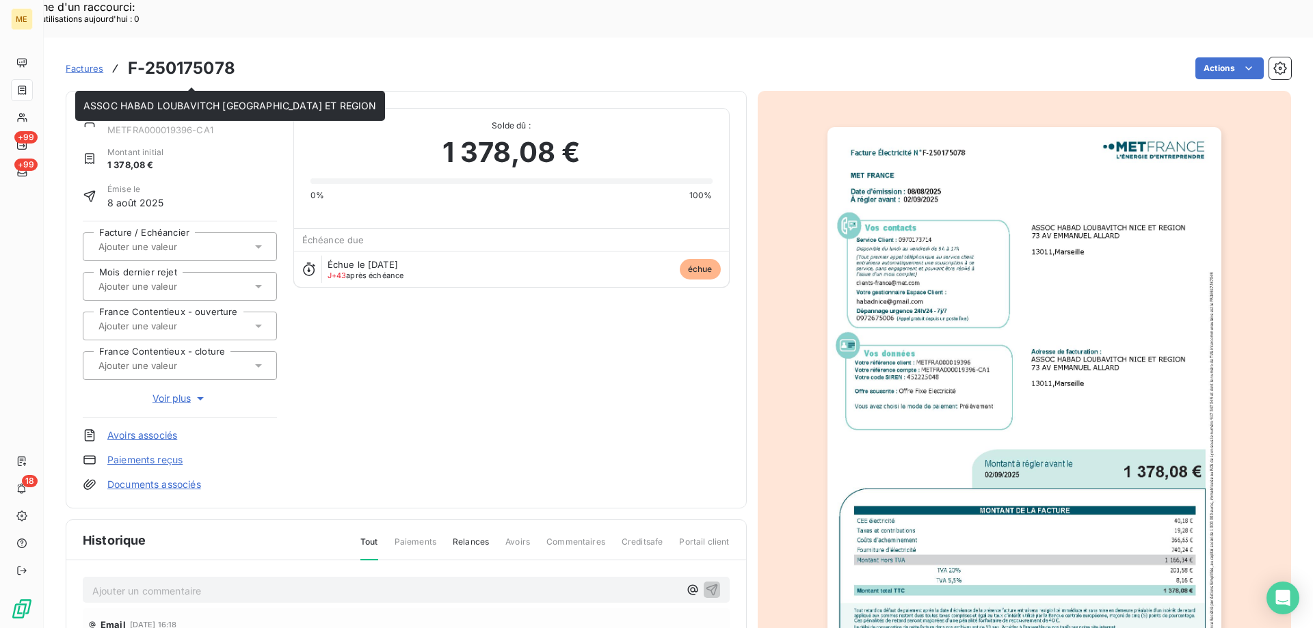
click at [154, 109] on link "ASSOC HABAD LOUBAVITCH NICE ET REGION" at bounding box center [253, 115] width 293 height 12
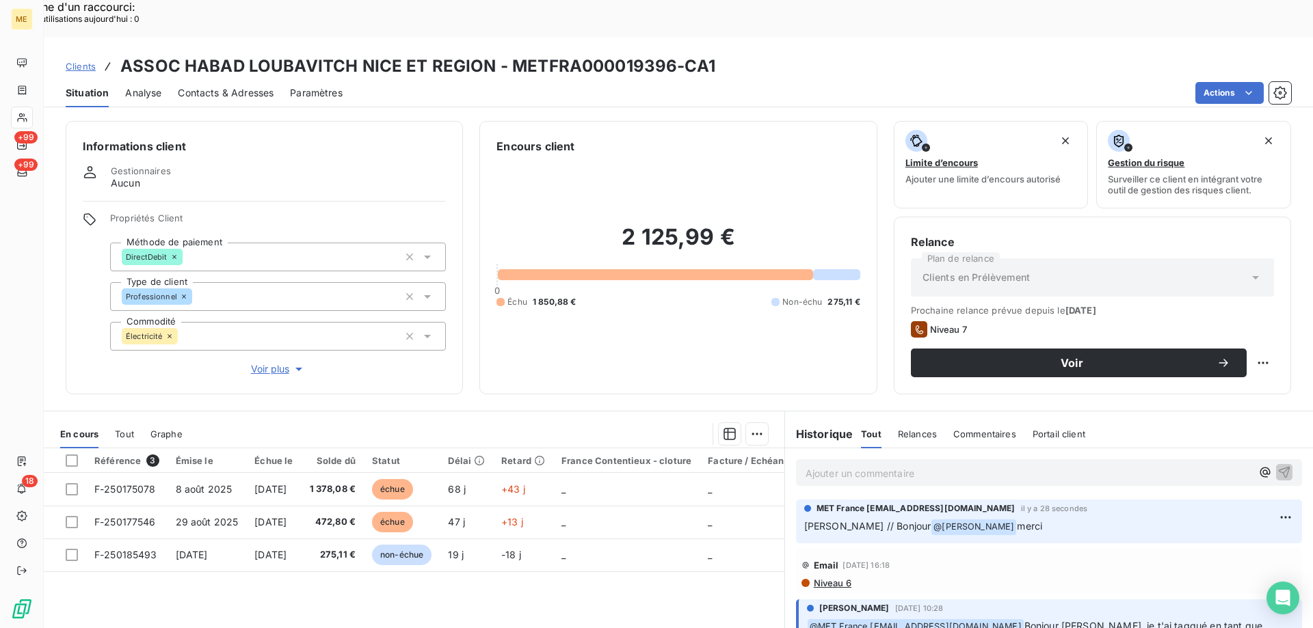
click at [81, 61] on span "Clients" at bounding box center [81, 66] width 30 height 11
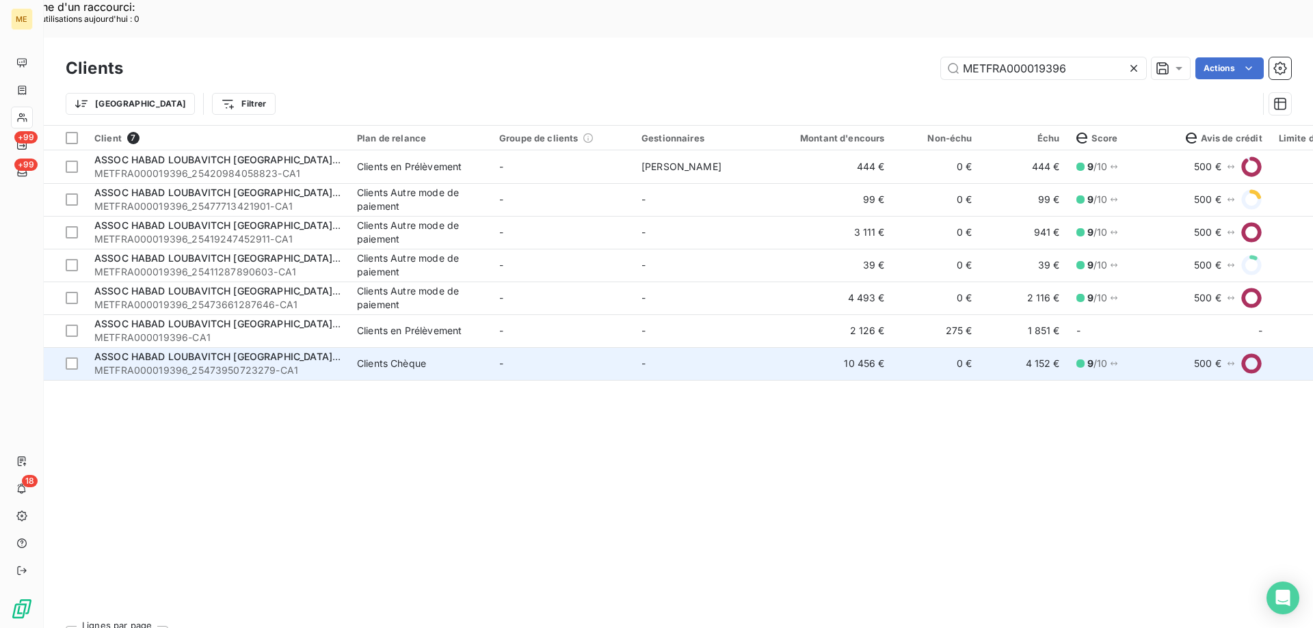
click at [183, 364] on span "METFRA000019396_25473950723279-CA1" at bounding box center [217, 371] width 246 height 14
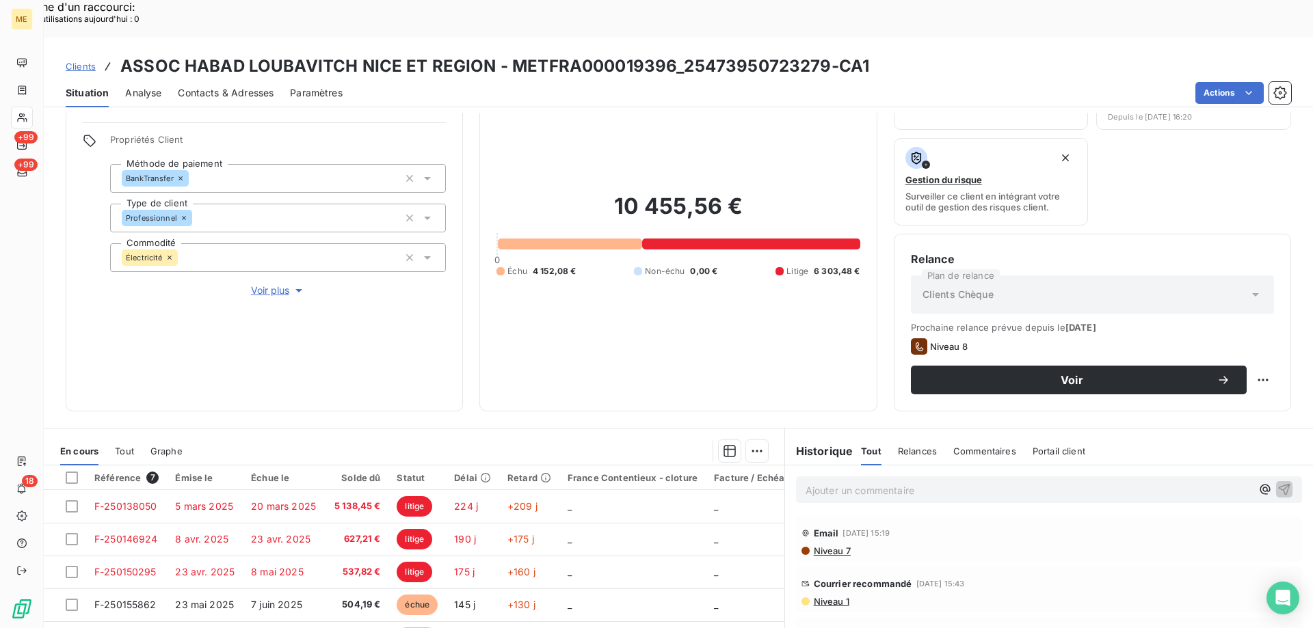
scroll to position [183, 0]
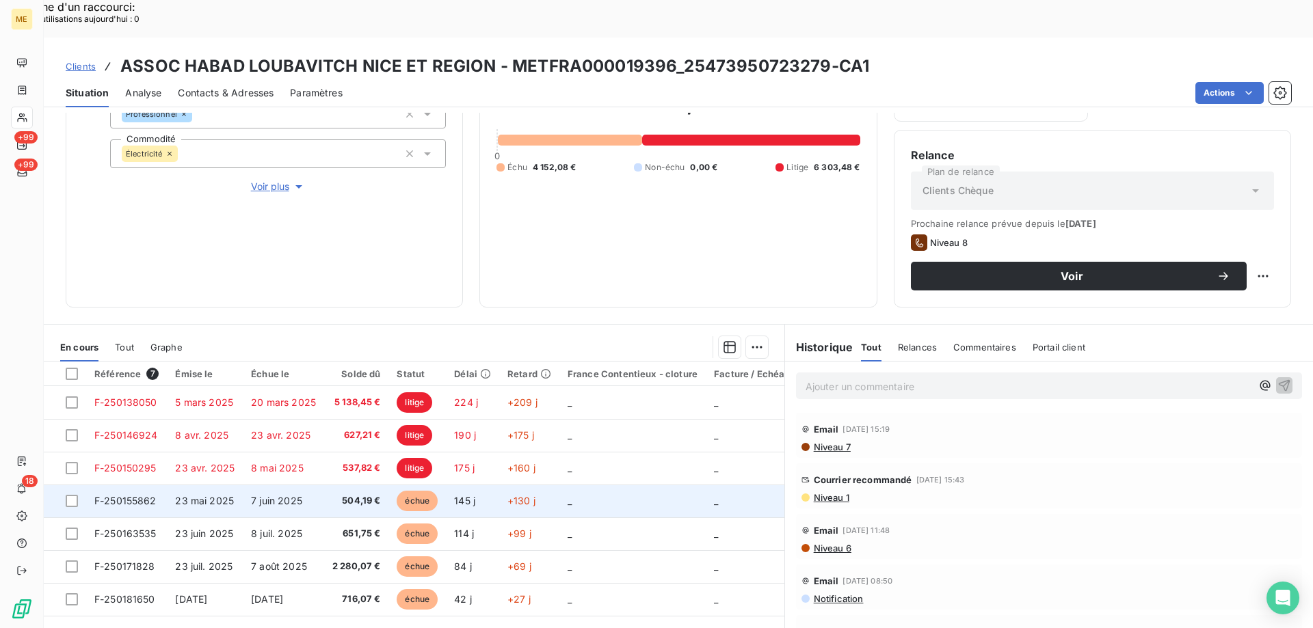
click at [114, 495] on span "F-250155862" at bounding box center [125, 501] width 62 height 12
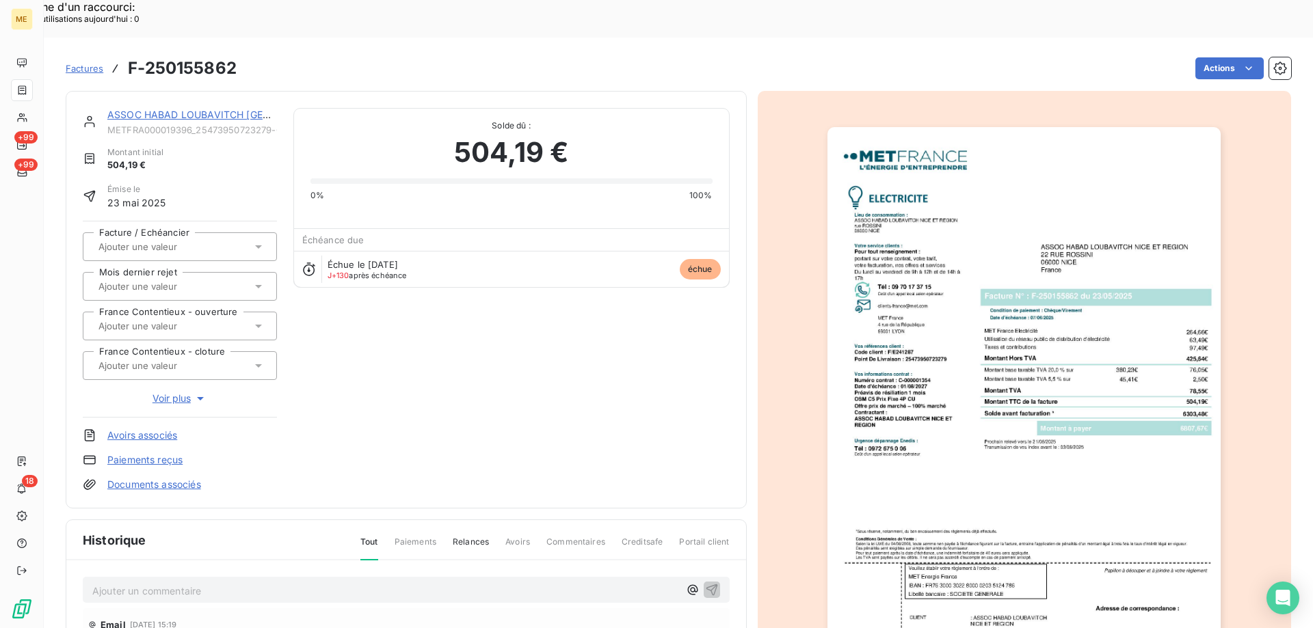
click at [131, 109] on link "ASSOC HABAD LOUBAVITCH NICE ET REGION" at bounding box center [253, 115] width 293 height 12
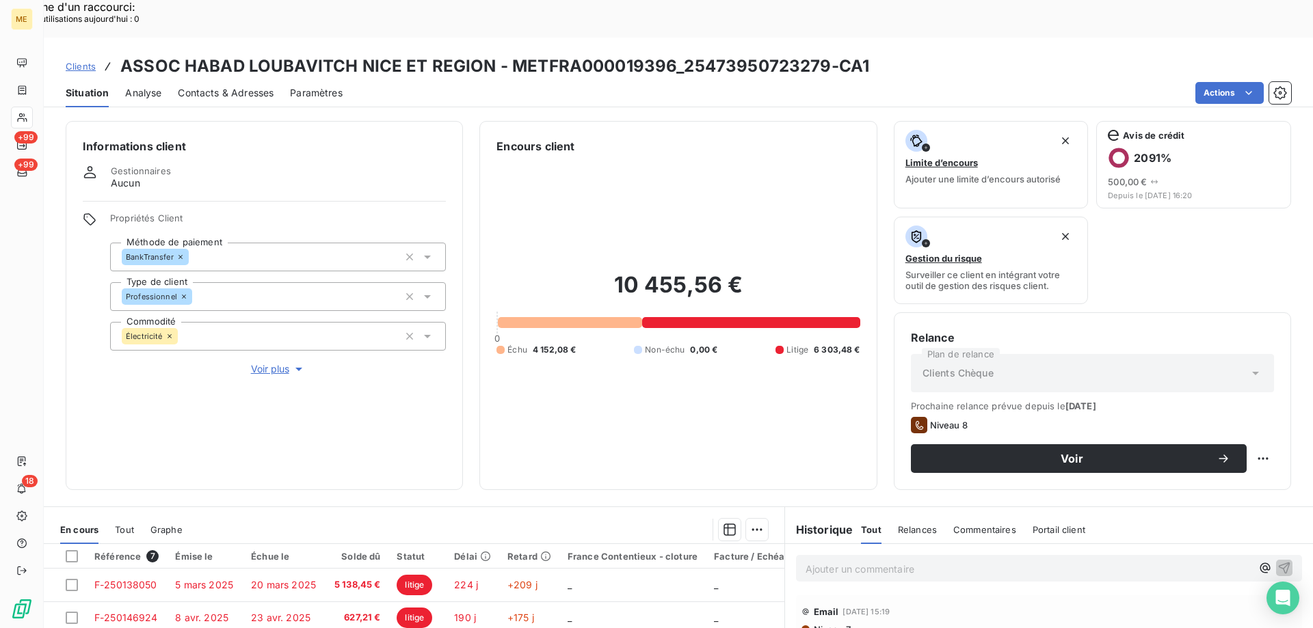
click at [82, 61] on span "Clients" at bounding box center [81, 66] width 30 height 11
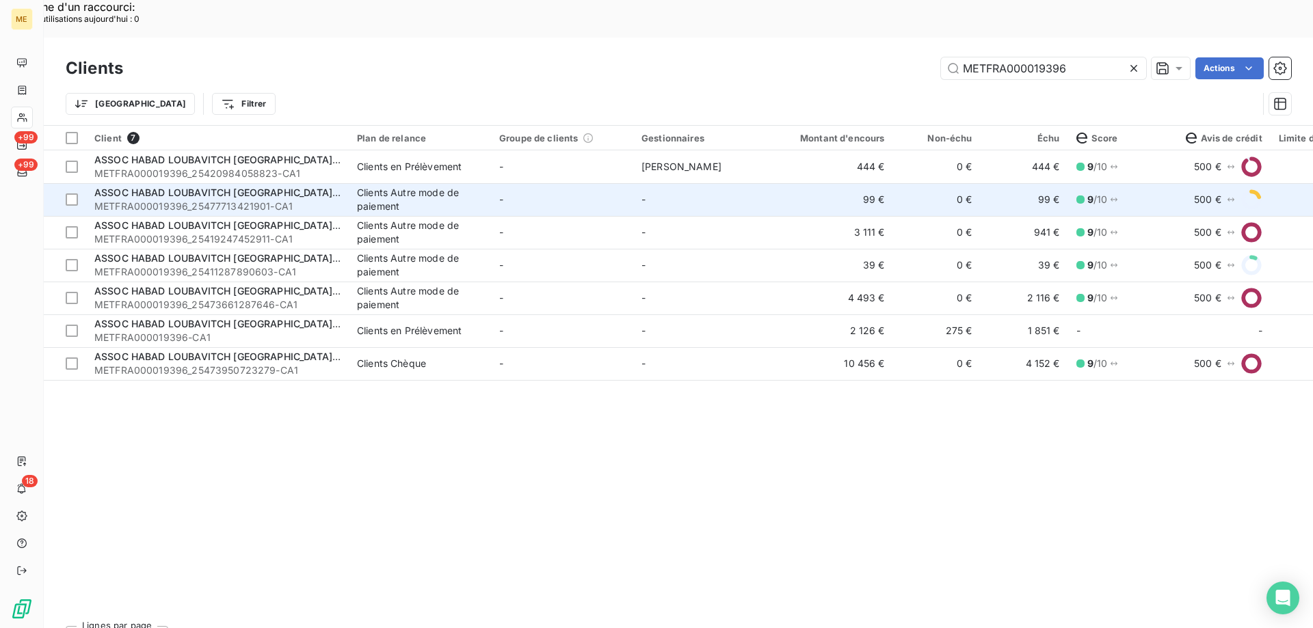
click at [204, 200] on span "METFRA000019396_25477713421901-CA1" at bounding box center [217, 207] width 246 height 14
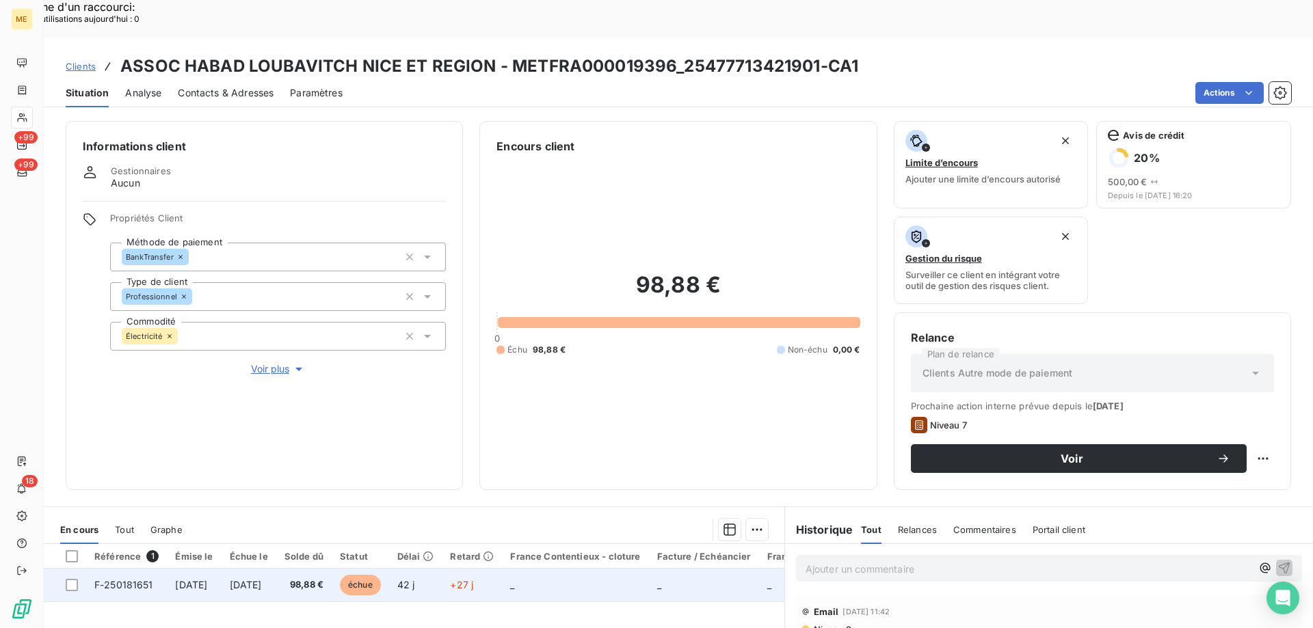
click at [112, 579] on span "F-250181651" at bounding box center [123, 585] width 59 height 12
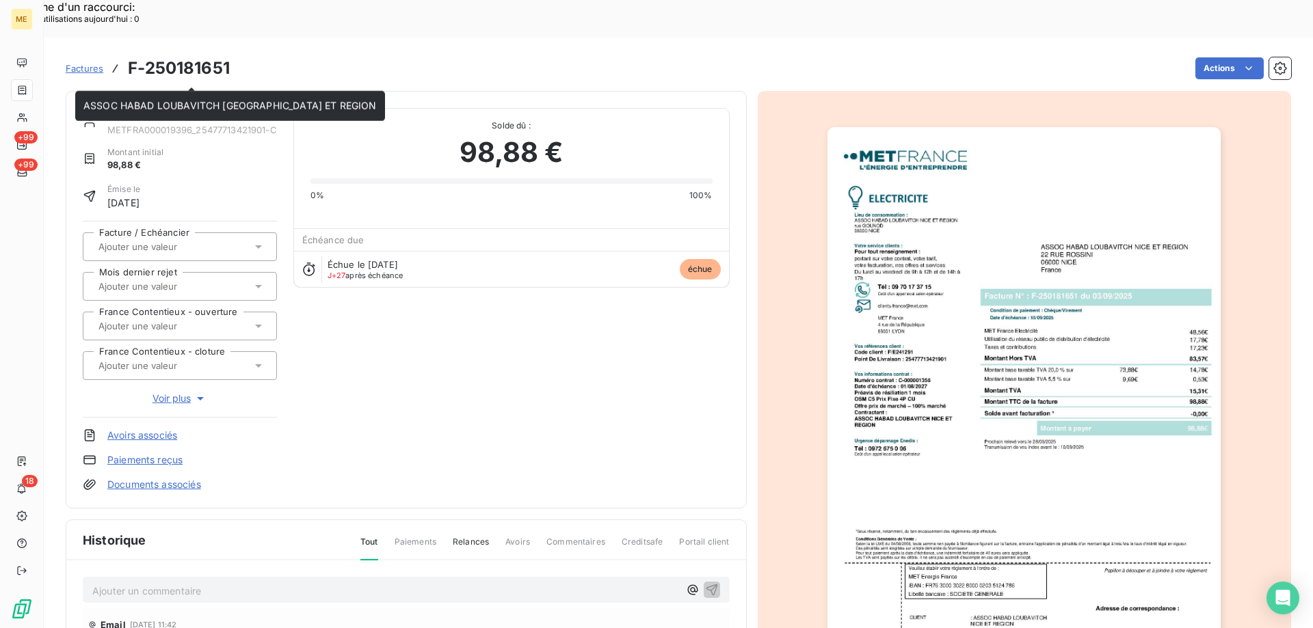
click at [213, 109] on link "ASSOC HABAD LOUBAVITCH NICE ET REGION" at bounding box center [253, 115] width 293 height 12
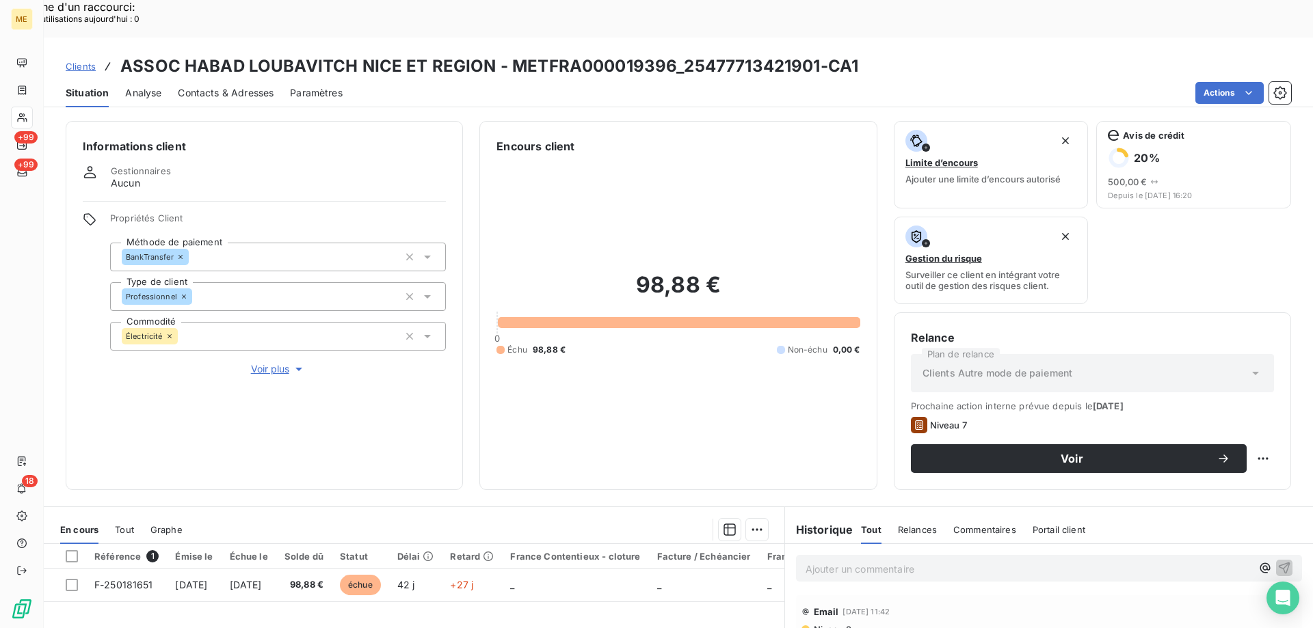
click at [77, 61] on span "Clients" at bounding box center [81, 66] width 30 height 11
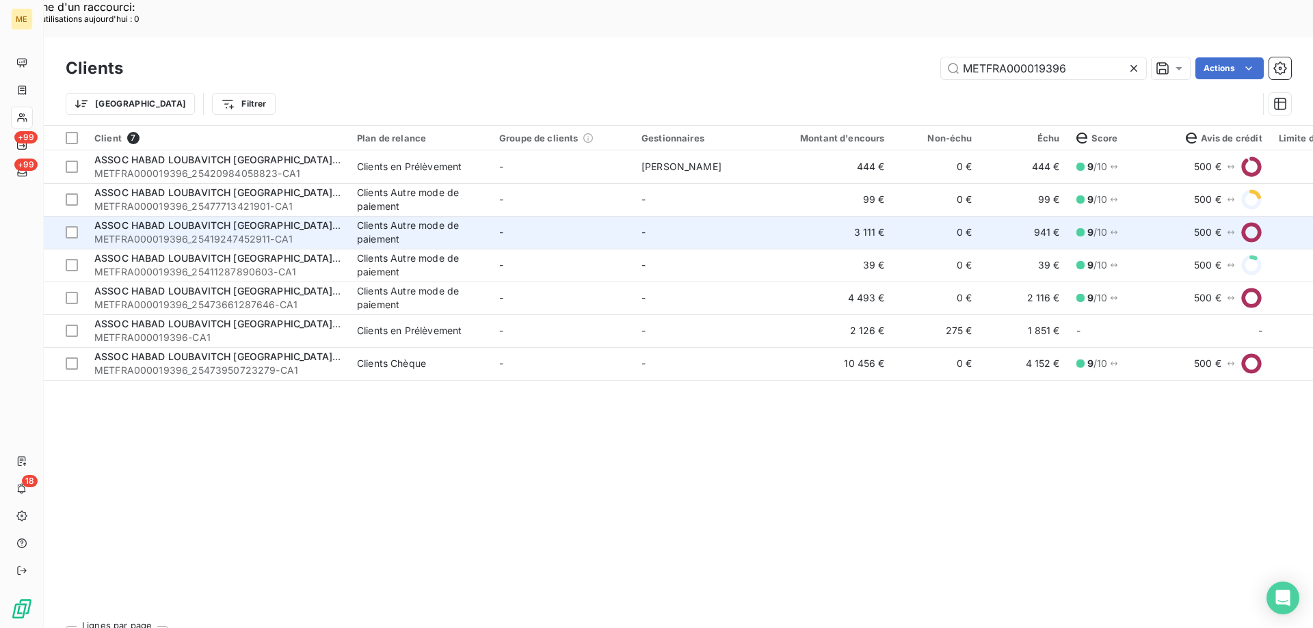
click at [185, 219] on span "ASSOC HABAD LOUBAVITCH NICE ET REGION" at bounding box center [240, 225] width 293 height 12
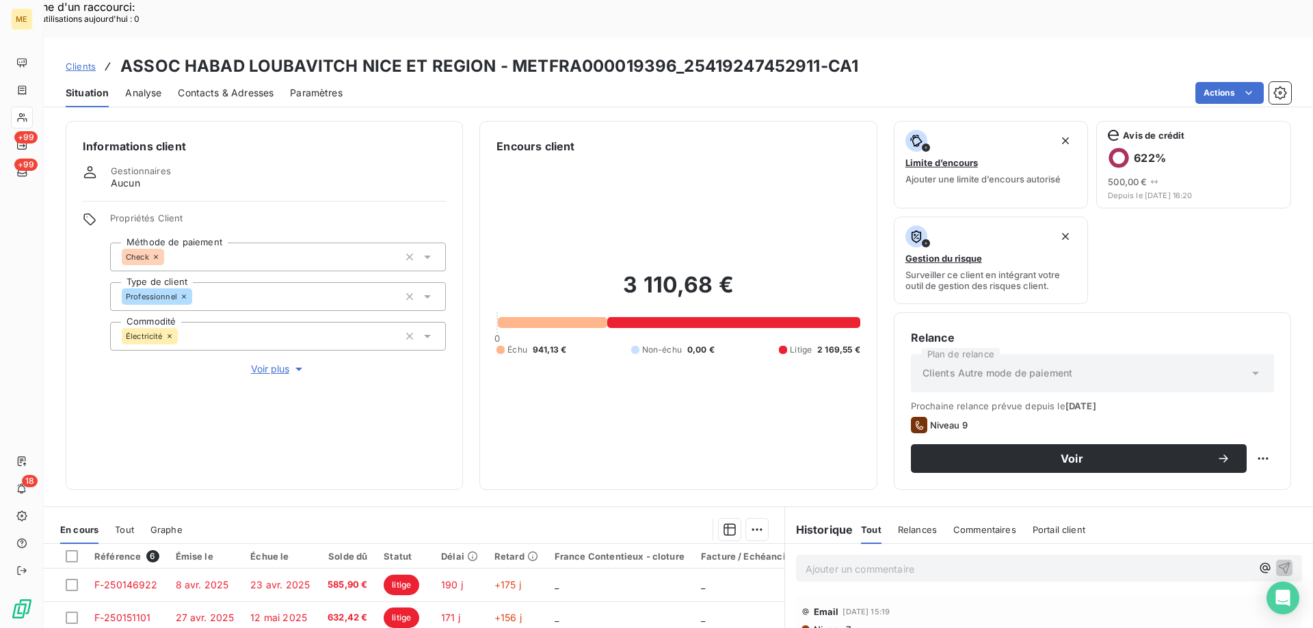
click at [79, 61] on span "Clients" at bounding box center [81, 66] width 30 height 11
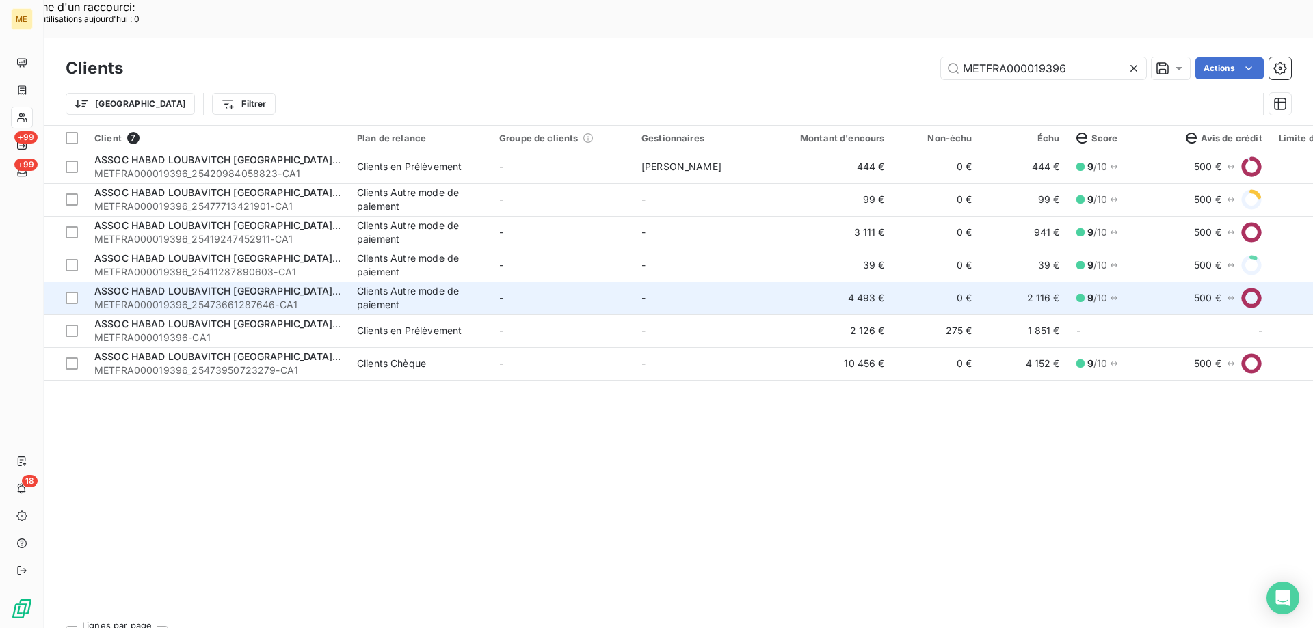
click at [199, 298] on span "METFRA000019396_25473661287646-CA1" at bounding box center [217, 305] width 246 height 14
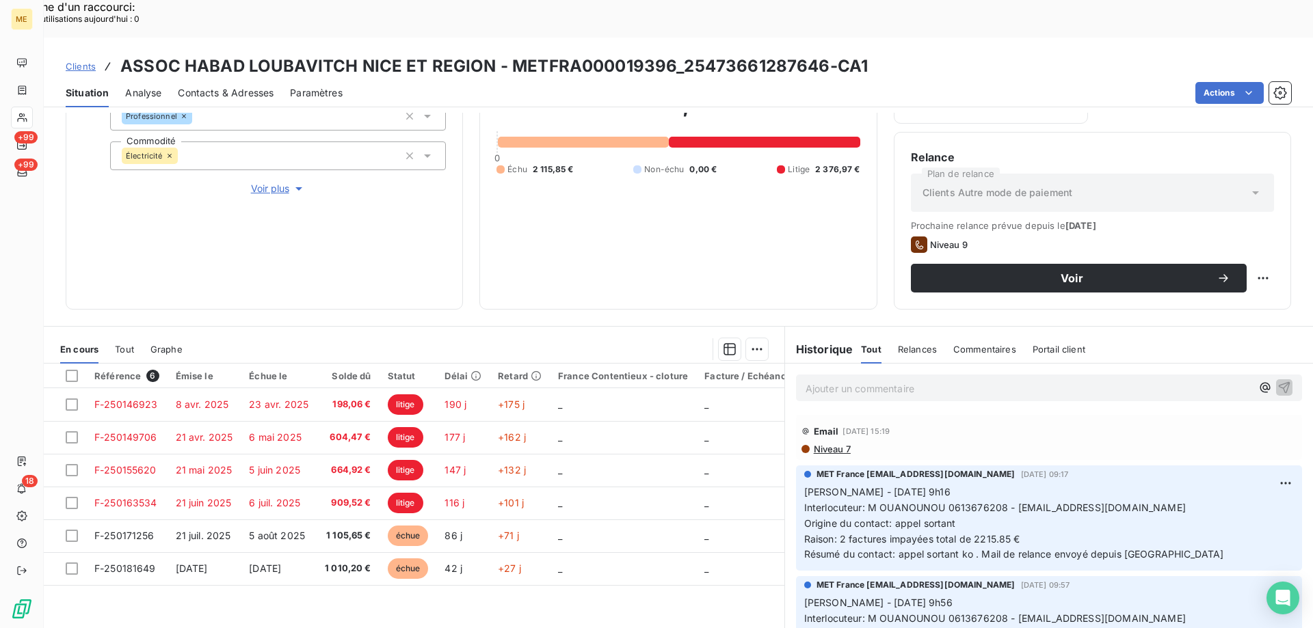
scroll to position [183, 0]
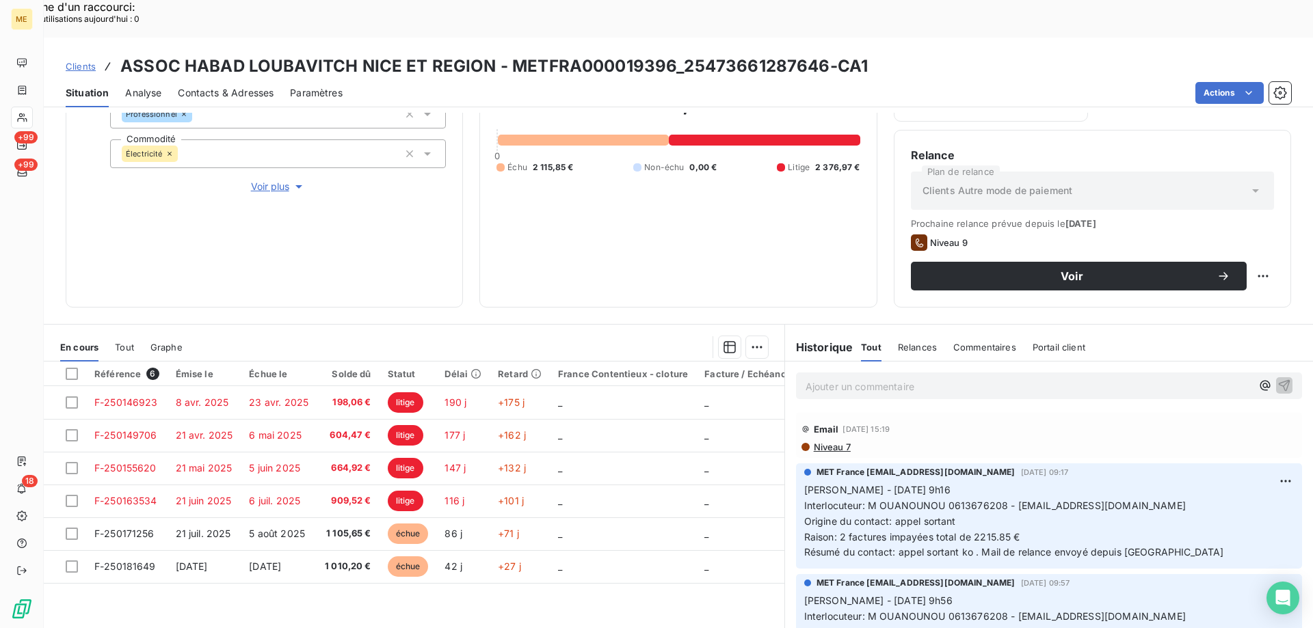
click at [88, 61] on span "Clients" at bounding box center [81, 66] width 30 height 11
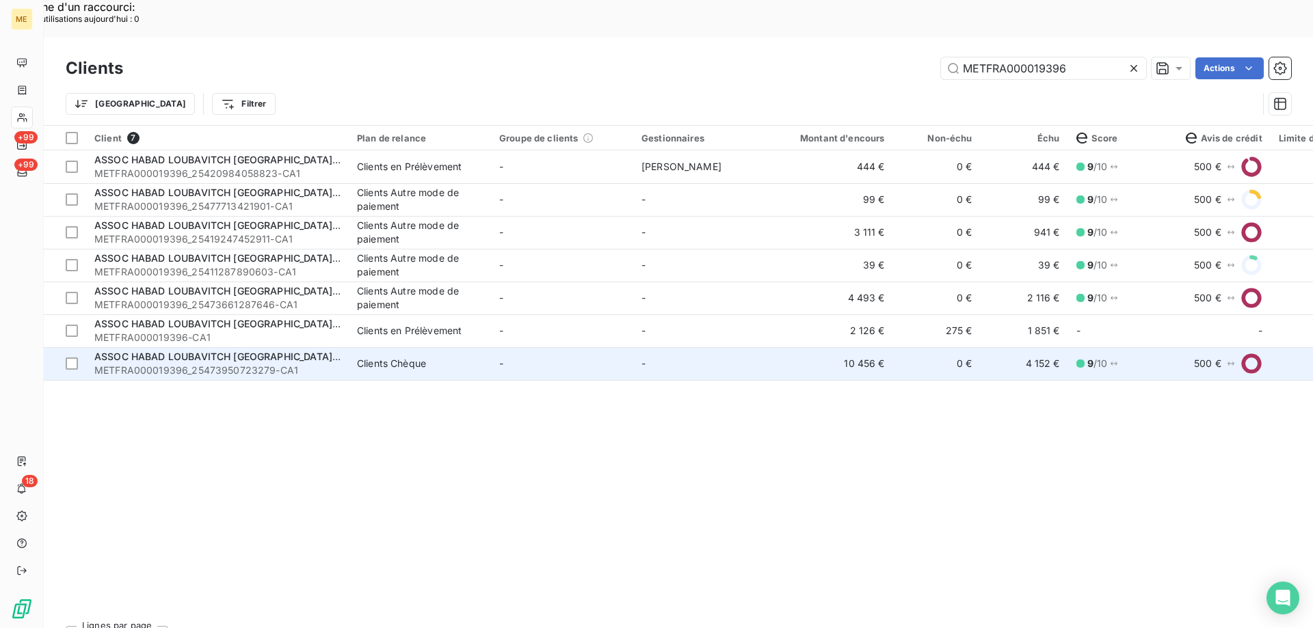
click at [136, 350] on div "ASSOC HABAD LOUBAVITCH NICE ET REGION" at bounding box center [217, 357] width 246 height 14
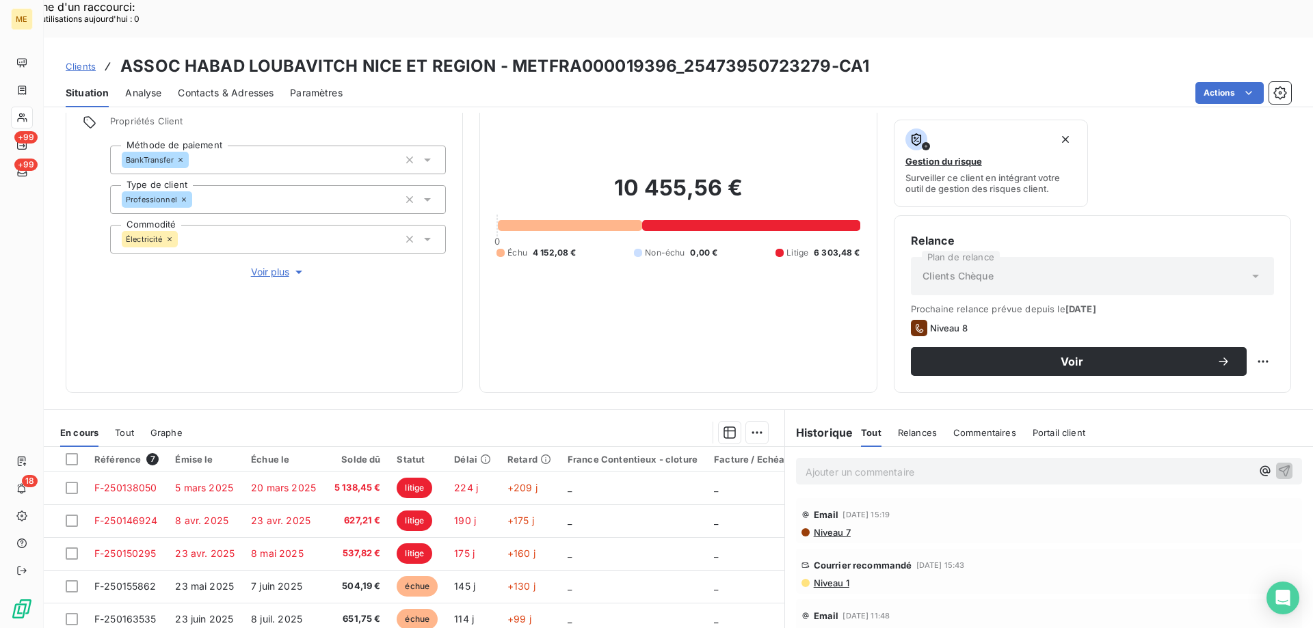
scroll to position [183, 0]
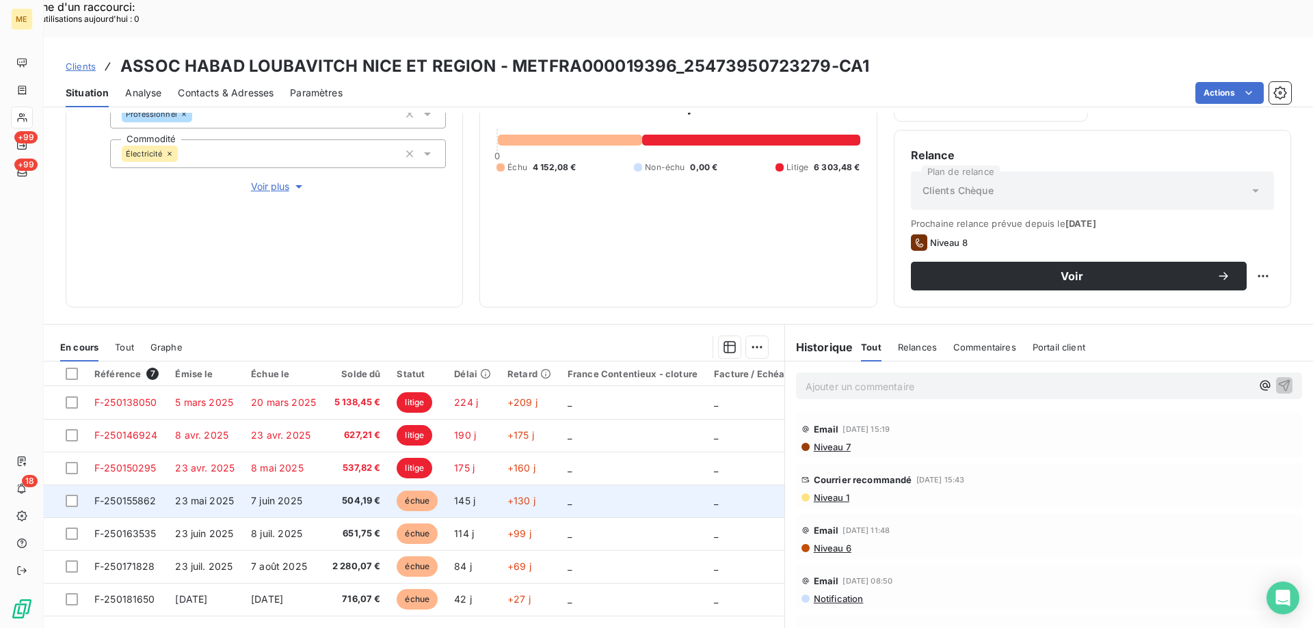
click at [135, 485] on td "F-250155862" at bounding box center [126, 501] width 81 height 33
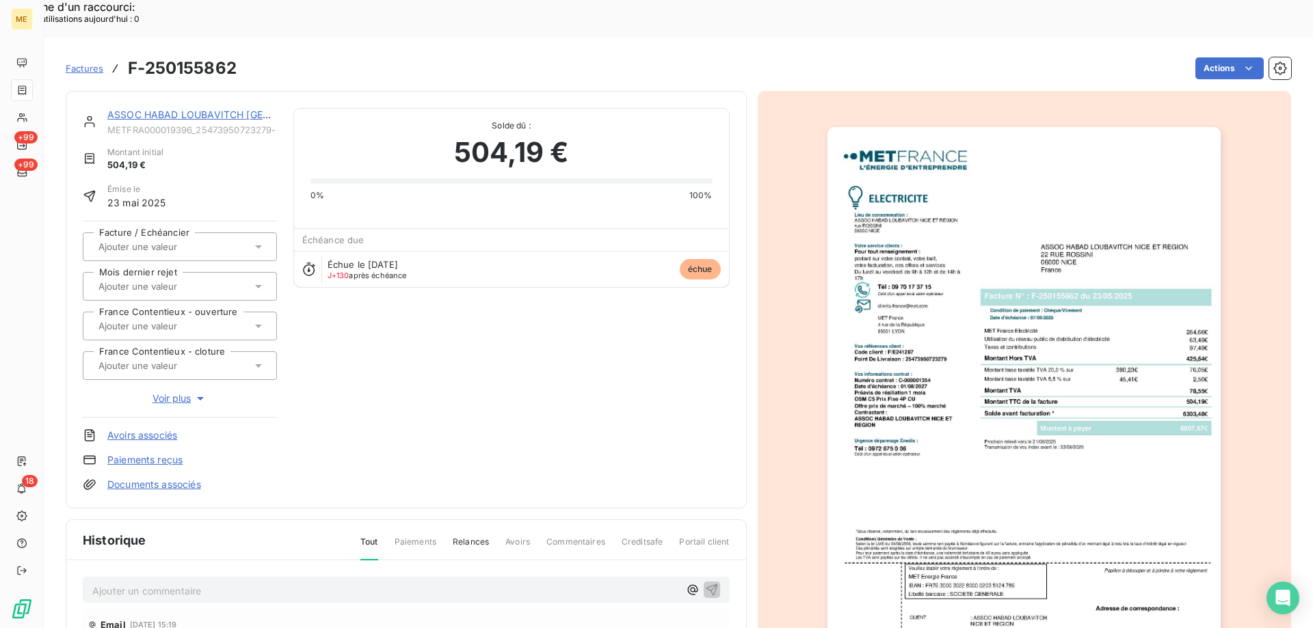
click at [196, 109] on link "ASSOC HABAD LOUBAVITCH NICE ET REGION" at bounding box center [253, 115] width 293 height 12
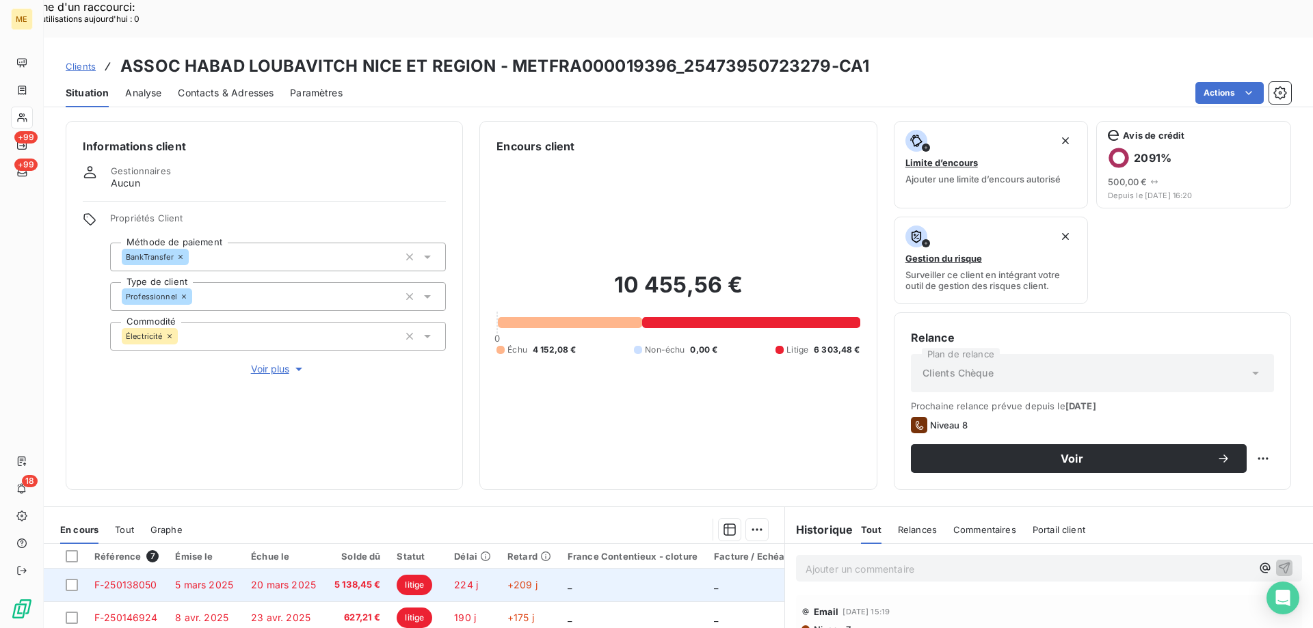
click at [121, 579] on span "F-250138050" at bounding box center [125, 585] width 63 height 12
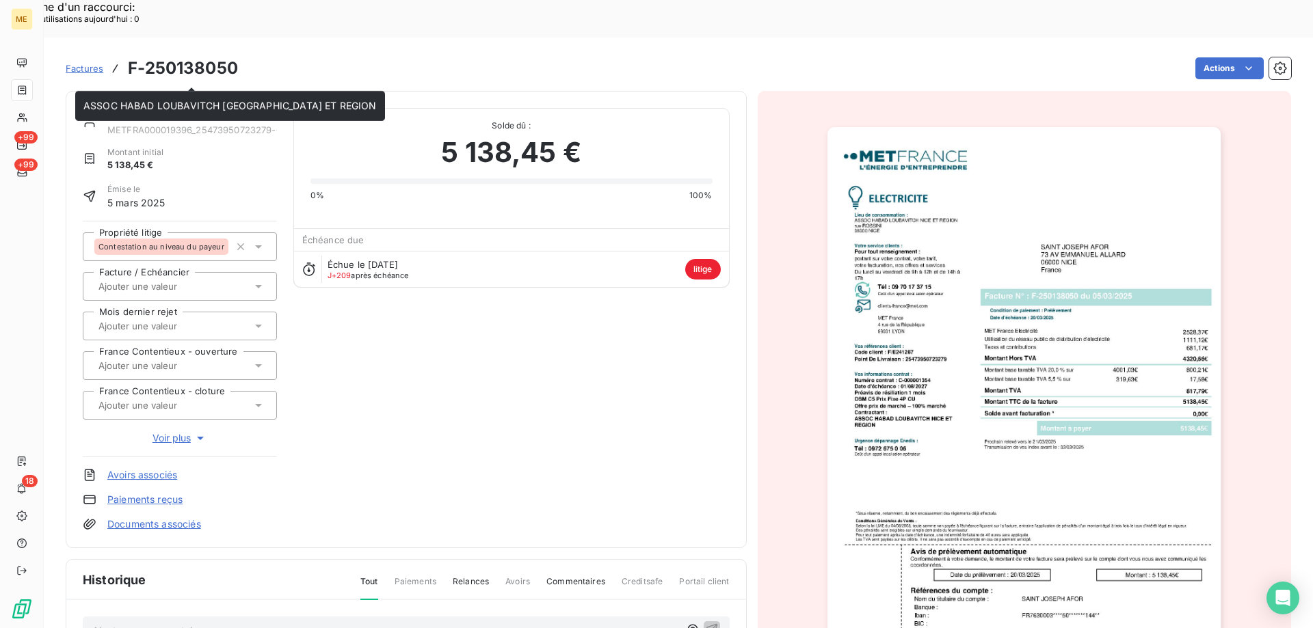
click at [207, 109] on link "ASSOC HABAD LOUBAVITCH NICE ET REGION" at bounding box center [253, 115] width 293 height 12
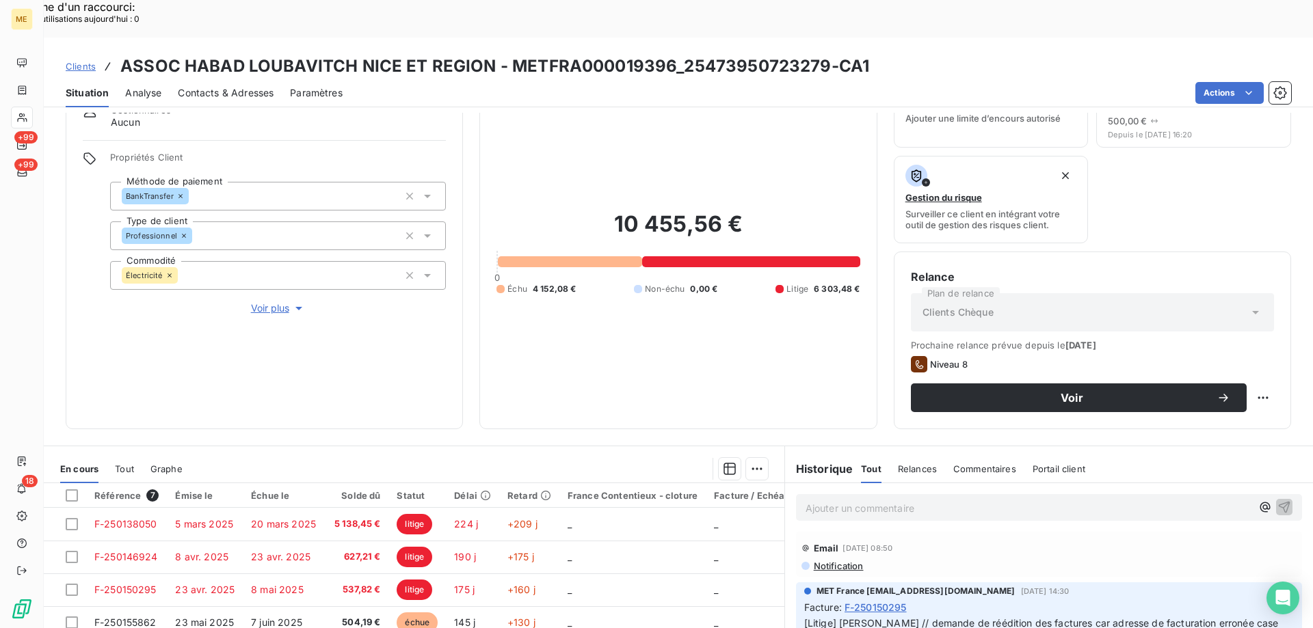
scroll to position [183, 0]
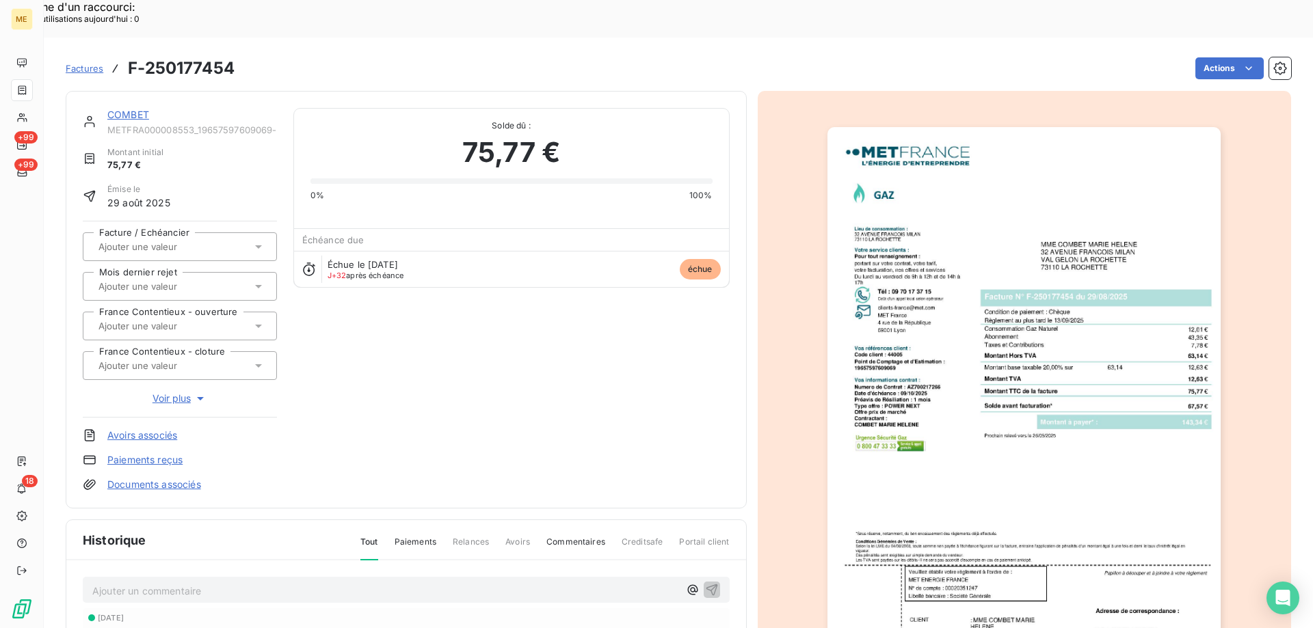
click at [126, 108] on div "COMBET METFRA000008553_19657597609069-CA1" at bounding box center [192, 121] width 170 height 27
click at [126, 109] on link "COMBET" at bounding box center [128, 115] width 42 height 12
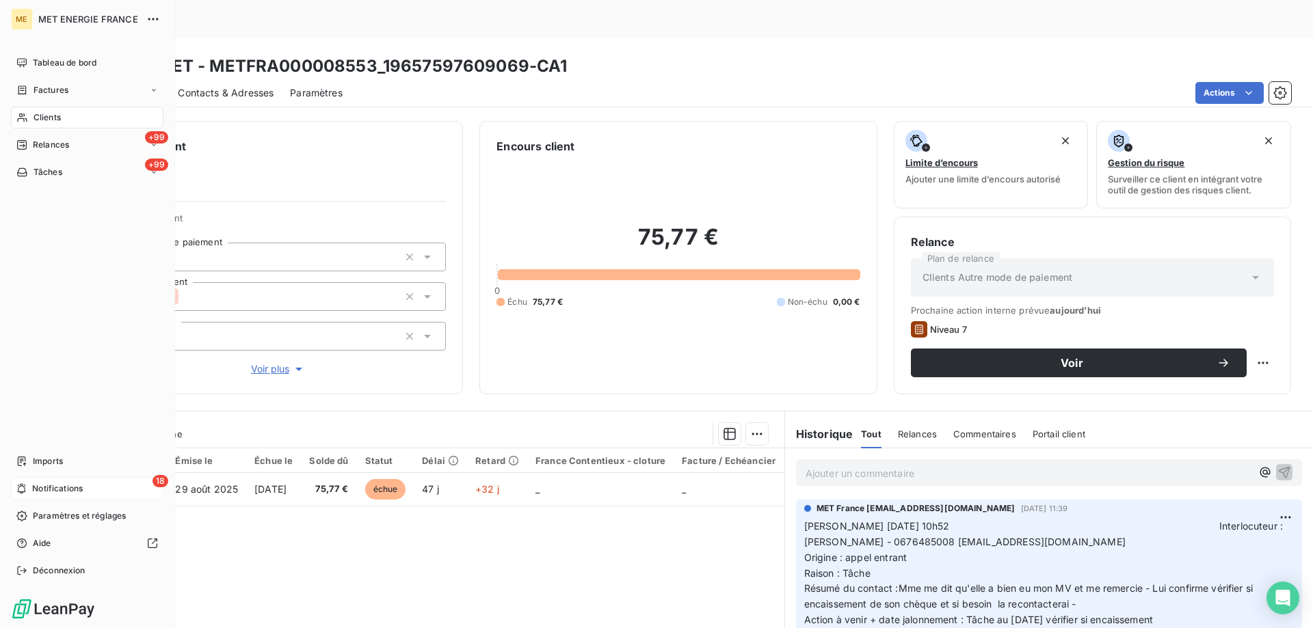
click at [64, 479] on div "18 Notifications" at bounding box center [87, 489] width 152 height 22
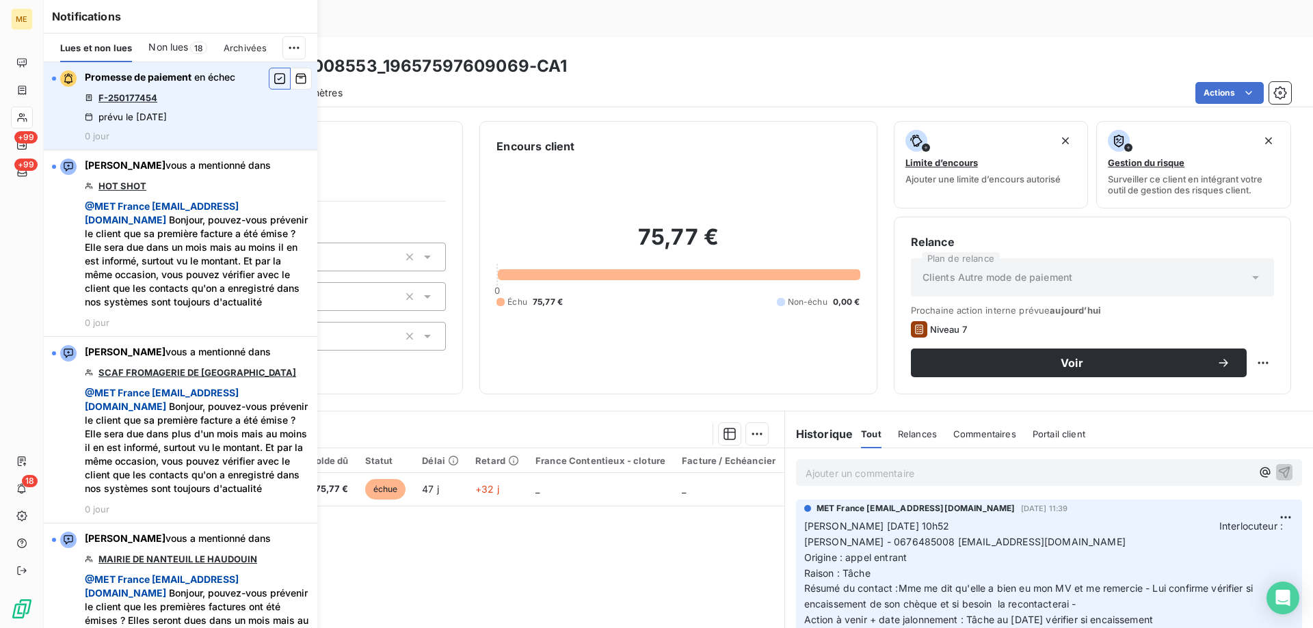
click at [274, 81] on icon "button" at bounding box center [280, 79] width 12 height 14
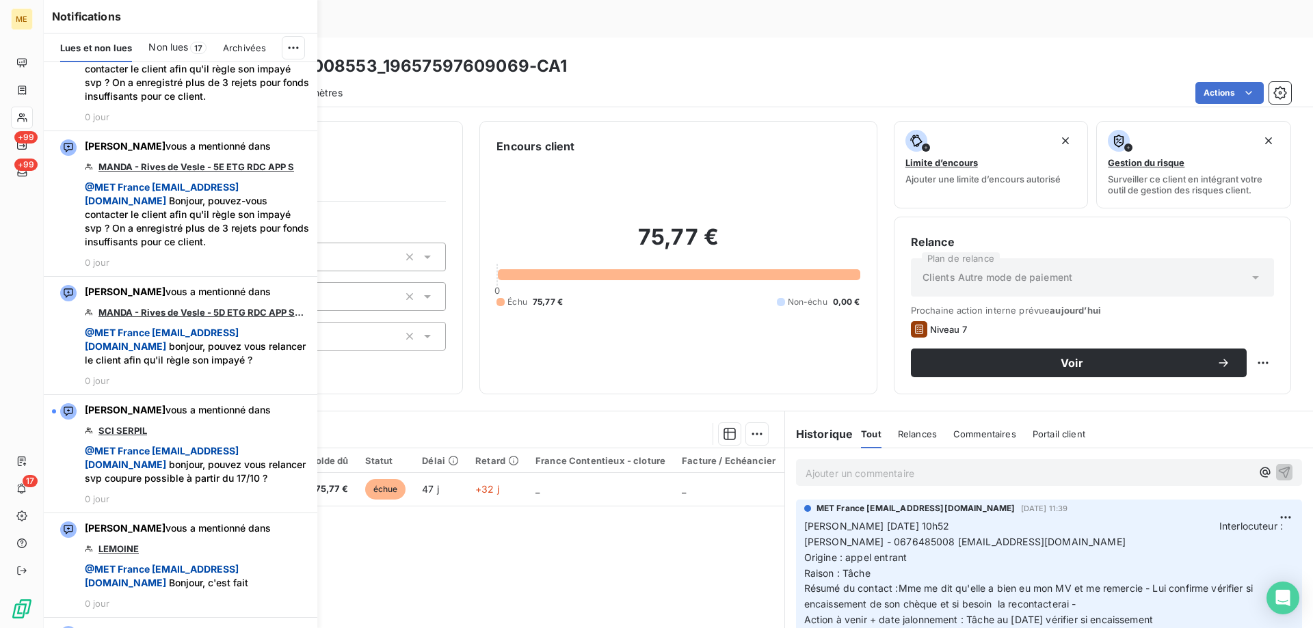
scroll to position [2872, 0]
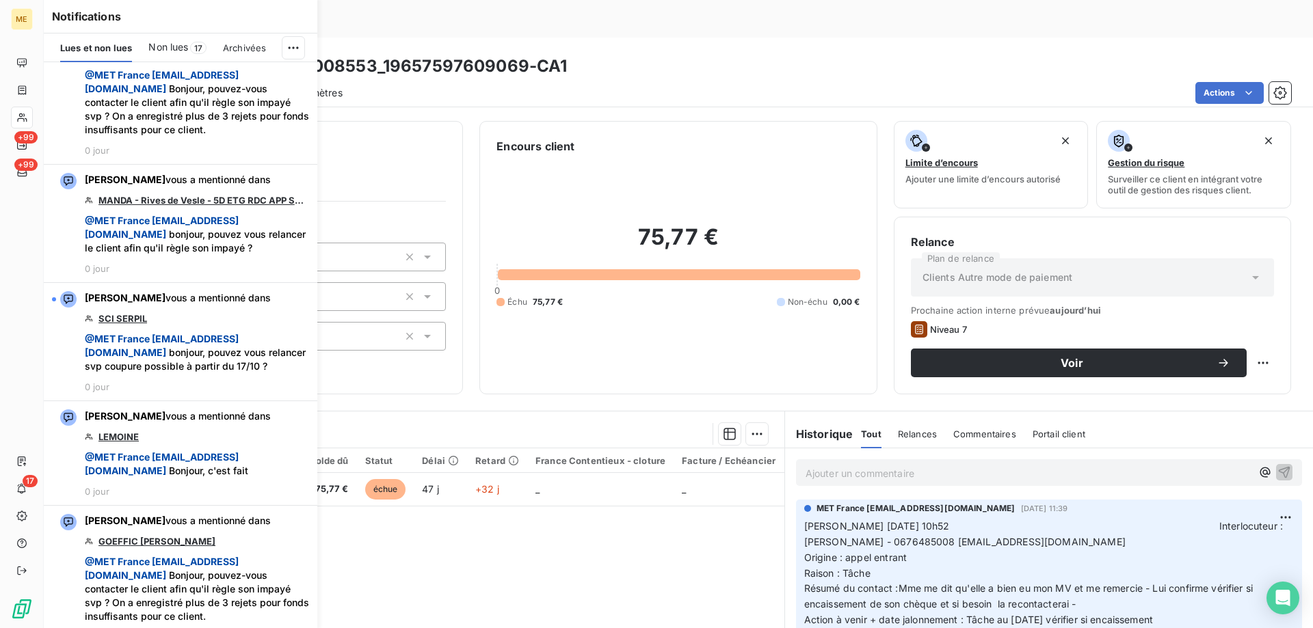
click at [614, 319] on div "75,77 € 0 Échu 75,77 € Non-échu 0,00 €" at bounding box center [677, 266] width 363 height 223
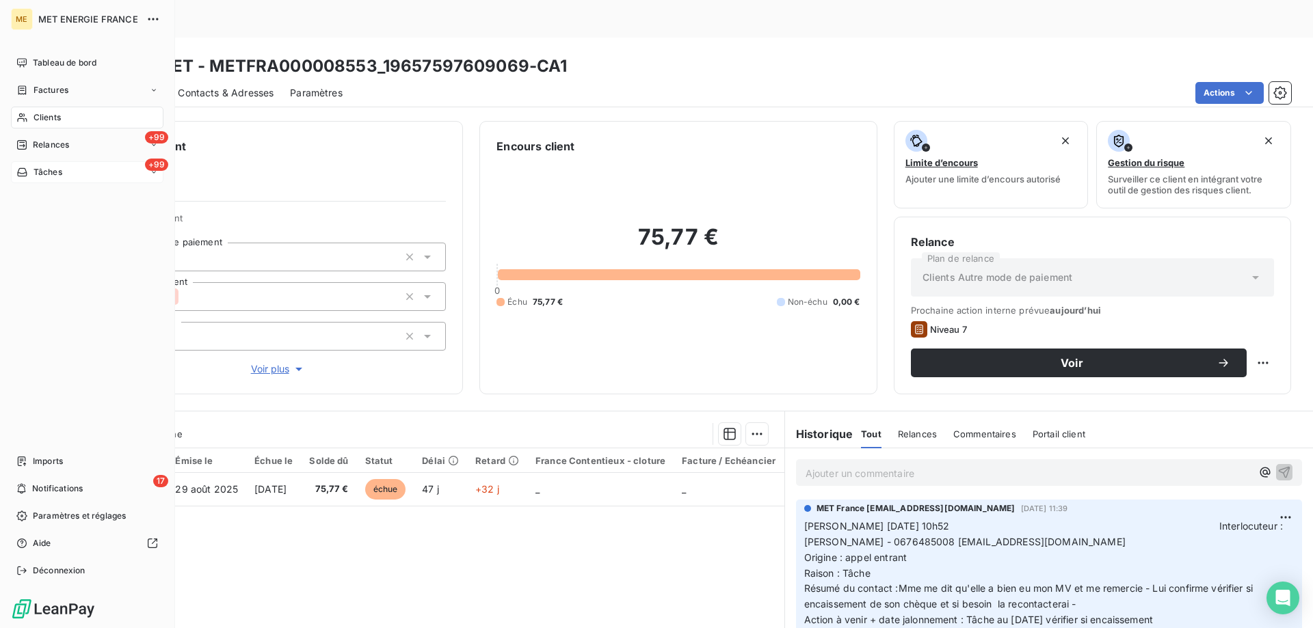
click at [26, 175] on icon at bounding box center [22, 172] width 12 height 11
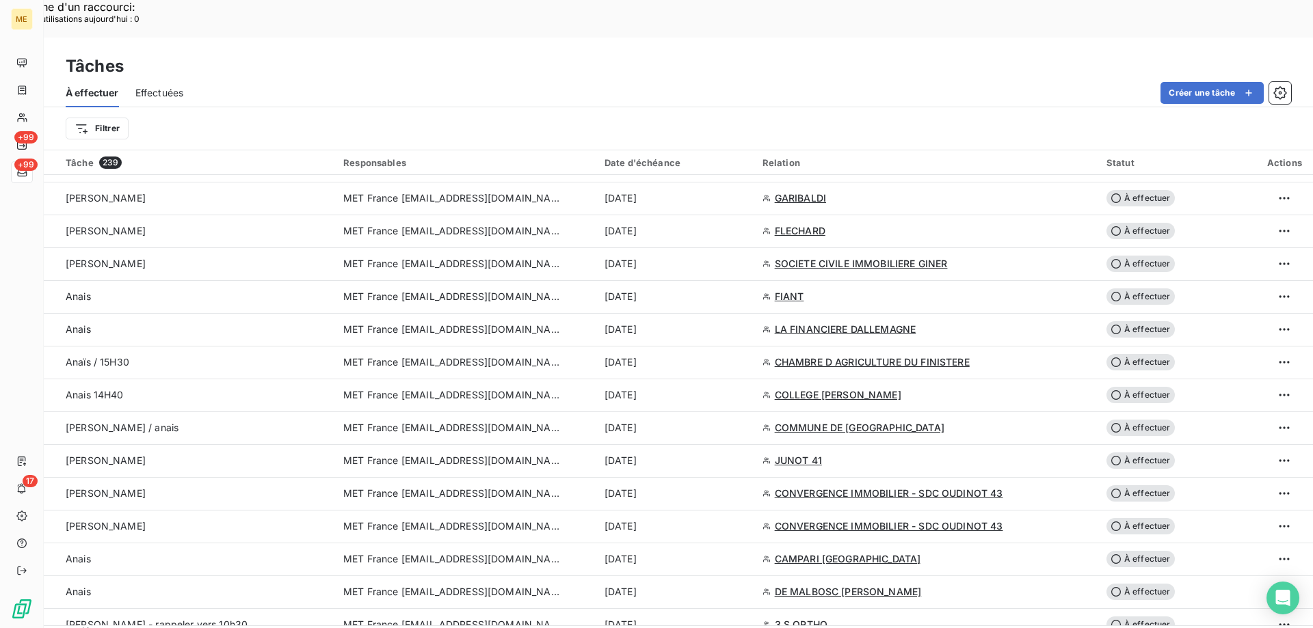
scroll to position [1162, 0]
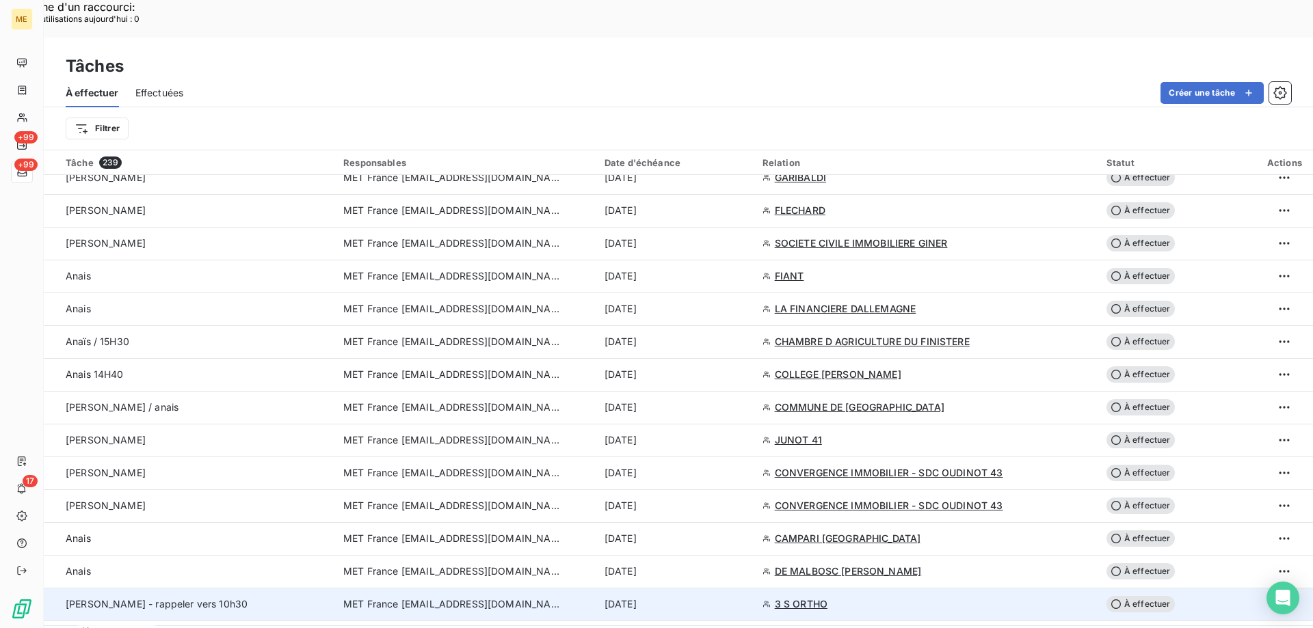
click at [491, 598] on span "MET France [EMAIL_ADDRESS][DOMAIN_NAME]" at bounding box center [452, 605] width 219 height 14
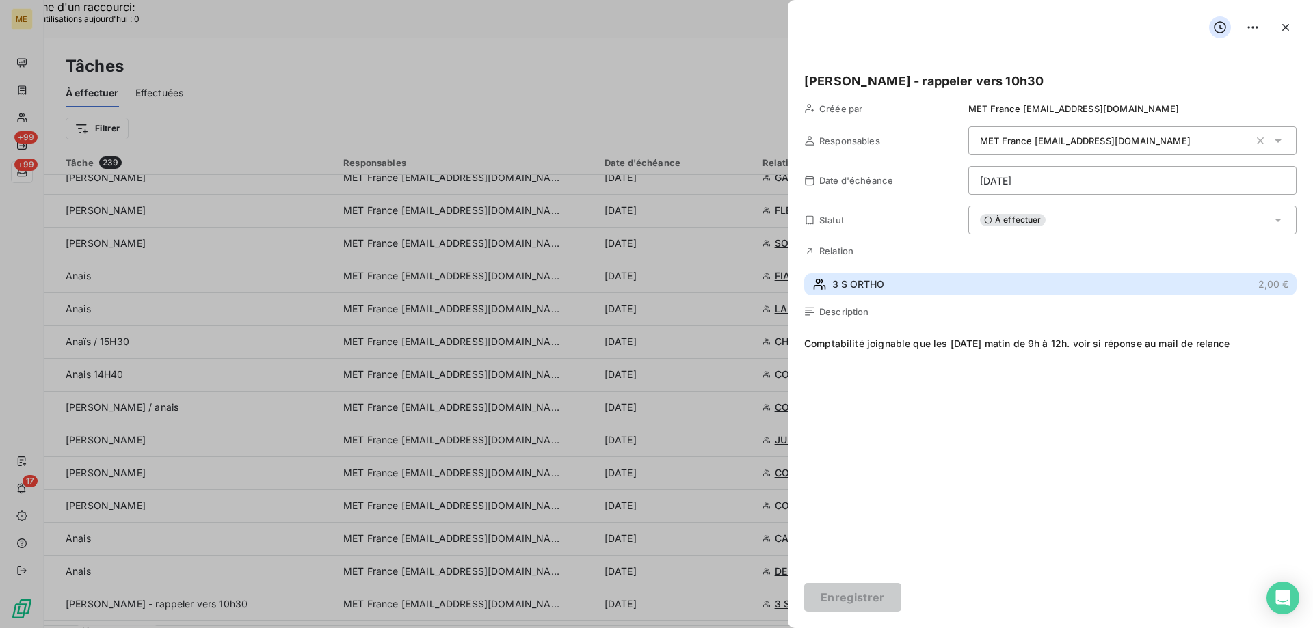
click at [859, 282] on span "3 S ORTHO" at bounding box center [858, 285] width 52 height 14
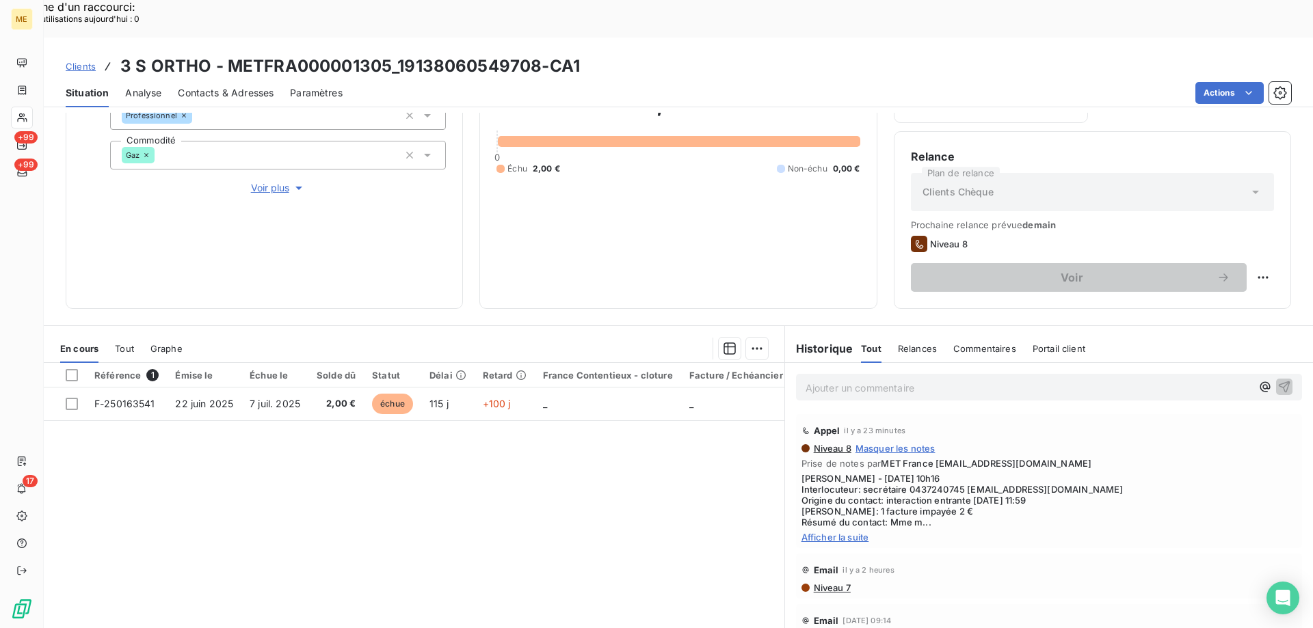
scroll to position [183, 0]
drag, startPoint x: 905, startPoint y: 451, endPoint x: 955, endPoint y: 450, distance: 49.2
click at [955, 472] on span "Sylvain - 15/10/2025 - 10h16 Interlocuteur: secrétaire 0437240745 P.BEAUDUN@3SO…" at bounding box center [1048, 499] width 495 height 55
drag, startPoint x: 903, startPoint y: 454, endPoint x: 958, endPoint y: 446, distance: 56.0
click at [958, 472] on span "Sylvain - 15/10/2025 - 10h16 Interlocuteur: secrétaire 0437240745 P.BEAUDUN@3SO…" at bounding box center [1048, 499] width 495 height 55
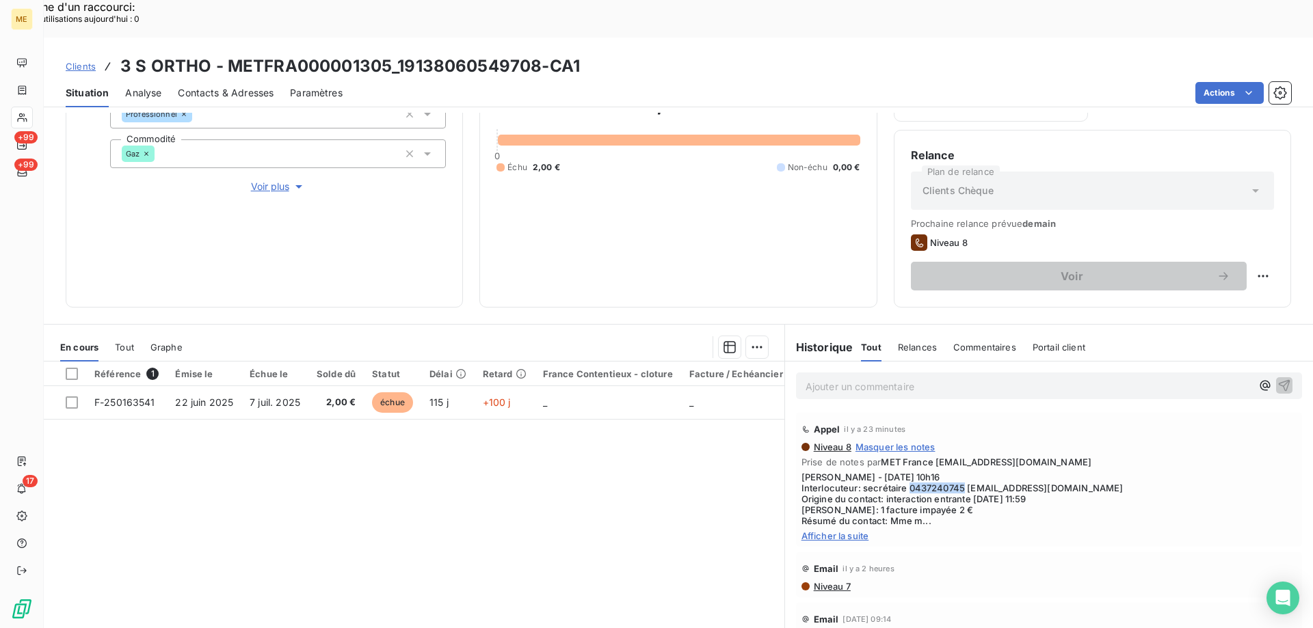
copy span "0437240745"
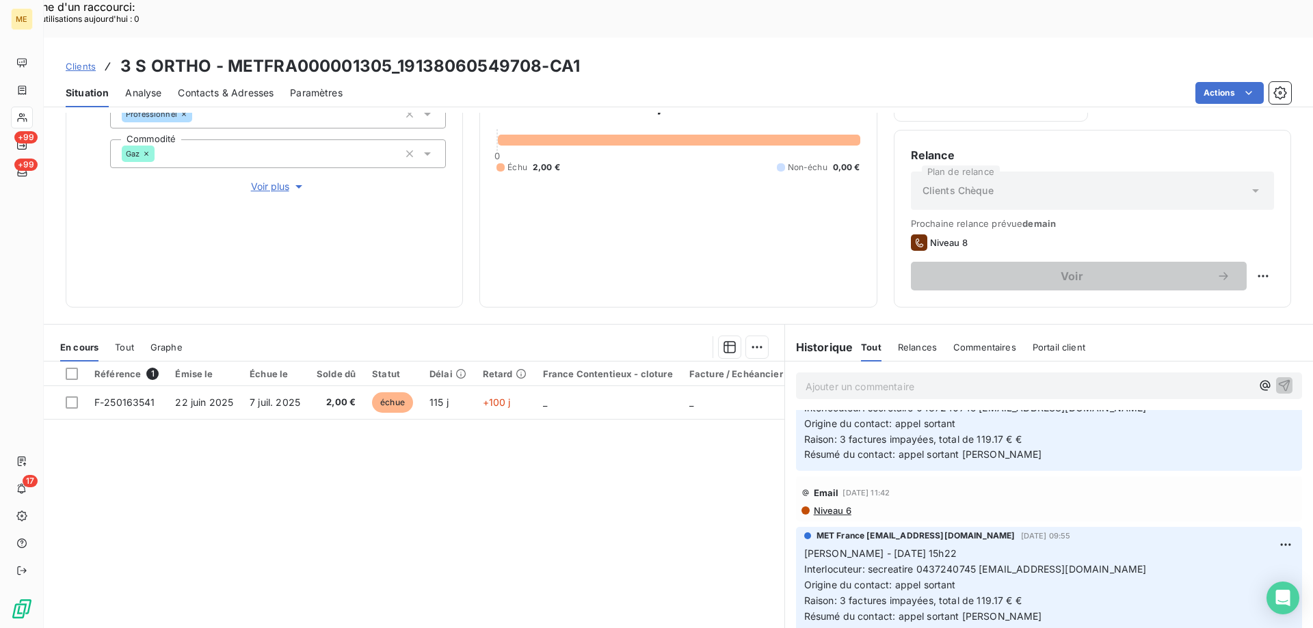
scroll to position [1026, 0]
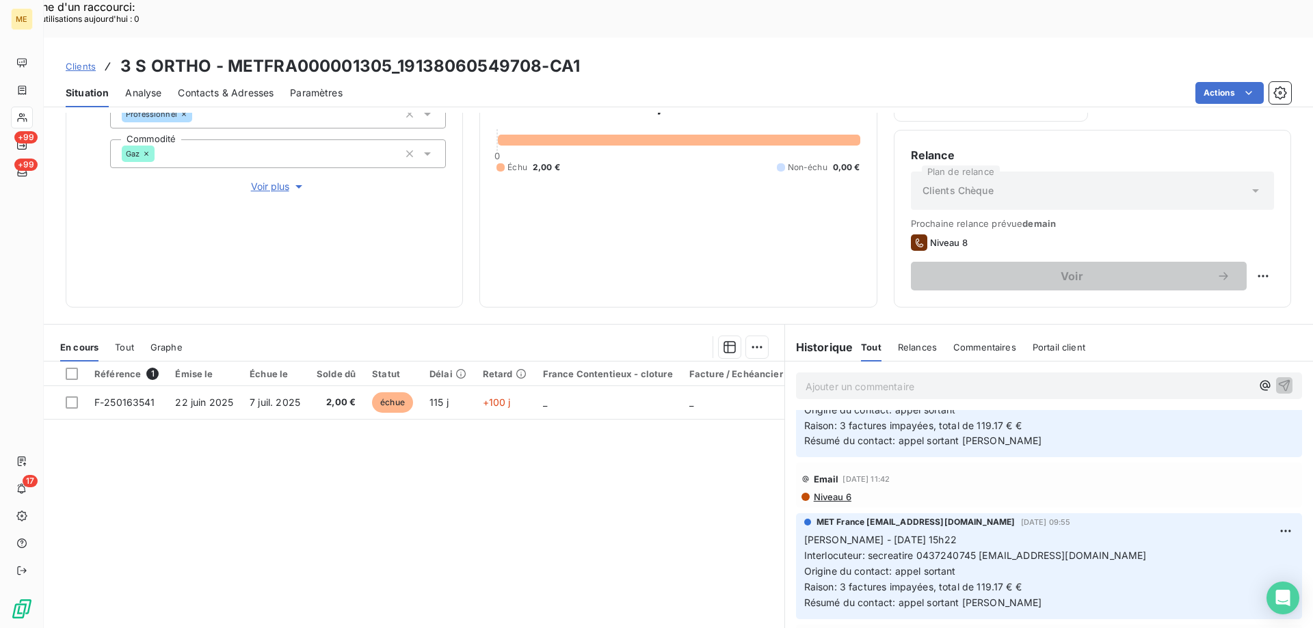
click at [130, 342] on span "Tout" at bounding box center [124, 347] width 19 height 11
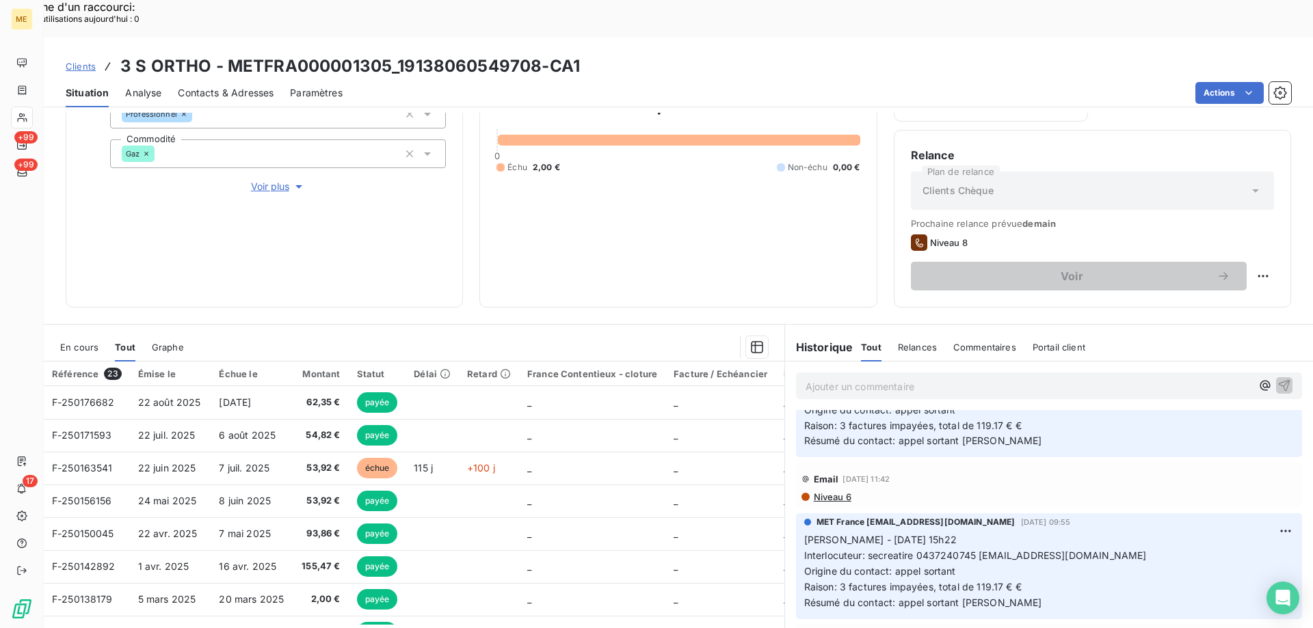
click at [72, 342] on span "En cours" at bounding box center [79, 347] width 38 height 11
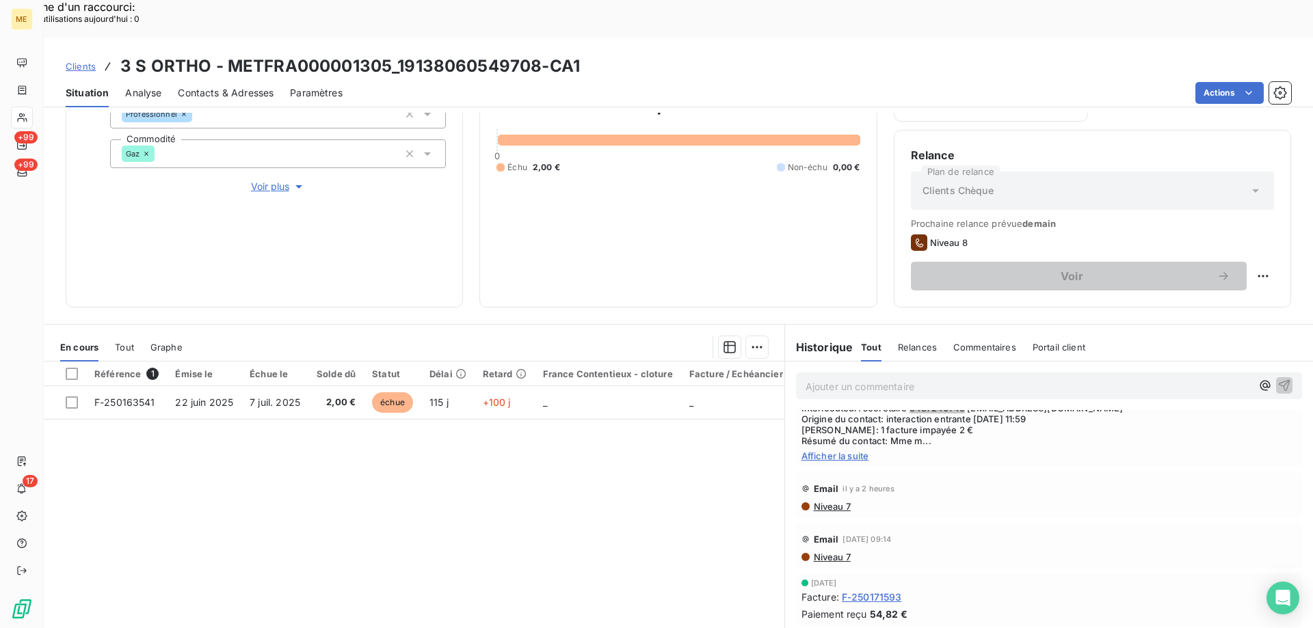
scroll to position [0, 0]
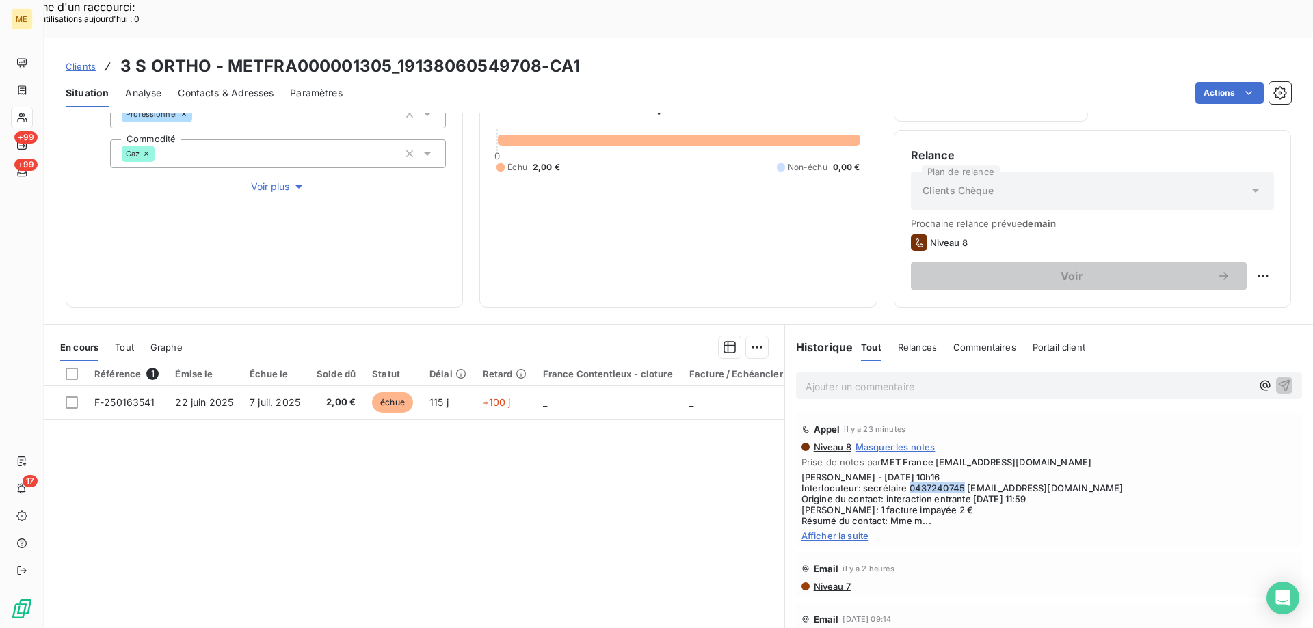
click at [851, 531] on span "Afficher la suite" at bounding box center [1048, 536] width 495 height 11
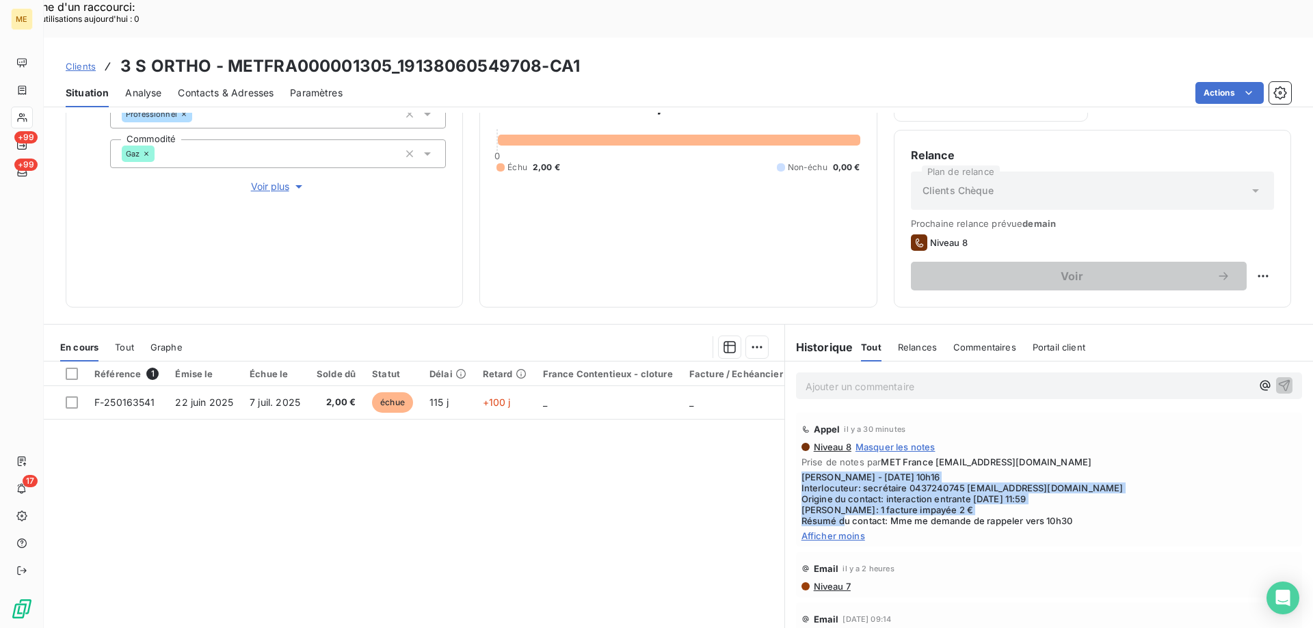
drag, startPoint x: 883, startPoint y: 488, endPoint x: 791, endPoint y: 442, distance: 102.4
click at [796, 442] on div "Appel il y a 30 minutes Niveau 8 Masquer les notes Prise de notes par MET Franc…" at bounding box center [1049, 480] width 506 height 134
copy span "[PERSON_NAME] - [DATE] 10h16 Interlocuteur: secrétaire 0437240745 [EMAIL_ADDRES…"
click at [1232, 274] on div "Replanifier cette action" at bounding box center [1196, 269] width 122 height 22
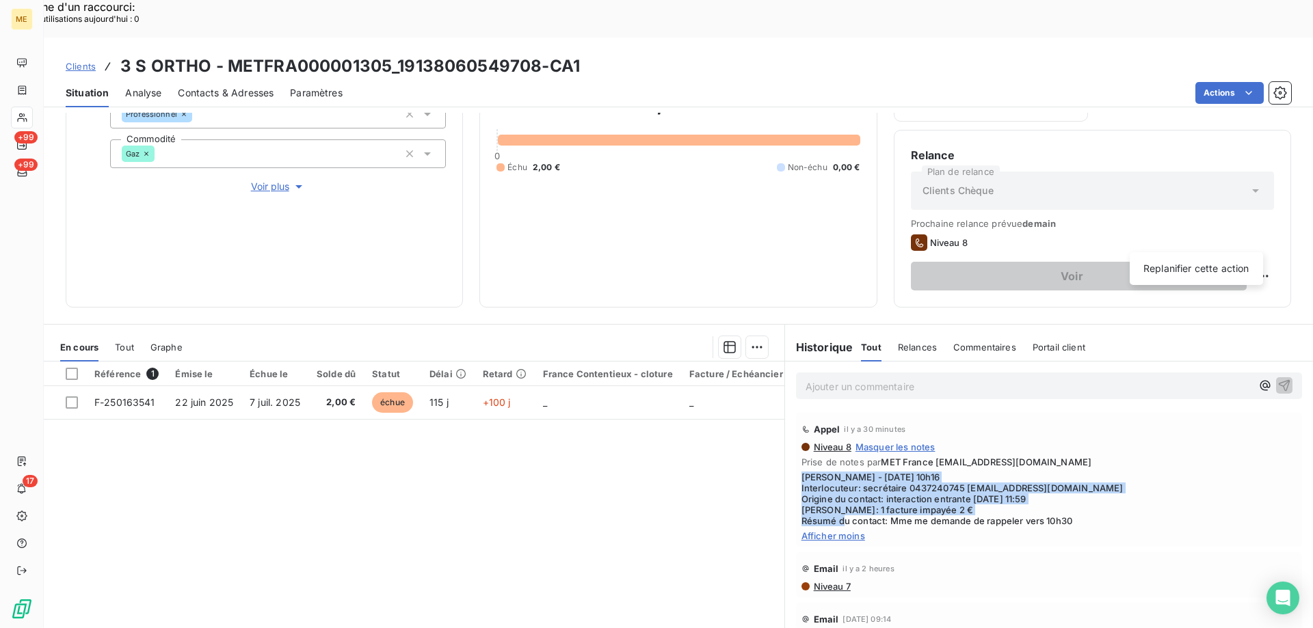
select select "9"
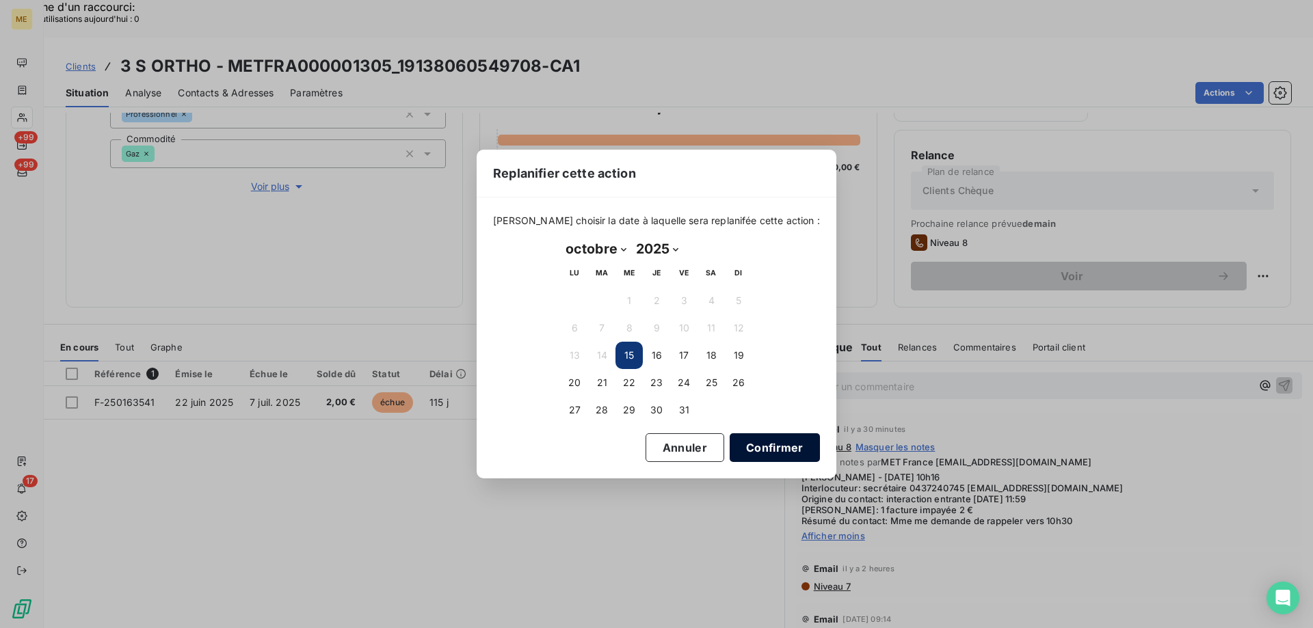
click at [769, 453] on button "Confirmer" at bounding box center [775, 448] width 90 height 29
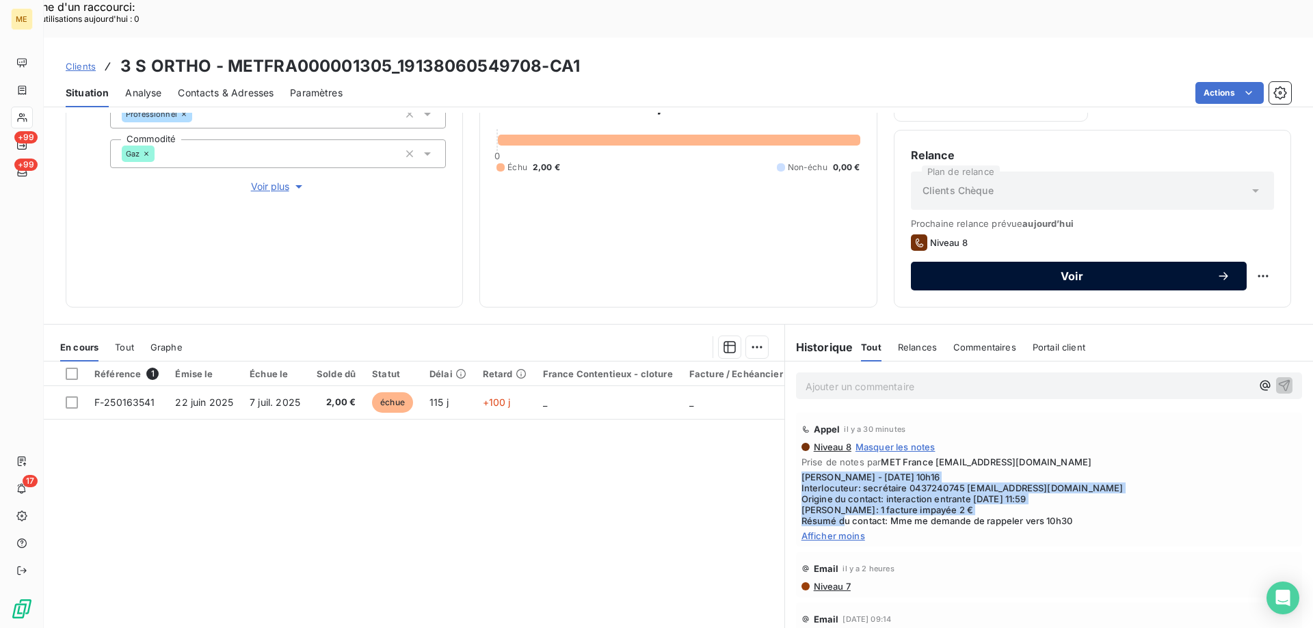
click at [1048, 271] on span "Voir" at bounding box center [1071, 276] width 289 height 11
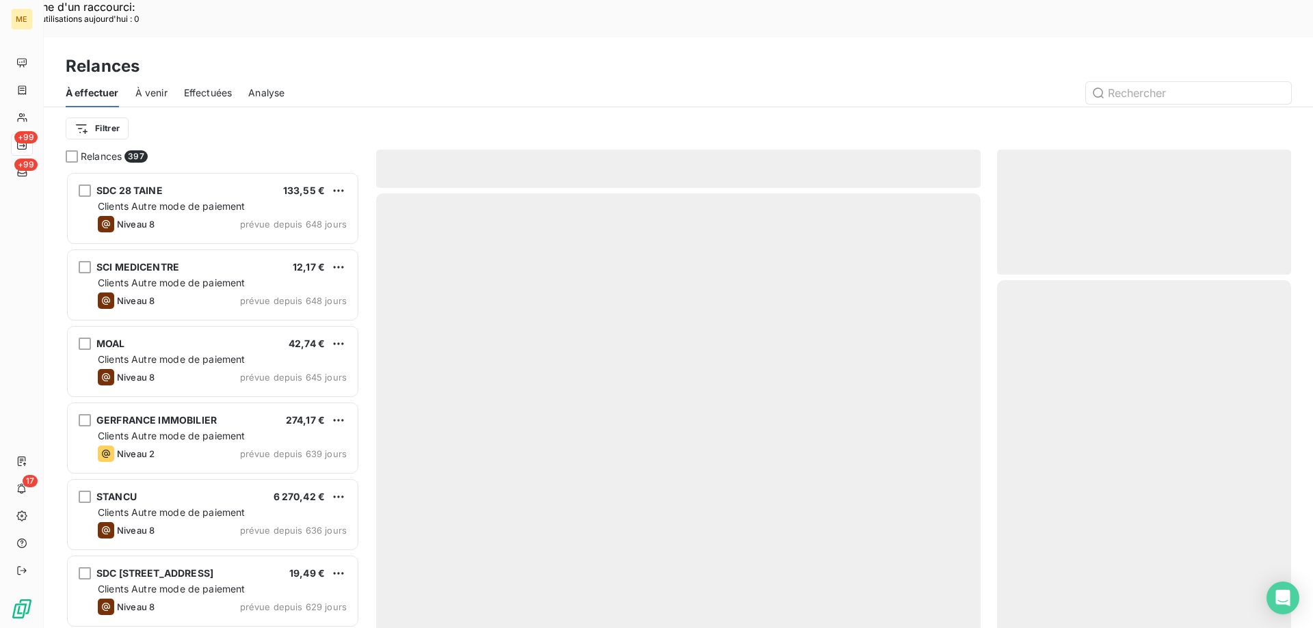
scroll to position [484, 284]
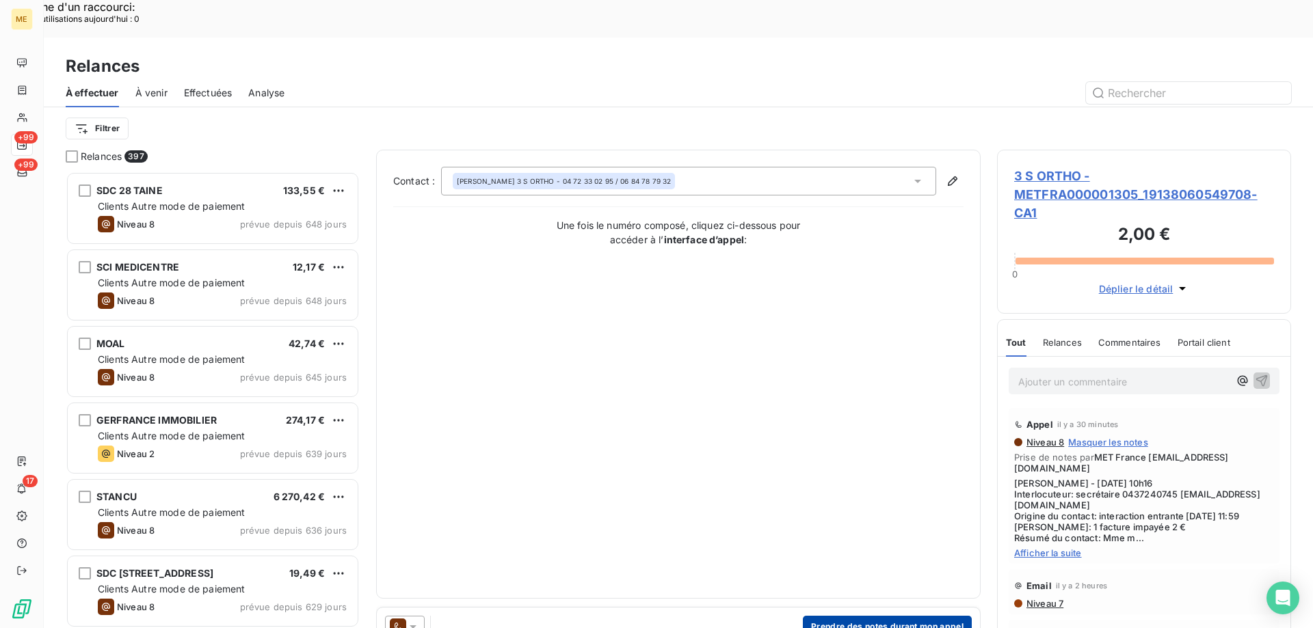
click at [831, 616] on button "Prendre des notes durant mon appel" at bounding box center [887, 627] width 169 height 22
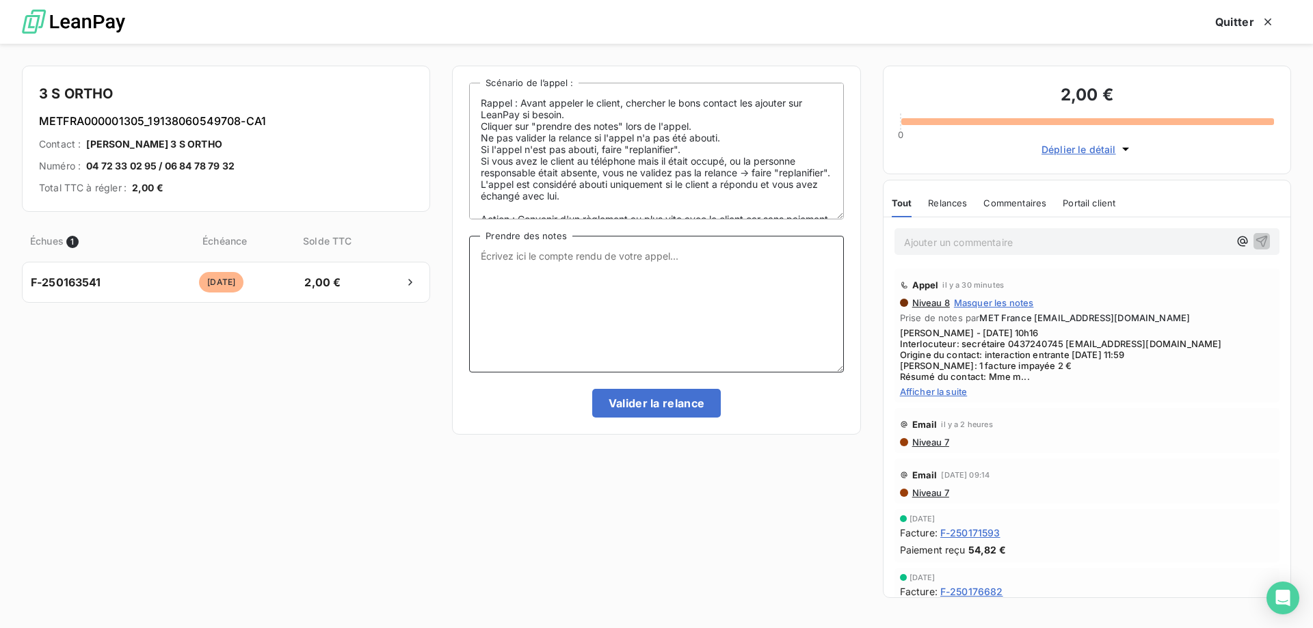
click at [565, 243] on textarea "Prendre des notes" at bounding box center [656, 304] width 374 height 137
paste textarea "[PERSON_NAME] - [DATE] 10h16 Interlocuteur: secrétaire 0437240745 [EMAIL_ADDRES…"
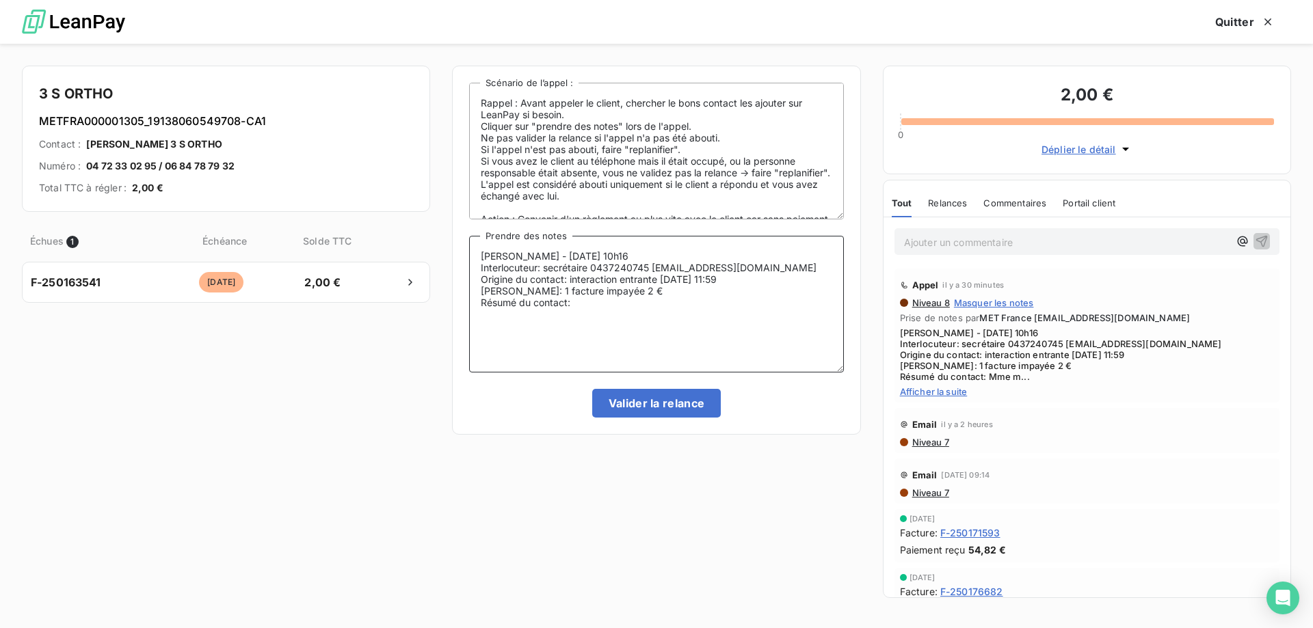
click at [610, 257] on textarea "[PERSON_NAME] - [DATE] 10h16 Interlocuteur: secrétaire 0437240745 [EMAIL_ADDRES…" at bounding box center [656, 304] width 374 height 137
drag, startPoint x: 653, startPoint y: 268, endPoint x: 790, endPoint y: 268, distance: 137.4
click at [790, 268] on textarea "Sylvain - 15/10/2025 - 10h47 Interlocuteur: secrétaire 0437240745 P.BEAUDUN@3SO…" at bounding box center [656, 304] width 374 height 137
click at [693, 267] on textarea "Sylvain - 15/10/2025 - 10h47 Interlocuteur: secrétaire 0437240745 Origine du co…" at bounding box center [656, 304] width 374 height 137
paste textarea "factures.fournisseurs@groupe-lepine.com"
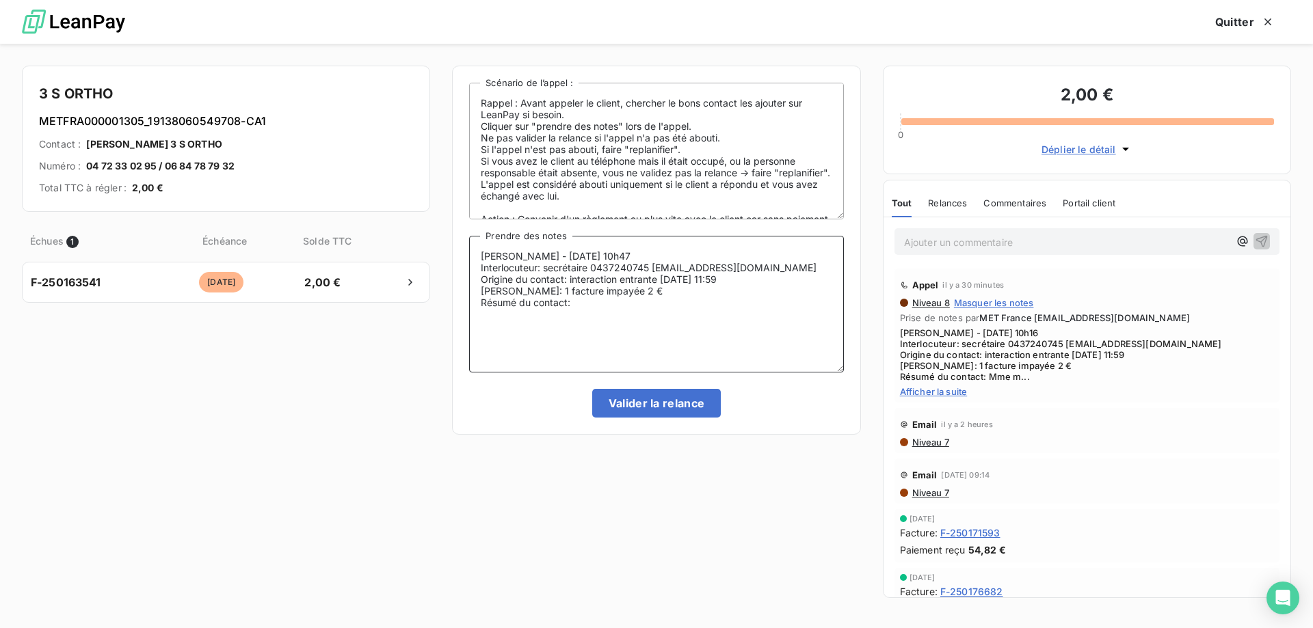
drag, startPoint x: 570, startPoint y: 291, endPoint x: 768, endPoint y: 287, distance: 197.7
click at [768, 287] on textarea "Sylvain - 15/10/2025 - 10h47 Interlocuteur: secrétaire 0437240745 factures.four…" at bounding box center [656, 304] width 374 height 137
click at [607, 319] on textarea "Sylvain - 15/10/2025 - 10h47 Interlocuteur: secrétaire 0437240745 factures.four…" at bounding box center [656, 304] width 374 height 137
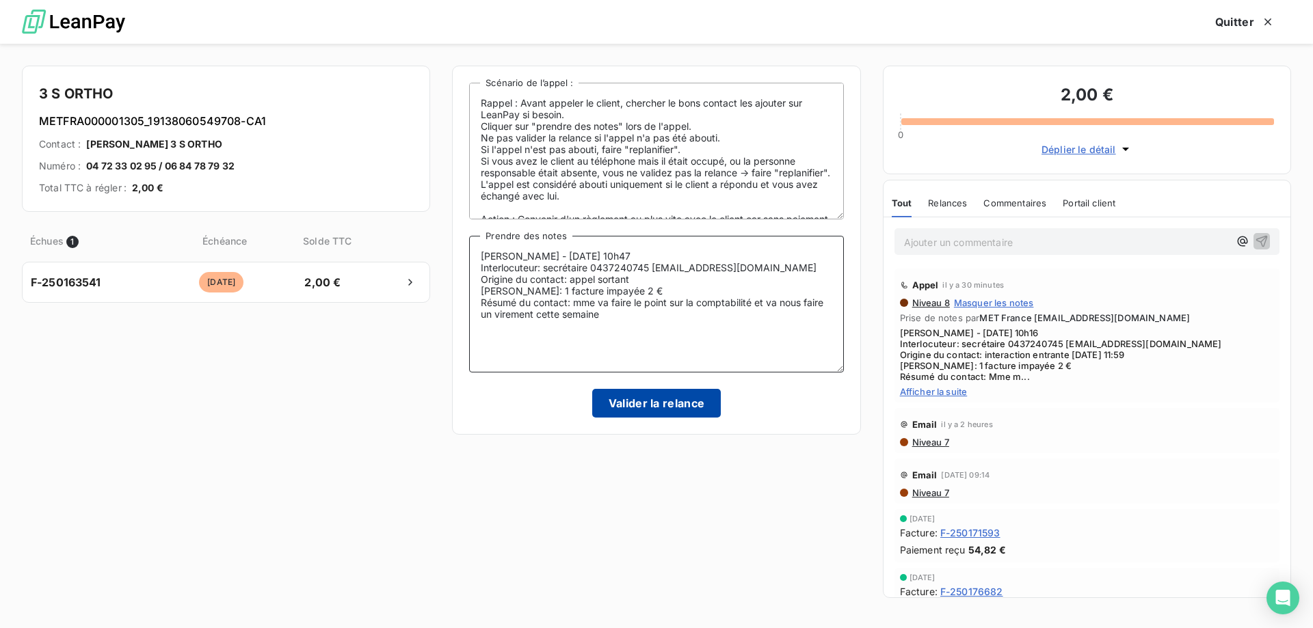
type textarea "Sylvain - 15/10/2025 - 10h47 Interlocuteur: secrétaire 0437240745 factures.four…"
click at [628, 405] on button "Valider la relance" at bounding box center [656, 403] width 129 height 29
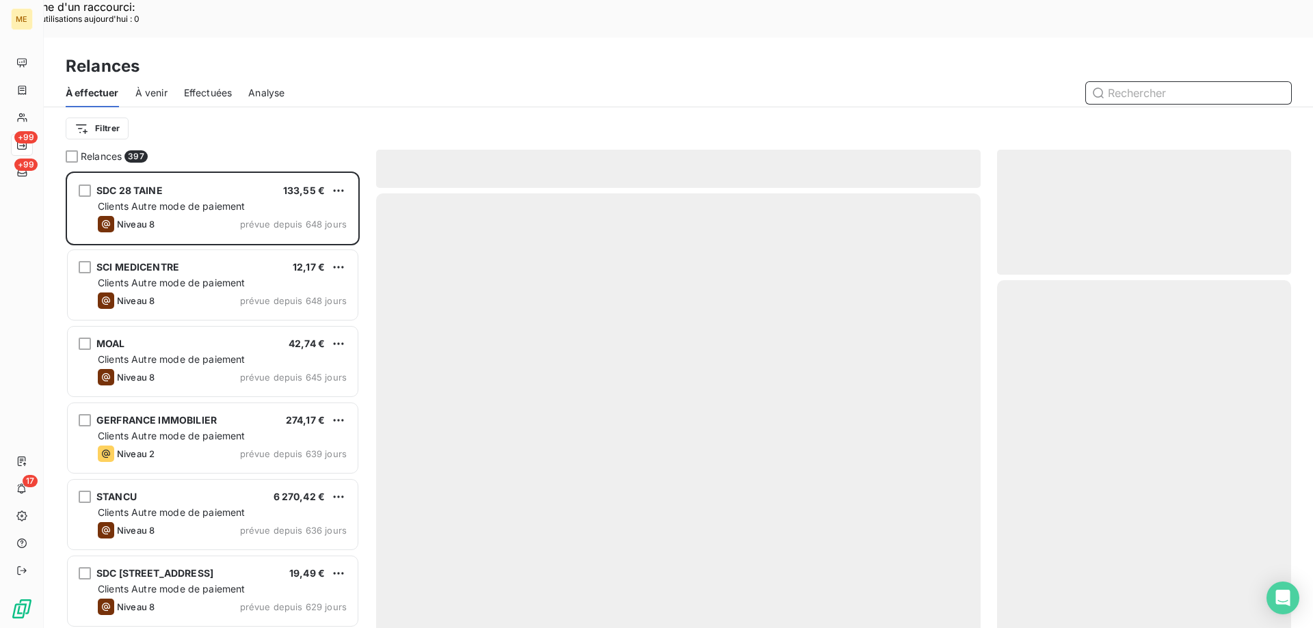
click at [200, 86] on span "Effectuées" at bounding box center [208, 93] width 49 height 14
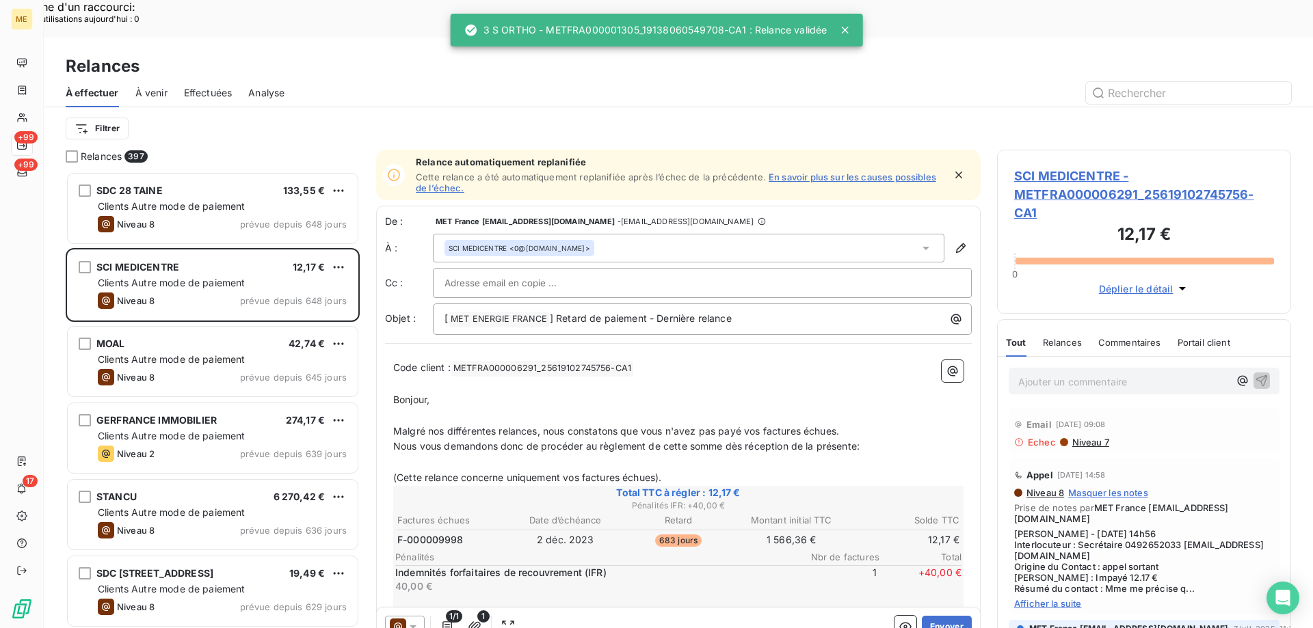
click at [223, 86] on span "Effectuées" at bounding box center [208, 93] width 49 height 14
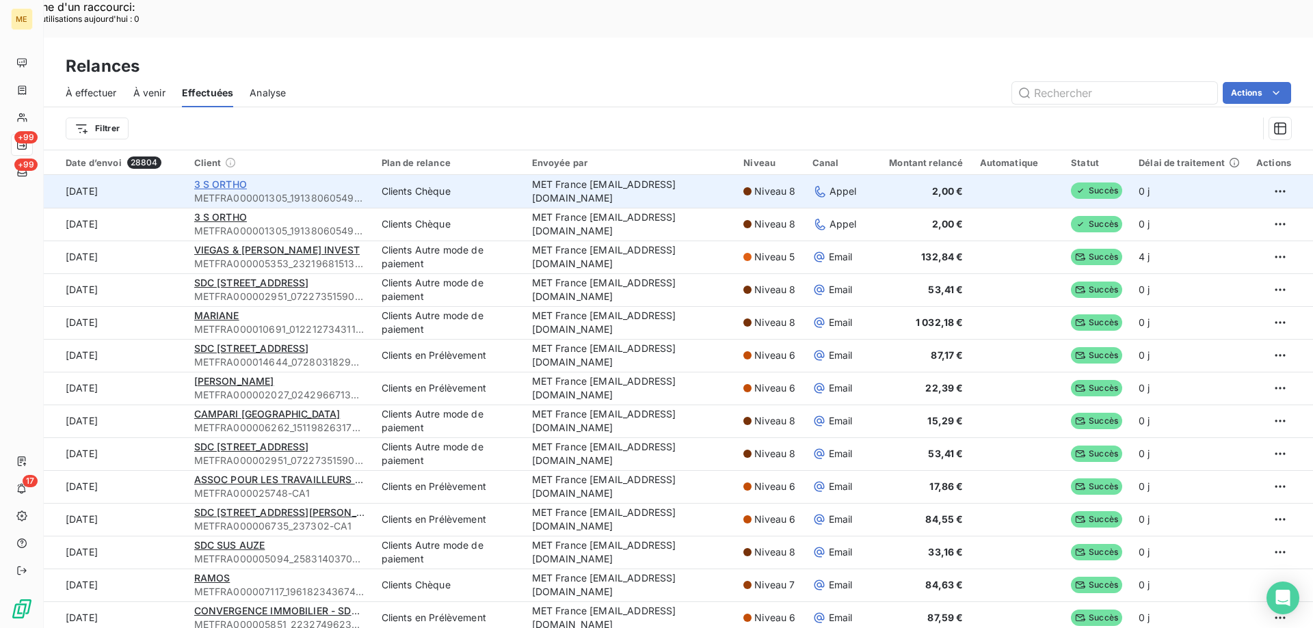
click at [209, 178] on span "3 S ORTHO" at bounding box center [220, 184] width 53 height 12
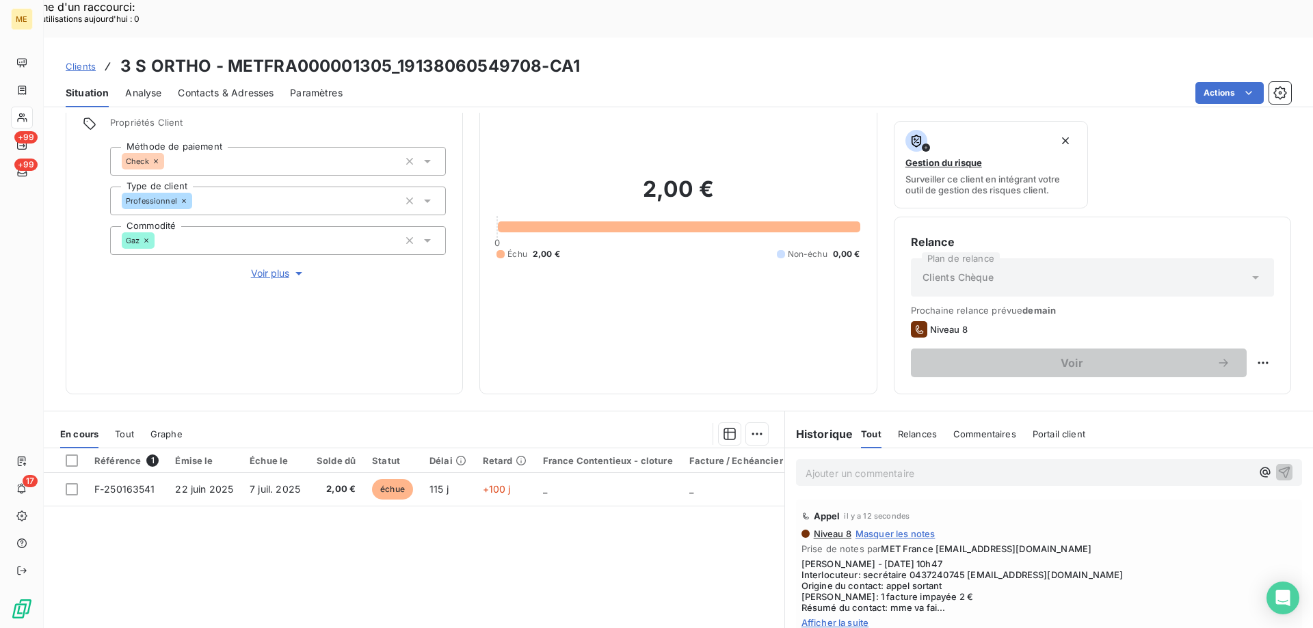
scroll to position [183, 0]
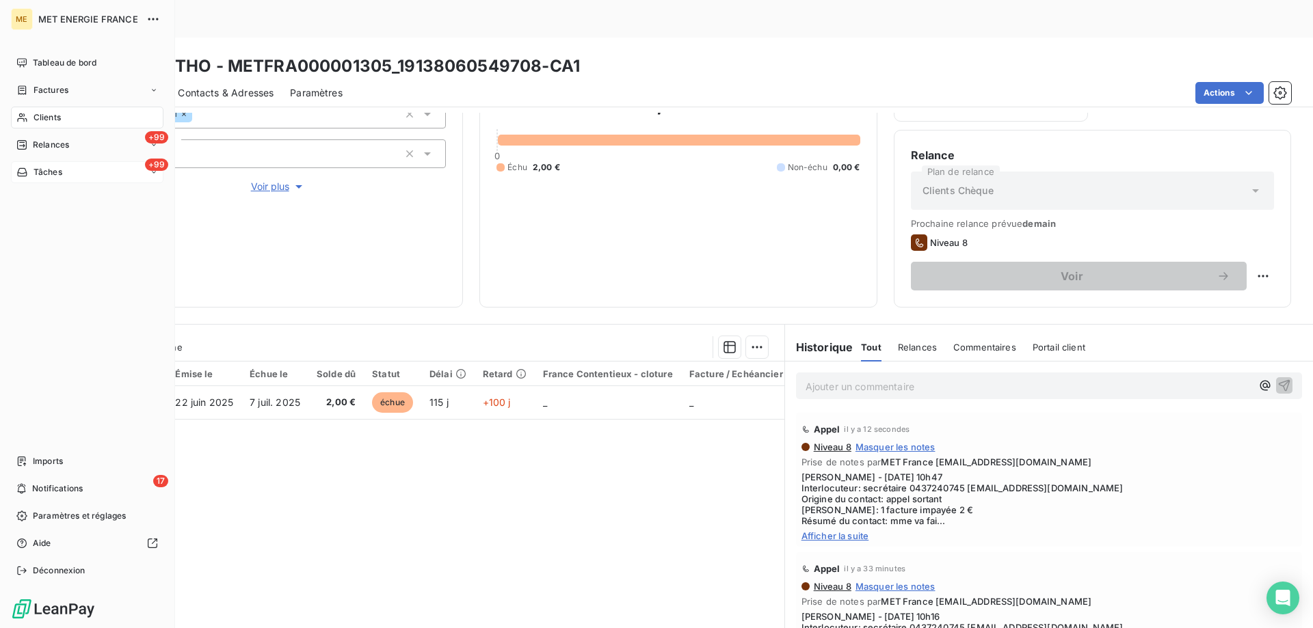
click at [36, 169] on span "Tâches" at bounding box center [48, 172] width 29 height 12
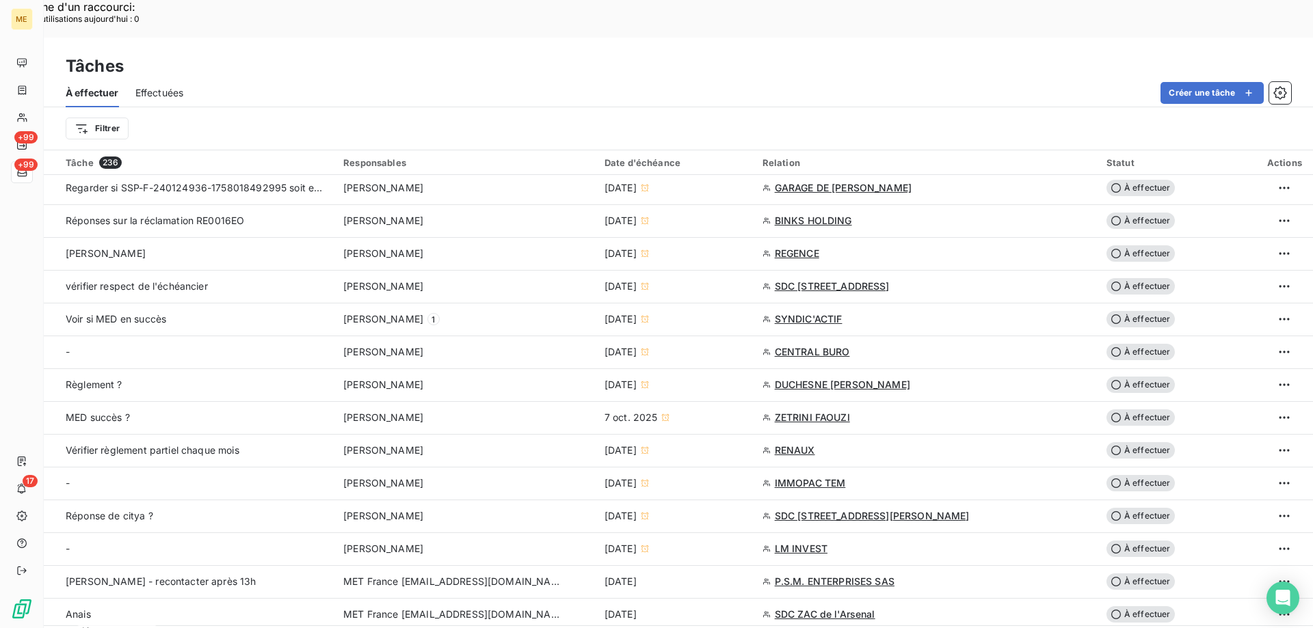
scroll to position [615, 0]
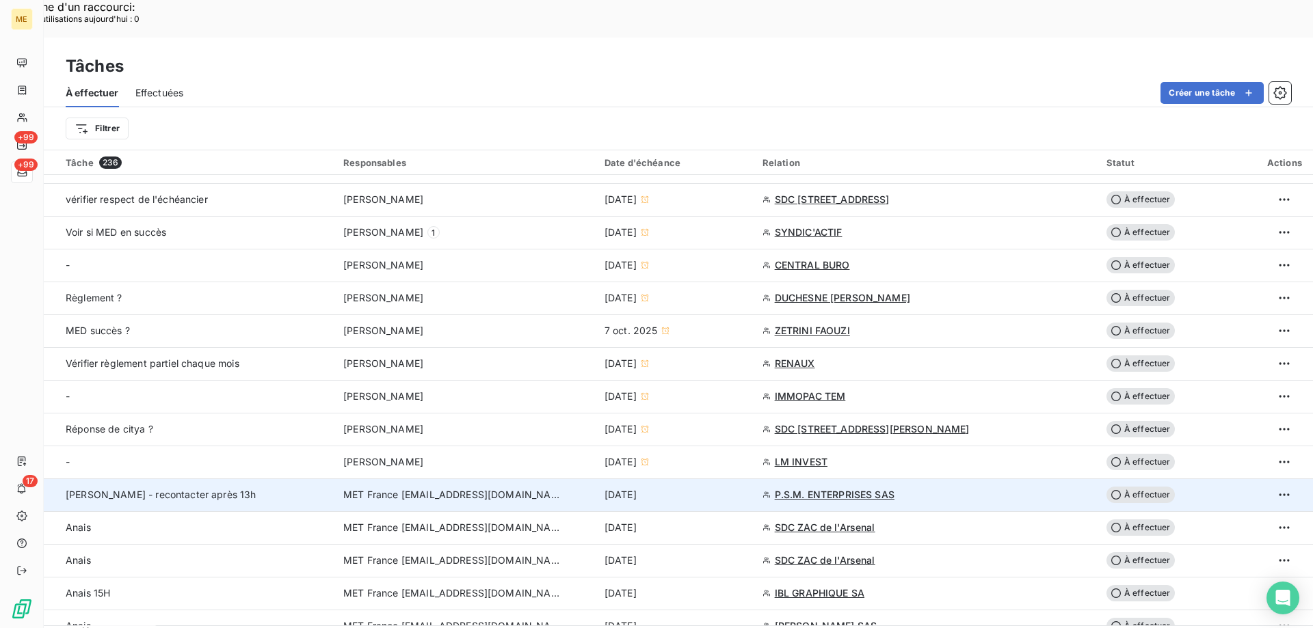
click at [413, 479] on td "MET France [EMAIL_ADDRESS][DOMAIN_NAME]" at bounding box center [465, 495] width 261 height 33
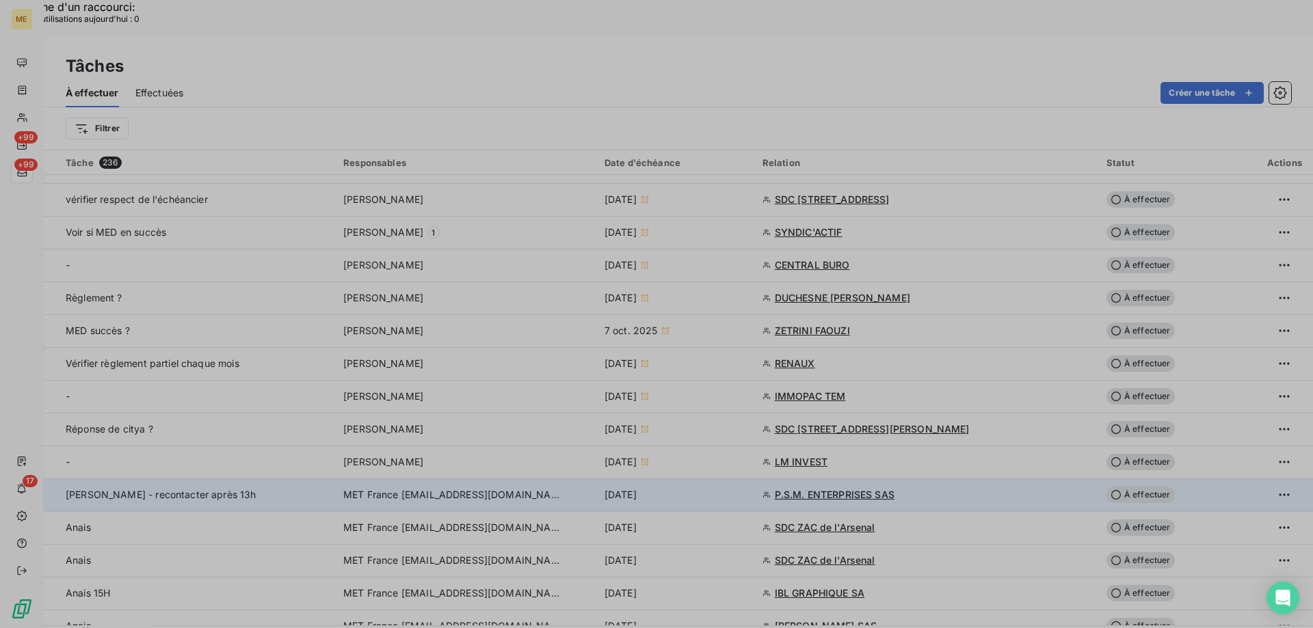
type input "14/10/2025"
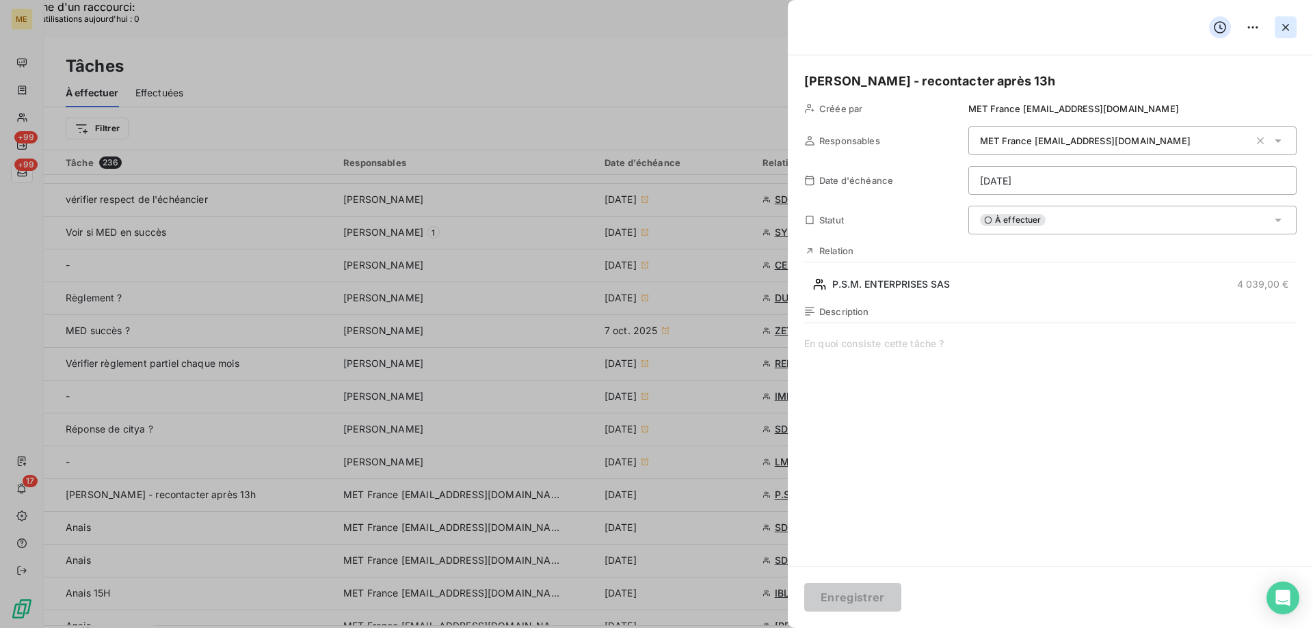
click at [1280, 31] on icon "button" at bounding box center [1286, 28] width 14 height 14
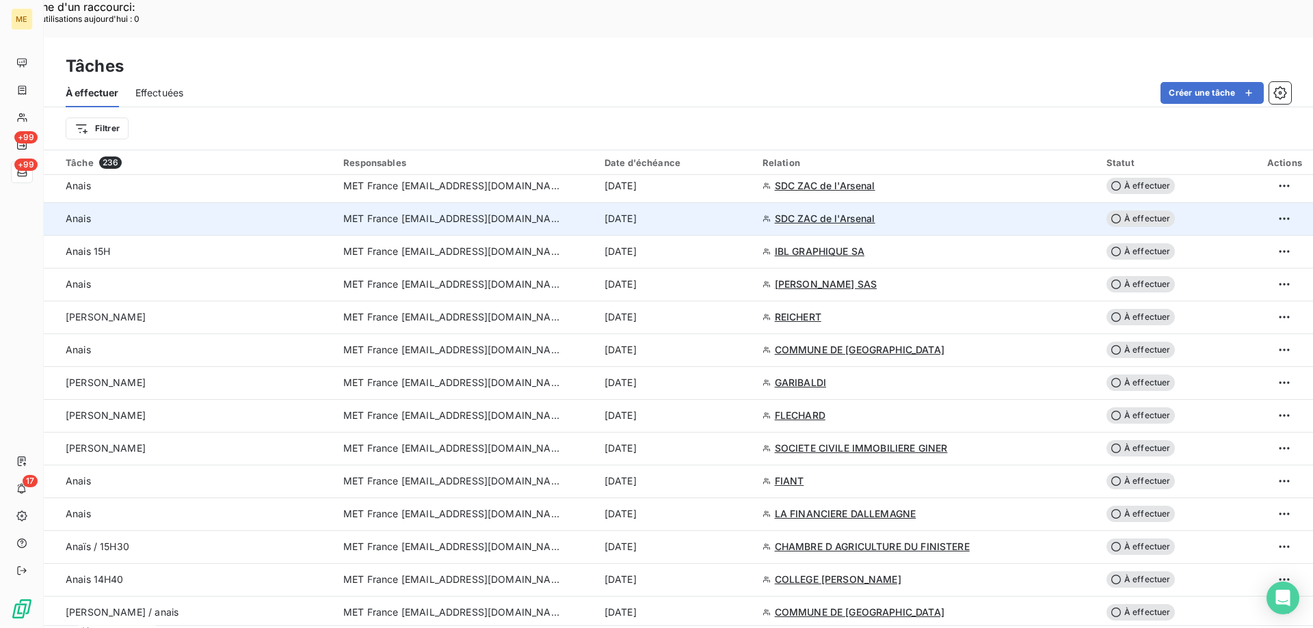
scroll to position [1094, 0]
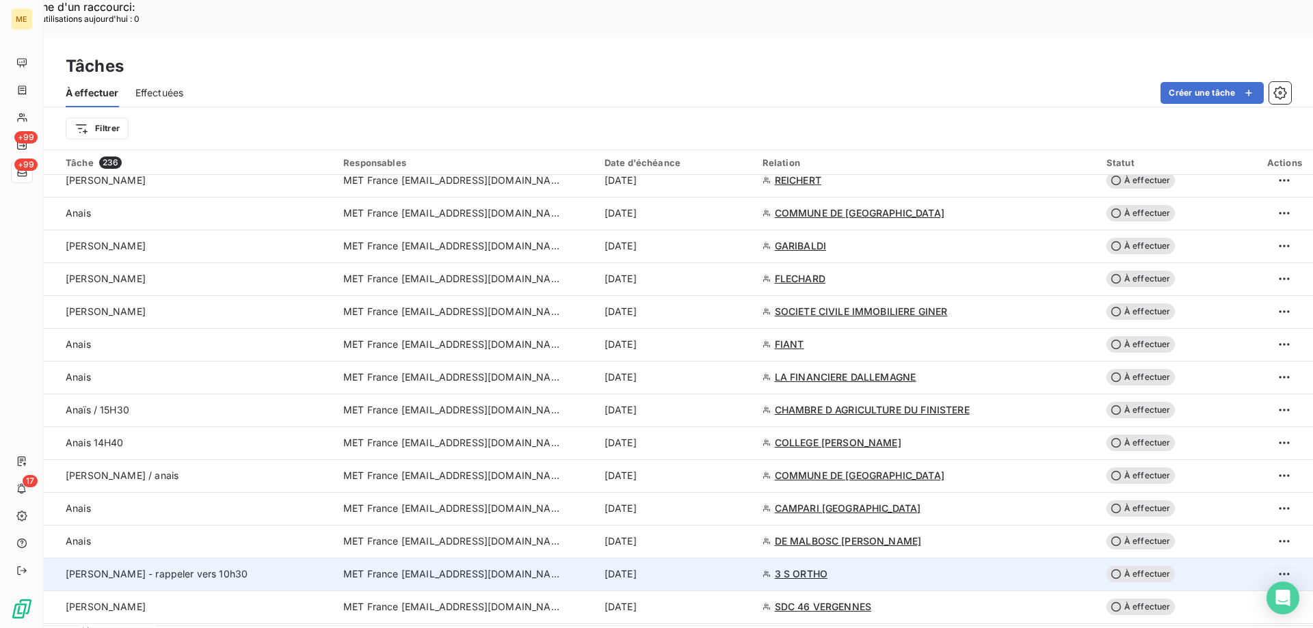
click at [399, 568] on span "MET France [EMAIL_ADDRESS][DOMAIN_NAME]" at bounding box center [452, 575] width 219 height 14
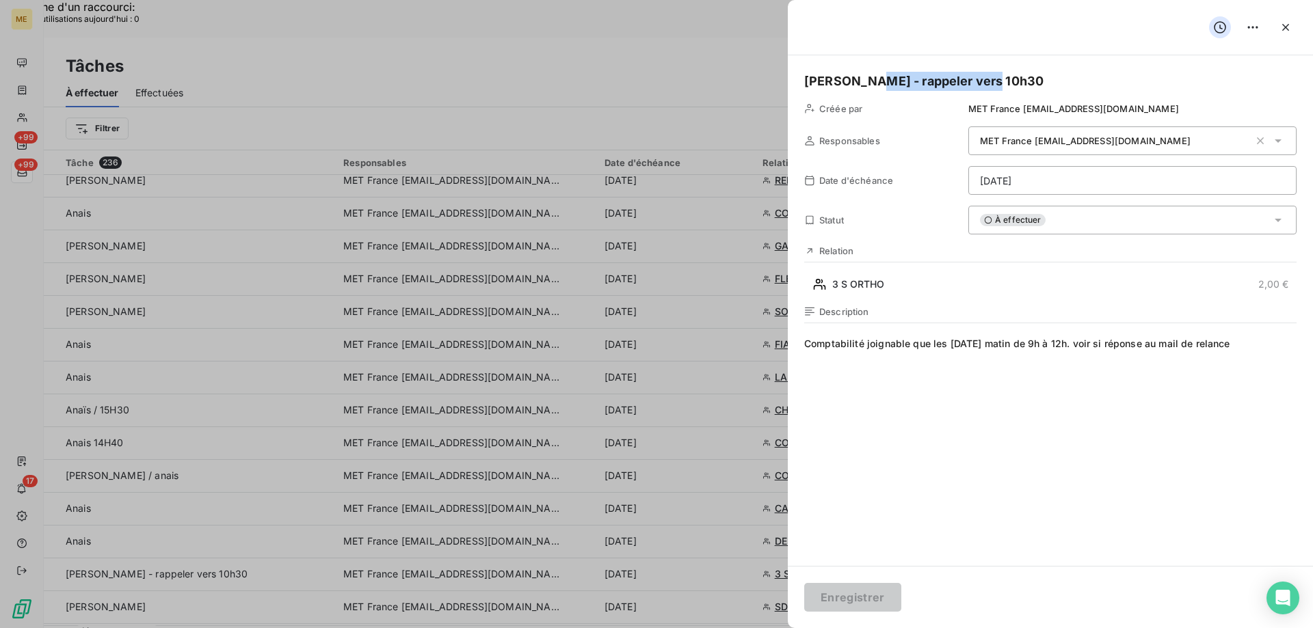
drag, startPoint x: 1012, startPoint y: 77, endPoint x: 860, endPoint y: 77, distance: 151.8
click at [860, 77] on h5 "Sylvain - rappeler vers 10h30" at bounding box center [1050, 81] width 492 height 19
click at [928, 347] on span "Comptabilité joignable que les mercredi matin de 9h à 12h. voir si réponse au m…" at bounding box center [1050, 468] width 492 height 263
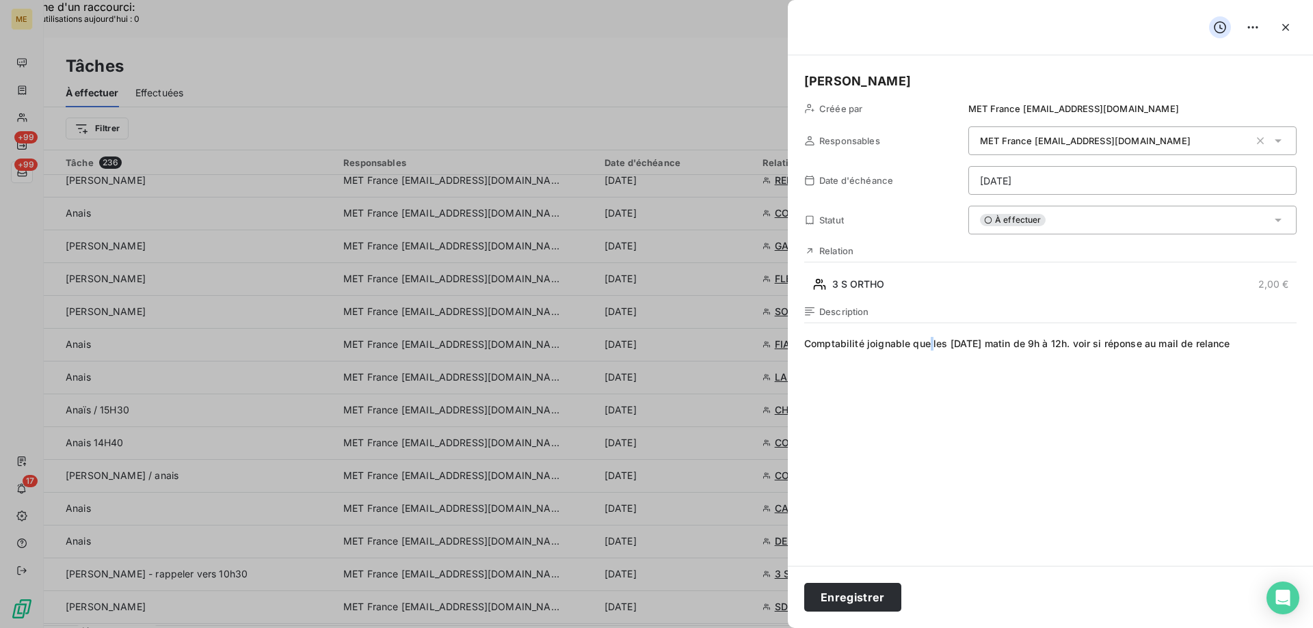
click at [928, 347] on span "Comptabilité joignable que les mercredi matin de 9h à 12h. voir si réponse au m…" at bounding box center [1050, 468] width 492 height 263
click at [857, 345] on span "vérifier reception avis de virement" at bounding box center [1050, 468] width 492 height 263
click at [0, 0] on lt-span "réception" at bounding box center [0, 0] width 0 height 0
click at [812, 344] on span "vérifier réception avis de virement" at bounding box center [1050, 468] width 492 height 263
click at [0, 0] on lt-span "V érifier" at bounding box center [0, 0] width 0 height 0
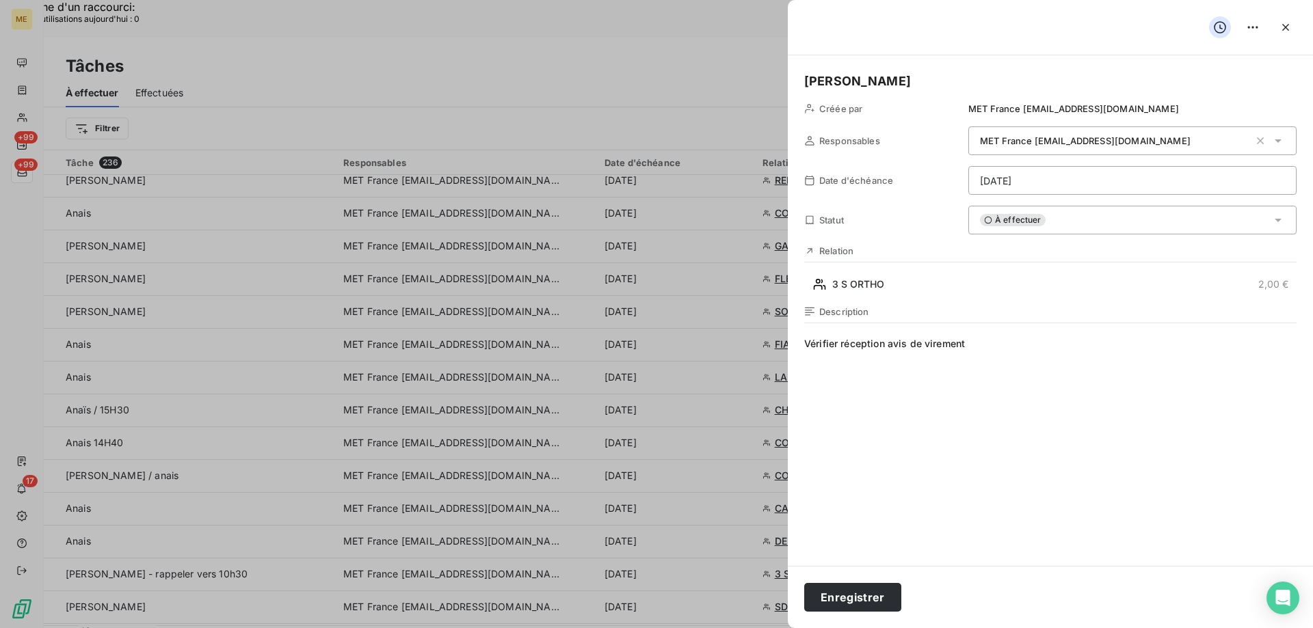
click at [1039, 386] on span "Vérifier réception avis de virement" at bounding box center [1050, 468] width 492 height 263
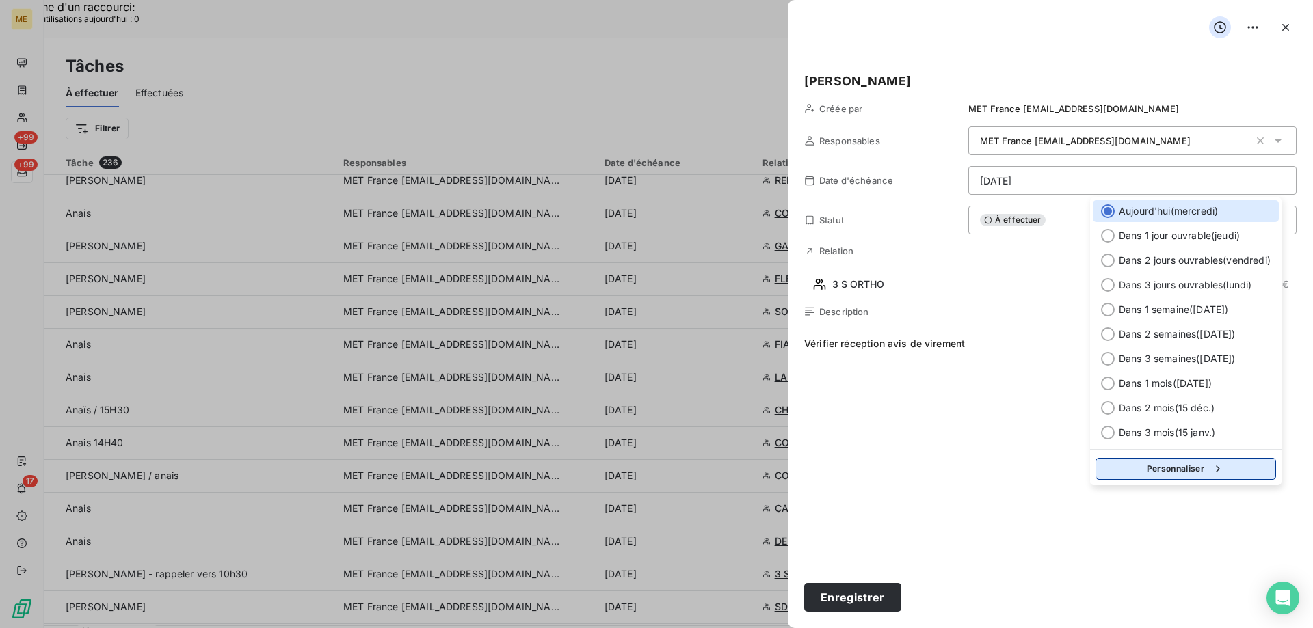
click at [1161, 472] on button "Personnaliser" at bounding box center [1185, 469] width 181 height 22
select select "9"
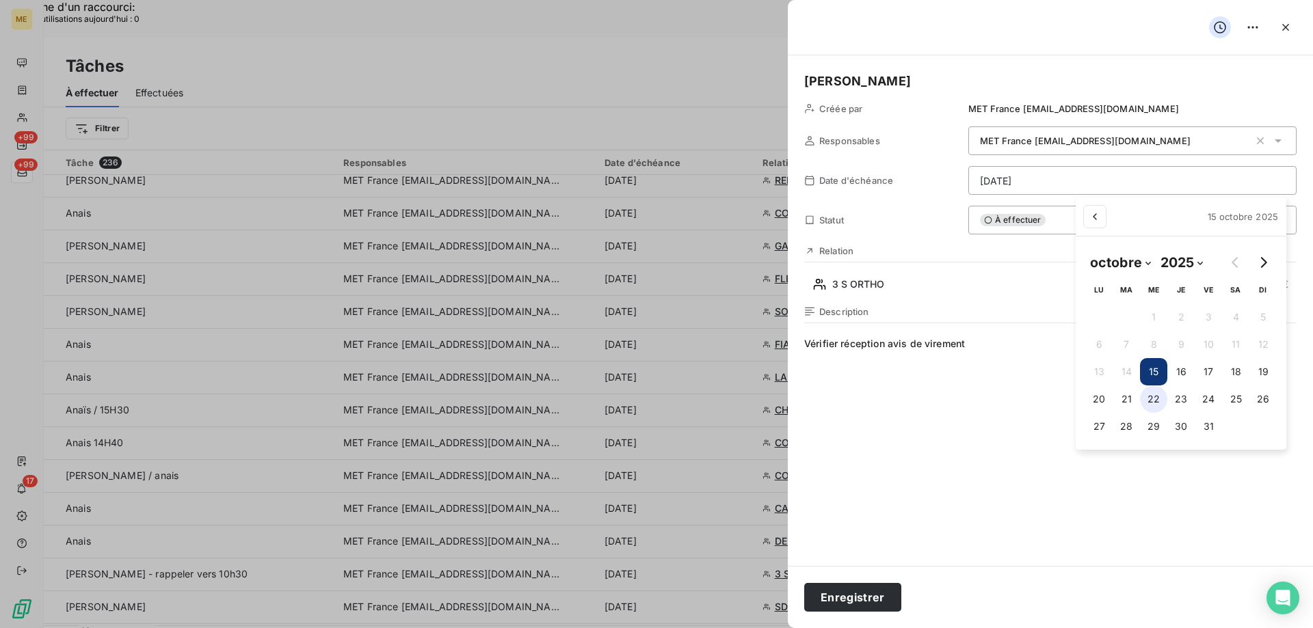
click at [1156, 399] on button "22" at bounding box center [1153, 399] width 27 height 27
type input "22/10/2025"
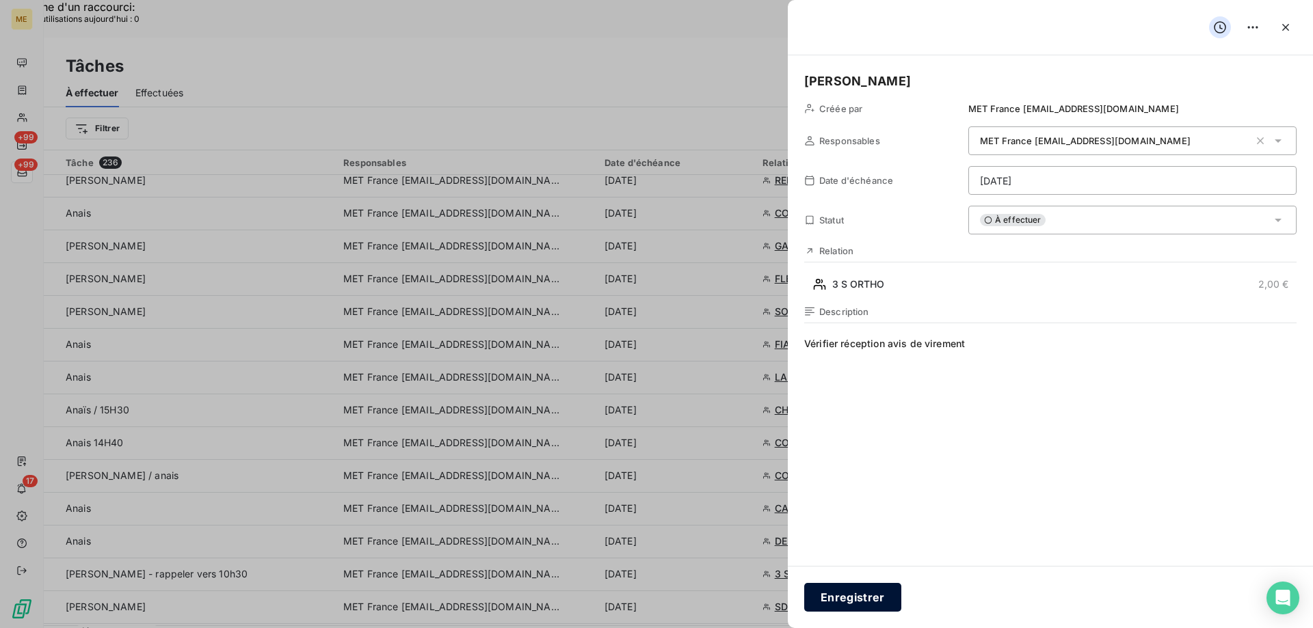
click at [848, 596] on button "Enregistrer" at bounding box center [852, 597] width 97 height 29
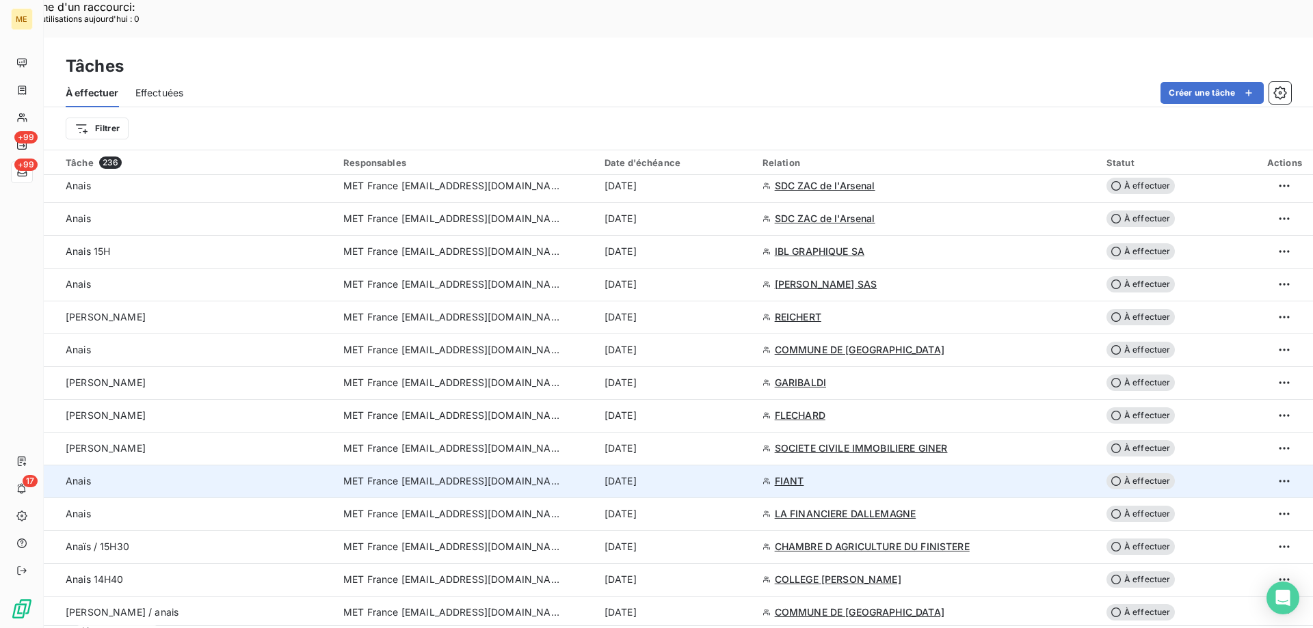
scroll to position [684, 0]
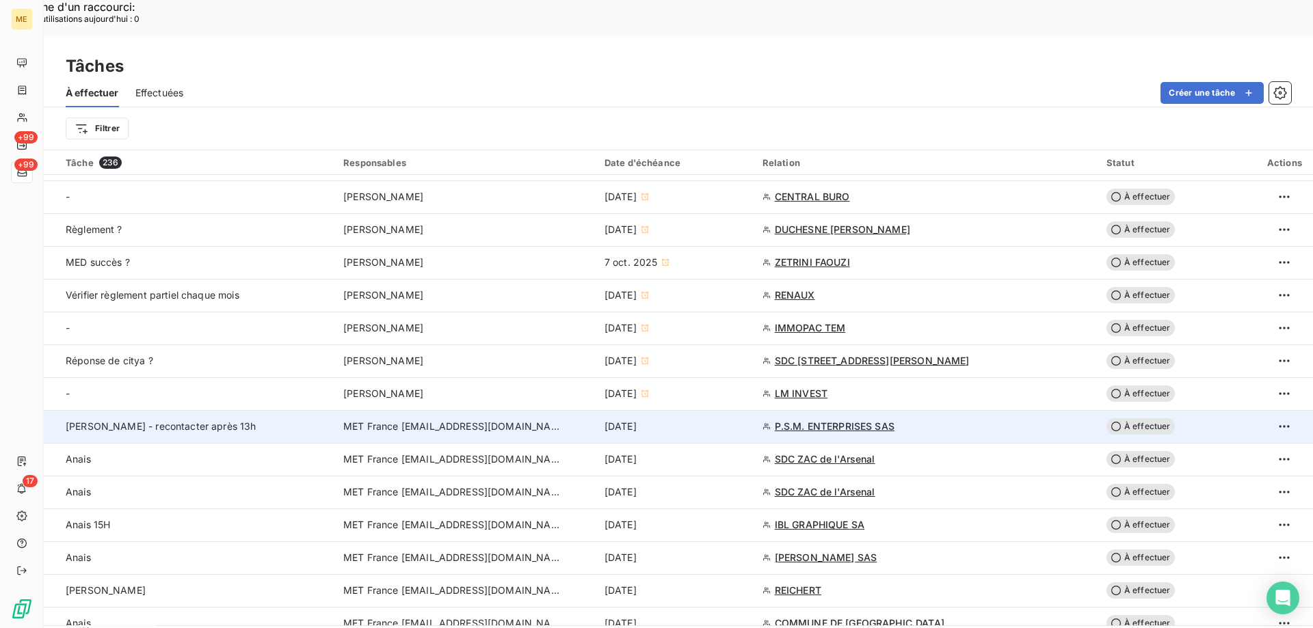
click at [393, 410] on td "MET France [EMAIL_ADDRESS][DOMAIN_NAME]" at bounding box center [465, 426] width 261 height 33
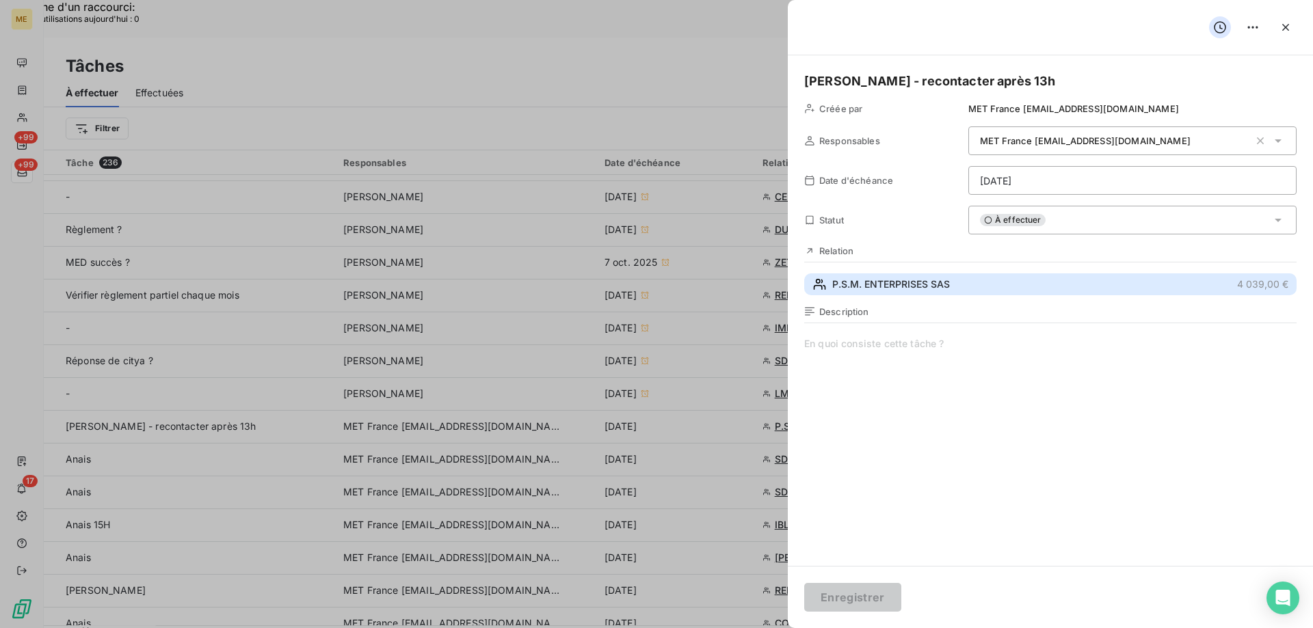
click at [867, 283] on span "P.S.M. ENTERPRISES SAS" at bounding box center [891, 285] width 118 height 14
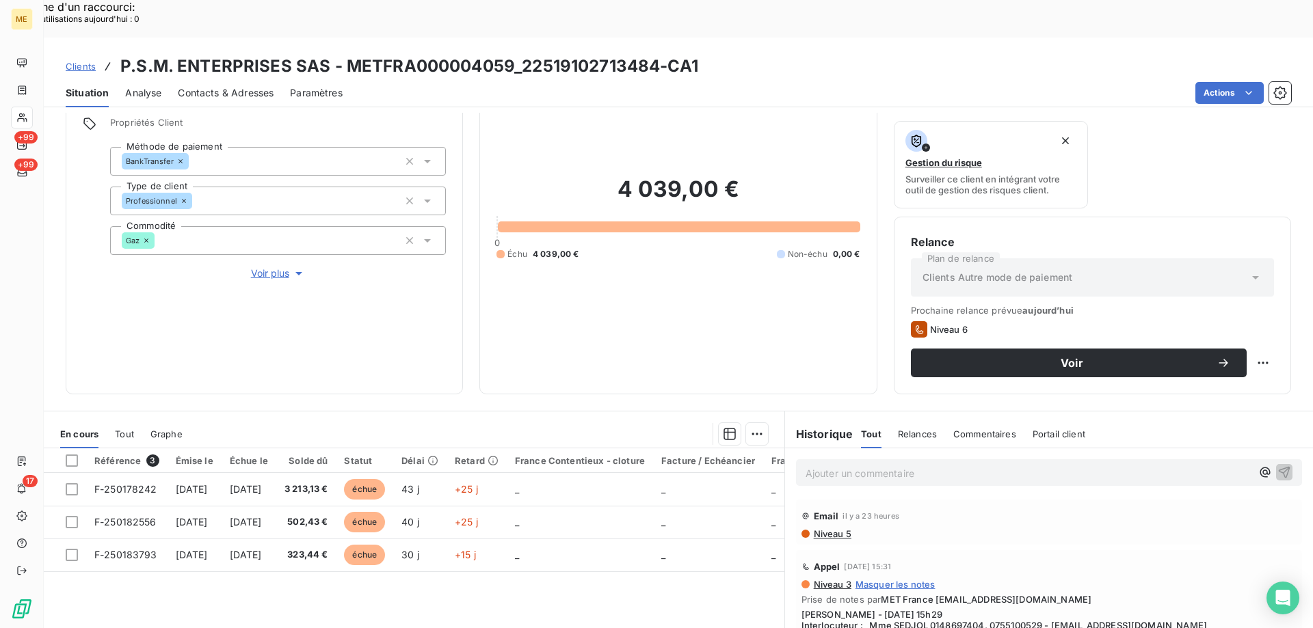
scroll to position [183, 0]
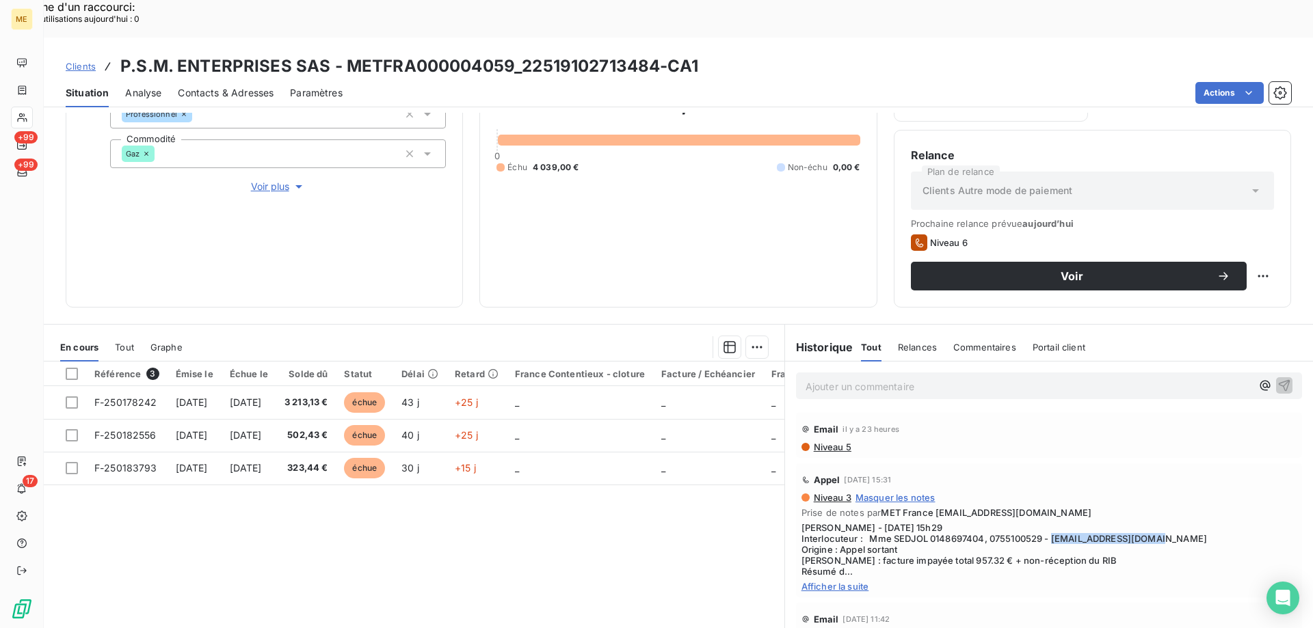
drag, startPoint x: 1048, startPoint y: 502, endPoint x: 1210, endPoint y: 502, distance: 162.7
click at [1210, 522] on span "Sylvain - 13/10/2025 - 15h29 Interlocuteur : Mme SEDJOL 0148697404, 0755100529 …" at bounding box center [1048, 549] width 495 height 55
copy span "[EMAIL_ADDRESS][DOMAIN_NAME]"
drag, startPoint x: 985, startPoint y: 500, endPoint x: 1038, endPoint y: 498, distance: 53.4
click at [1038, 522] on span "Sylvain - 13/10/2025 - 15h29 Interlocuteur : Mme SEDJOL 0148697404, 0755100529 …" at bounding box center [1048, 549] width 495 height 55
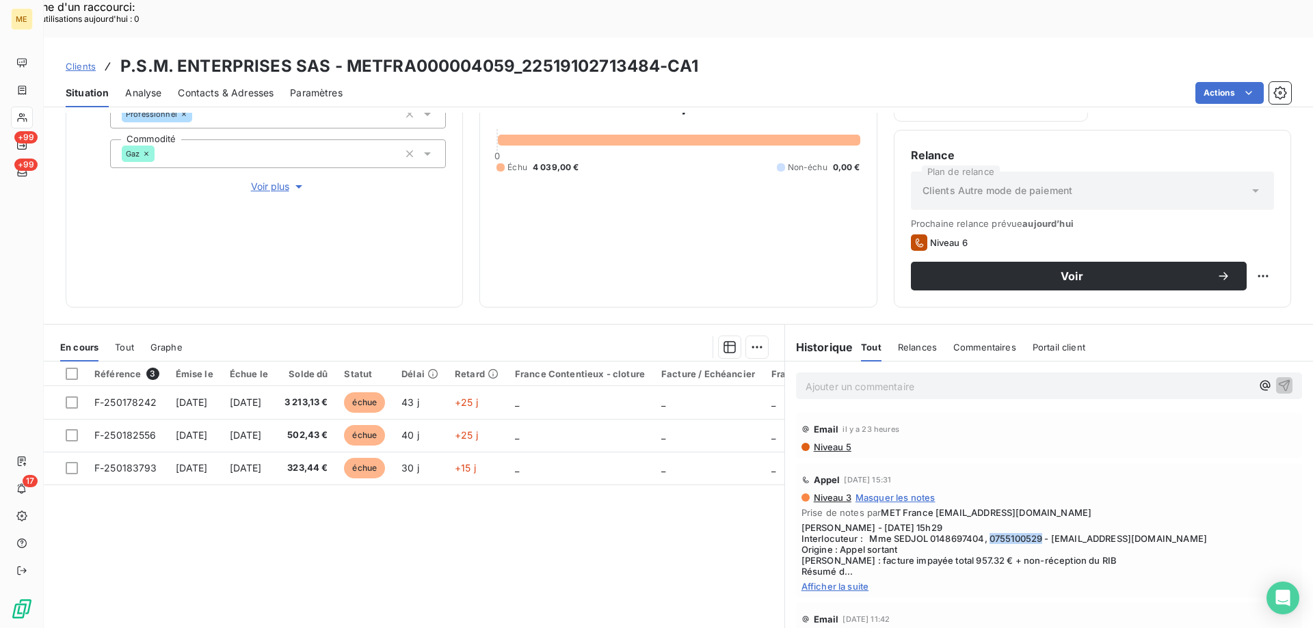
copy span "0755100529"
click at [834, 581] on span "Afficher la suite" at bounding box center [1048, 586] width 495 height 11
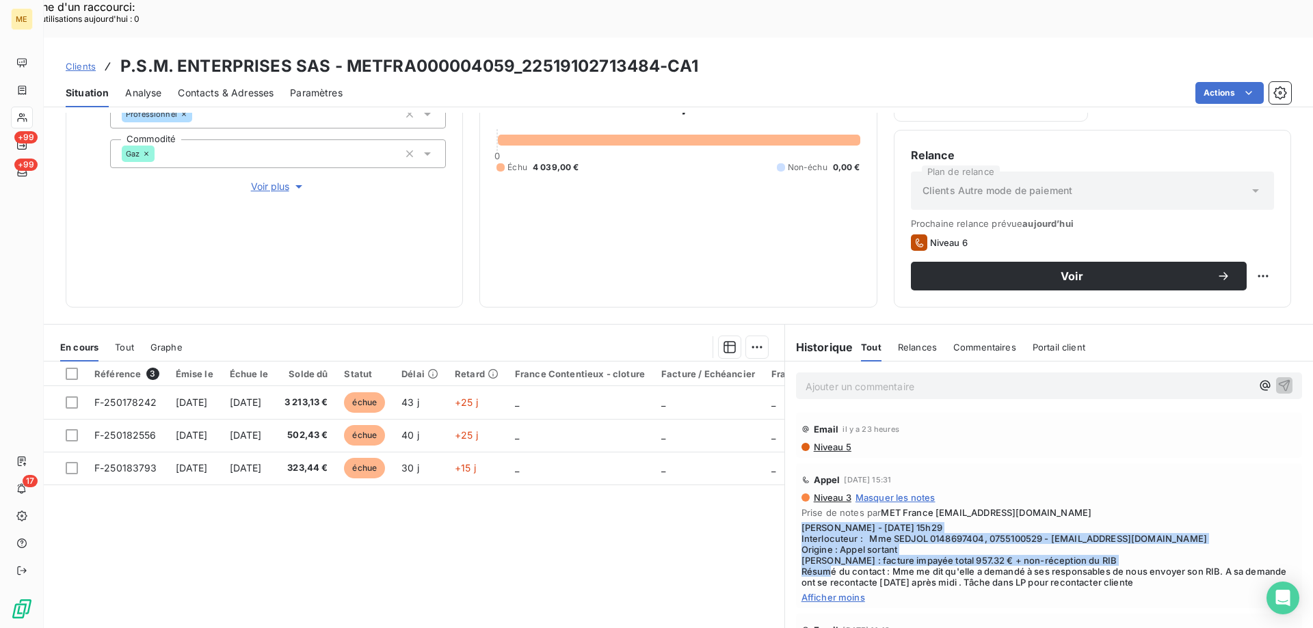
drag, startPoint x: 885, startPoint y: 533, endPoint x: 790, endPoint y: 496, distance: 101.6
click at [796, 496] on div "Appel 13 oct. 2025, 15:31 Niveau 3 Masquer les notes Prise de notes par MET Fra…" at bounding box center [1049, 536] width 506 height 145
copy span "Interlocuteur : Mme SEDJOL 0148697404, 0755100529 - [EMAIL_ADDRESS][DOMAIN_NAME…"
click at [814, 378] on p "Ajouter un commentaire ﻿" at bounding box center [1029, 386] width 446 height 17
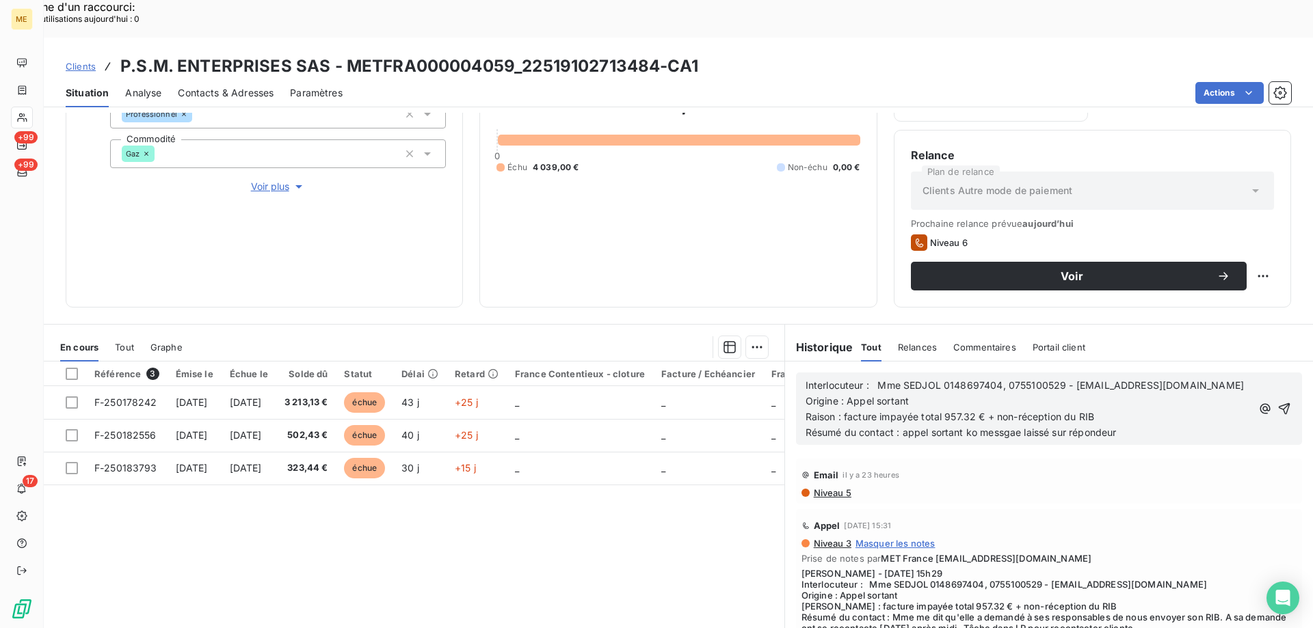
click at [1001, 427] on span "Résumé du contact : appel sortant ko messgae laissé sur répondeur" at bounding box center [961, 433] width 311 height 12
click at [0, 0] on lt-span "mess ag e" at bounding box center [0, 0] width 0 height 0
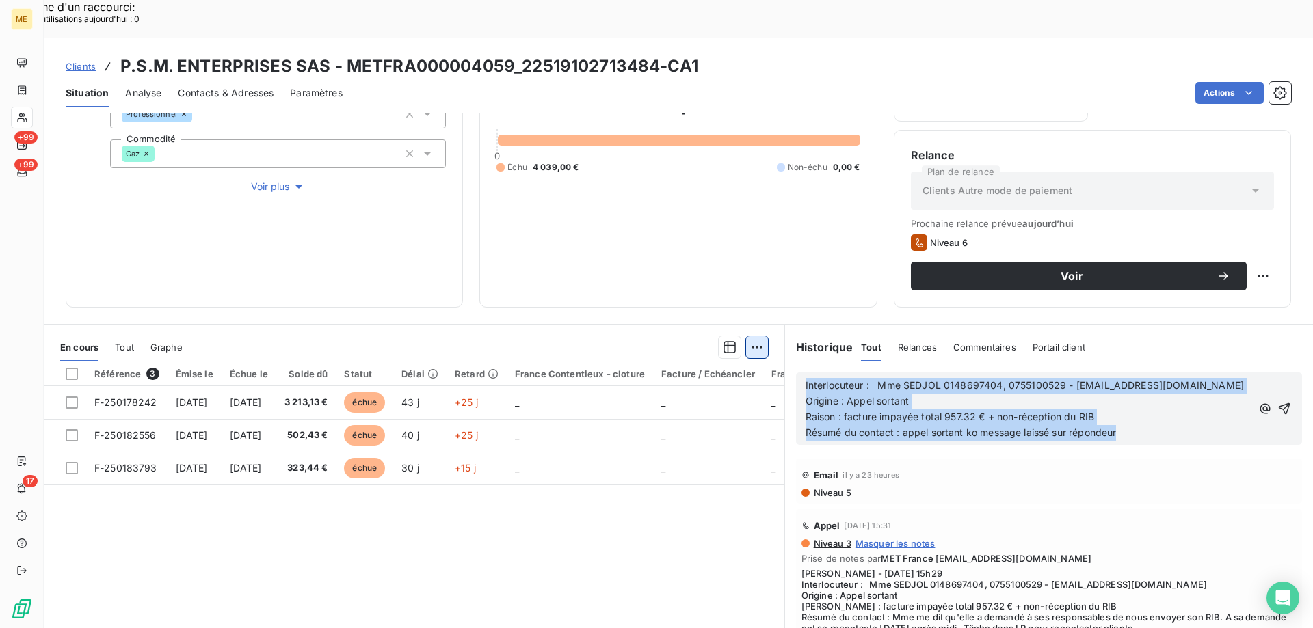
drag, startPoint x: 1125, startPoint y: 397, endPoint x: 758, endPoint y: 319, distance: 375.4
click at [758, 324] on div "En cours Tout Graphe Référence 3 Émise le Échue le Solde dû Statut Délai Retard…" at bounding box center [678, 495] width 1269 height 342
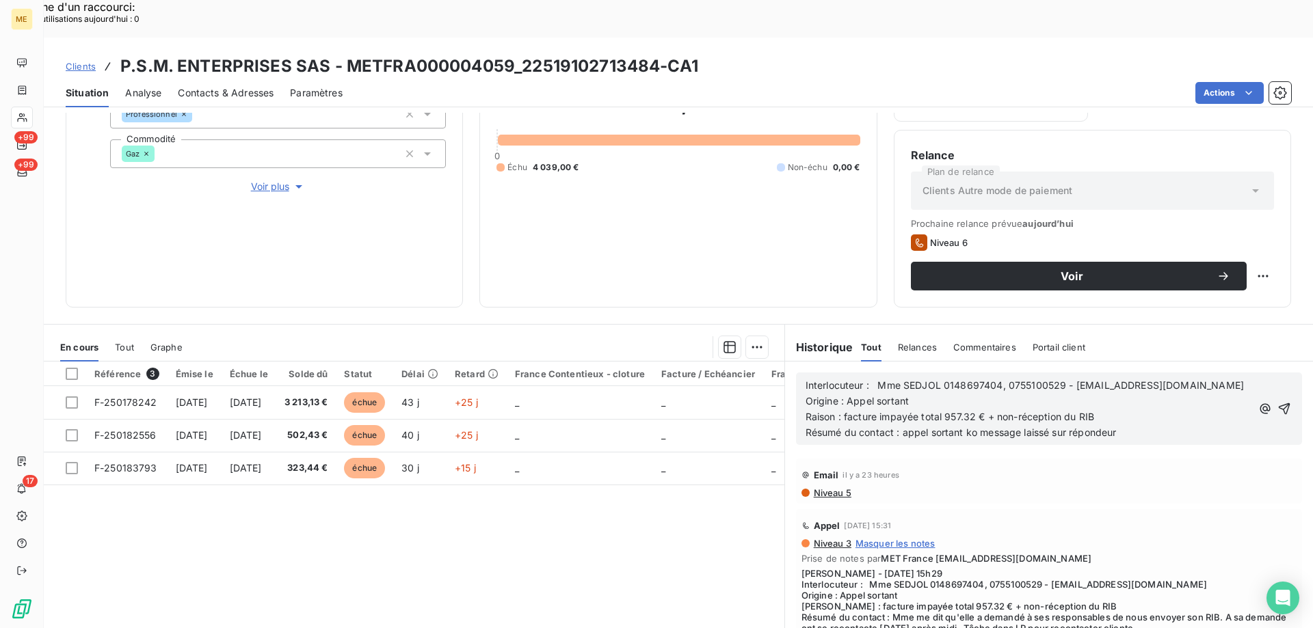
click at [1069, 464] on div "Email il y a 23 heures" at bounding box center [1048, 475] width 495 height 22
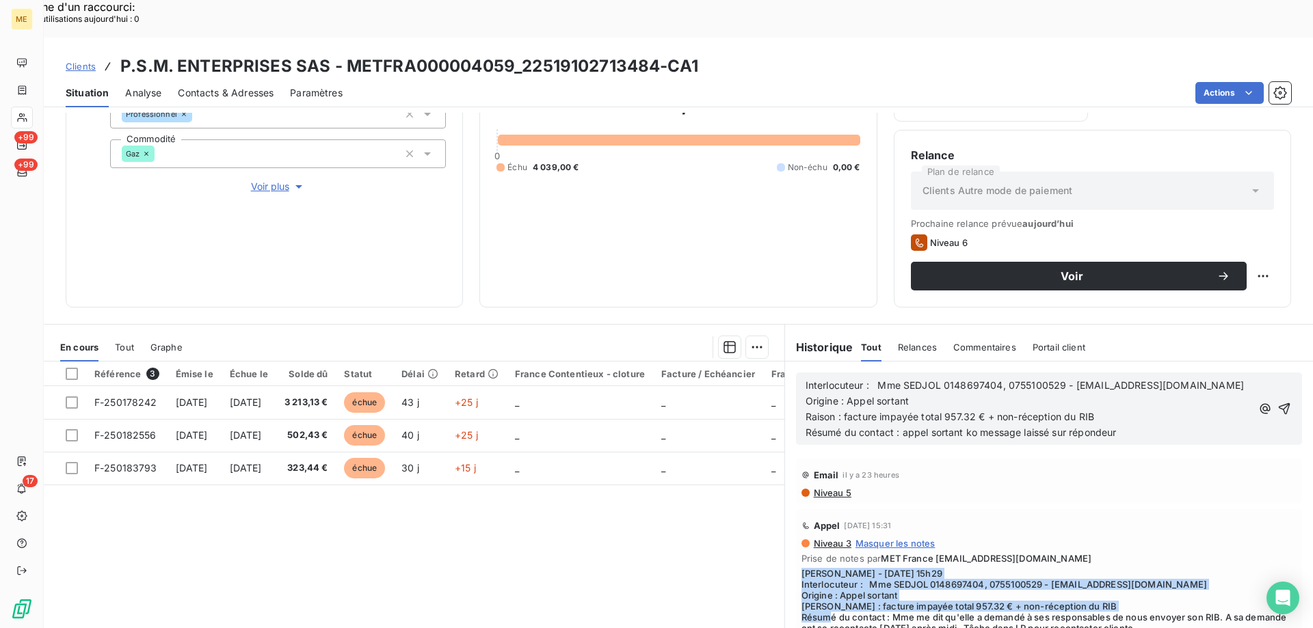
drag, startPoint x: 883, startPoint y: 581, endPoint x: 782, endPoint y: 535, distance: 110.2
click at [785, 535] on div "Appel 13 oct. 2025, 15:31 Niveau 3 Masquer les notes Prise de notes par MET Fra…" at bounding box center [1049, 582] width 528 height 150
copy span "[PERSON_NAME] - [DATE] 15h29 Interlocuteur : Mme SEDJOL 0148697404, 0755100529 …"
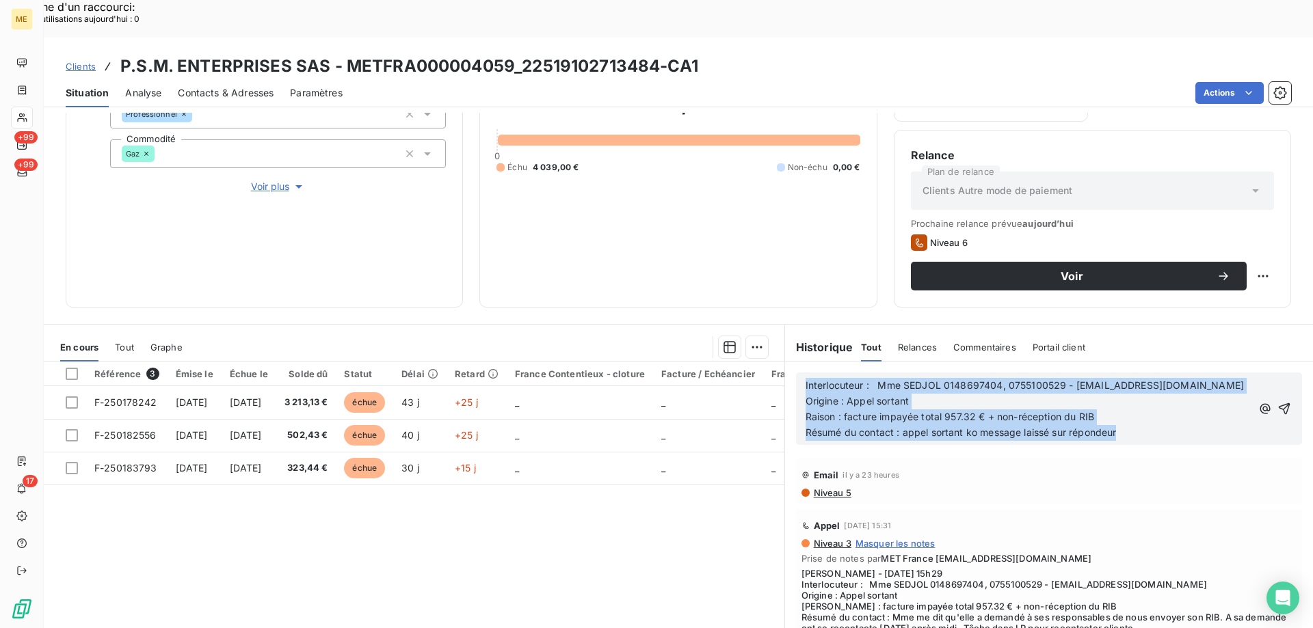
drag, startPoint x: 1143, startPoint y: 396, endPoint x: 743, endPoint y: 333, distance: 404.9
click at [743, 333] on div "En cours Tout Graphe Référence 3 Émise le Échue le Solde dû Statut Délai Retard…" at bounding box center [678, 495] width 1269 height 342
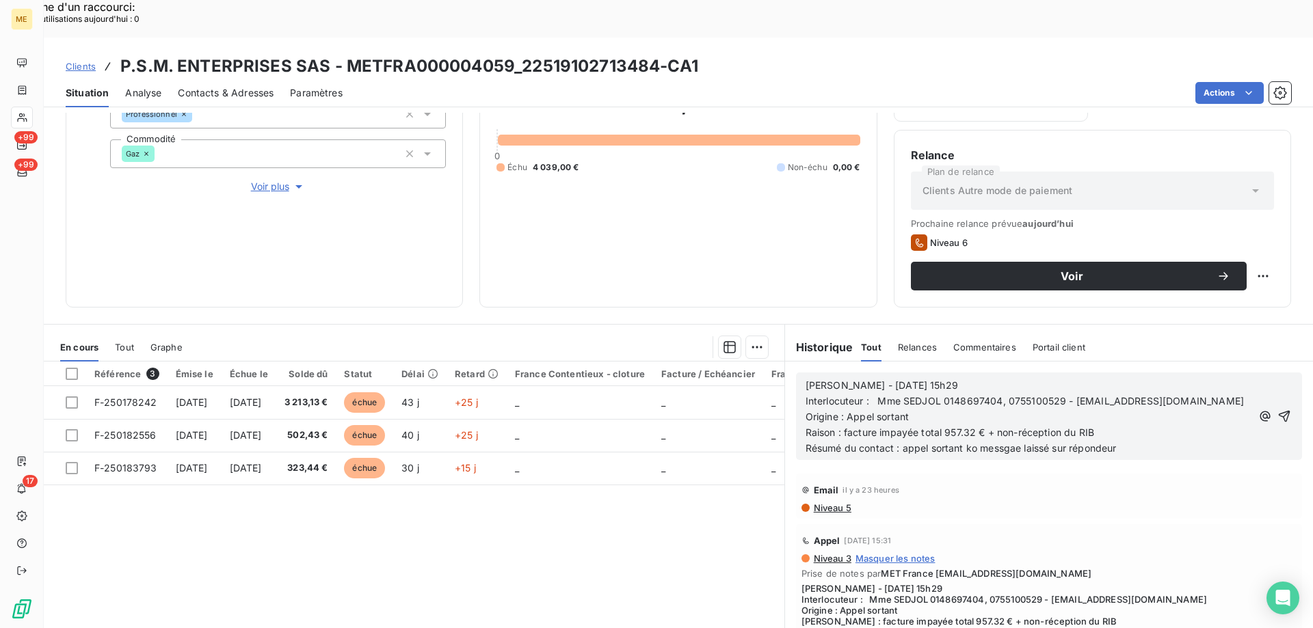
click at [996, 442] on span "Résumé du contact : appel sortant ko messgae laissé sur répondeur" at bounding box center [961, 448] width 311 height 12
click at [0, 0] on lt-span "mess ag e" at bounding box center [0, 0] width 0 height 0
click at [1277, 410] on icon "button" at bounding box center [1284, 417] width 14 height 14
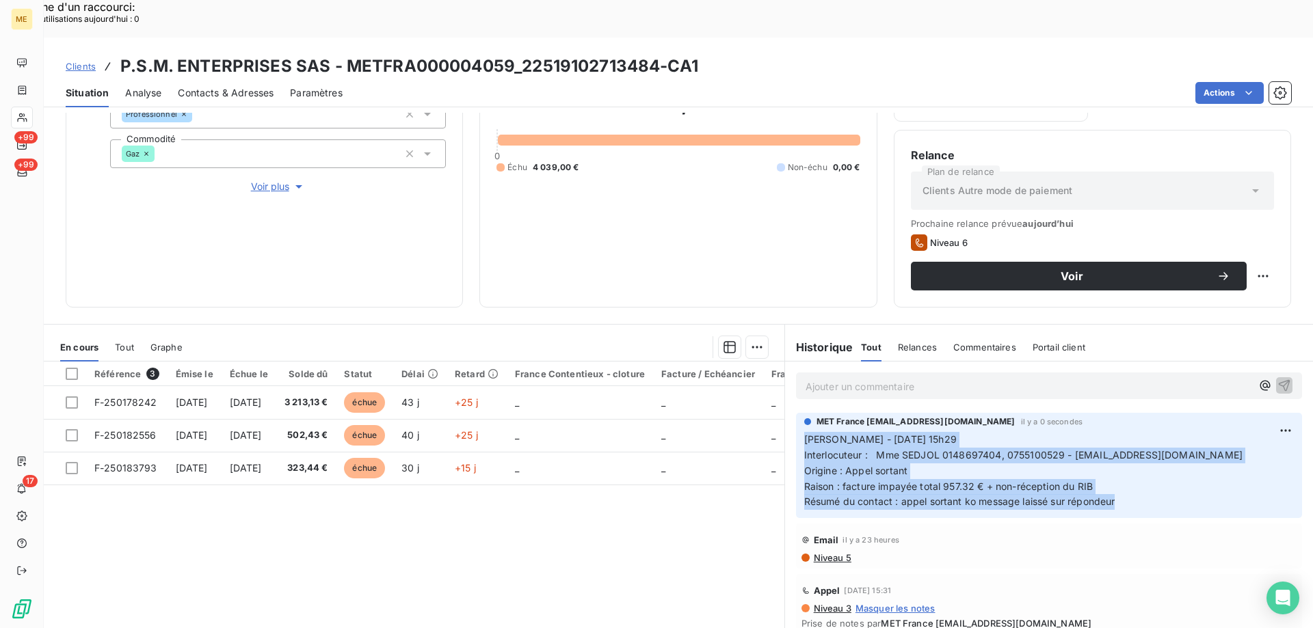
drag, startPoint x: 1129, startPoint y: 467, endPoint x: 780, endPoint y: 400, distance: 355.1
click at [785, 410] on div "MET France met-france@recouvrement.met.com il y a 0 secondes Sylvain - 13/10/20…" at bounding box center [1049, 465] width 528 height 111
copy p "Sylvain - 13/10/2025 - 15h29 Interlocuteur : Mme SEDJOL 0148697404, 0755100529 …"
click at [72, 61] on span "Clients" at bounding box center [81, 66] width 30 height 11
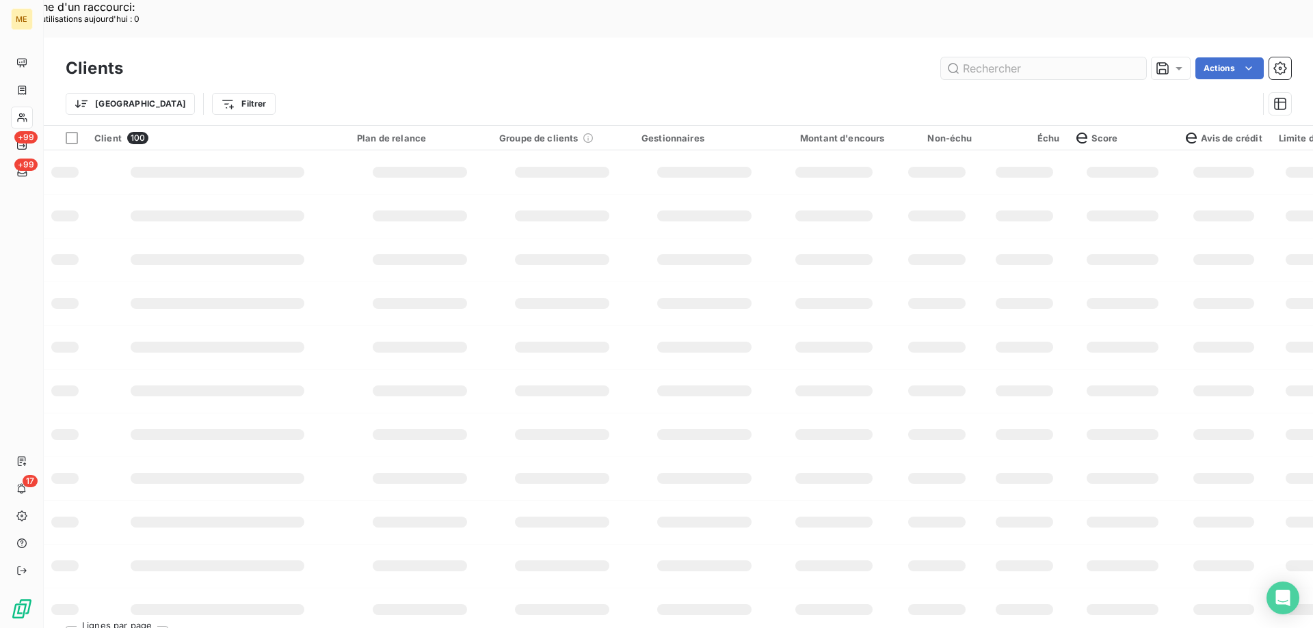
click at [1004, 57] on input "text" at bounding box center [1043, 68] width 205 height 22
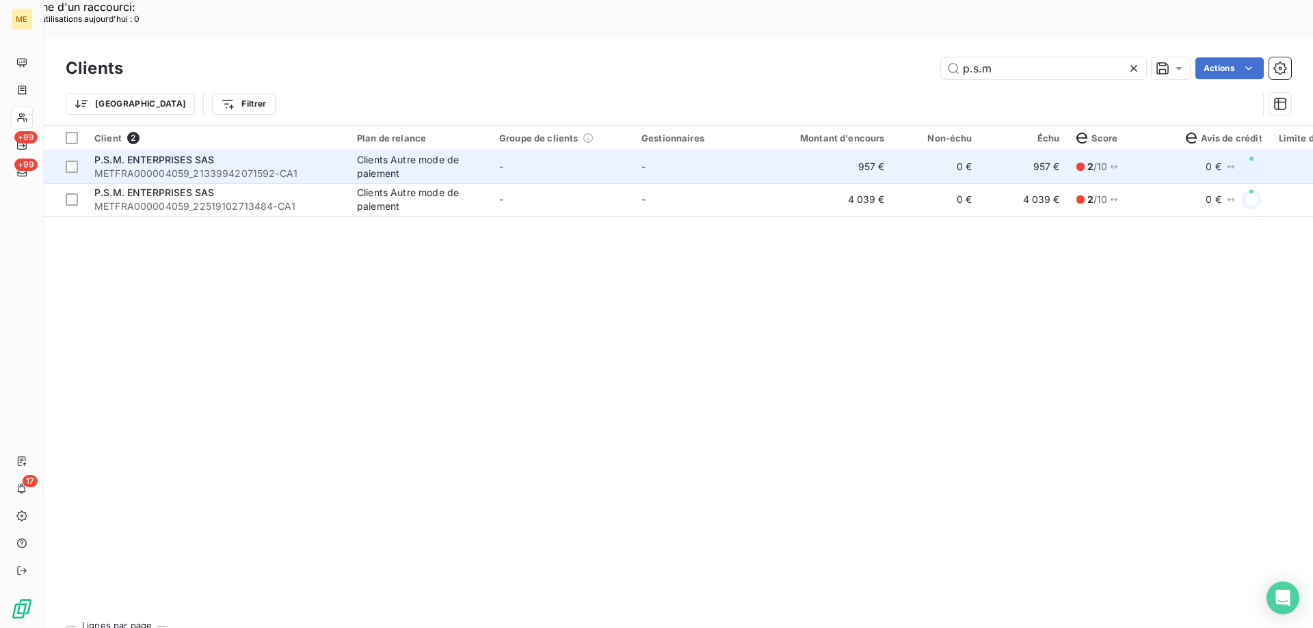
type input "p.s.m"
click at [138, 167] on span "METFRA000004059_21339942071592-CA1" at bounding box center [217, 174] width 246 height 14
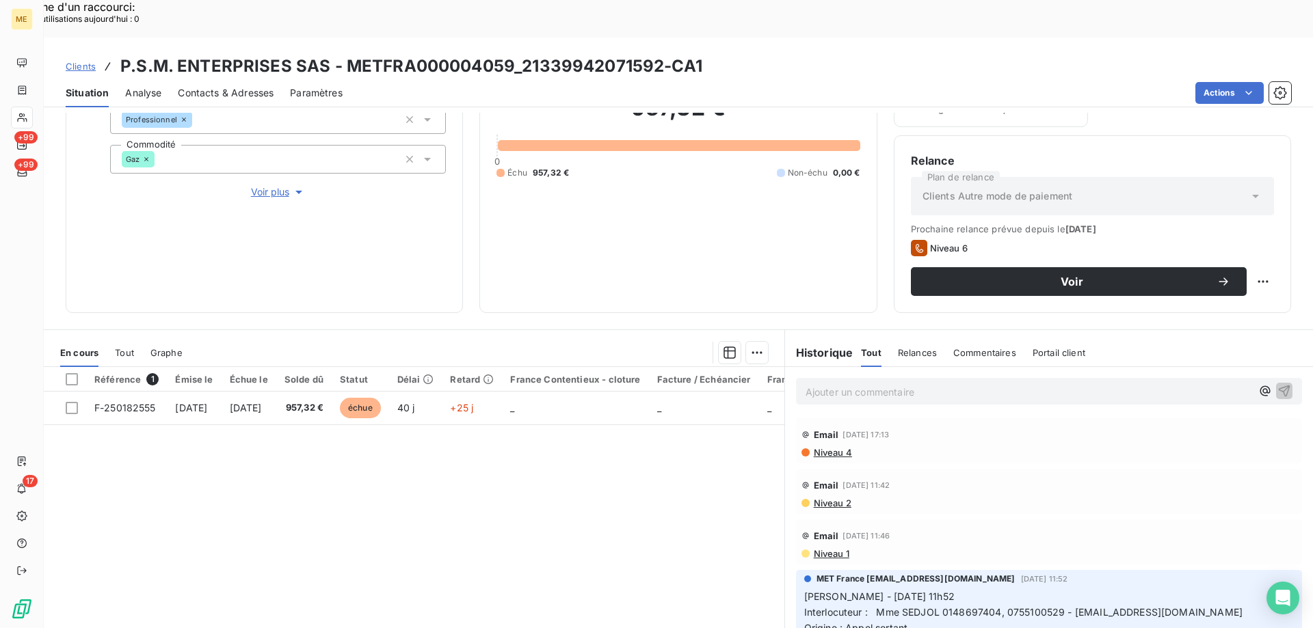
scroll to position [183, 0]
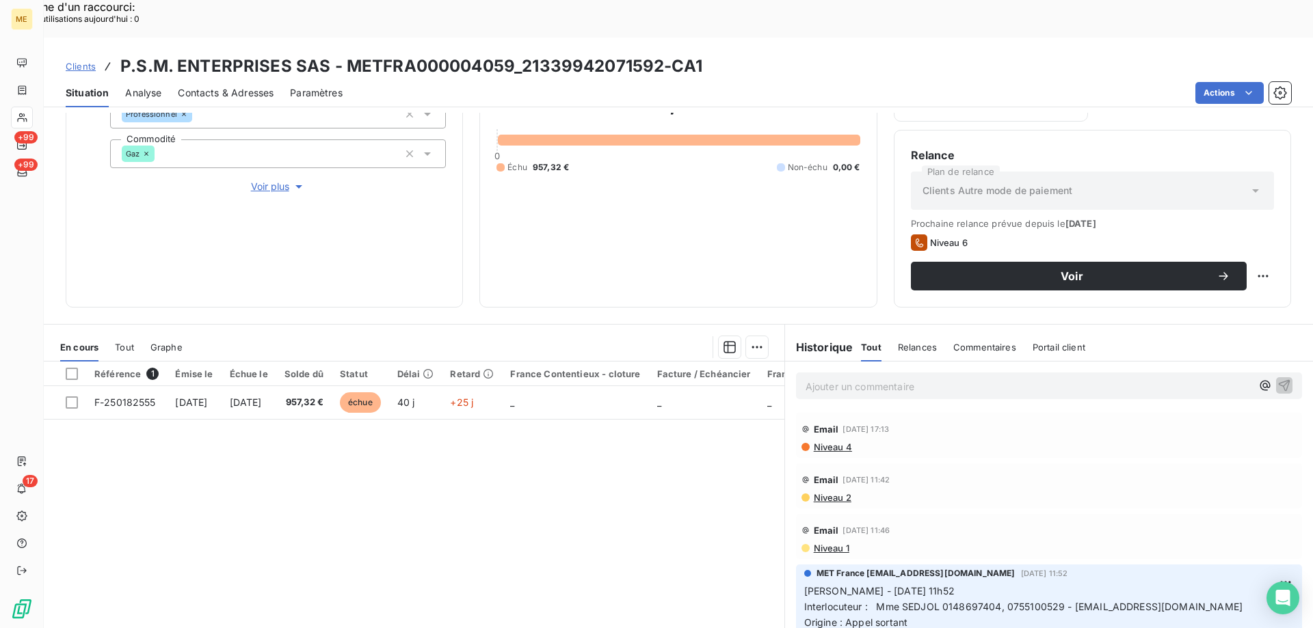
click at [824, 378] on p "Ajouter un commentaire ﻿" at bounding box center [1029, 386] width 446 height 17
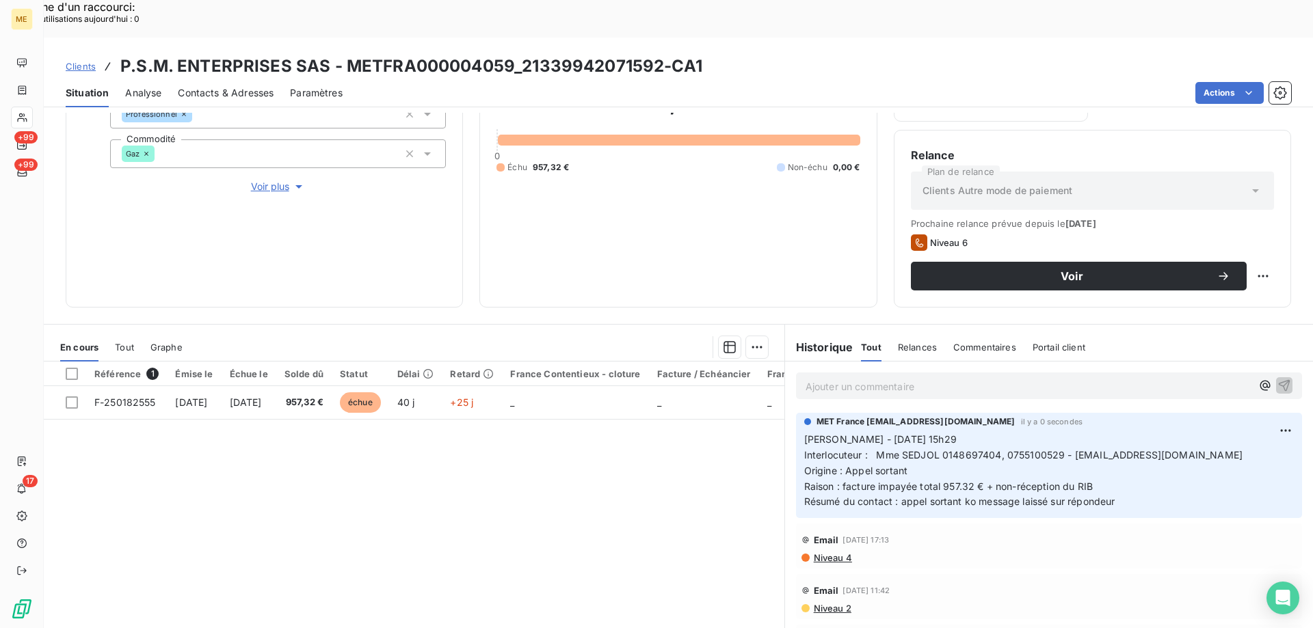
click at [68, 61] on span "Clients" at bounding box center [81, 66] width 30 height 11
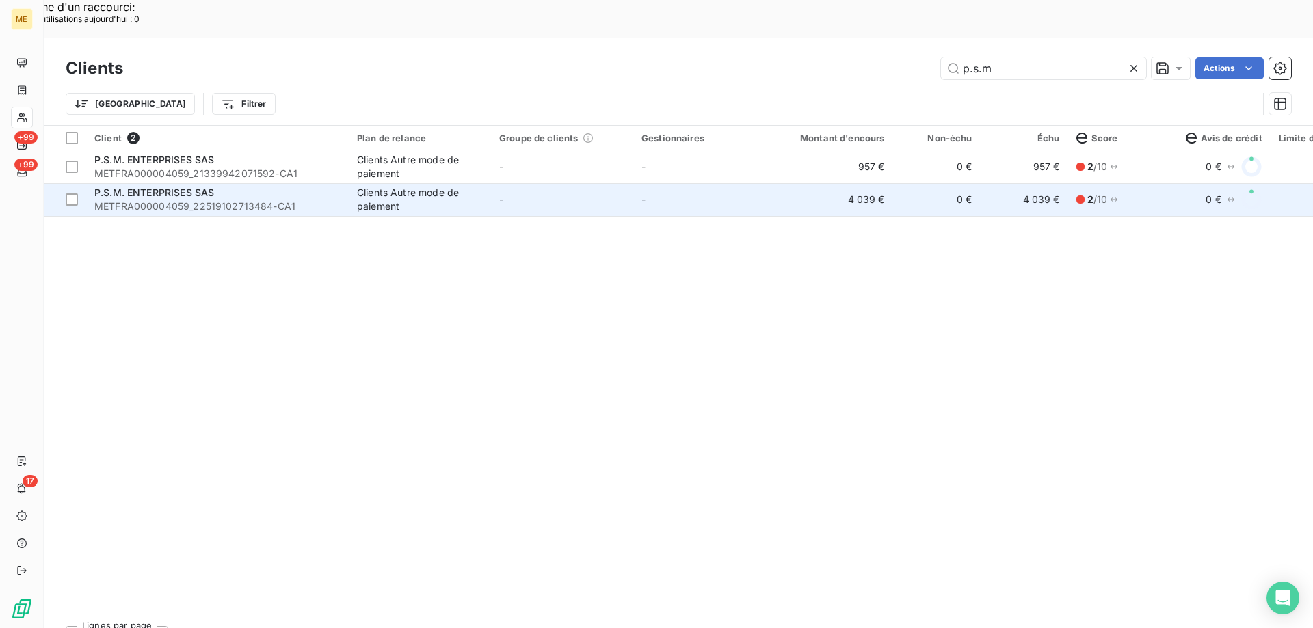
click at [215, 200] on span "METFRA000004059_22519102713484-CA1" at bounding box center [217, 207] width 246 height 14
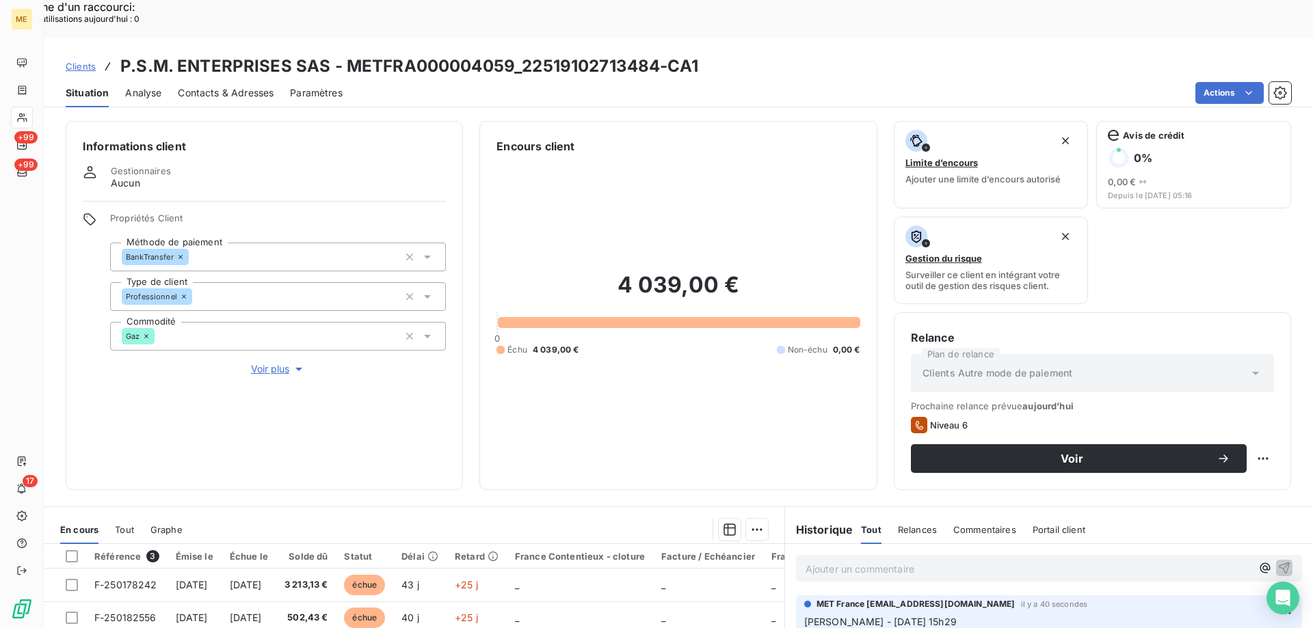
scroll to position [183, 0]
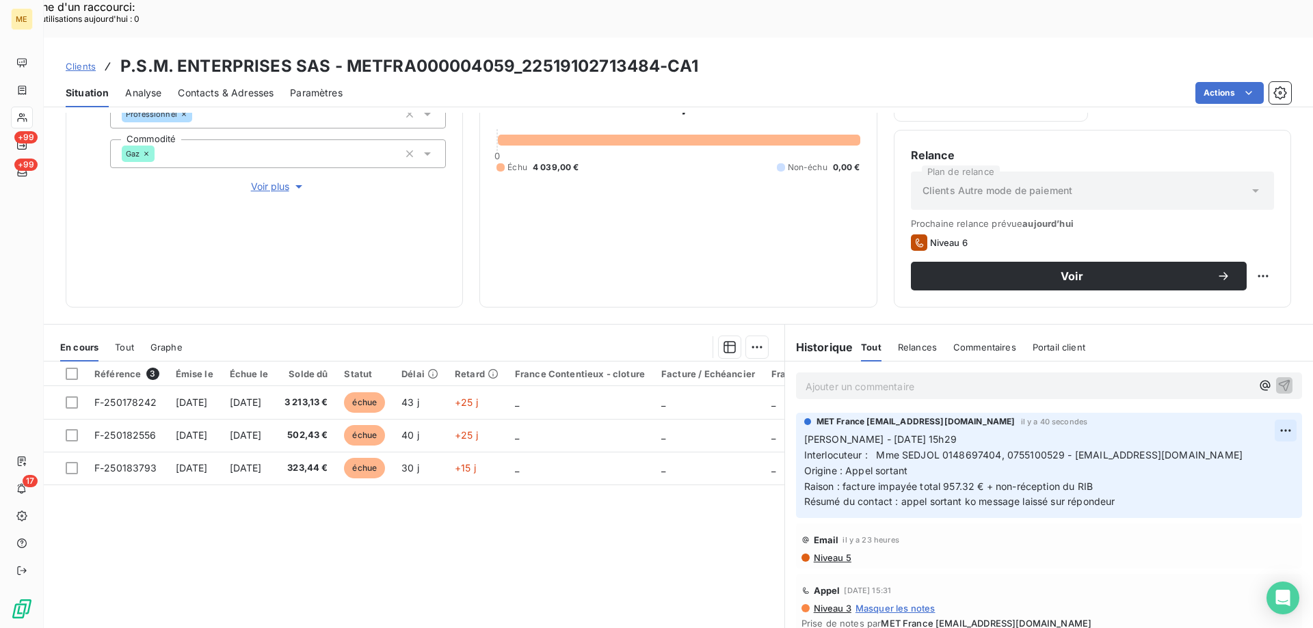
click at [1229, 419] on div "Editer" at bounding box center [1232, 423] width 77 height 22
click at [964, 481] on span "Raison : facture impayée total 957.32 € + non-réception du RIB" at bounding box center [948, 487] width 289 height 12
click at [968, 481] on span "Raison : facture impayée total 957.32 € + non-réception du RIB" at bounding box center [948, 487] width 289 height 12
click at [1279, 464] on icon "button" at bounding box center [1286, 471] width 14 height 14
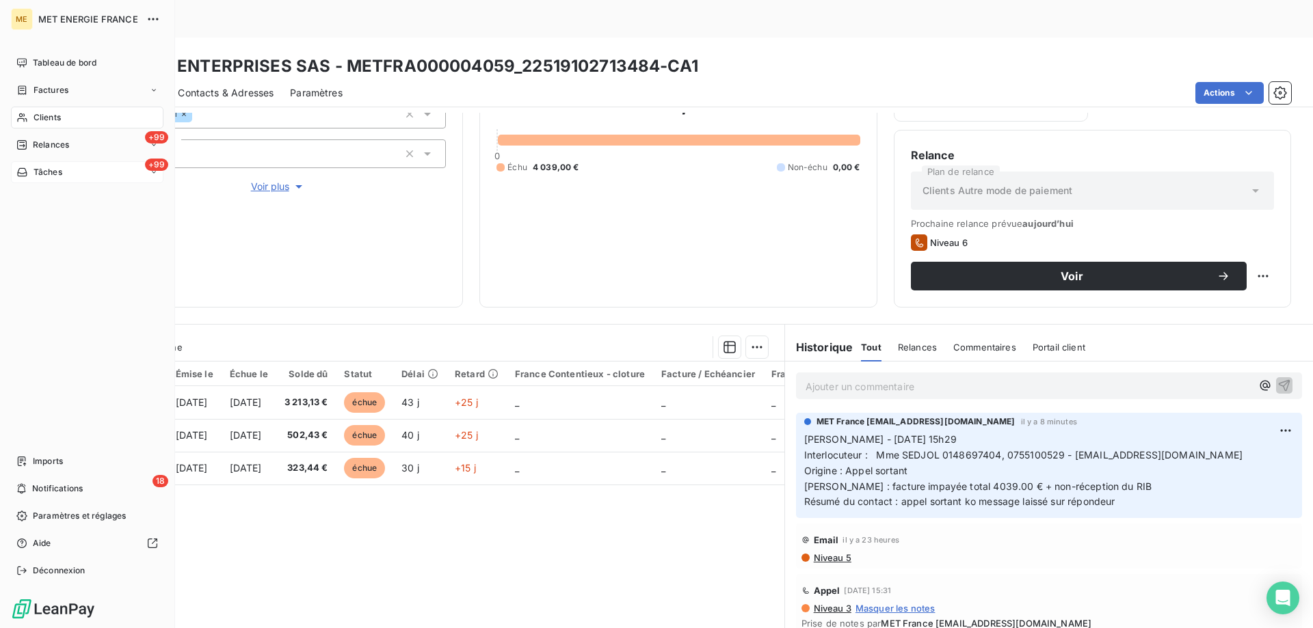
click at [40, 175] on span "Tâches" at bounding box center [48, 172] width 29 height 12
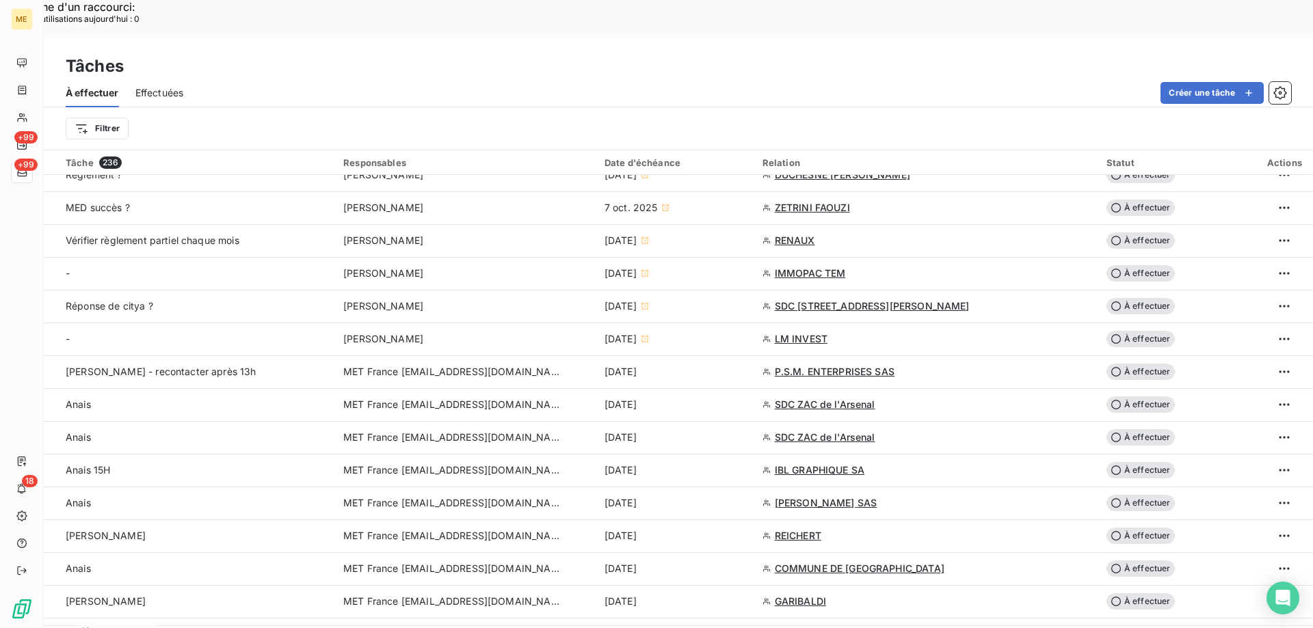
scroll to position [821, 0]
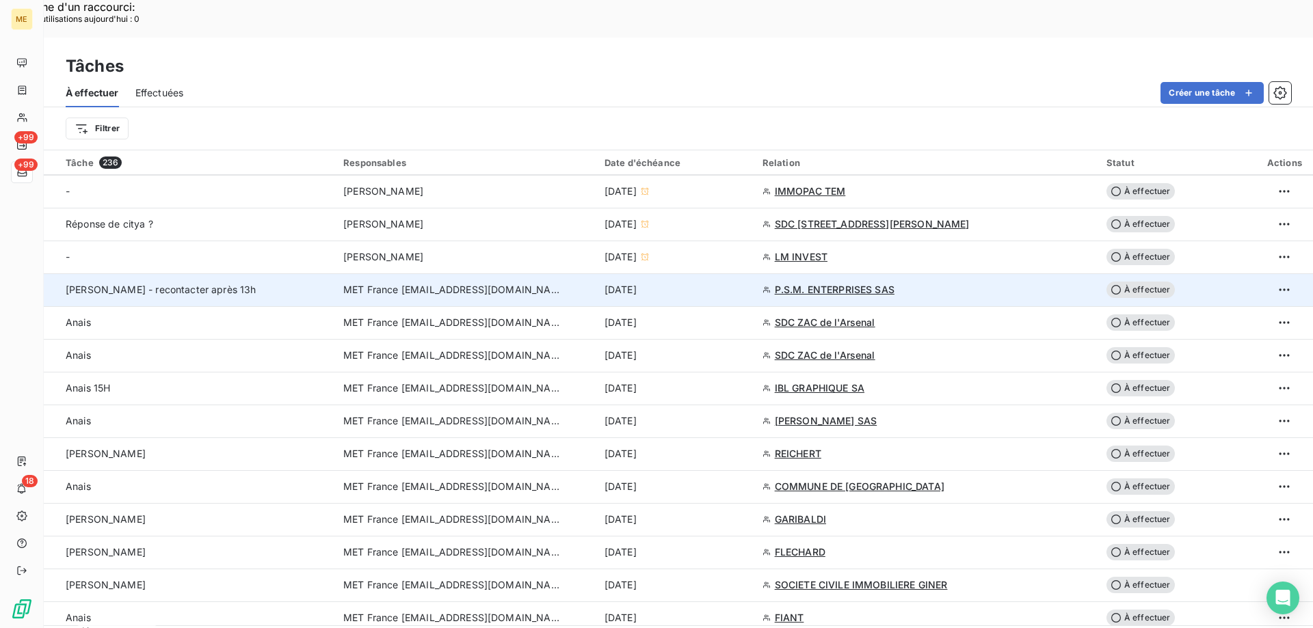
click at [452, 283] on span "MET France [EMAIL_ADDRESS][DOMAIN_NAME]" at bounding box center [452, 290] width 219 height 14
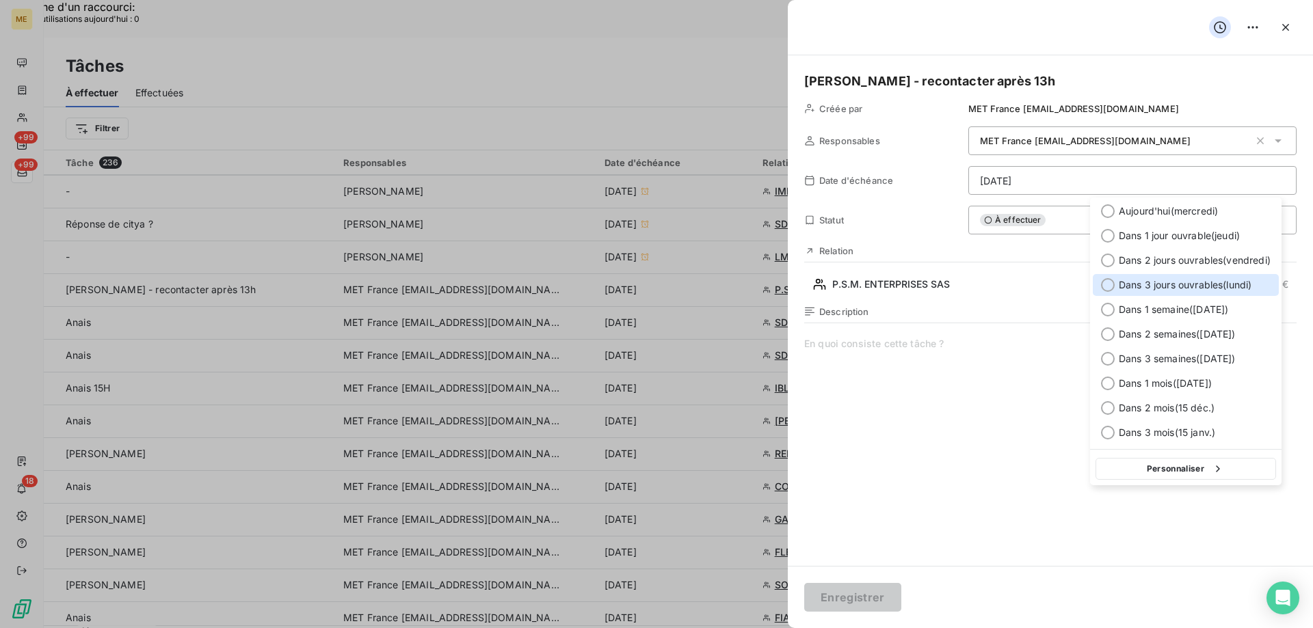
click at [1100, 285] on div "Dans 3 jours ouvrables ( lundi )" at bounding box center [1186, 285] width 186 height 22
type input "20/10/2025"
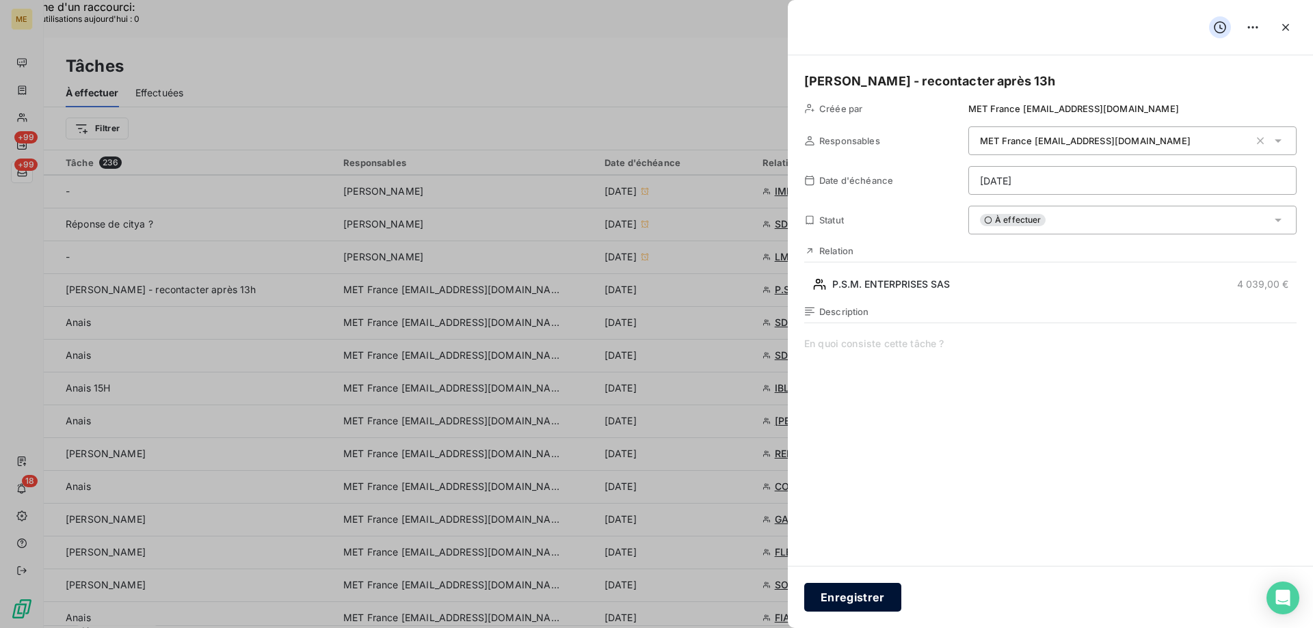
click at [854, 601] on button "Enregistrer" at bounding box center [852, 597] width 97 height 29
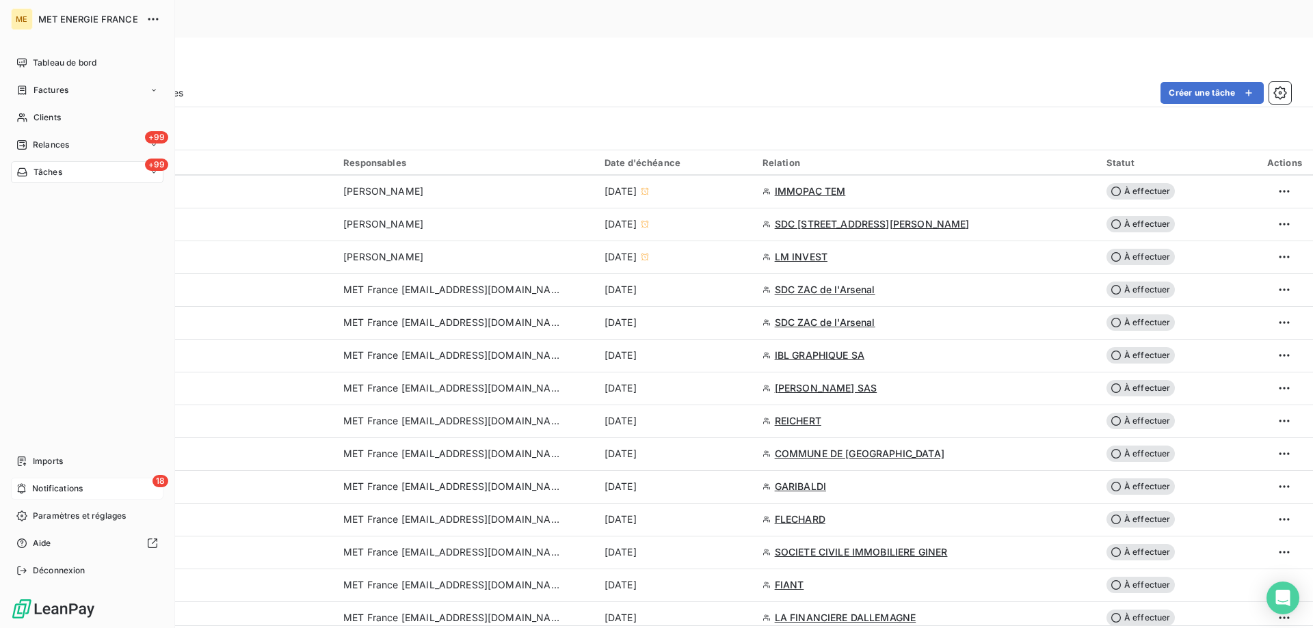
click at [55, 488] on span "Notifications" at bounding box center [57, 489] width 51 height 12
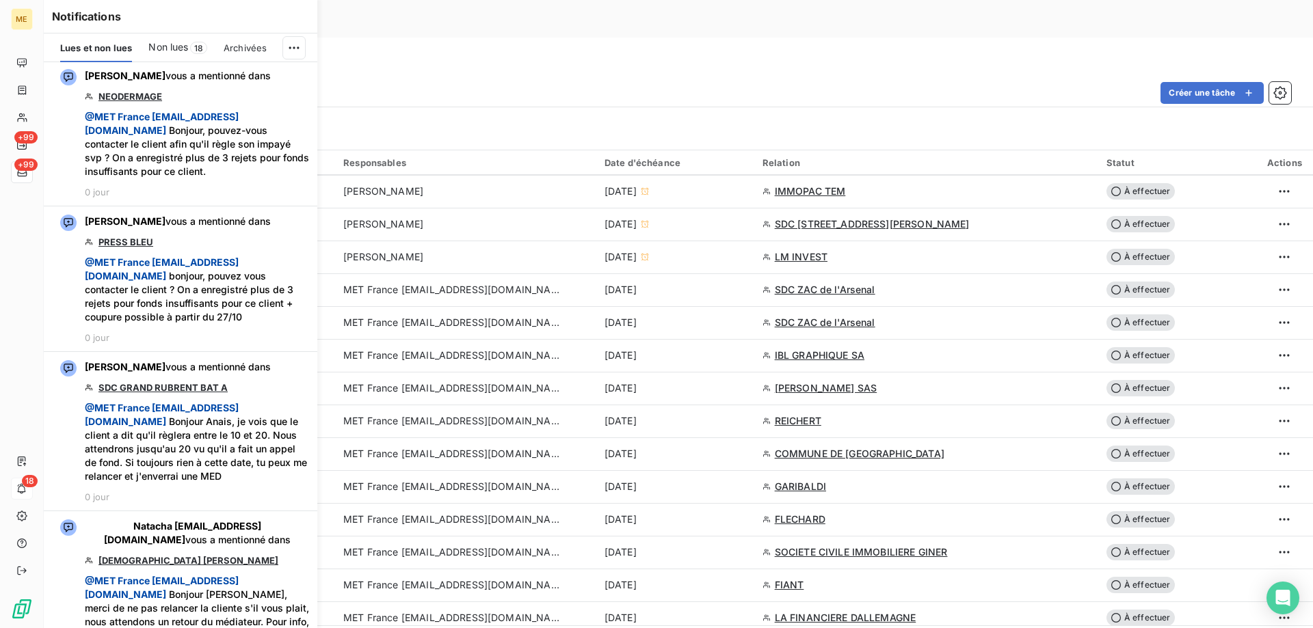
scroll to position [4103, 0]
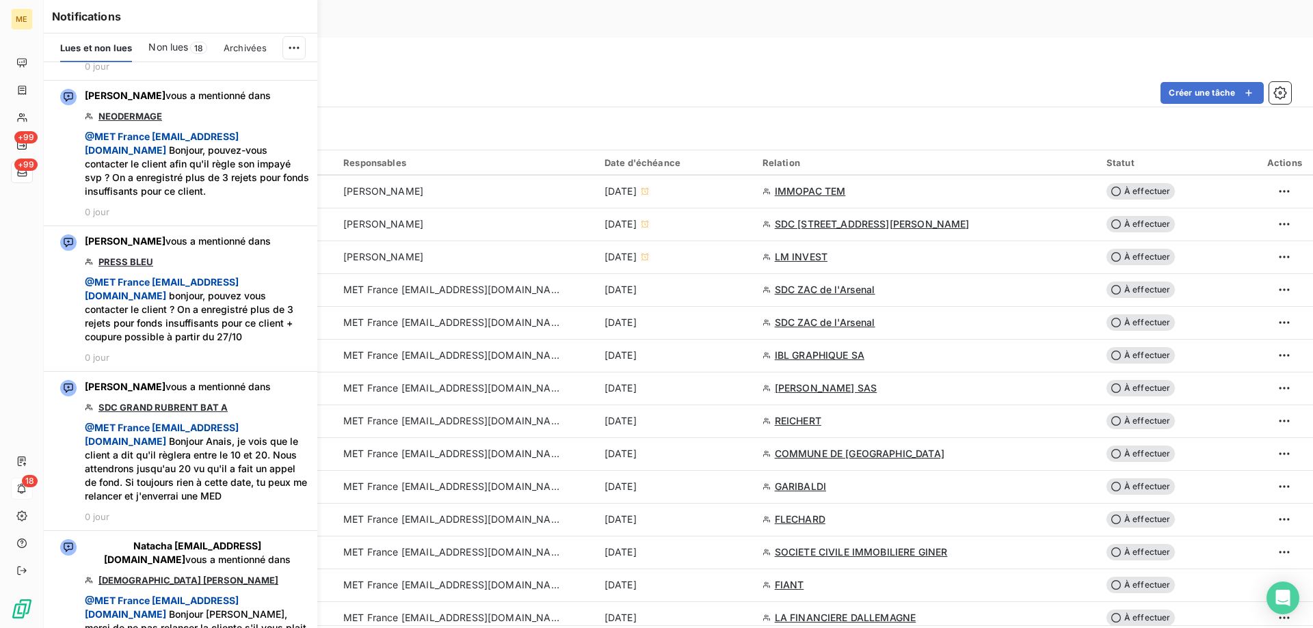
click at [168, 49] on span "Non lues" at bounding box center [168, 47] width 40 height 14
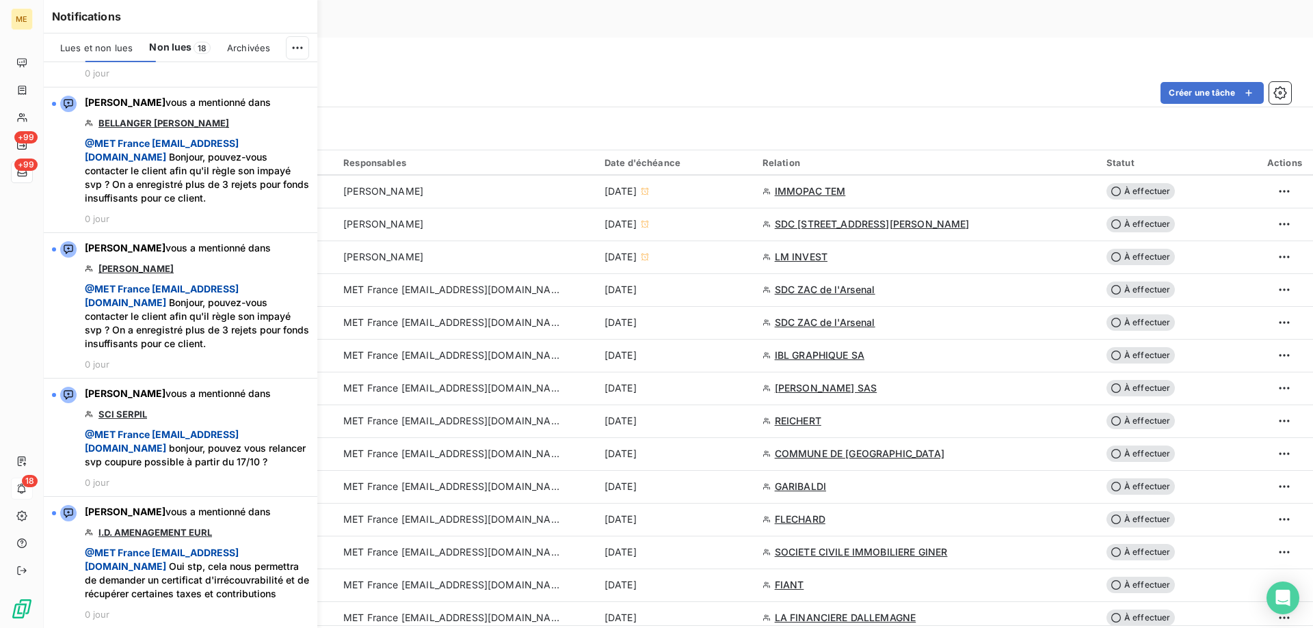
scroll to position [2588, 0]
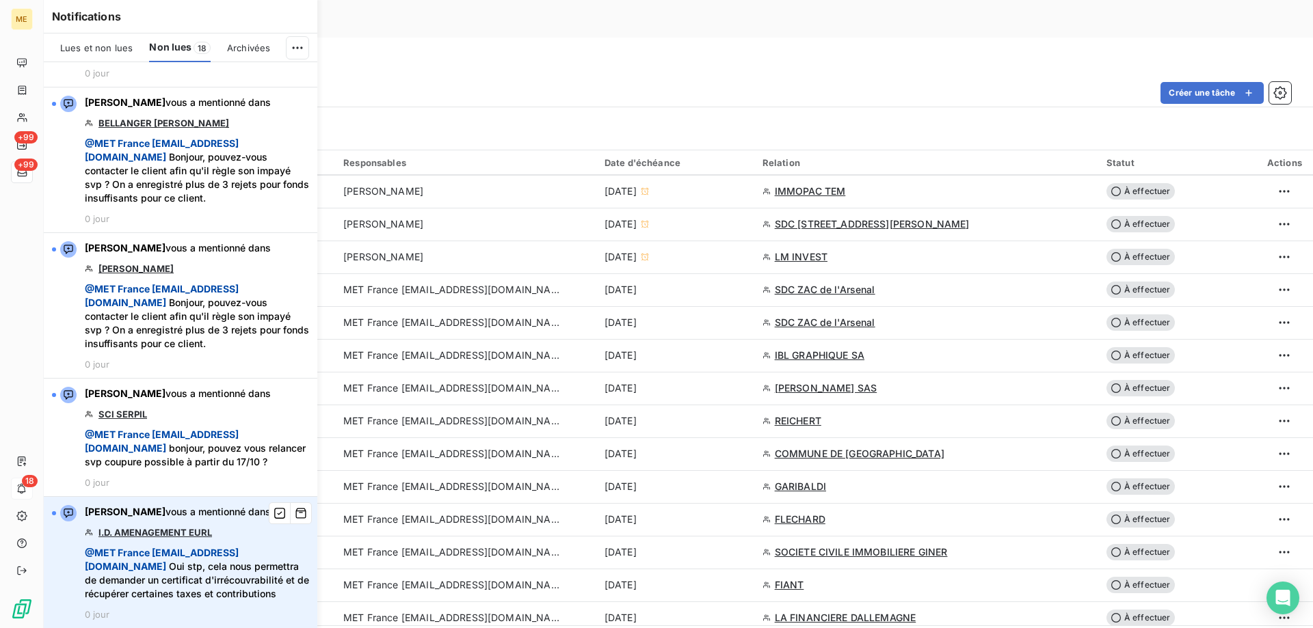
click at [133, 527] on link "I.D. AMENAGEMENT EURL" at bounding box center [155, 532] width 114 height 11
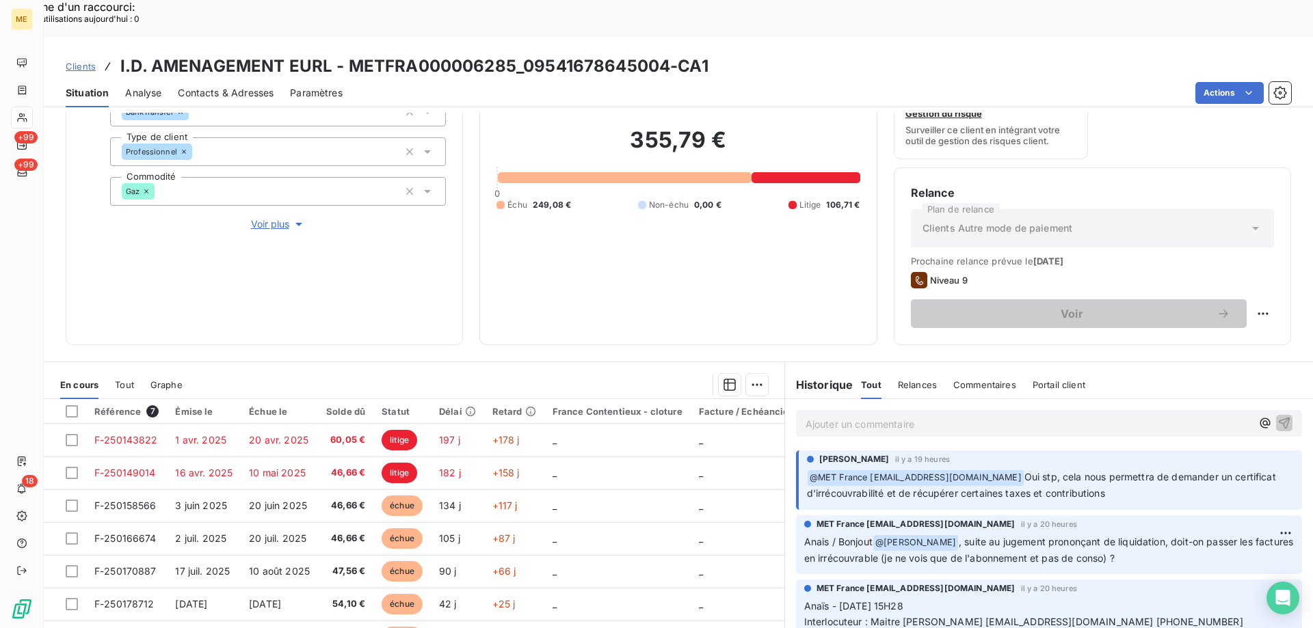
scroll to position [183, 0]
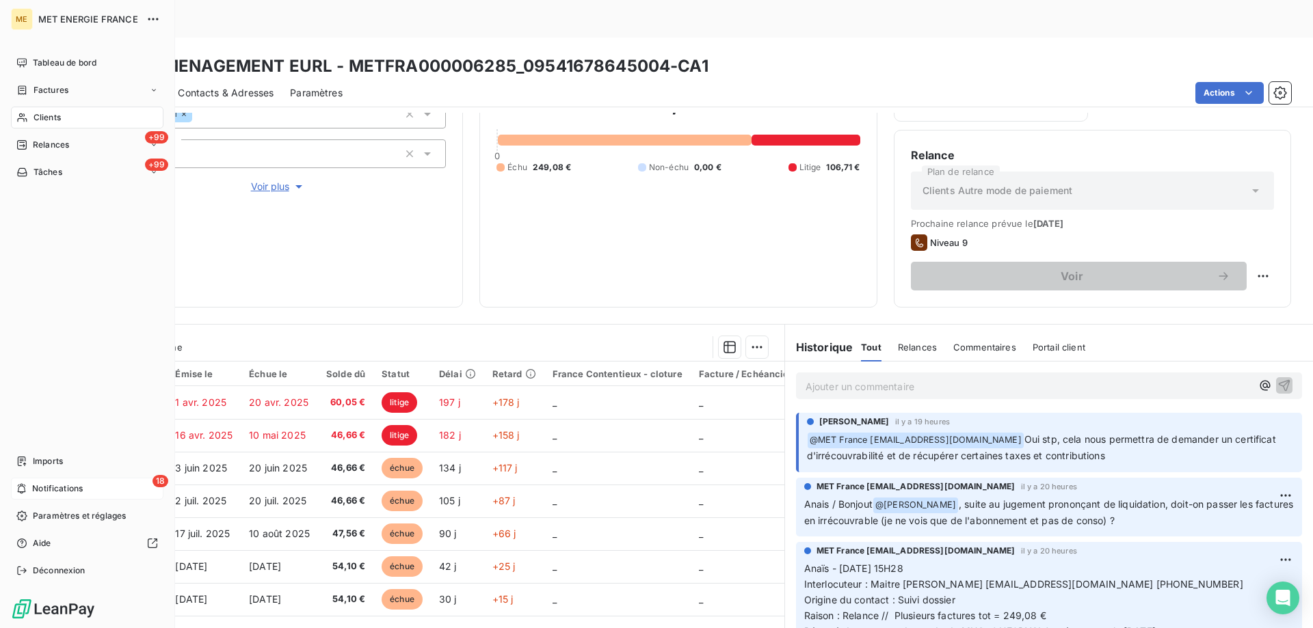
click at [38, 488] on span "Notifications" at bounding box center [57, 489] width 51 height 12
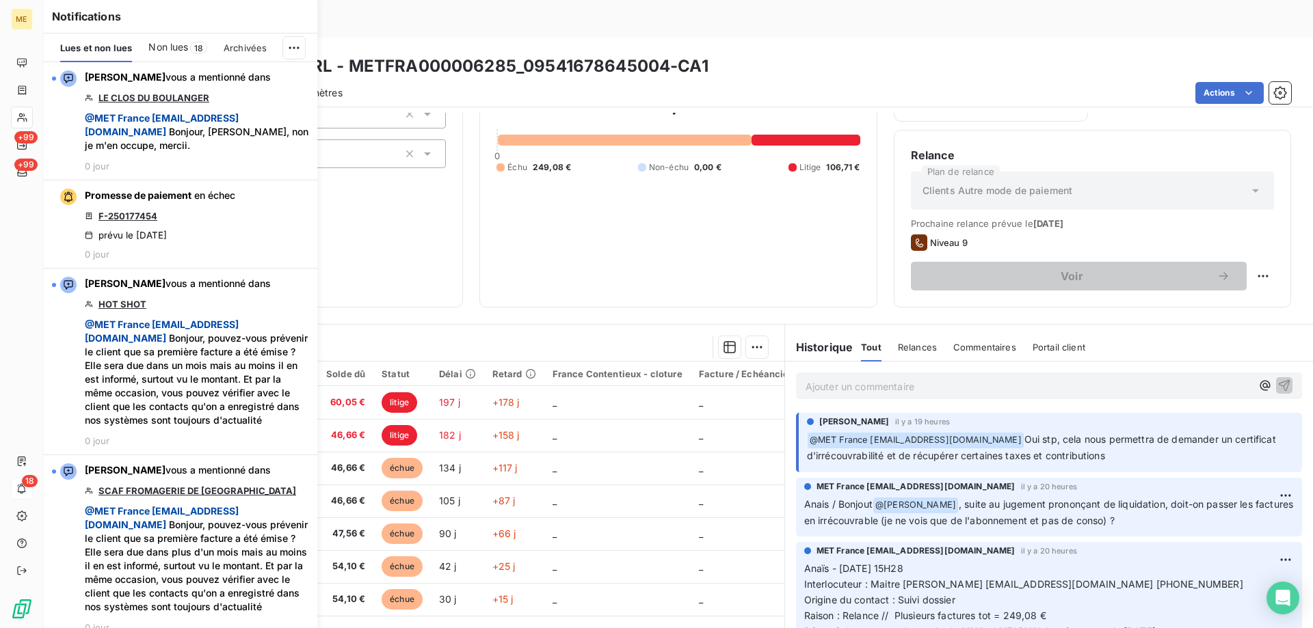
click at [174, 43] on span "Non lues" at bounding box center [168, 47] width 40 height 14
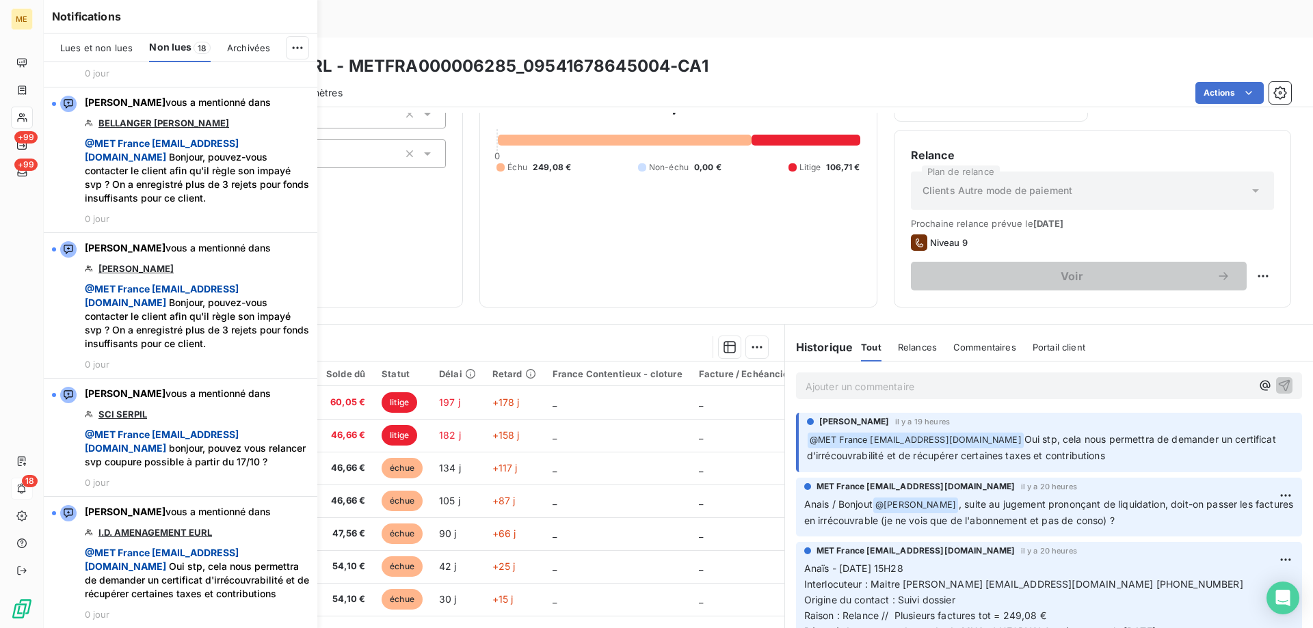
scroll to position [2588, 0]
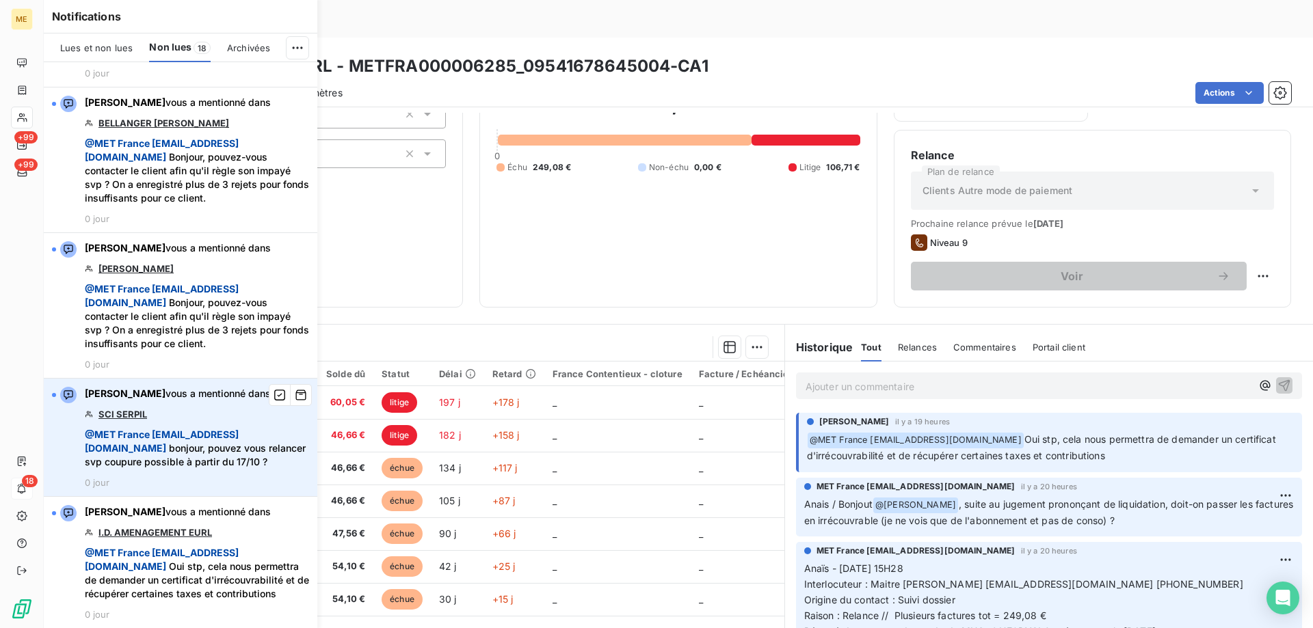
click at [114, 409] on link "SCI SERPIL" at bounding box center [122, 414] width 49 height 11
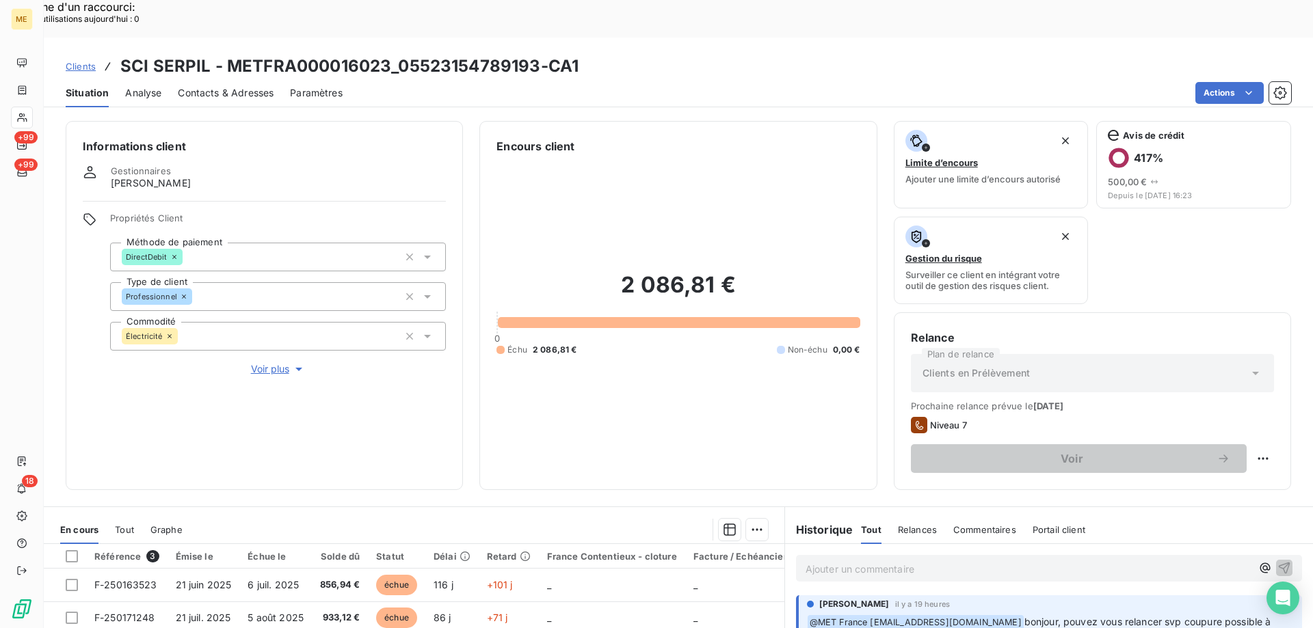
click at [278, 362] on span "Voir plus" at bounding box center [278, 369] width 55 height 14
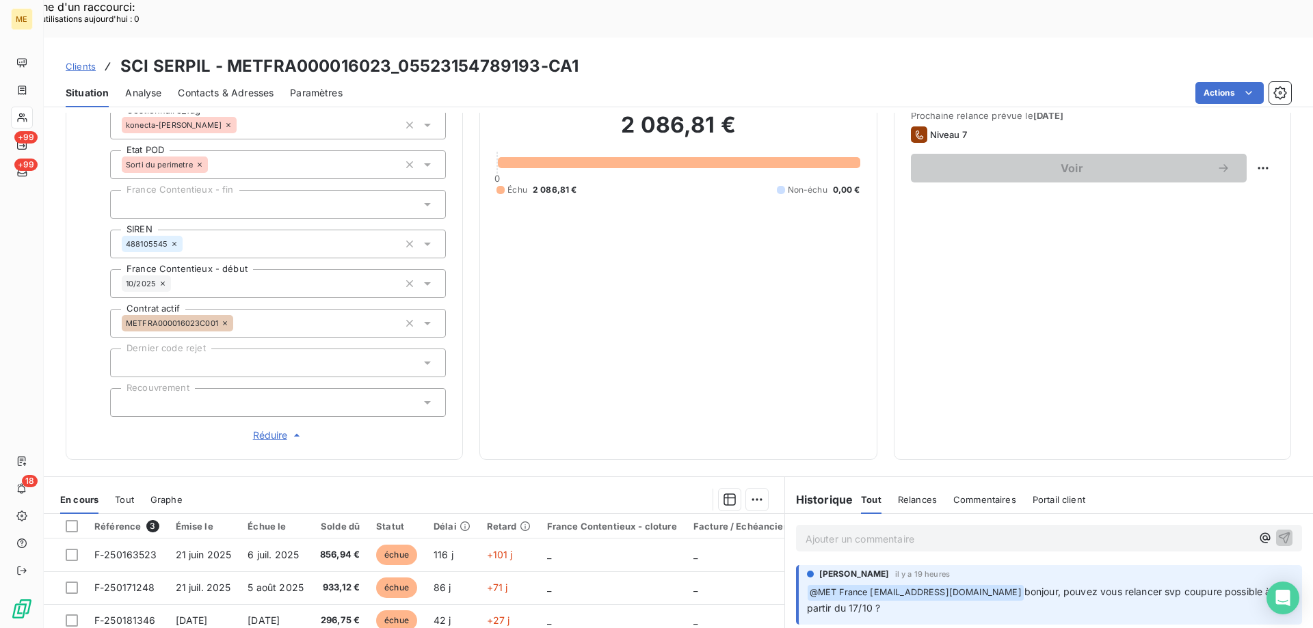
scroll to position [92, 0]
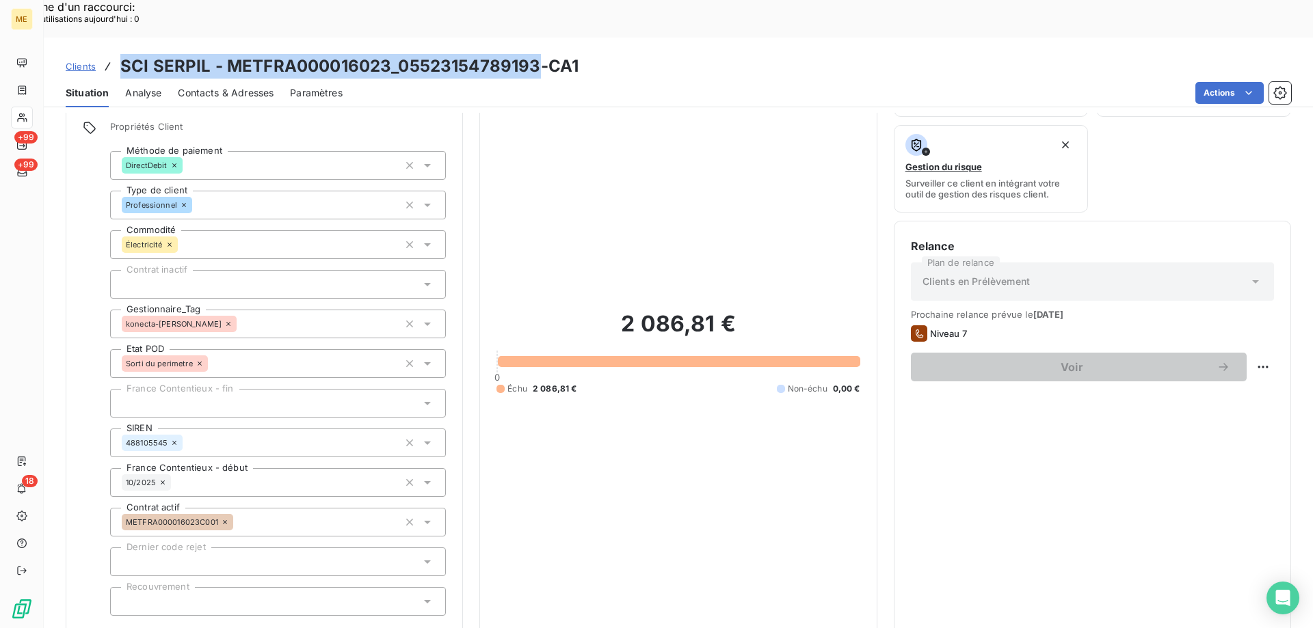
drag, startPoint x: 120, startPoint y: 31, endPoint x: 539, endPoint y: 21, distance: 418.6
click at [539, 54] on h3 "SCI SERPIL - METFRA000016023_05523154789193-CA1" at bounding box center [349, 66] width 458 height 25
copy h3 "SCI SERPIL - METFRA000016023_05523154789193"
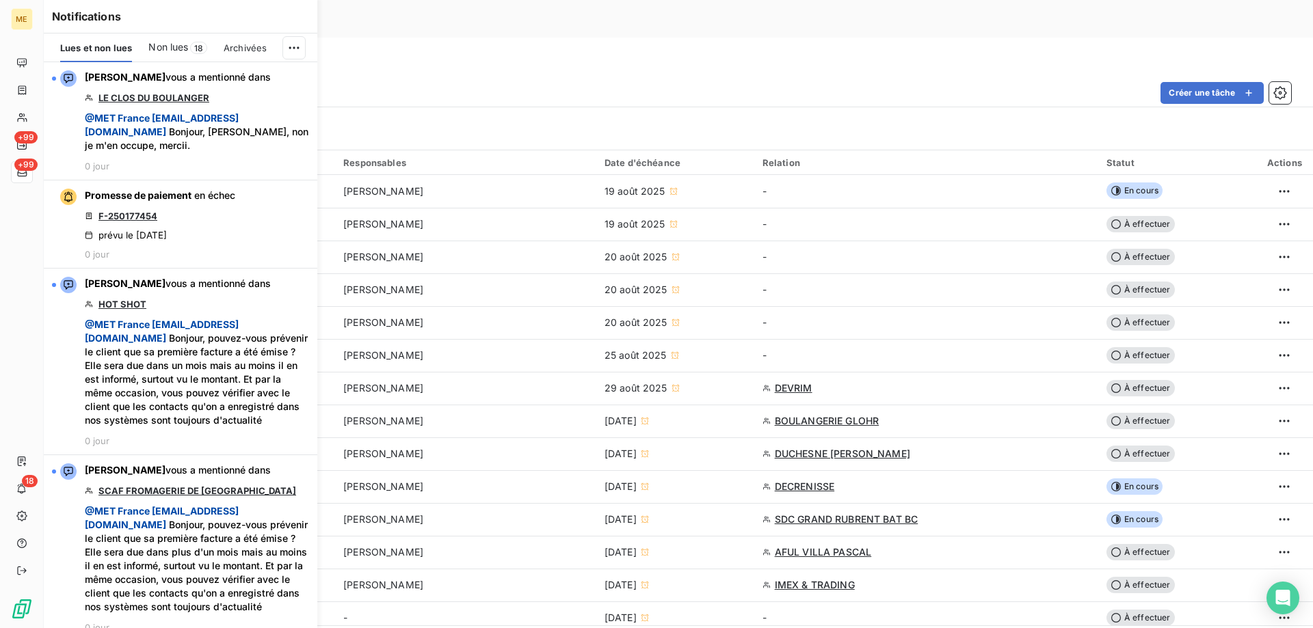
scroll to position [137, 0]
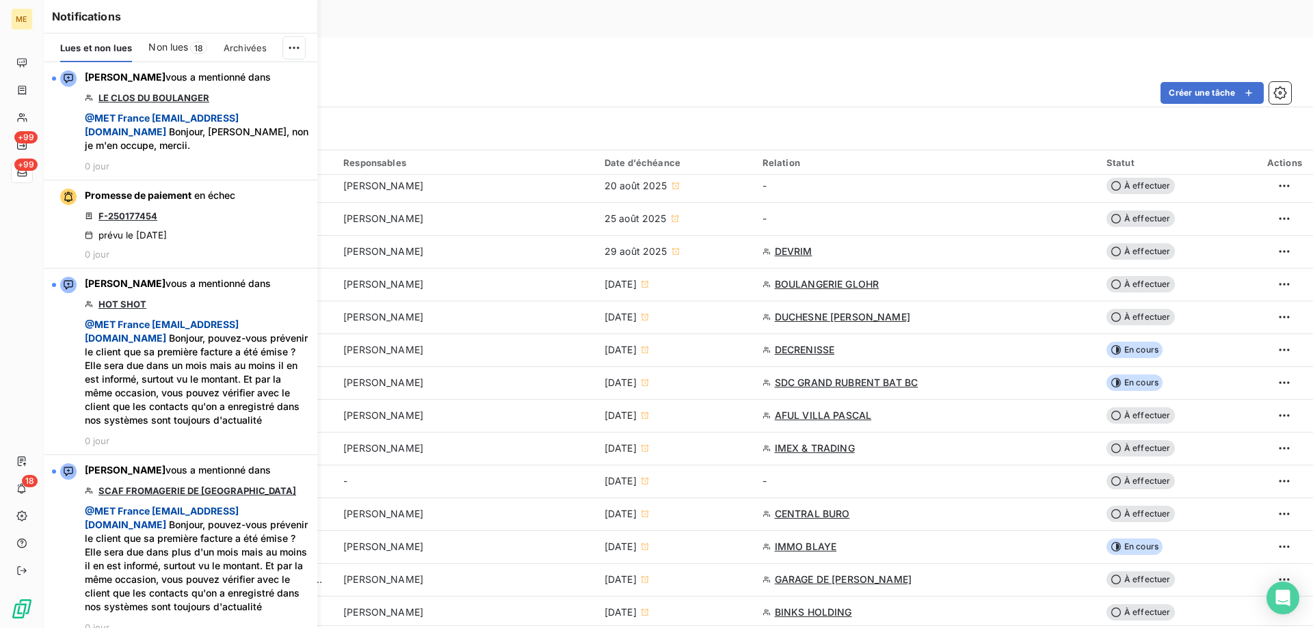
click at [182, 49] on span "Non lues" at bounding box center [168, 47] width 40 height 14
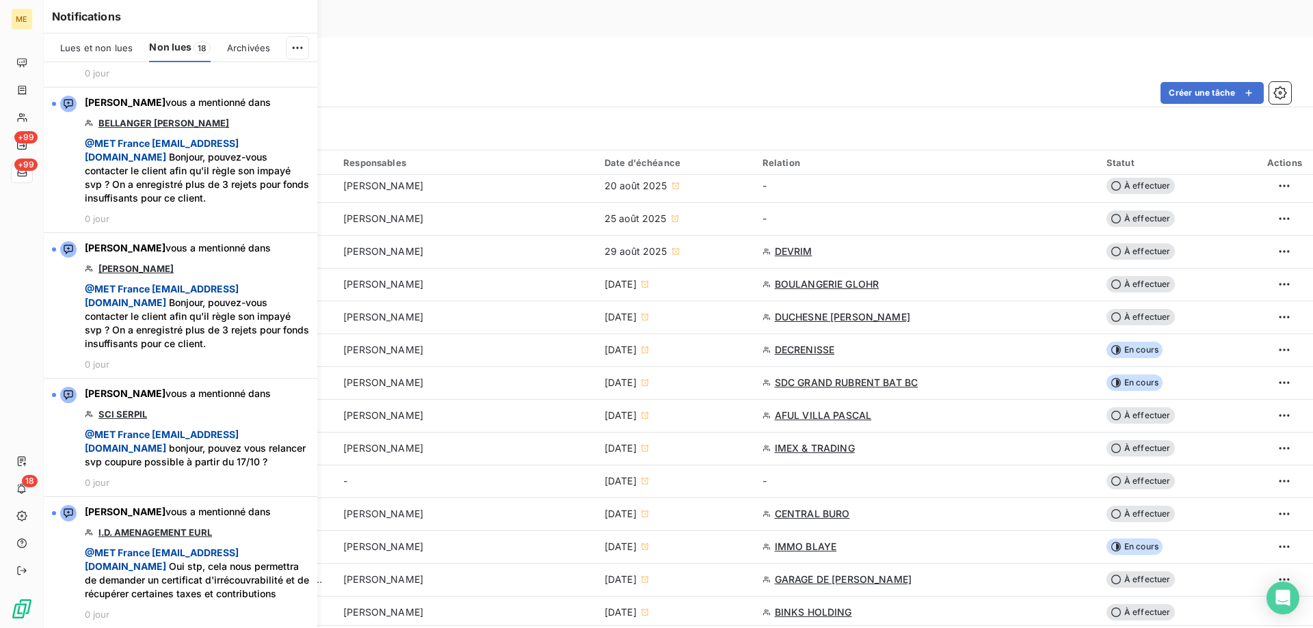
scroll to position [2588, 0]
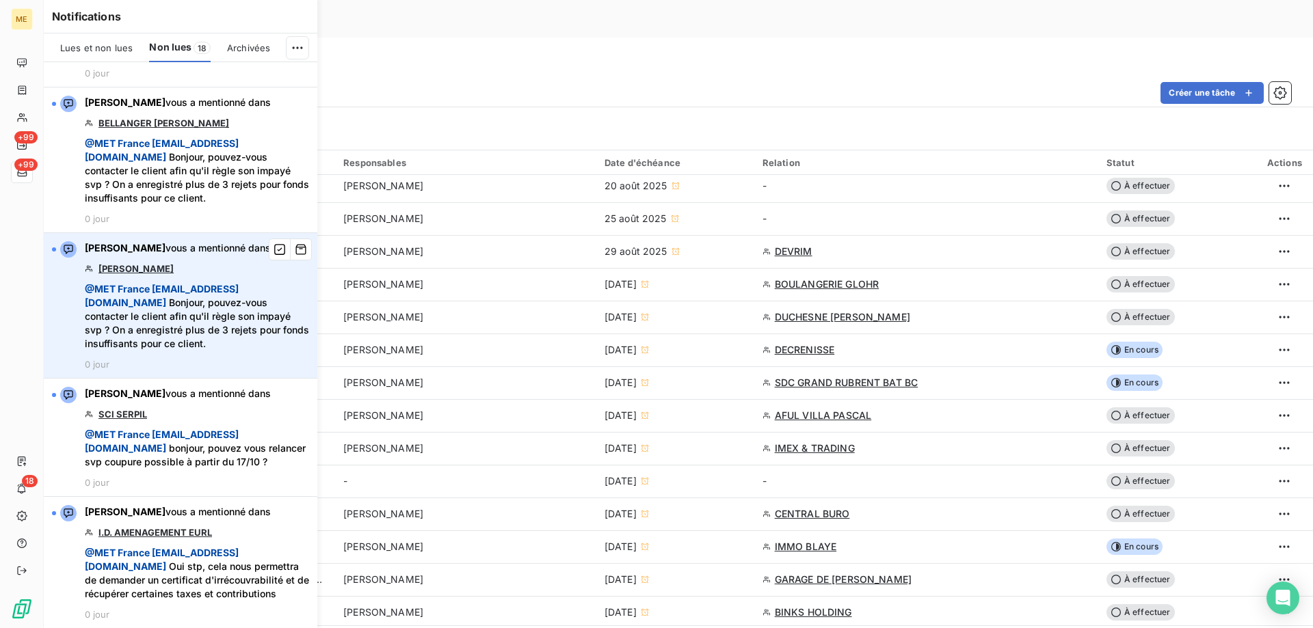
click at [131, 263] on link "[PERSON_NAME]" at bounding box center [135, 268] width 75 height 11
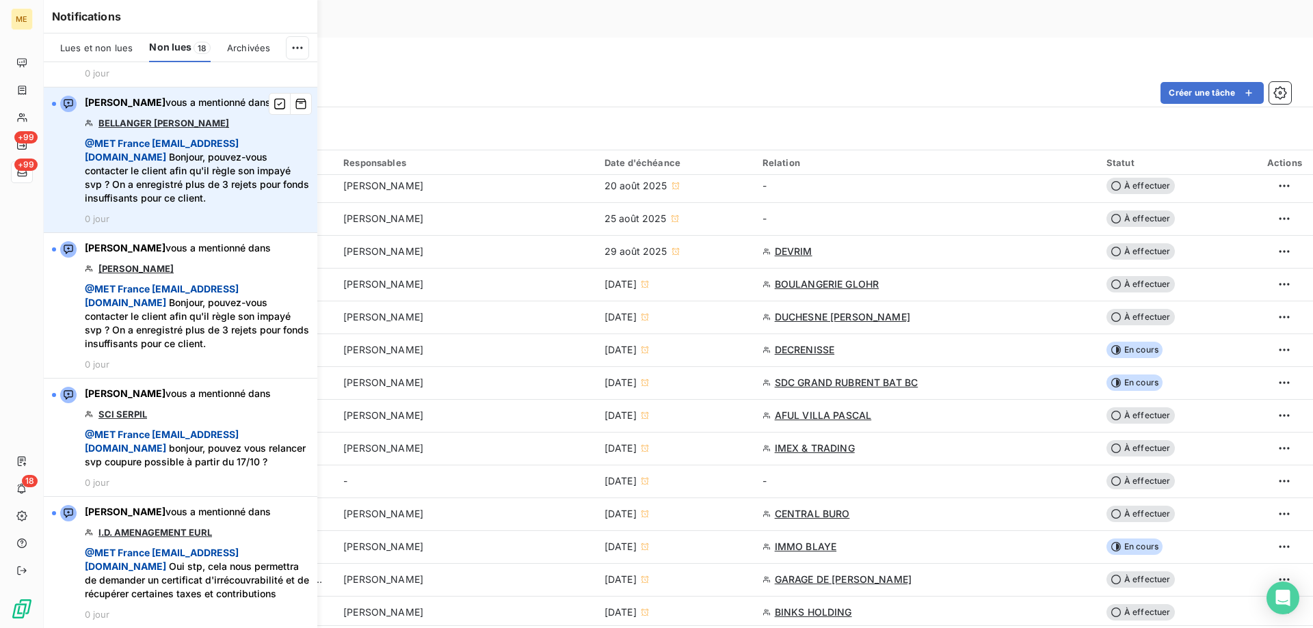
click at [124, 129] on link "BELLANGER [PERSON_NAME]" at bounding box center [163, 123] width 131 height 11
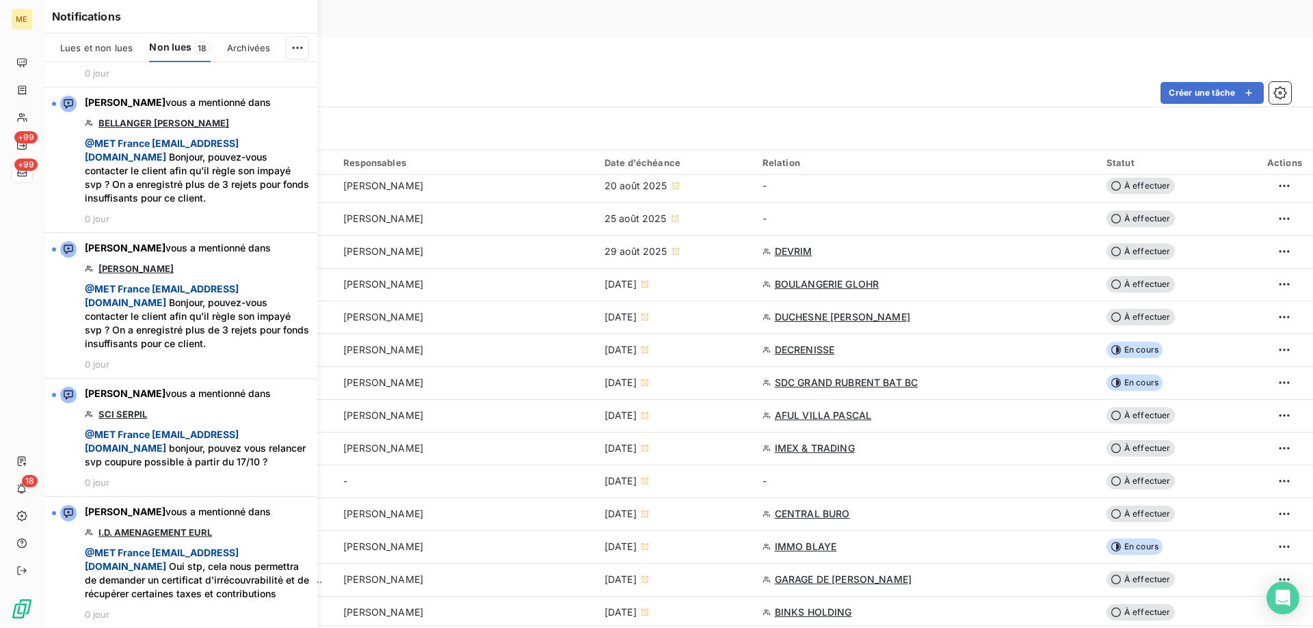
click at [593, 79] on div "À effectuer Effectuées Créer une tâche" at bounding box center [678, 93] width 1269 height 29
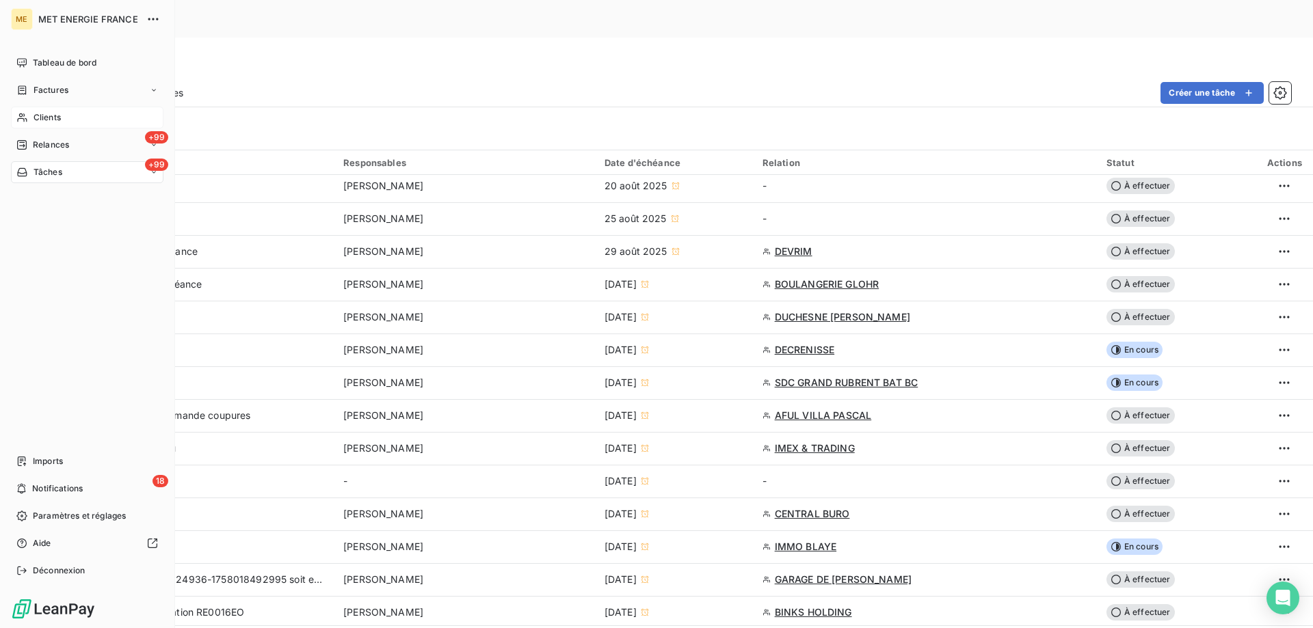
click at [38, 117] on span "Clients" at bounding box center [47, 117] width 27 height 12
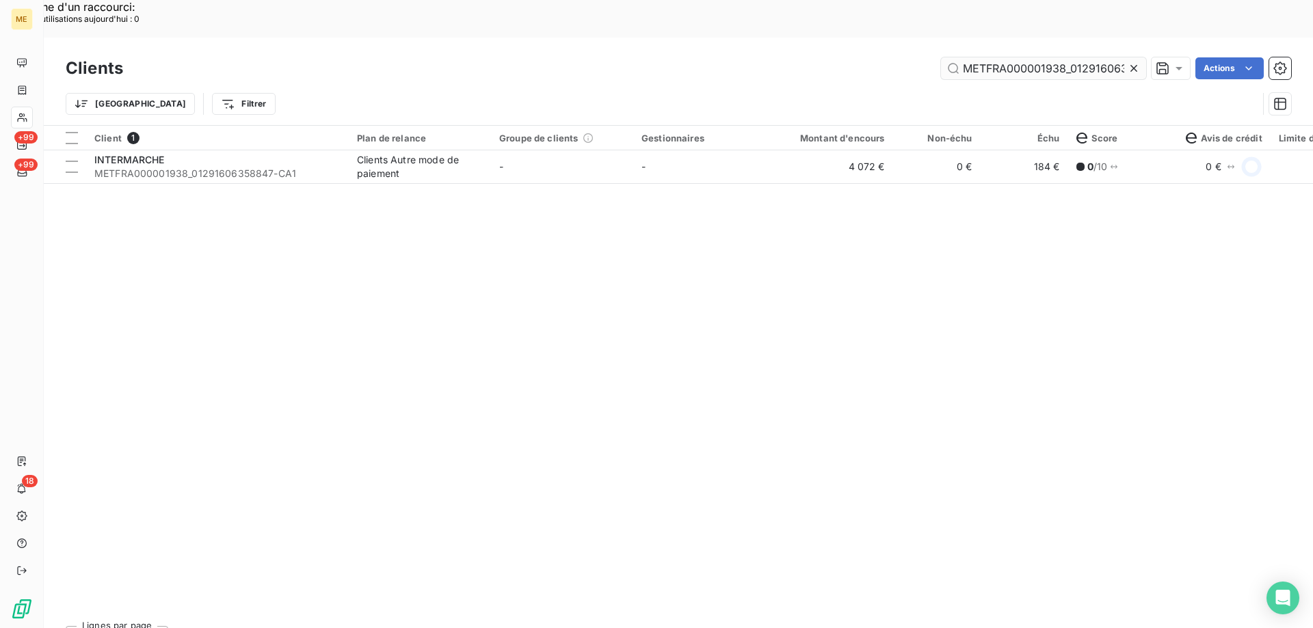
scroll to position [0, 37]
click at [1017, 57] on input "METFRA000001938_01291606358847" at bounding box center [1043, 68] width 205 height 22
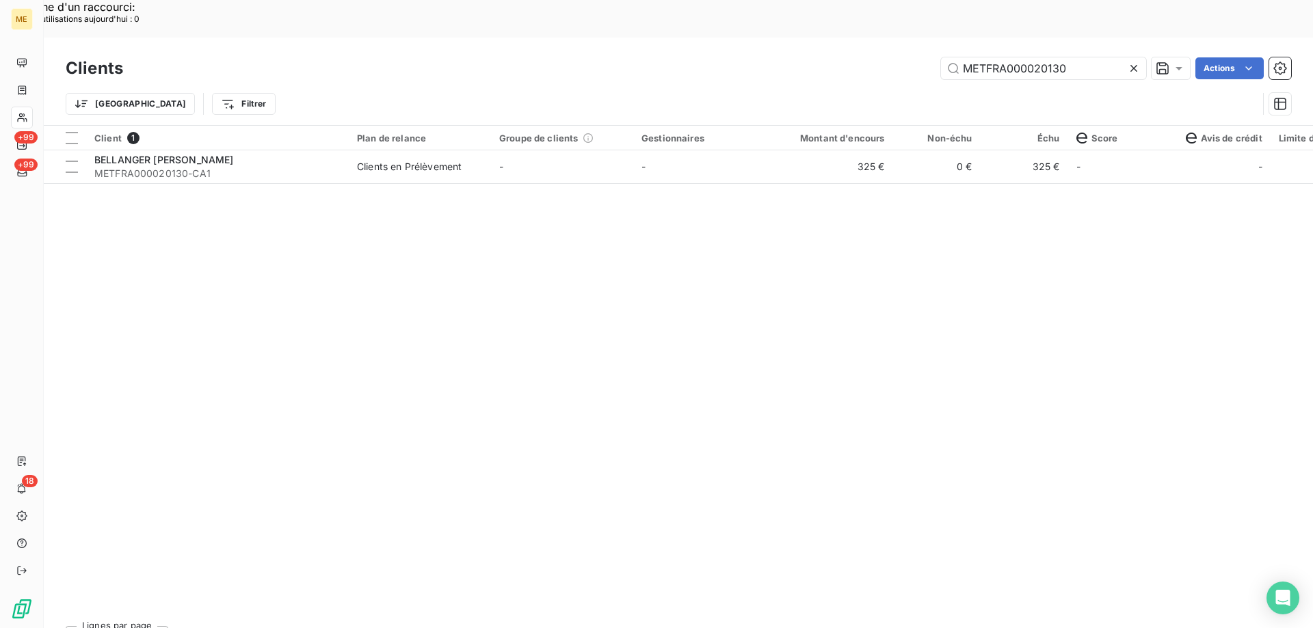
type input "METFRA000020130"
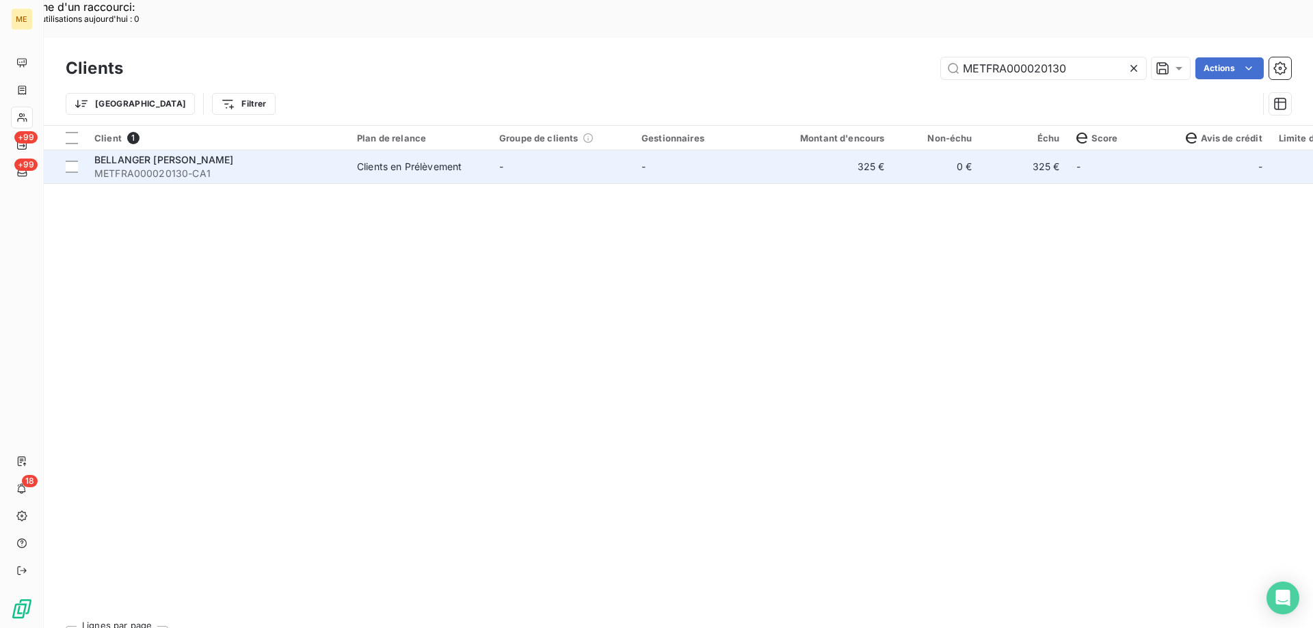
click at [219, 167] on span "METFRA000020130-CA1" at bounding box center [217, 174] width 246 height 14
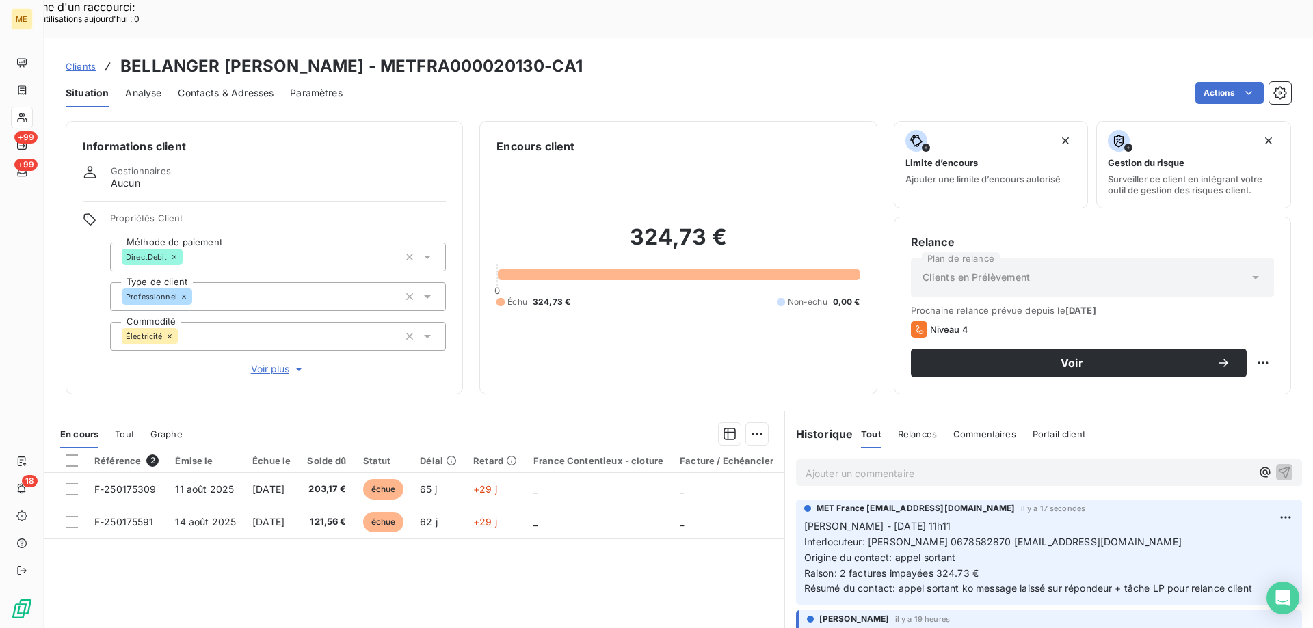
click at [92, 61] on span "Clients" at bounding box center [81, 66] width 30 height 11
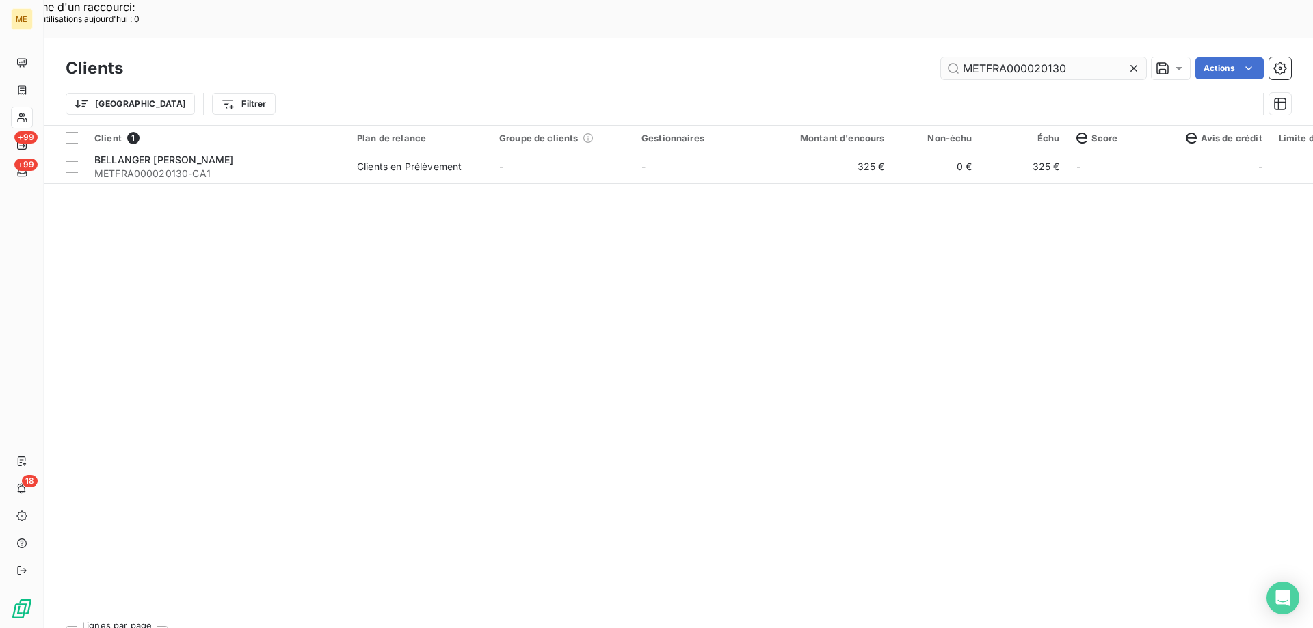
click at [1054, 57] on input "METFRA000020130" at bounding box center [1043, 68] width 205 height 22
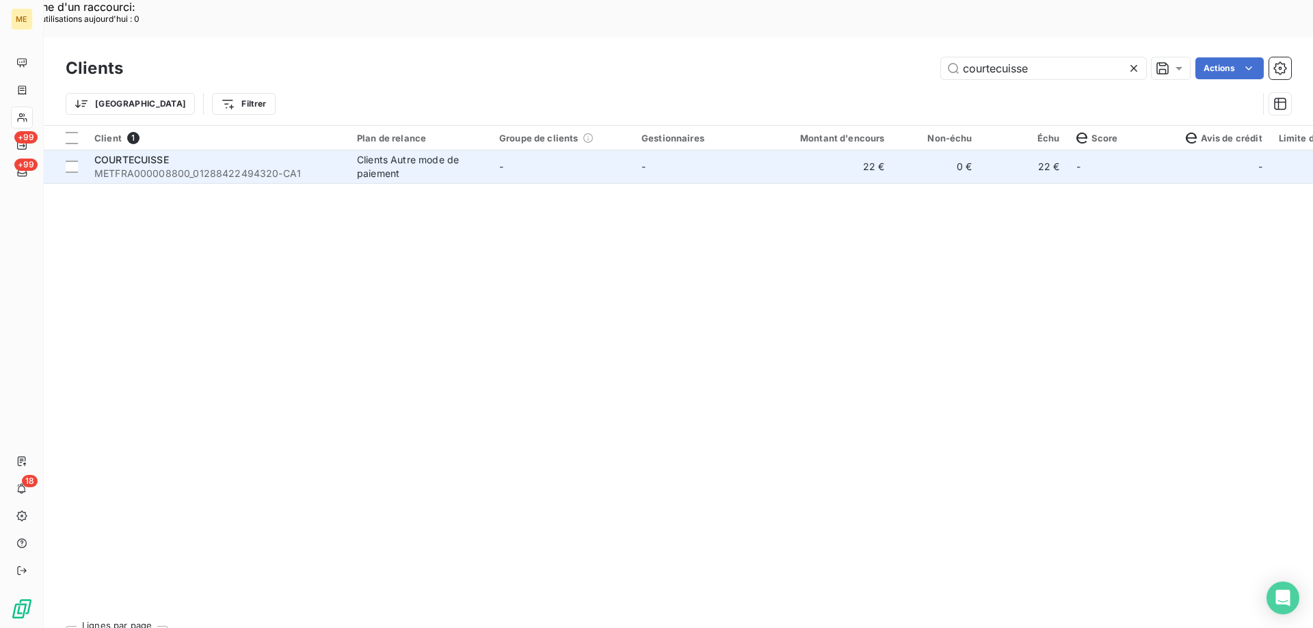
type input "courtecuisse"
click at [125, 167] on span "METFRA000008800_01288422494320-CA1" at bounding box center [217, 174] width 246 height 14
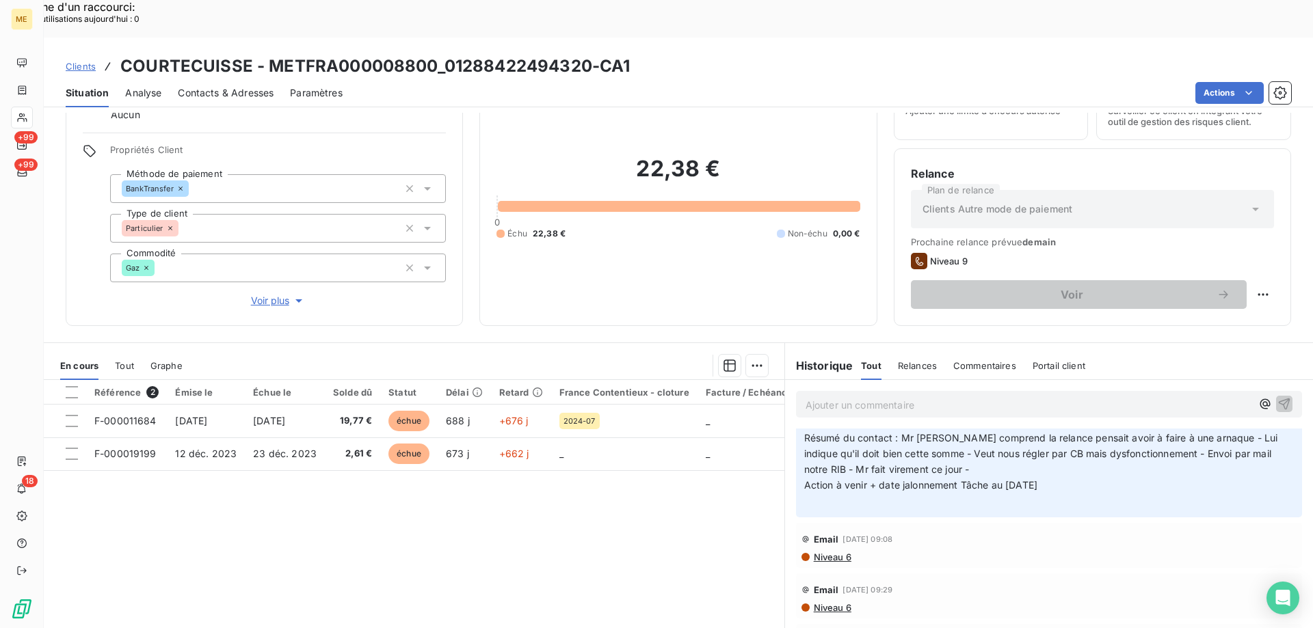
scroll to position [342, 0]
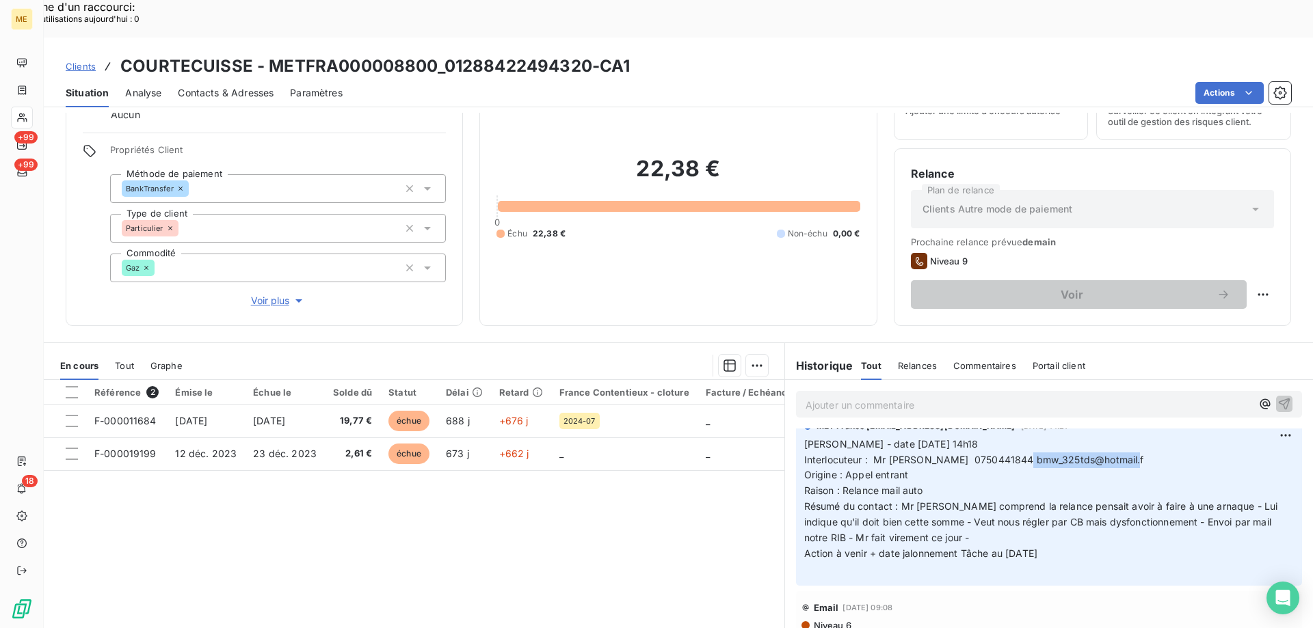
drag, startPoint x: 1011, startPoint y: 424, endPoint x: 1118, endPoint y: 425, distance: 107.4
click at [1118, 437] on p "Valérie - date 29/09/2025 14h18 Interlocuteur : Mr courtecuisse 0750441844 bmw_…" at bounding box center [1049, 507] width 490 height 141
copy span "bmw_325tds@hotmail.f"
drag, startPoint x: 264, startPoint y: 30, endPoint x: 432, endPoint y: 27, distance: 168.2
click at [432, 54] on h3 "COURTECUISSE - METFRA000008800_01288422494320-CA1" at bounding box center [374, 66] width 509 height 25
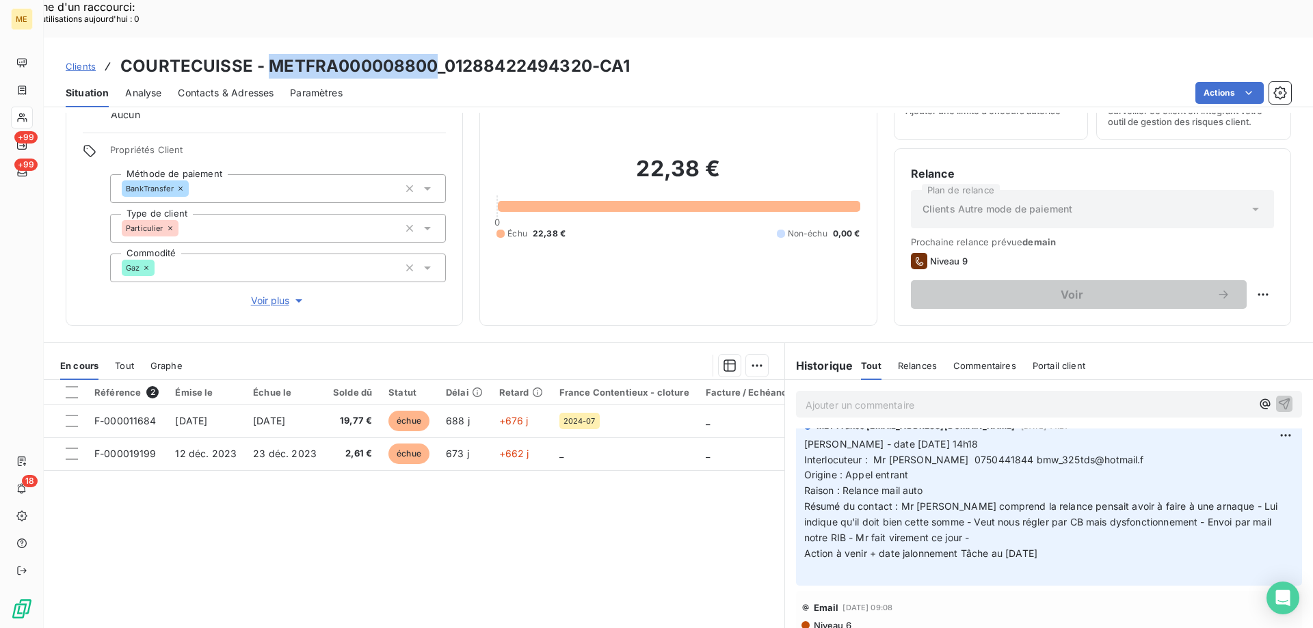
copy h3 "METFRA000008800"
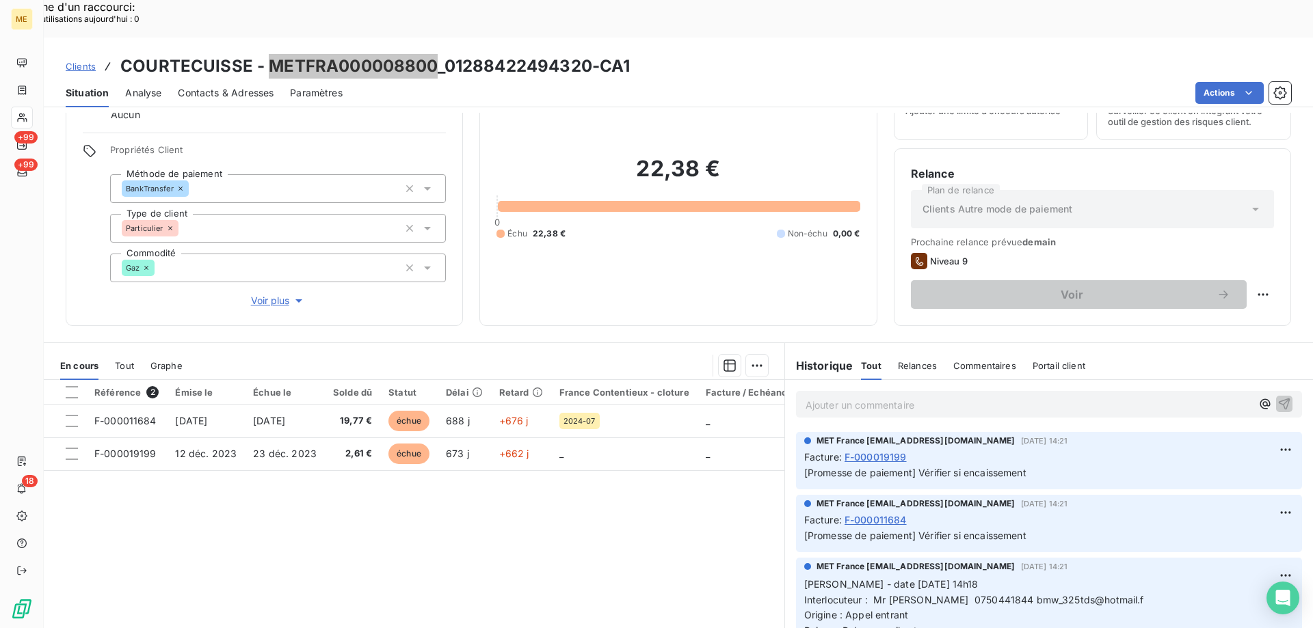
scroll to position [205, 0]
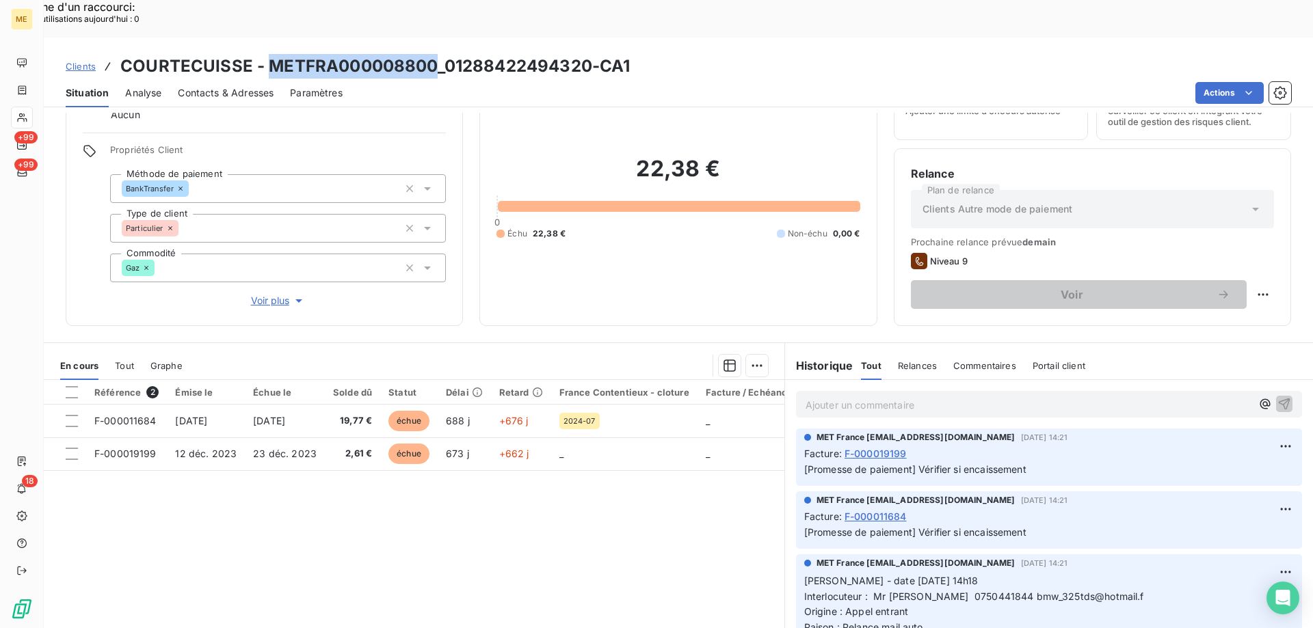
click at [1219, 284] on div "Replanifier cette action" at bounding box center [1196, 287] width 122 height 22
select select "9"
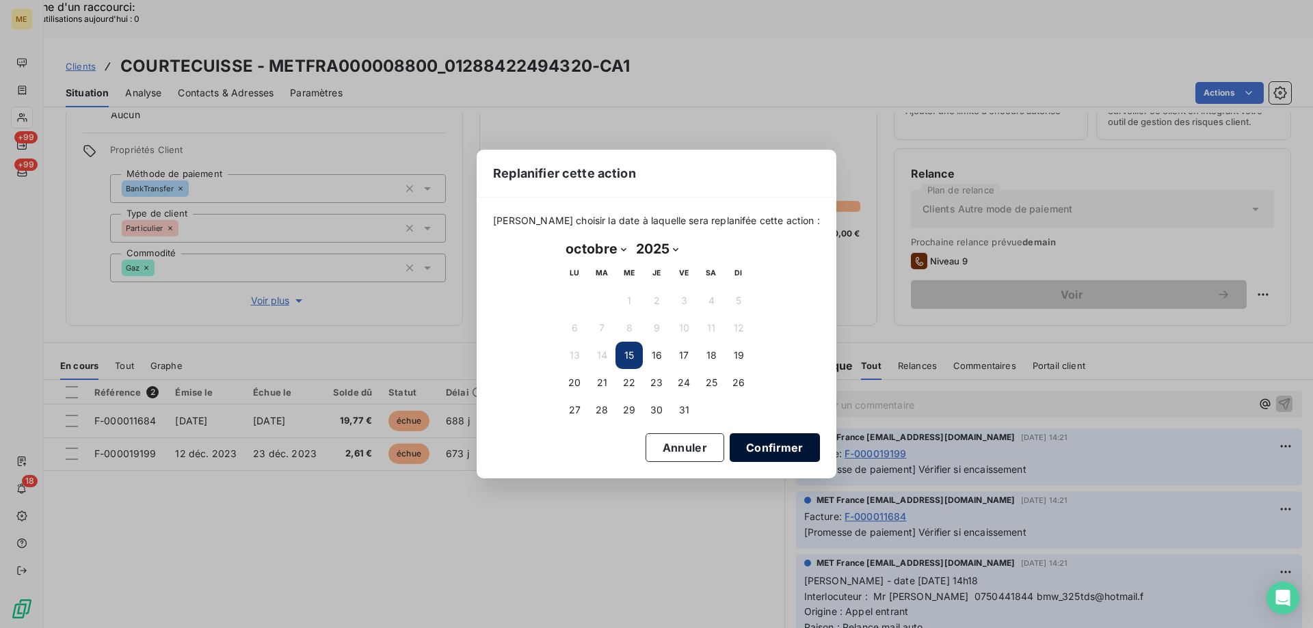
click at [774, 444] on button "Confirmer" at bounding box center [775, 448] width 90 height 29
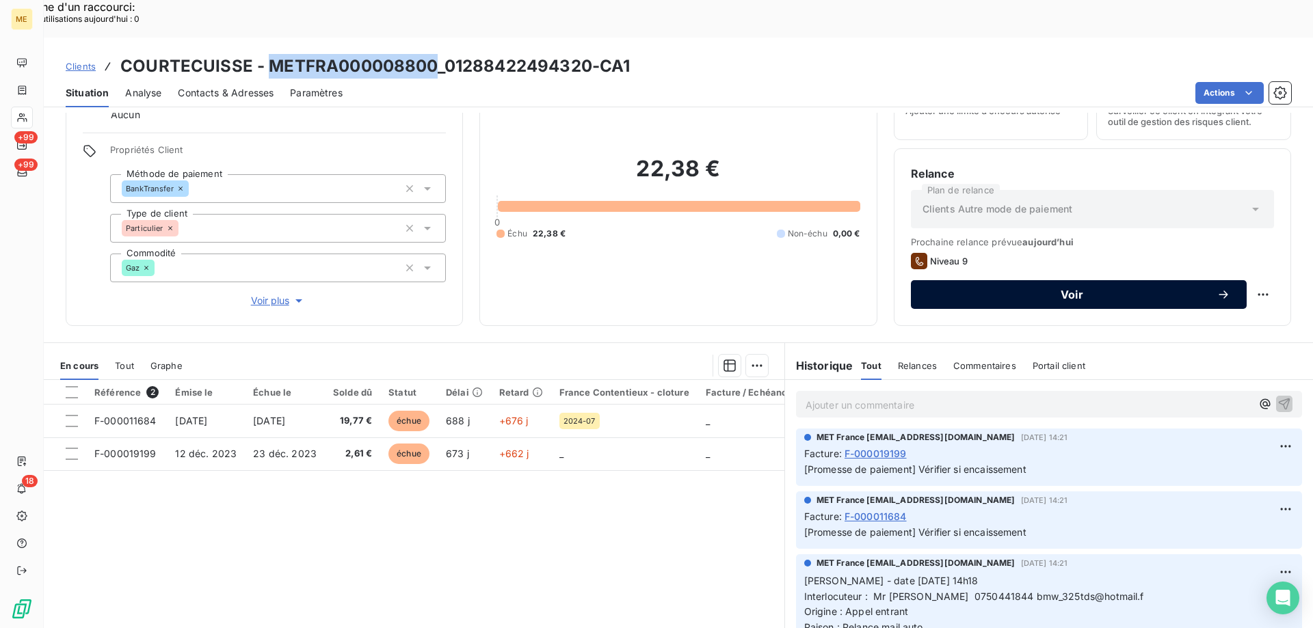
click at [1050, 288] on div "Voir" at bounding box center [1078, 295] width 303 height 14
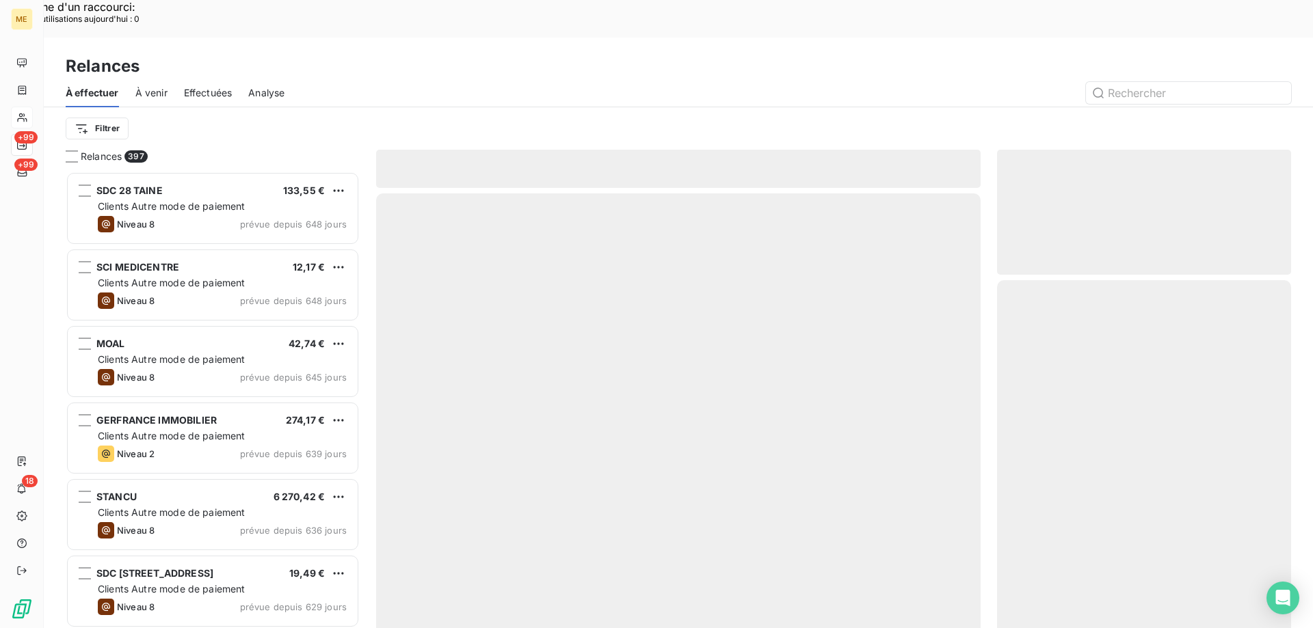
scroll to position [484, 284]
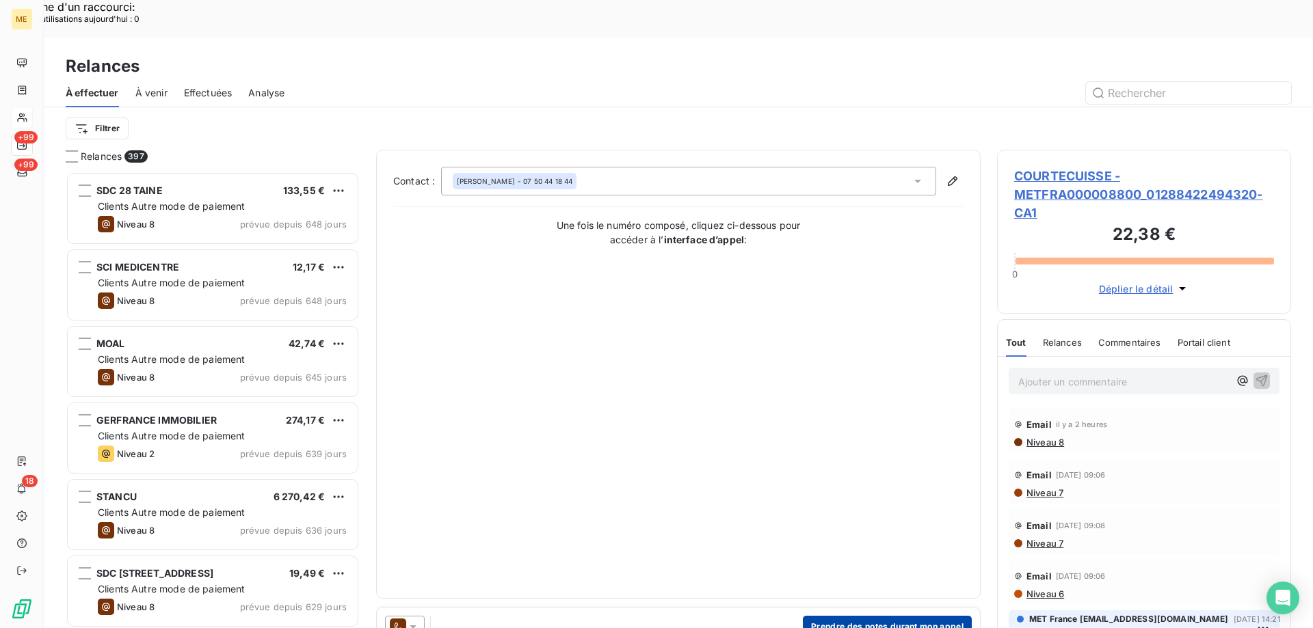
click at [825, 616] on button "Prendre des notes durant mon appel" at bounding box center [887, 627] width 169 height 22
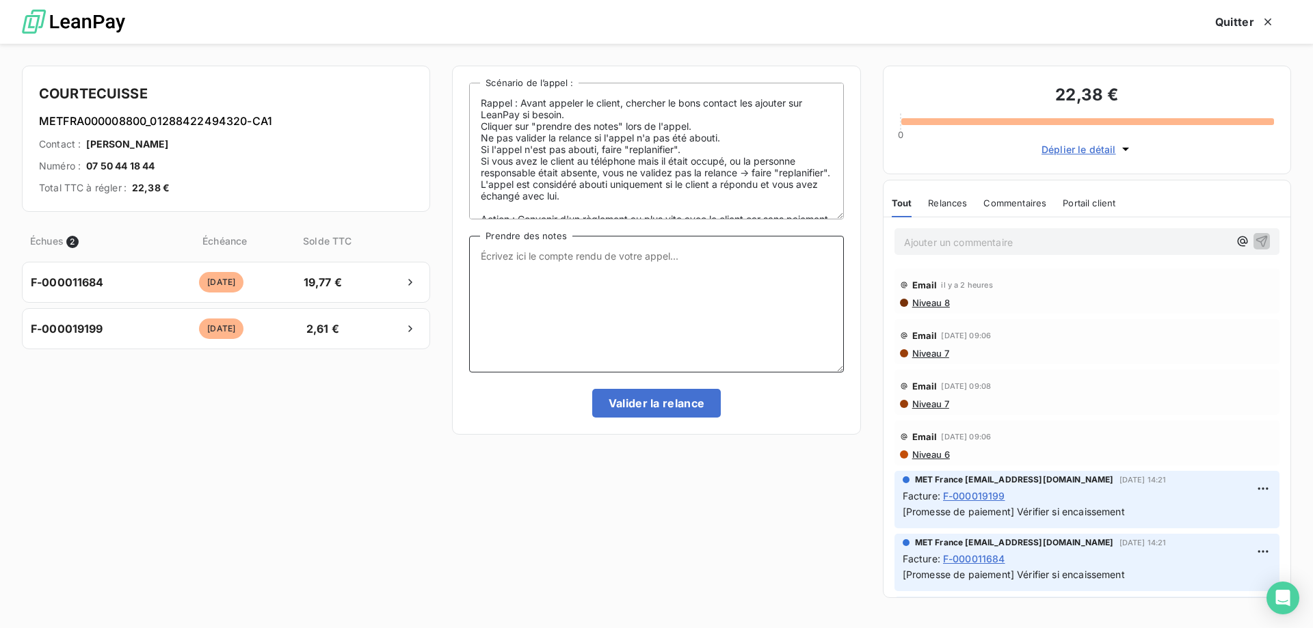
click at [500, 242] on textarea "Prendre des notes" at bounding box center [656, 304] width 374 height 137
paste textarea "Sylvain Interlocuteur: Origine du contact: Raison: Résumé du contact:"
click at [534, 254] on textarea "Sylvain Interlocuteur: Origine du contact: Raison: Résumé du contact:" at bounding box center [656, 304] width 374 height 137
click at [694, 262] on textarea "Sylvain - 15/10/2025 - 11h18 Interlocuteur: Origine du contact: Raison: Résumé …" at bounding box center [656, 304] width 374 height 137
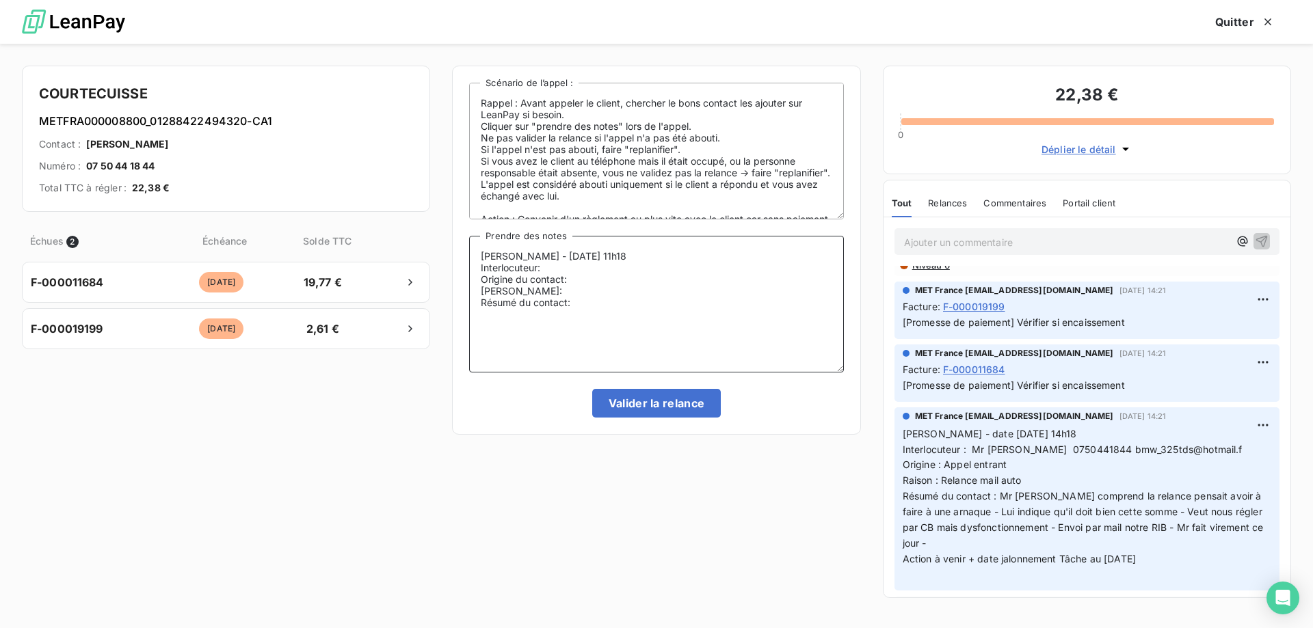
scroll to position [205, 0]
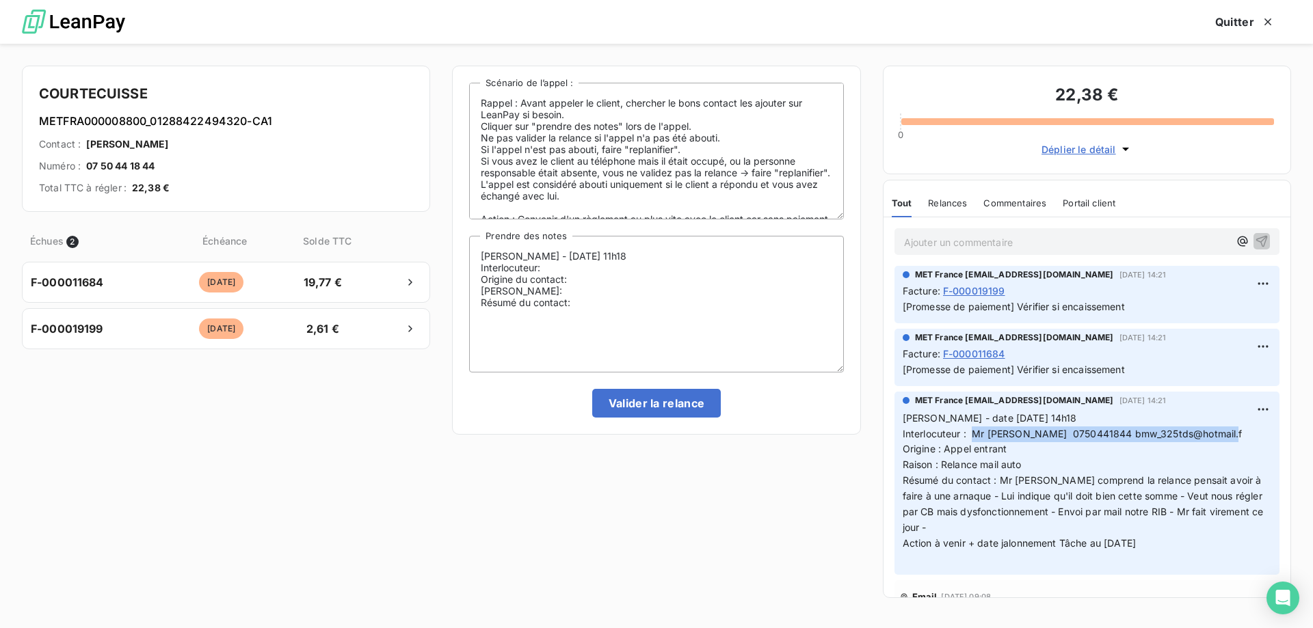
drag, startPoint x: 972, startPoint y: 428, endPoint x: 1221, endPoint y: 434, distance: 248.3
click at [1221, 434] on span "Interlocuteur : Mr courtecuisse 0750441844 bmw_325tds@hotmail.f" at bounding box center [1073, 434] width 340 height 12
copy span "Mr [PERSON_NAME] 0750441844 bmw_325tds@hotmail.f"
click at [596, 268] on textarea "Sylvain - 15/10/2025 - 11h18 Interlocuteur: Origine du contact: Raison: Résumé …" at bounding box center [656, 304] width 374 height 137
paste textarea "Mr [PERSON_NAME] 0750441844 bmw_325tds@hotmail.f"
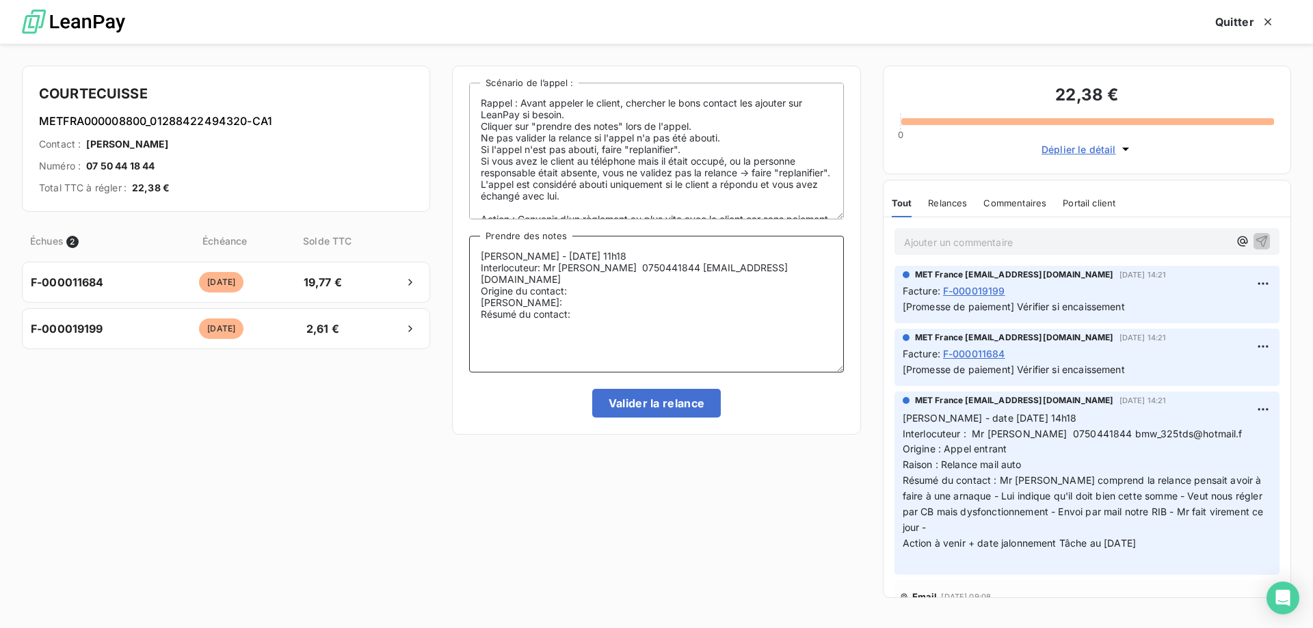
click at [593, 284] on textarea "Sylvain - 15/10/2025 - 11h18 Interlocuteur: Mr courtecuisse 0750441844 bmw_325t…" at bounding box center [656, 304] width 374 height 137
click at [574, 293] on textarea "Sylvain - 15/10/2025 - 11h18 Interlocuteur: Mr courtecuisse 0750441844 bmw_325t…" at bounding box center [656, 304] width 374 height 137
click at [617, 304] on textarea "Sylvain - 15/10/2025 - 11h18 Interlocuteur: Mr courtecuisse 0750441844 bmw_325t…" at bounding box center [656, 304] width 374 height 137
click at [637, 289] on textarea "Sylvain - 15/10/2025 - 11h18 Interlocuteur: Mr courtecuisse 0750441844 bmw_325t…" at bounding box center [656, 304] width 374 height 137
click at [628, 309] on textarea "Sylvain - 15/10/2025 - 11h18 Interlocuteur: Mr courtecuisse 0750441844 bmw_325t…" at bounding box center [656, 304] width 374 height 137
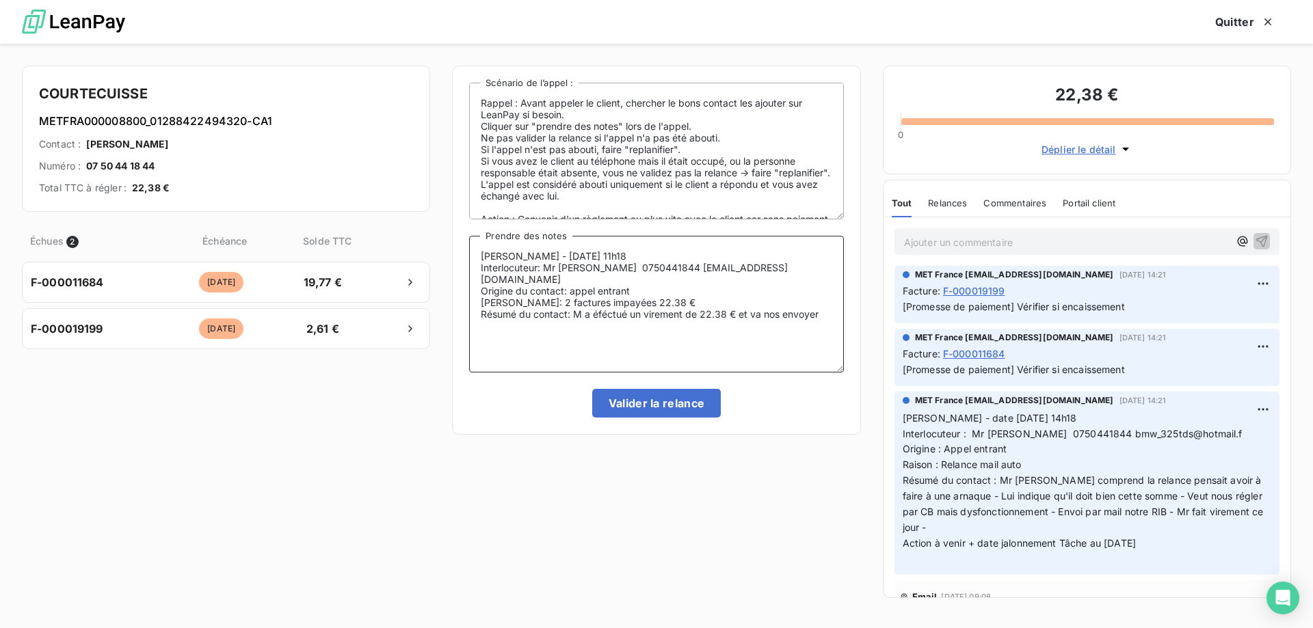
click at [609, 304] on textarea "Sylvain - 15/10/2025 - 11h18 Interlocuteur: Mr courtecuisse 0750441844 bmw_325t…" at bounding box center [656, 304] width 374 height 137
click at [0, 0] on lt-span "effectué" at bounding box center [0, 0] width 0 height 0
click at [803, 302] on textarea "Sylvain - 15/10/2025 - 11h18 Interlocuteur: Mr courtecuisse 0750441844 bmw_325t…" at bounding box center [656, 304] width 374 height 137
click at [806, 282] on textarea "Sylvain - 15/10/2025 - 11h18 Interlocuteur: Mr courtecuisse 0750441844 bmw_325t…" at bounding box center [656, 304] width 374 height 137
click at [780, 302] on textarea "Sylvain - 15/10/2025 - 11h18 Interlocuteur: Mr courtecuisse 0750441844 bmw_325t…" at bounding box center [656, 304] width 374 height 137
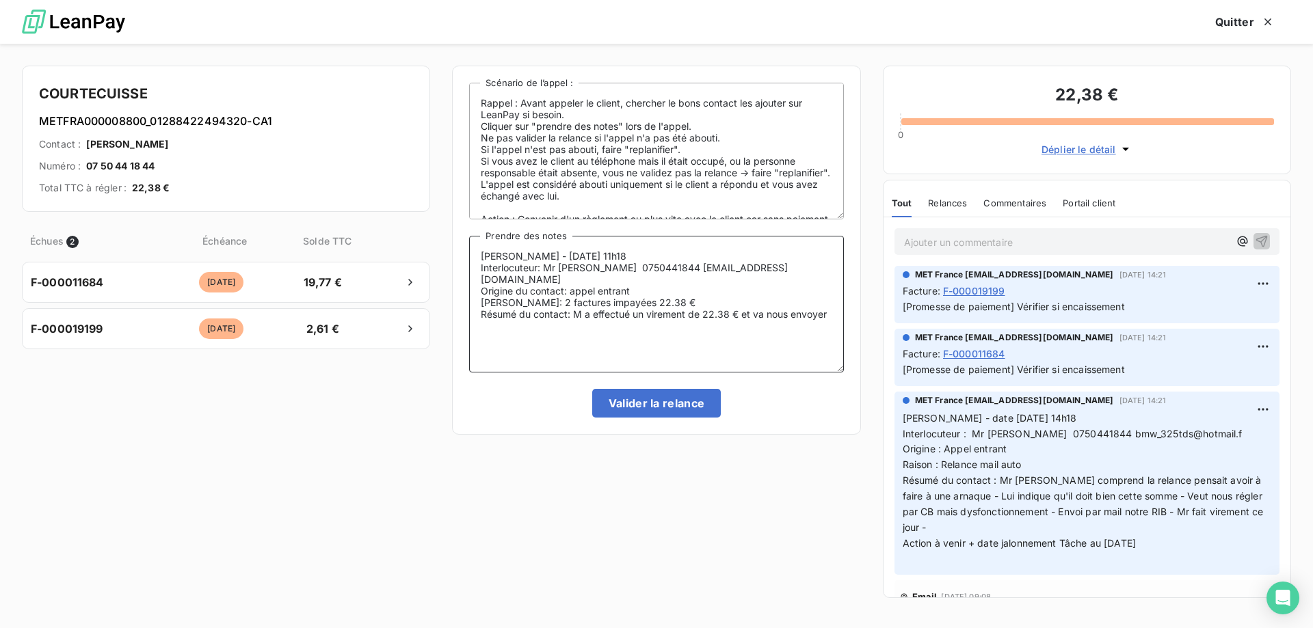
click at [827, 303] on textarea "Sylvain - 15/10/2025 - 11h18 Interlocuteur: Mr courtecuisse 0750441844 bmw_325t…" at bounding box center [656, 304] width 374 height 137
type textarea "Sylvain - 15/10/2025 - 11h18 Interlocuteur: Mr courtecuisse 0750441844 bmw_325t…"
click at [621, 400] on button "Valider la relance" at bounding box center [656, 403] width 129 height 29
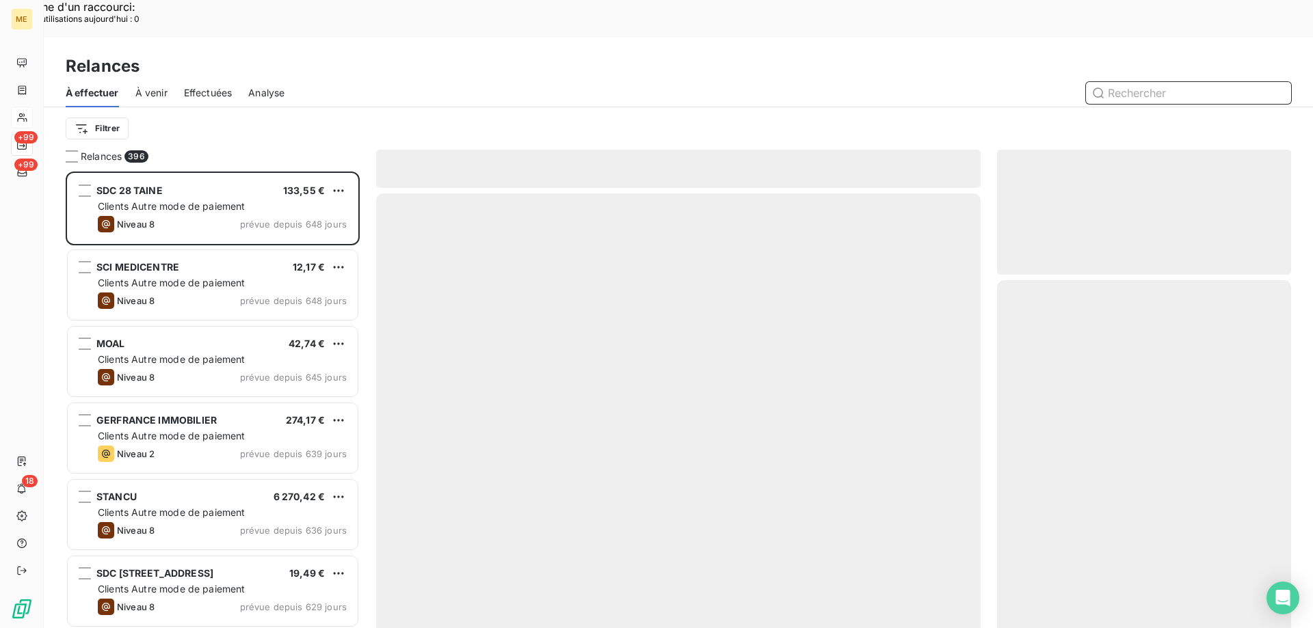
click at [224, 86] on span "Effectuées" at bounding box center [208, 93] width 49 height 14
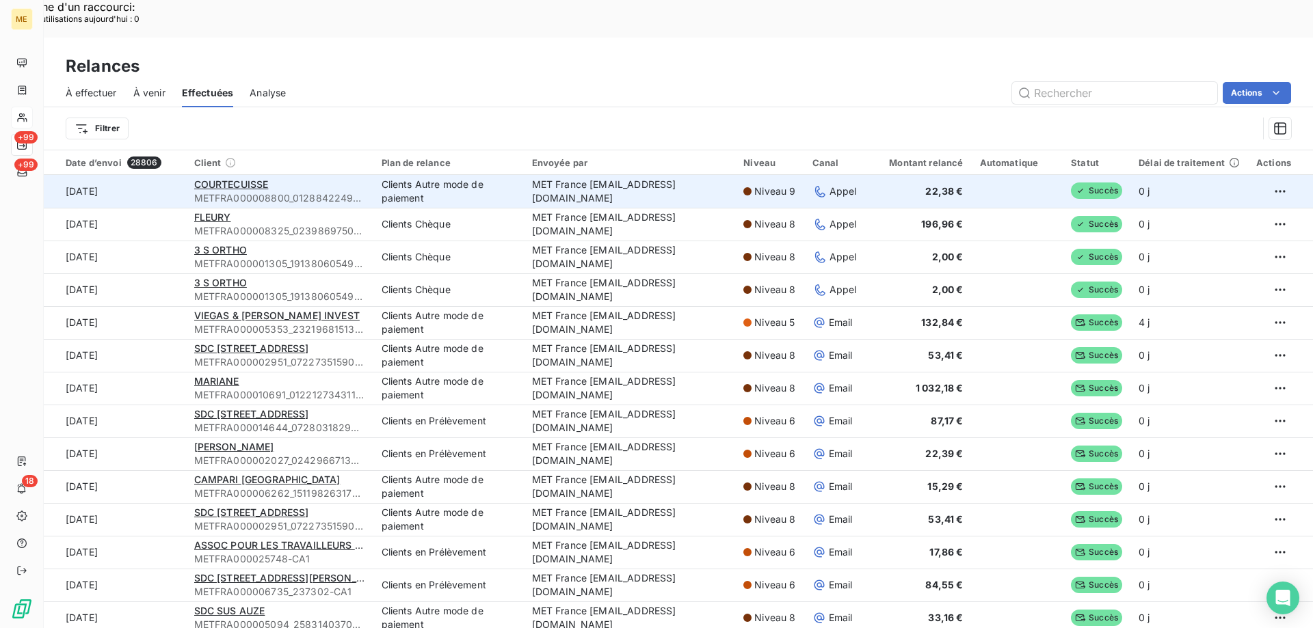
click at [217, 191] on span "METFRA000008800_01288422494320-CA1" at bounding box center [279, 198] width 171 height 14
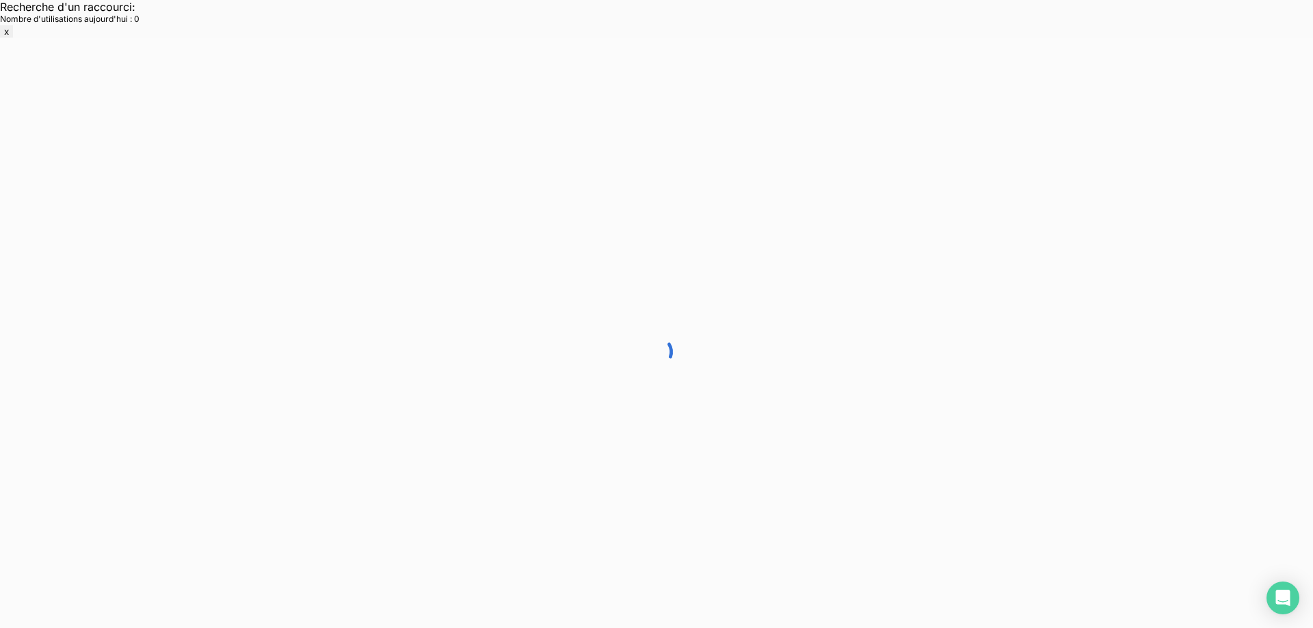
click at [205, 139] on div at bounding box center [656, 352] width 1313 height 628
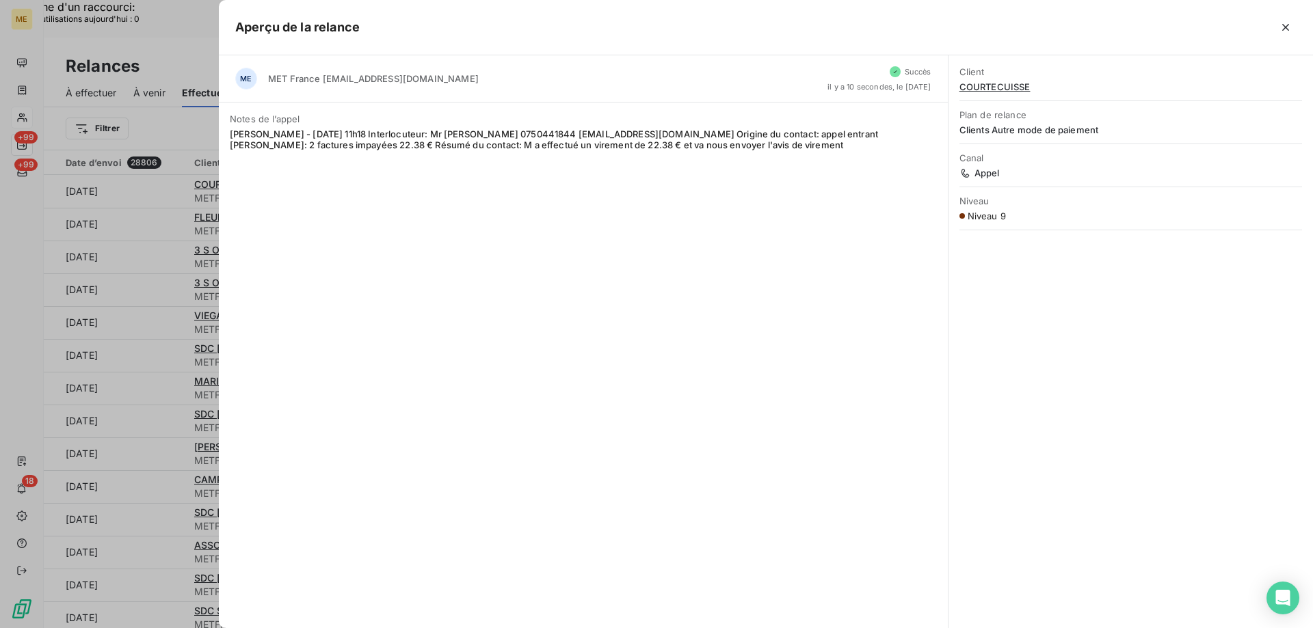
click at [987, 92] on div "Client COURTECUISSE" at bounding box center [1130, 79] width 343 height 42
click at [985, 86] on span "COURTECUISSE" at bounding box center [1130, 86] width 343 height 11
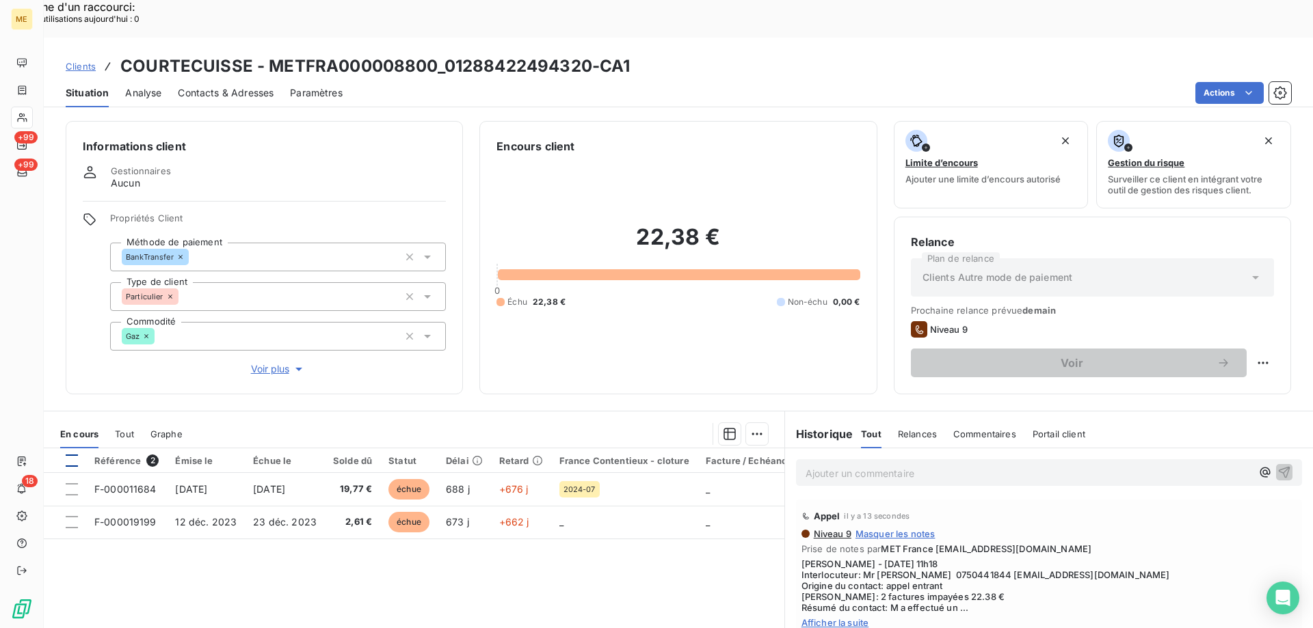
click at [72, 455] on div at bounding box center [72, 461] width 12 height 12
click at [700, 452] on div "Ajouter une promesse de paiement (2 factures)" at bounding box center [631, 451] width 248 height 22
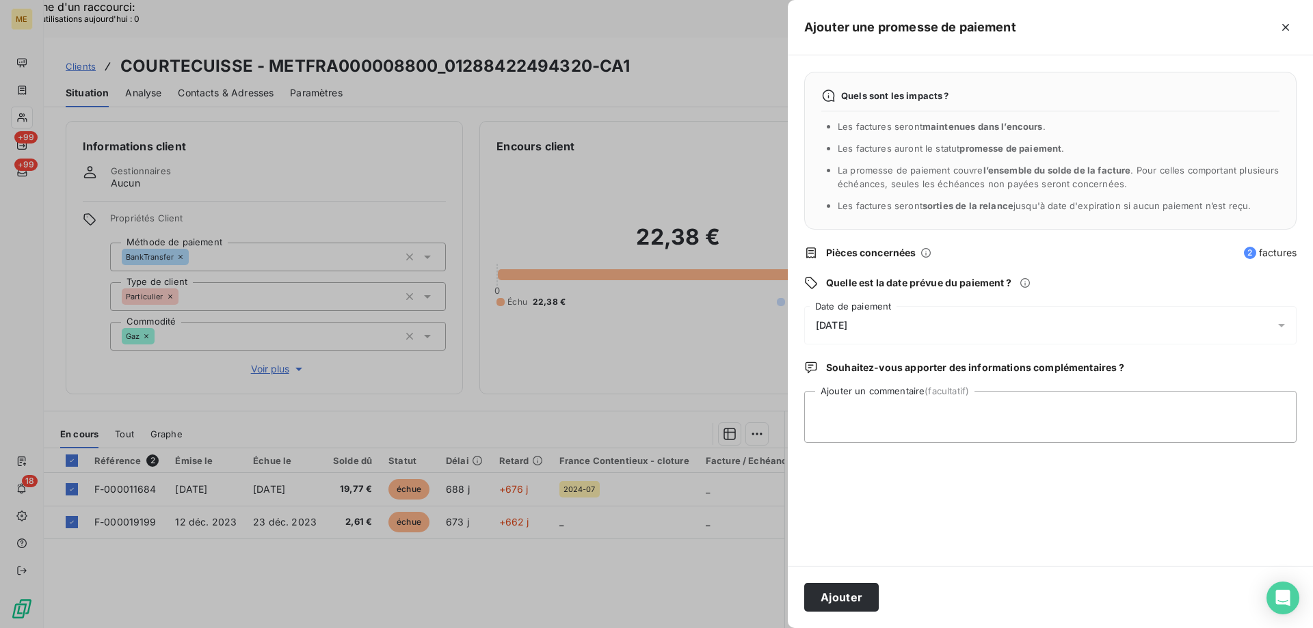
click at [861, 452] on div "Quels sont les impacts ? Les factures seront maintenues dans l’encours . Les fa…" at bounding box center [1050, 310] width 525 height 511
click at [847, 412] on textarea "Ajouter un commentaire (facultatif)" at bounding box center [1050, 417] width 492 height 52
click at [847, 330] on span "16/10/2025" at bounding box center [831, 325] width 31 height 11
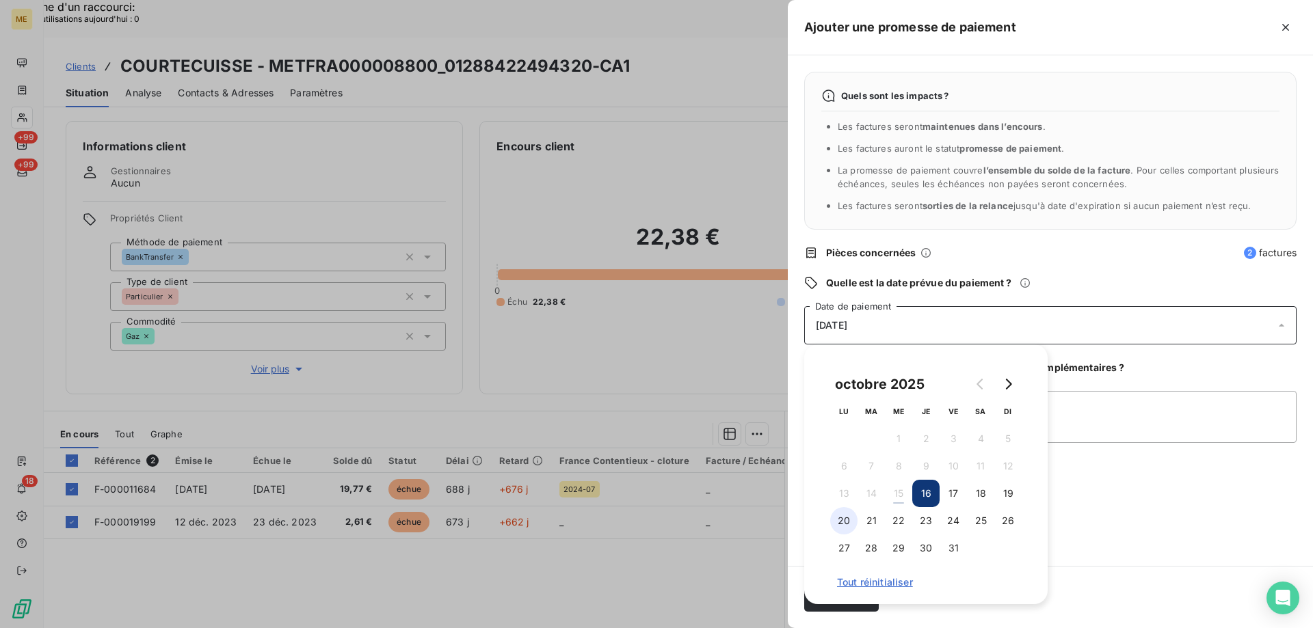
click at [847, 519] on button "20" at bounding box center [843, 520] width 27 height 27
click at [1101, 421] on textarea "Ajouter un commentaire (facultatif)" at bounding box center [1050, 417] width 492 height 52
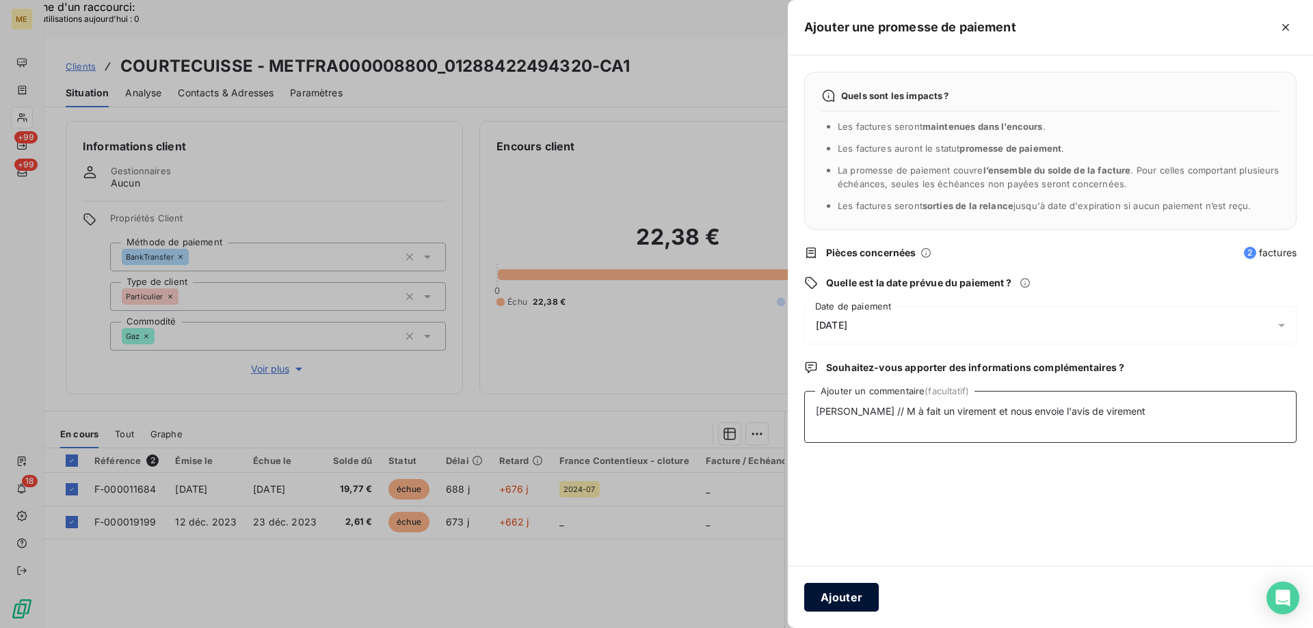
type textarea "Sylvain // M à fait un virement et nous envoie l'avis de virement"
click at [855, 600] on button "Ajouter" at bounding box center [841, 597] width 75 height 29
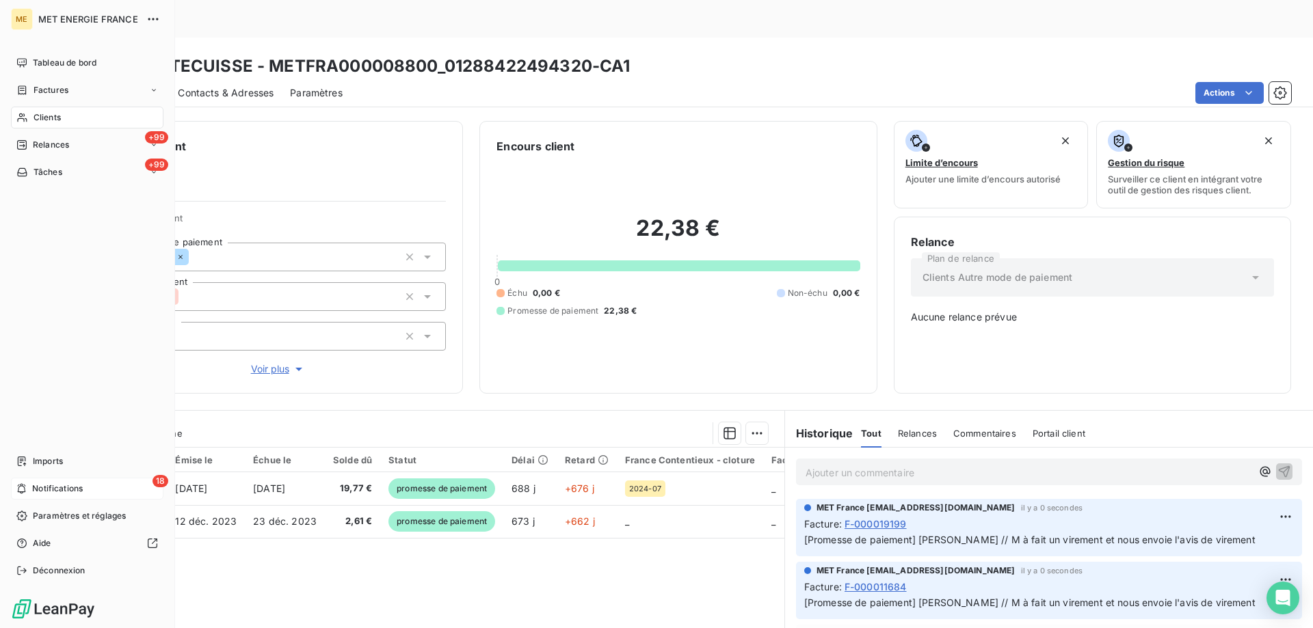
click at [50, 484] on span "Notifications" at bounding box center [57, 489] width 51 height 12
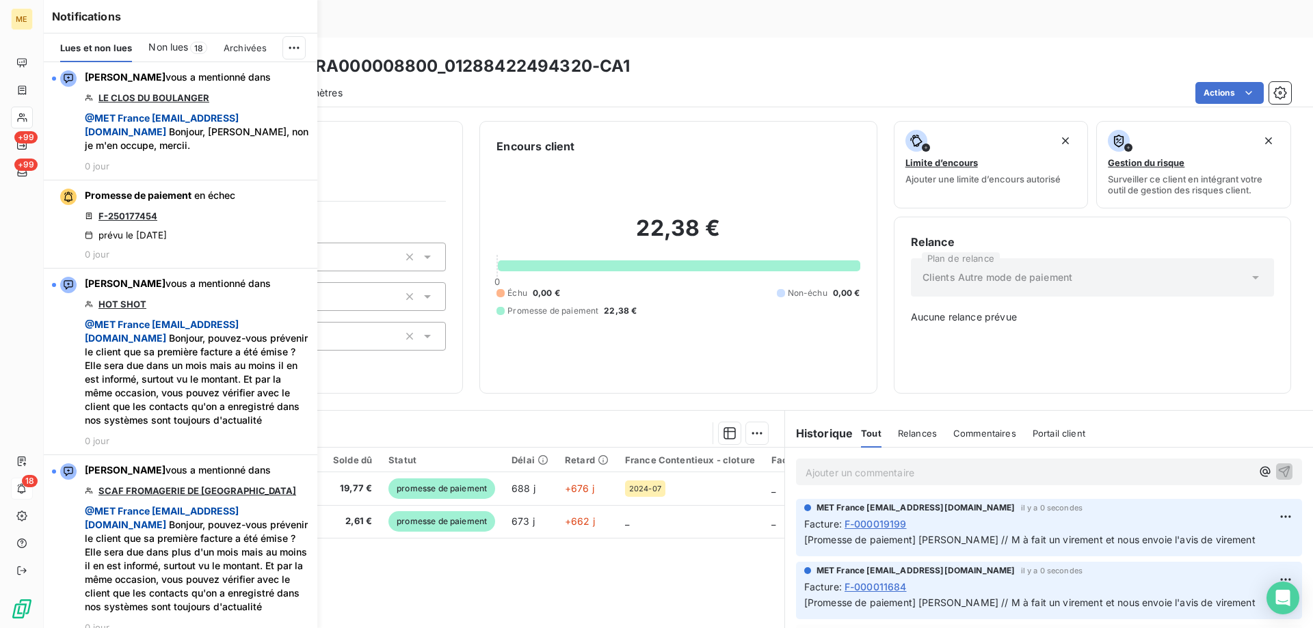
click at [174, 53] on span "Non lues" at bounding box center [168, 47] width 40 height 14
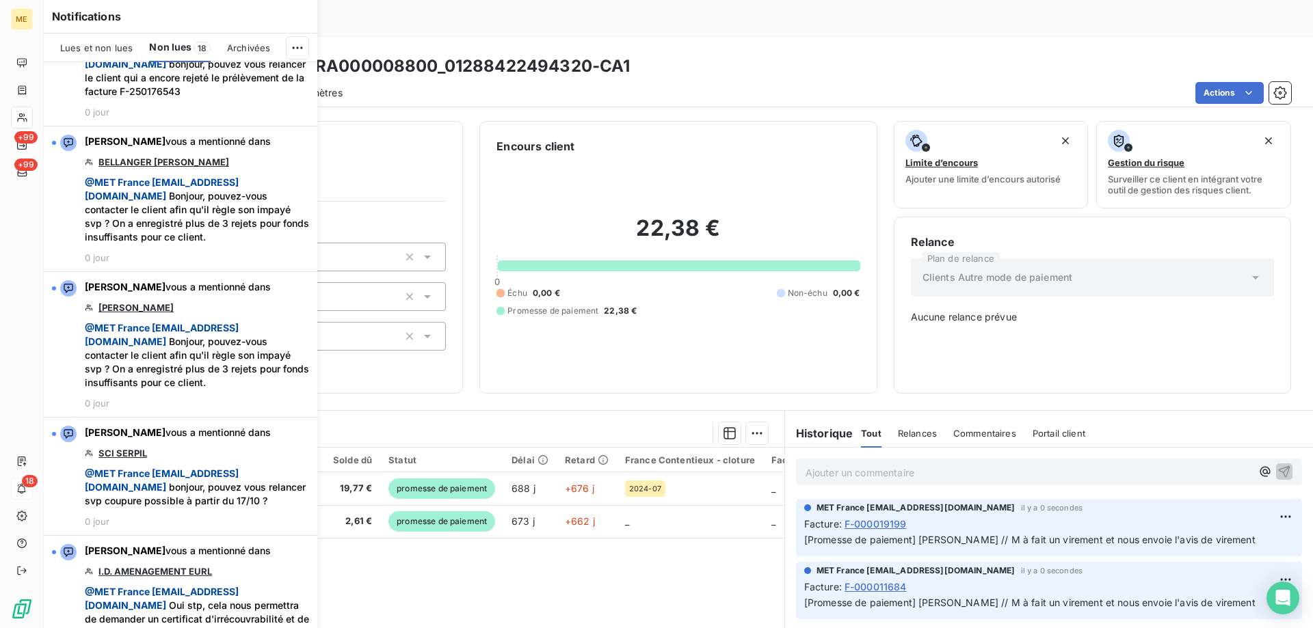
scroll to position [2315, 0]
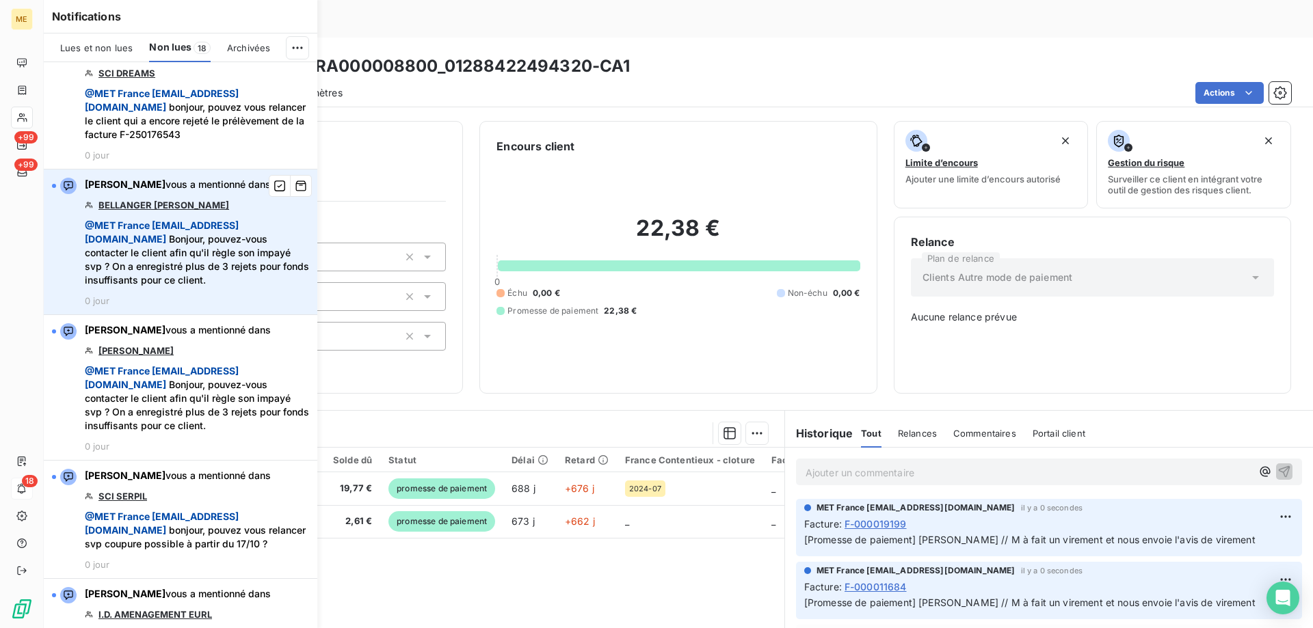
click at [137, 211] on link "BELLANGER MARINA HELENA CHRISTOPHER" at bounding box center [163, 205] width 131 height 11
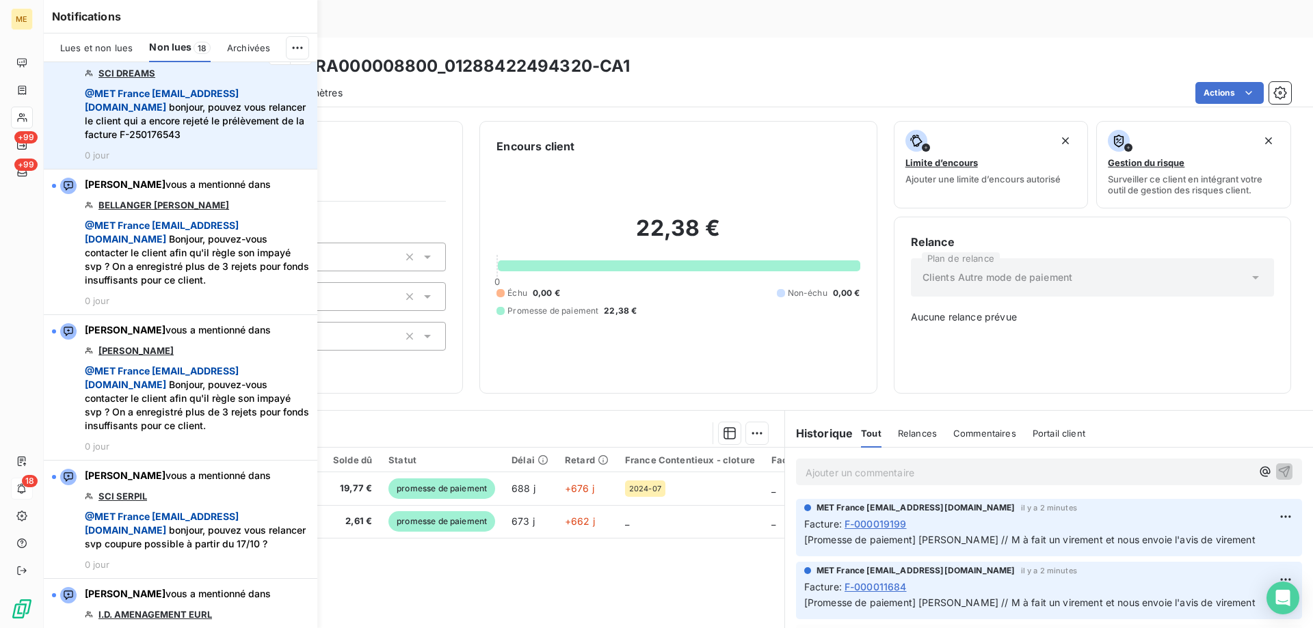
click at [0, 0] on icon "button" at bounding box center [0, 0] width 0 height 0
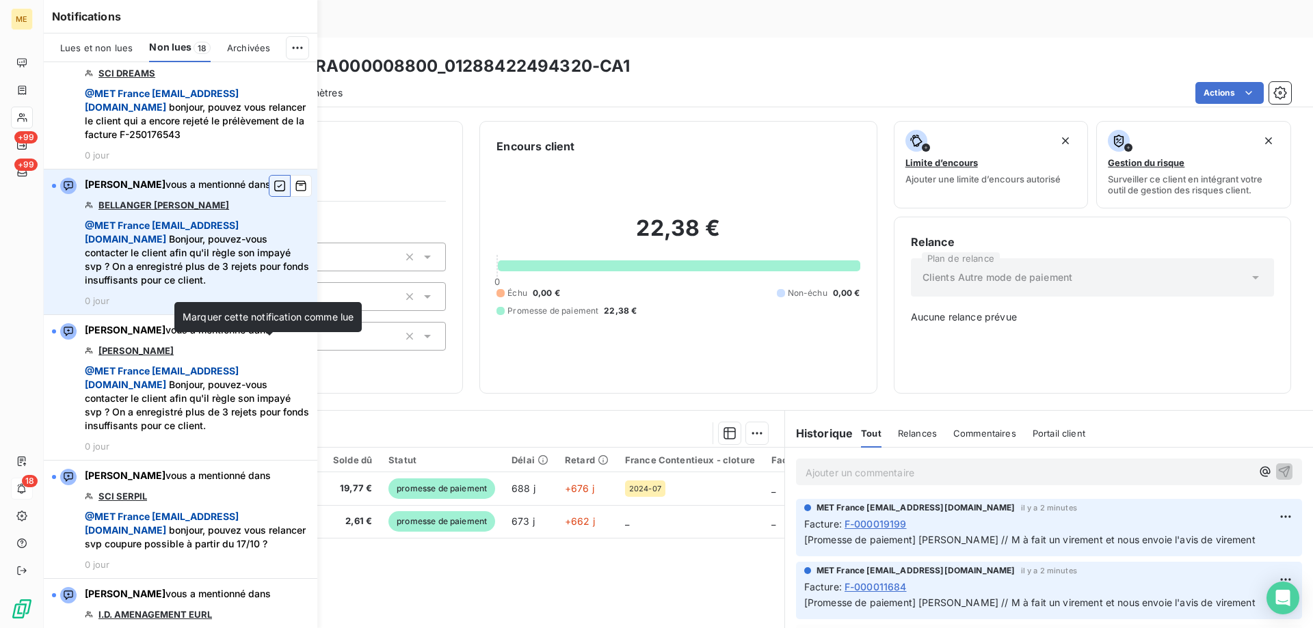
click at [274, 193] on icon "button" at bounding box center [280, 186] width 12 height 14
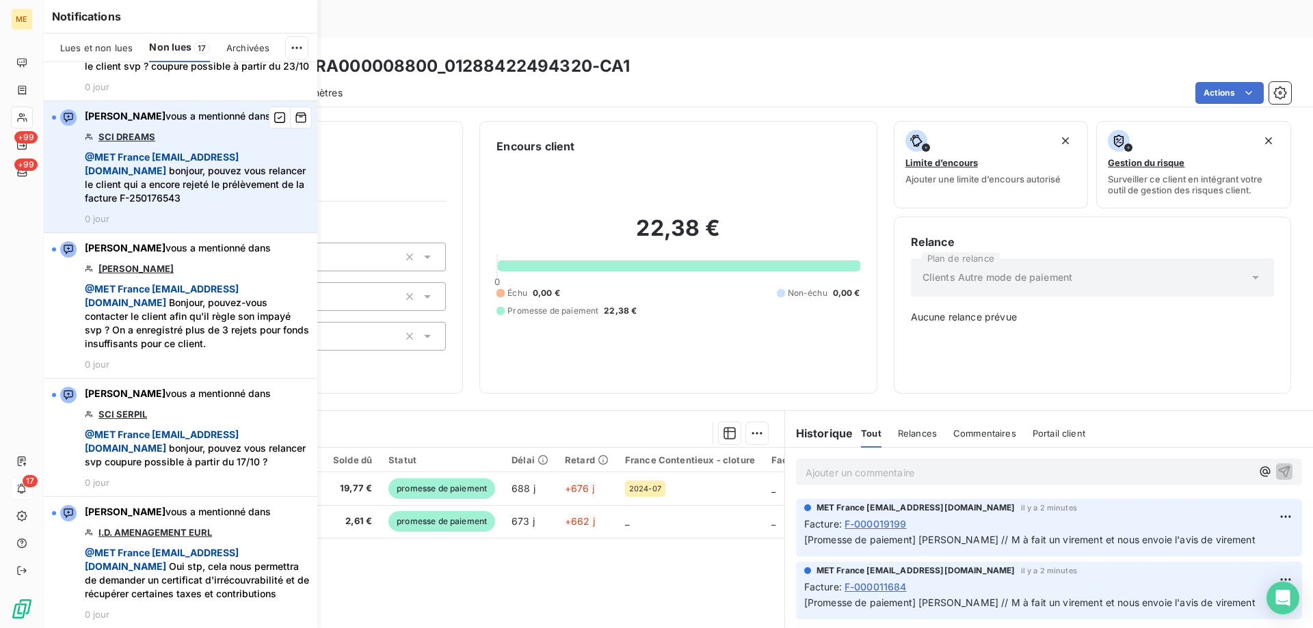
click at [143, 142] on link "SCI DREAMS" at bounding box center [126, 136] width 57 height 11
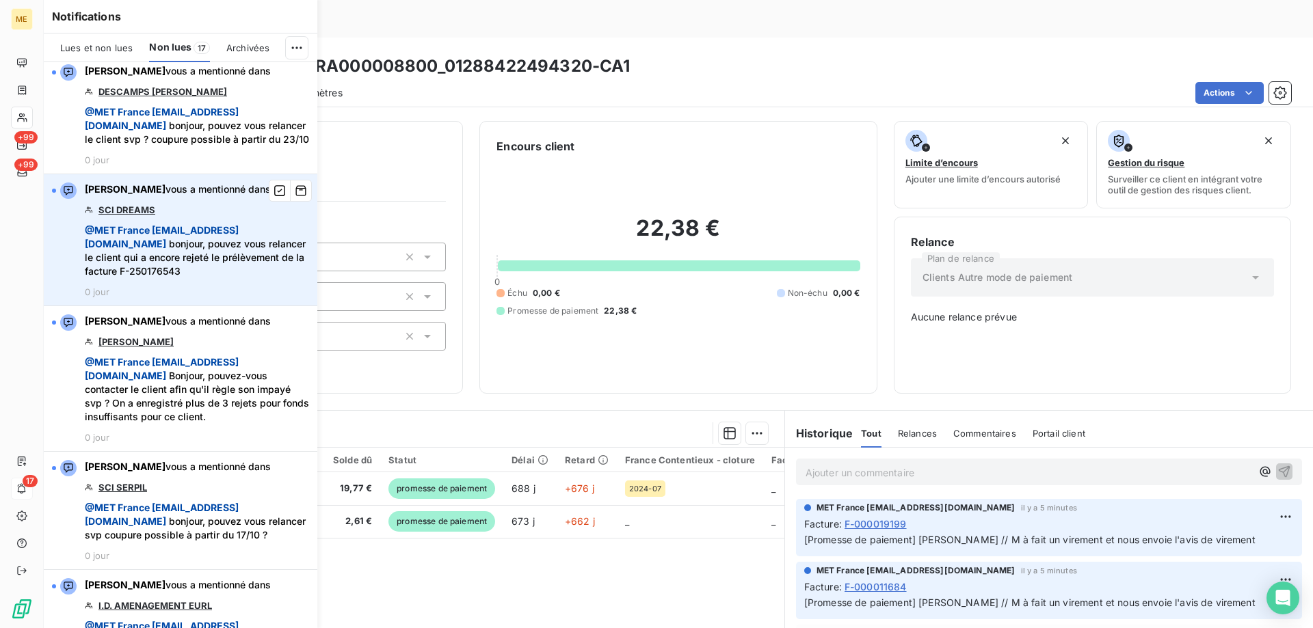
scroll to position [2110, 0]
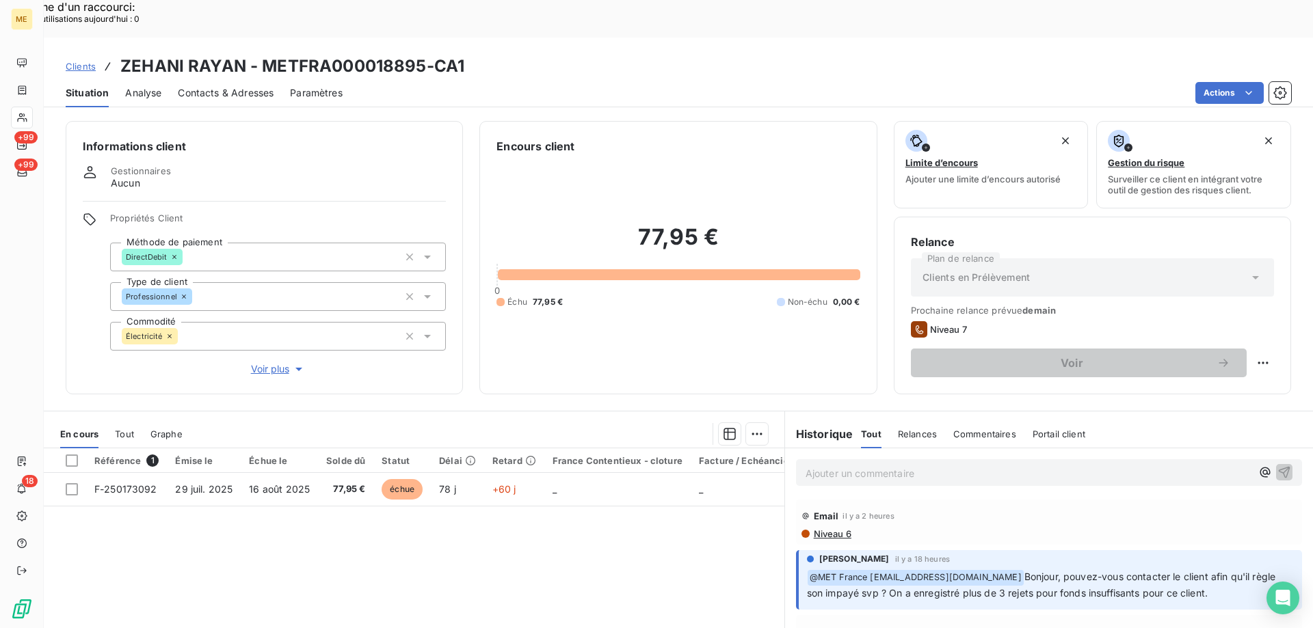
click at [254, 362] on span "Voir plus" at bounding box center [278, 369] width 55 height 14
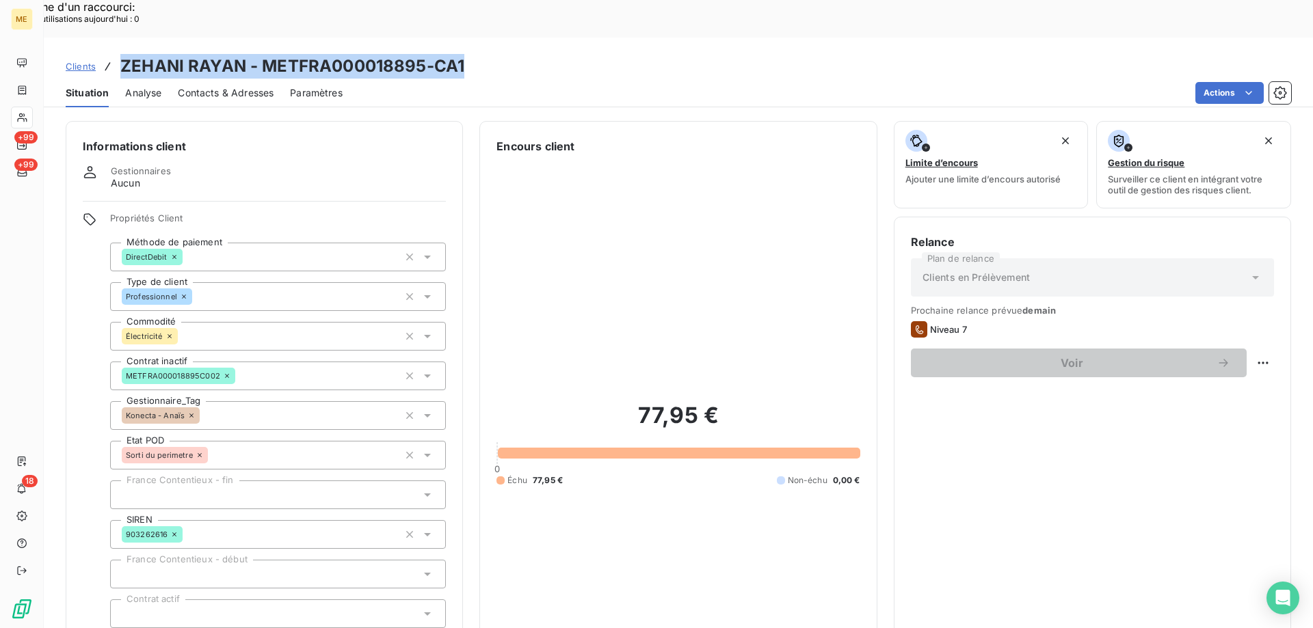
drag, startPoint x: 120, startPoint y: 30, endPoint x: 488, endPoint y: 28, distance: 367.2
click at [488, 54] on div "Clients ZEHANI RAYAN - METFRA000018895-CA1" at bounding box center [678, 66] width 1269 height 25
copy h3 "ZEHANI RAYAN - METFRA000018895-CA1"
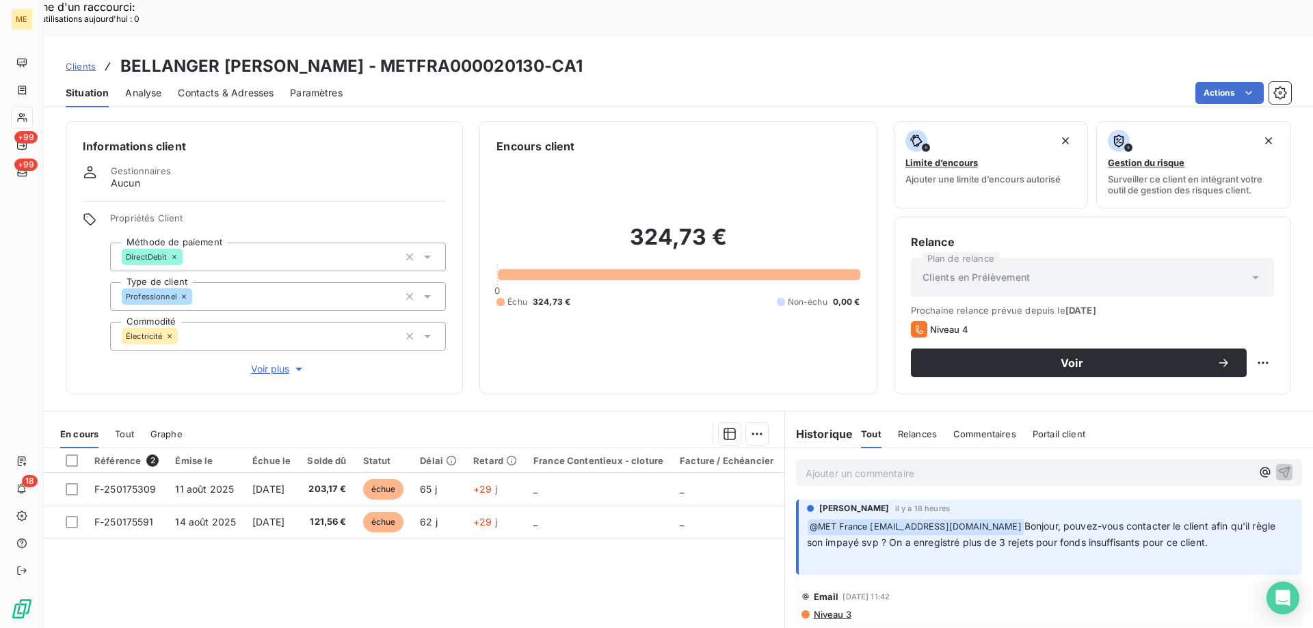
click at [275, 362] on span "Voir plus" at bounding box center [278, 369] width 55 height 14
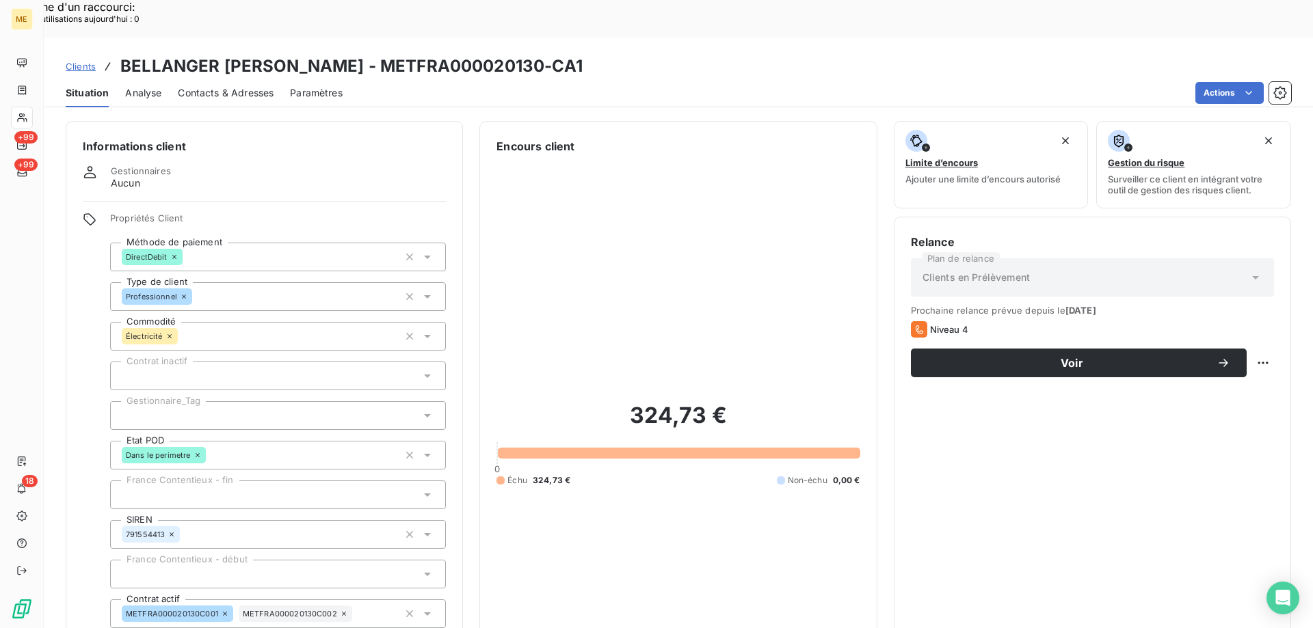
click at [154, 401] on div at bounding box center [278, 415] width 336 height 29
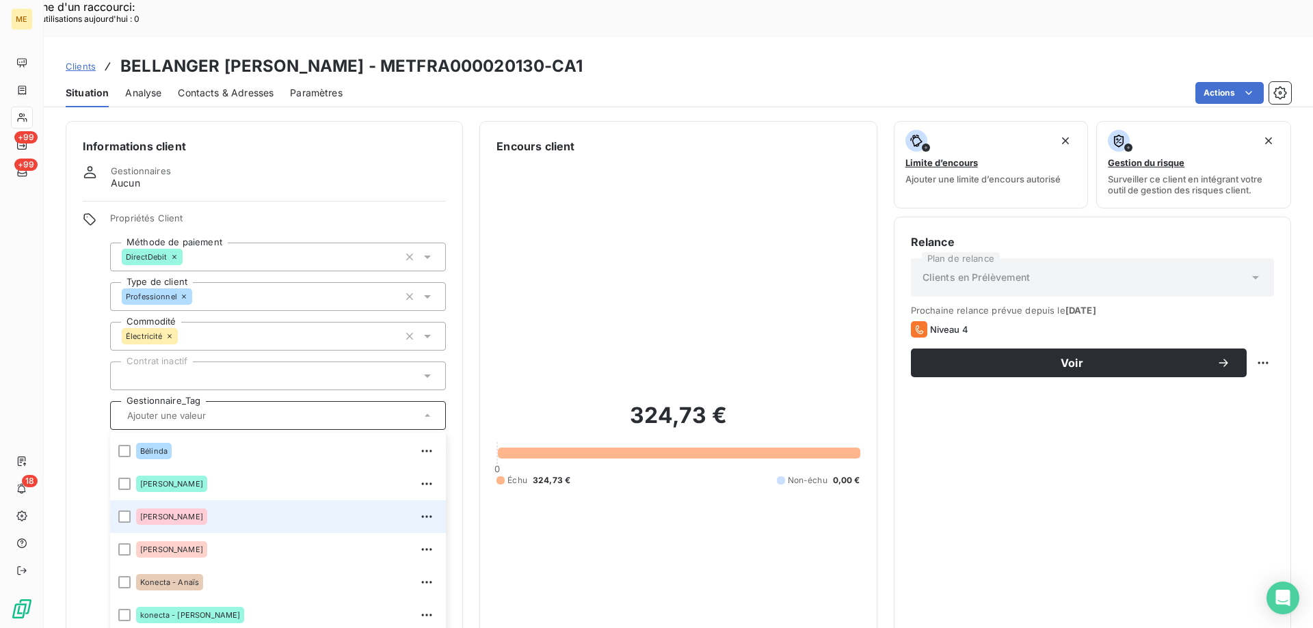
scroll to position [131, 0]
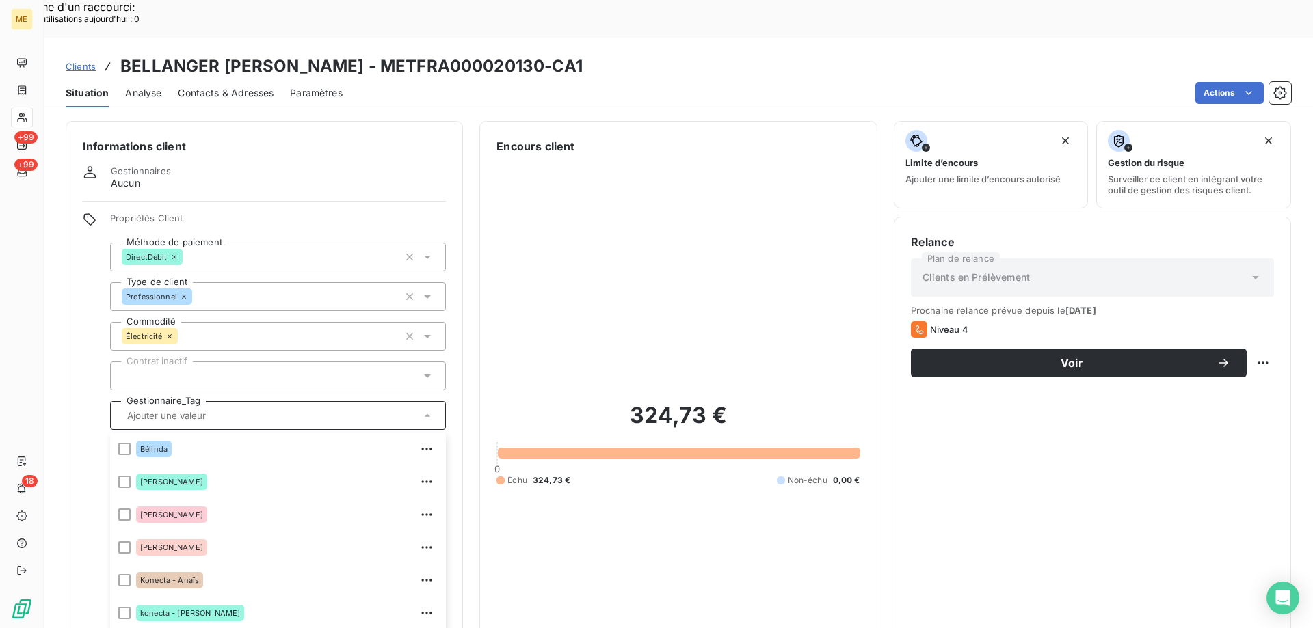
drag, startPoint x: 124, startPoint y: 602, endPoint x: 669, endPoint y: 183, distance: 687.7
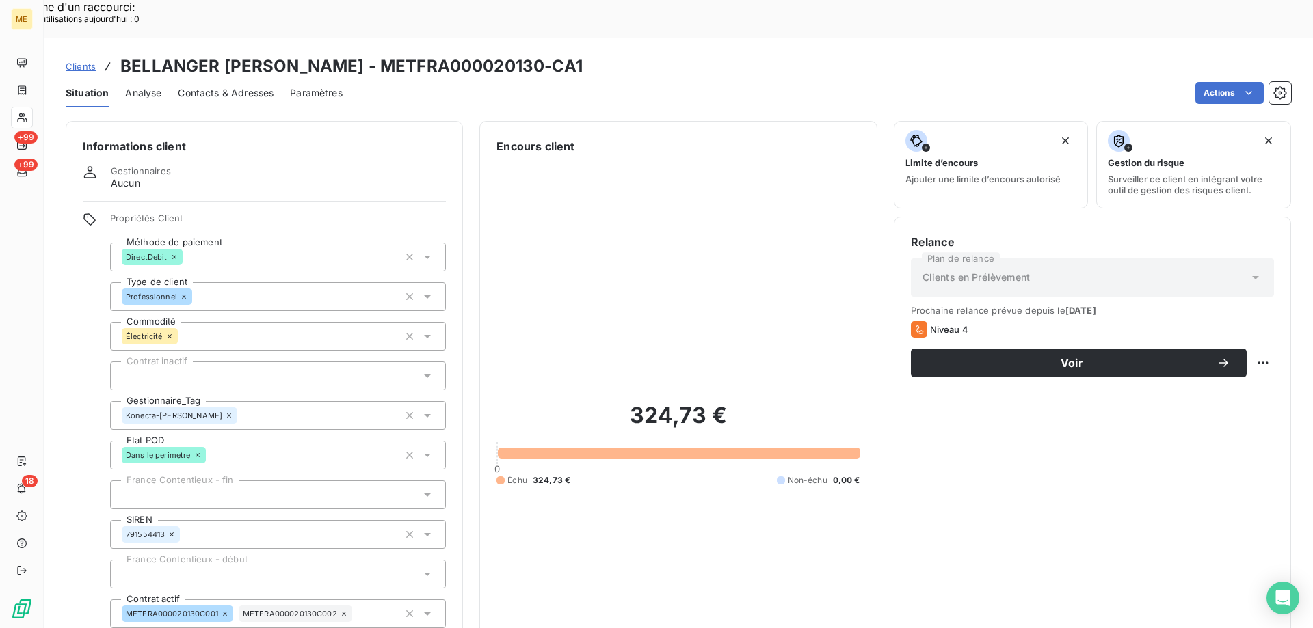
drag, startPoint x: 500, startPoint y: 28, endPoint x: 662, endPoint y: 32, distance: 162.1
click at [583, 54] on h3 "BELLANGER [PERSON_NAME] - METFRA000020130-CA1" at bounding box center [351, 66] width 462 height 25
copy h3 "METFRA000020130"
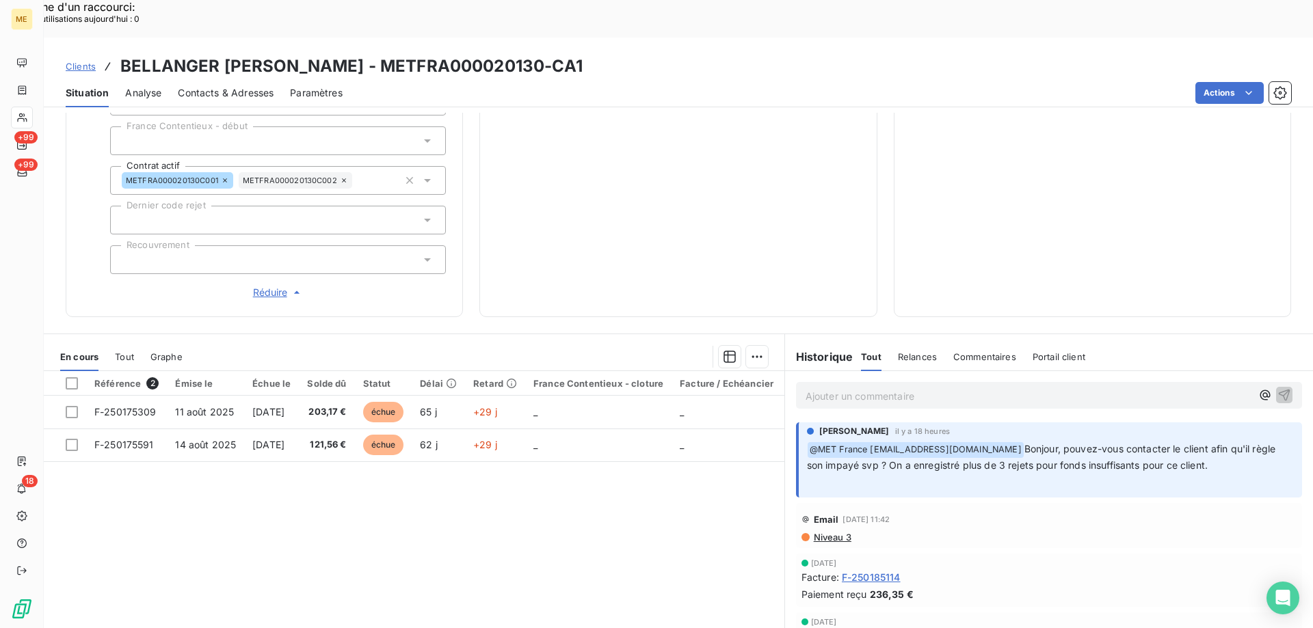
copy h3 "METFRA000020130"
click at [814, 388] on p "Ajouter un commentaire ﻿" at bounding box center [1029, 396] width 446 height 17
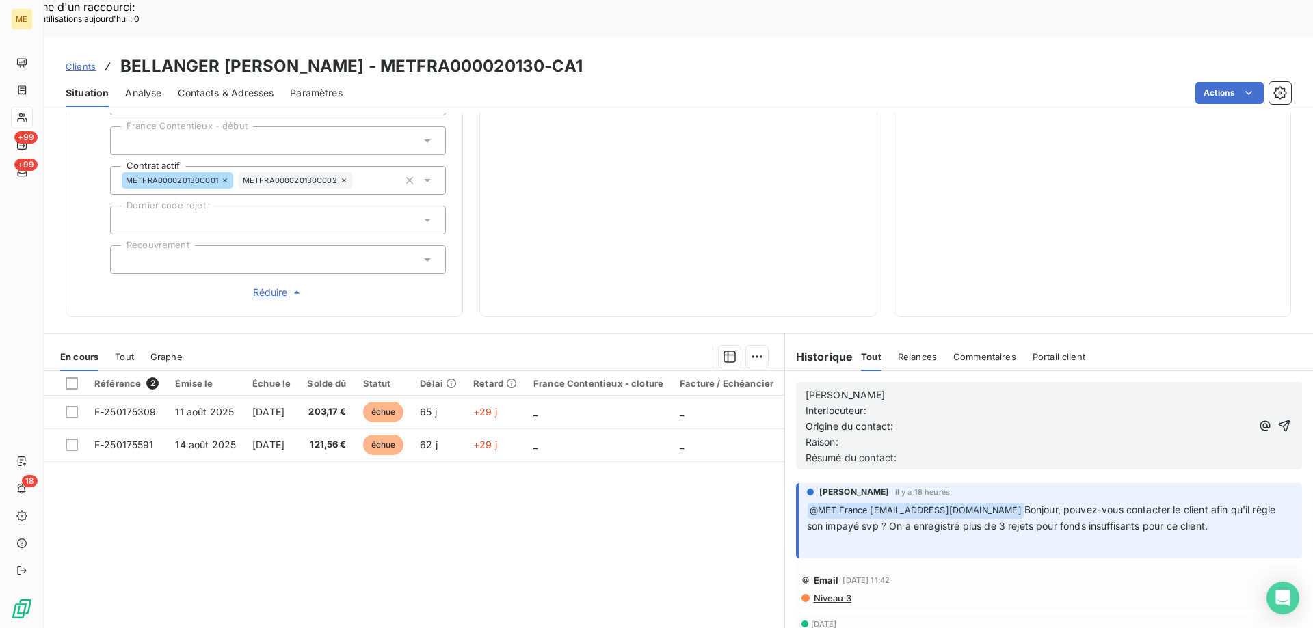
click at [855, 388] on p "[PERSON_NAME]" at bounding box center [1029, 396] width 446 height 16
click at [892, 403] on p "Interlocuteur:" at bounding box center [1029, 411] width 446 height 16
click at [1033, 403] on p "Interlocuteur: [PERSON_NAME]" at bounding box center [1029, 411] width 446 height 16
click at [1087, 388] on p "[PERSON_NAME] - [DATE] 11h11" at bounding box center [1029, 396] width 446 height 16
click at [1041, 403] on p "Interlocuteur: [PERSON_NAME] 0678582870" at bounding box center [1029, 411] width 446 height 16
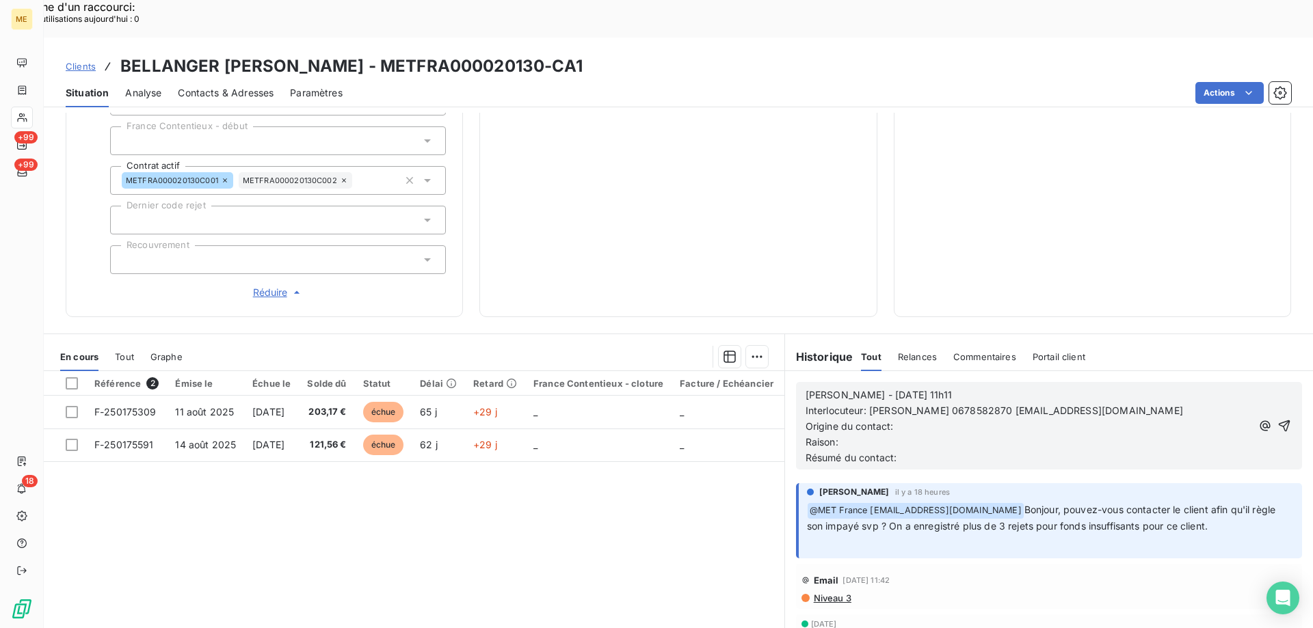
click at [935, 419] on p "Origine du contact:" at bounding box center [1029, 427] width 446 height 16
click at [857, 419] on p "Origine du contact: appel sortant" at bounding box center [1029, 427] width 446 height 16
click at [849, 435] on p "Raison:" at bounding box center [1029, 443] width 446 height 16
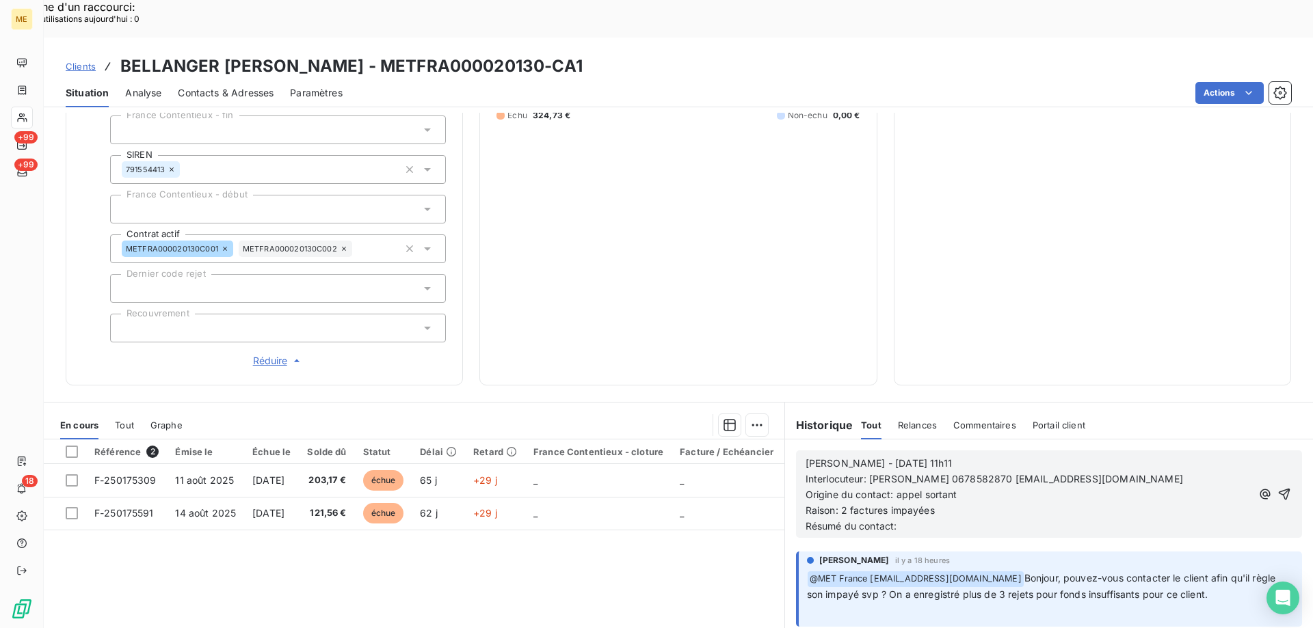
scroll to position [297, 0]
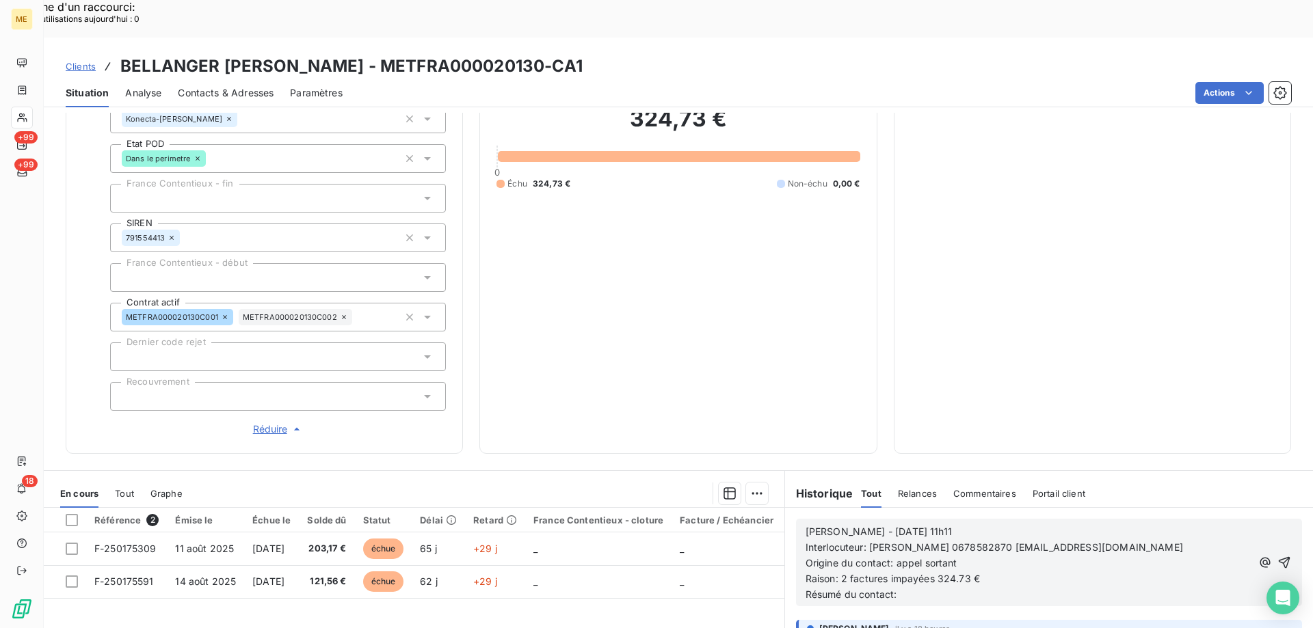
click at [935, 587] on p "Résumé du contact:" at bounding box center [1029, 595] width 446 height 16
click at [1277, 564] on icon "button" at bounding box center [1284, 571] width 14 height 14
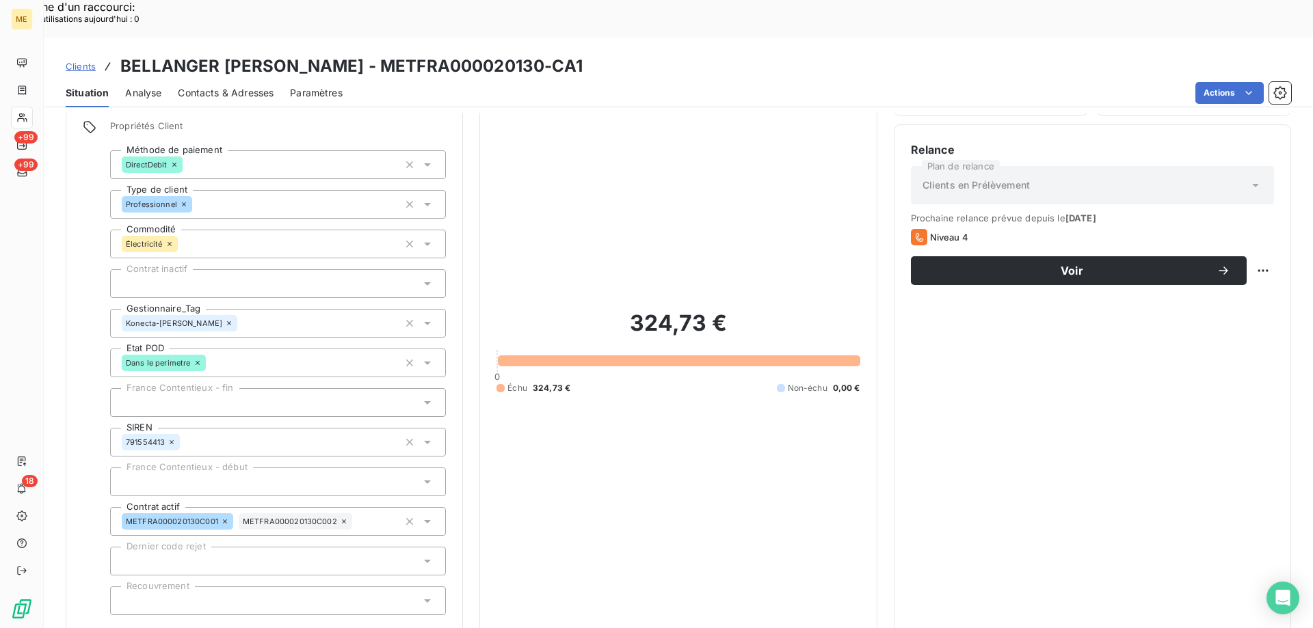
scroll to position [92, 0]
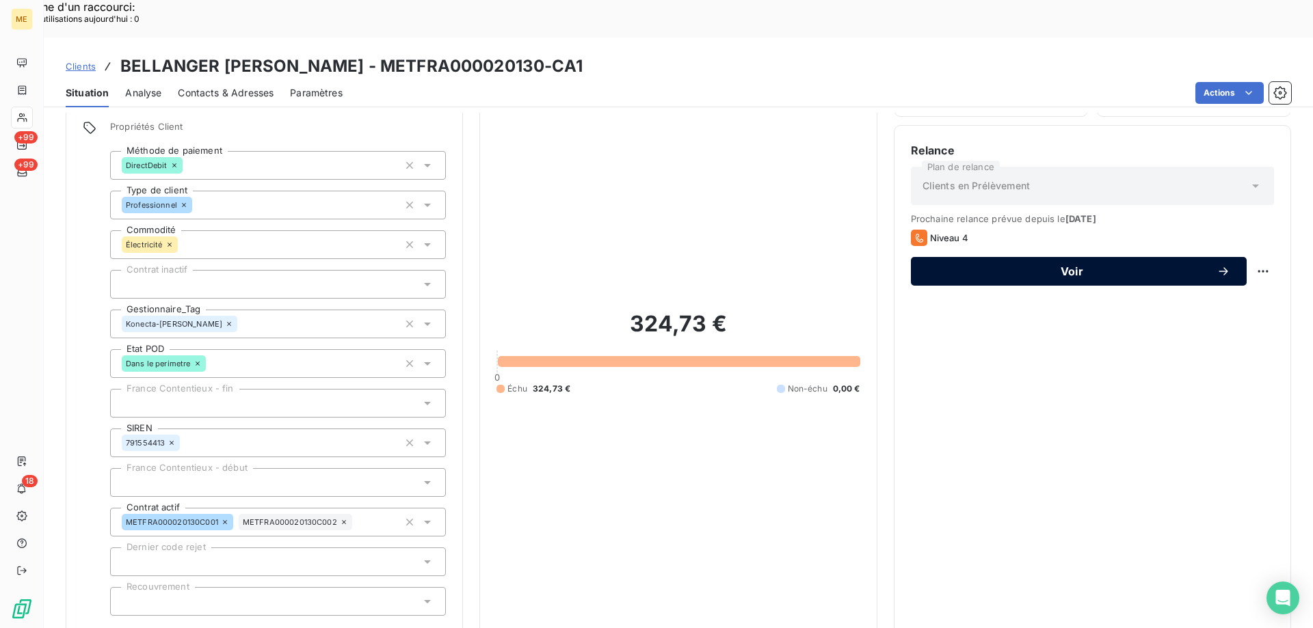
click at [964, 257] on button "Voir" at bounding box center [1079, 271] width 336 height 29
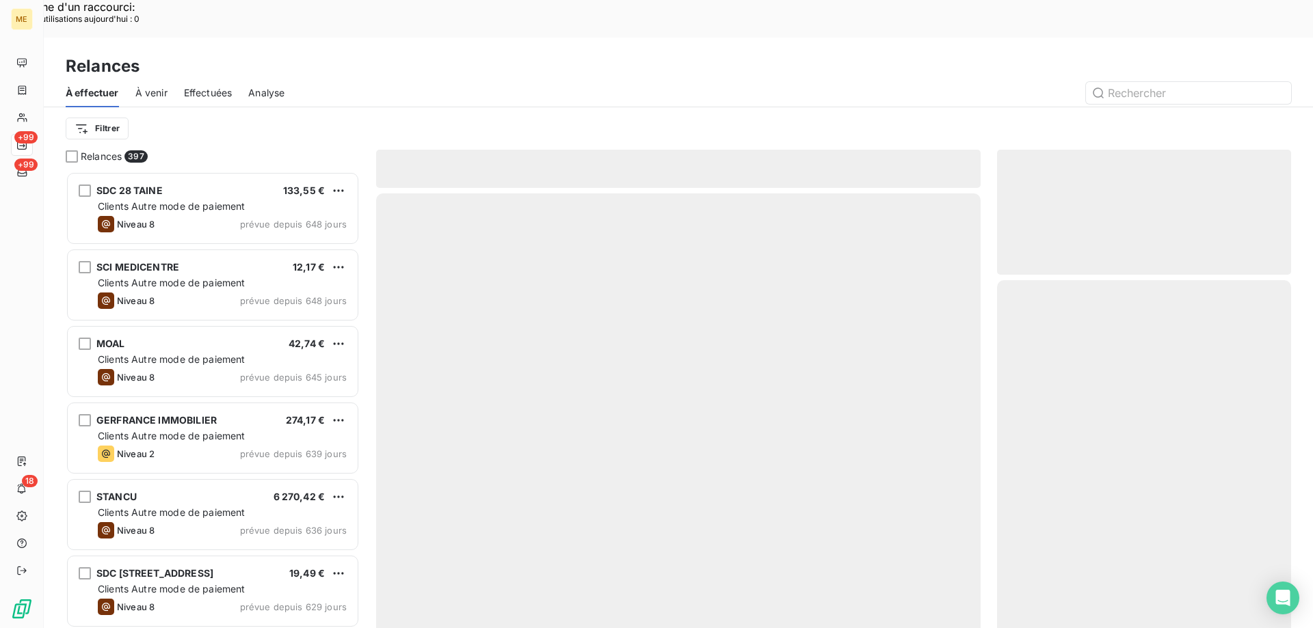
scroll to position [484, 284]
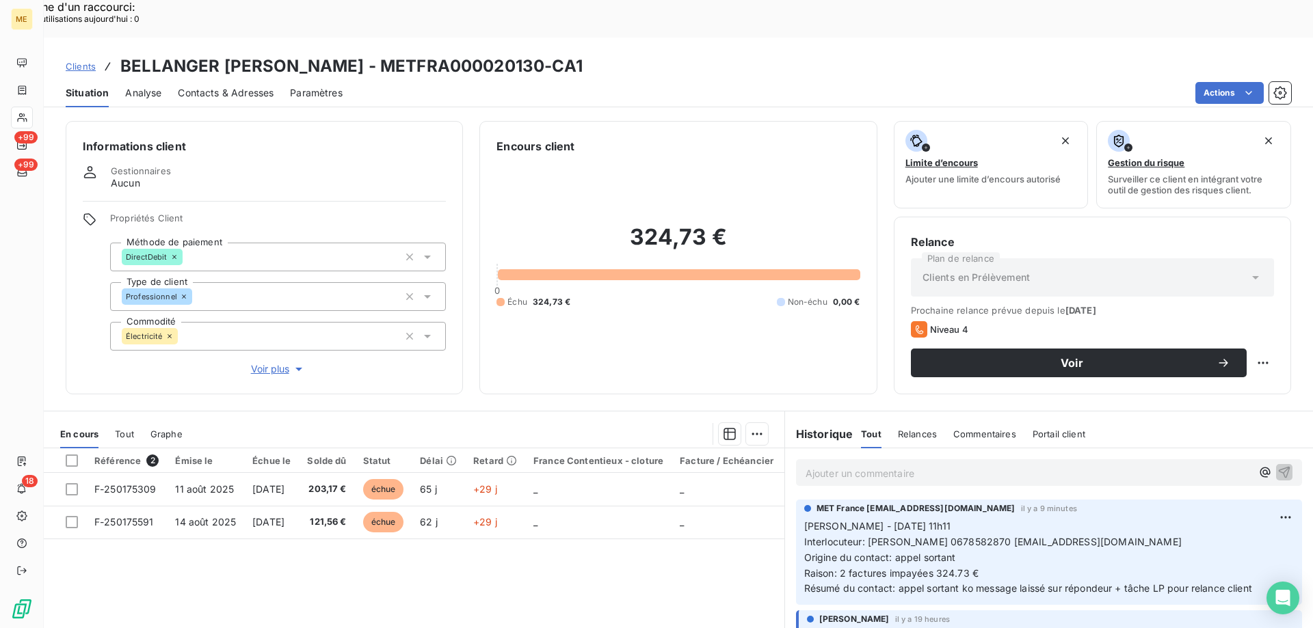
click at [812, 465] on p "Ajouter un commentaire ﻿" at bounding box center [1029, 473] width 446 height 17
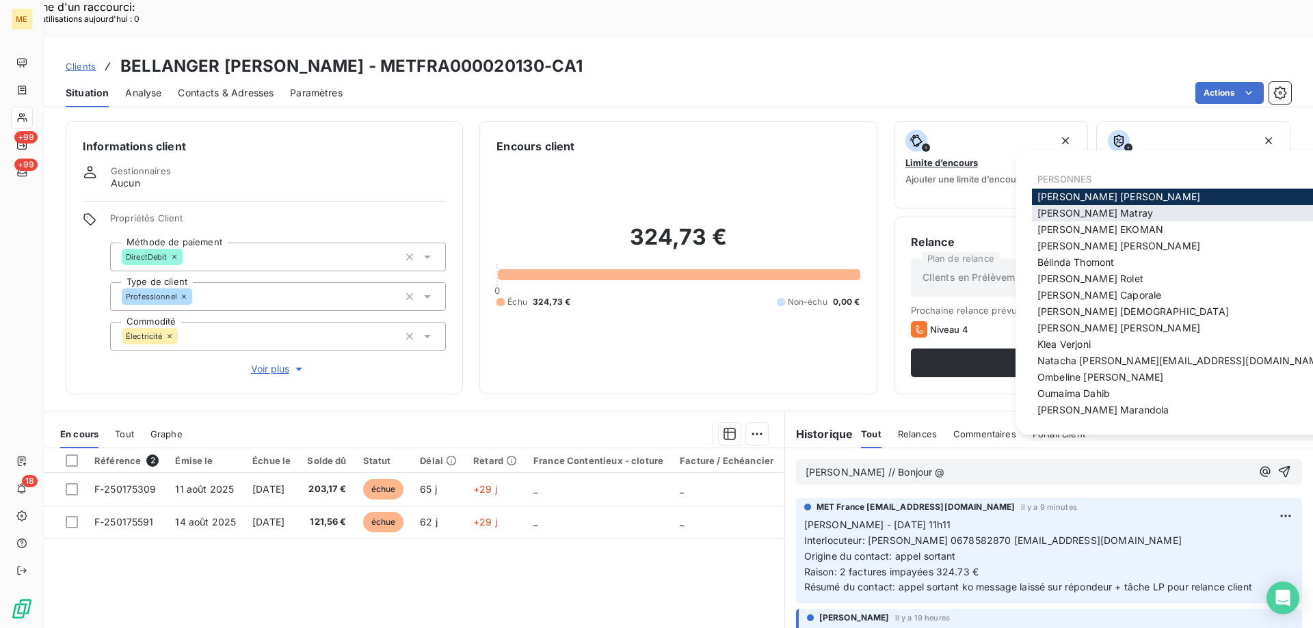
click at [1052, 215] on span "[PERSON_NAME]" at bounding box center [1095, 213] width 116 height 12
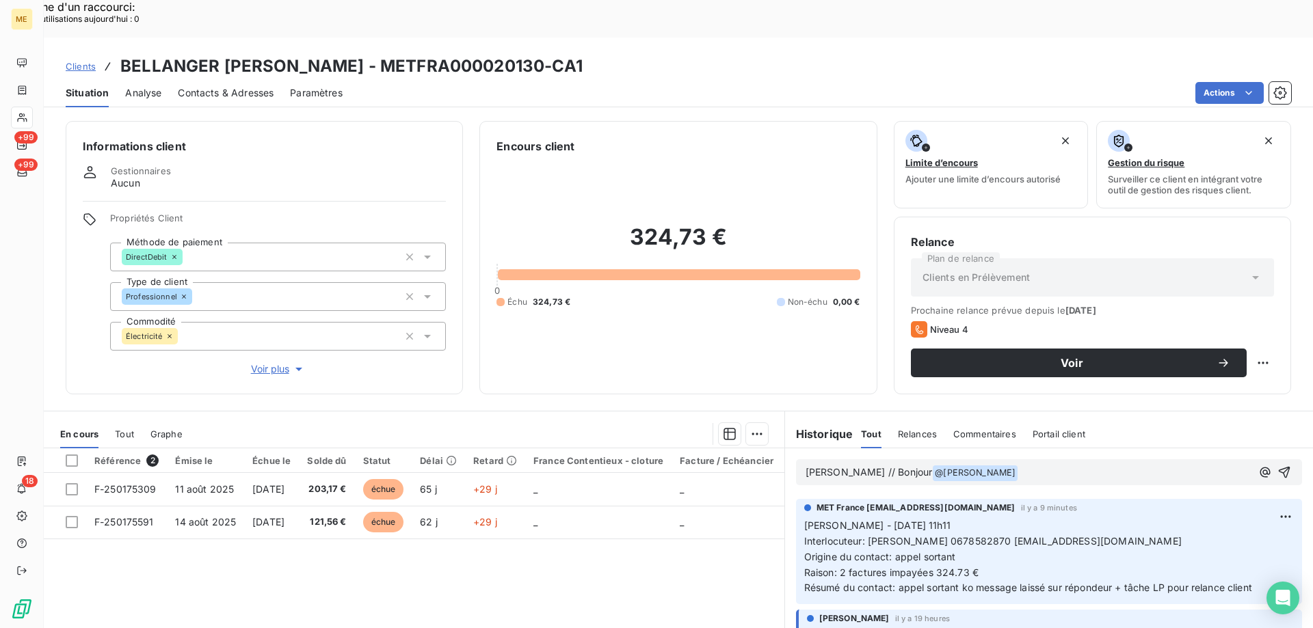
click at [977, 465] on p "[PERSON_NAME] // Bonjour @ [PERSON_NAME] ﻿ ﻿" at bounding box center [1029, 473] width 446 height 16
click at [1277, 466] on icon "button" at bounding box center [1284, 473] width 14 height 14
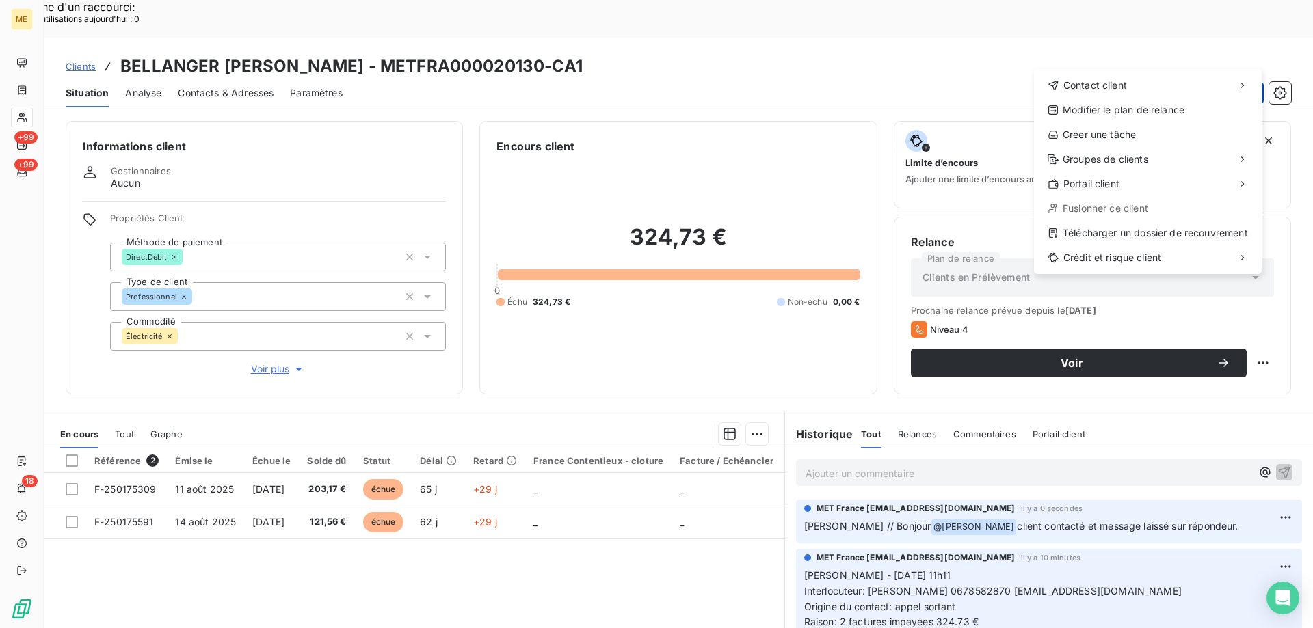
click at [1100, 139] on div "Créer une tâche" at bounding box center [1147, 135] width 217 height 22
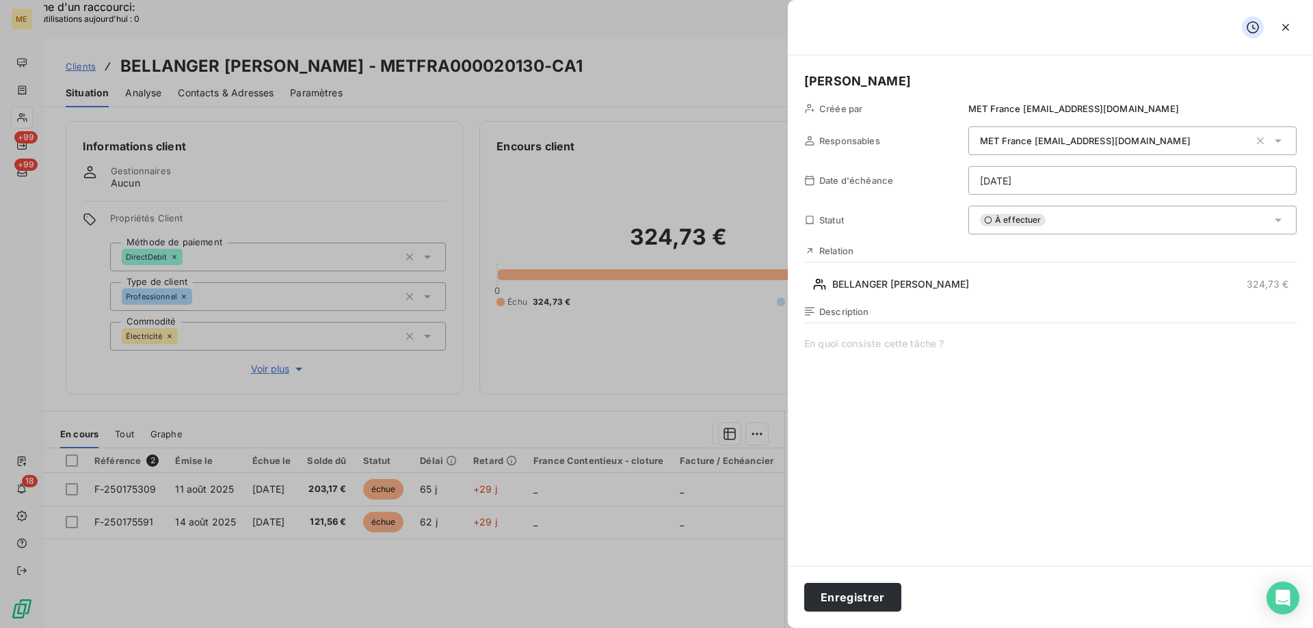
click at [821, 364] on span at bounding box center [1050, 468] width 492 height 263
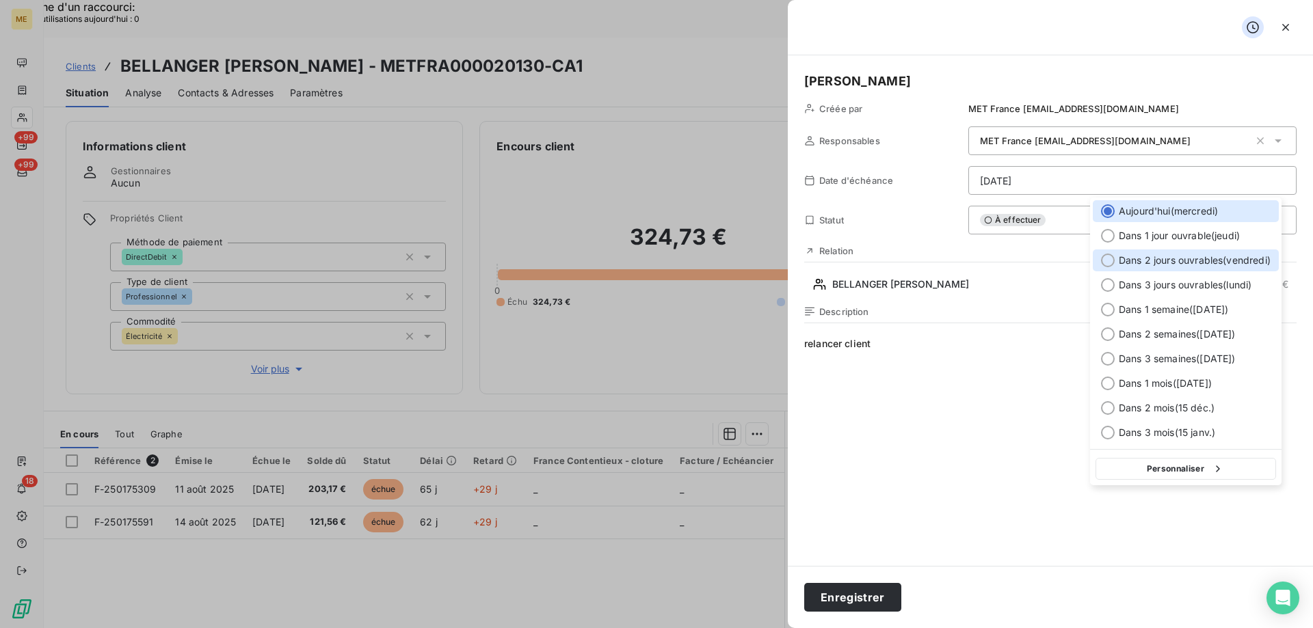
click at [1108, 257] on div at bounding box center [1108, 261] width 14 height 14
type input "[DATE]"
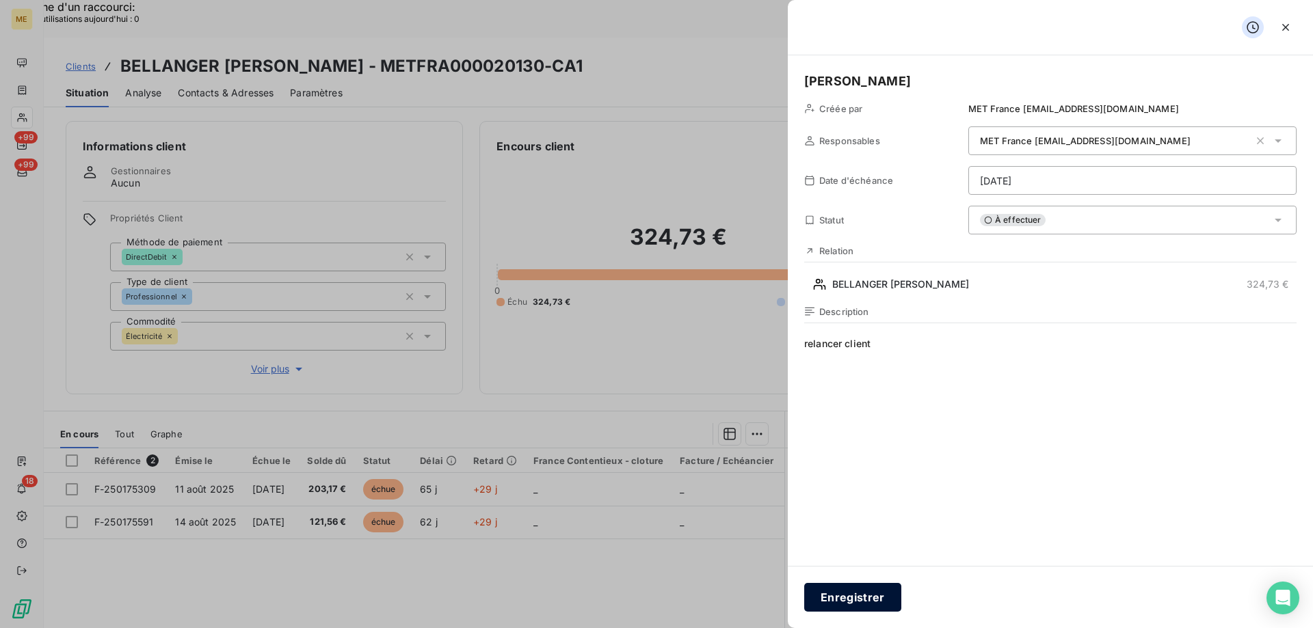
click at [864, 595] on button "Enregistrer" at bounding box center [852, 597] width 97 height 29
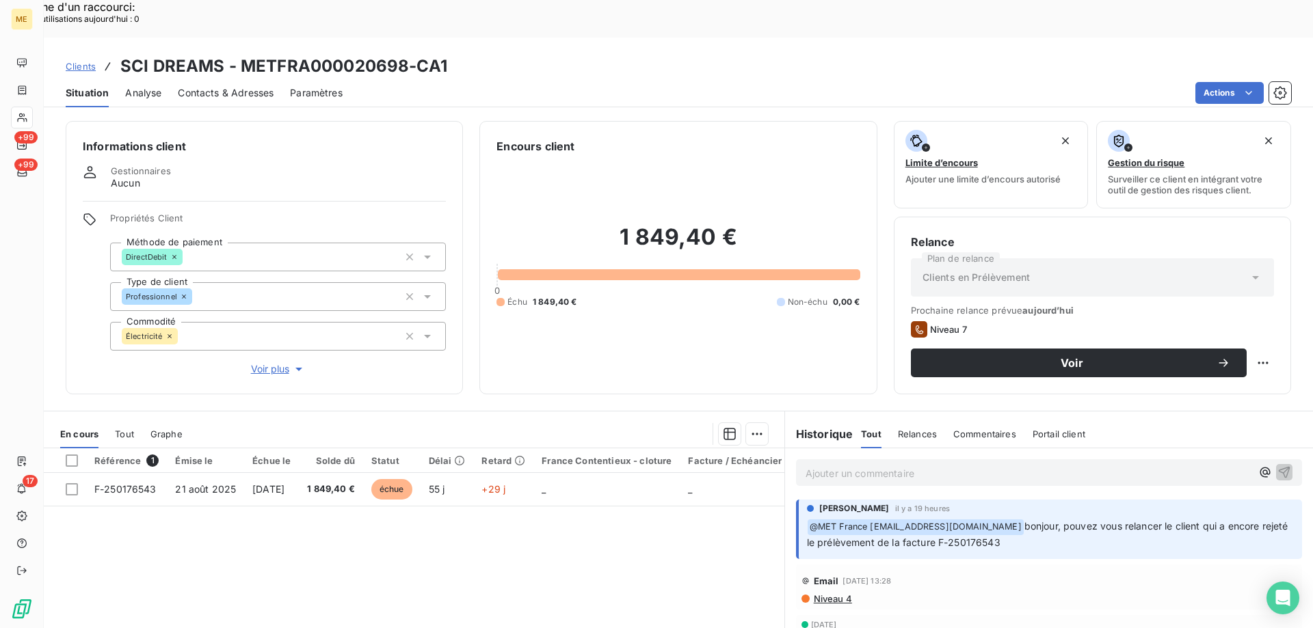
click at [263, 362] on span "Voir plus" at bounding box center [278, 369] width 55 height 14
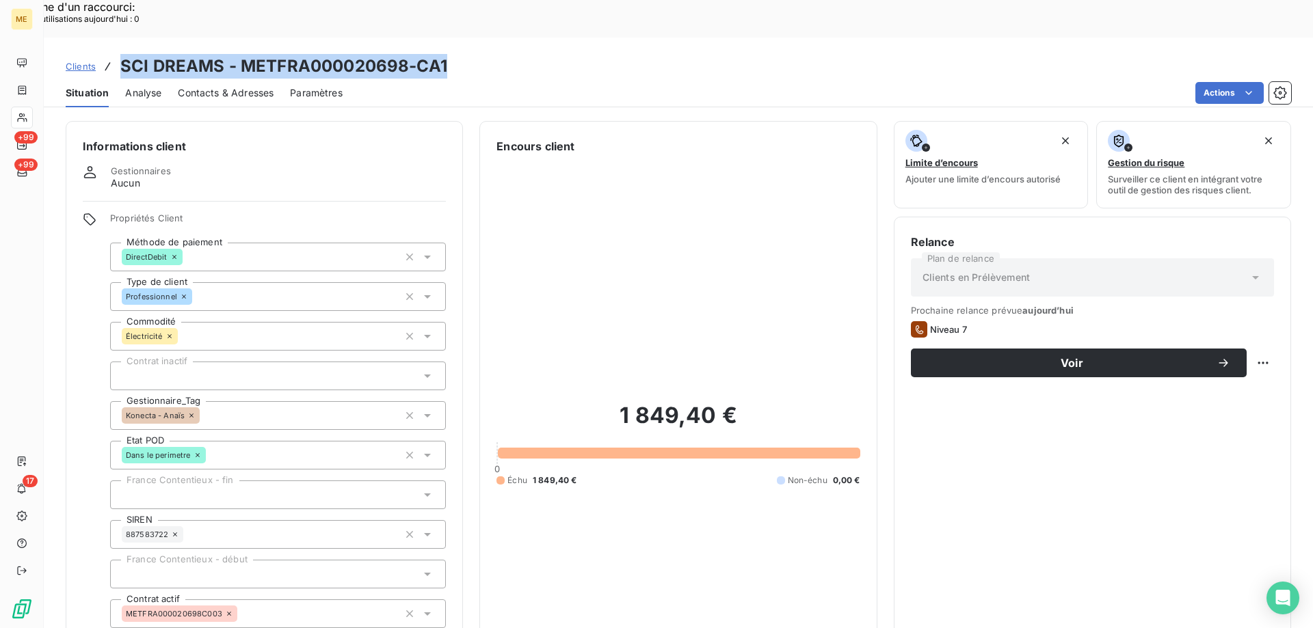
drag, startPoint x: 120, startPoint y: 25, endPoint x: 453, endPoint y: 36, distance: 333.9
click at [453, 54] on div "Clients SCI DREAMS - METFRA000020698-CA1" at bounding box center [678, 66] width 1269 height 25
copy h3 "SCI DREAMS - METFRA000020698-CA1"
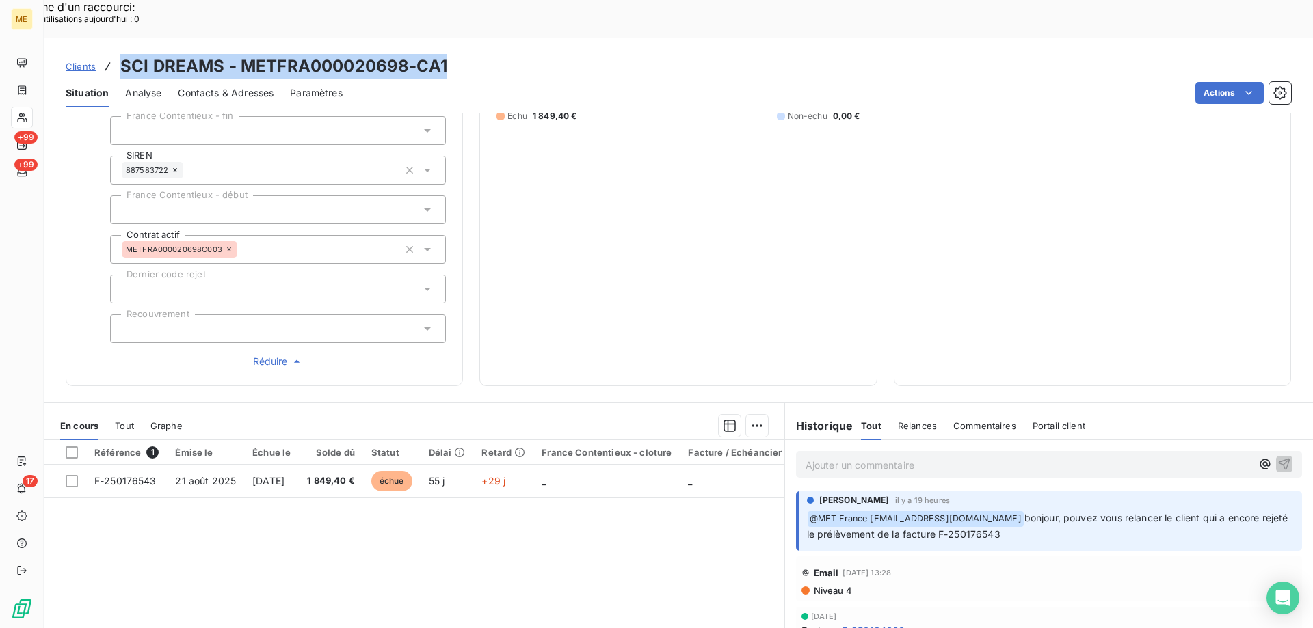
scroll to position [365, 0]
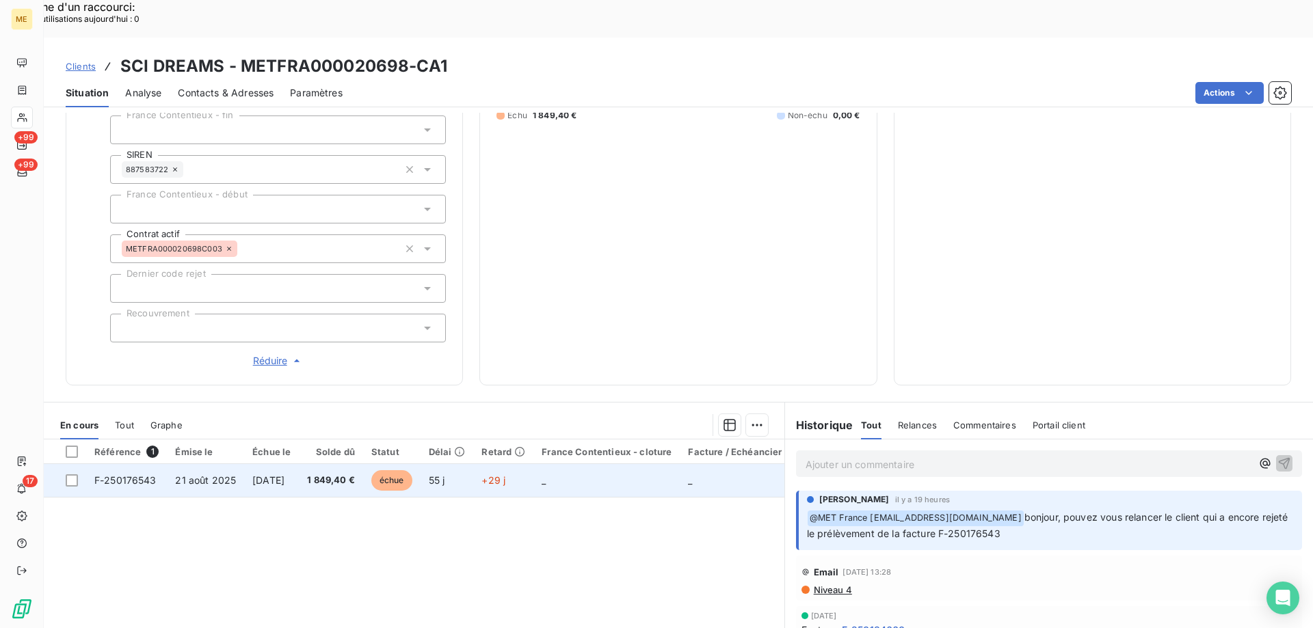
click at [133, 475] on span "F-250176543" at bounding box center [125, 481] width 62 height 12
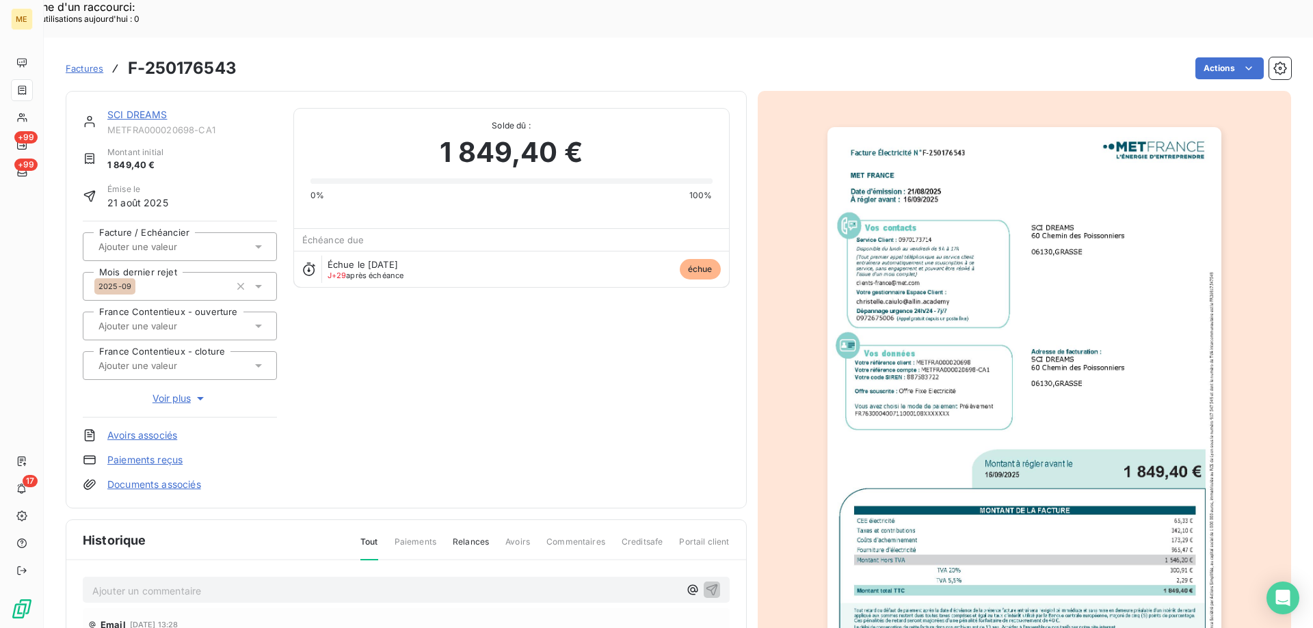
click at [950, 262] on img "button" at bounding box center [1024, 405] width 394 height 557
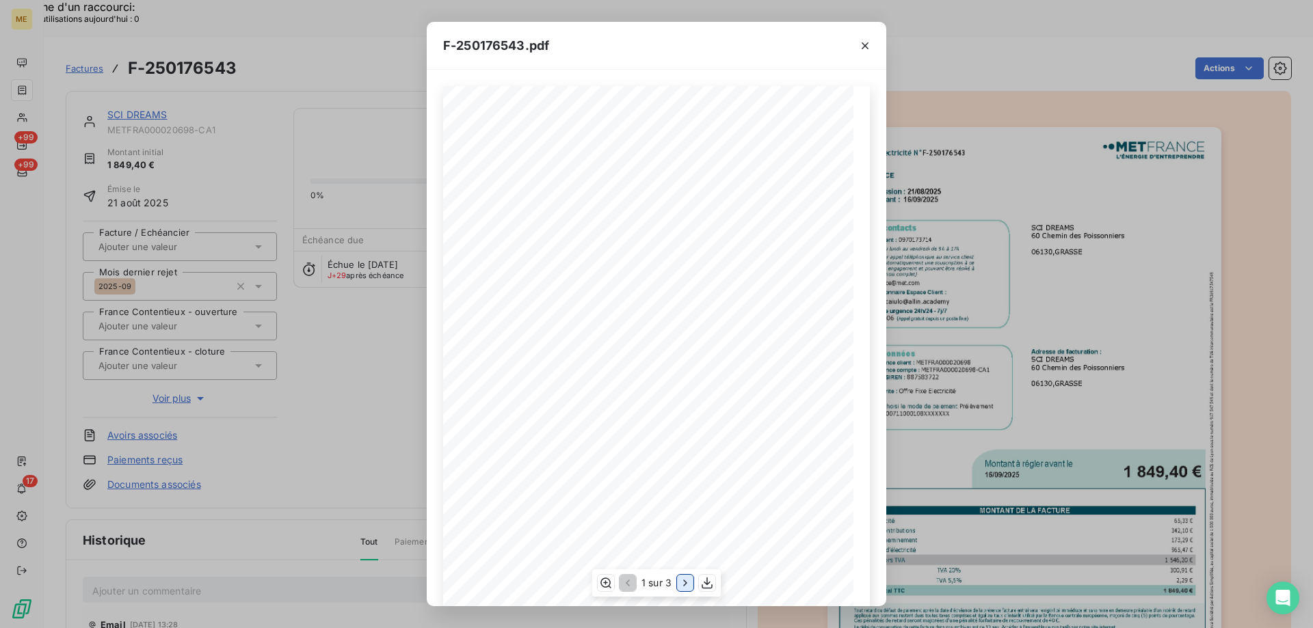
click at [683, 585] on icon "button" at bounding box center [685, 583] width 14 height 14
click at [864, 46] on icon "button" at bounding box center [865, 45] width 7 height 7
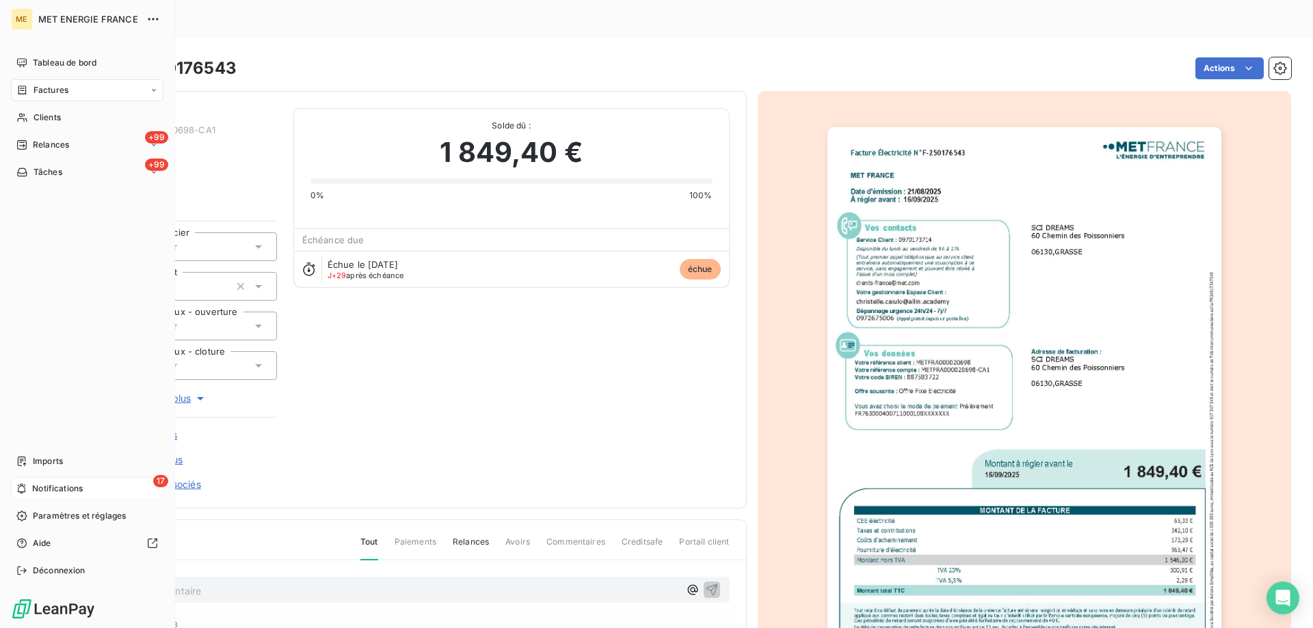
click at [62, 491] on span "Notifications" at bounding box center [57, 489] width 51 height 12
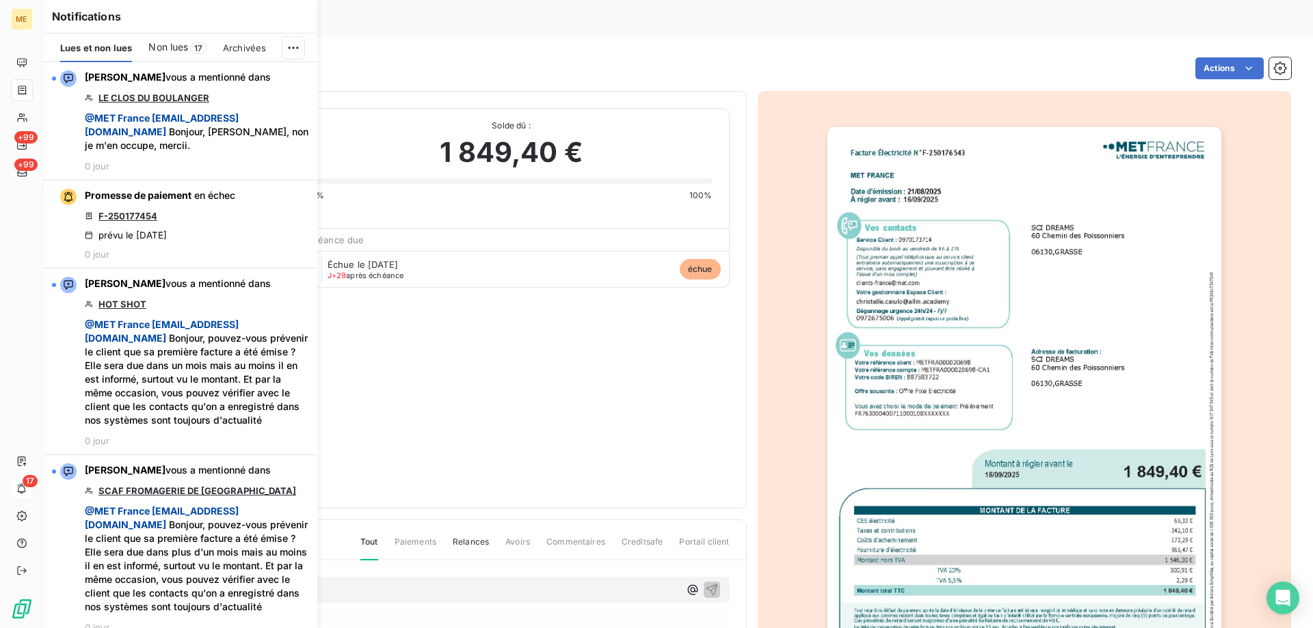
click at [187, 51] on span "Non lues" at bounding box center [168, 47] width 40 height 14
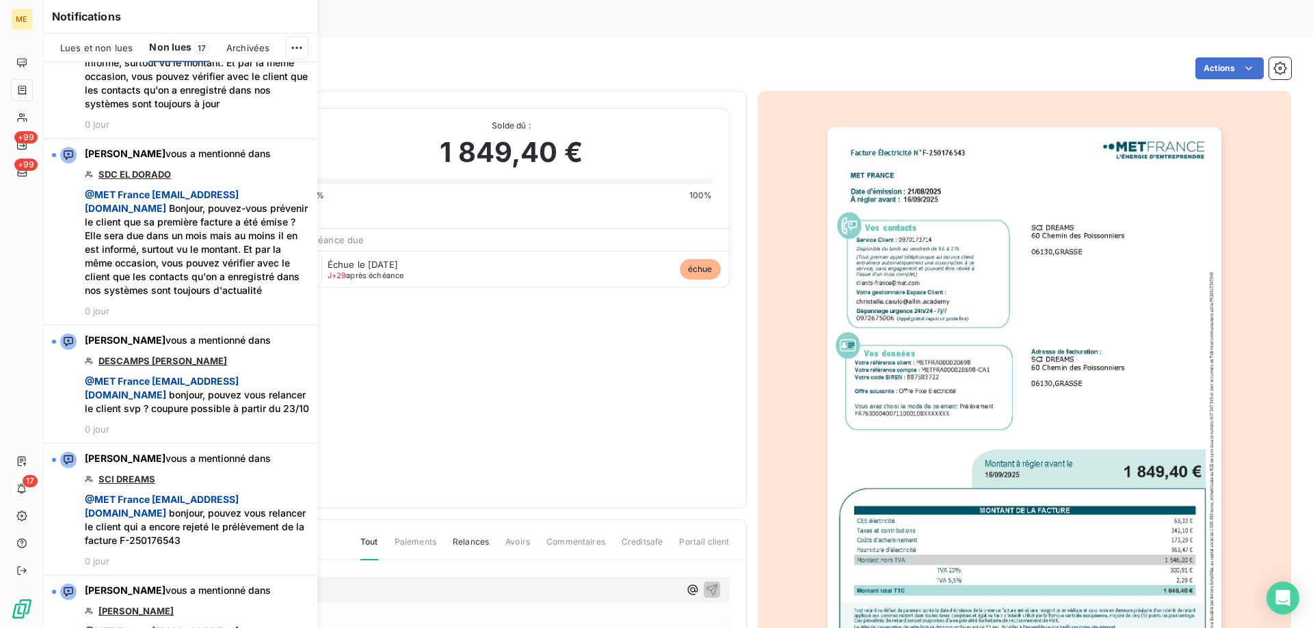
scroll to position [1915, 0]
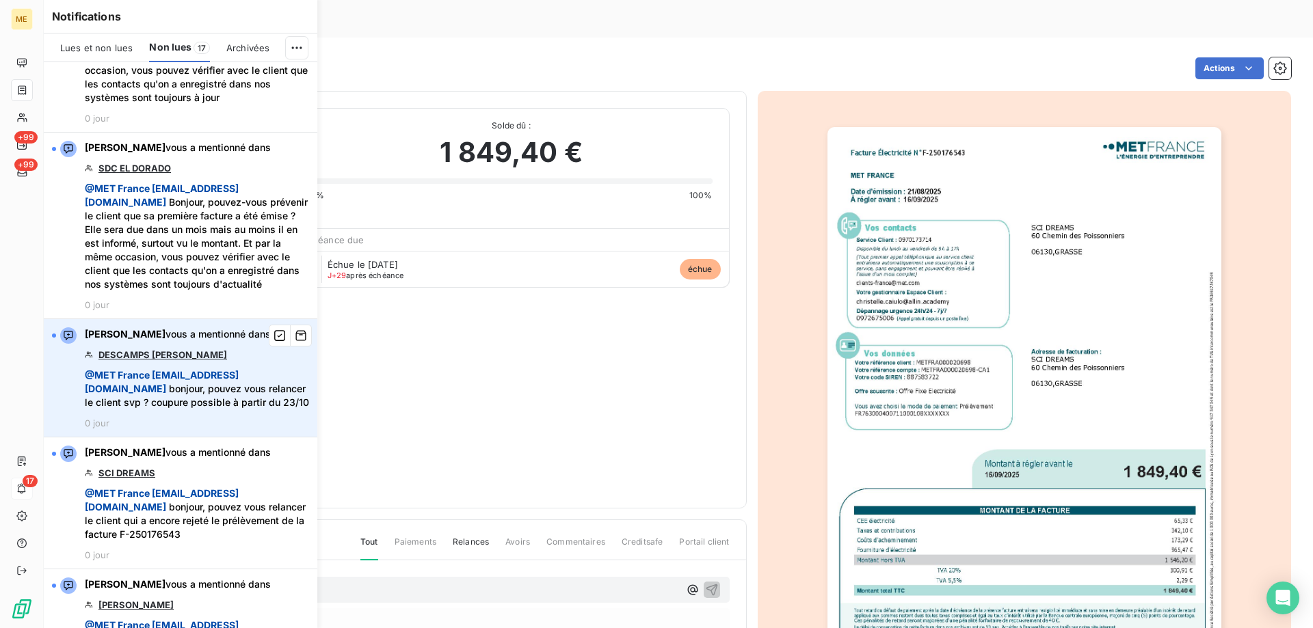
click at [163, 360] on link "DESCAMPS [PERSON_NAME]" at bounding box center [162, 354] width 129 height 11
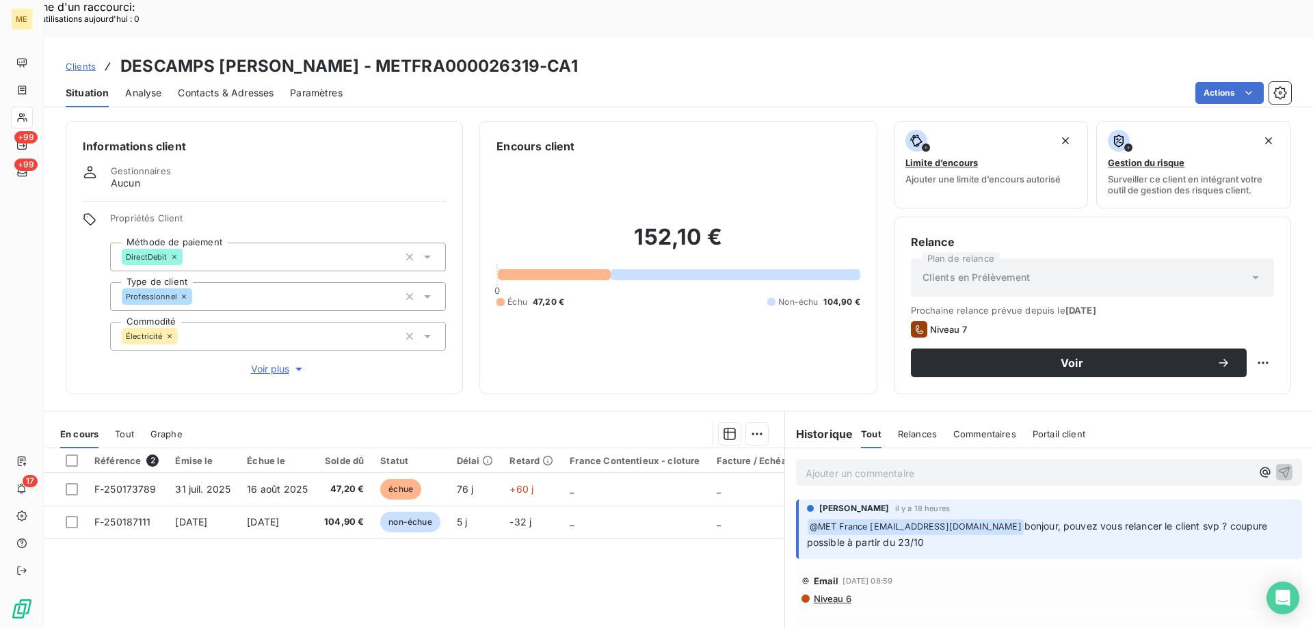
click at [265, 362] on span "Voir plus" at bounding box center [278, 369] width 55 height 14
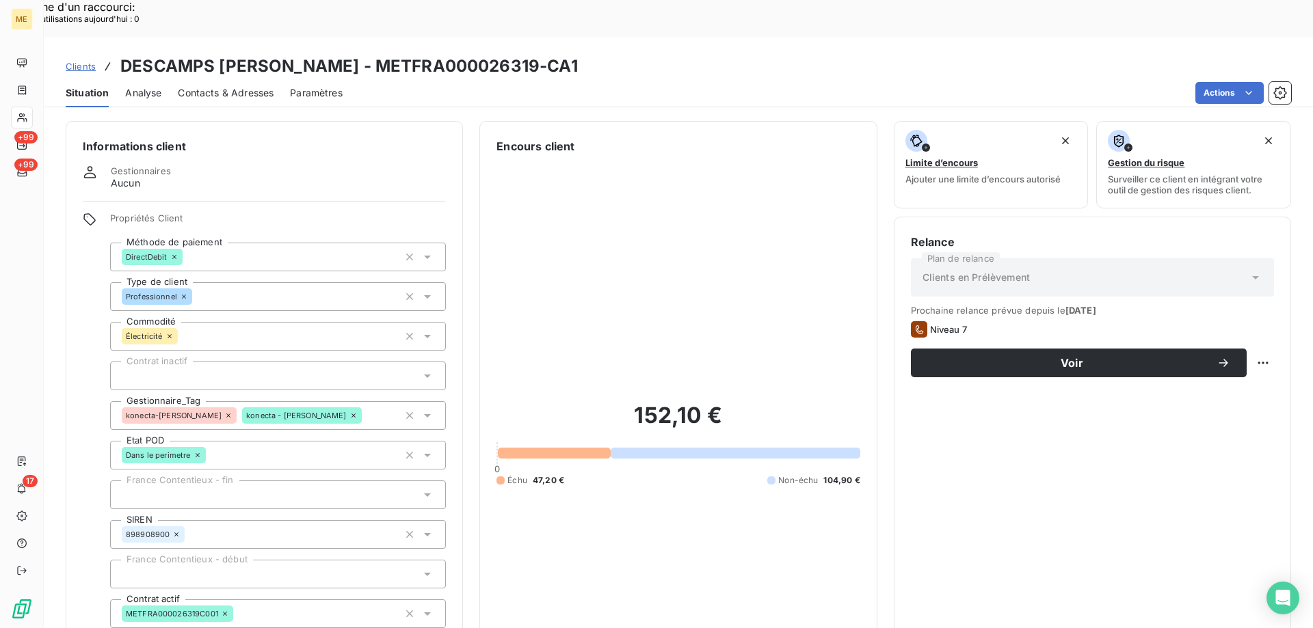
drag, startPoint x: 120, startPoint y: 30, endPoint x: 739, endPoint y: 29, distance: 618.2
click at [739, 54] on div "Clients DESCAMPS [PERSON_NAME] - METFRA000026319-CA1" at bounding box center [678, 66] width 1269 height 25
copy h3 "DESCAMPS [PERSON_NAME] - METFRA000026319-CA1"
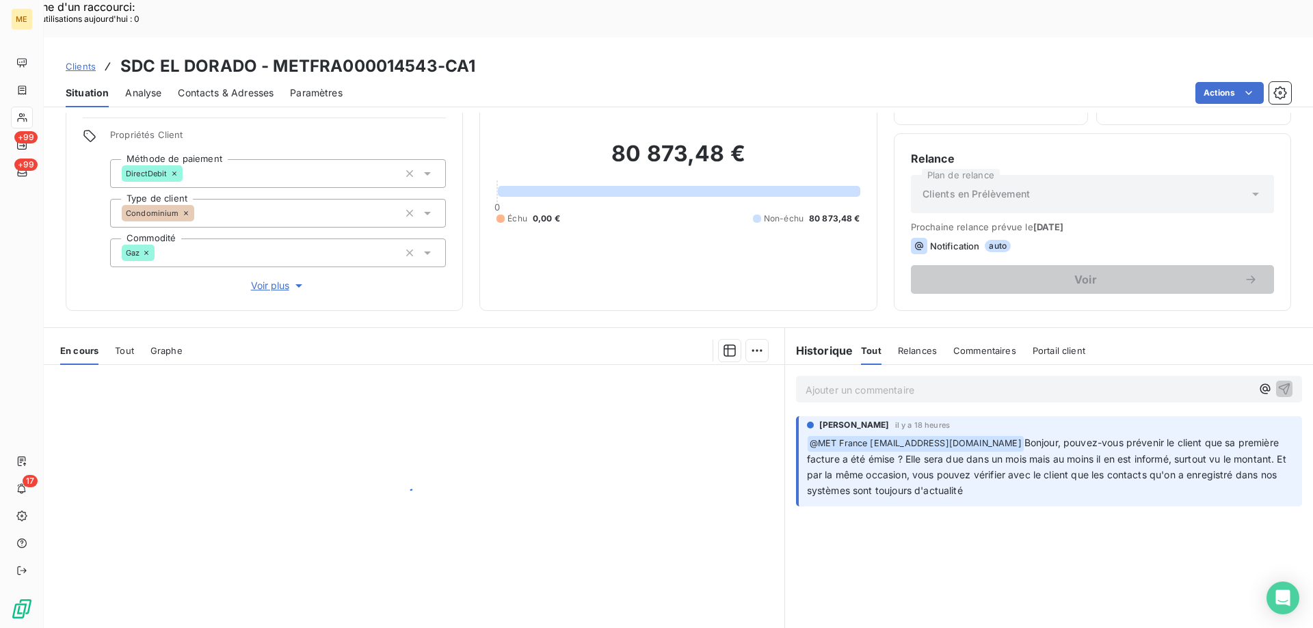
scroll to position [87, 0]
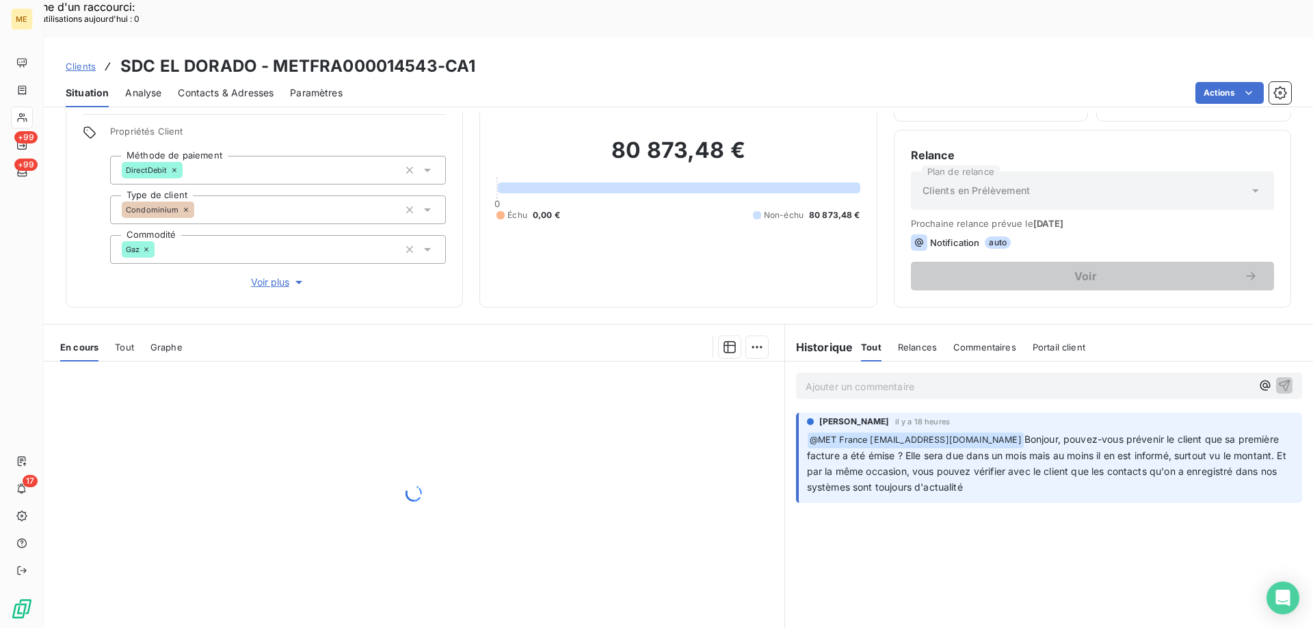
click at [281, 276] on span "Voir plus" at bounding box center [278, 283] width 55 height 14
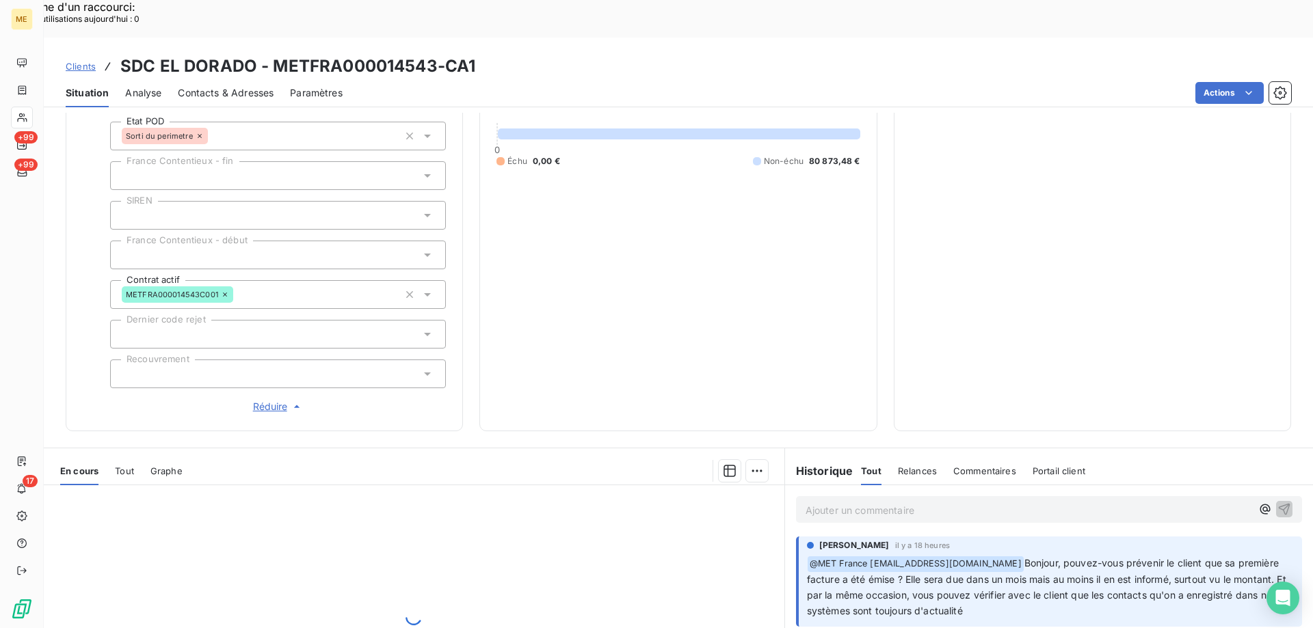
scroll to position [434, 0]
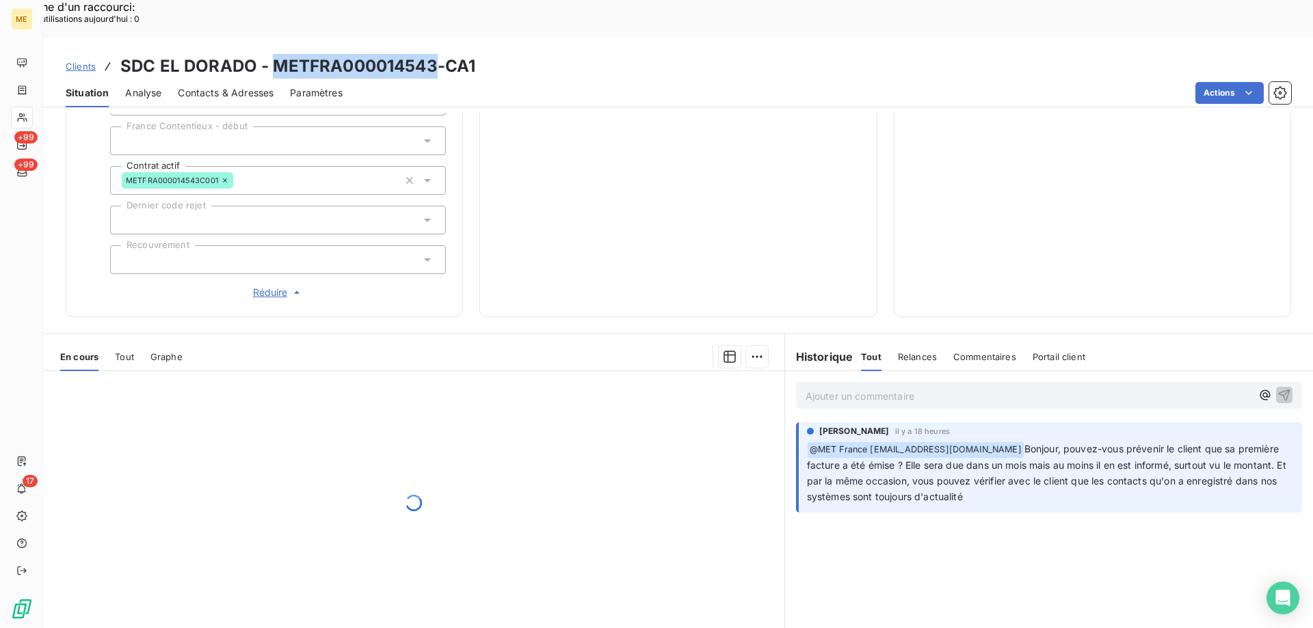
drag, startPoint x: 272, startPoint y: 29, endPoint x: 434, endPoint y: 31, distance: 161.4
click at [434, 54] on h3 "SDC EL DORADO - METFRA000014543-CA1" at bounding box center [297, 66] width 355 height 25
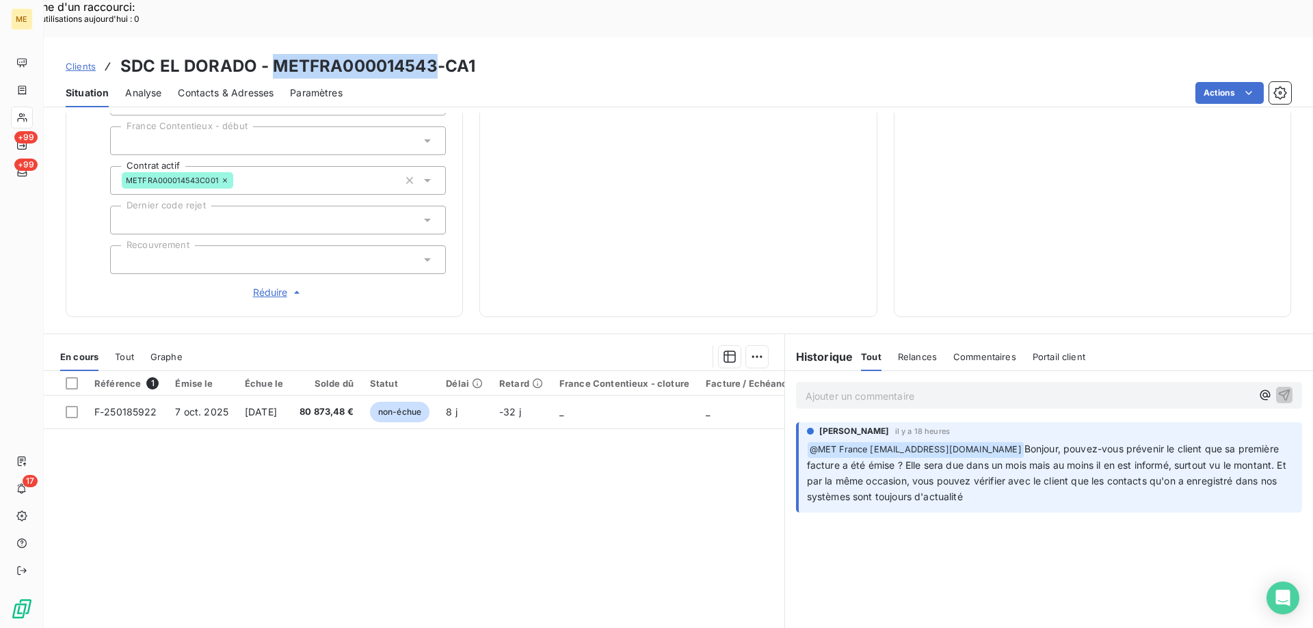
copy h3 "METFRA000014543"
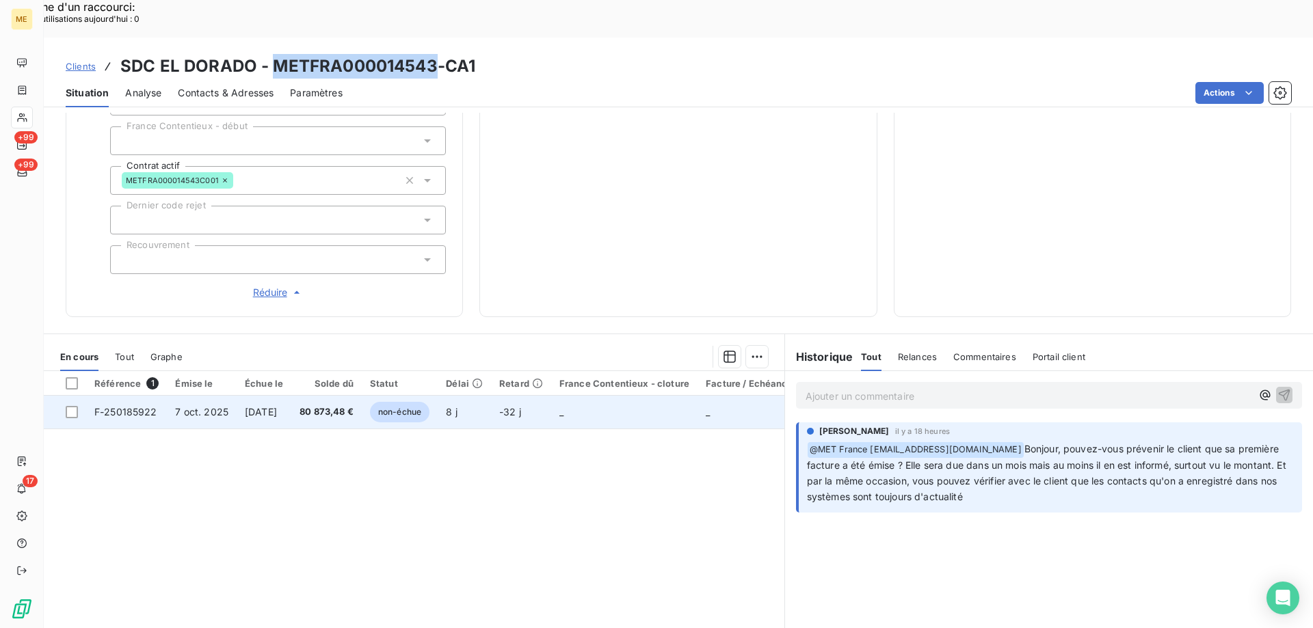
click at [143, 406] on span "F-250185922" at bounding box center [125, 412] width 63 height 12
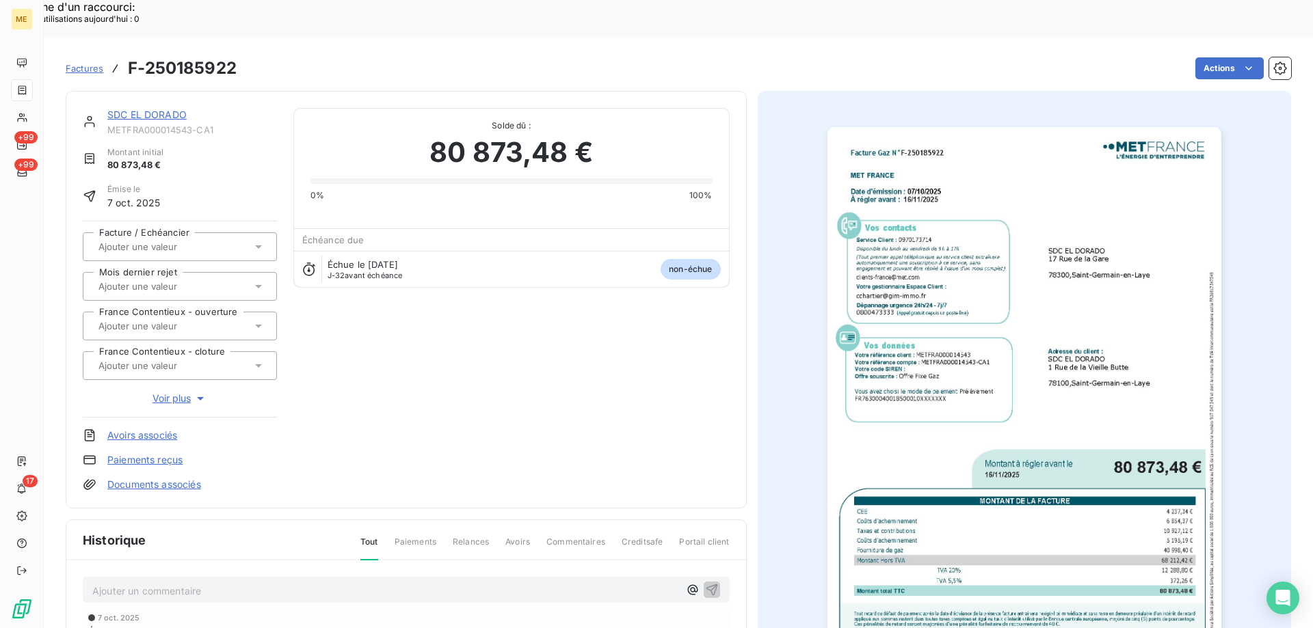
click at [185, 109] on link "SDC EL DORADO" at bounding box center [146, 115] width 79 height 12
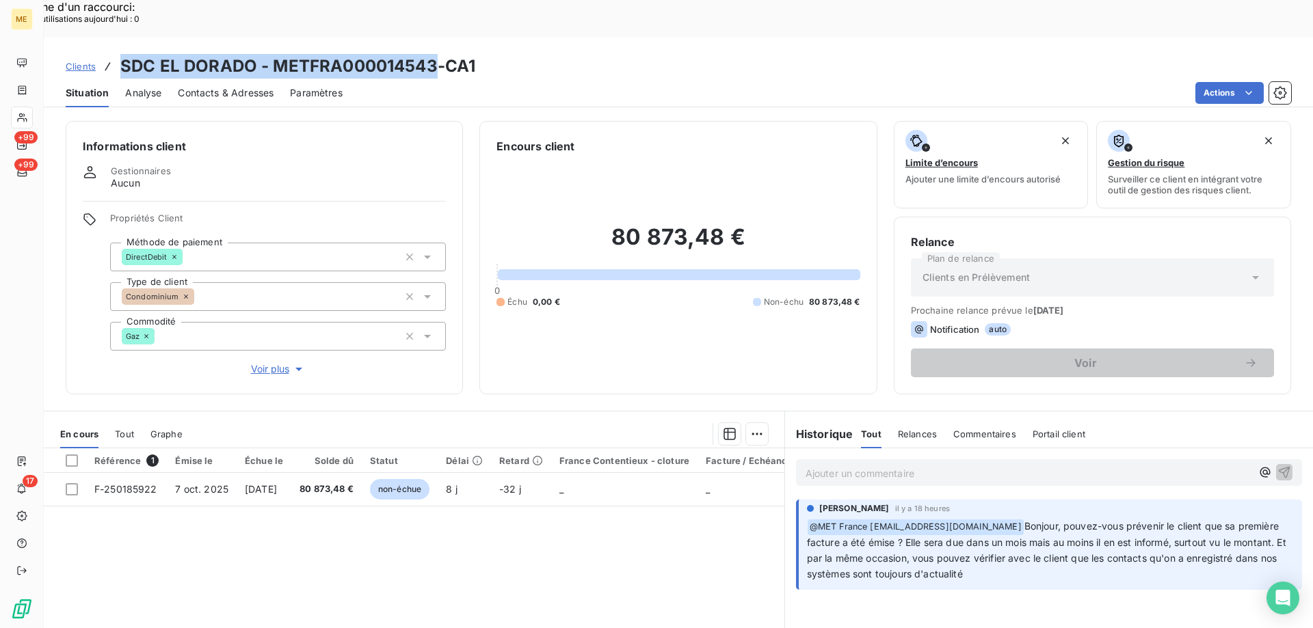
drag, startPoint x: 120, startPoint y: 34, endPoint x: 431, endPoint y: 34, distance: 311.8
click at [431, 54] on h3 "SDC EL DORADO - METFRA000014543-CA1" at bounding box center [297, 66] width 355 height 25
copy h3 "SDC EL DORADO - METFRA000014543"
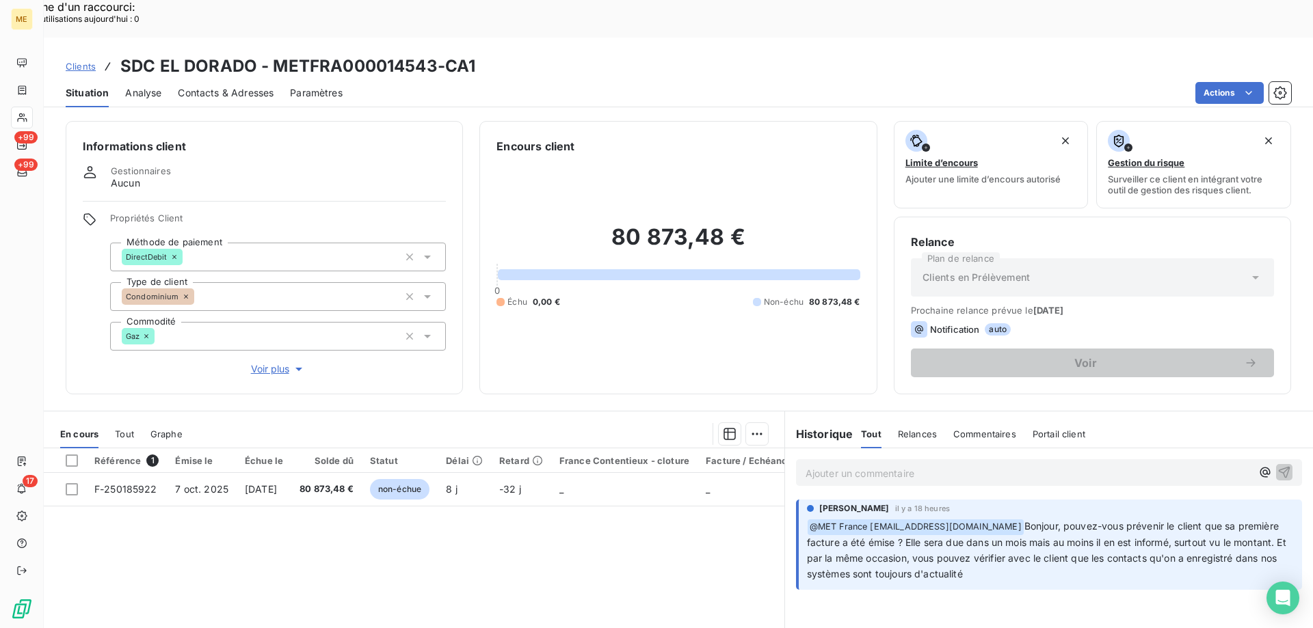
click at [856, 465] on p "Ajouter un commentaire ﻿" at bounding box center [1029, 473] width 446 height 17
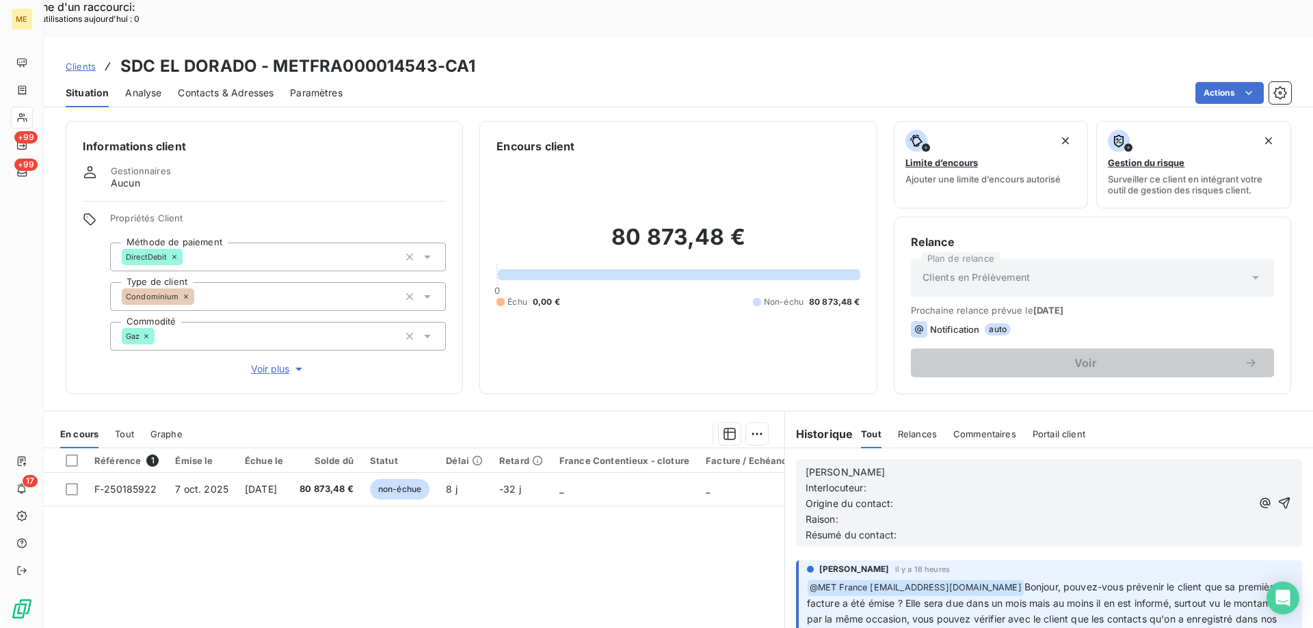
click at [856, 465] on p "[PERSON_NAME]" at bounding box center [1029, 473] width 446 height 16
click at [878, 481] on p "Interlocuteur:" at bounding box center [1029, 489] width 446 height 16
click at [1037, 481] on p "Interlocuteur: [PERSON_NAME] 0684524242" at bounding box center [1029, 489] width 446 height 16
click at [920, 496] on p "Origine du contact:" at bounding box center [1029, 504] width 446 height 16
click at [875, 498] on span "Origine du contact: appel sortant" at bounding box center [882, 504] width 152 height 12
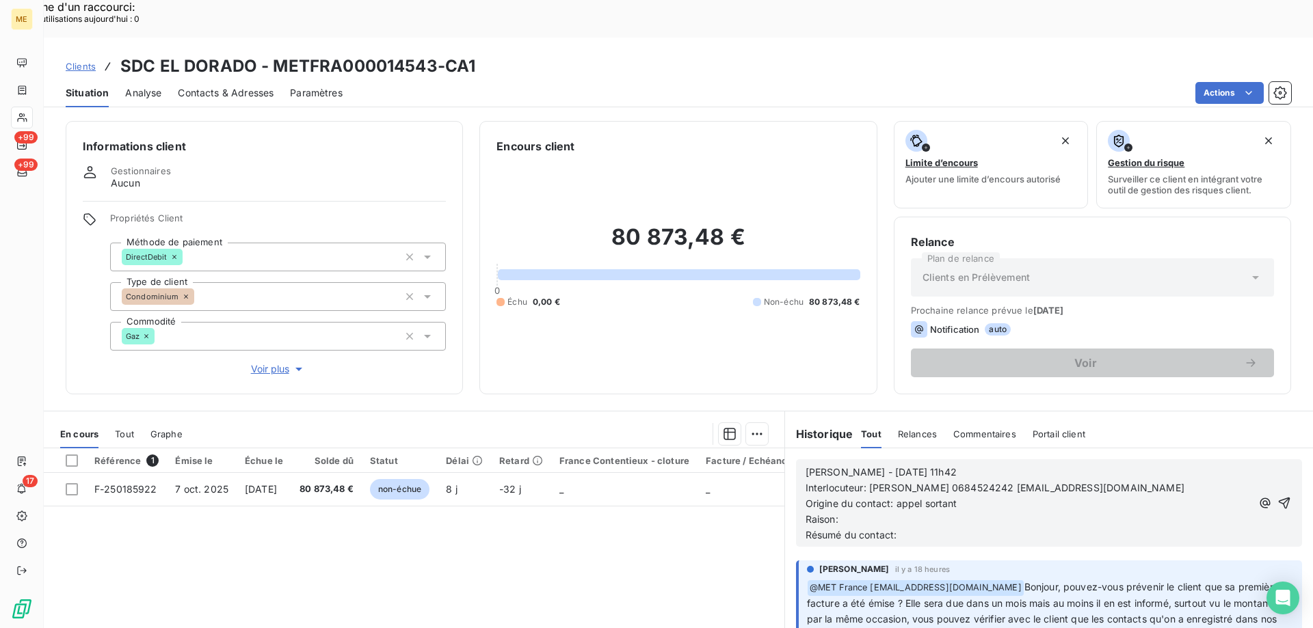
click at [870, 512] on p "Raison:" at bounding box center [1029, 520] width 446 height 16
click at [914, 528] on p "Résumé du contact:" at bounding box center [1029, 536] width 446 height 16
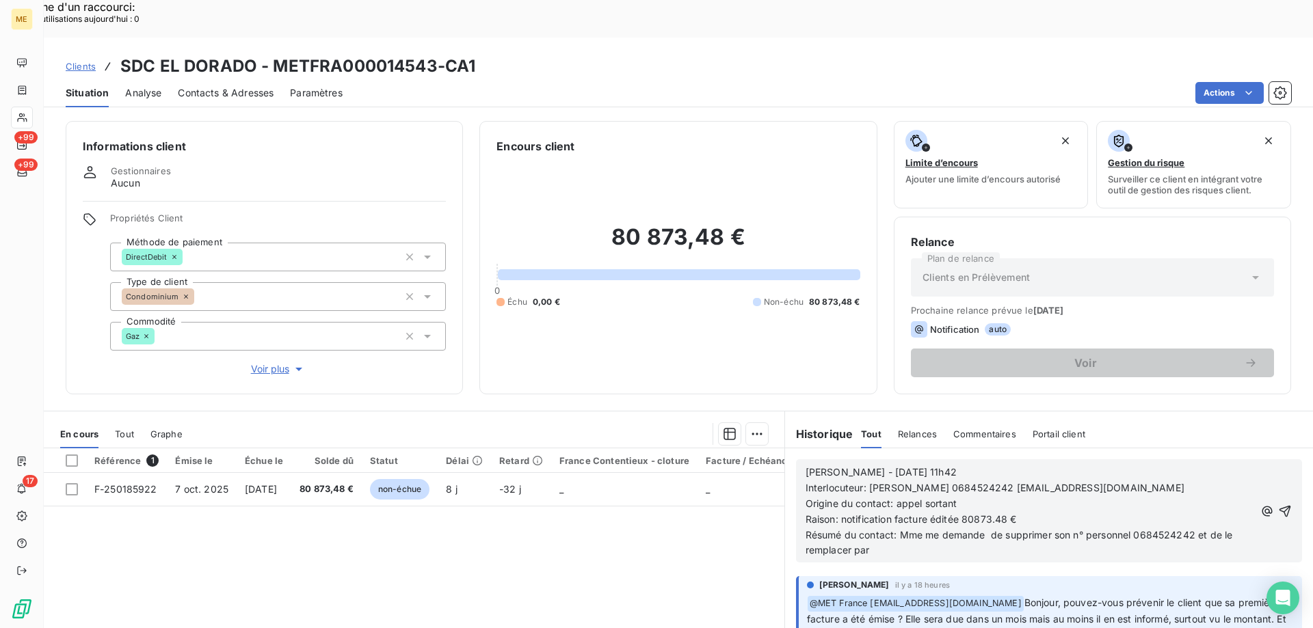
click at [901, 528] on p "Résumé du contact: Mme me demande de supprimer son n° personnel 0684524242 et d…" at bounding box center [1030, 543] width 449 height 31
click at [865, 529] on span "Résumé du contact: Mme me demande de supprimer son n° personnel 0684524242 et d…" at bounding box center [1021, 542] width 430 height 27
click at [1279, 505] on icon "button" at bounding box center [1286, 512] width 14 height 14
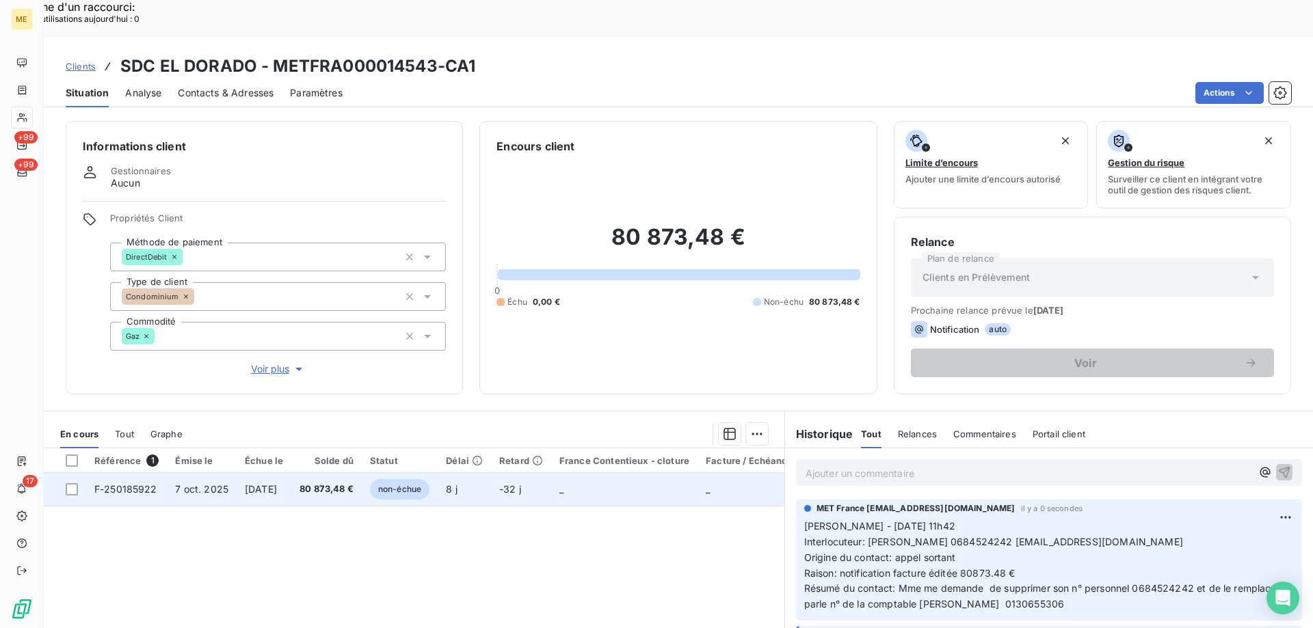
click at [133, 483] on span "F-250185922" at bounding box center [125, 489] width 63 height 12
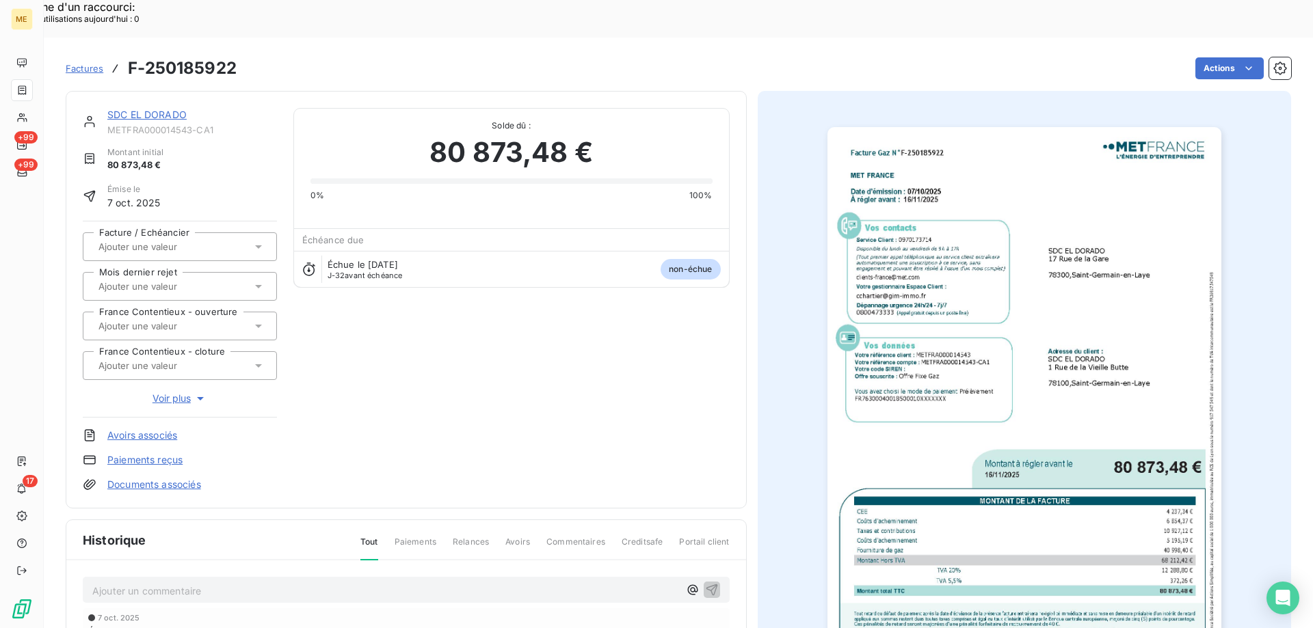
click at [178, 109] on link "SDC EL DORADO" at bounding box center [146, 115] width 79 height 12
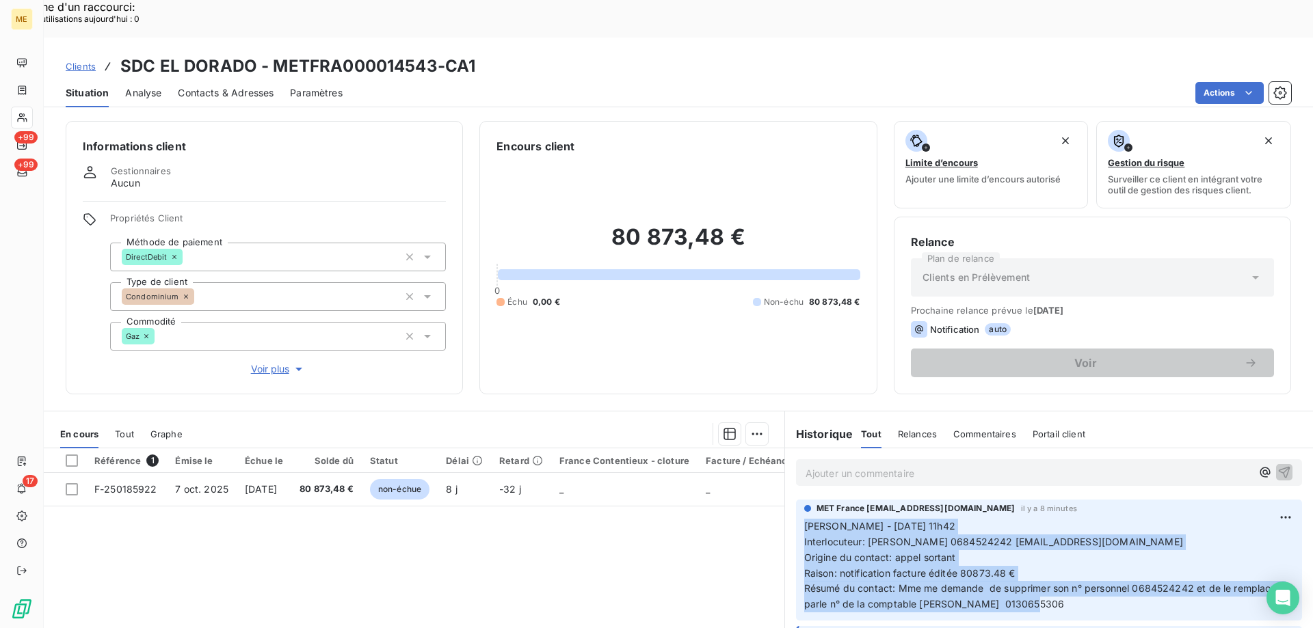
drag, startPoint x: 1042, startPoint y: 568, endPoint x: 799, endPoint y: 490, distance: 255.0
click at [804, 519] on p "[PERSON_NAME] - [DATE] 11h42 Interlocuteur: [PERSON_NAME] 0684524242 [EMAIL_ADD…" at bounding box center [1049, 566] width 490 height 94
copy p "[PERSON_NAME] - [DATE] 11h42 Interlocuteur: [PERSON_NAME] 0684524242 [EMAIL_ADD…"
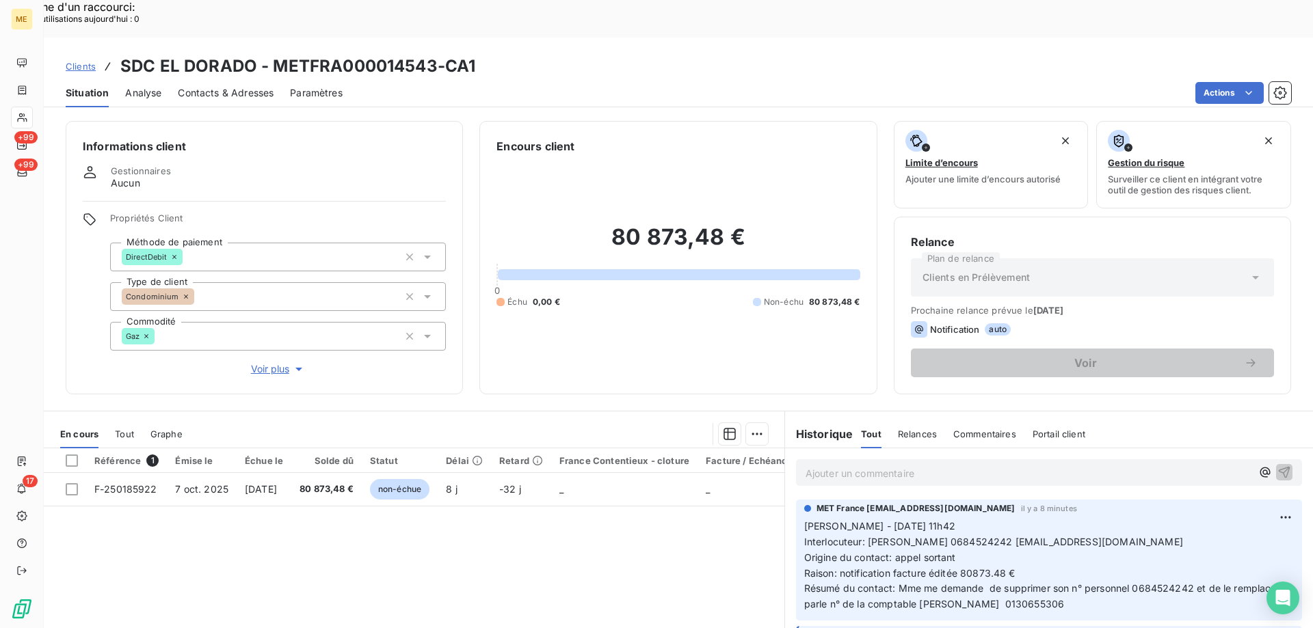
click at [809, 465] on p "Ajouter un commentaire ﻿" at bounding box center [1029, 473] width 446 height 17
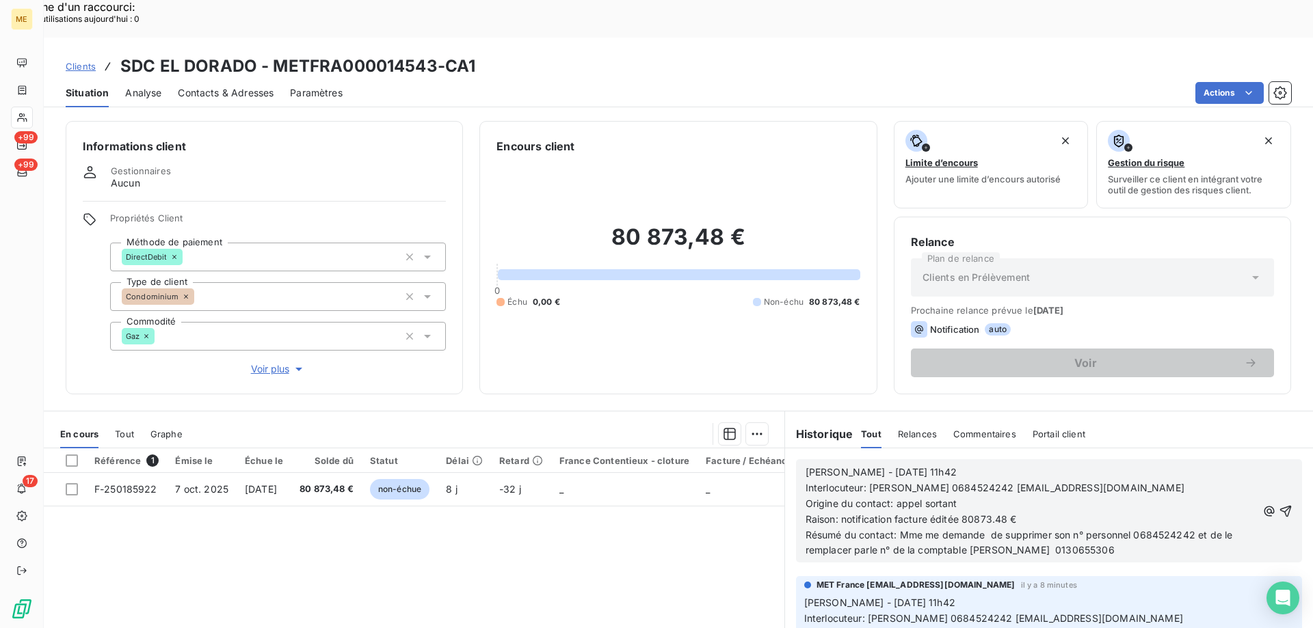
click at [941, 465] on p "[PERSON_NAME] - [DATE] 11h42" at bounding box center [1031, 473] width 451 height 16
drag, startPoint x: 935, startPoint y: 451, endPoint x: 865, endPoint y: 455, distance: 70.6
click at [865, 482] on span "Interlocuteur: [PERSON_NAME] 0684524242 [EMAIL_ADDRESS][DOMAIN_NAME]" at bounding box center [995, 488] width 379 height 12
click at [972, 482] on span "Interlocuteur: Secrétaire 0684524242 [EMAIL_ADDRESS][DOMAIN_NAME]" at bounding box center [979, 488] width 346 height 12
click at [920, 482] on span "Interlocuteur: Secrétaire 0 [EMAIL_ADDRESS][DOMAIN_NAME]" at bounding box center [951, 488] width 290 height 12
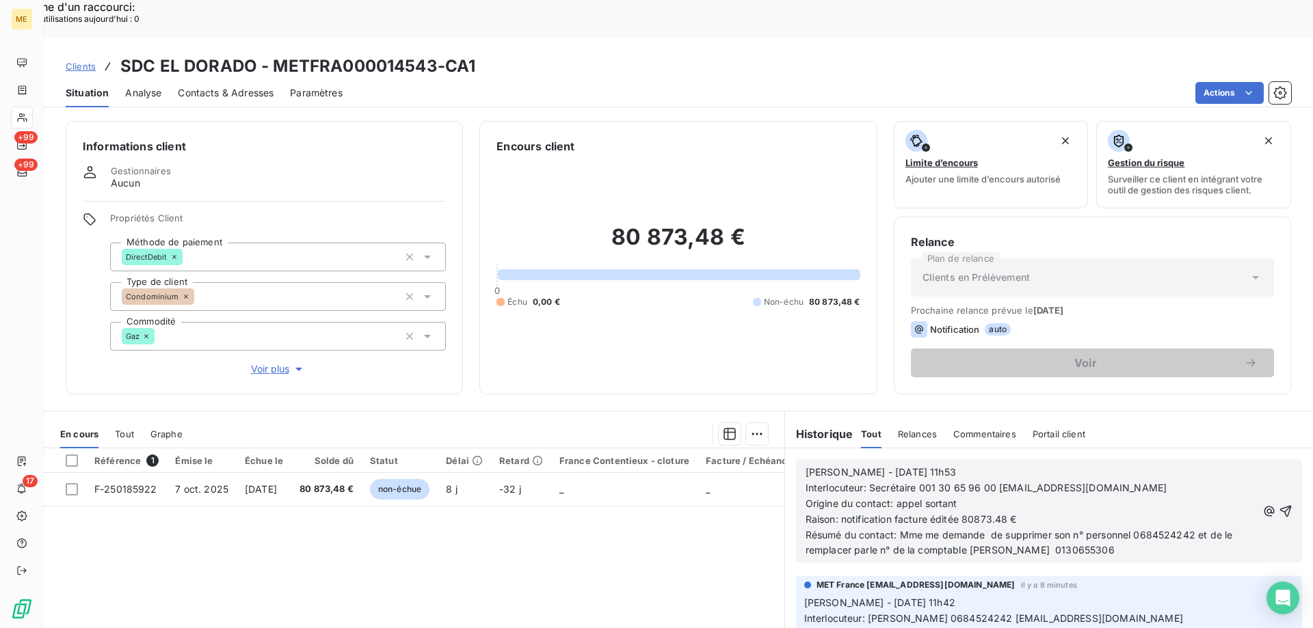
click at [922, 482] on span "Interlocuteur: Secrétaire 001 30 65 96 00 [EMAIL_ADDRESS][DOMAIN_NAME]" at bounding box center [987, 488] width 362 height 12
click at [927, 482] on span "Interlocuteur: Secrétaire 01 30 65 96 00 cchartier@gim-immo.fr" at bounding box center [983, 488] width 355 height 12
click at [941, 482] on span "Interlocuteur: Secrétaire 0130 65 96 00 cchartier@gim-immo.fr" at bounding box center [982, 488] width 352 height 12
click at [950, 482] on span "Interlocuteur: Secrétaire 013065 96 00 cchartier@gim-immo.fr" at bounding box center [980, 488] width 349 height 12
click at [964, 482] on span "Interlocuteur: Secrétaire 01306596 00 cchartier@gim-immo.fr" at bounding box center [979, 488] width 347 height 12
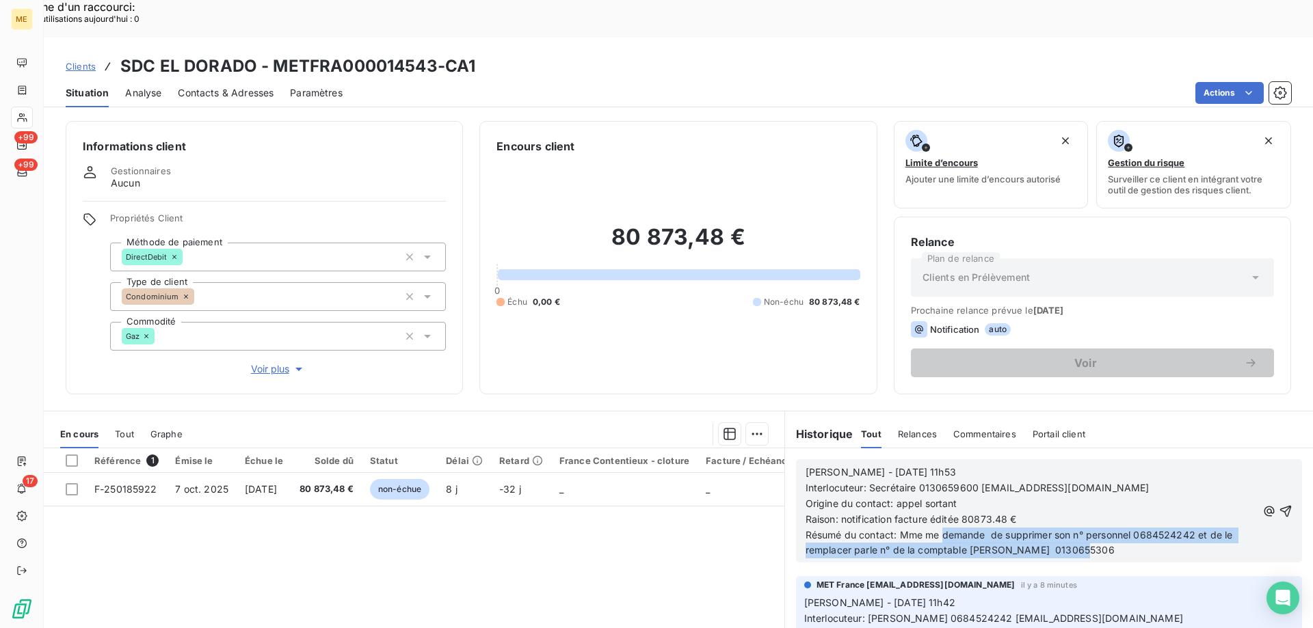
drag, startPoint x: 938, startPoint y: 497, endPoint x: 1095, endPoint y: 524, distance: 159.5
click at [1095, 524] on div "Sylvain - 15/10/2025 - 11h53 Interlocuteur: Secrétaire 0130659600 cchartier@gim…" at bounding box center [1049, 511] width 506 height 103
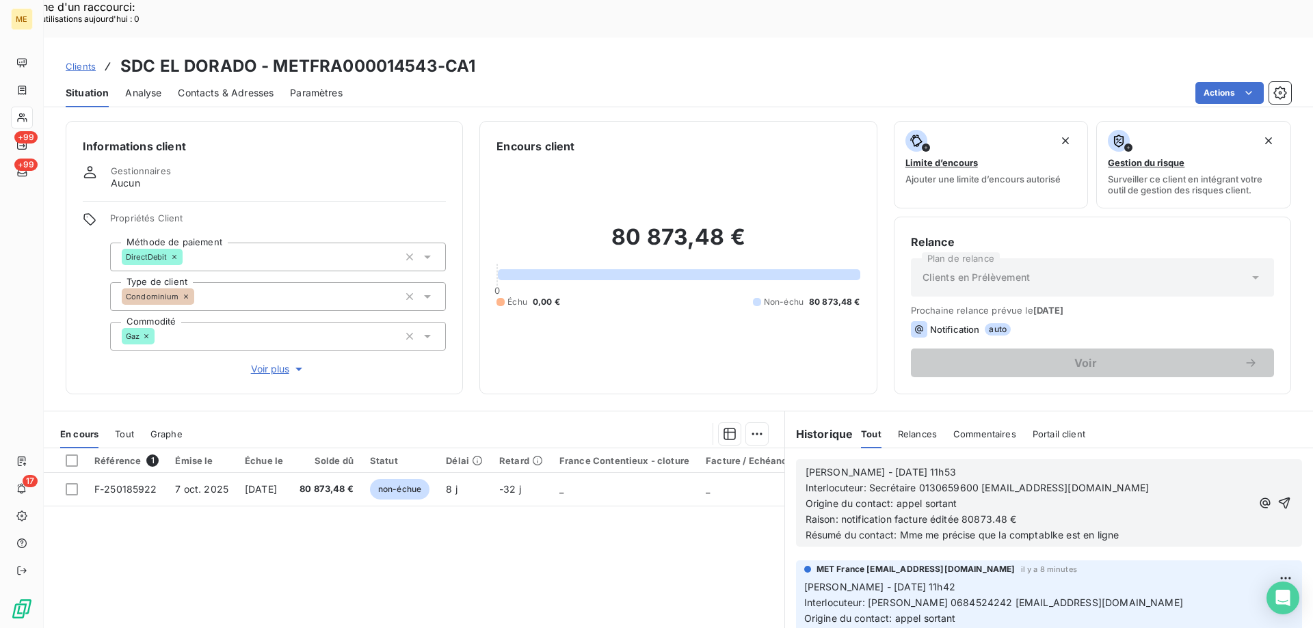
click at [1036, 528] on p "Résumé du contact: Mme me précise que la comptablke est en ligne" at bounding box center [1029, 536] width 446 height 16
click at [1019, 529] on span "Résumé du contact: Mme me précise que la comptablke est en ligne" at bounding box center [963, 535] width 314 height 12
click at [0, 0] on lt-span "comptabl e" at bounding box center [0, 0] width 0 height 0
click at [1139, 528] on p "Résumé du contact: Mme me précise que la comptable est en ligne" at bounding box center [1029, 536] width 446 height 16
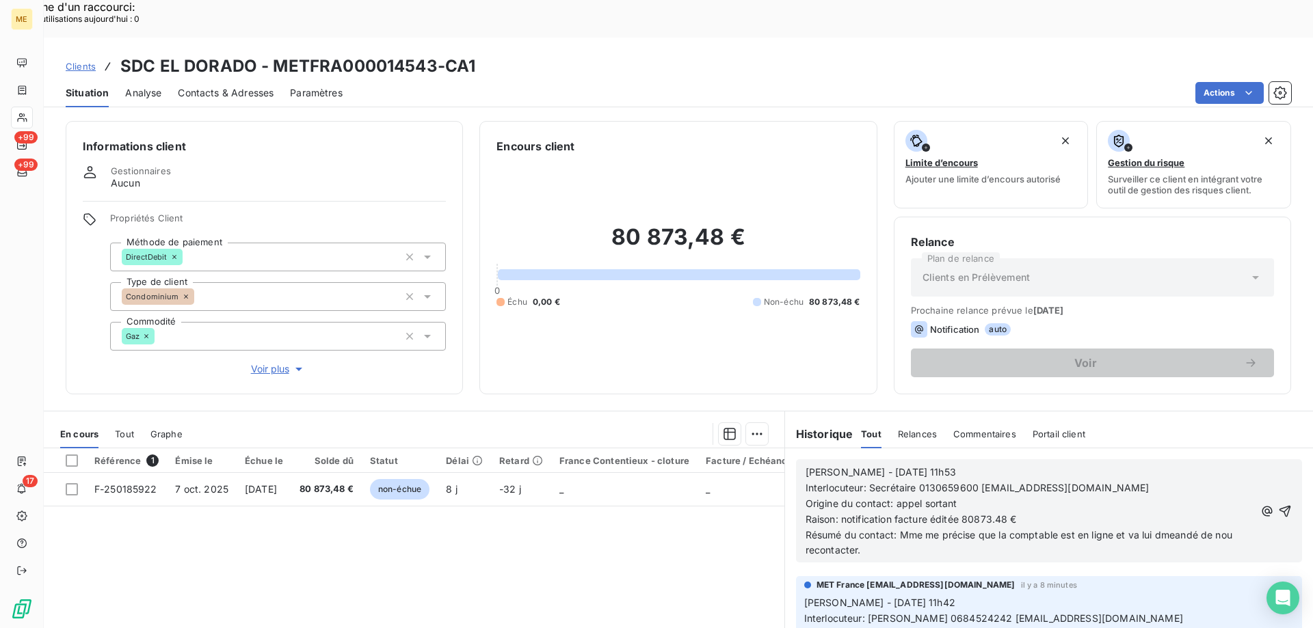
click at [1173, 529] on span "Résumé du contact: Mme me précise que la comptable est en ligne et va lui dmean…" at bounding box center [1020, 542] width 429 height 27
click at [0, 0] on lt-span "d em andé" at bounding box center [0, 0] width 0 height 0
click at [1180, 529] on span "Résumé du contact: Mme me précise que la comptable est en ligne et va lui deman…" at bounding box center [1020, 542] width 429 height 27
click at [0, 0] on lt-span "demand er" at bounding box center [0, 0] width 0 height 0
click at [1229, 529] on span "Résumé du contact: Mme me précise que la comptable est en ligne et va lui deman…" at bounding box center [1023, 542] width 434 height 27
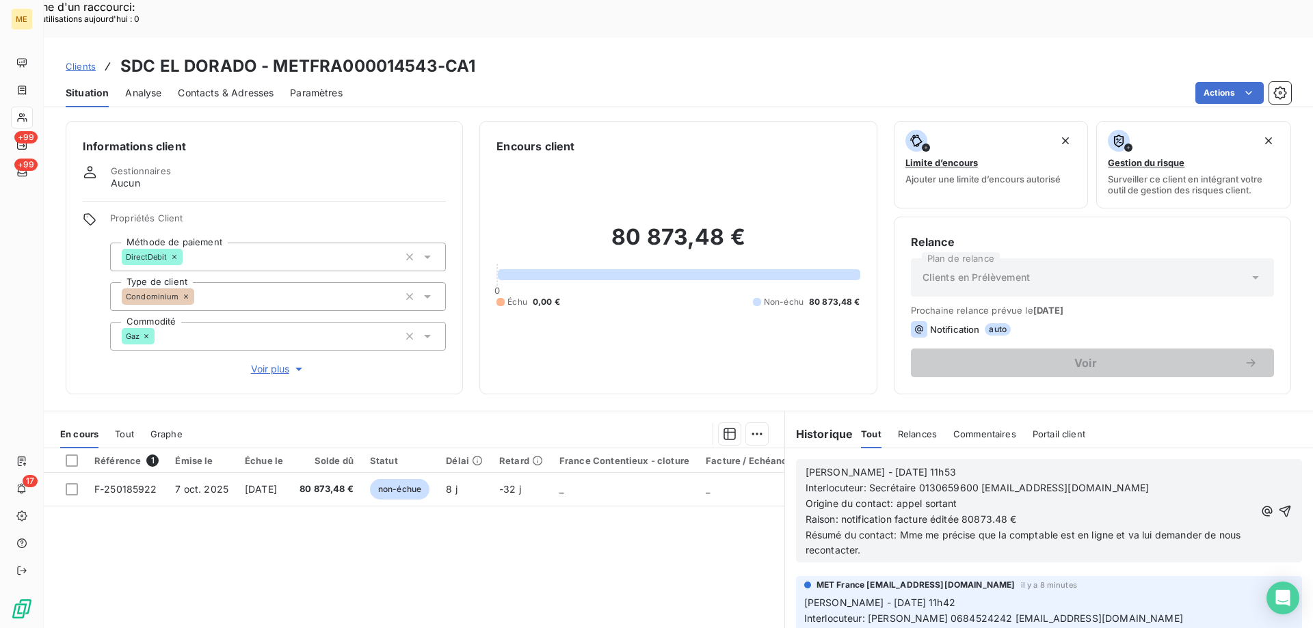
drag, startPoint x: 1268, startPoint y: 475, endPoint x: 1235, endPoint y: 475, distance: 33.5
click at [1279, 505] on icon "button" at bounding box center [1285, 511] width 12 height 12
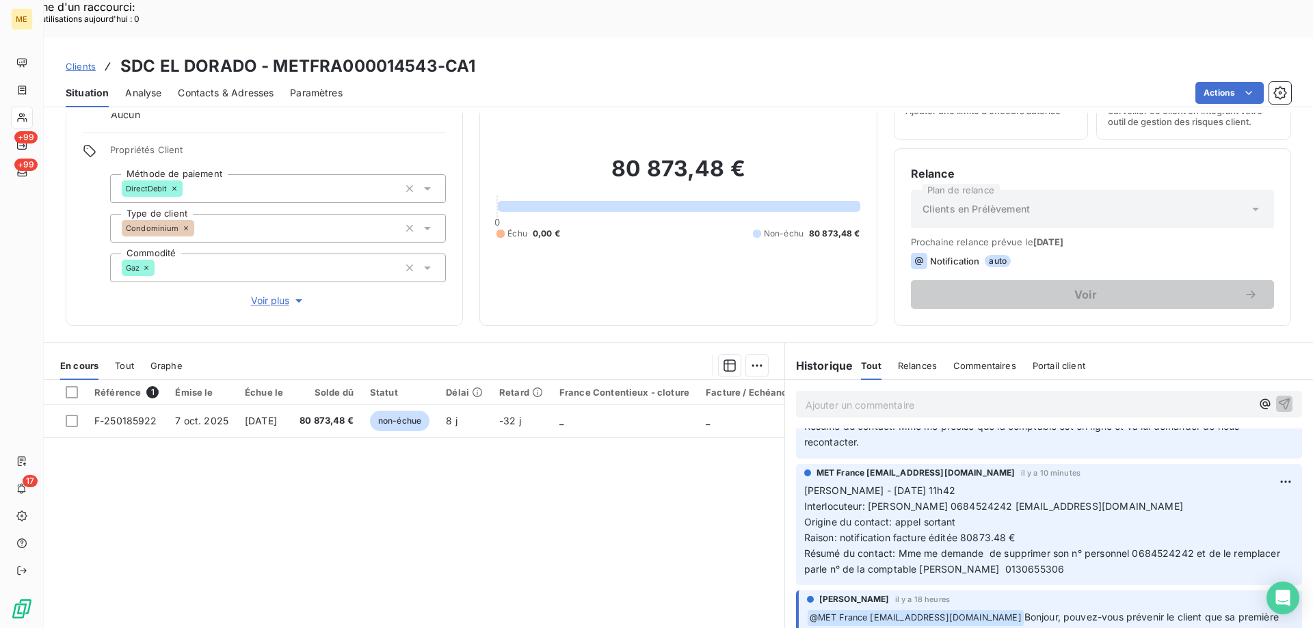
scroll to position [87, 0]
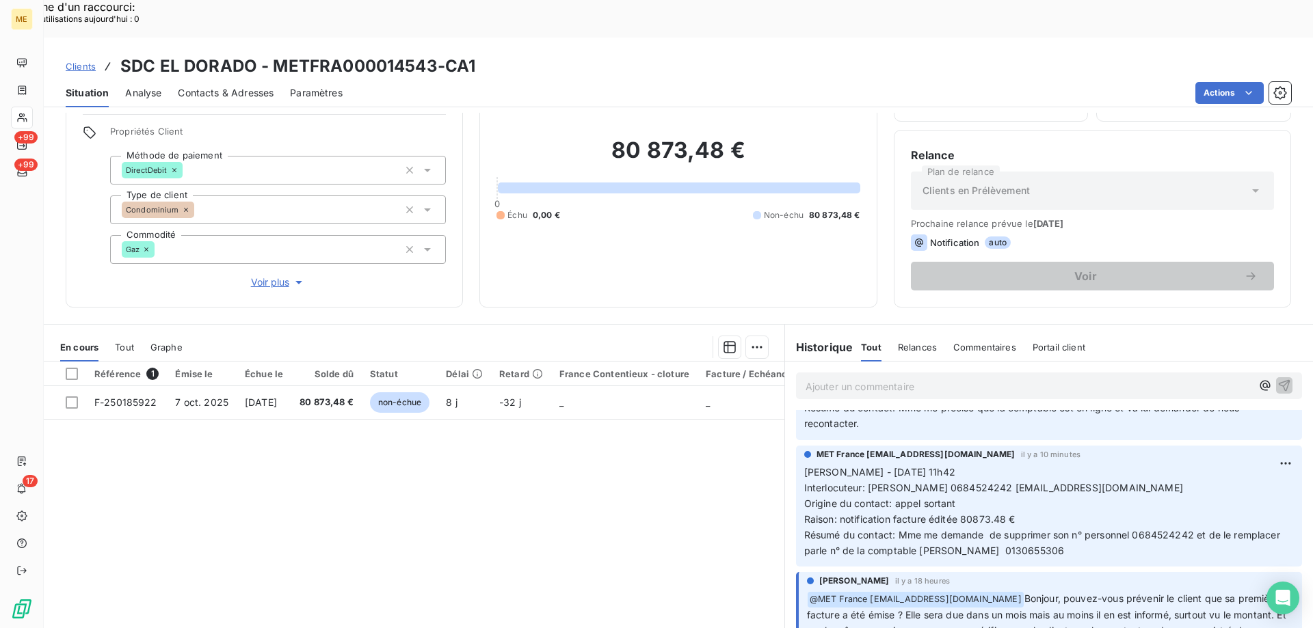
click at [864, 378] on p "Ajouter un commentaire ﻿" at bounding box center [1029, 386] width 446 height 17
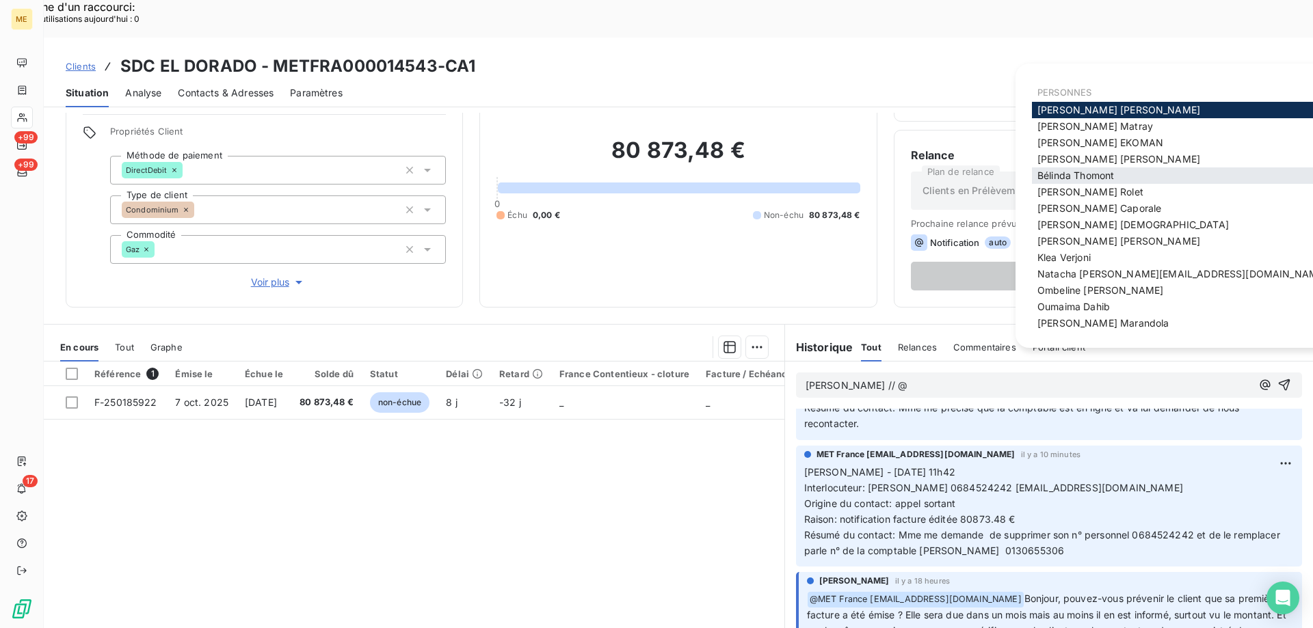
click at [1084, 181] on span "[PERSON_NAME]" at bounding box center [1075, 176] width 77 height 12
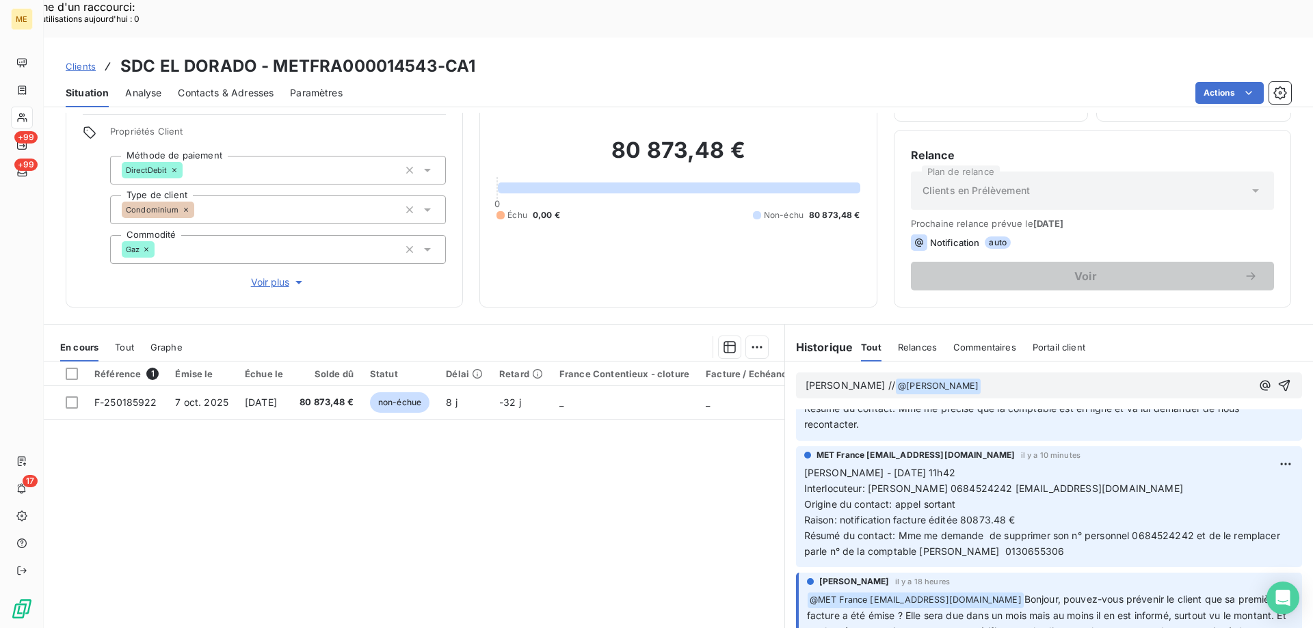
scroll to position [93, 0]
click at [1128, 378] on p "Sylvain // @ Bélinda Thomont ﻿ Pour information j'ai d'abord contacté" at bounding box center [1029, 386] width 446 height 16
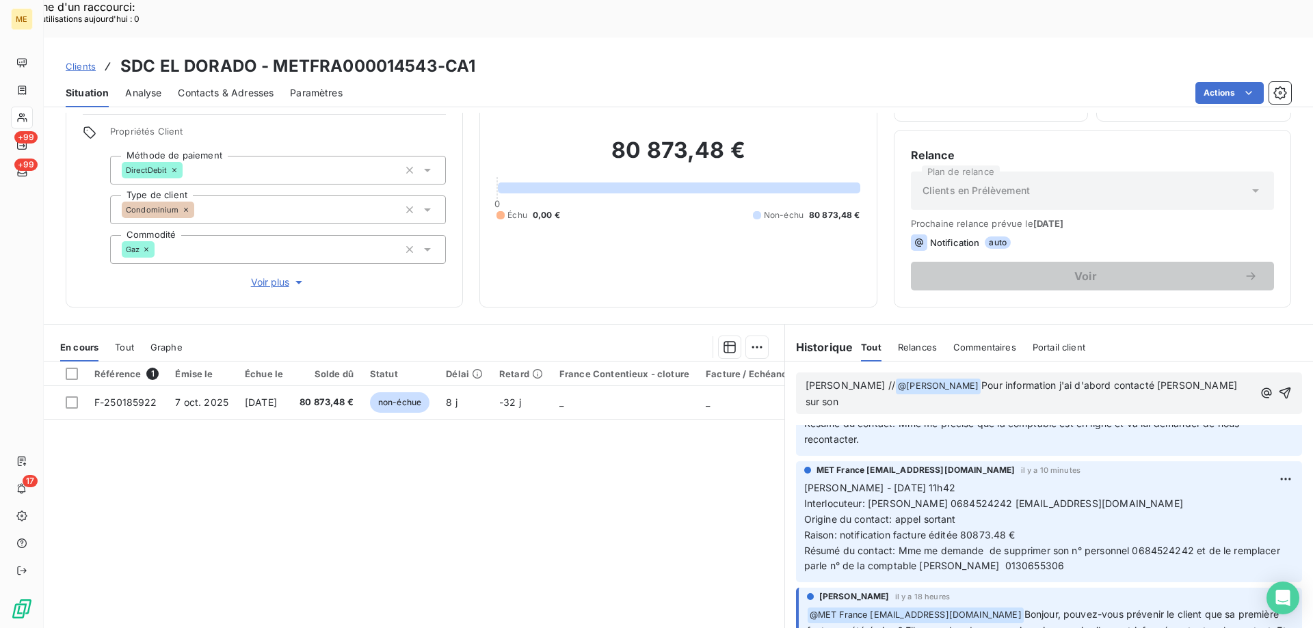
click at [1120, 380] on span "Pour information j'ai d'abord contacté mme CHARTIER sur son" at bounding box center [1023, 394] width 434 height 28
click at [0, 0] on lt-div at bounding box center [0, 0] width 0 height 0
click at [1085, 377] on div "Sylvain // @ Bélinda Thomont ﻿ Pour information j'ai d'abord contacté Mme CHART…" at bounding box center [1029, 394] width 447 height 34
click at [1114, 378] on p "Sylvain // @ Bélinda Thomont ﻿ Pour information j'ai d'abord contacté Mme CHART…" at bounding box center [1029, 394] width 447 height 32
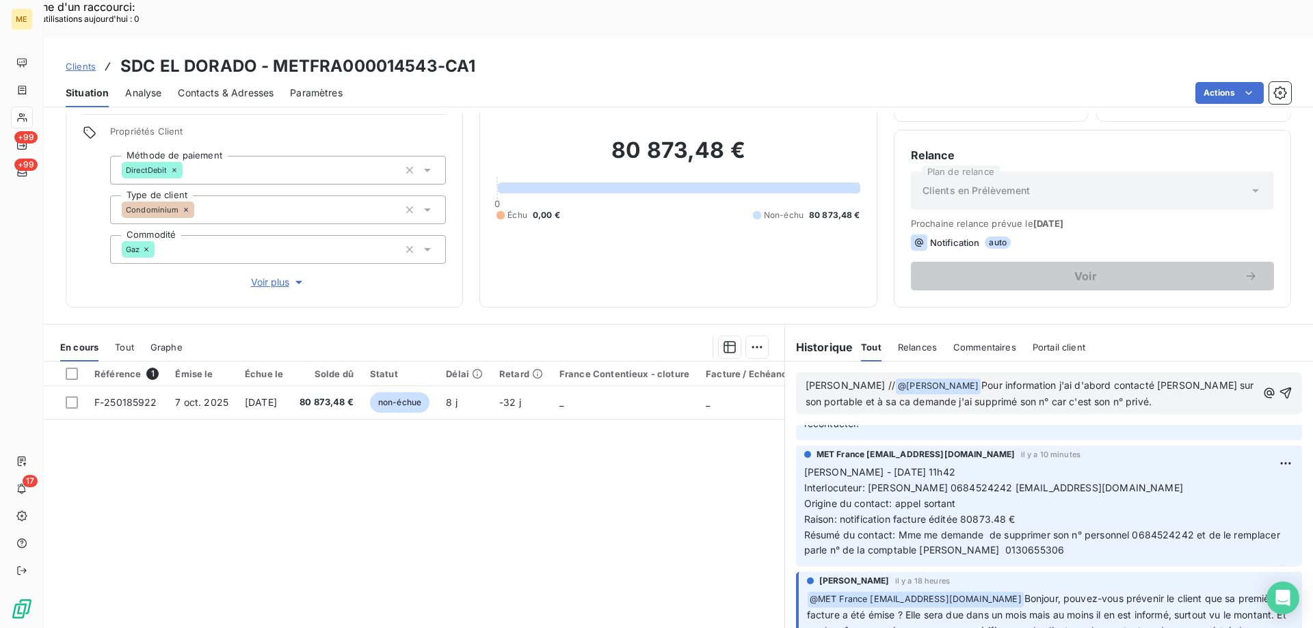
click at [877, 380] on span "Pour information j'ai d'abord contacté Mme CHARTIER sur son portable et à sa ca…" at bounding box center [1031, 394] width 451 height 28
click at [0, 0] on lt-em "ça" at bounding box center [0, 0] width 0 height 0
click at [870, 380] on span "Pour information j'ai d'abord contacté Mme CHARTIER sur son portable et à sa ça…" at bounding box center [1031, 394] width 451 height 28
click at [0, 0] on lt-em "ça" at bounding box center [0, 0] width 0 height 0
click at [1153, 378] on p "Sylvain // @ Bélinda Thomont ﻿ Pour information j'ai d'abord contacté Mme CHART…" at bounding box center [1031, 394] width 451 height 32
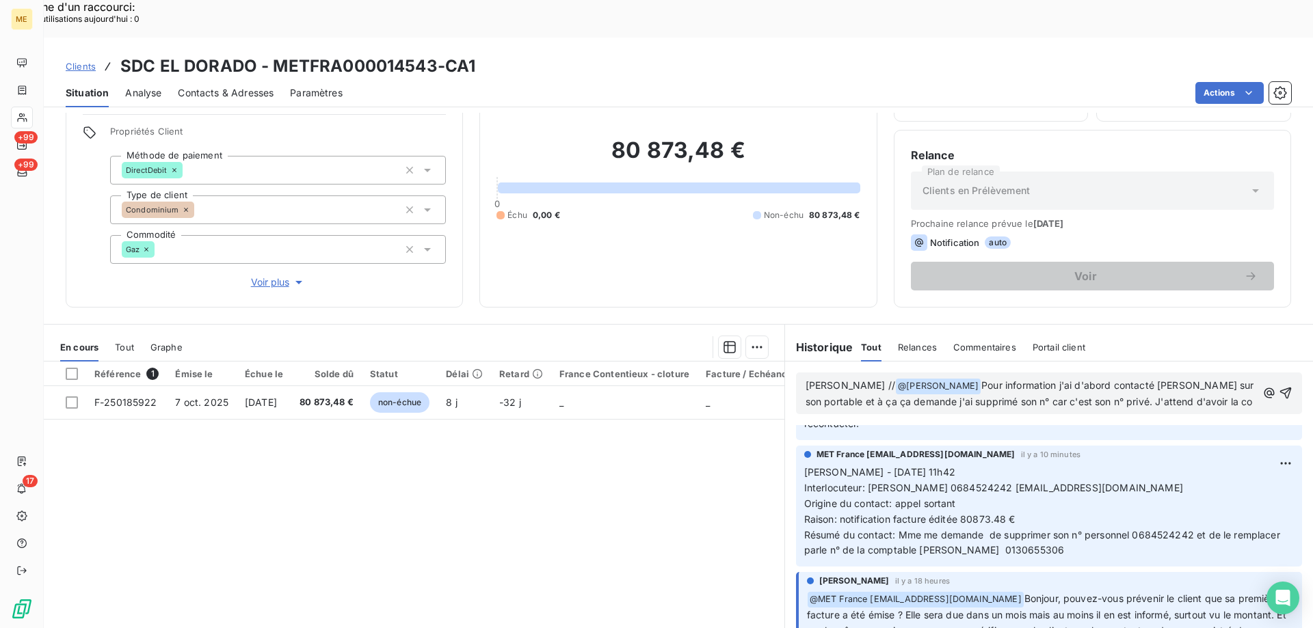
scroll to position [124, 0]
click at [884, 380] on span "Pour information j'ai d'abord contacté Mme CHARTIER sur son portable et à ça ça…" at bounding box center [1031, 402] width 451 height 44
click at [1121, 380] on span "Pour information j'ai d'abord contacté Mme CHARTIER sur son portable et à ça de…" at bounding box center [1031, 402] width 451 height 44
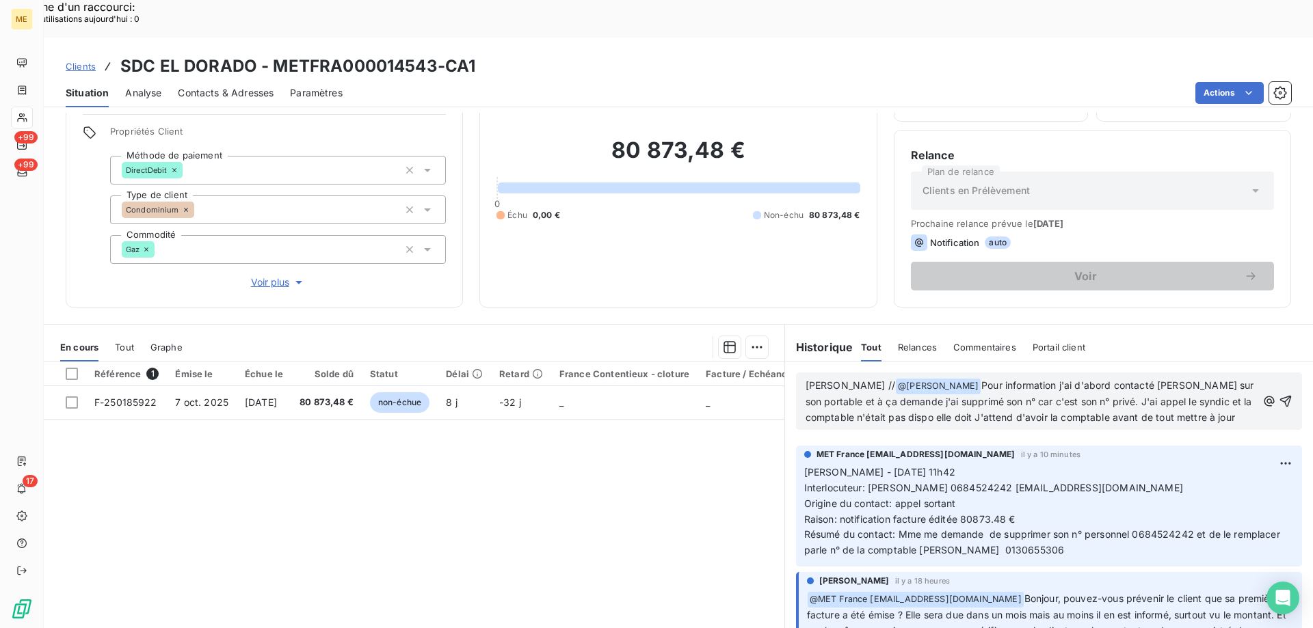
scroll to position [139, 0]
click at [1009, 383] on span "Pour information j'ai d'abord contacté Mme CHARTIER sur son portable et à ça de…" at bounding box center [1031, 409] width 451 height 59
click at [0, 0] on lt-span "re co ntacter" at bounding box center [0, 0] width 0 height 0
click at [1082, 381] on span "Pour information j'ai d'abord contacté Mme CHARTIER sur son portable et à ça de…" at bounding box center [1031, 409] width 451 height 59
click at [0, 0] on lt-span "après" at bounding box center [0, 0] width 0 height 0
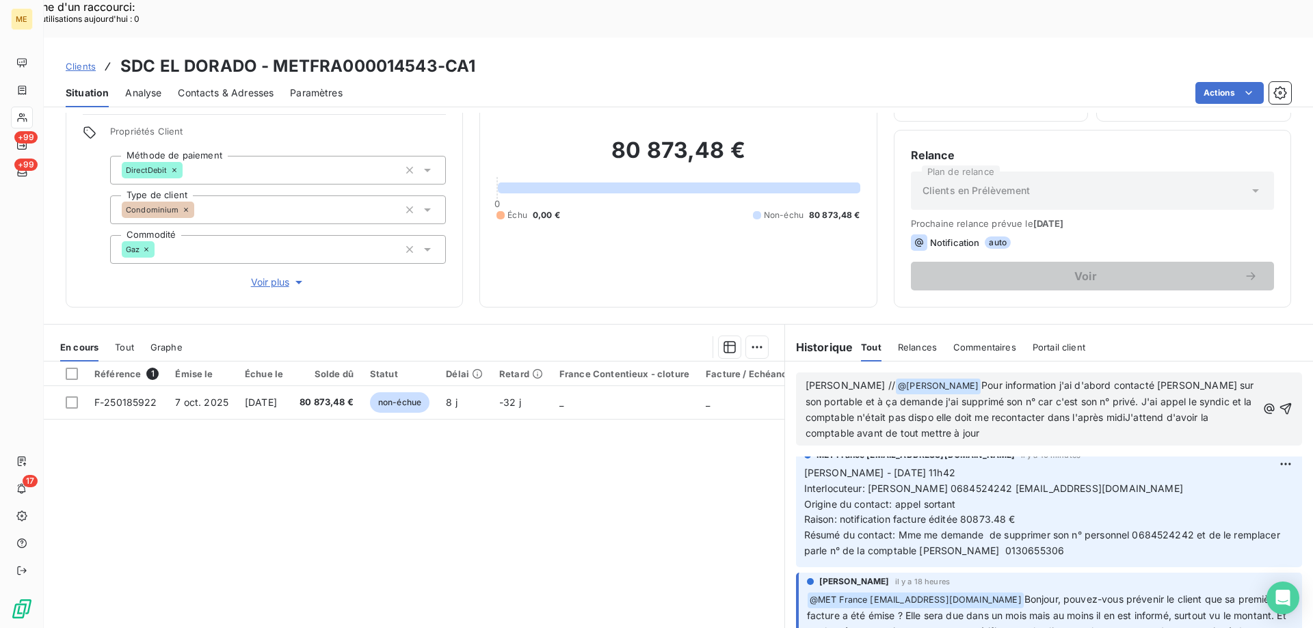
click at [1119, 382] on span "Pour information j'ai d'abord contacté Mme CHARTIER sur son portable et à ça de…" at bounding box center [1031, 409] width 451 height 59
click at [1126, 382] on span "Pour information j'ai d'abord contacté Mme CHARTIER sur son portable et à ça de…" at bounding box center [1031, 409] width 451 height 59
click at [1121, 382] on span "Pour information j'ai d'abord contacté Mme CHARTIER sur son portable et à ça de…" at bounding box center [1031, 409] width 451 height 59
click at [1009, 392] on p "Sylvain // @ Bélinda Thomont ﻿ Pour information j'ai d'abord contacté Mme CHART…" at bounding box center [1031, 410] width 451 height 64
click at [929, 403] on p "Sylvain // @ Bélinda Thomont ﻿ Pour information j'ai d'abord contacté Mme CHART…" at bounding box center [1031, 410] width 451 height 64
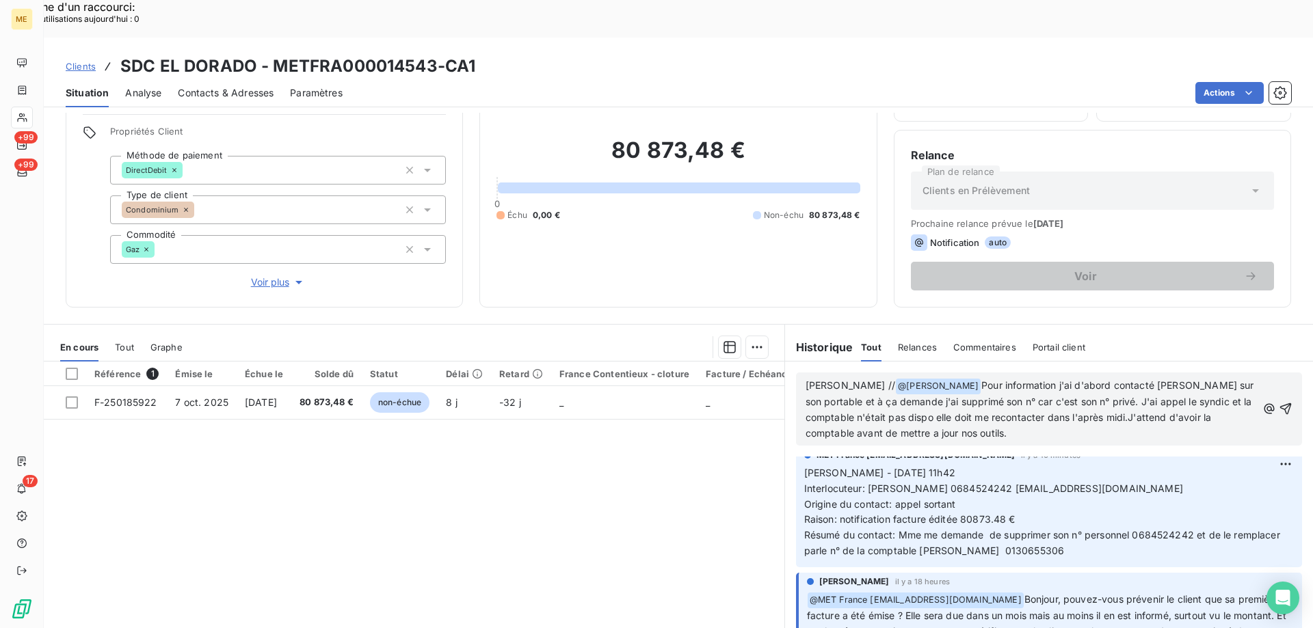
click at [929, 401] on p "Sylvain // @ Bélinda Thomont ﻿ Pour information j'ai d'abord contacté Mme CHART…" at bounding box center [1031, 410] width 451 height 64
click at [0, 0] on lt-em "à" at bounding box center [0, 0] width 0 height 0
click at [1059, 398] on p "Sylvain // @ Bélinda Thomont ﻿ Pour information j'ai d'abord contacté Mme CHART…" at bounding box center [1031, 410] width 451 height 64
click at [1077, 381] on span "Pour information j'ai d'abord contacté Mme CHARTIER sur son portable et à ça de…" at bounding box center [1031, 409] width 451 height 59
click at [0, 0] on lt-span "après-midi" at bounding box center [0, 0] width 0 height 0
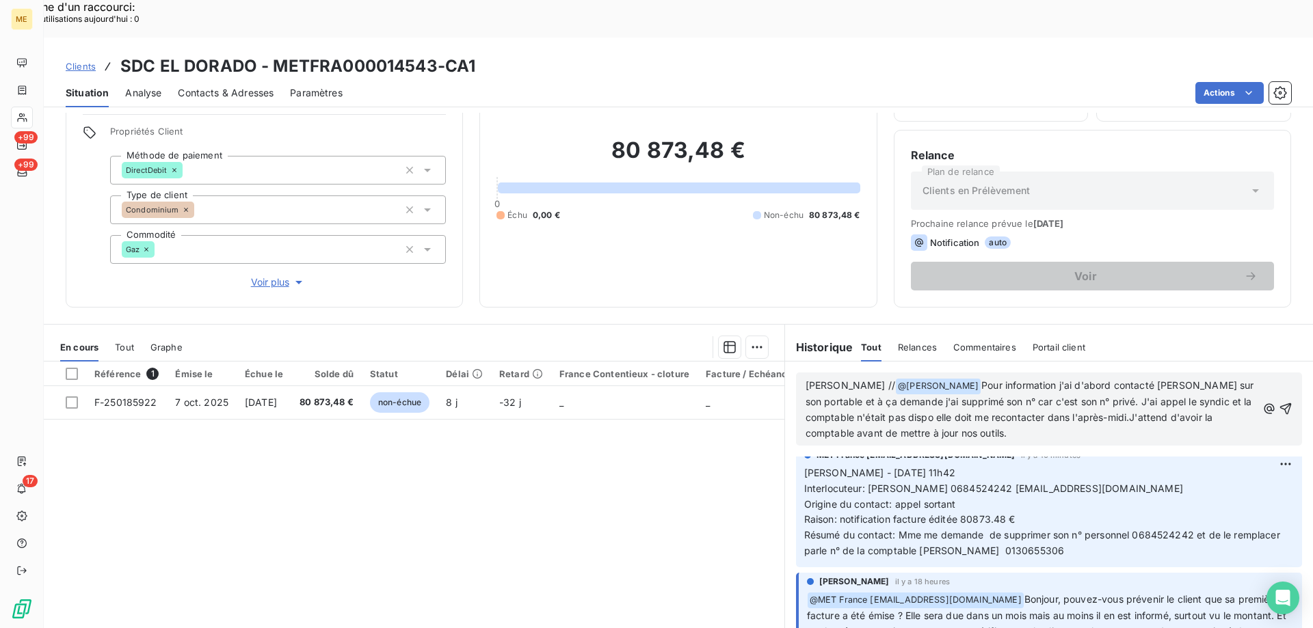
click at [1139, 384] on span "Pour information j'ai d'abord contacté Mme CHARTIER sur son portable et à ça de…" at bounding box center [1031, 409] width 451 height 59
click at [0, 0] on lt-span "attend s" at bounding box center [0, 0] width 0 height 0
click at [927, 382] on span "Pour information j'ai d'abord contacté Mme CHARTIER sur son portable et à ça de…" at bounding box center [1031, 409] width 451 height 59
click at [1033, 399] on p "Sylvain // @ Bélinda Thomont ﻿ Pour information j'ai d'abord contacté Mme CHART…" at bounding box center [1031, 410] width 451 height 64
click at [1279, 402] on icon "button" at bounding box center [1286, 409] width 14 height 14
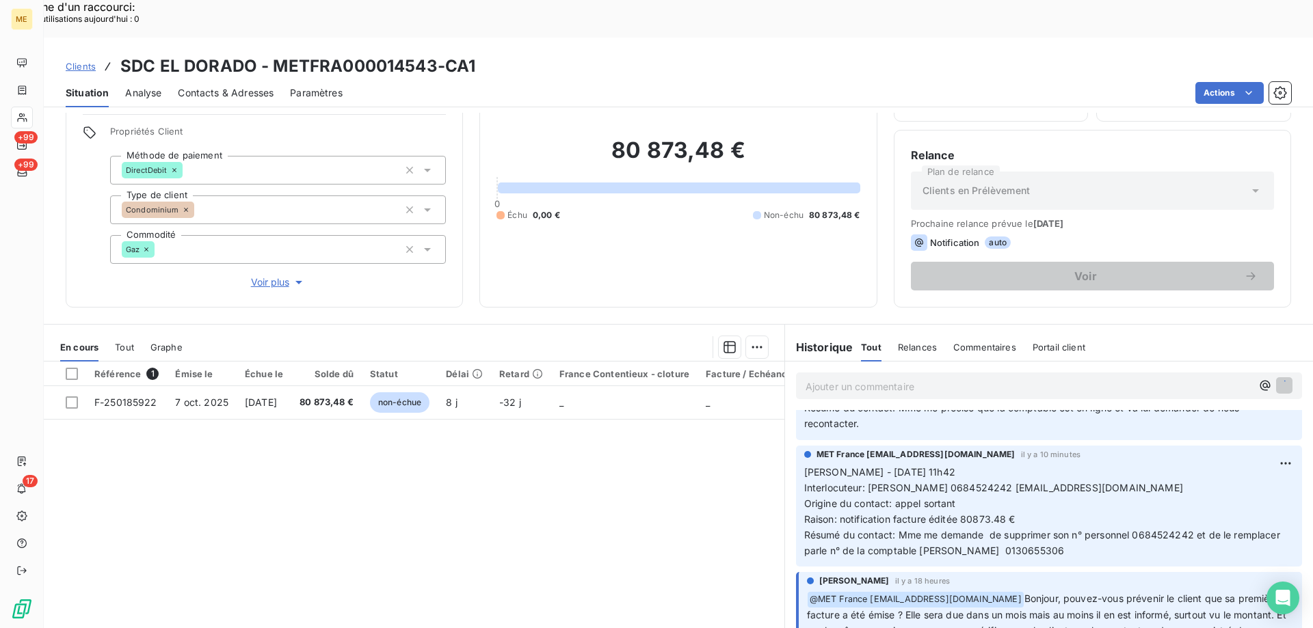
scroll to position [189, 0]
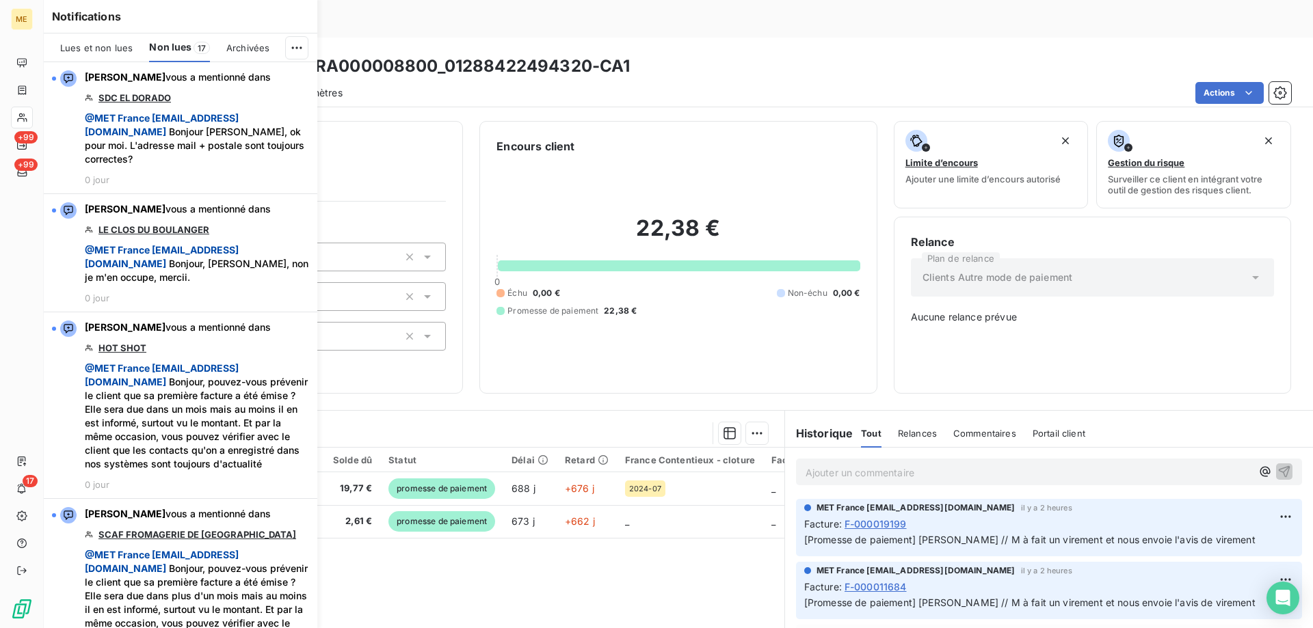
scroll to position [2041, 0]
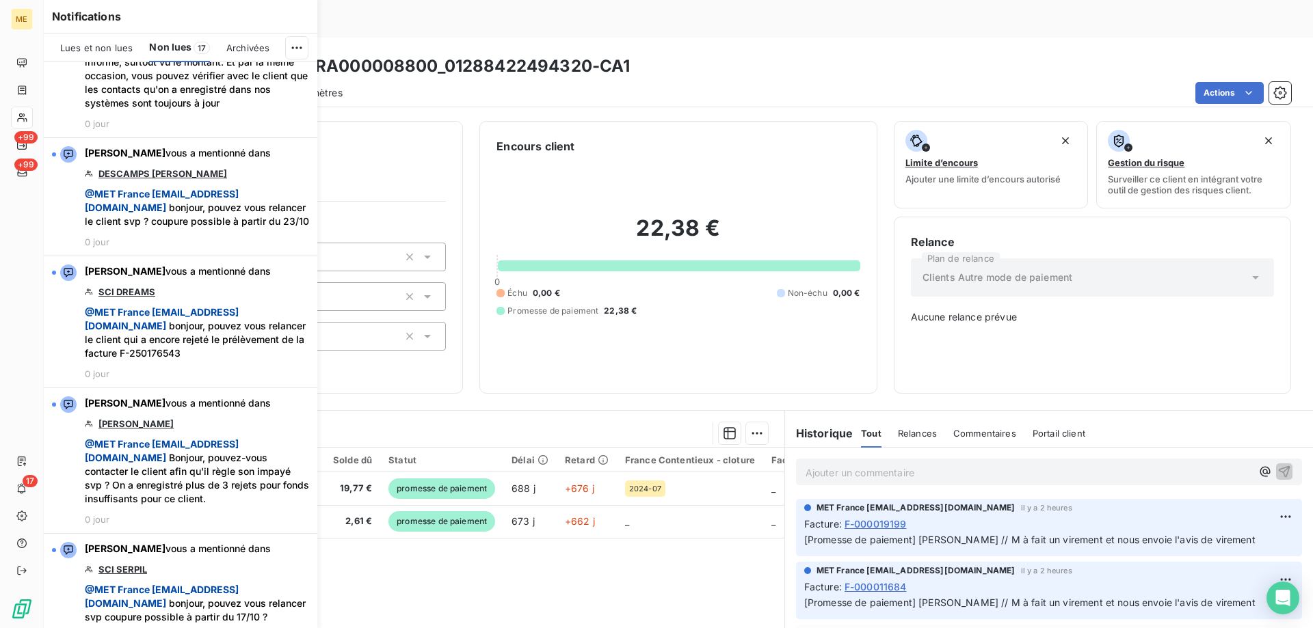
click at [710, 75] on div "Clients COURTECUISSE - METFRA000008800_01288422494320-CA1 Situation Analyse Con…" at bounding box center [678, 352] width 1269 height 628
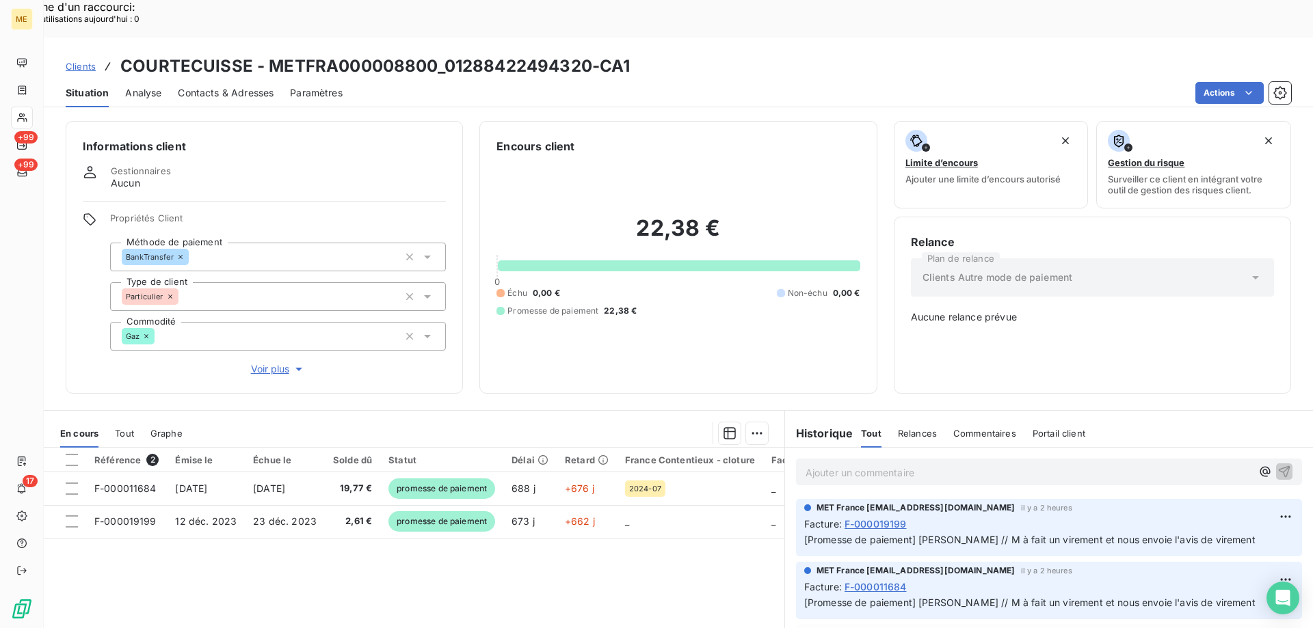
click at [75, 61] on span "Clients" at bounding box center [81, 66] width 30 height 11
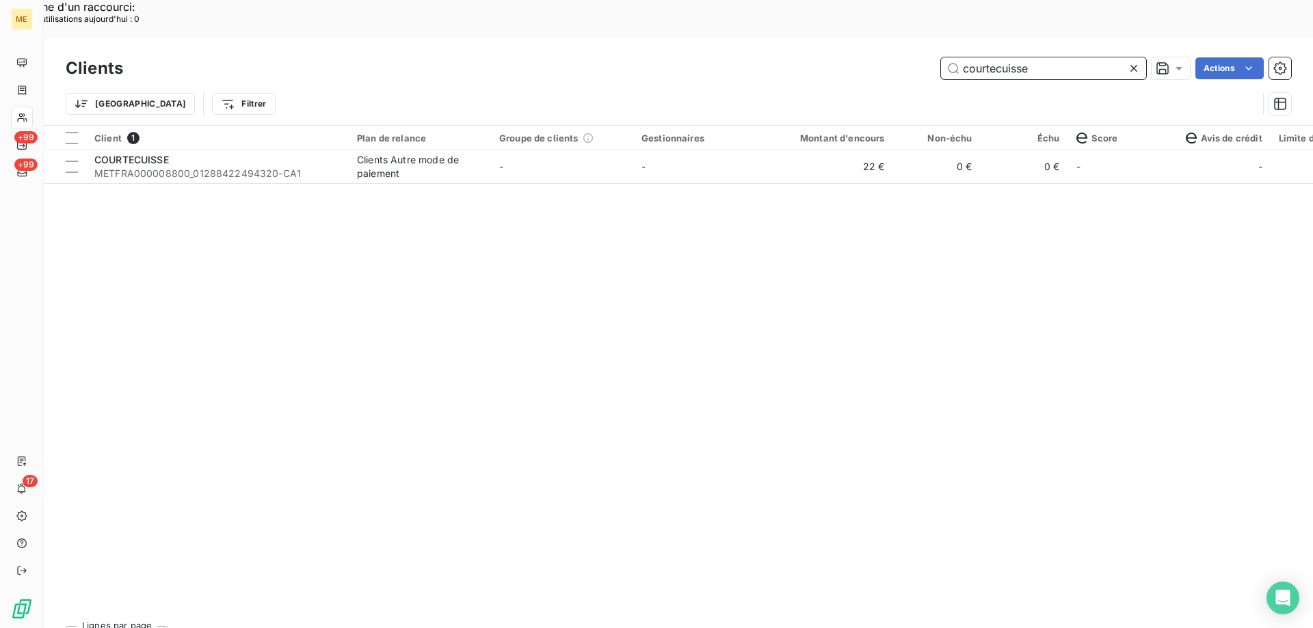
click at [984, 57] on input "courtecuisse" at bounding box center [1043, 68] width 205 height 22
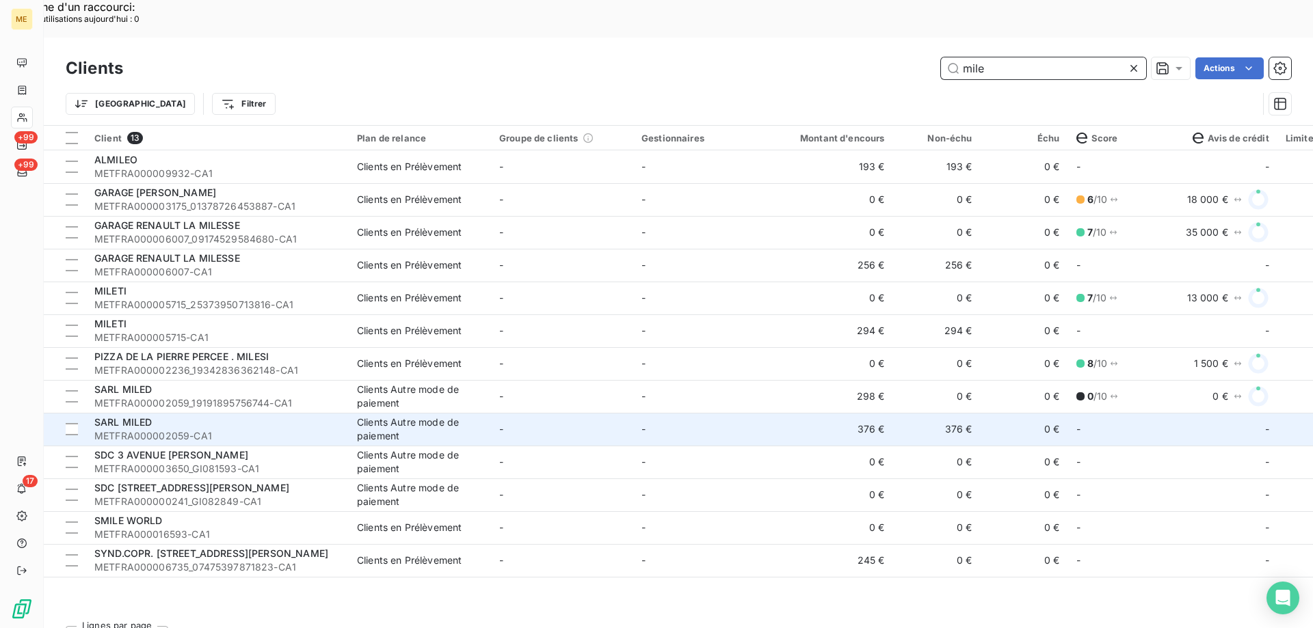
type input "mile"
click at [135, 416] on span "SARL MILED" at bounding box center [123, 422] width 58 height 12
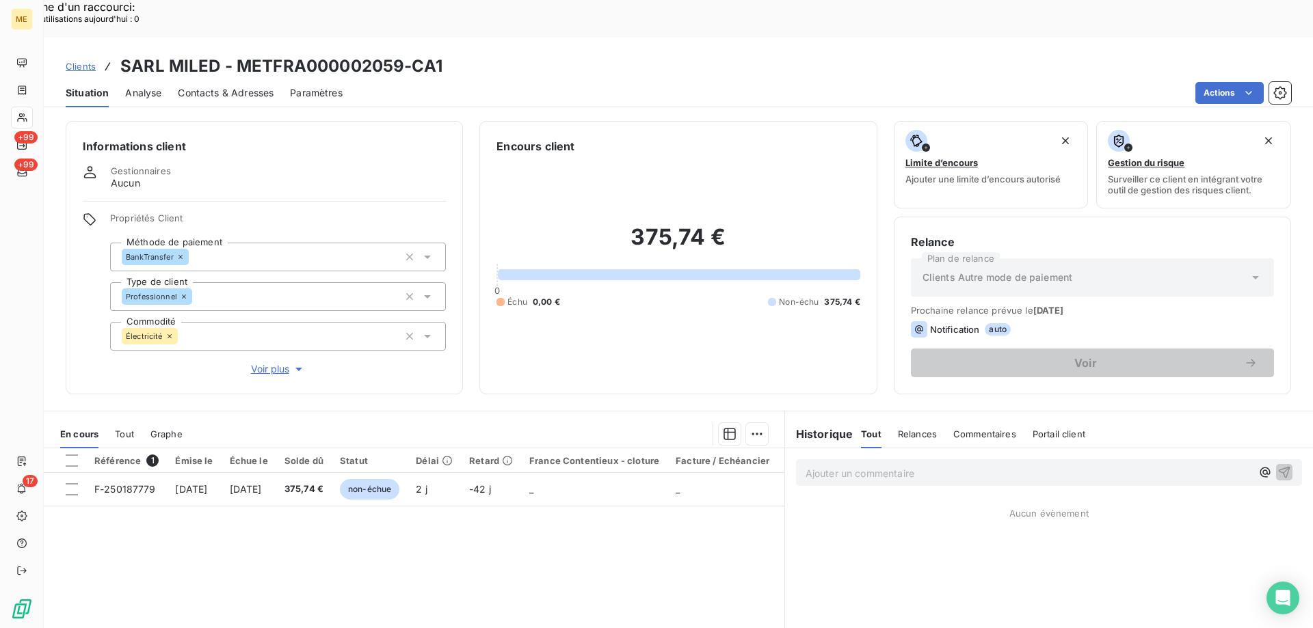
click at [90, 61] on span "Clients" at bounding box center [81, 66] width 30 height 11
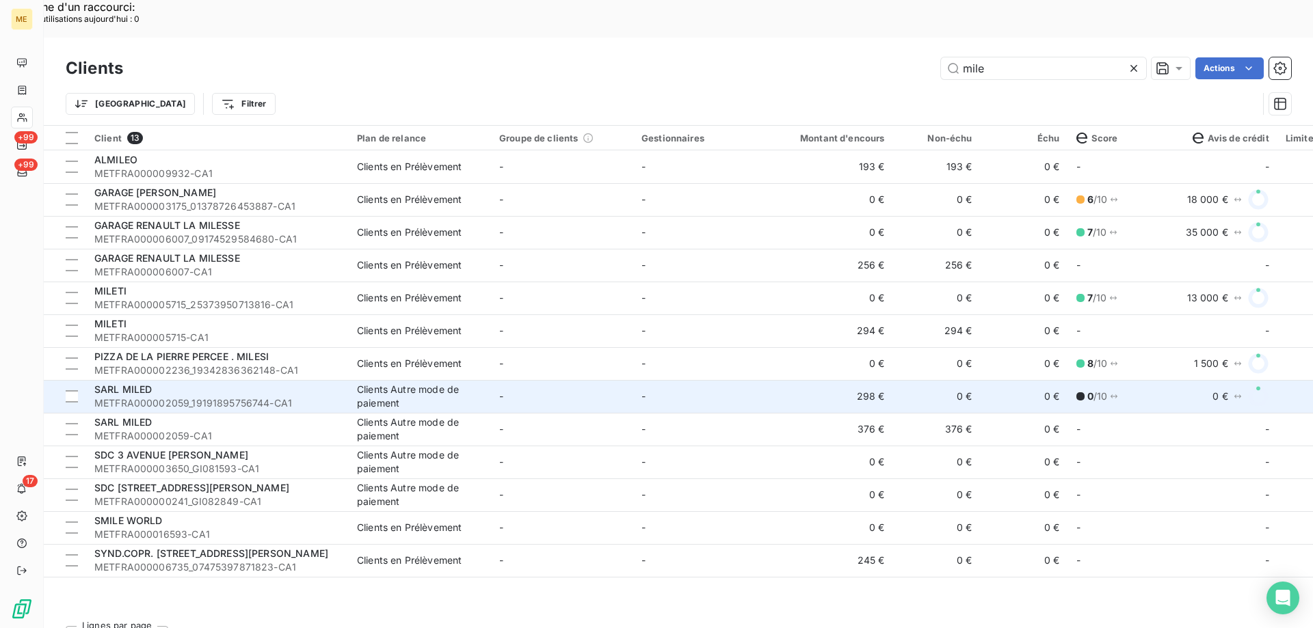
click at [144, 397] on span "METFRA000002059_19191895756744-CA1" at bounding box center [217, 404] width 246 height 14
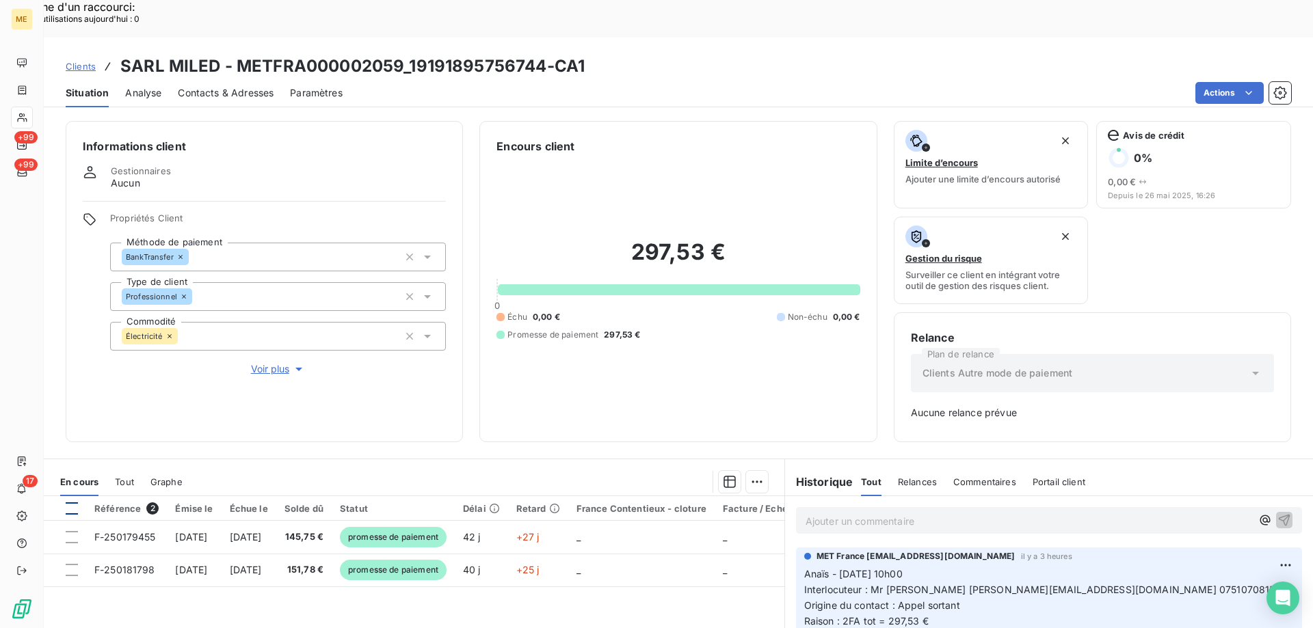
click at [68, 503] on div at bounding box center [72, 509] width 12 height 12
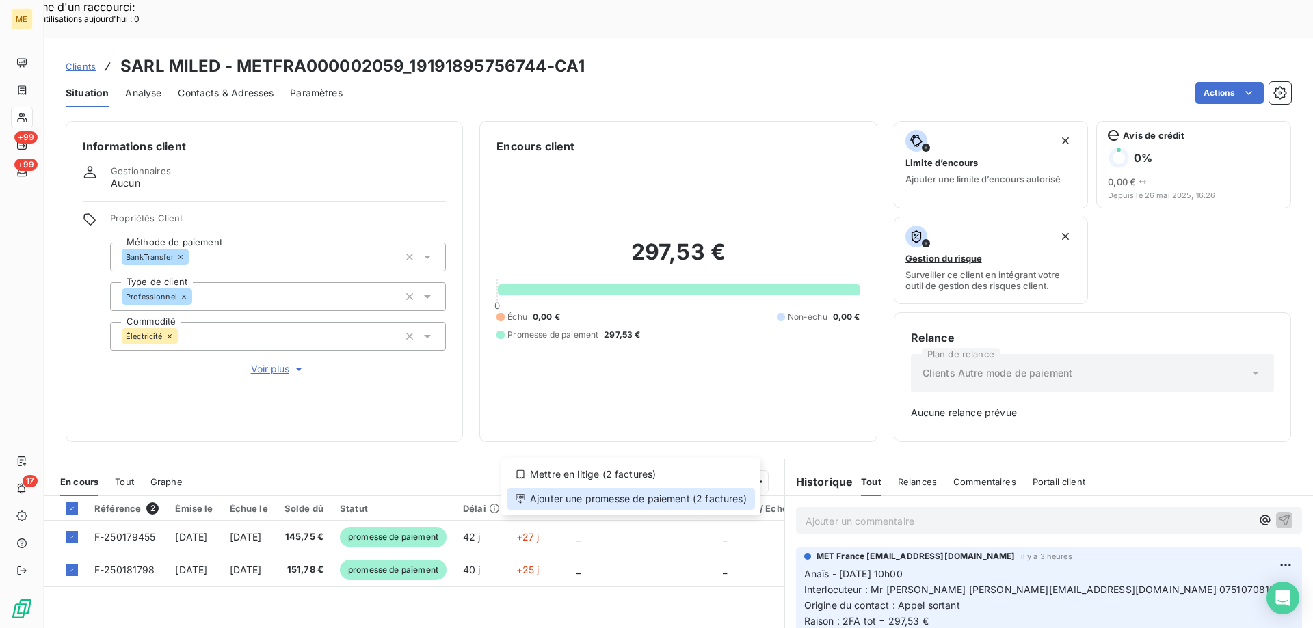
click at [557, 495] on div "Ajouter une promesse de paiement (2 factures)" at bounding box center [631, 499] width 248 height 22
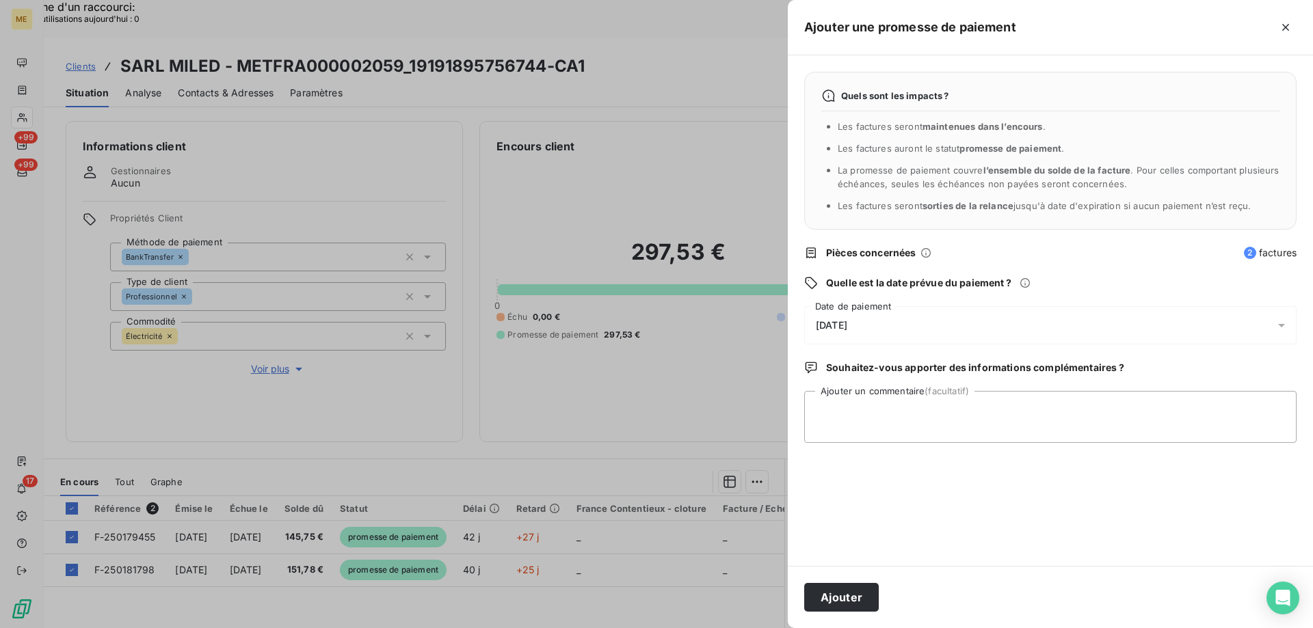
click at [872, 323] on div "16/10/2025" at bounding box center [1050, 325] width 492 height 38
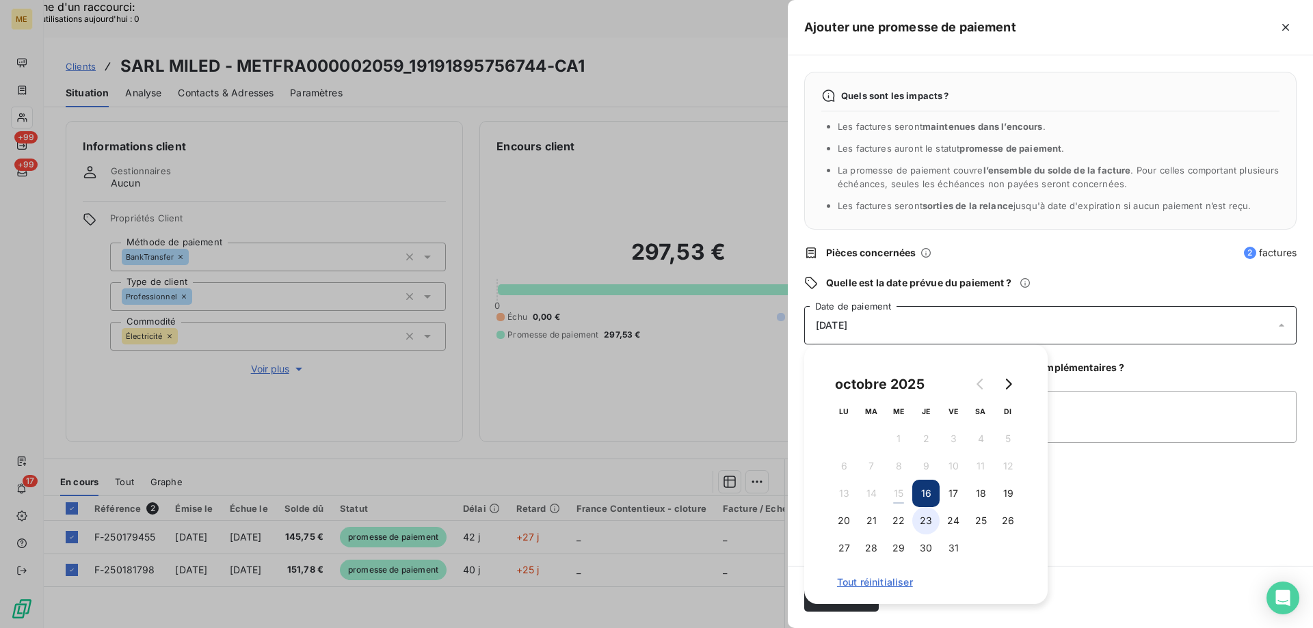
click at [922, 527] on button "23" at bounding box center [925, 520] width 27 height 27
click at [1145, 430] on textarea "Ajouter un commentaire (facultatif)" at bounding box center [1050, 417] width 492 height 52
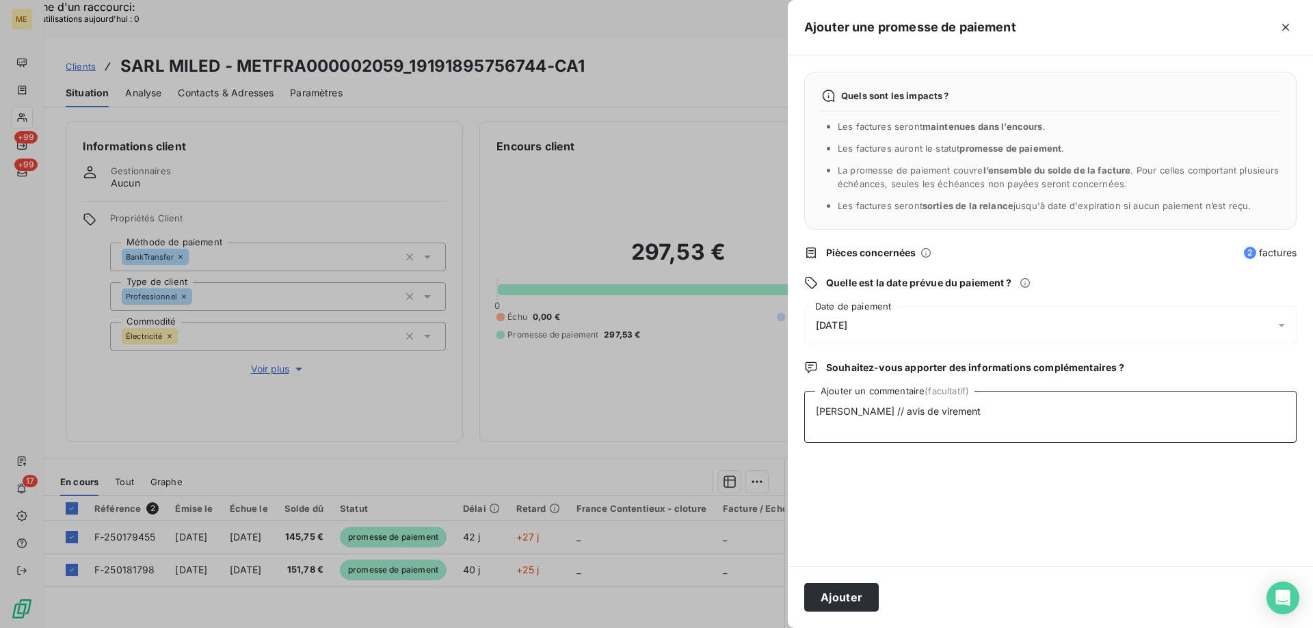
click at [947, 407] on textarea "Sylvain // avis de virement" at bounding box center [1050, 417] width 492 height 52
paste textarea "https://metholdingag.lightning.force.com/lightning/r/vlocity_cmt__CustomerInter…"
type textarea "Sylvain // avis de virement https://metholdingag.lightning.force.com/lightning/…"
click at [825, 608] on button "Ajouter" at bounding box center [841, 597] width 75 height 29
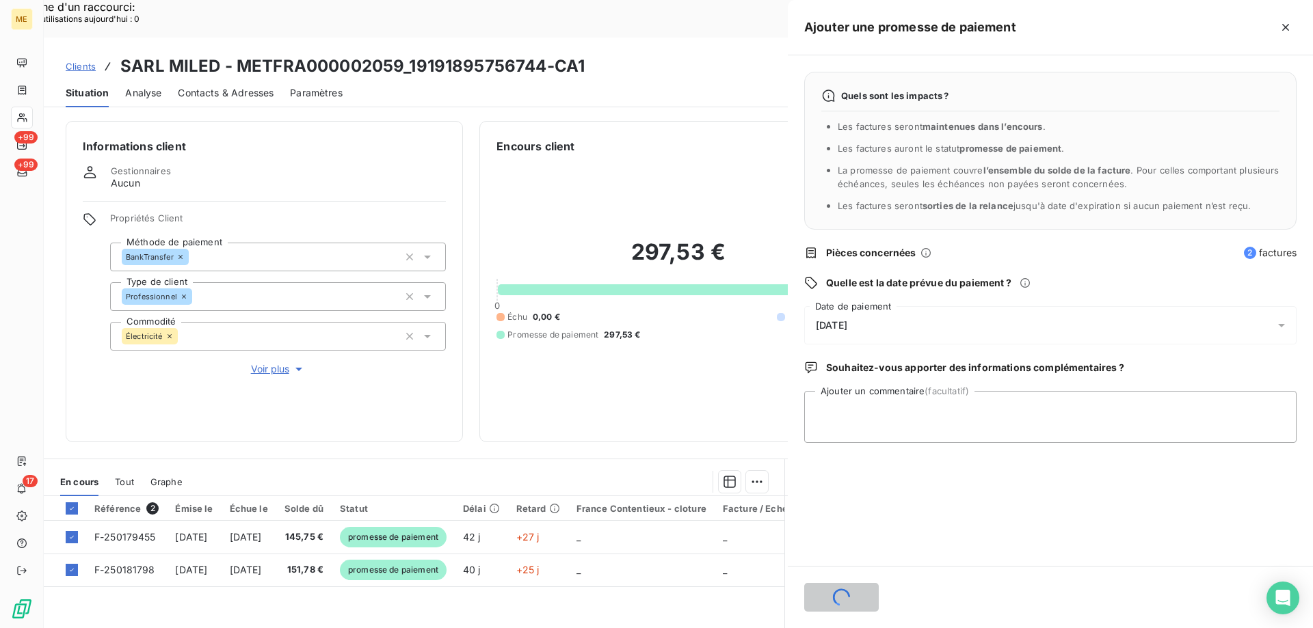
scroll to position [0, 0]
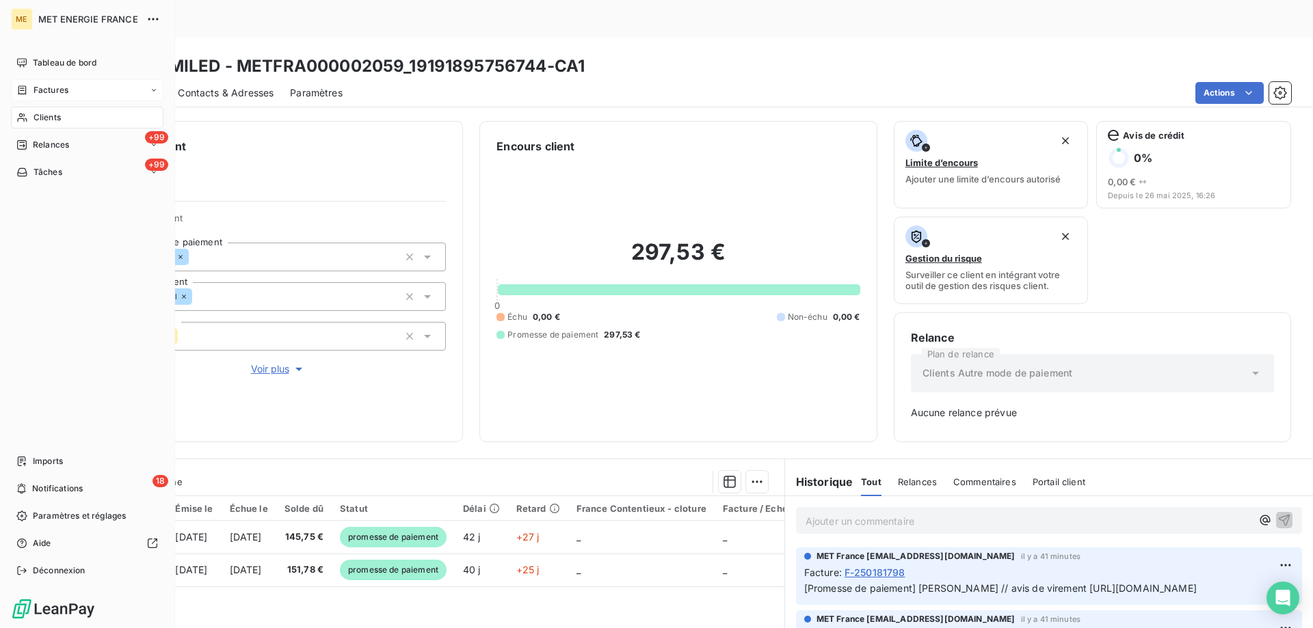
click at [44, 79] on div "Factures" at bounding box center [87, 90] width 152 height 22
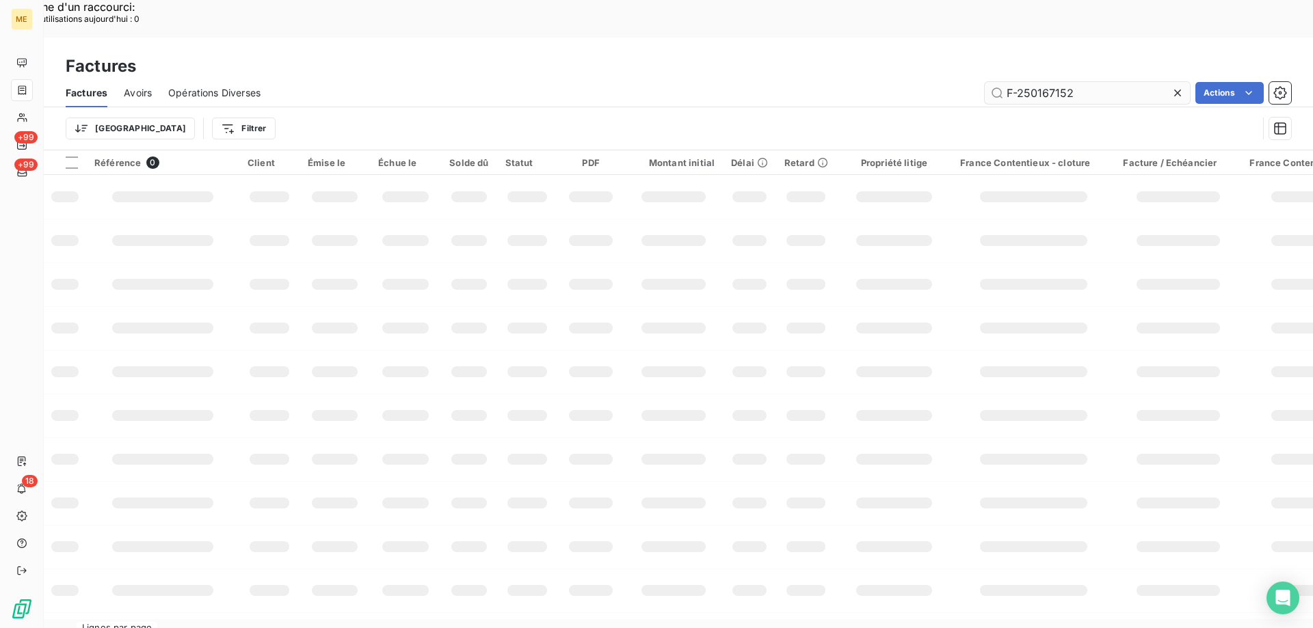
click at [1080, 82] on input "F-250167152" at bounding box center [1087, 93] width 205 height 22
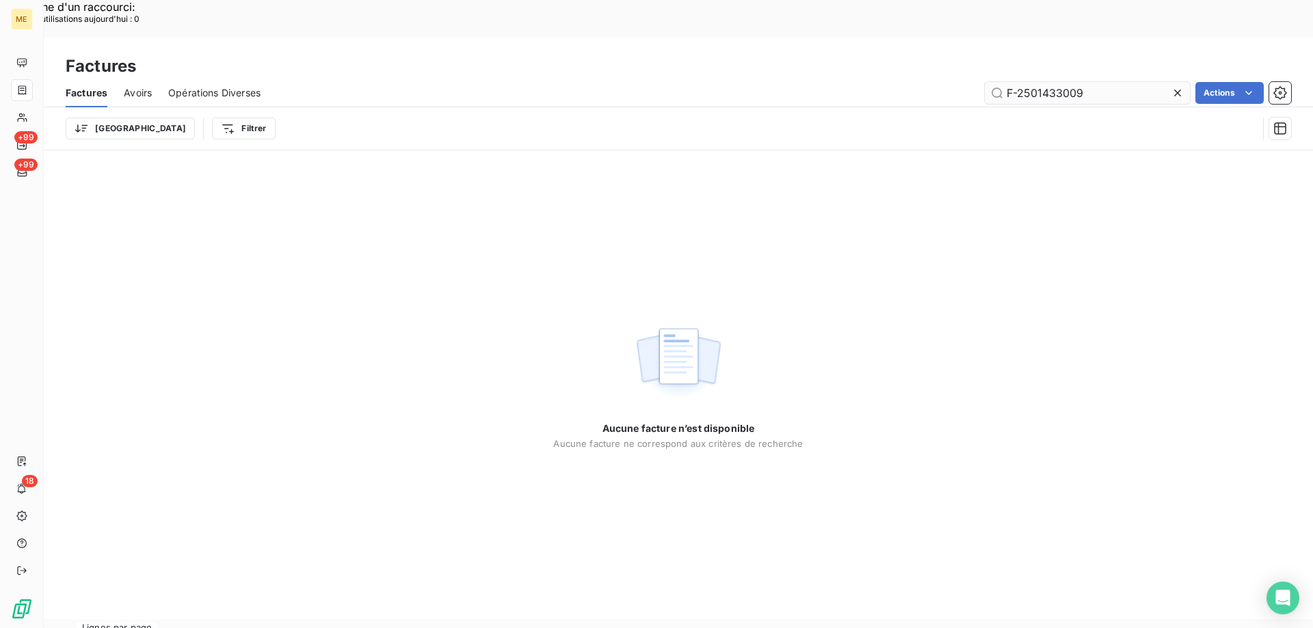
click at [1056, 82] on input "F-2501433009" at bounding box center [1087, 93] width 205 height 22
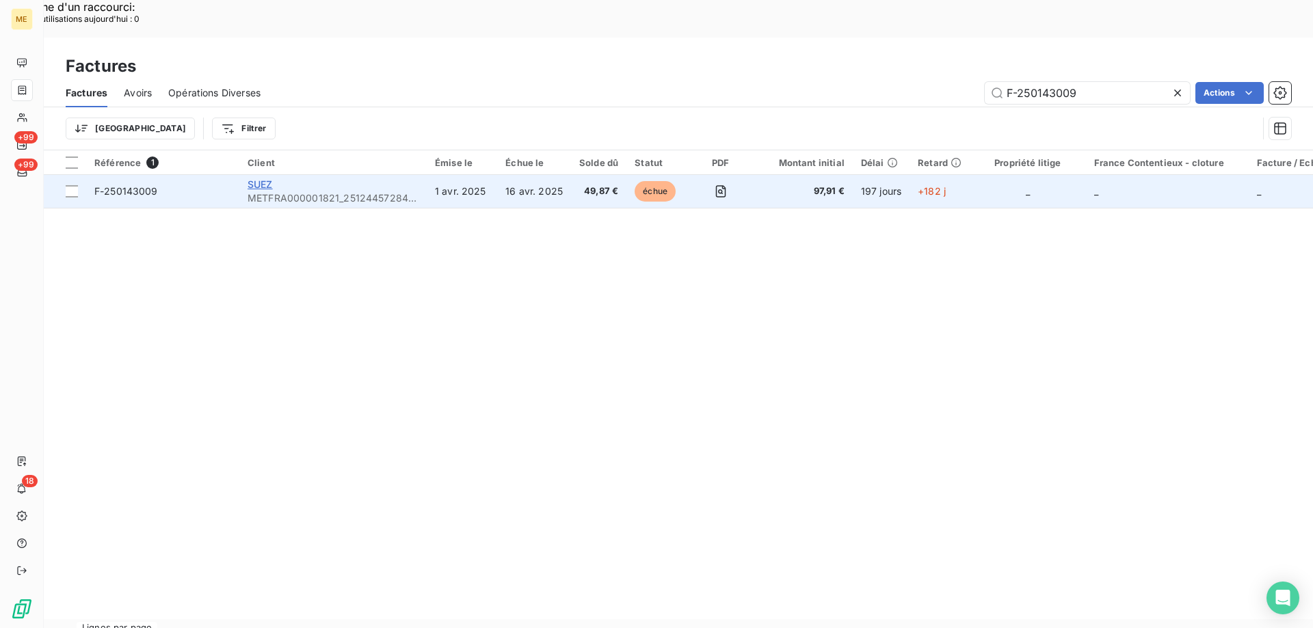
type input "F-250143009"
click at [261, 178] on span "SUEZ" at bounding box center [260, 184] width 25 height 12
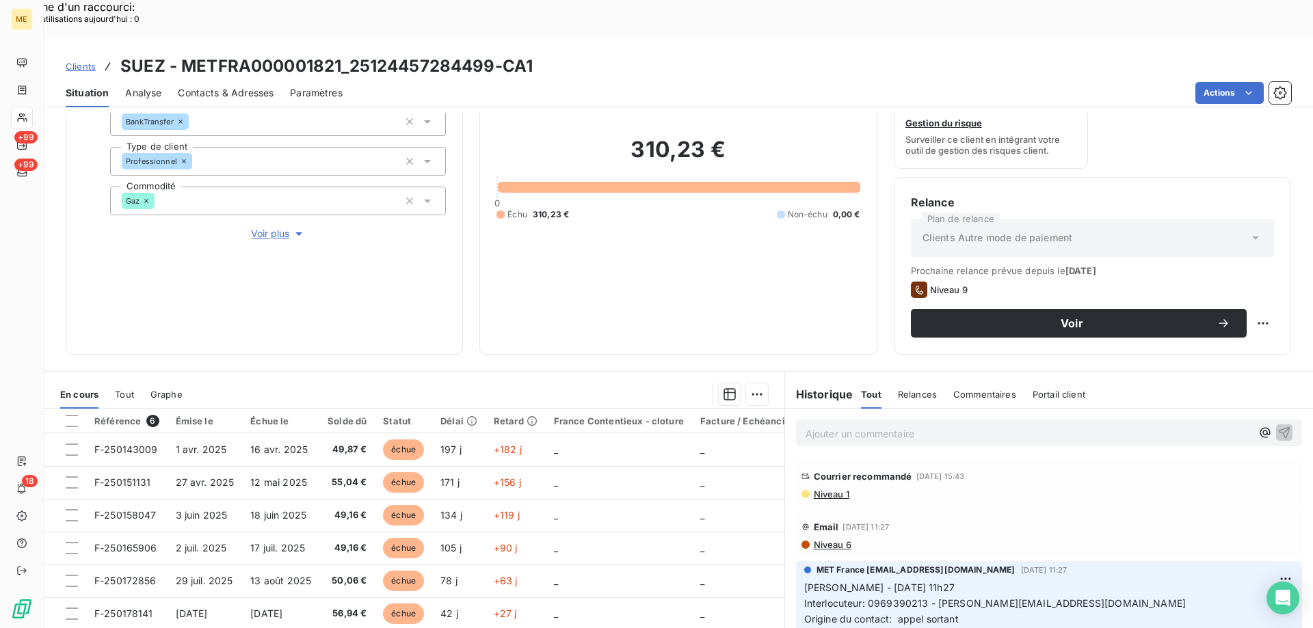
scroll to position [183, 0]
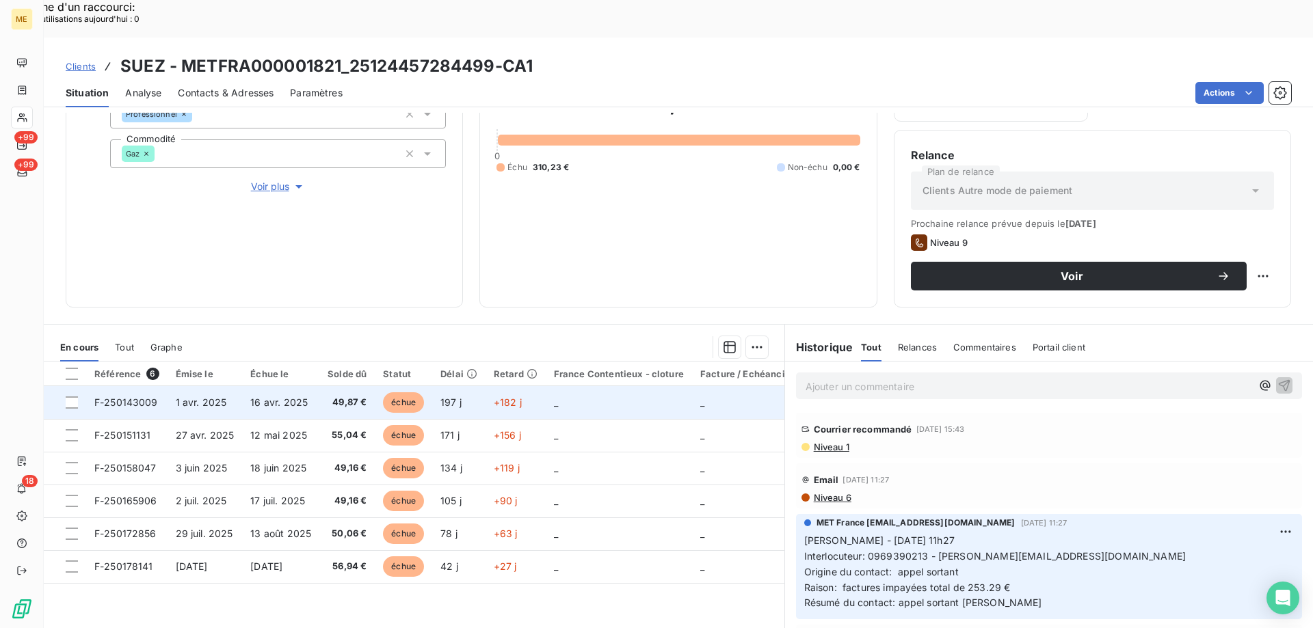
click at [137, 397] on span "F-250143009" at bounding box center [126, 403] width 64 height 12
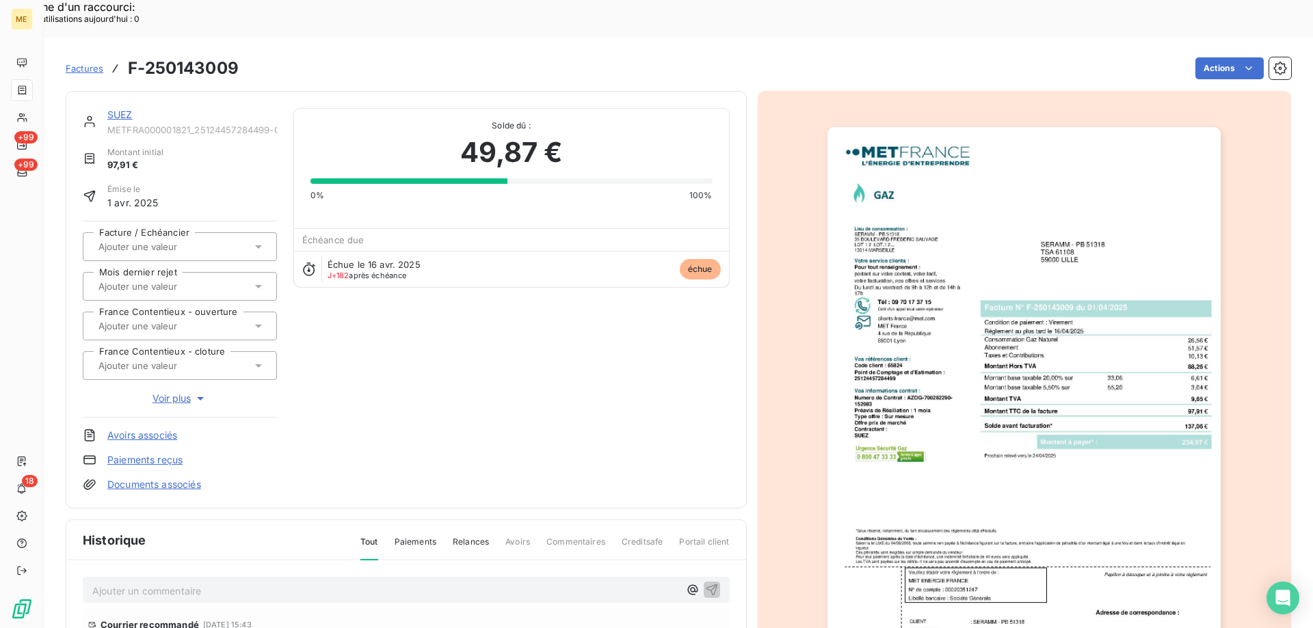
click at [123, 109] on link "SUEZ" at bounding box center [119, 115] width 25 height 12
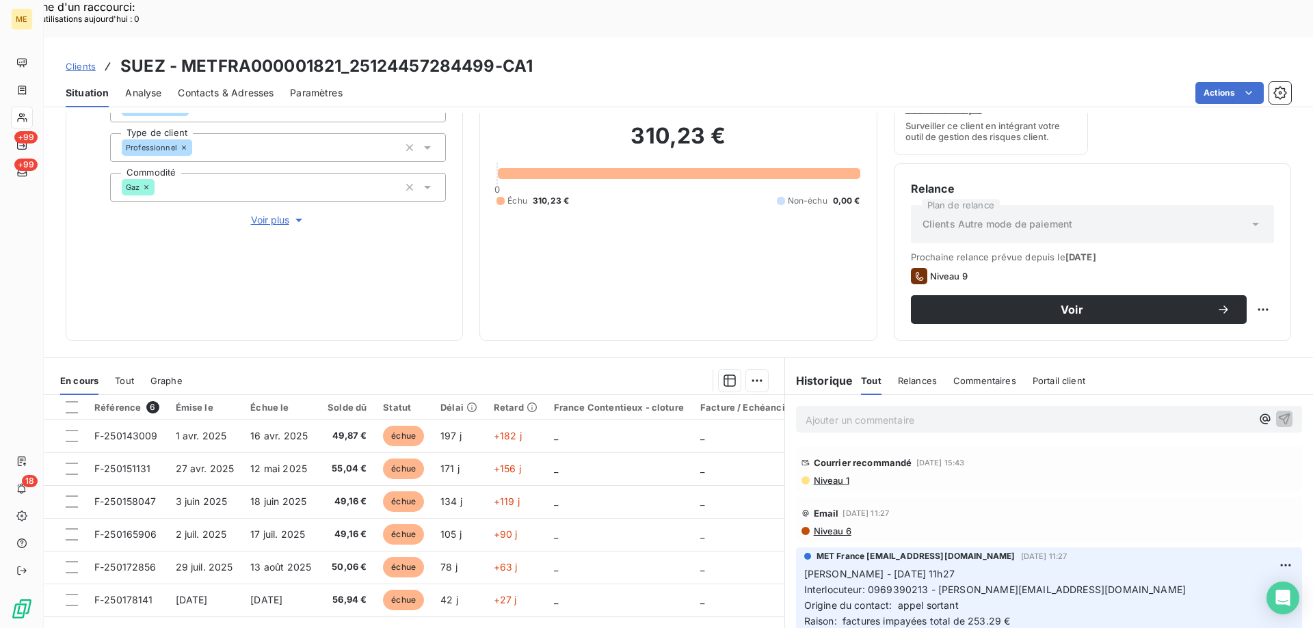
scroll to position [183, 0]
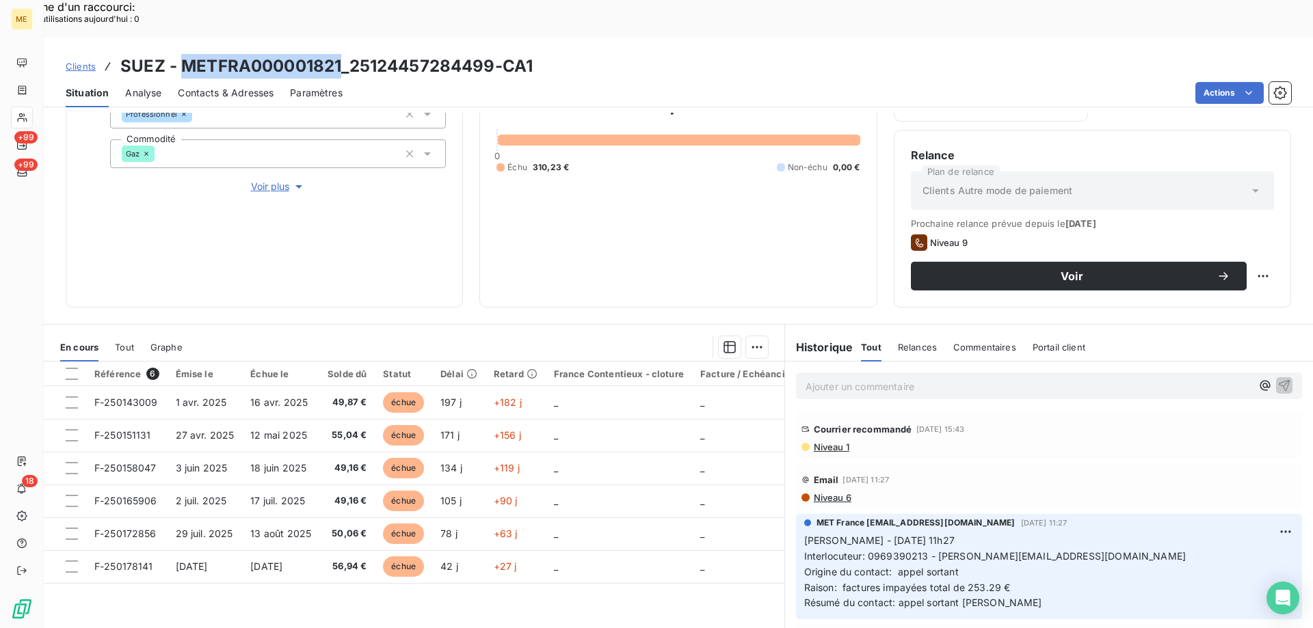
drag, startPoint x: 181, startPoint y: 30, endPoint x: 343, endPoint y: 25, distance: 162.1
click at [343, 54] on h3 "SUEZ - METFRA000001821_25124457284499-CA1" at bounding box center [326, 66] width 412 height 25
copy h3 "METFRA000001821"
click at [831, 442] on span "Niveau 1" at bounding box center [830, 447] width 37 height 11
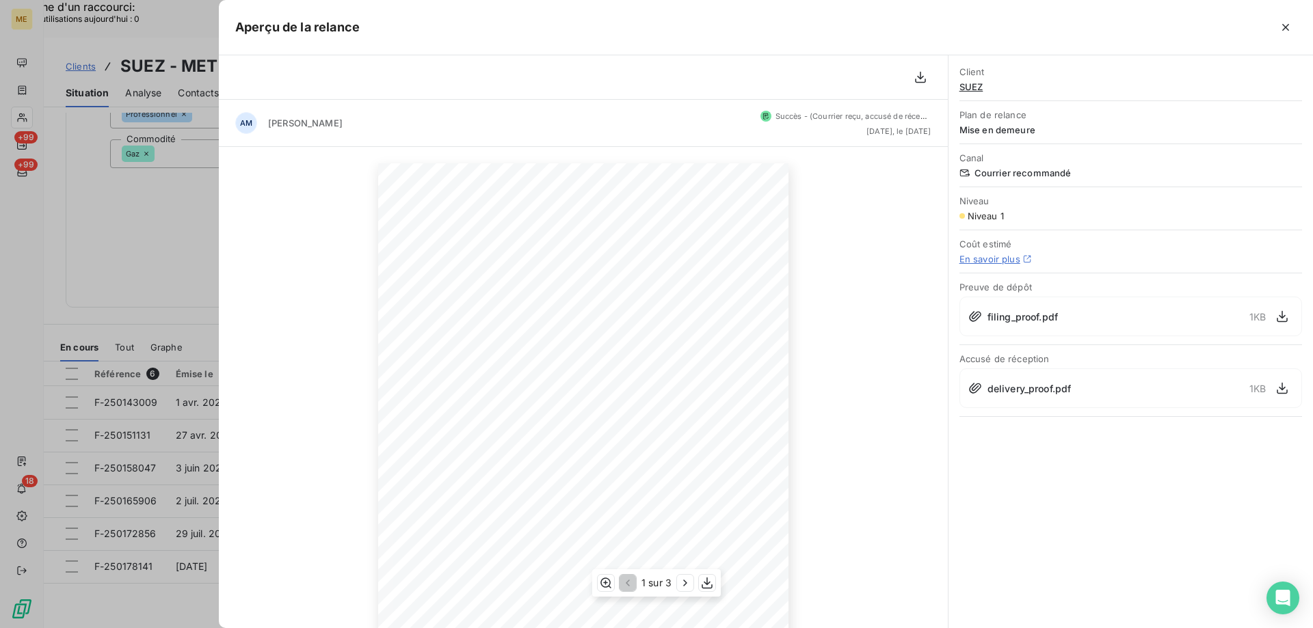
click at [620, 277] on span "VIGIE GROUPE" at bounding box center [622, 274] width 44 height 6
click at [596, 274] on div "3 octobre 2025 Objet : [MET ENERGIE FRANCE] Retard de paiement - Mise en demeur…" at bounding box center [583, 453] width 410 height 581
click at [121, 242] on div at bounding box center [656, 314] width 1313 height 628
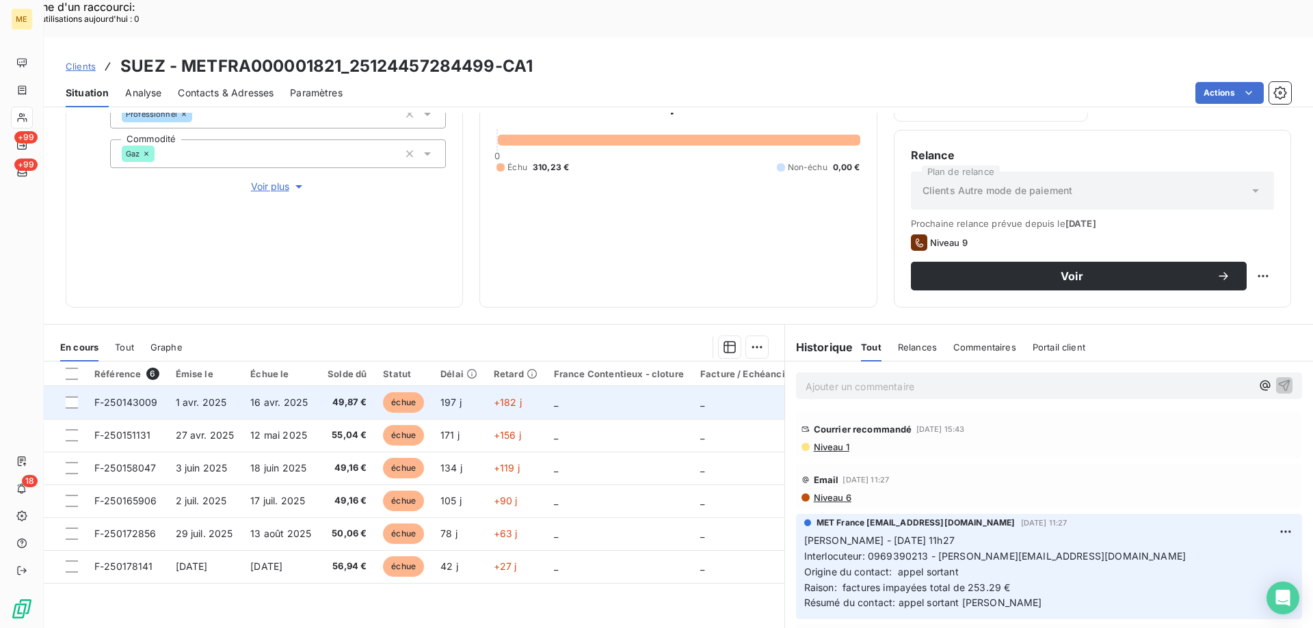
click at [120, 397] on span "F-250143009" at bounding box center [126, 403] width 64 height 12
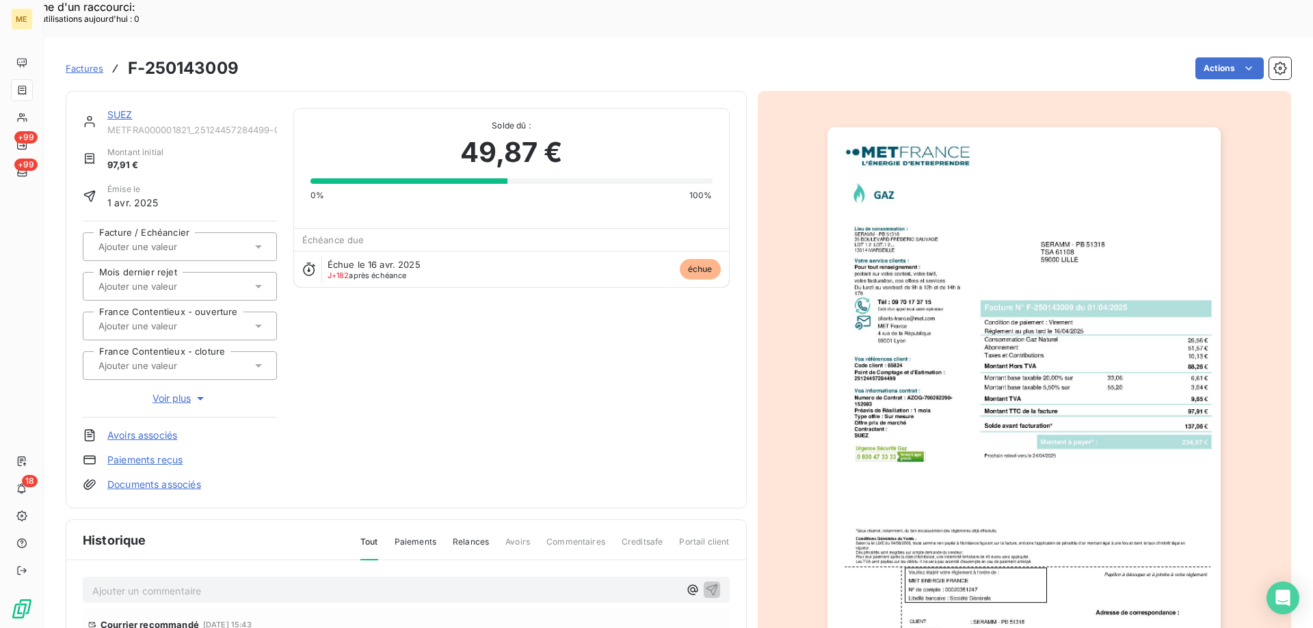
click at [1041, 349] on img "button" at bounding box center [1023, 405] width 393 height 557
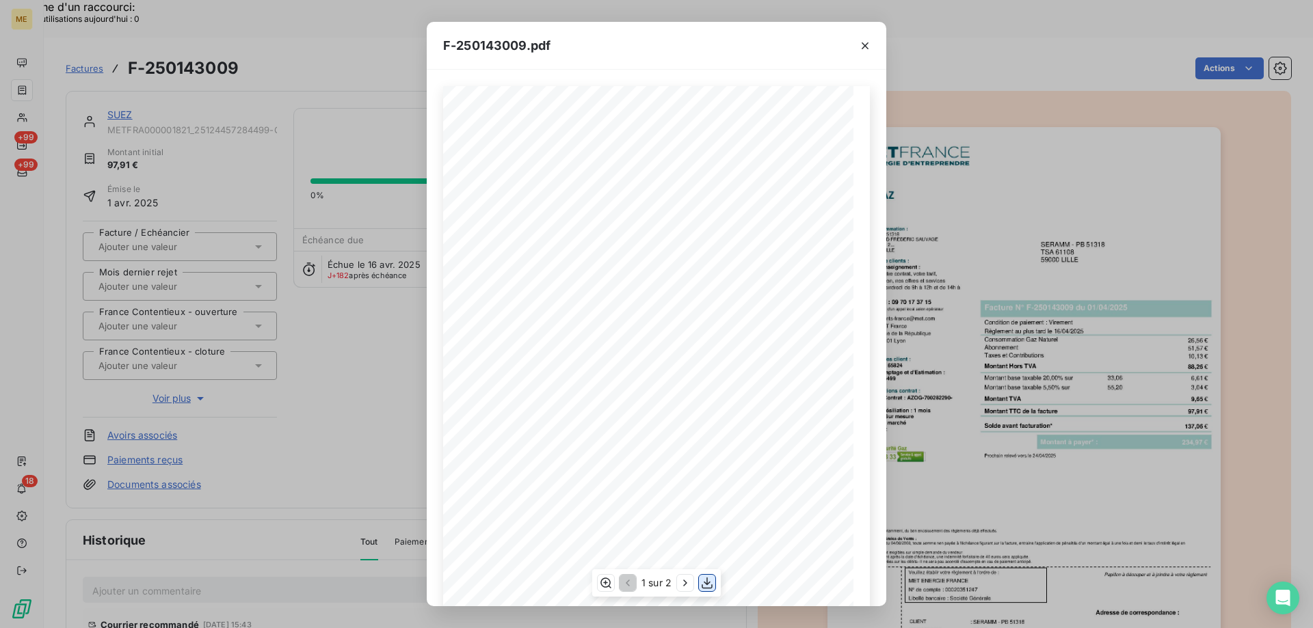
click at [704, 585] on icon "button" at bounding box center [707, 583] width 14 height 14
click at [332, 98] on div "F-250143009.pdf *Sous réserve, notamment, du bon encaissement des règlements dé…" at bounding box center [656, 314] width 1313 height 628
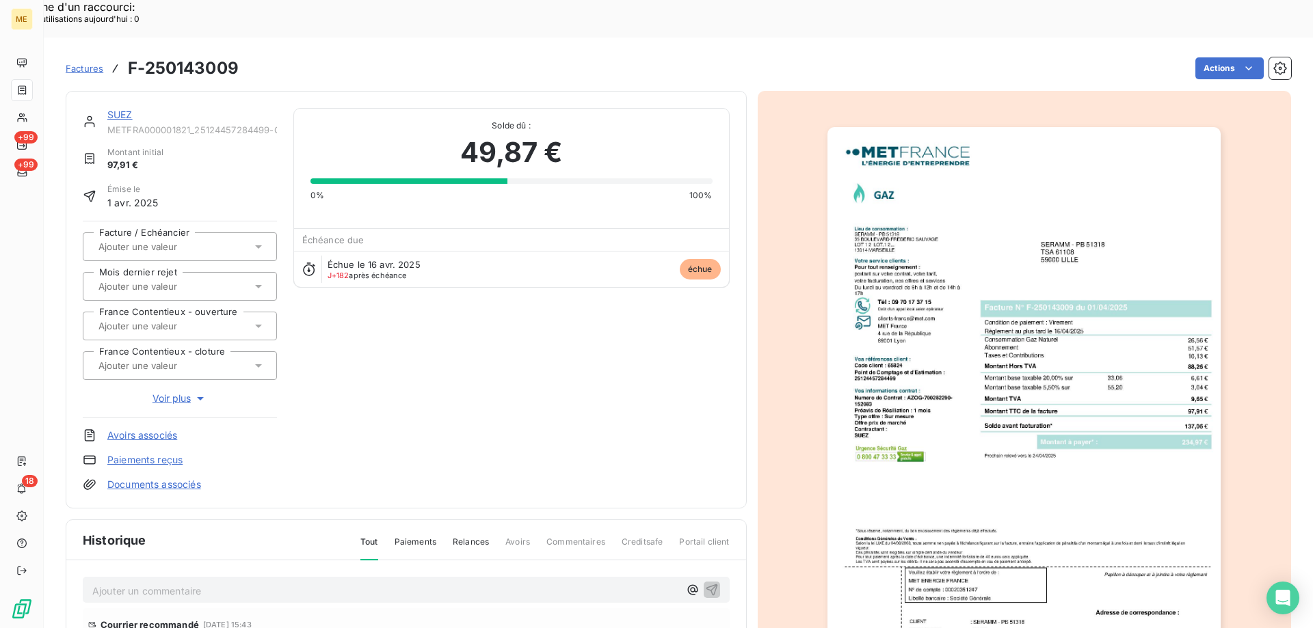
click at [127, 108] on div "SUEZ" at bounding box center [192, 115] width 170 height 14
click at [126, 109] on link "SUEZ" at bounding box center [119, 115] width 25 height 12
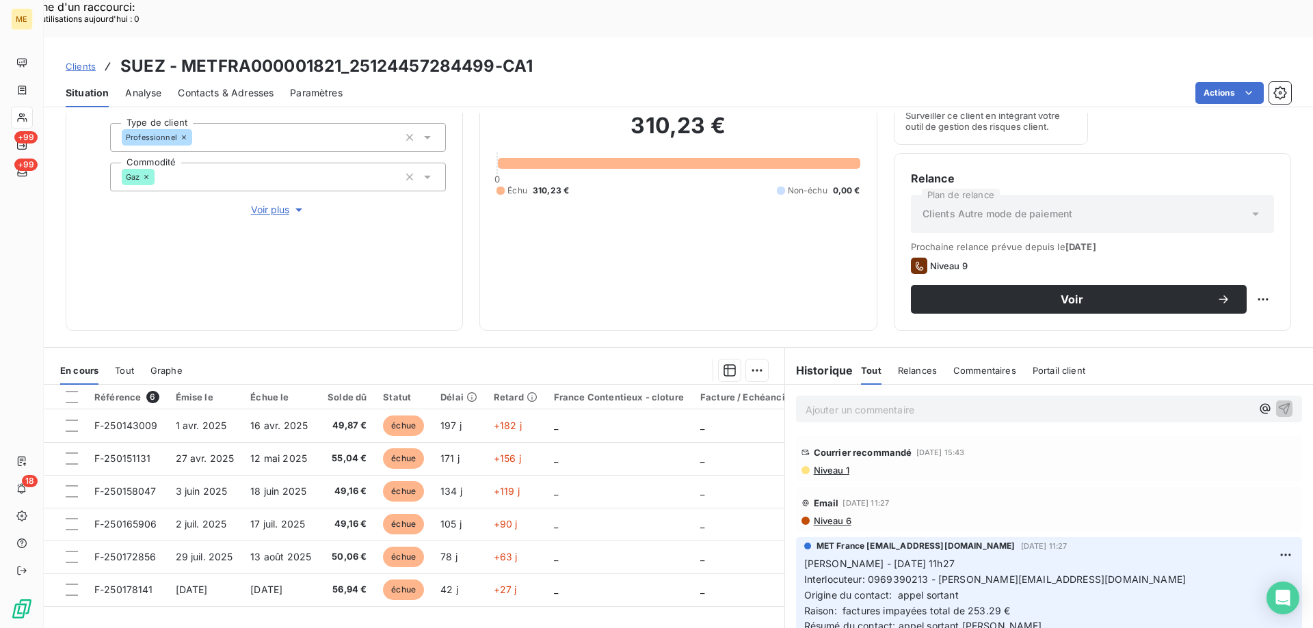
scroll to position [183, 0]
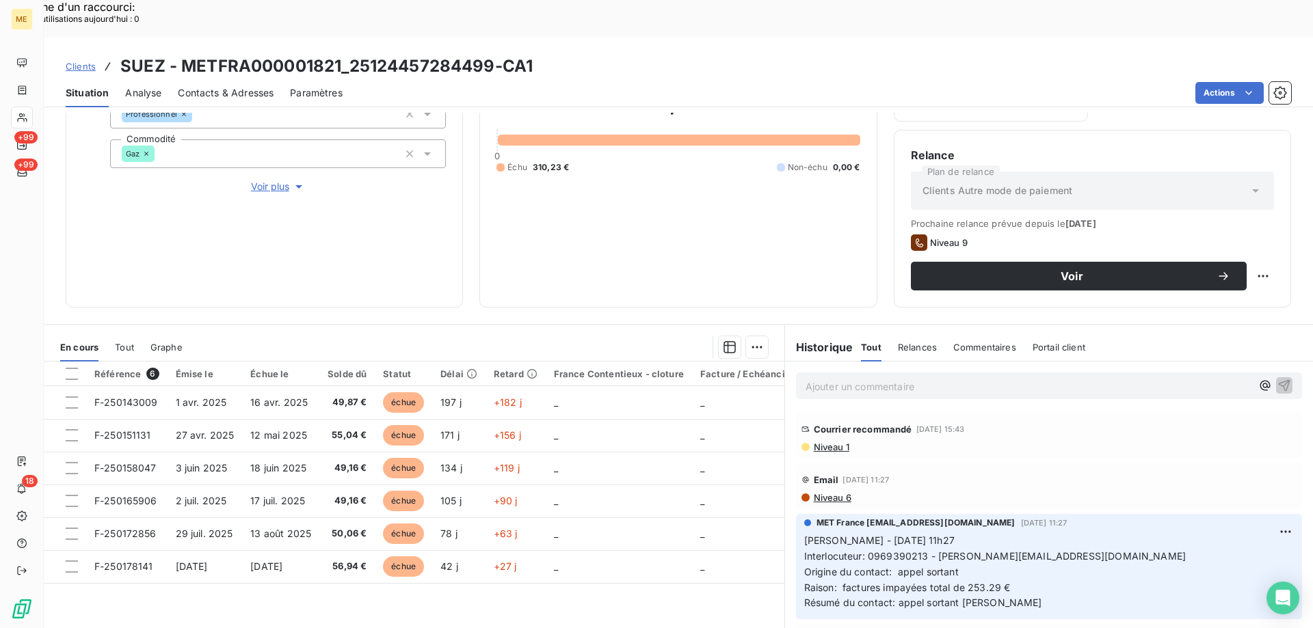
click at [814, 378] on p "Ajouter un commentaire ﻿" at bounding box center [1029, 386] width 446 height 17
click at [809, 378] on p "Ajouter un commentaire ﻿" at bounding box center [1029, 386] width 446 height 17
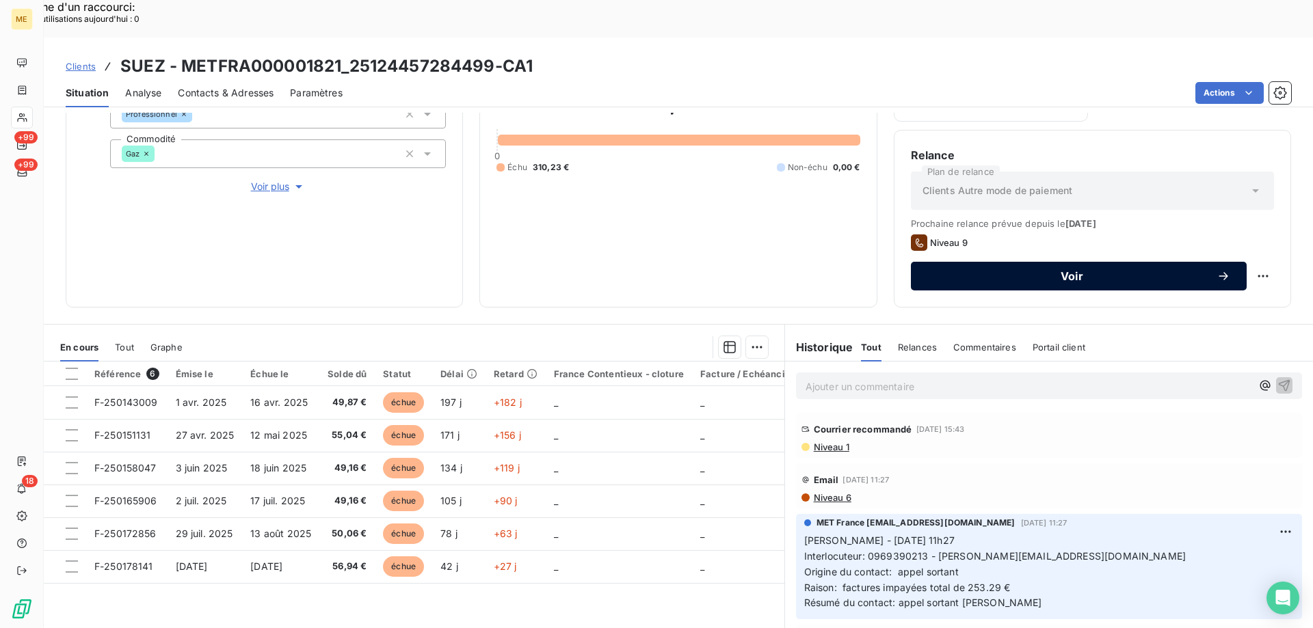
click at [975, 262] on button "Voir" at bounding box center [1079, 276] width 336 height 29
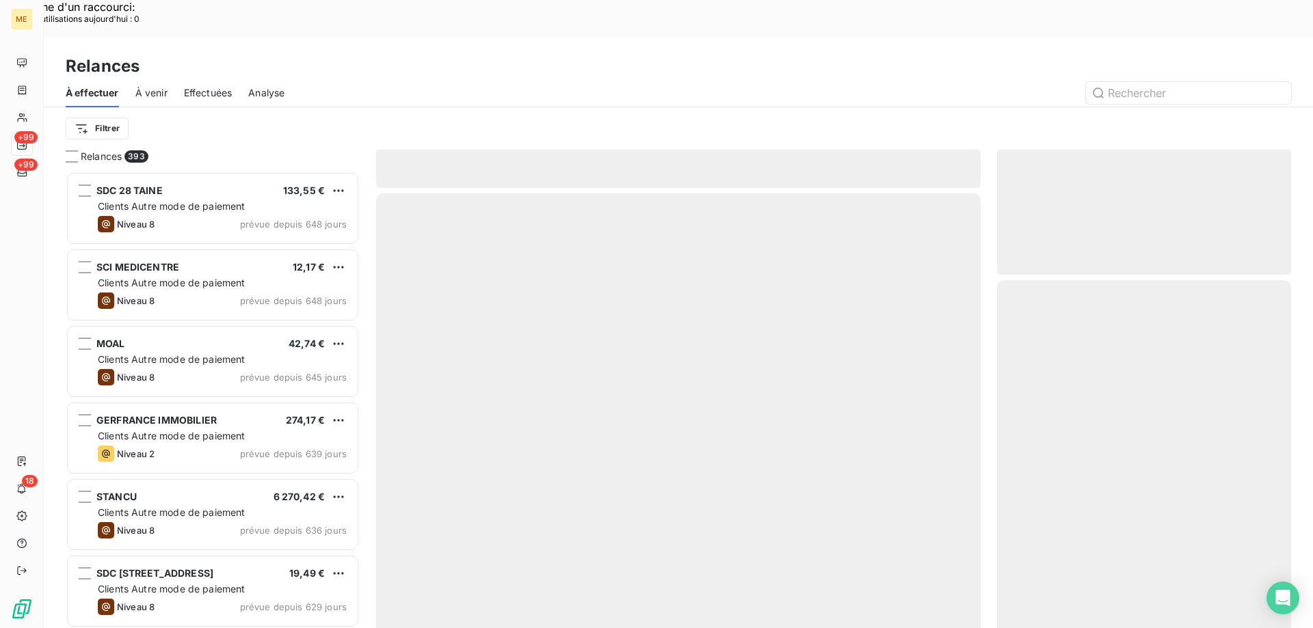
scroll to position [484, 284]
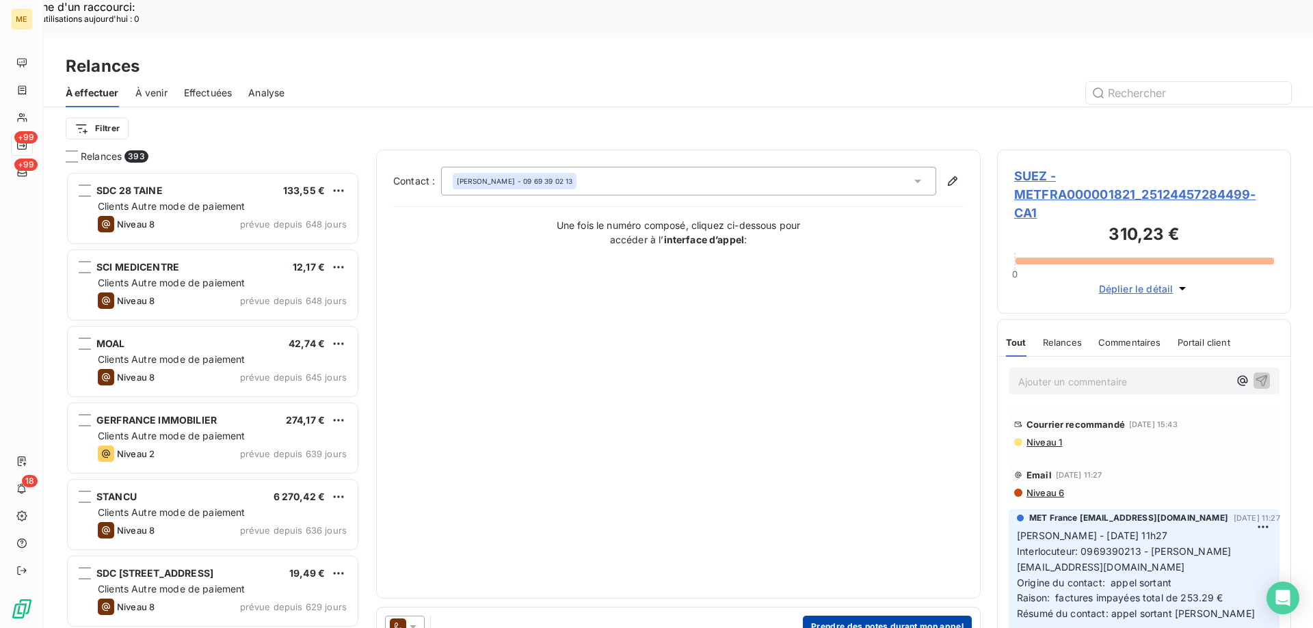
click at [834, 616] on button "Prendre des notes durant mon appel" at bounding box center [887, 627] width 169 height 22
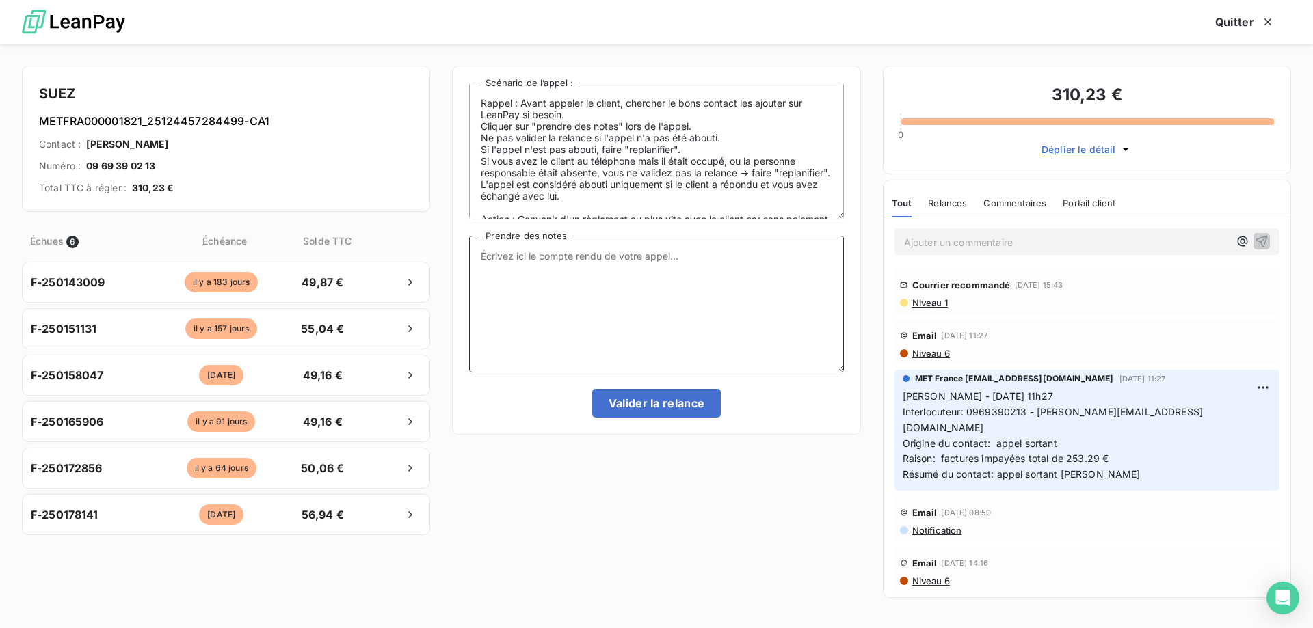
click at [596, 253] on textarea "Prendre des notes" at bounding box center [656, 304] width 374 height 137
paste textarea "Sylvain Interlocuteur: Origine du contact: Raison: Résumé du contact:"
click at [581, 257] on textarea "Sylvain Interlocuteur: Origine du contact: Raison: Résumé du contact:" at bounding box center [656, 304] width 374 height 137
click at [552, 267] on textarea "Sylvain - 15/10/2025 - 14h21 Interlocuteur: Origine du contact: Raison: Résumé …" at bounding box center [656, 304] width 374 height 137
click at [630, 262] on textarea "Sylvain - 15/10/2025 - 14h21 Interlocuteur: mme SIMONIN Origine du contact: Rai…" at bounding box center [656, 304] width 374 height 137
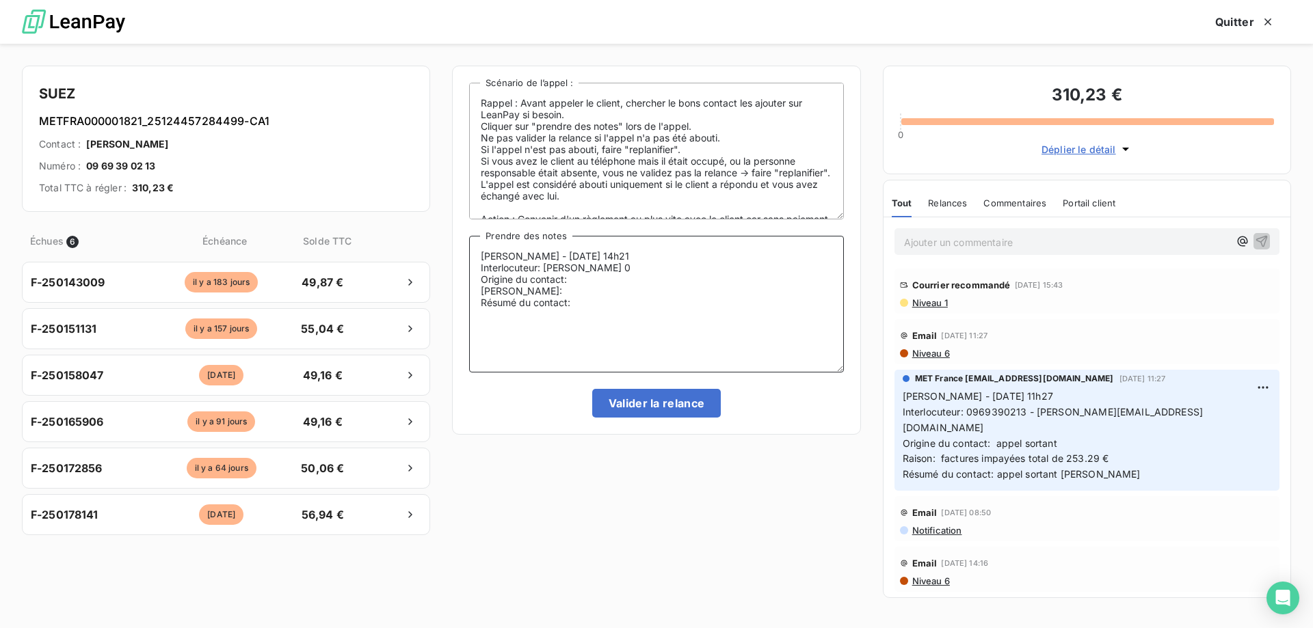
paste textarea "160899406"
click at [687, 265] on textarea "Sylvain - 15/10/2025 - 14h21 Interlocuteur: mme SIMONIN 0160899406 Origine du c…" at bounding box center [656, 304] width 374 height 137
paste textarea "[PERSON_NAME][EMAIL_ADDRESS][DOMAIN_NAME]"
click at [576, 284] on textarea "Sylvain - 15/10/2025 - 14h21 Interlocuteur: mme SIMONIN 0160899406 alexandra.si…" at bounding box center [656, 304] width 374 height 137
click at [580, 291] on textarea "Sylvain - 15/10/2025 - 14h21 Interlocuteur: mme SIMONIN 0160899406 alexandra.si…" at bounding box center [656, 304] width 374 height 137
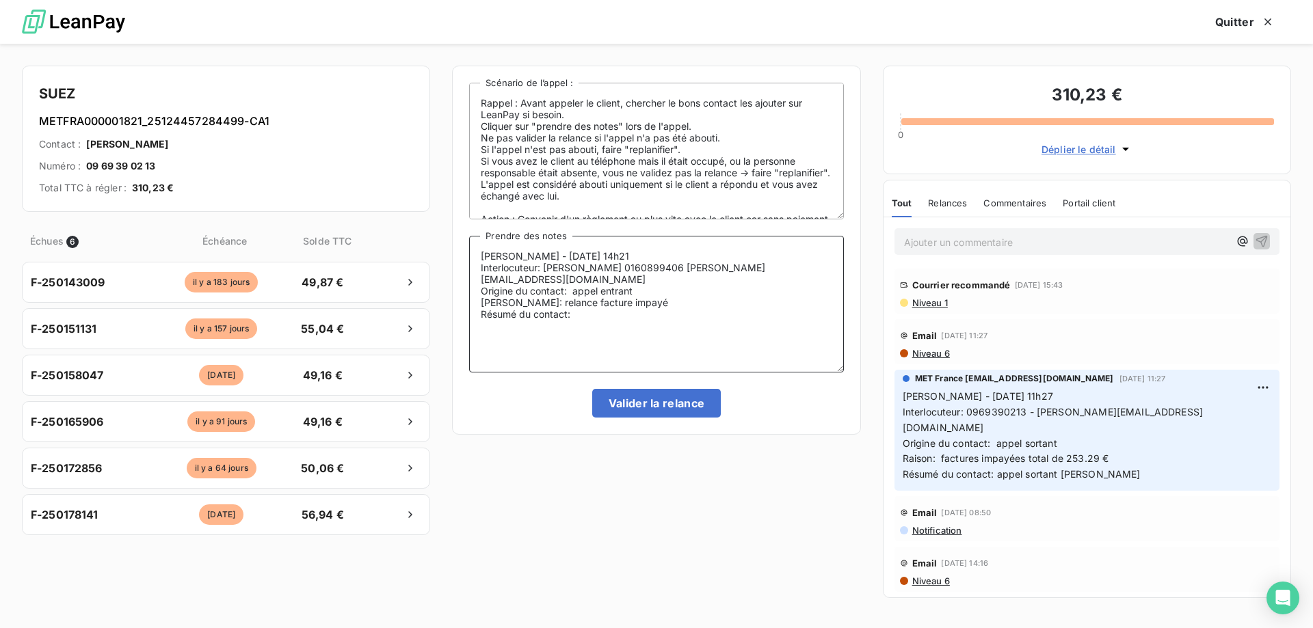
click at [584, 305] on textarea "Sylvain - 15/10/2025 - 14h21 Interlocuteur: mme SIMONIN 0160899406 alexandra.si…" at bounding box center [656, 304] width 374 height 137
click at [583, 295] on textarea "Sylvain - 15/10/2025 - 14h21 Interlocuteur: mme SIMONIN 0160899406 alexandra.si…" at bounding box center [656, 304] width 374 height 137
click at [628, 293] on textarea "Sylvain - 15/10/2025 - 14h21 Interlocuteur: mme SIMONIN 0160899406 alexandra.si…" at bounding box center [656, 304] width 374 height 137
click at [595, 306] on textarea "Sylvain - 15/10/2025 - 14h21 Interlocuteur: mme SIMONIN 0160899406 alexandra.si…" at bounding box center [656, 304] width 374 height 137
click at [821, 300] on textarea "Sylvain - 15/10/2025 - 14h21 Interlocuteur: mme SIMONIN 0160899406 alexandra.si…" at bounding box center [656, 304] width 374 height 137
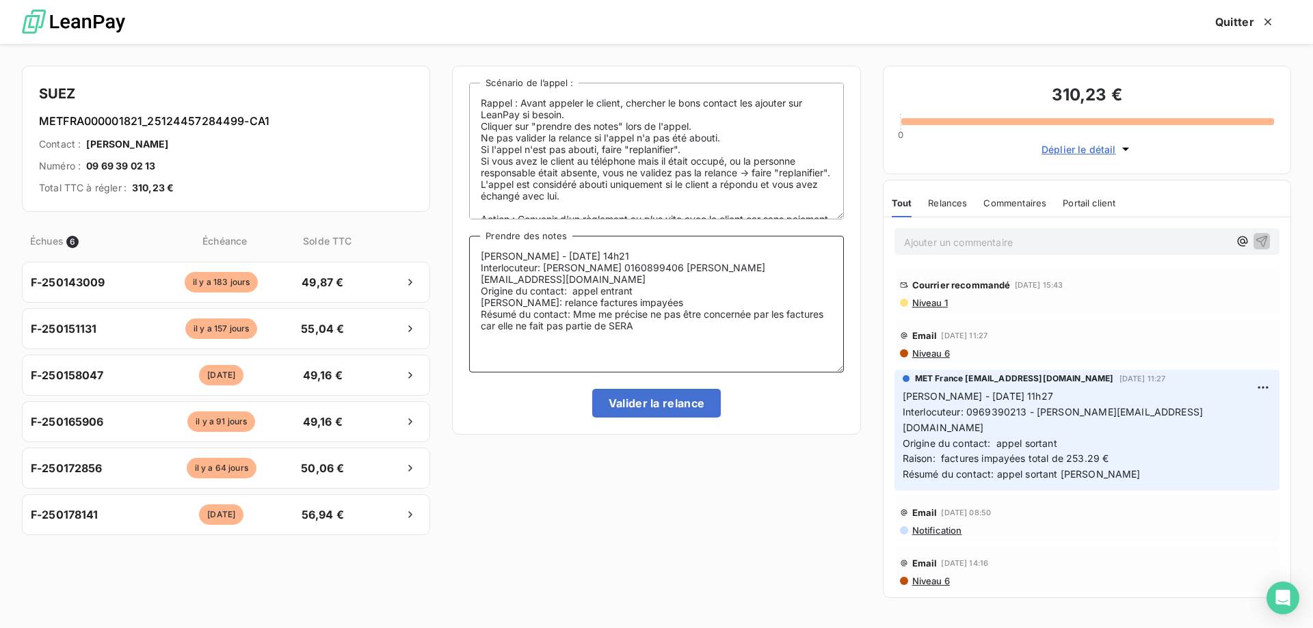
type textarea "Sylvain - 15/10/2025 - 14h21 Interlocuteur: mme SIMONIN 0160899406 alexandra.si…"
click at [697, 409] on button "Valider la relance" at bounding box center [656, 403] width 129 height 29
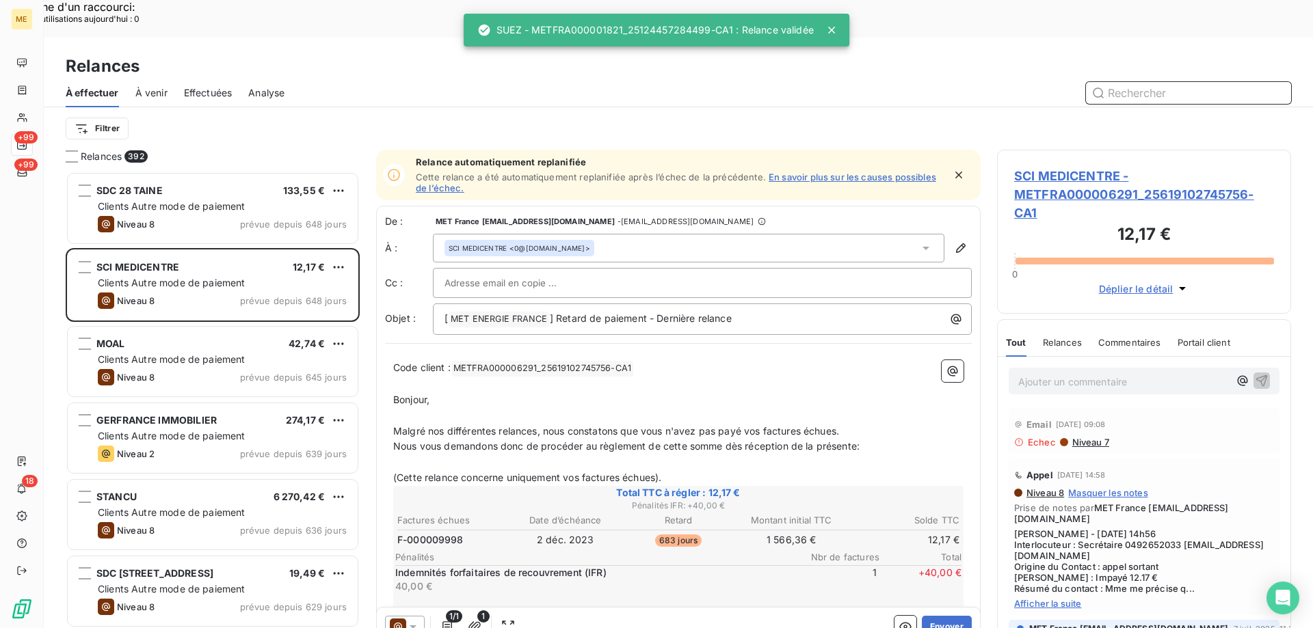
click at [206, 86] on span "Effectuées" at bounding box center [208, 93] width 49 height 14
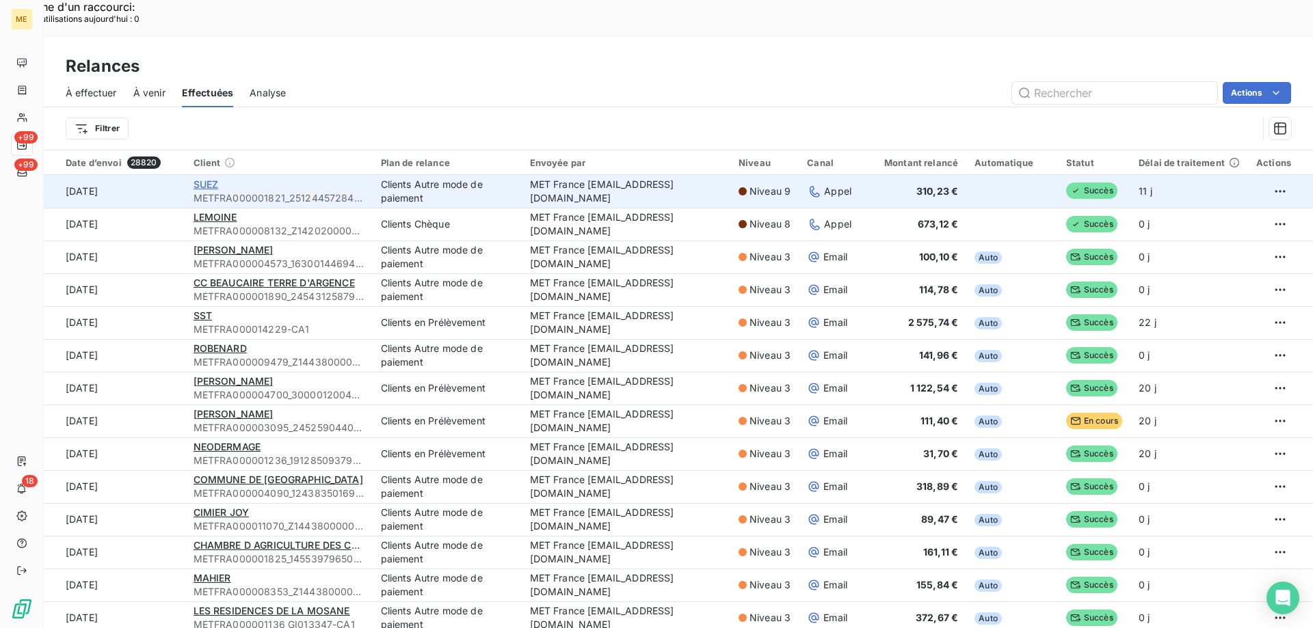
click at [197, 178] on span "SUEZ" at bounding box center [206, 184] width 25 height 12
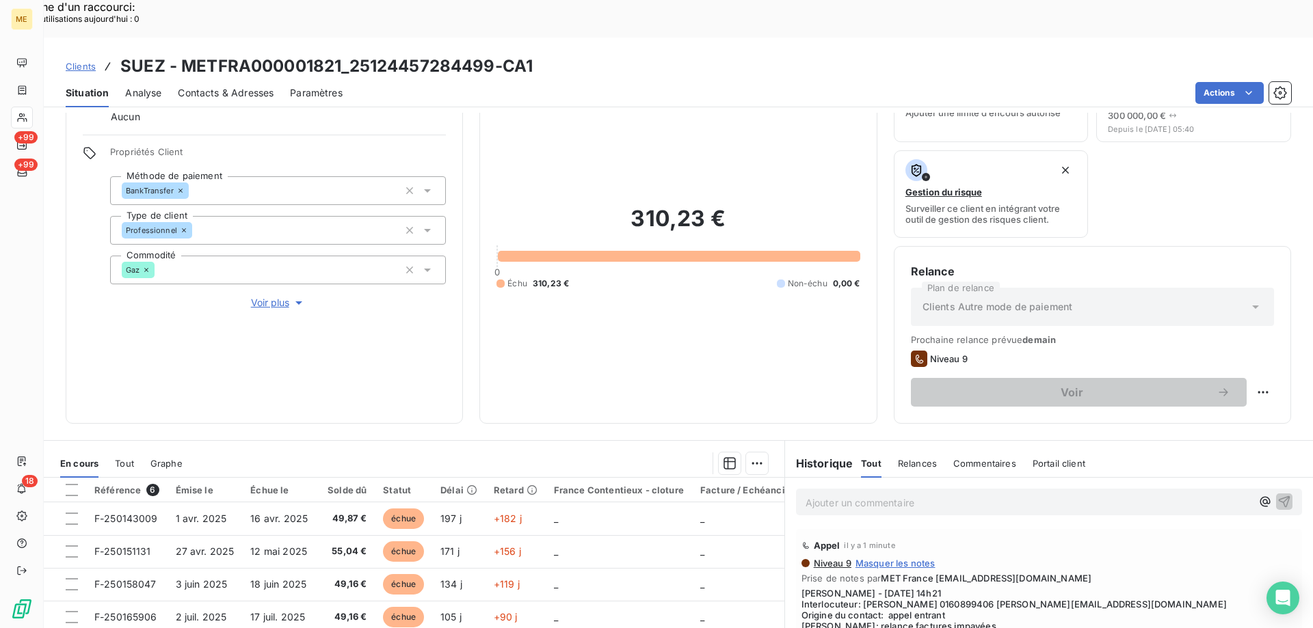
scroll to position [183, 0]
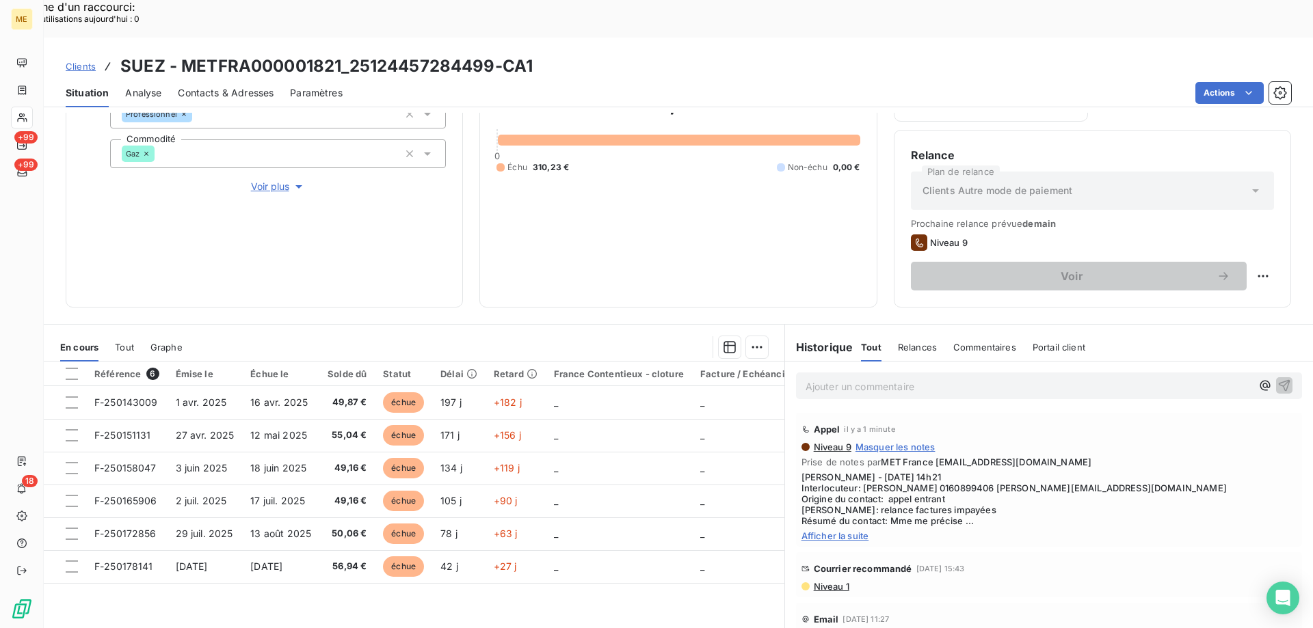
click at [828, 581] on span "Niveau 1" at bounding box center [830, 586] width 37 height 11
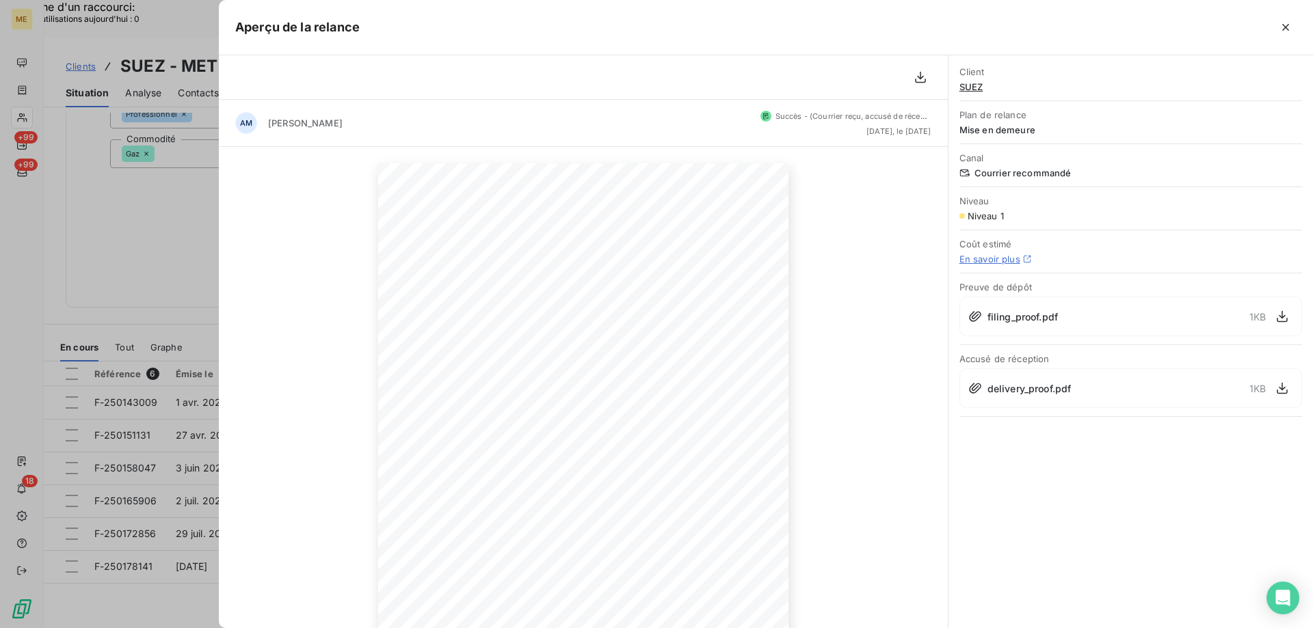
click at [188, 222] on div at bounding box center [656, 314] width 1313 height 628
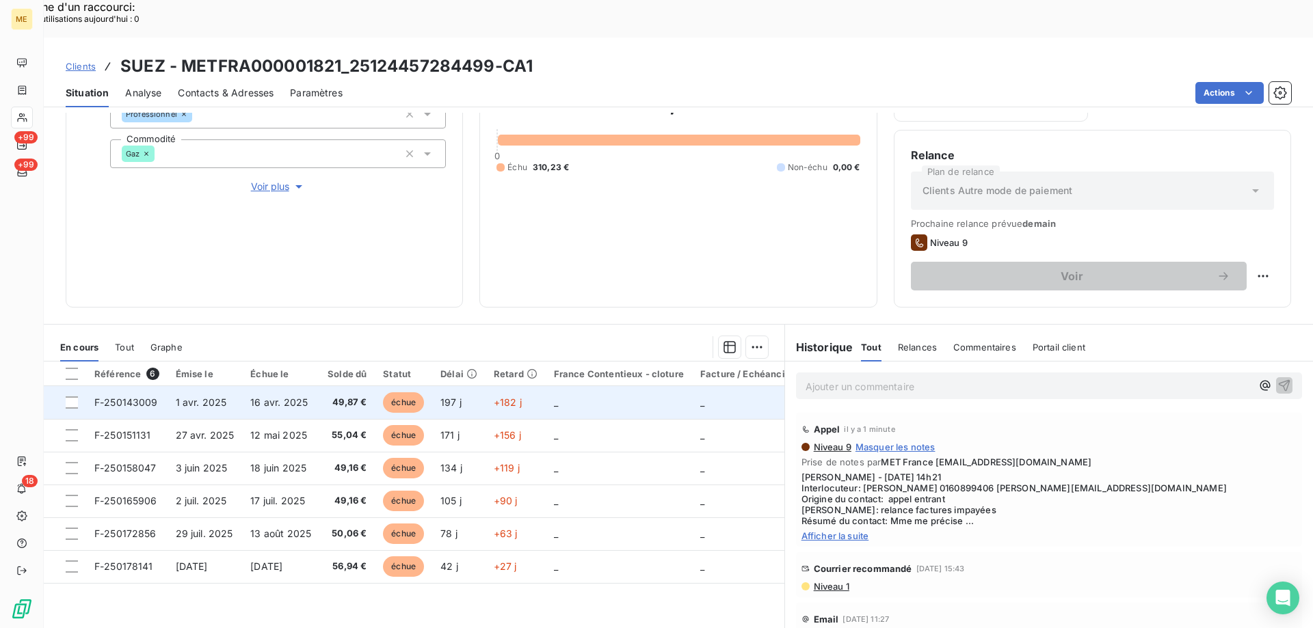
click at [124, 397] on span "F-250143009" at bounding box center [126, 403] width 64 height 12
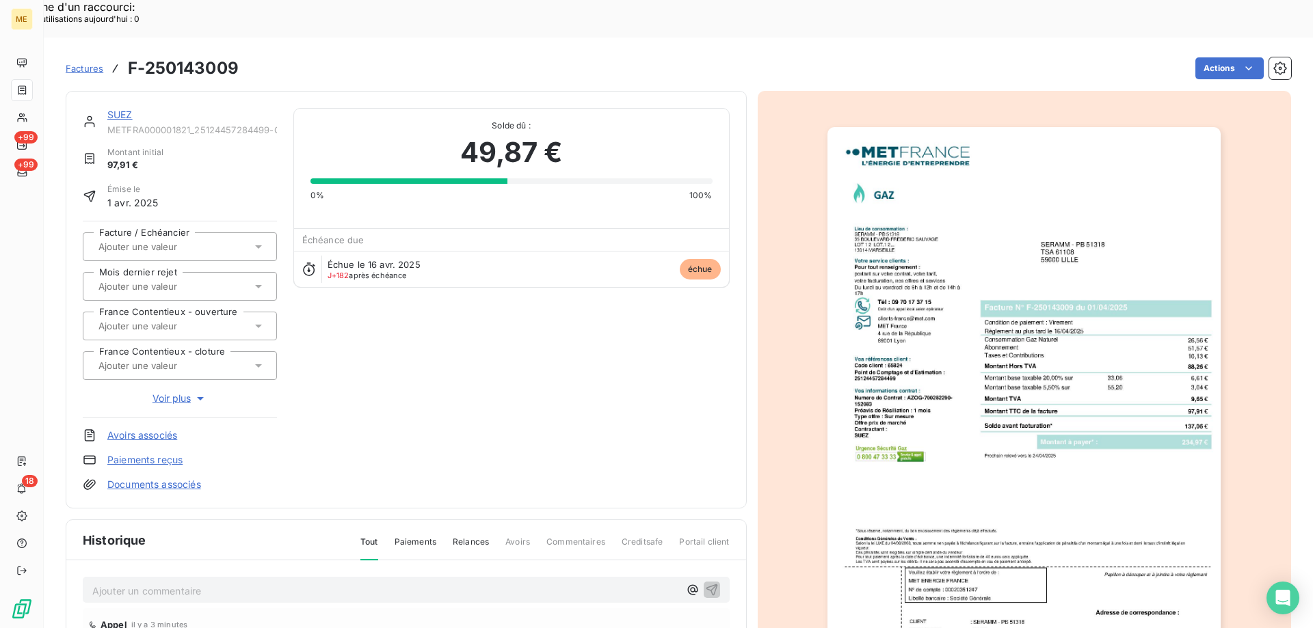
click at [1043, 226] on img "button" at bounding box center [1023, 405] width 393 height 557
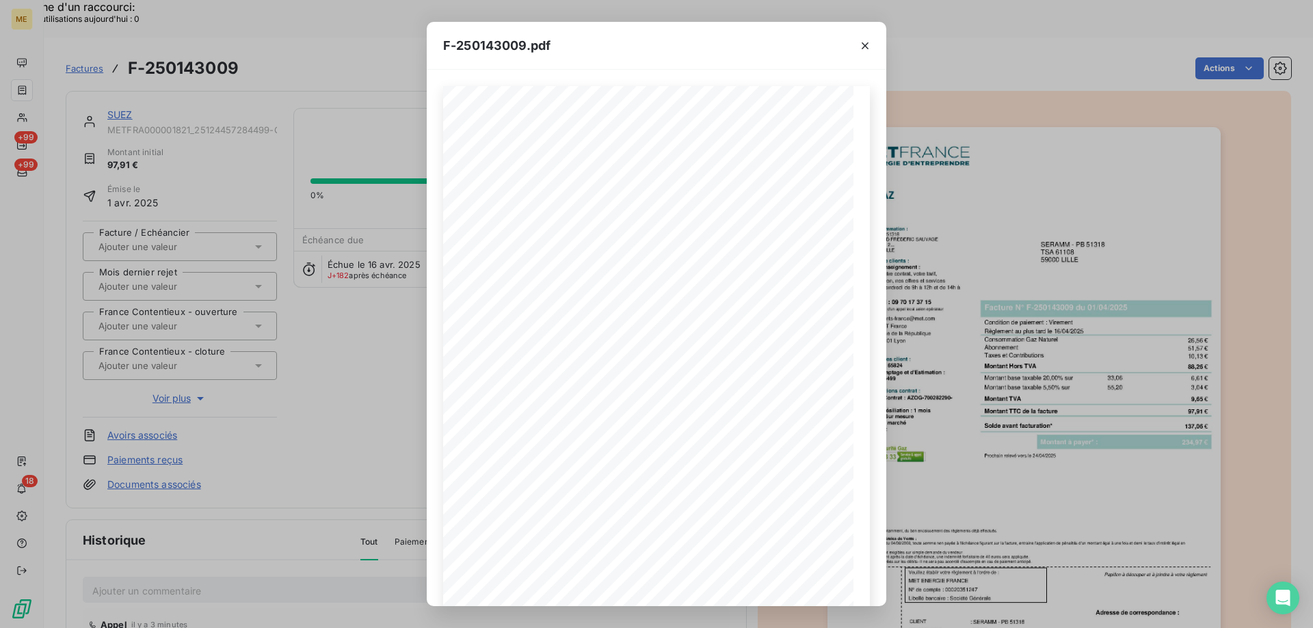
click at [397, 338] on div "F-250143009.pdf *Sous réserve, notamment, du bon encaissement des règlements dé…" at bounding box center [656, 314] width 1313 height 628
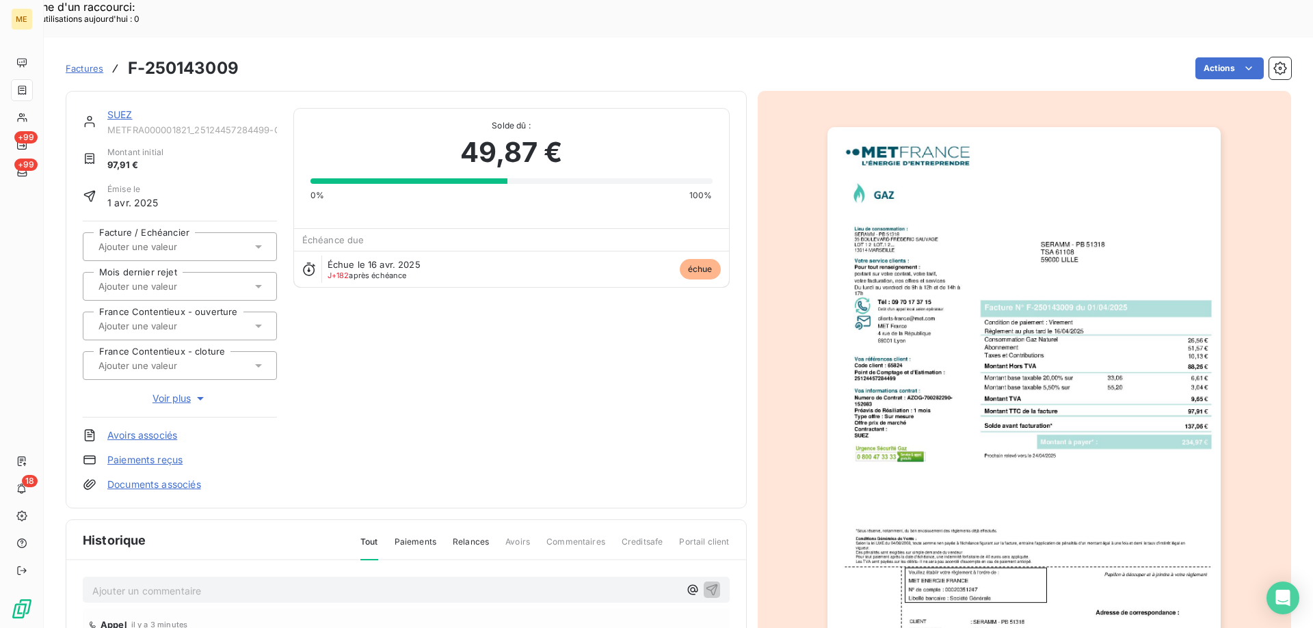
click at [128, 109] on link "SUEZ" at bounding box center [119, 115] width 25 height 12
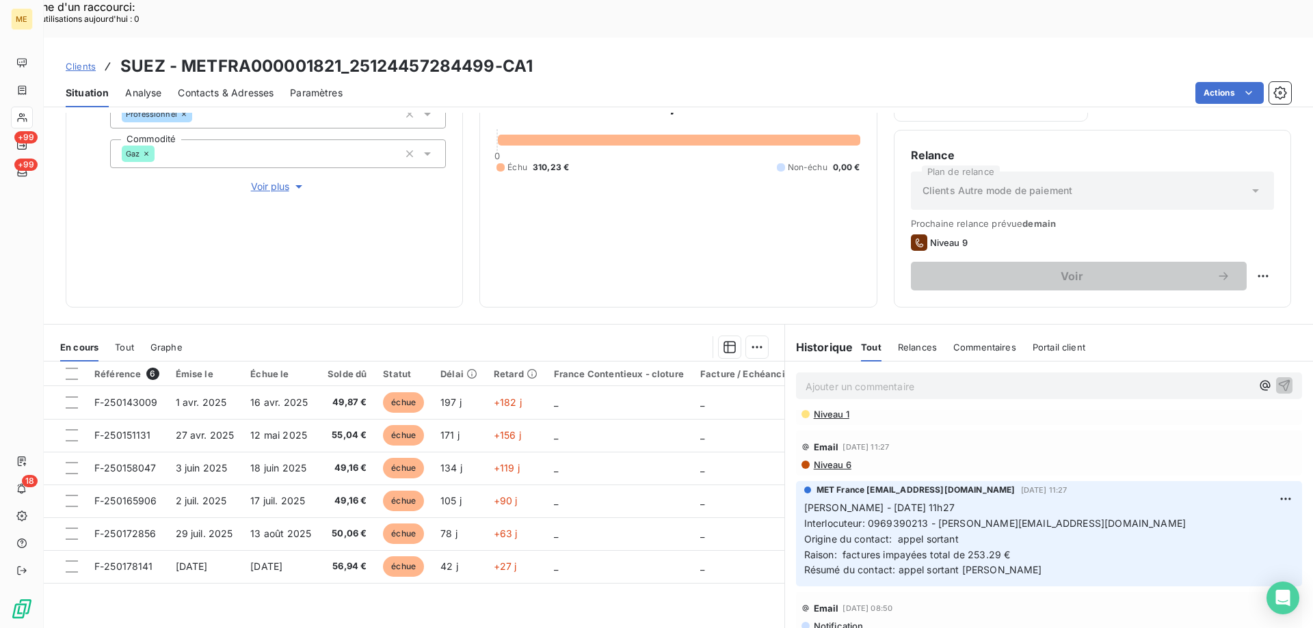
scroll to position [205, 0]
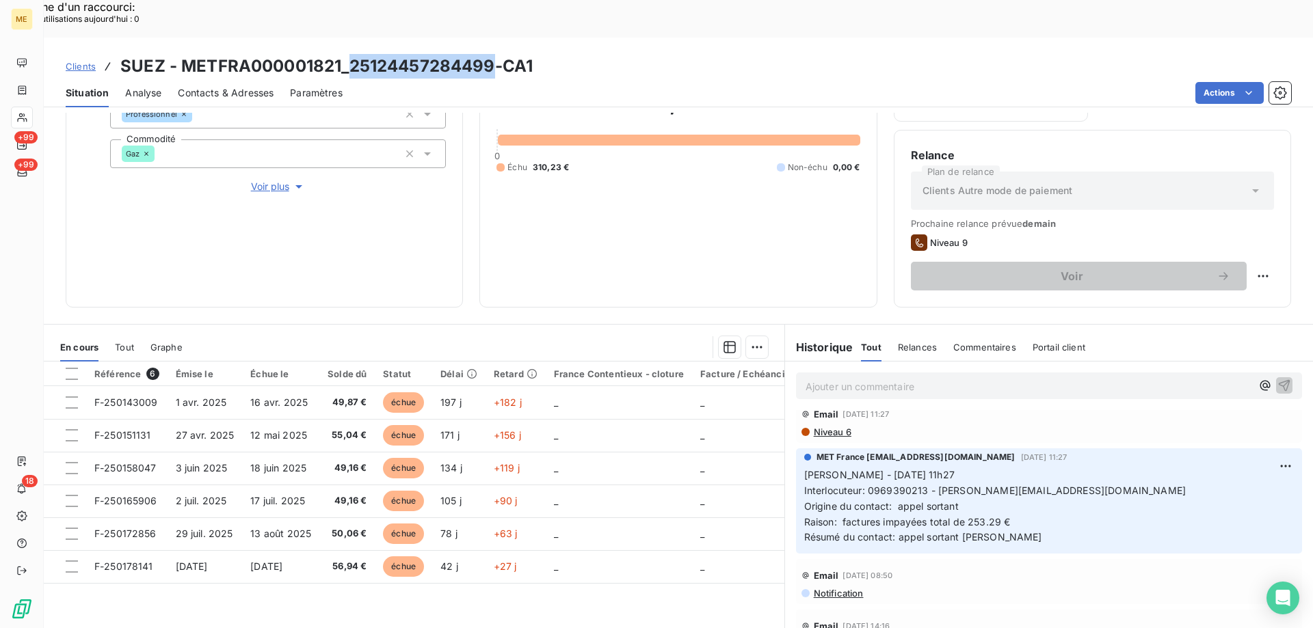
drag, startPoint x: 353, startPoint y: 29, endPoint x: 490, endPoint y: 23, distance: 136.9
click at [490, 54] on h3 "SUEZ - METFRA000001821_25124457284499-CA1" at bounding box center [326, 66] width 412 height 25
copy h3 "25124457284499"
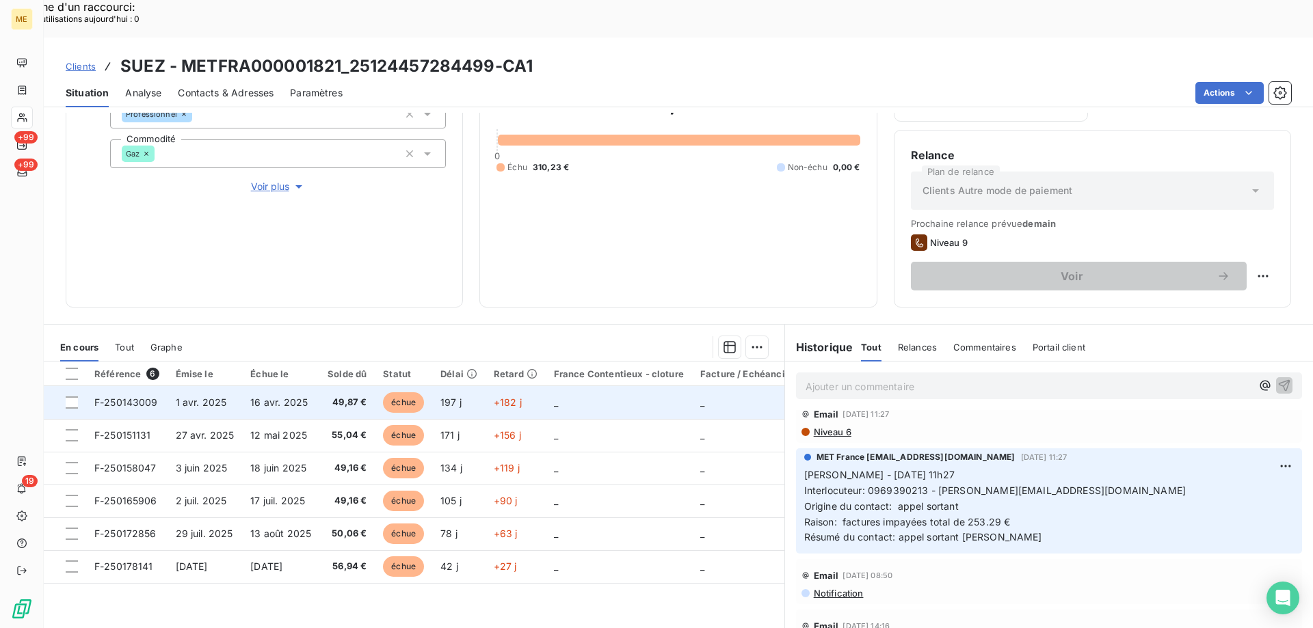
click at [124, 386] on td "F-250143009" at bounding box center [126, 402] width 81 height 33
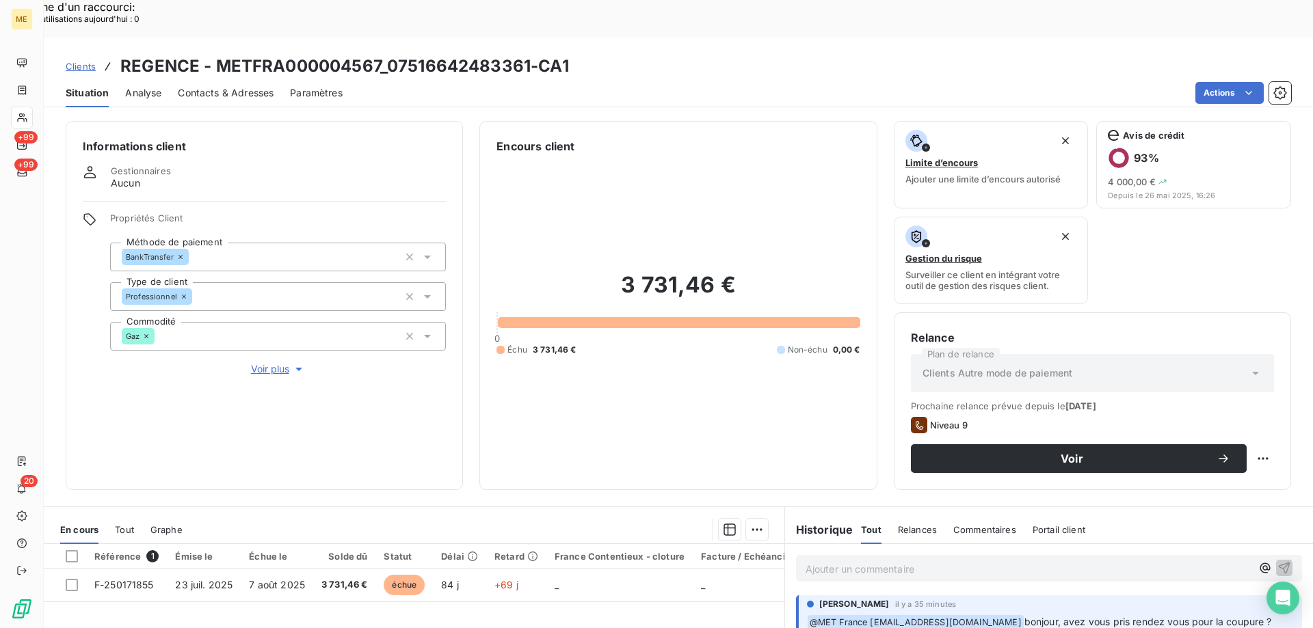
click at [95, 61] on span "Clients" at bounding box center [81, 66] width 30 height 11
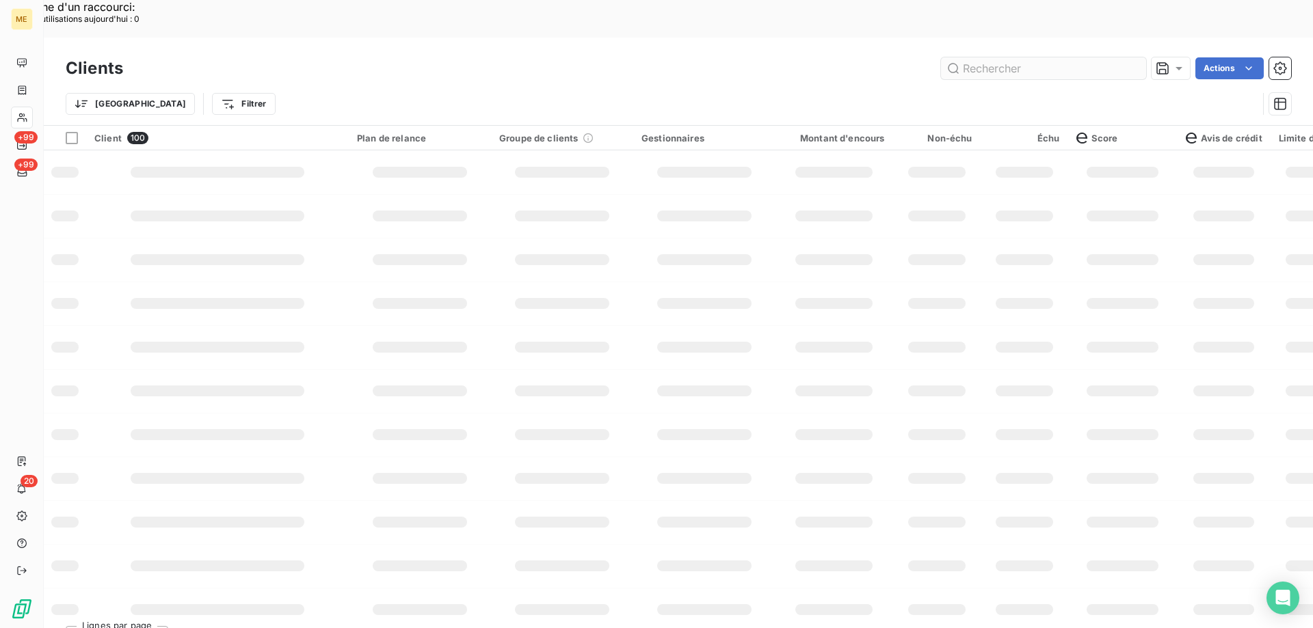
click at [1026, 57] on input "text" at bounding box center [1043, 68] width 205 height 22
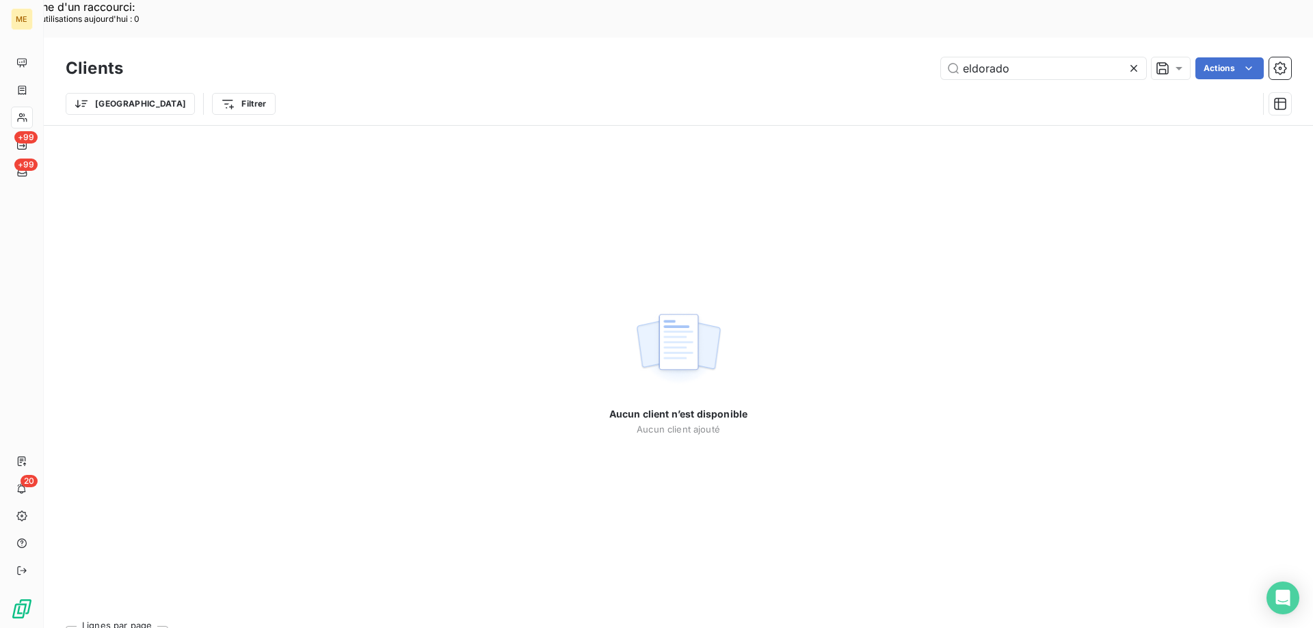
drag, startPoint x: 1041, startPoint y: 31, endPoint x: 898, endPoint y: 30, distance: 143.6
click at [898, 57] on div "eldorado Actions" at bounding box center [715, 68] width 1152 height 22
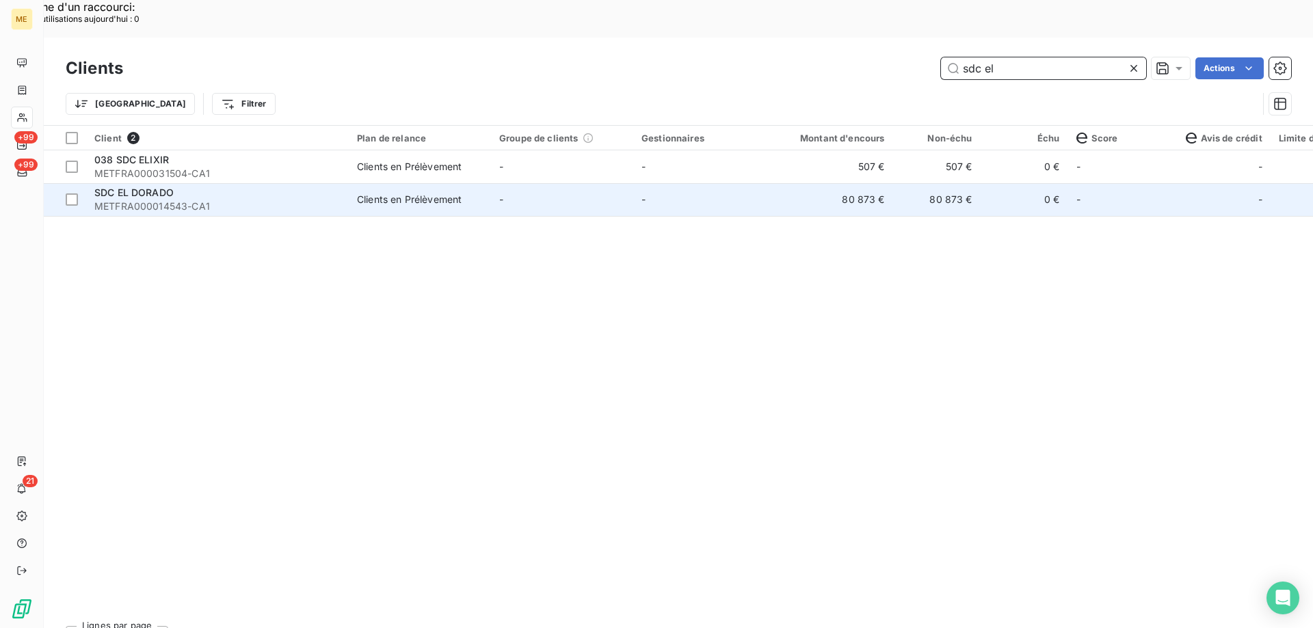
type input "sdc el"
click at [127, 187] on span "SDC EL DORADO" at bounding box center [133, 193] width 79 height 12
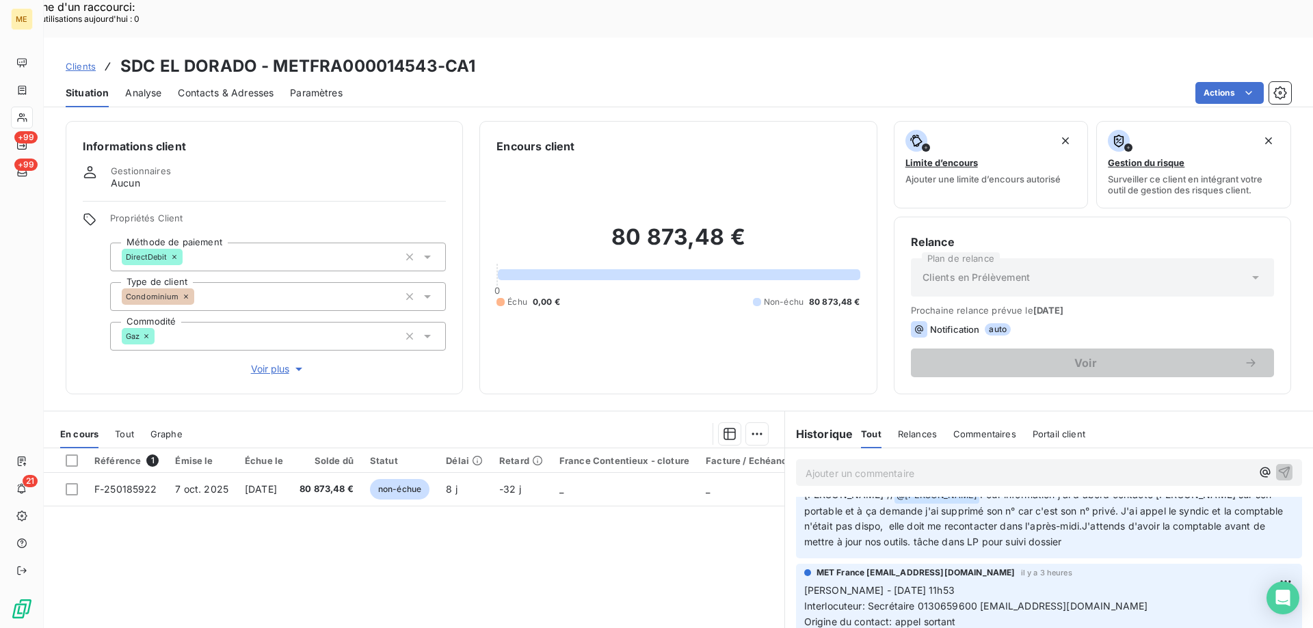
scroll to position [68, 0]
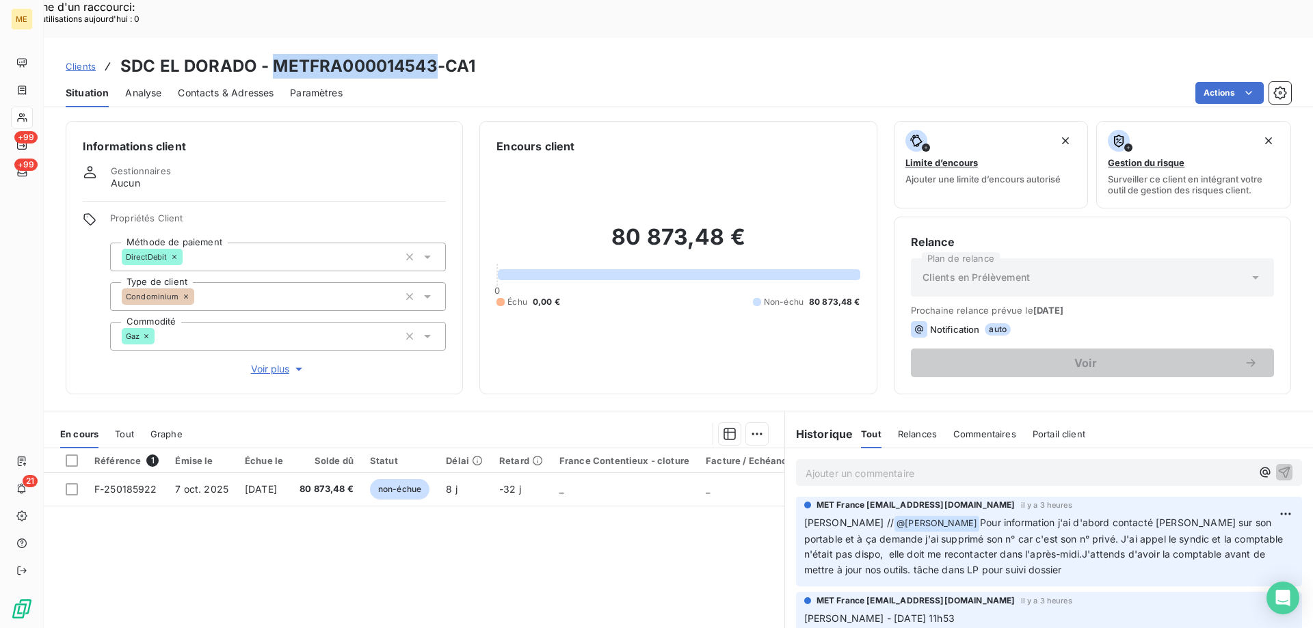
drag, startPoint x: 271, startPoint y: 27, endPoint x: 431, endPoint y: 23, distance: 160.1
click at [431, 54] on h3 "SDC EL DORADO - METFRA000014543-CA1" at bounding box center [297, 66] width 355 height 25
copy h3 "METFRA000014543"
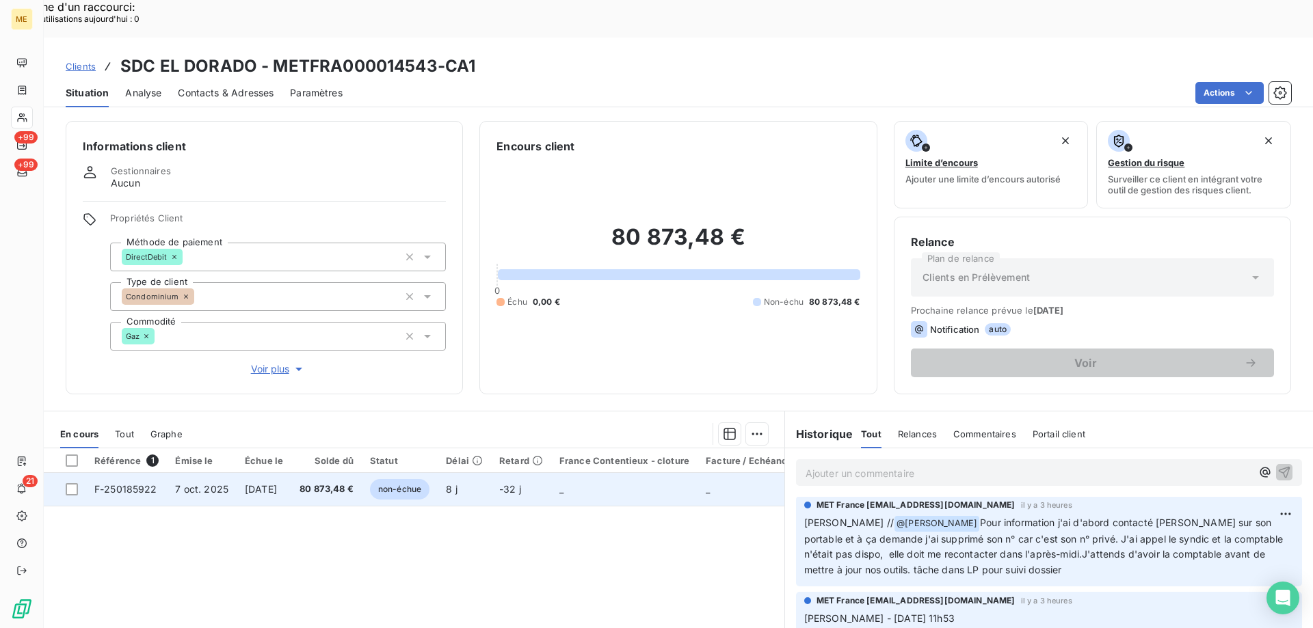
click at [121, 483] on span "F-250185922" at bounding box center [125, 489] width 63 height 12
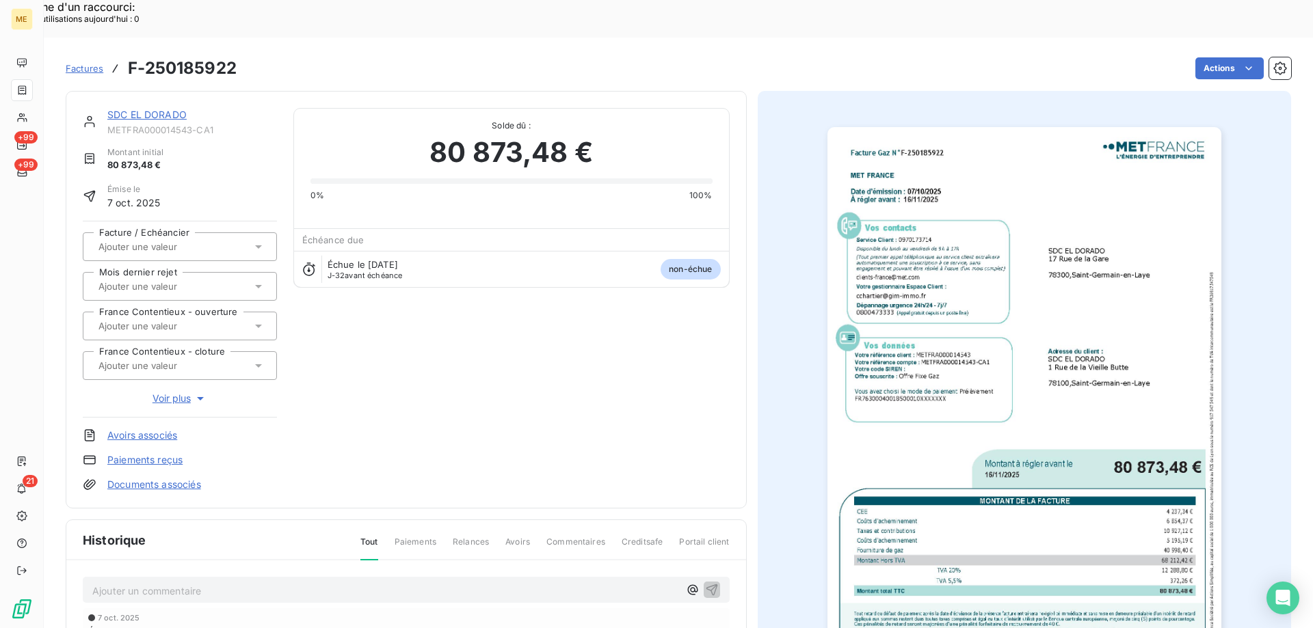
click at [923, 263] on img "button" at bounding box center [1024, 405] width 394 height 557
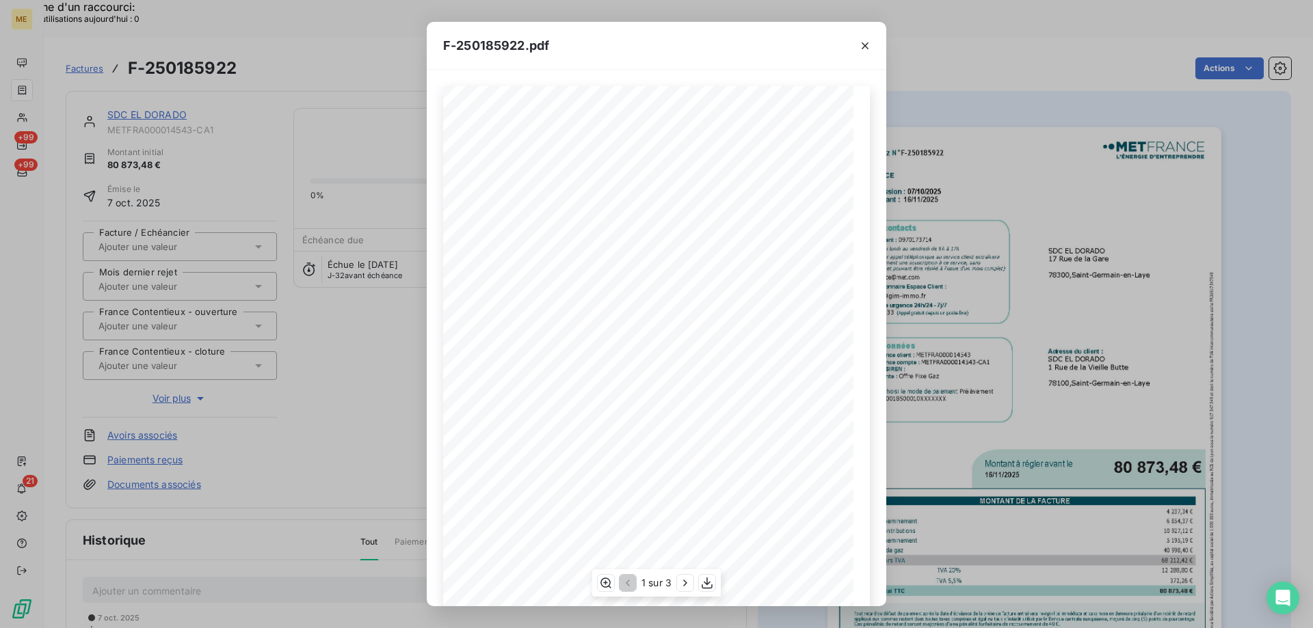
click at [703, 594] on div "1 sur 3" at bounding box center [656, 583] width 129 height 27
click at [707, 585] on icon "button" at bounding box center [707, 584] width 11 height 12
click at [347, 81] on div "F-250185922.pdf Facture Gaz N° F-250185922 MET Energie France [STREET_ADDRESS] …" at bounding box center [656, 314] width 1313 height 628
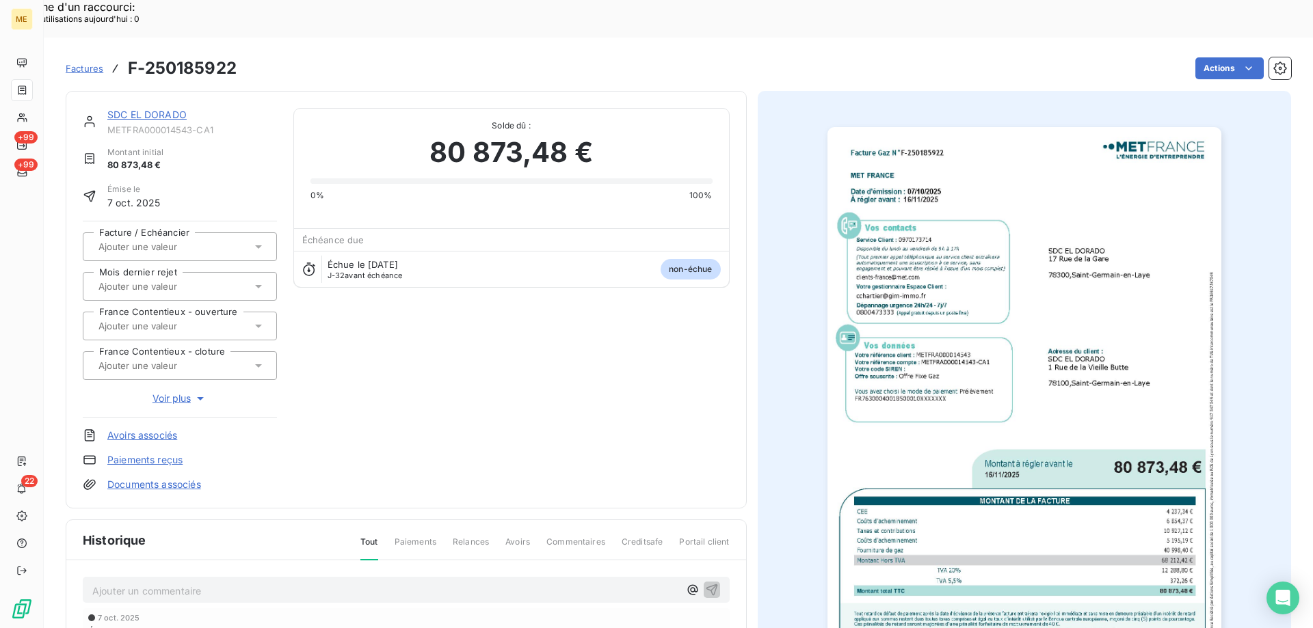
click at [134, 109] on link "SDC EL DORADO" at bounding box center [146, 115] width 79 height 12
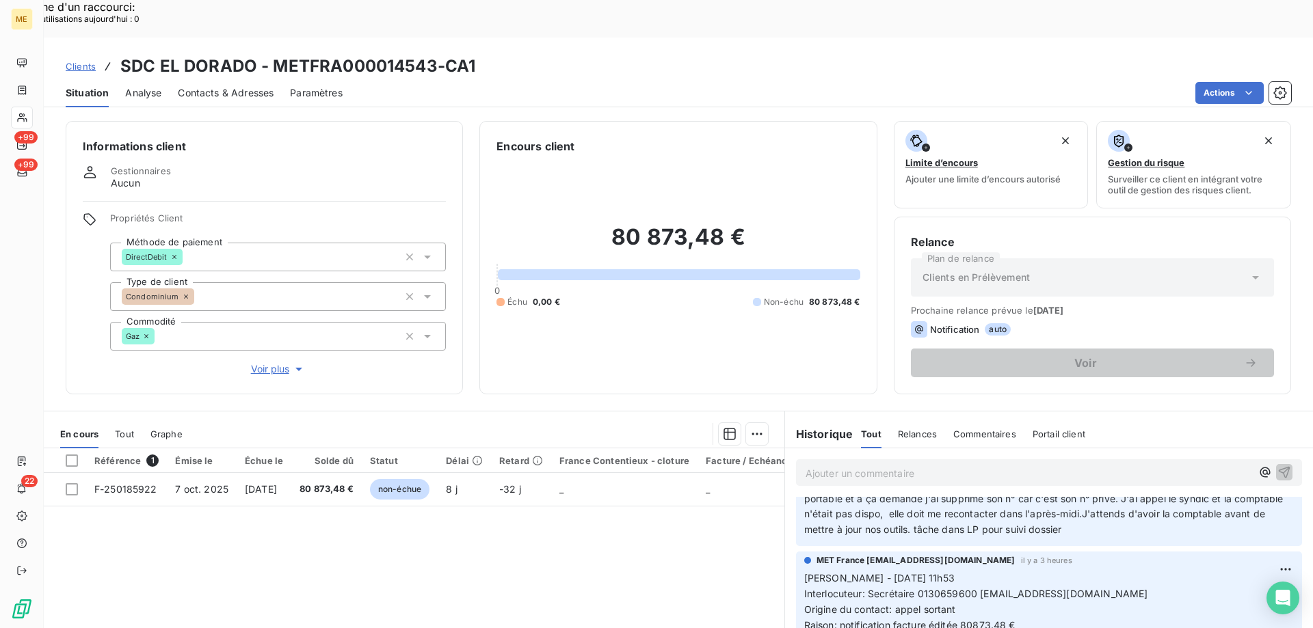
scroll to position [137, 0]
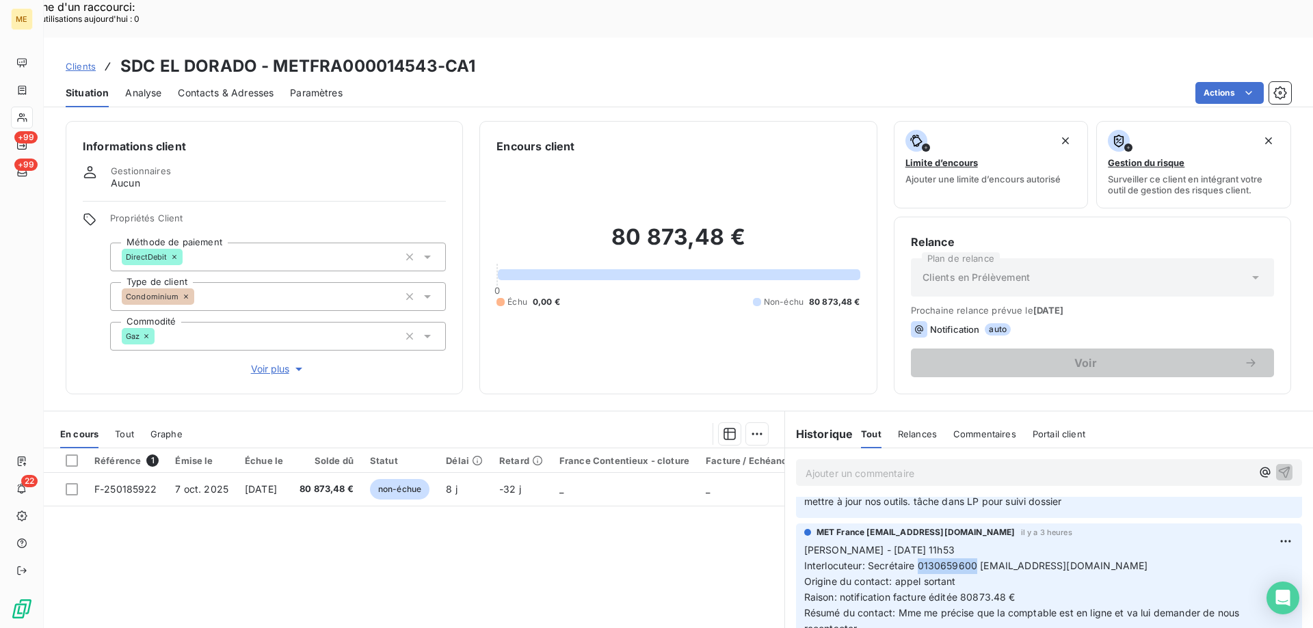
drag, startPoint x: 913, startPoint y: 529, endPoint x: 971, endPoint y: 524, distance: 58.4
click at [971, 560] on span "Interlocuteur: Secrétaire 0130659600 [EMAIL_ADDRESS][DOMAIN_NAME]" at bounding box center [976, 566] width 344 height 12
copy span "0130659600"
click at [230, 86] on span "Contacts & Adresses" at bounding box center [226, 93] width 96 height 14
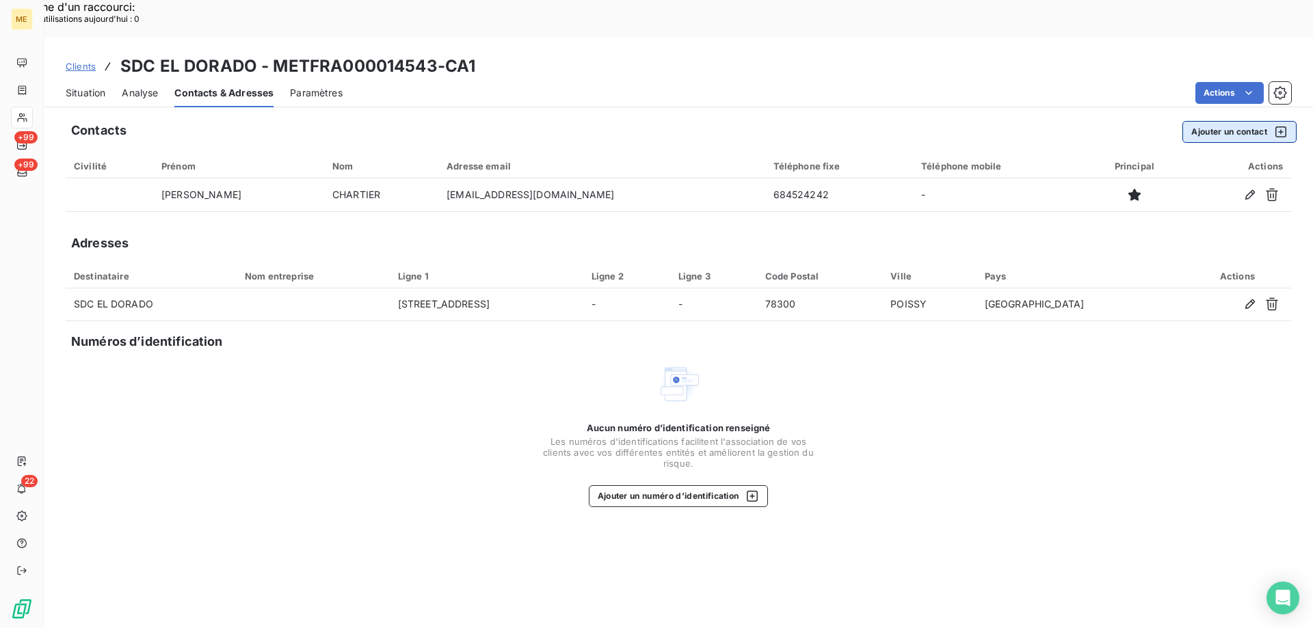
click at [1221, 121] on button "Ajouter un contact" at bounding box center [1239, 132] width 114 height 22
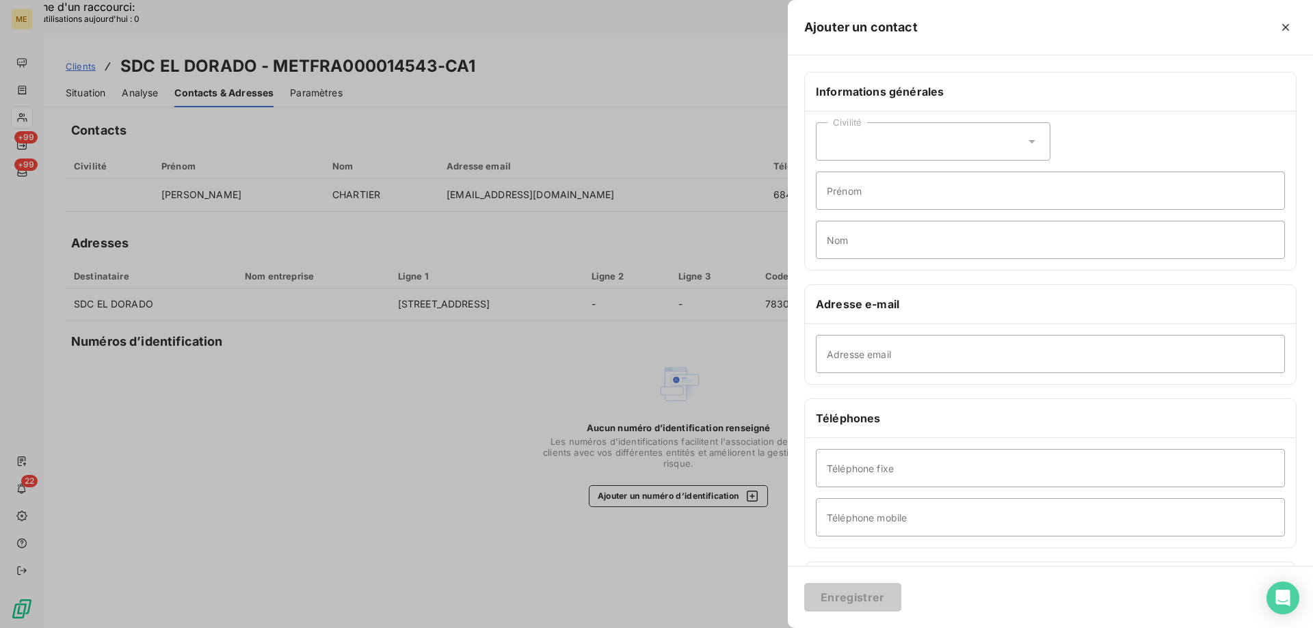
click at [910, 155] on div "Civilité" at bounding box center [933, 141] width 235 height 38
click at [877, 172] on span "Madame" at bounding box center [861, 176] width 37 height 13
click at [837, 201] on input "Prénom" at bounding box center [1050, 191] width 469 height 38
type input "L"
click at [838, 252] on input "Nom" at bounding box center [1050, 240] width 469 height 38
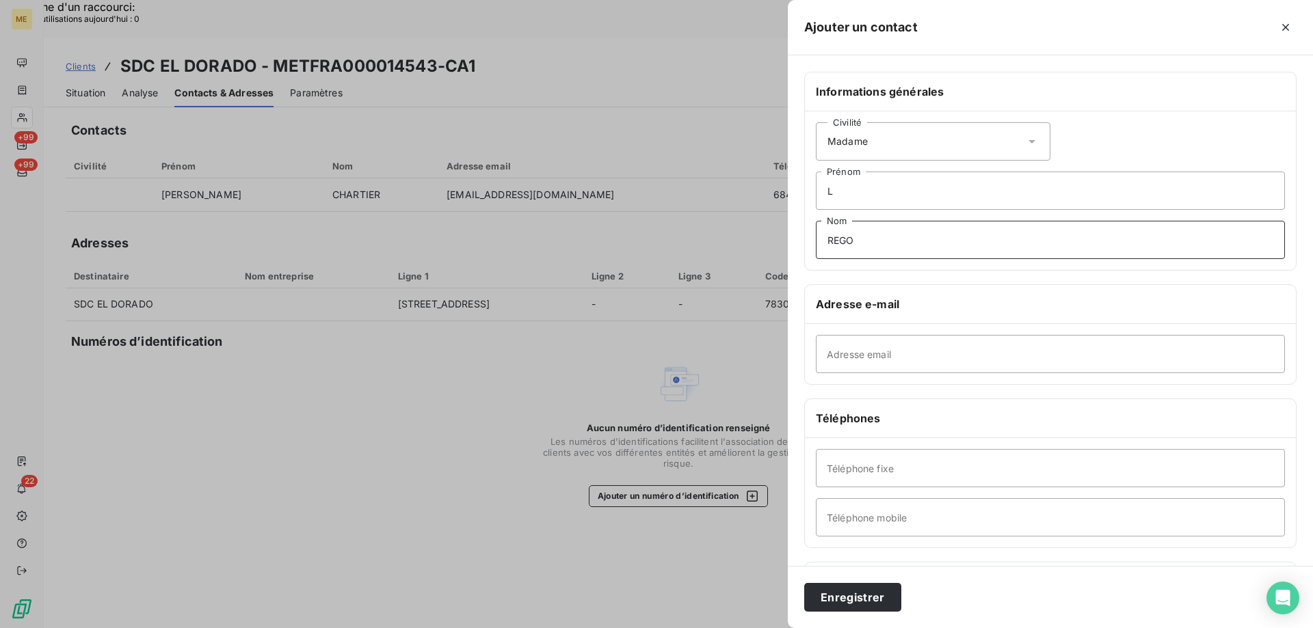
type input "REGO"
click at [824, 348] on input "Adresse email" at bounding box center [1050, 354] width 469 height 38
click at [849, 351] on input "Adresse email" at bounding box center [1050, 354] width 469 height 38
click at [845, 467] on input "Téléphone fixe" at bounding box center [1050, 468] width 469 height 38
paste input "130659600"
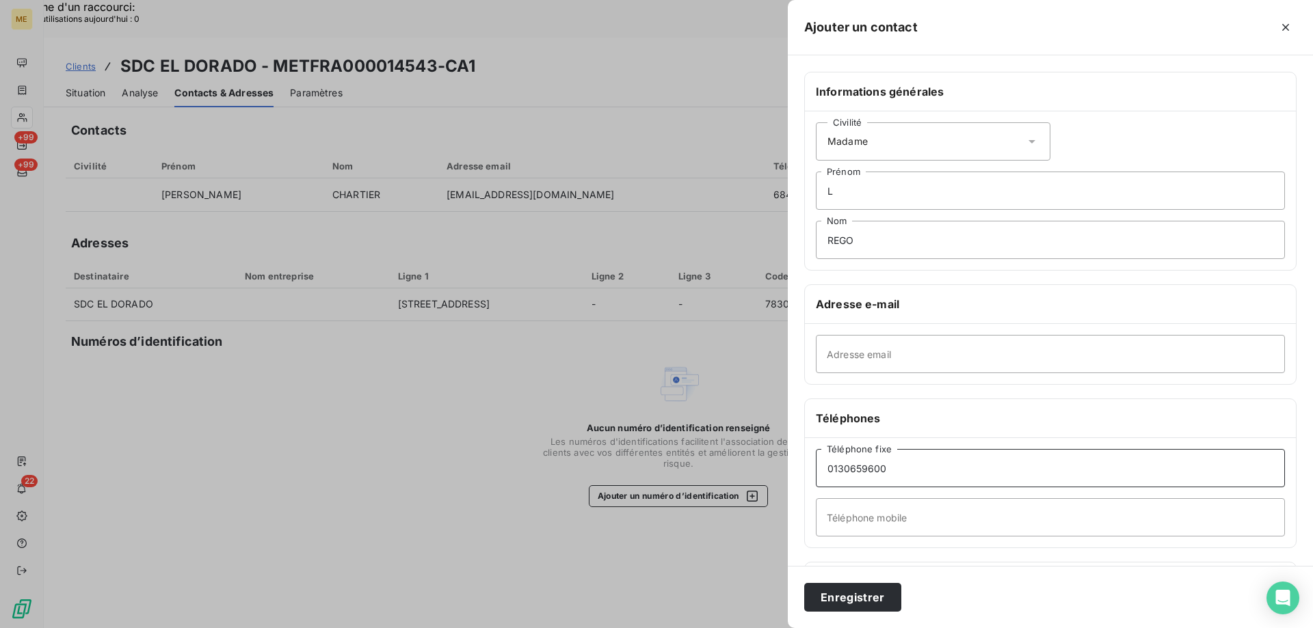
type input "0130659600"
click at [848, 377] on div "Adresse email" at bounding box center [1050, 354] width 491 height 60
drag, startPoint x: 848, startPoint y: 362, endPoint x: 847, endPoint y: 354, distance: 7.6
click at [848, 362] on input "Adresse email" at bounding box center [1050, 354] width 469 height 38
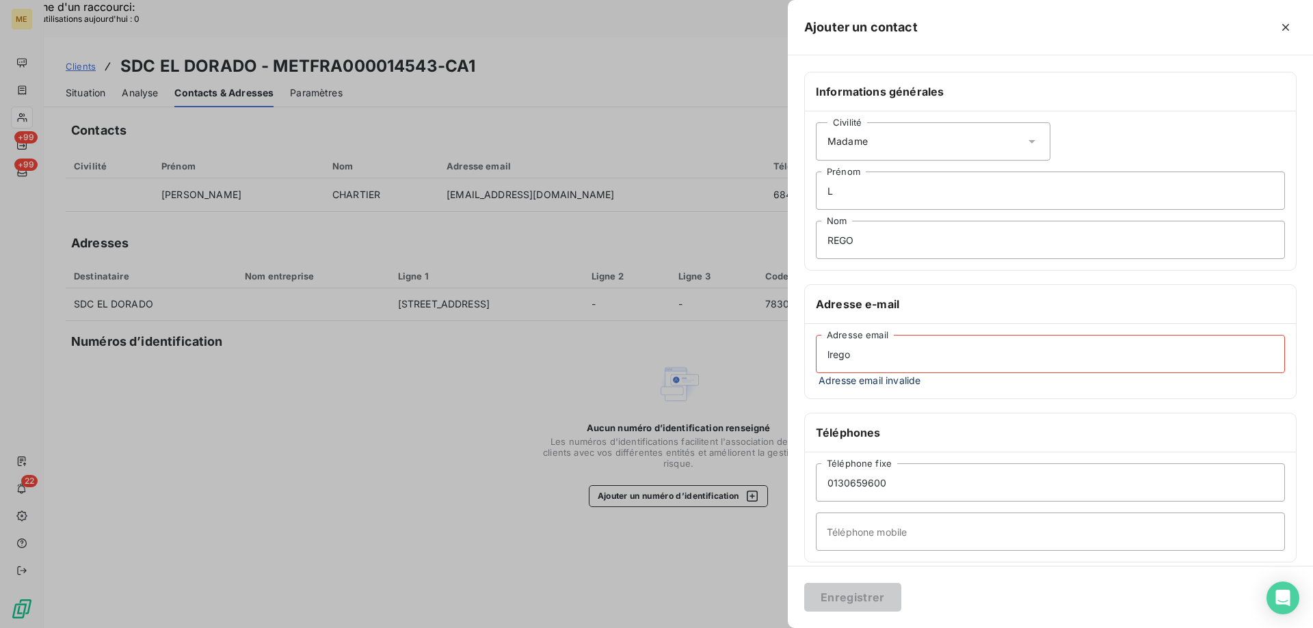
click at [853, 357] on input "lrego" at bounding box center [1050, 354] width 469 height 38
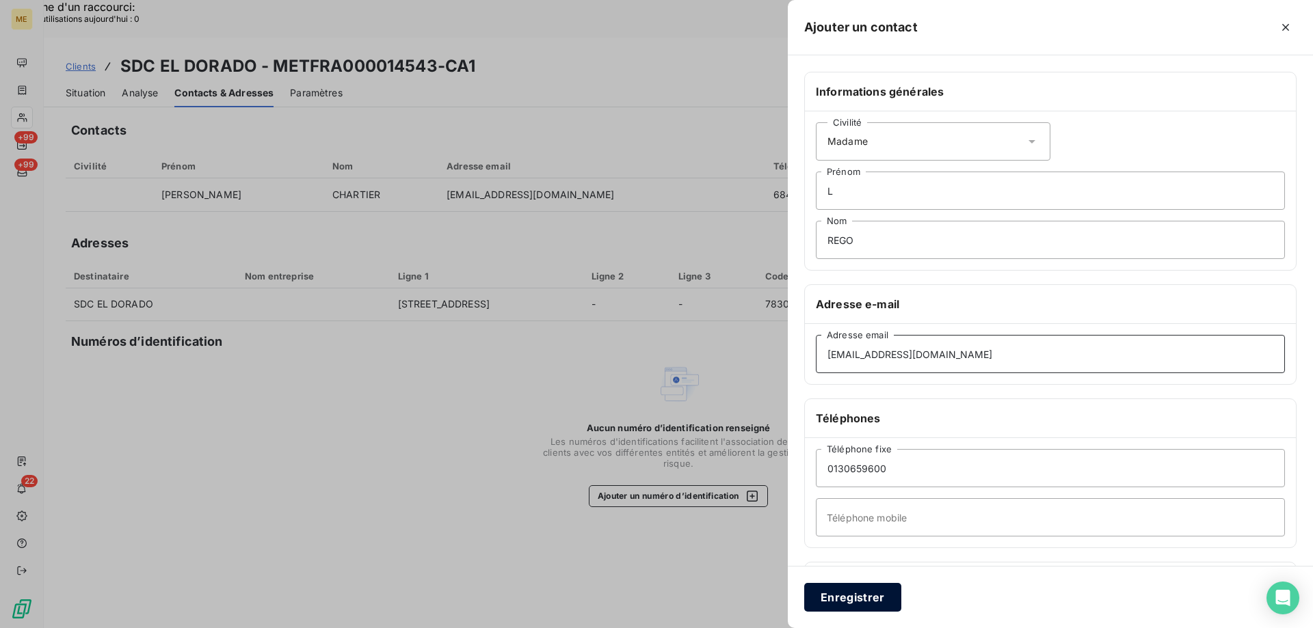
type input "[EMAIL_ADDRESS][DOMAIN_NAME]"
click at [833, 606] on button "Enregistrer" at bounding box center [852, 597] width 97 height 29
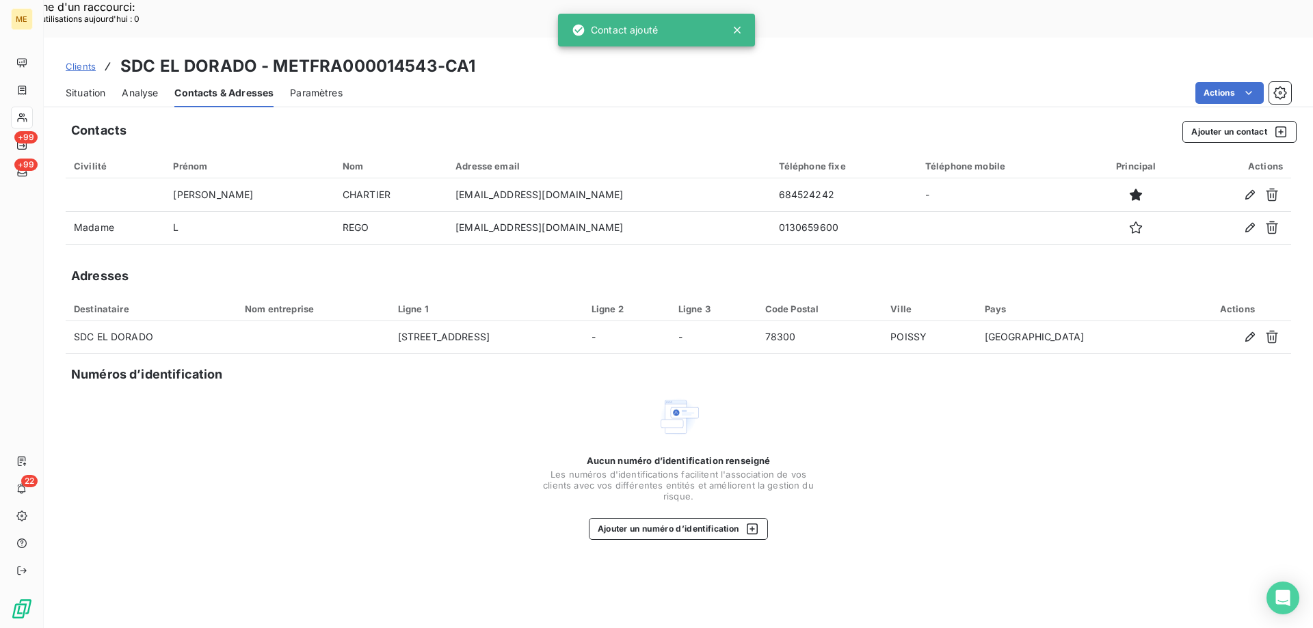
click at [914, 446] on div "Aucun numéro d’identification renseigné Les numéros d'identifications faciliten…" at bounding box center [678, 467] width 1225 height 145
click at [78, 54] on div "Clients SDC EL DORADO - METFRA000014543-CA1" at bounding box center [271, 66] width 410 height 25
click at [77, 61] on span "Clients" at bounding box center [81, 66] width 30 height 11
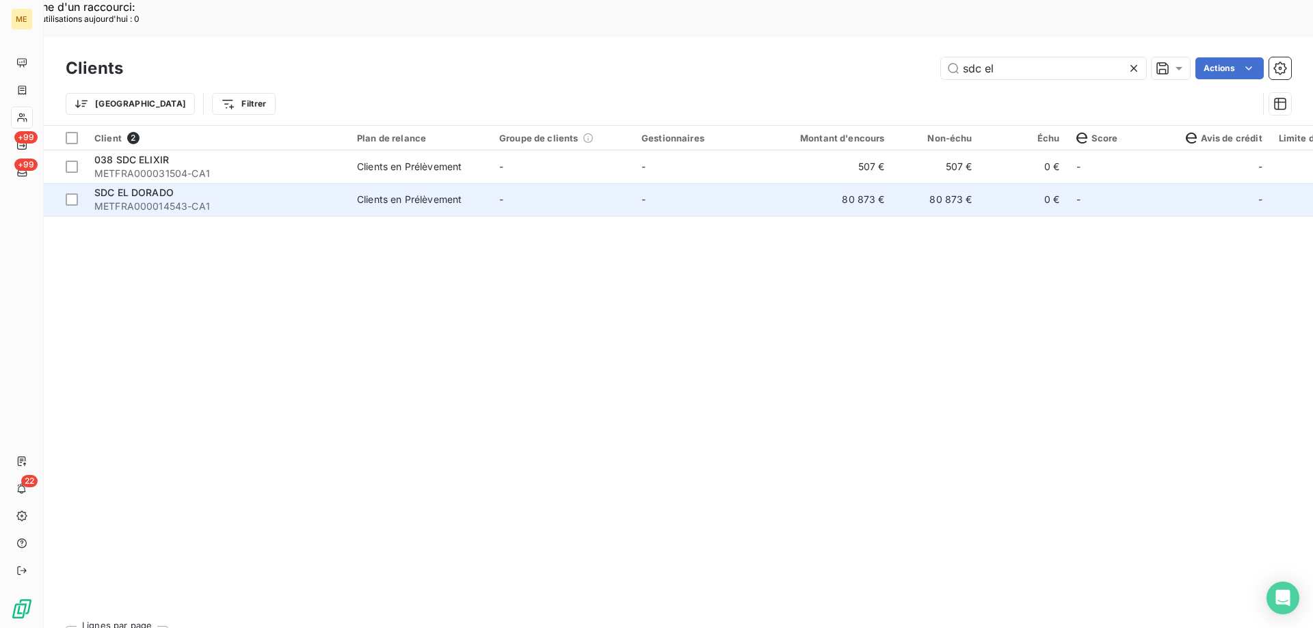
click at [124, 200] on span "METFRA000014543-CA1" at bounding box center [217, 207] width 246 height 14
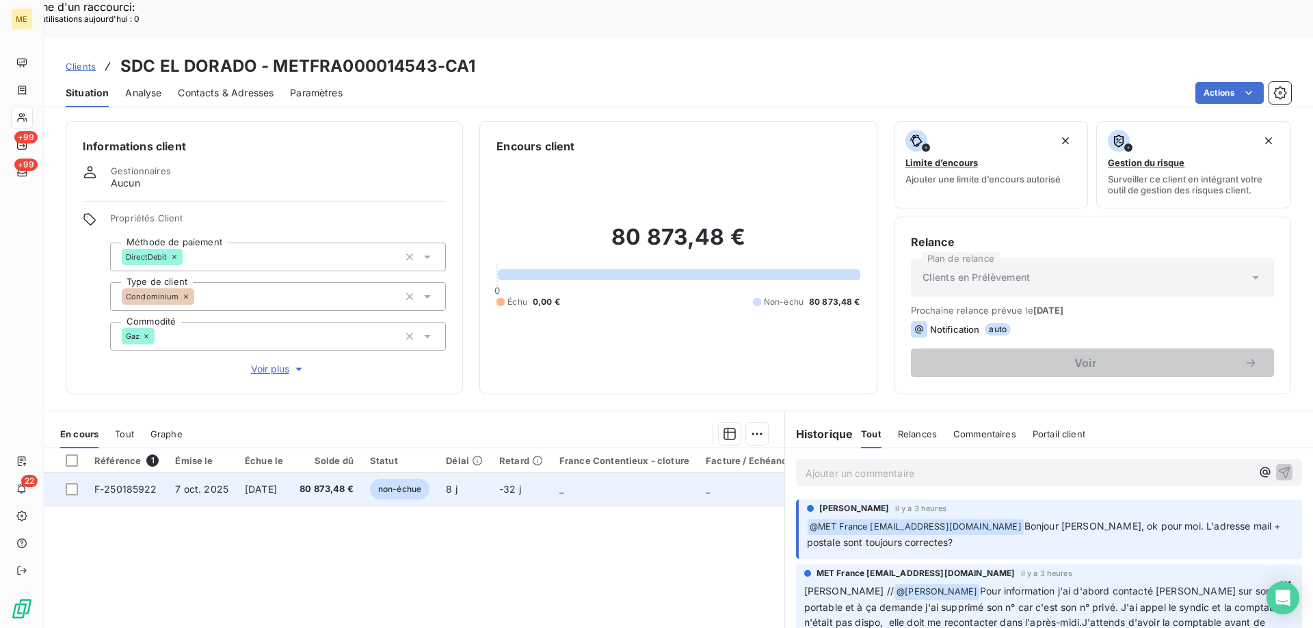
click at [111, 483] on span "F-250185922" at bounding box center [125, 489] width 63 height 12
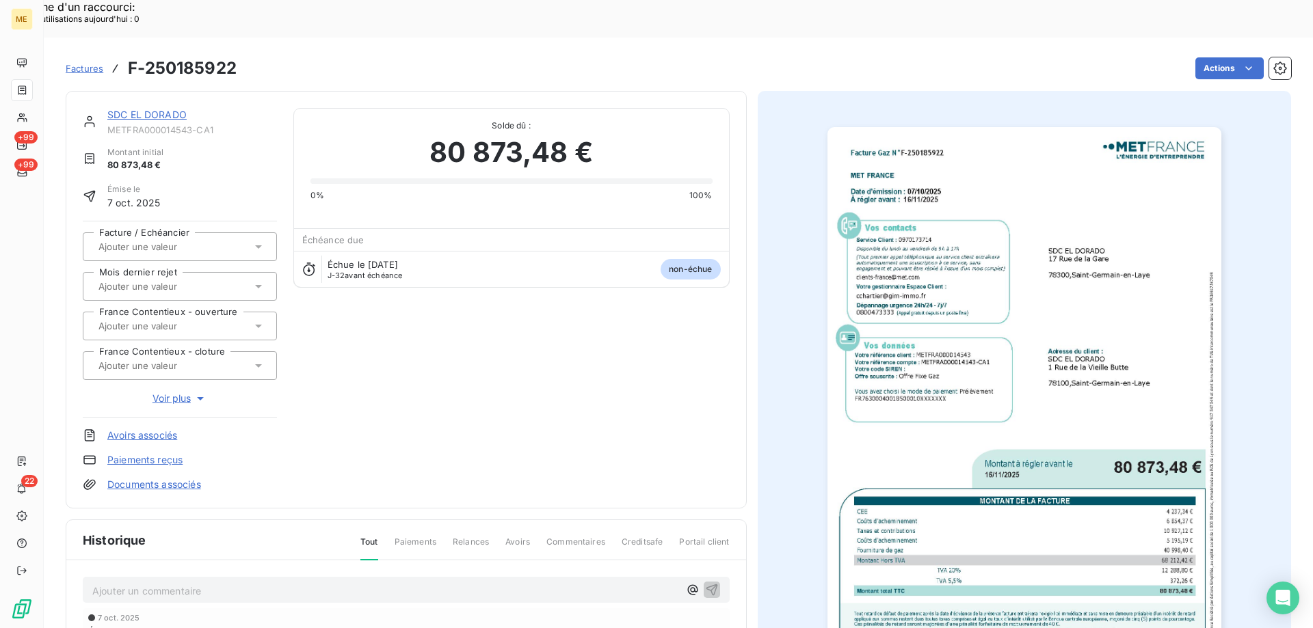
click at [152, 109] on link "SDC EL DORADO" at bounding box center [146, 115] width 79 height 12
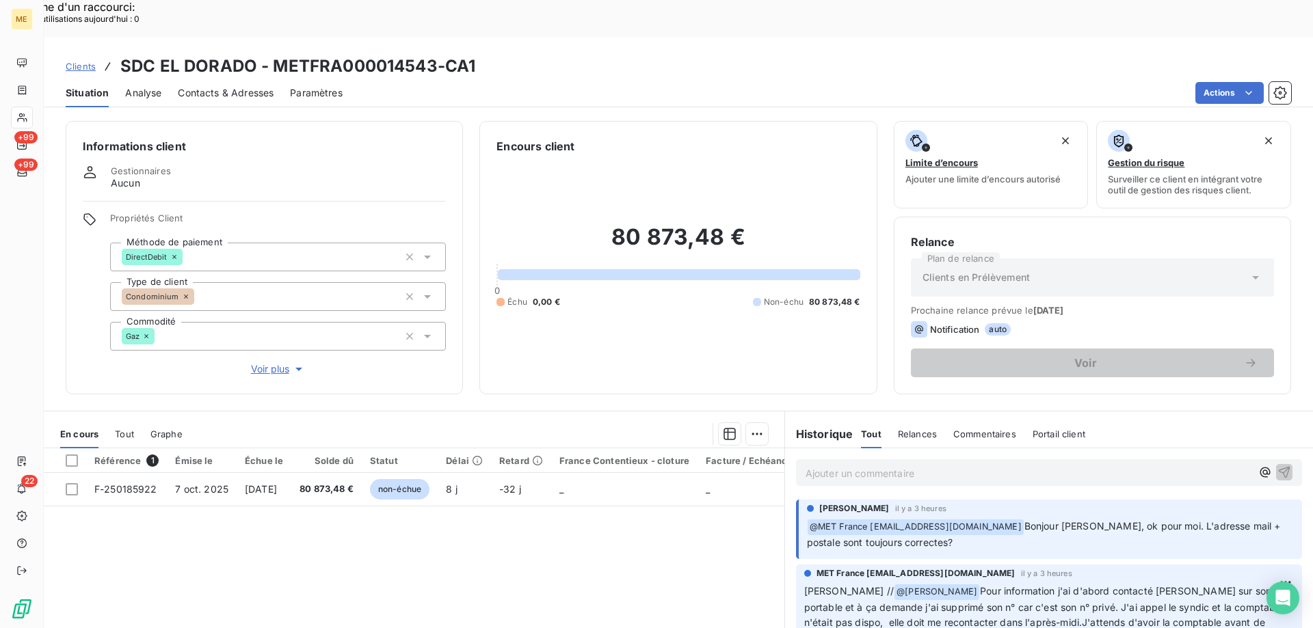
click at [837, 465] on p "Ajouter un commentaire ﻿" at bounding box center [1029, 473] width 446 height 17
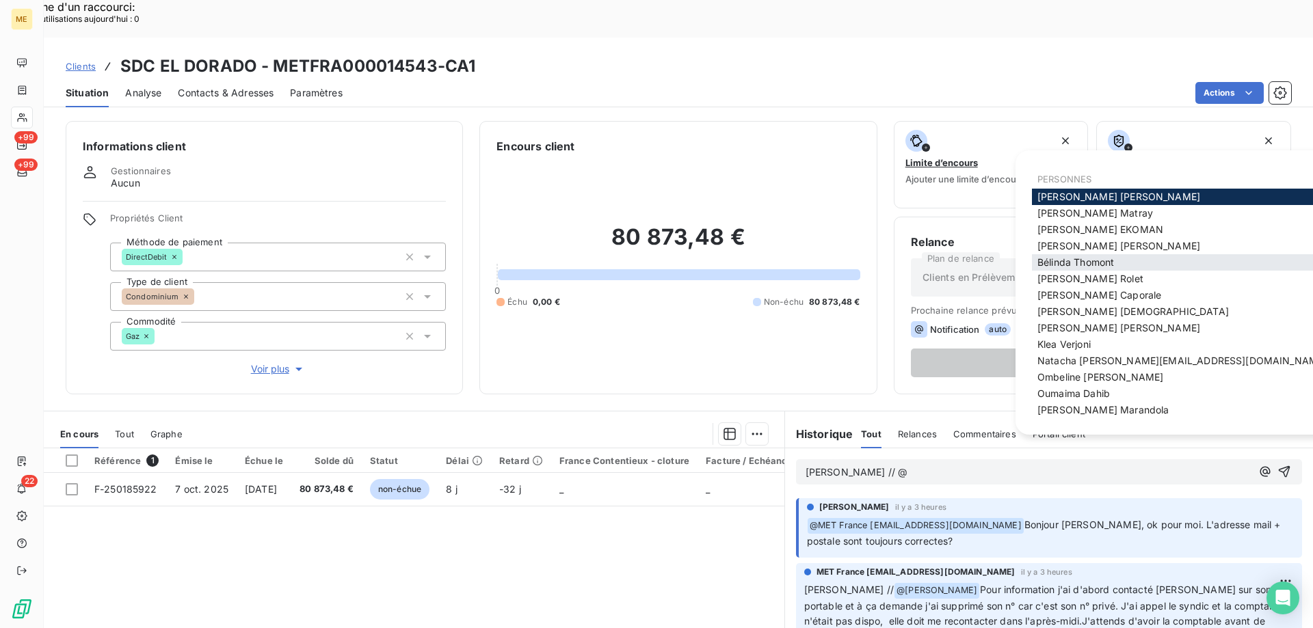
click at [1089, 258] on span "[PERSON_NAME]" at bounding box center [1075, 262] width 77 height 12
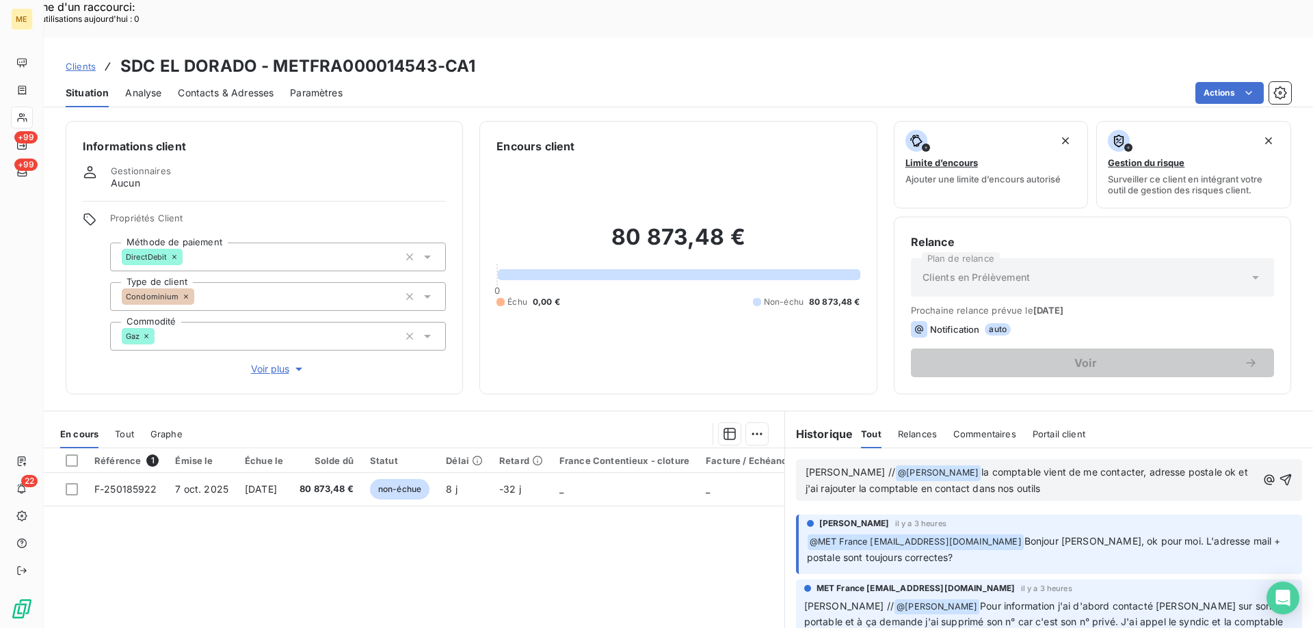
click at [897, 466] on span "la comptable vient de me contacter, adresse postale ok et j'ai rajouter la comp…" at bounding box center [1028, 480] width 445 height 28
click at [1164, 465] on p "[PERSON_NAME] // @ [PERSON_NAME] ﻿ la comptable vient de me contacter, adresse …" at bounding box center [1031, 481] width 451 height 32
click at [812, 466] on span "la comptable vient de me contacter, adresse postale ok et j'ai rajouter la comp…" at bounding box center [1028, 480] width 445 height 28
click at [0, 0] on lt-span "rajout é" at bounding box center [0, 0] width 0 height 0
click at [1280, 475] on icon "button" at bounding box center [1286, 481] width 12 height 12
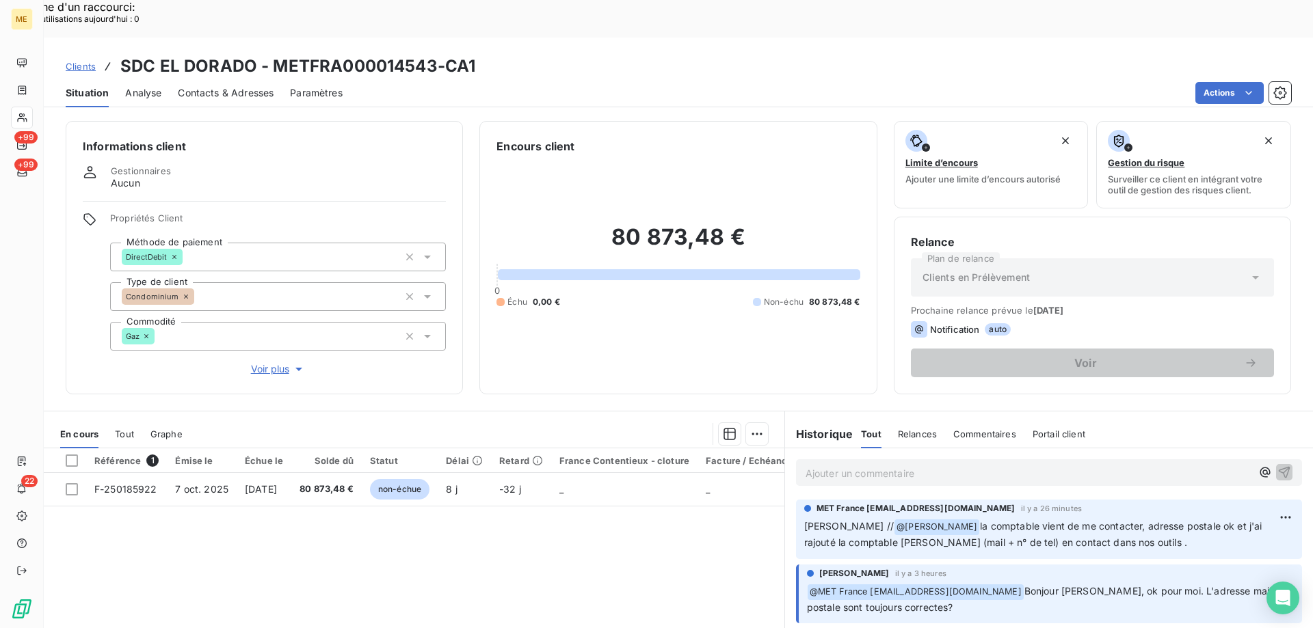
click at [75, 61] on span "Clients" at bounding box center [81, 66] width 30 height 11
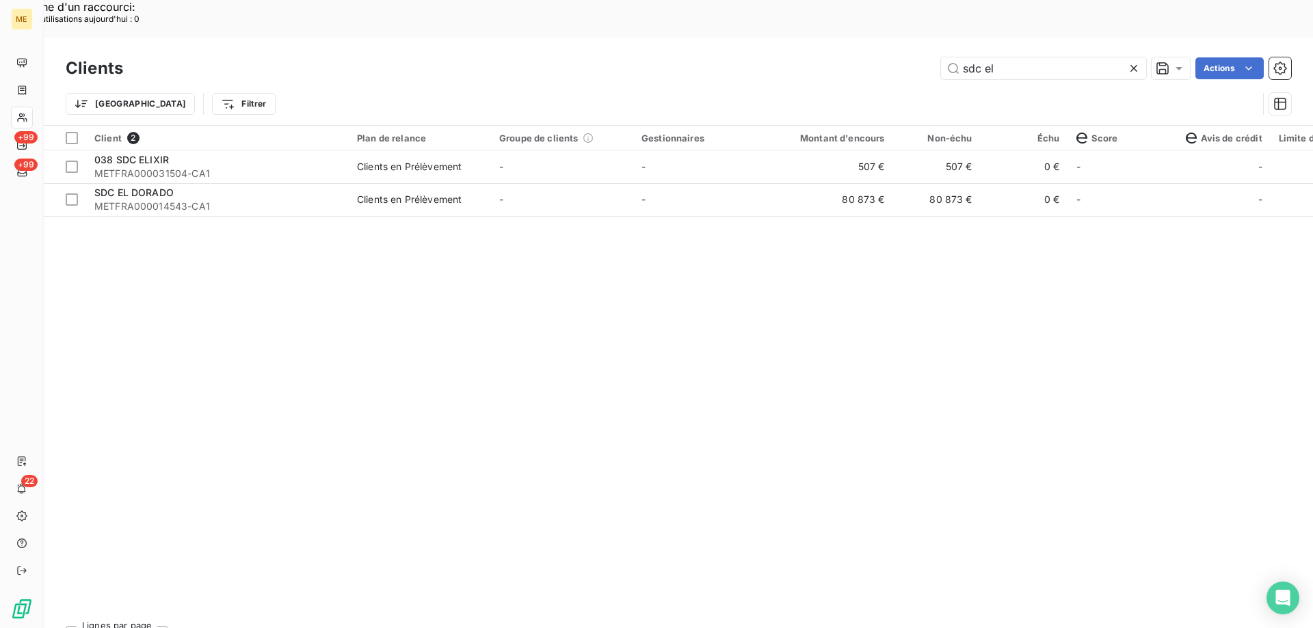
drag, startPoint x: 1020, startPoint y: 25, endPoint x: 875, endPoint y: 26, distance: 144.3
click at [875, 57] on div "sdc el Actions" at bounding box center [715, 68] width 1152 height 22
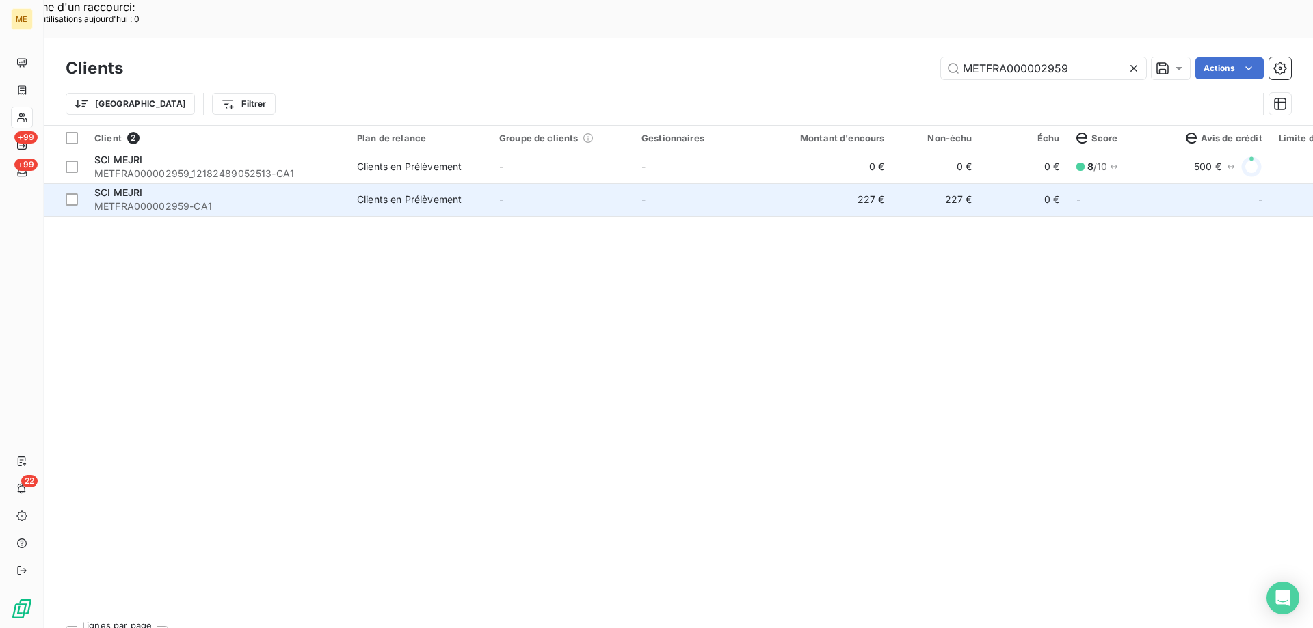
type input "METFRA000002959"
click at [125, 187] on span "SCI MEJRI" at bounding box center [118, 193] width 48 height 12
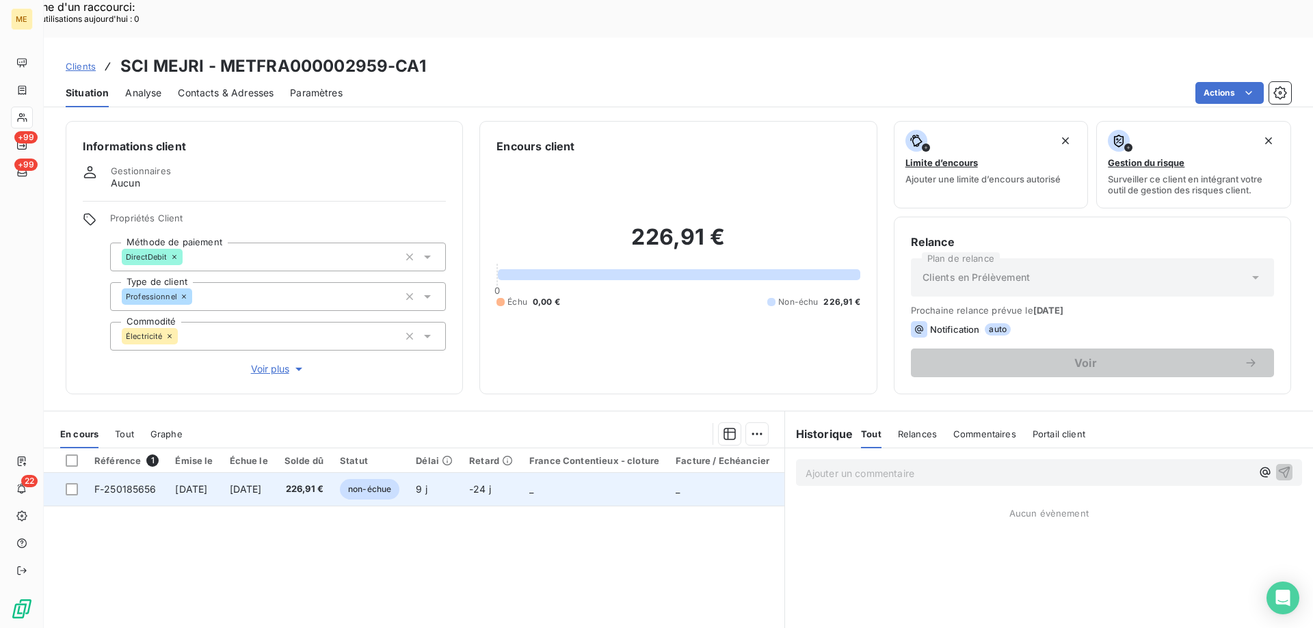
click at [121, 483] on span "F-250185656" at bounding box center [125, 489] width 62 height 12
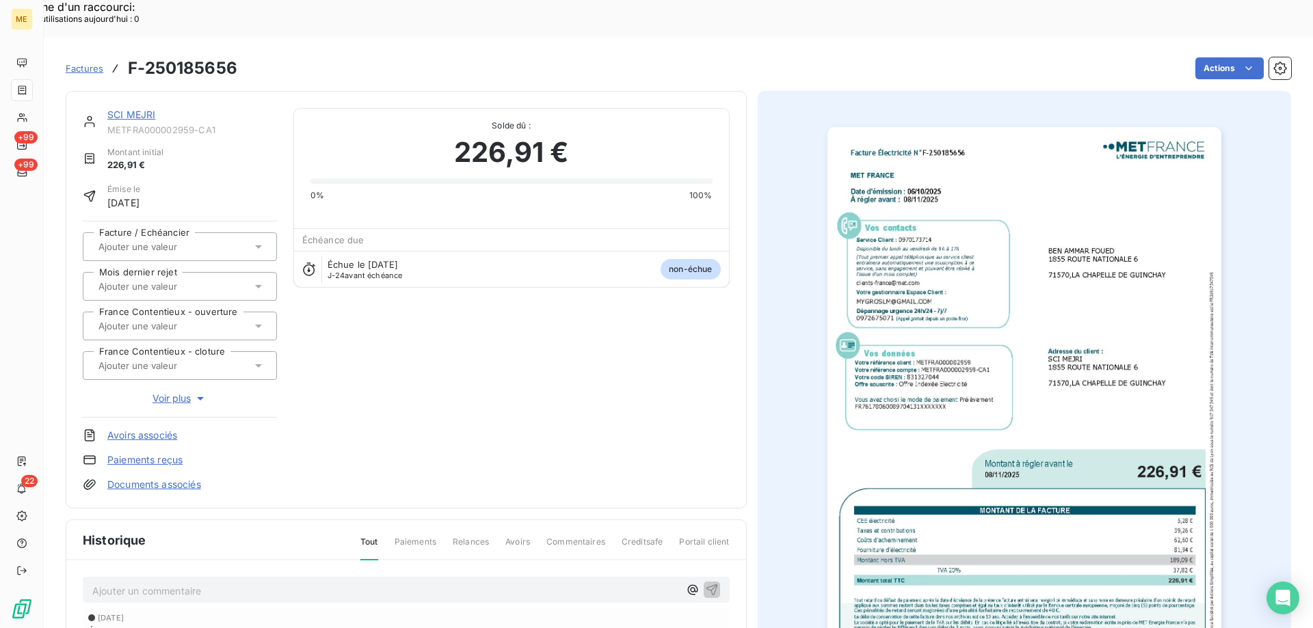
click at [409, 285] on div "SCI MEJRI METFRA000002959-CA1 Montant initial 226,91 € Émise le [DATE] Facture …" at bounding box center [406, 300] width 647 height 384
click at [130, 109] on link "SCI MEJRI" at bounding box center [131, 115] width 48 height 12
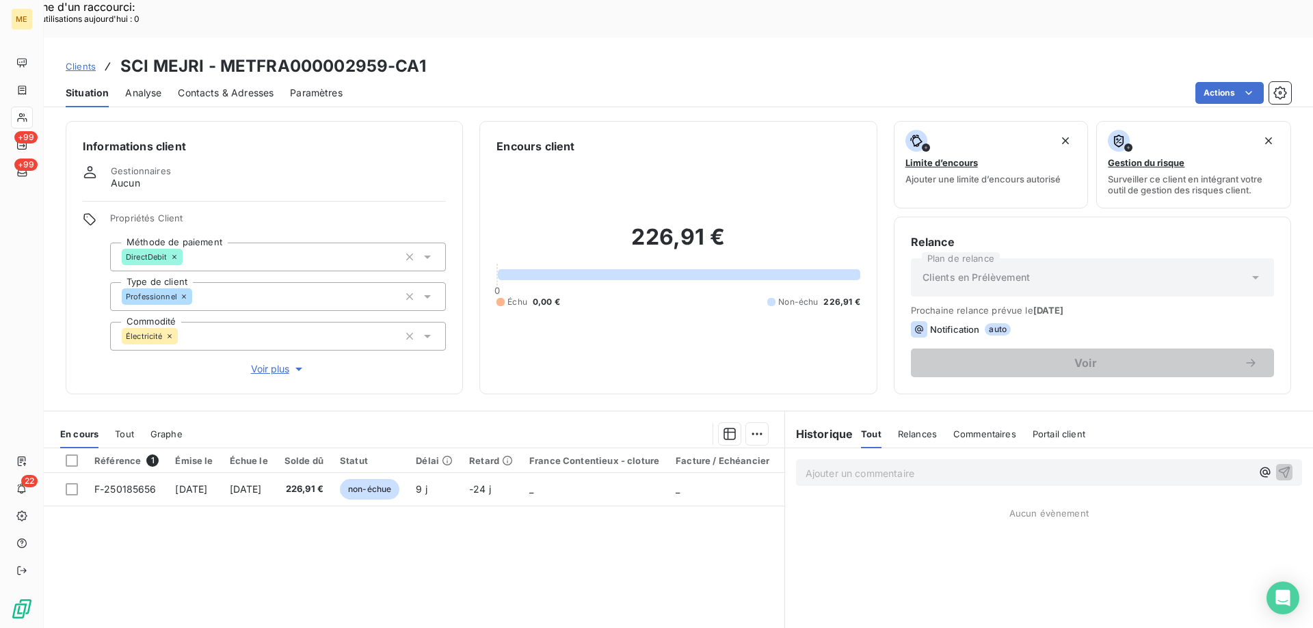
click at [85, 61] on span "Clients" at bounding box center [81, 66] width 30 height 11
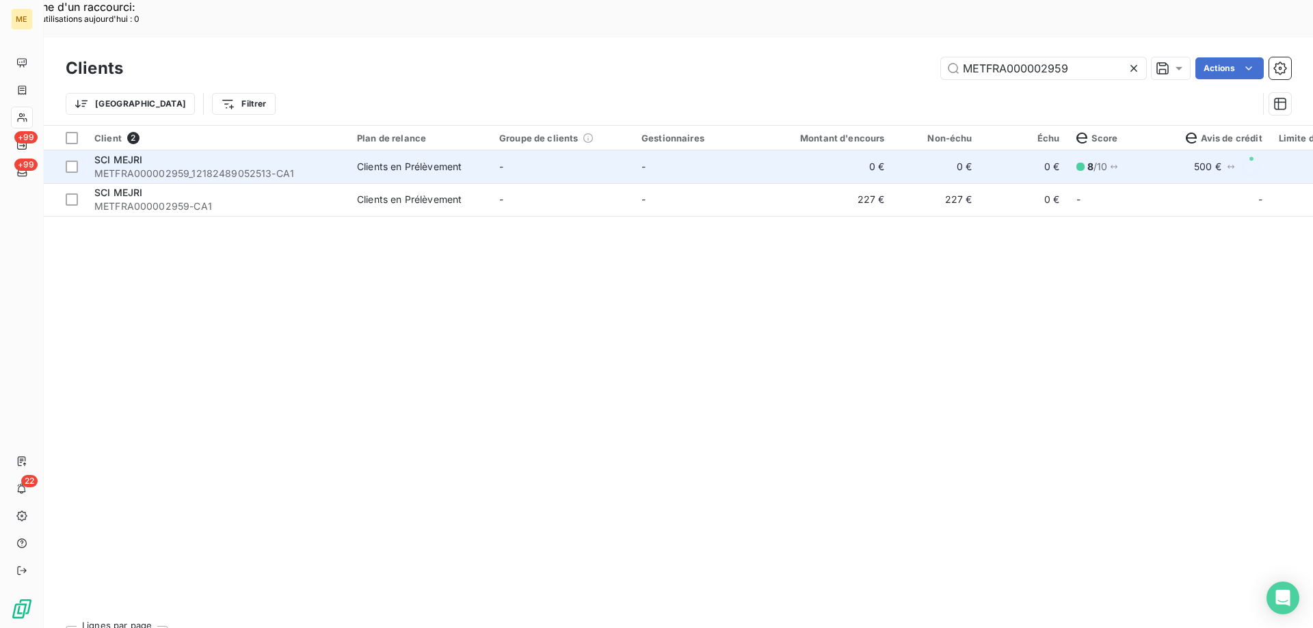
click at [136, 154] on span "SCI MEJRI" at bounding box center [118, 160] width 48 height 12
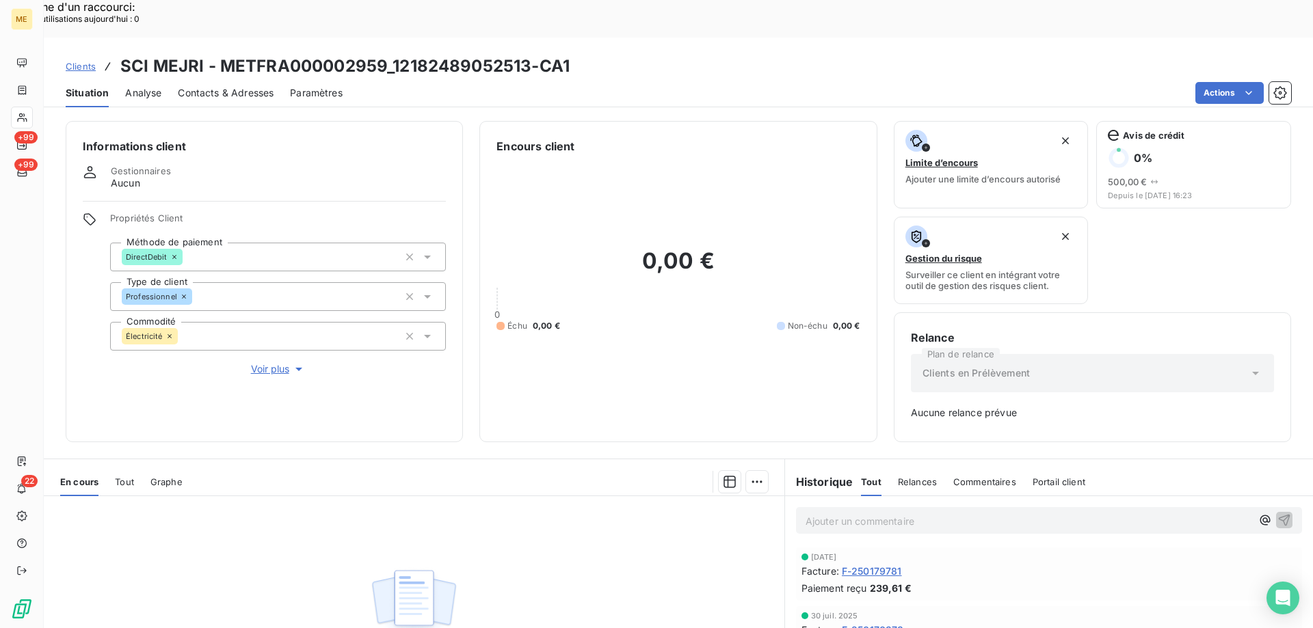
click at [120, 477] on span "Tout" at bounding box center [124, 482] width 19 height 11
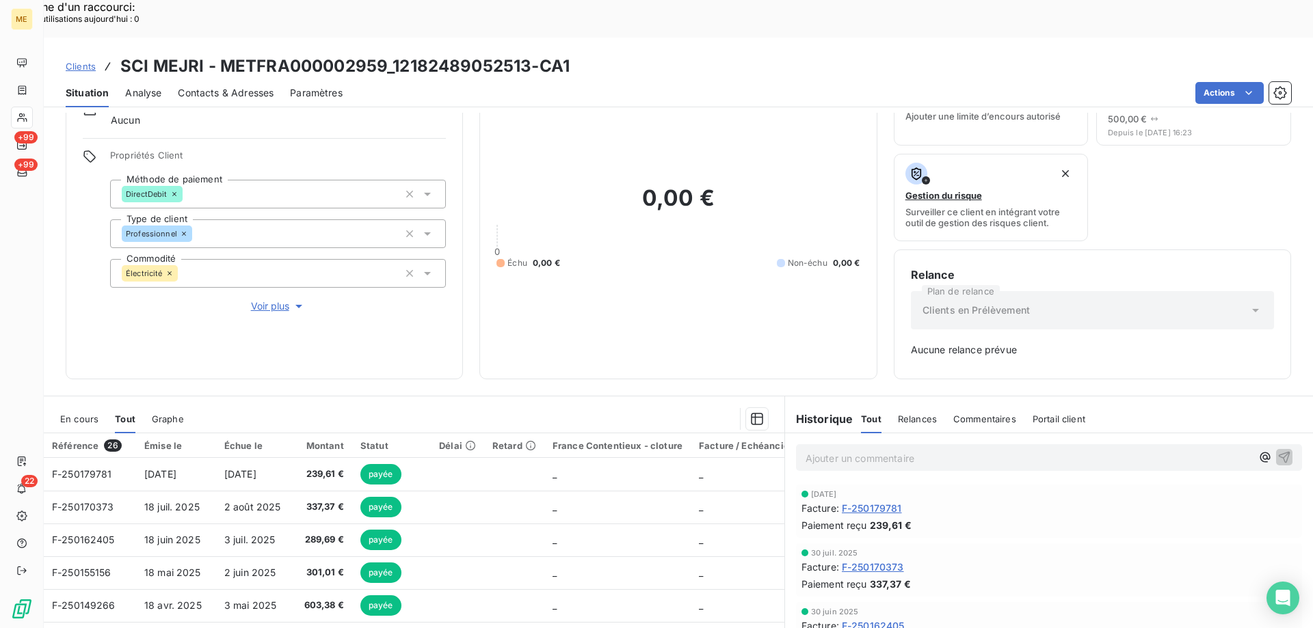
scroll to position [135, 0]
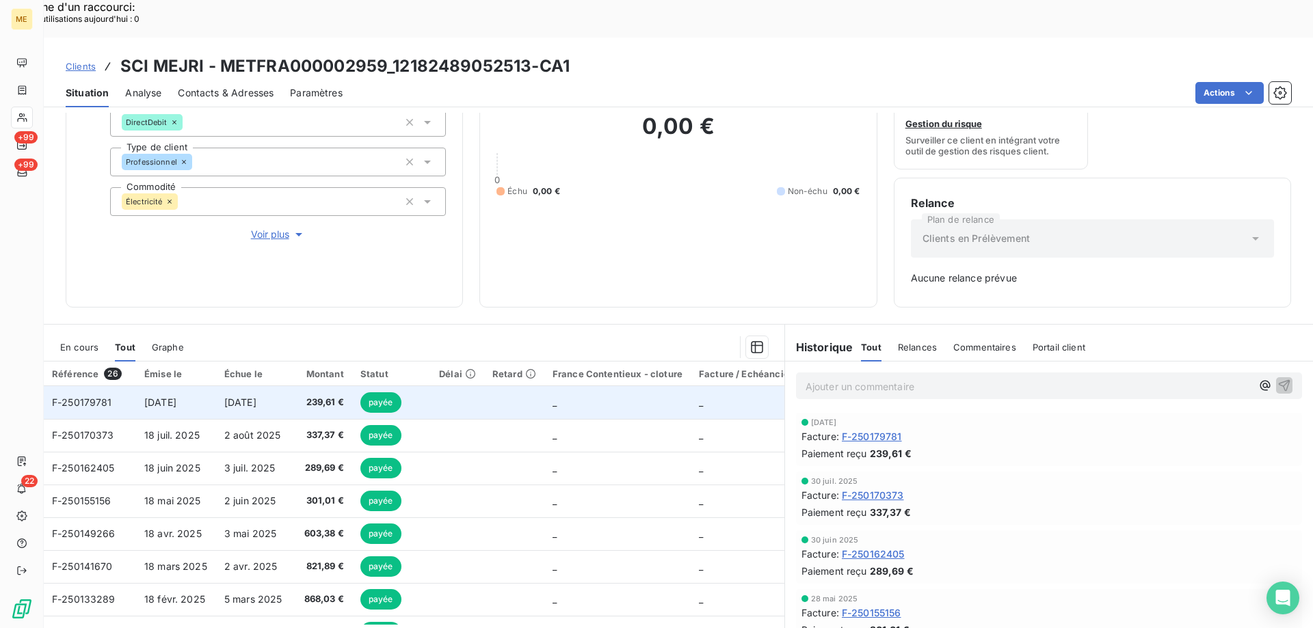
click at [83, 397] on span "F-250179781" at bounding box center [82, 403] width 60 height 12
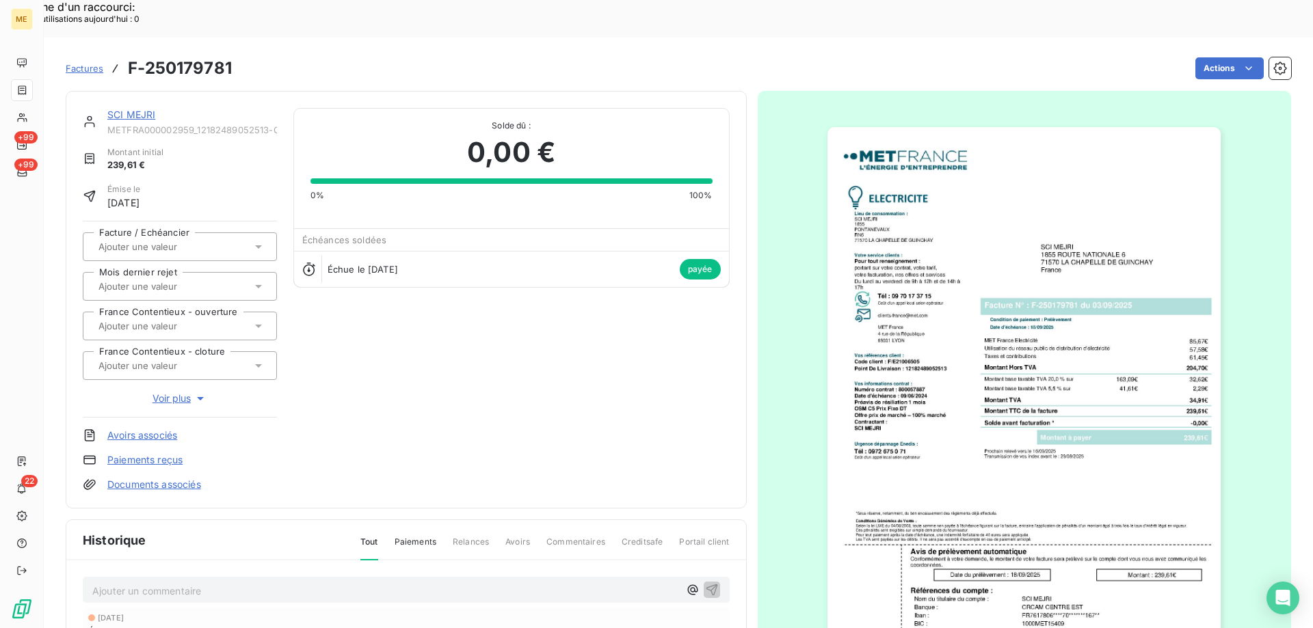
click at [937, 316] on img "button" at bounding box center [1023, 405] width 393 height 557
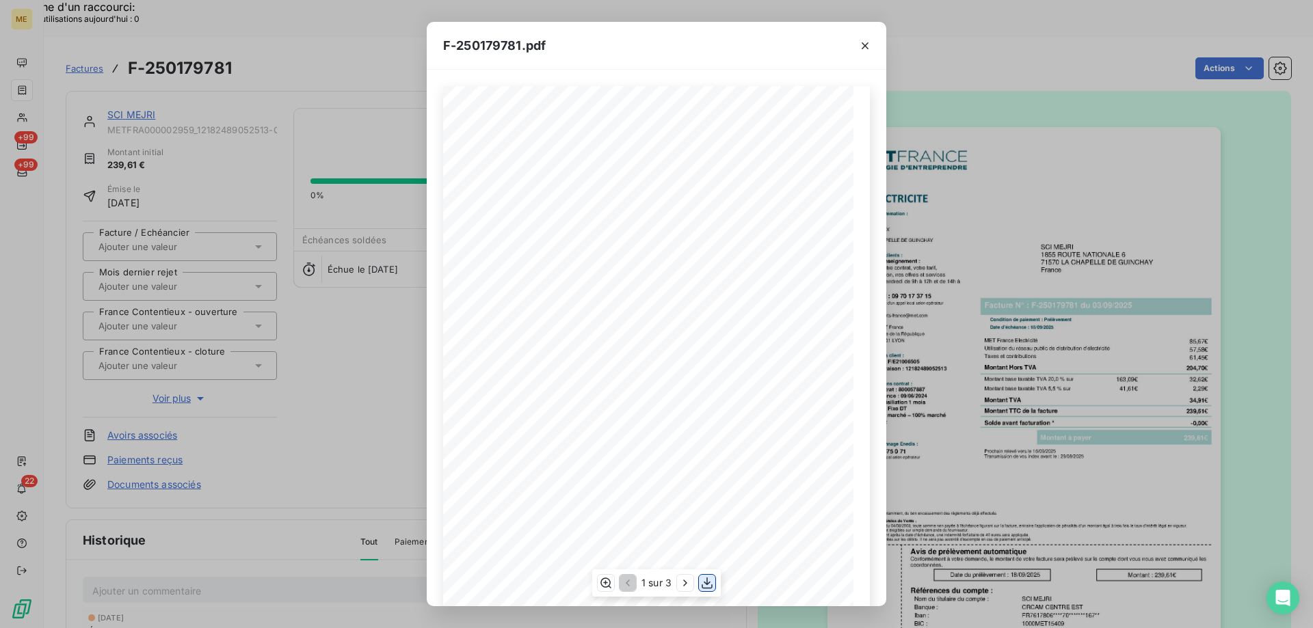
click at [704, 585] on icon "button" at bounding box center [707, 583] width 14 height 14
click at [681, 580] on icon "button" at bounding box center [685, 583] width 14 height 14
click at [628, 585] on icon "button" at bounding box center [627, 583] width 14 height 14
click at [602, 582] on icon "button" at bounding box center [606, 583] width 14 height 14
click at [703, 584] on icon "button" at bounding box center [707, 583] width 14 height 14
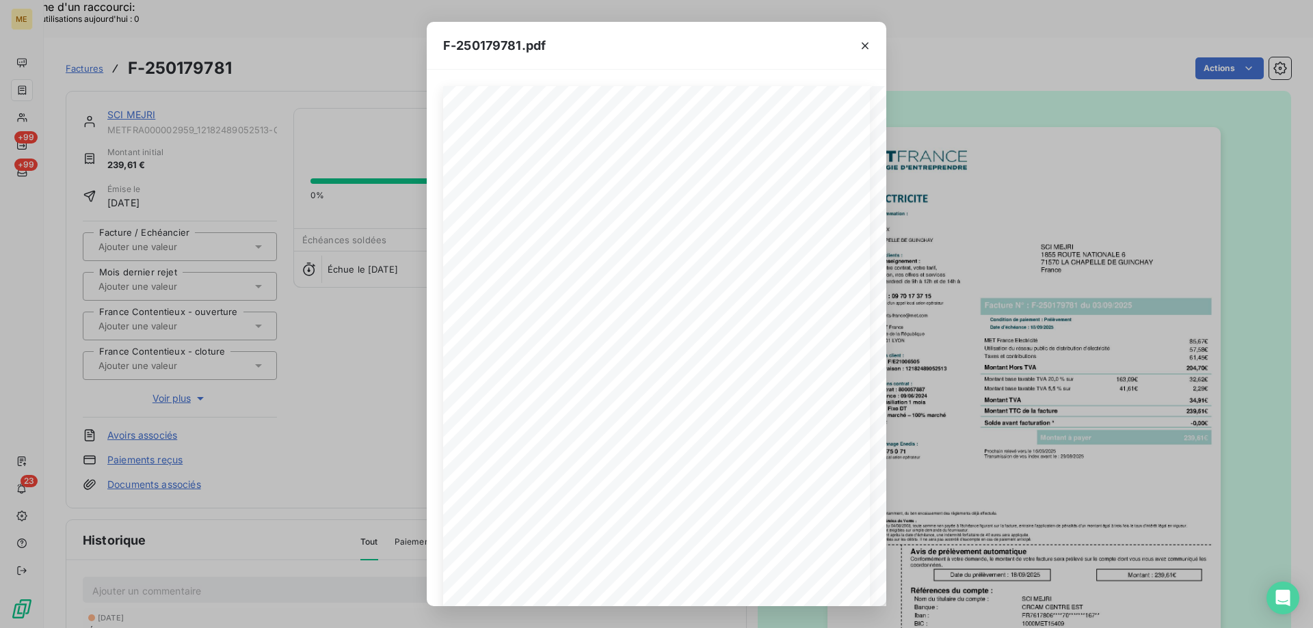
click at [313, 349] on div "F-250179781.pdf *Sous réserve, notamment, du bon encaissement des règlements dé…" at bounding box center [656, 314] width 1313 height 628
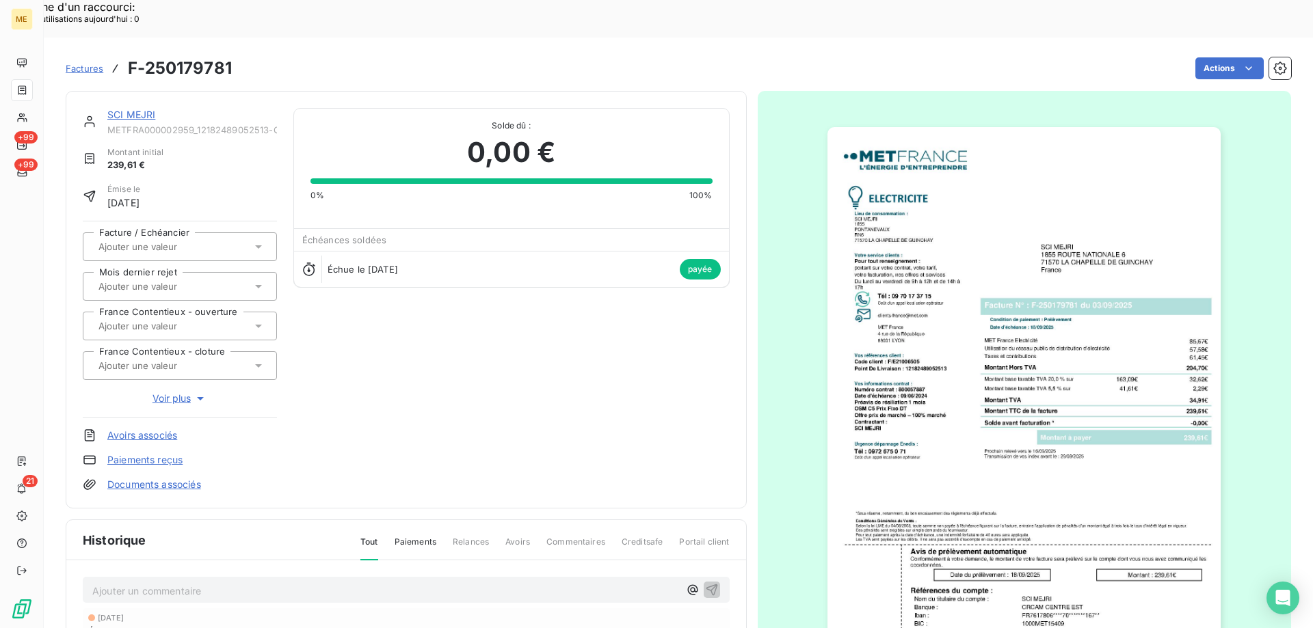
click at [74, 63] on span "Factures" at bounding box center [85, 68] width 38 height 11
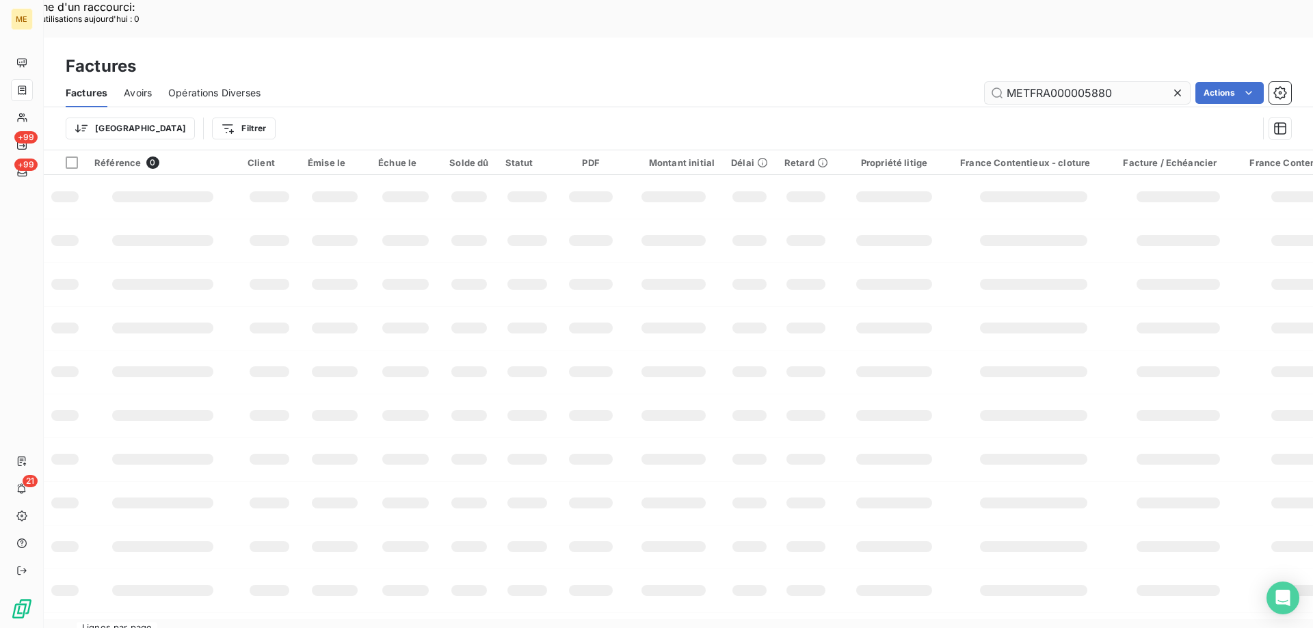
click at [1056, 82] on input "METFRA000005880" at bounding box center [1087, 93] width 205 height 22
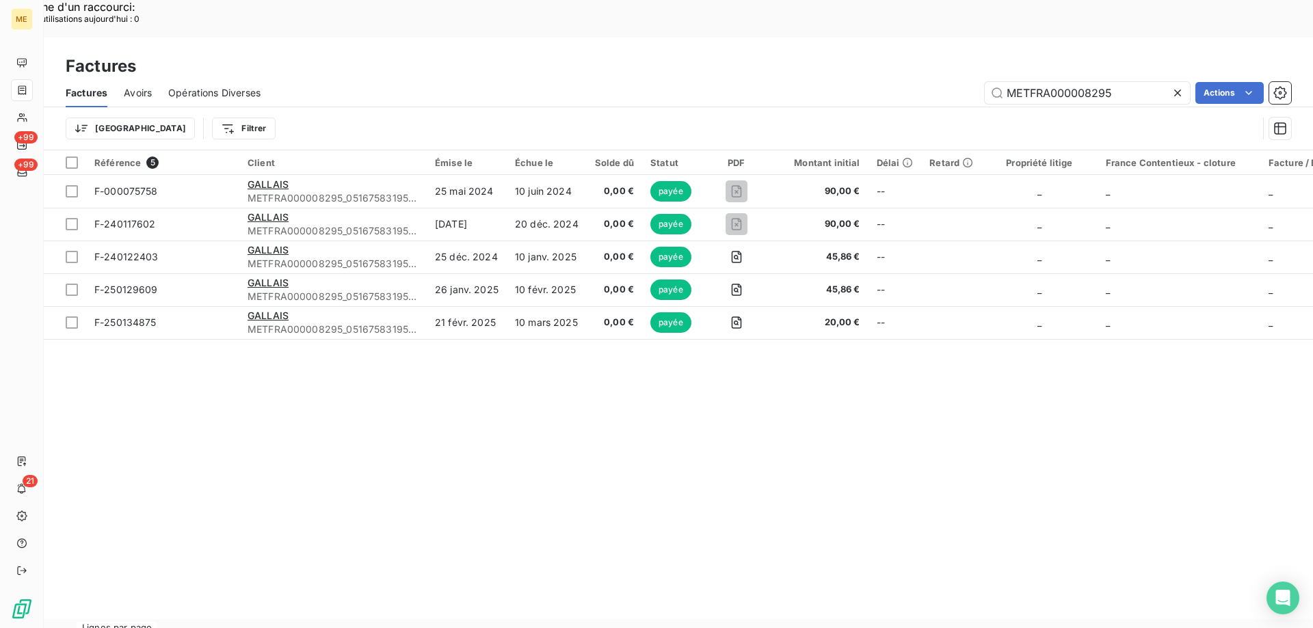
type input "METFRA000008295"
click at [1172, 86] on icon at bounding box center [1178, 93] width 14 height 14
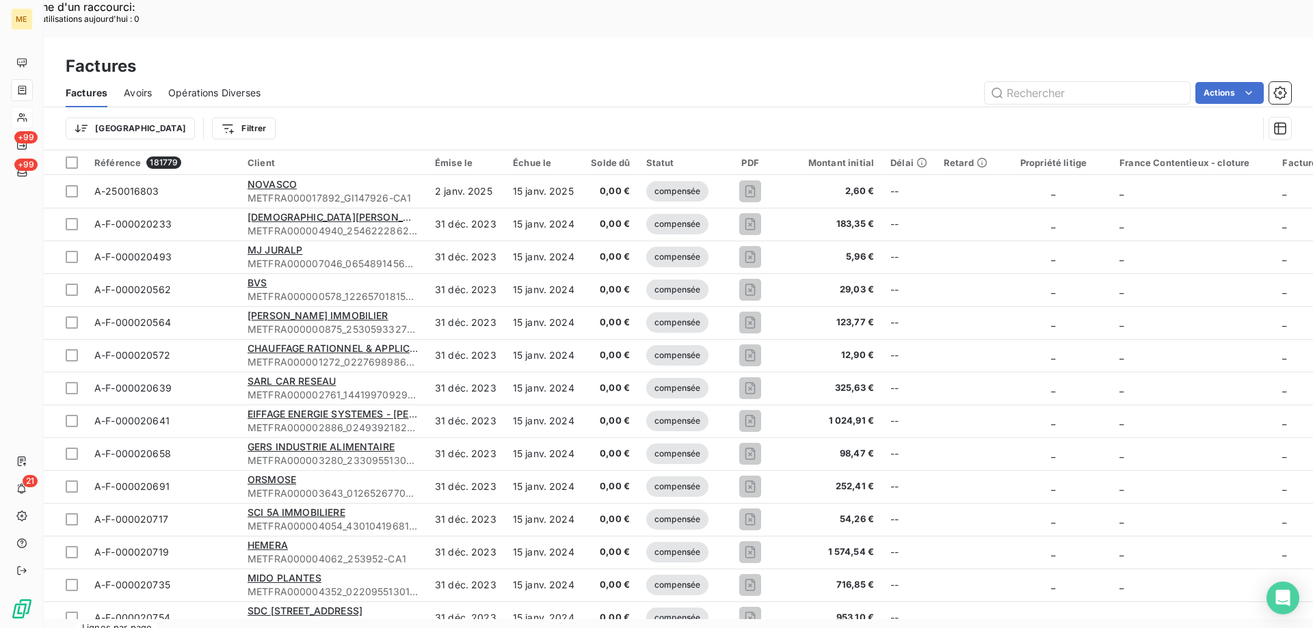
click at [31, 121] on div at bounding box center [22, 118] width 22 height 22
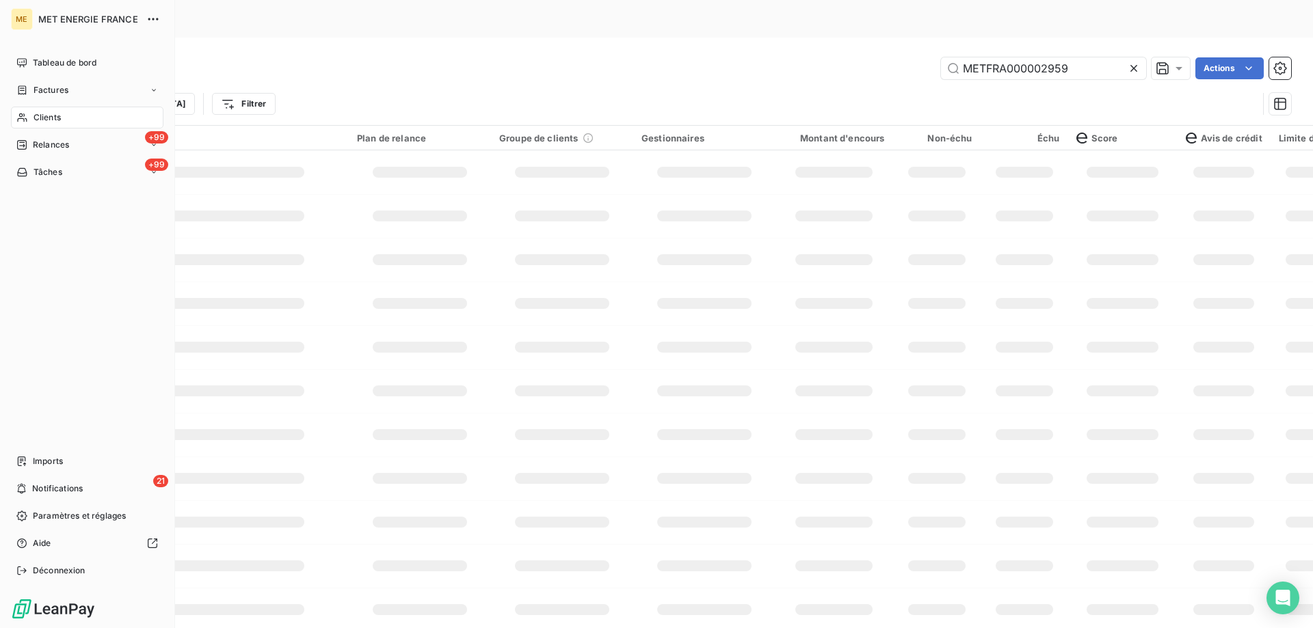
click at [31, 121] on div "Clients" at bounding box center [87, 118] width 152 height 22
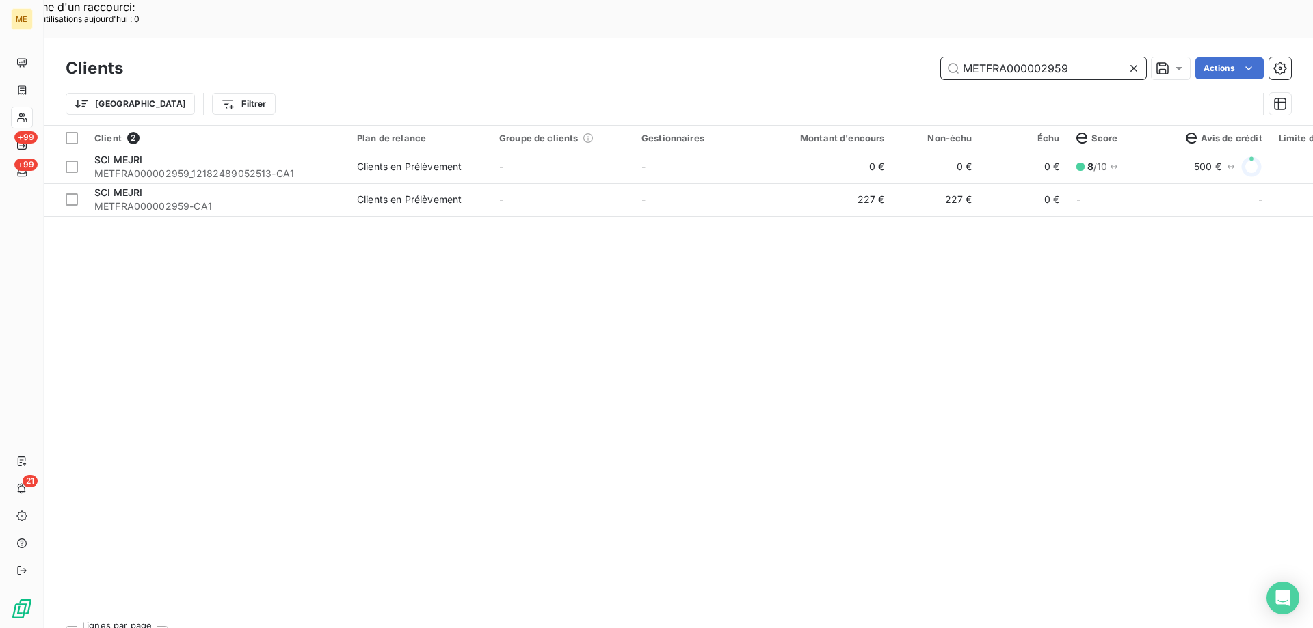
click at [976, 57] on input "METFRA000002959" at bounding box center [1043, 68] width 205 height 22
paste input "8295"
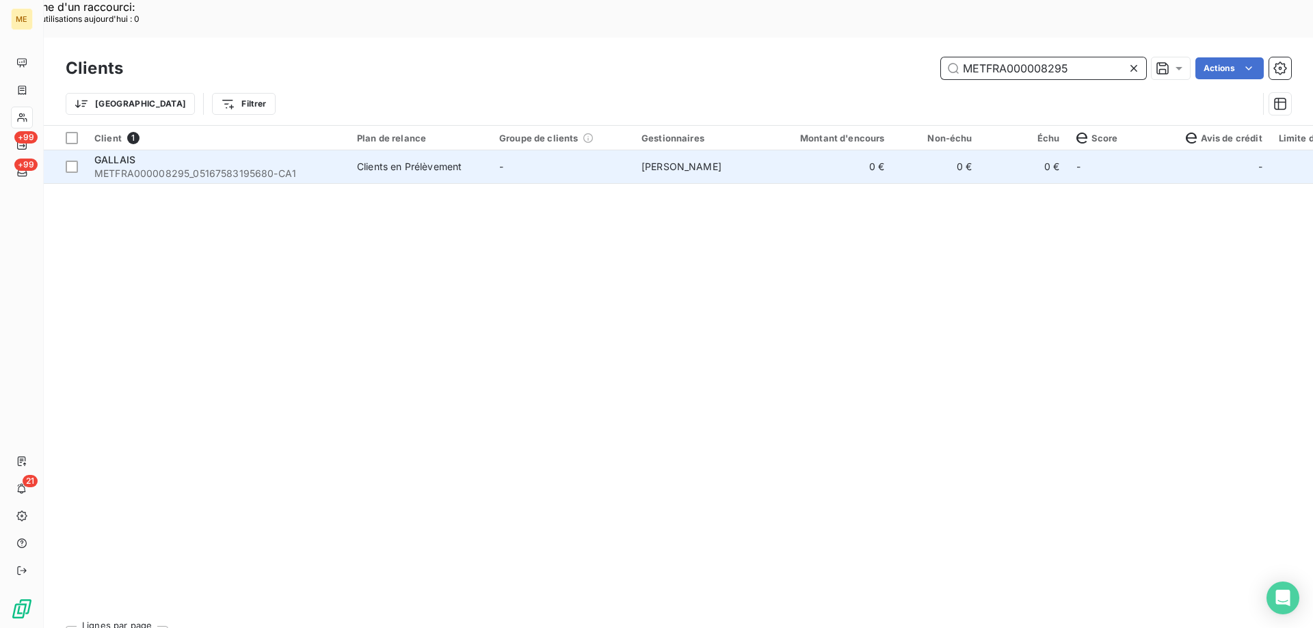
type input "METFRA000008295"
click at [94, 167] on span "METFRA000008295_05167583195680-CA1" at bounding box center [217, 174] width 246 height 14
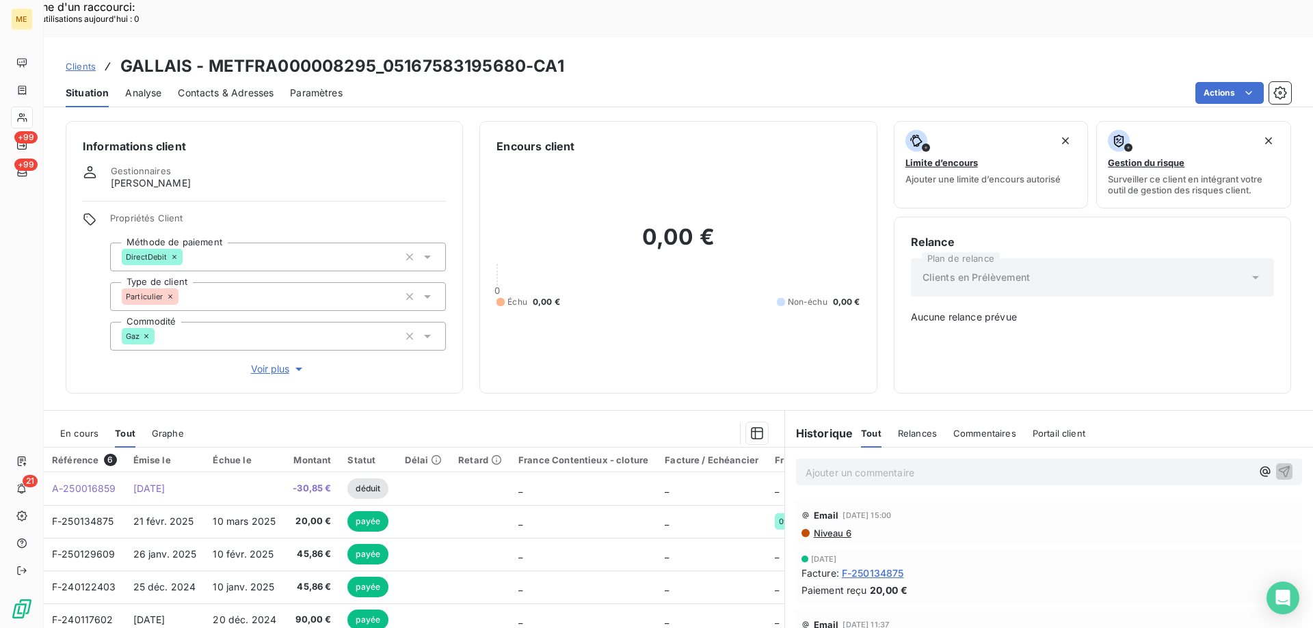
click at [83, 428] on span "En cours" at bounding box center [79, 433] width 38 height 11
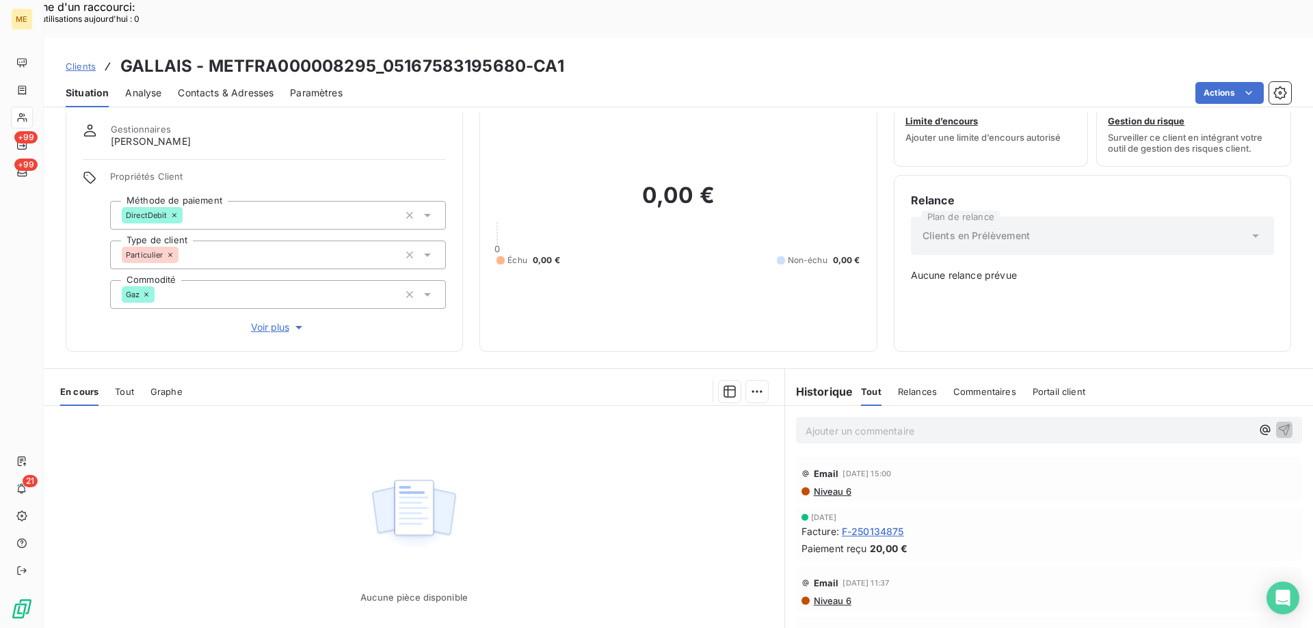
scroll to position [77, 0]
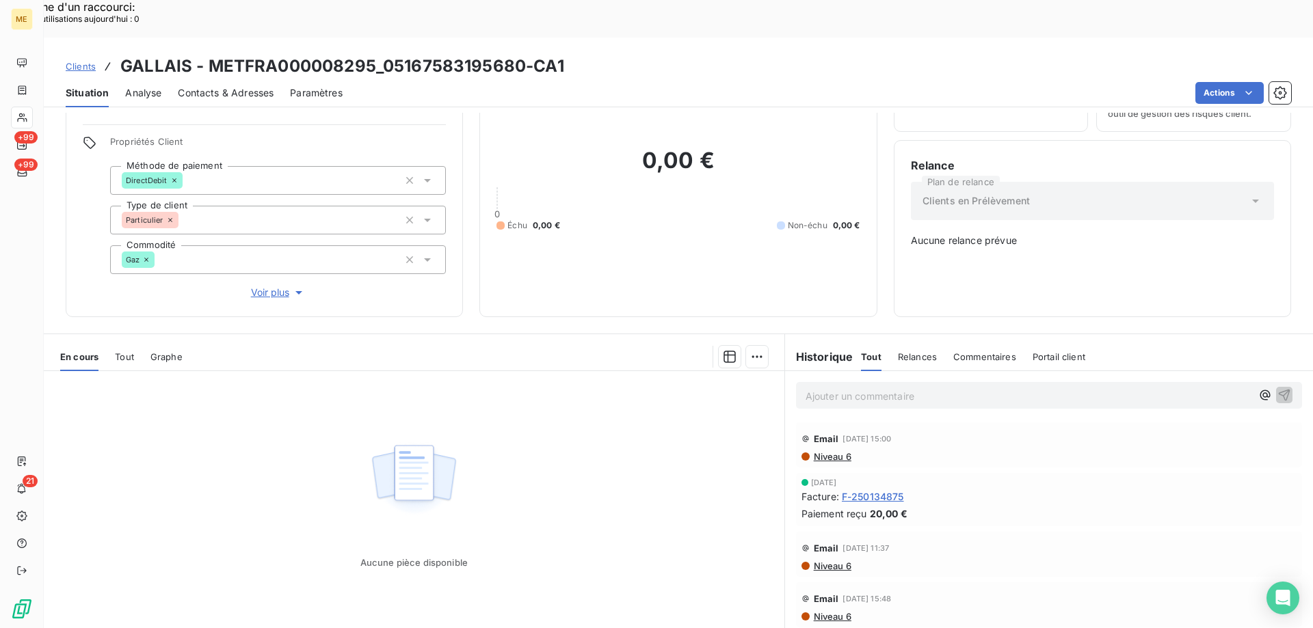
click at [275, 286] on span "Voir plus" at bounding box center [278, 293] width 55 height 14
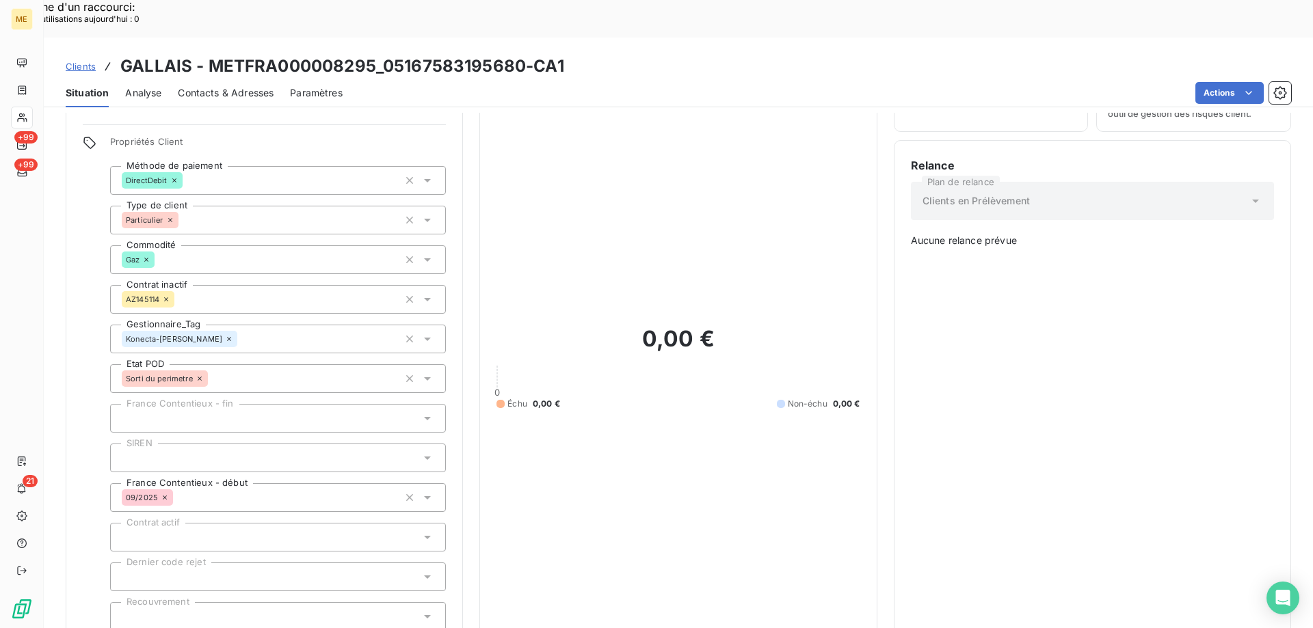
click at [83, 61] on span "Clients" at bounding box center [81, 66] width 30 height 11
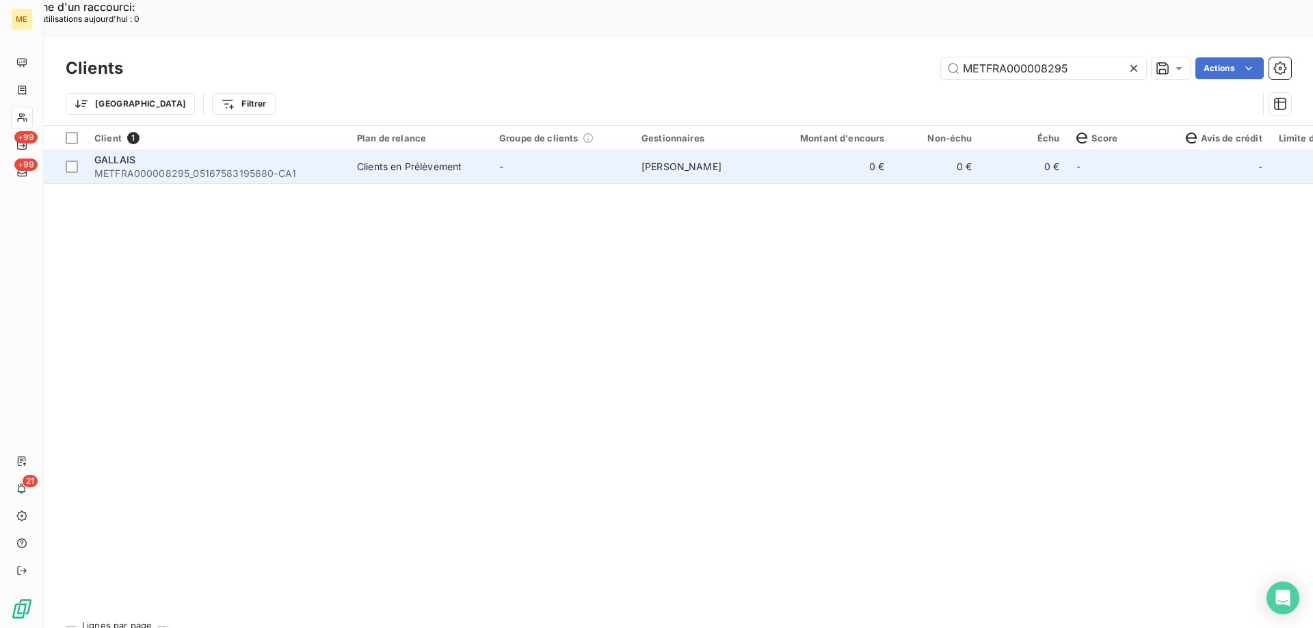
click at [233, 167] on span "METFRA000008295_05167583195680-CA1" at bounding box center [217, 174] width 246 height 14
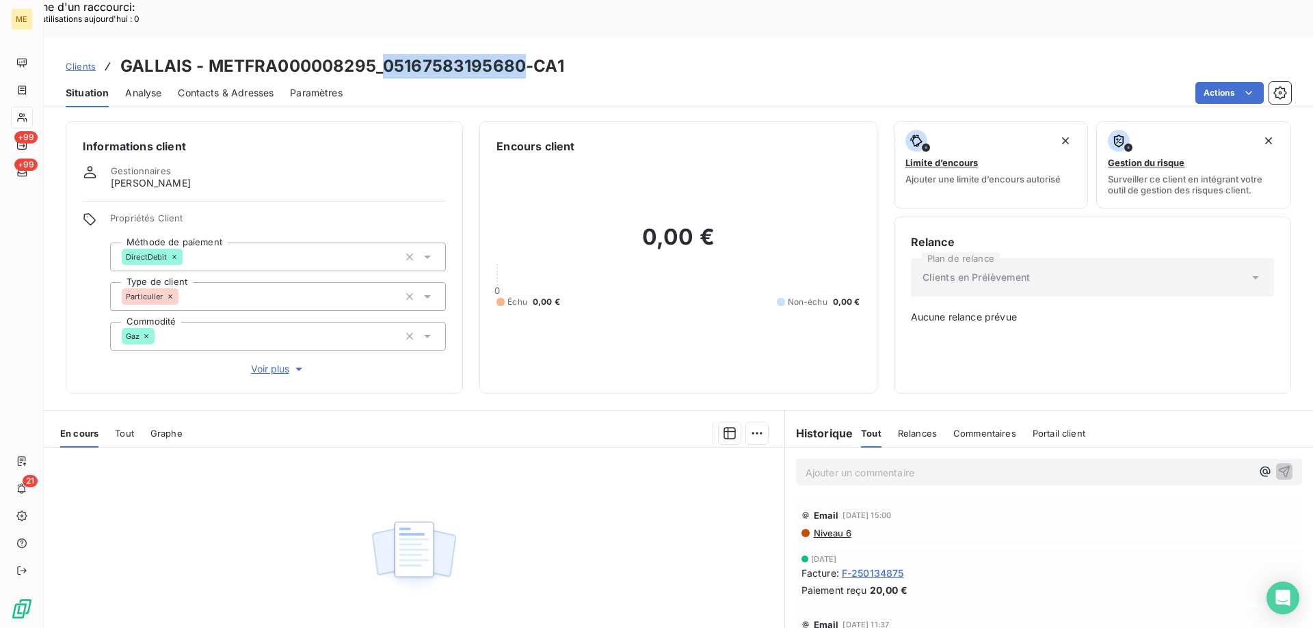
drag, startPoint x: 384, startPoint y: 27, endPoint x: 522, endPoint y: 27, distance: 137.4
click at [522, 54] on h3 "GALLAIS - METFRA000008295_05167583195680-CA1" at bounding box center [342, 66] width 444 height 25
copy h3 "05167583195680"
click at [124, 428] on span "Tout" at bounding box center [124, 433] width 19 height 11
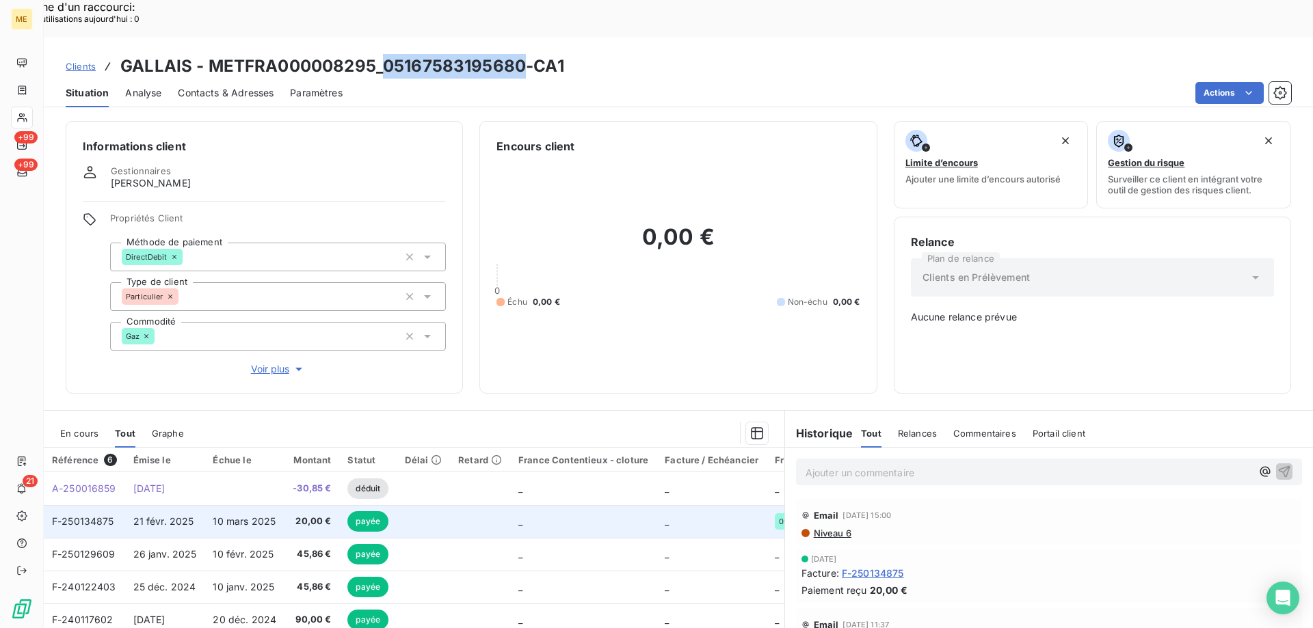
click at [88, 516] on span "F-250134875" at bounding box center [83, 522] width 62 height 12
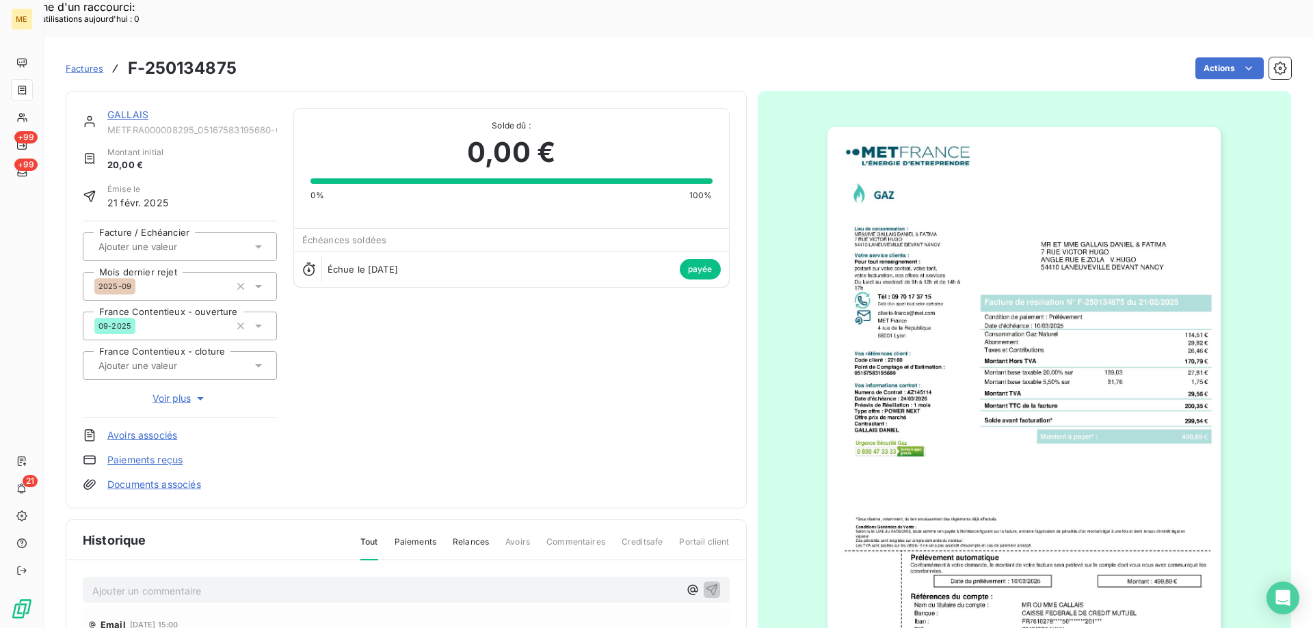
click at [136, 91] on div "GALLAIS METFRA000008295_05167583195680-CA1 Montant initial 20,00 € Émise le [DA…" at bounding box center [406, 300] width 681 height 418
click at [131, 109] on link "GALLAIS" at bounding box center [127, 115] width 41 height 12
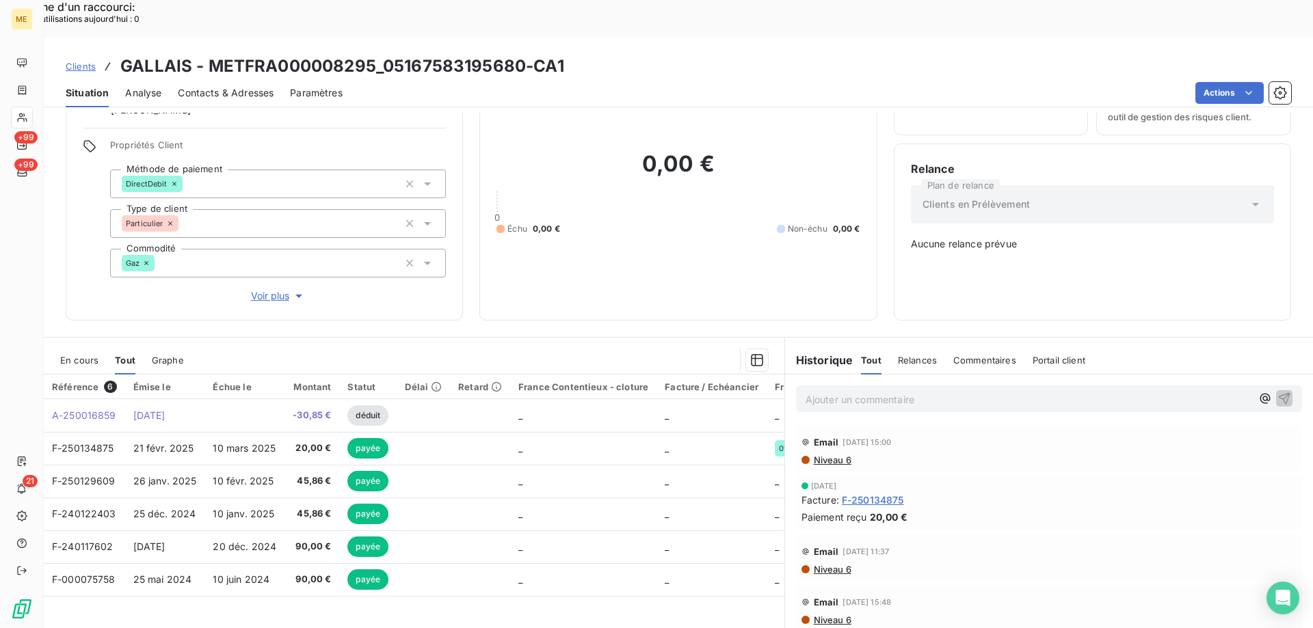
scroll to position [77, 0]
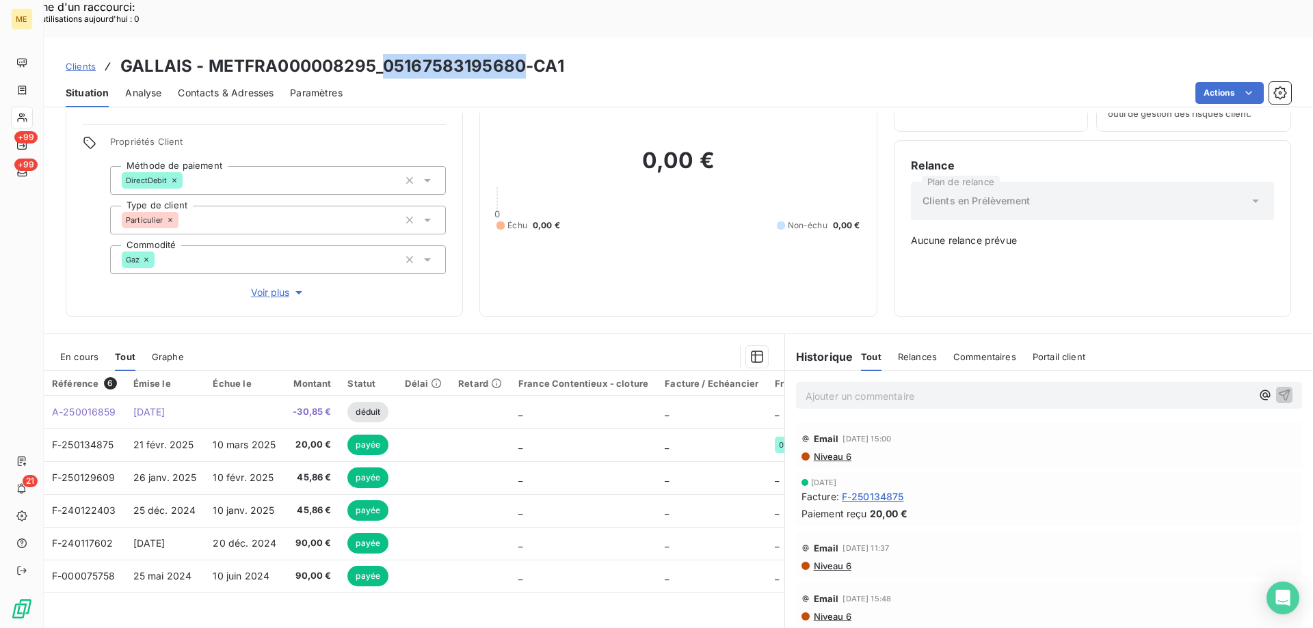
drag, startPoint x: 380, startPoint y: 28, endPoint x: 519, endPoint y: 23, distance: 138.9
click at [519, 54] on h3 "GALLAIS - METFRA000008295_05167583195680-CA1" at bounding box center [342, 66] width 444 height 25
copy h3 "05167583195680"
